Goal: Communication & Community: Answer question/provide support

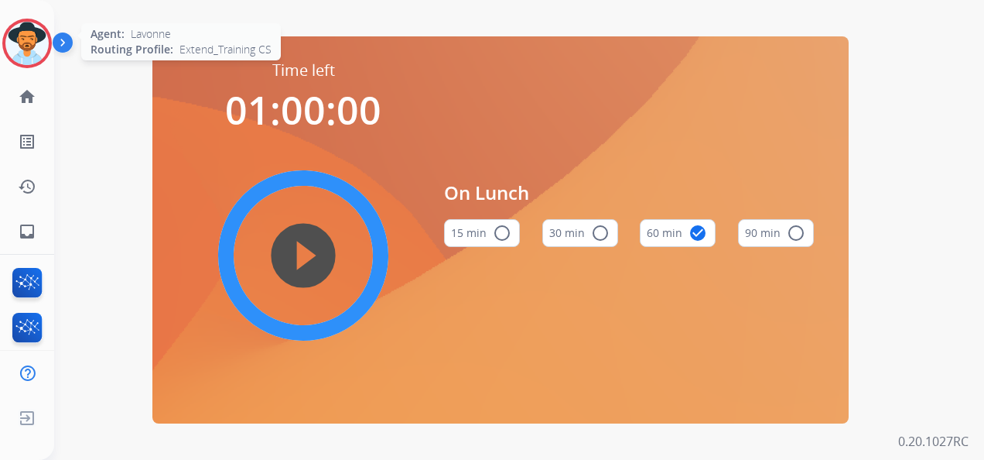
click at [28, 39] on img at bounding box center [26, 43] width 43 height 43
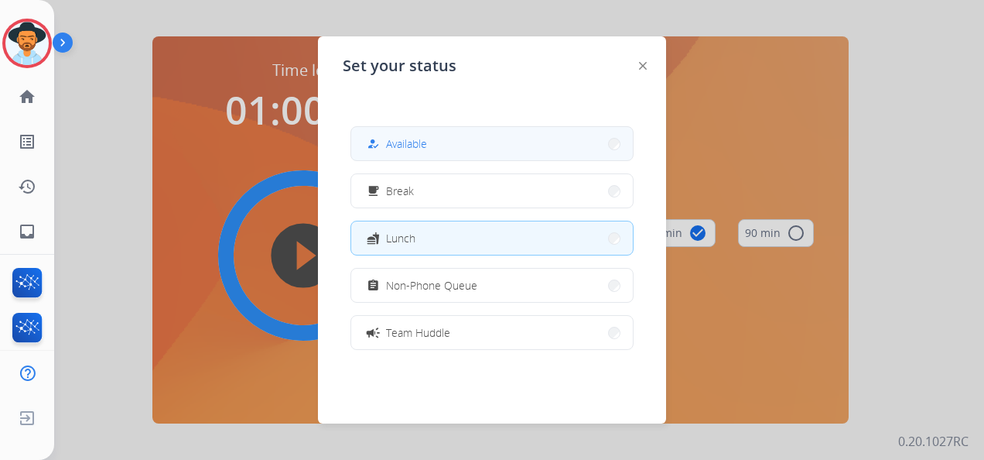
click at [440, 145] on button "how_to_reg Available" at bounding box center [492, 143] width 282 height 33
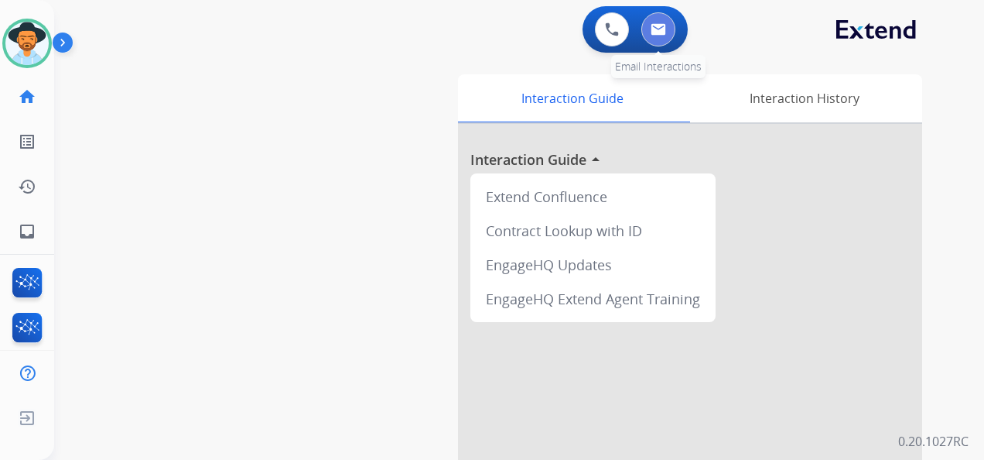
click at [662, 33] on img at bounding box center [658, 29] width 15 height 12
select select "**********"
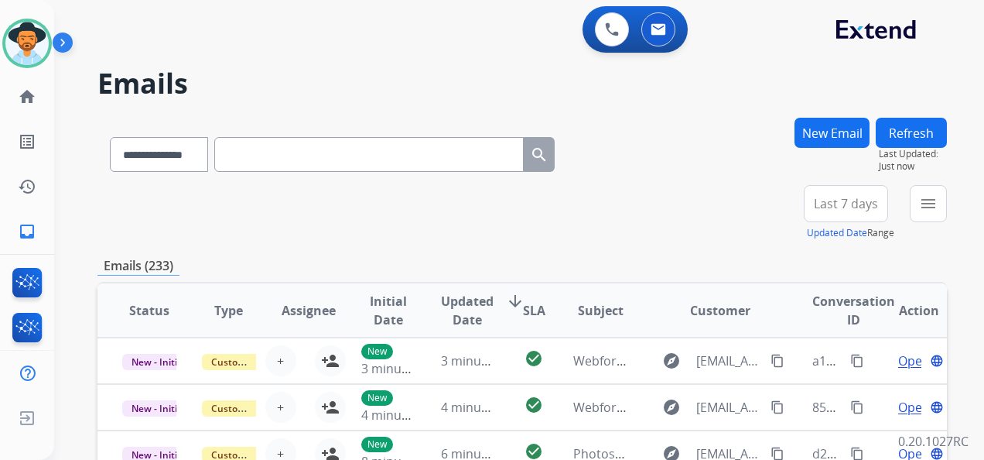
click at [847, 206] on span "Last 7 days" at bounding box center [846, 203] width 64 height 6
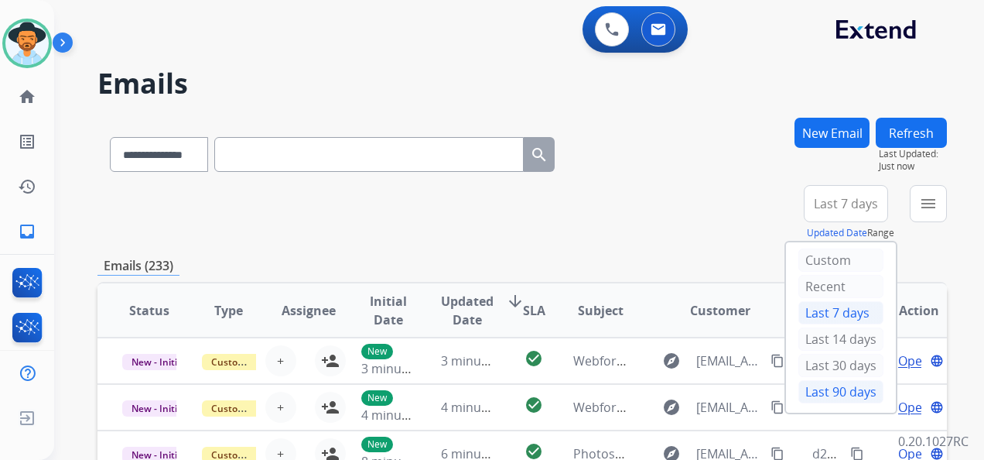
click at [845, 390] on div "Last 90 days" at bounding box center [841, 391] width 85 height 23
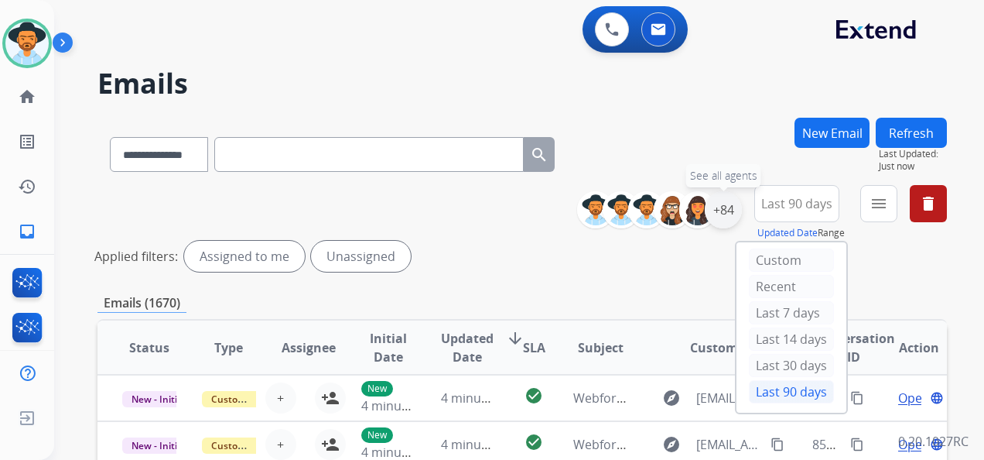
click at [724, 215] on div "+84" at bounding box center [723, 209] width 37 height 37
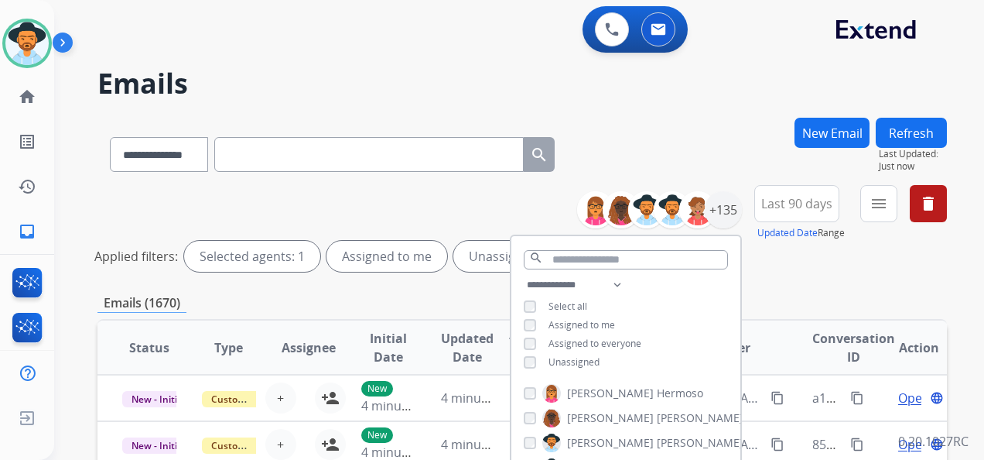
click at [518, 358] on div "**********" at bounding box center [626, 324] width 229 height 99
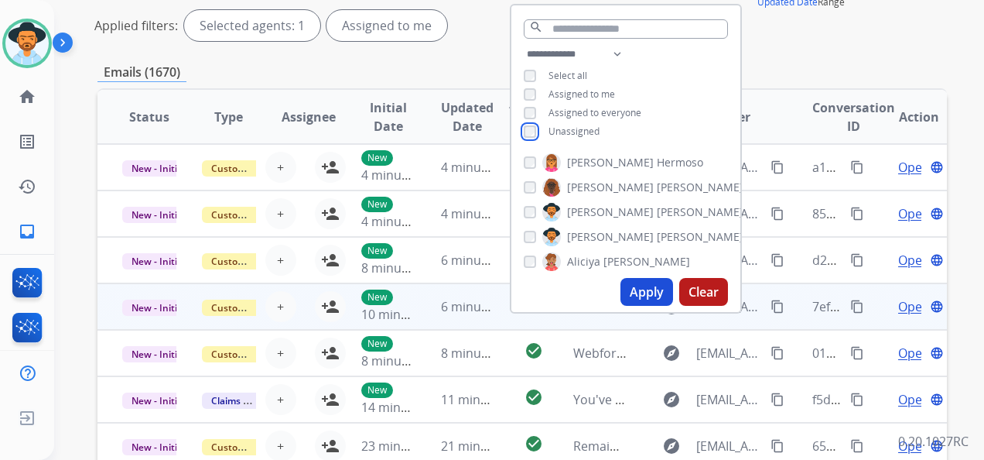
scroll to position [232, 0]
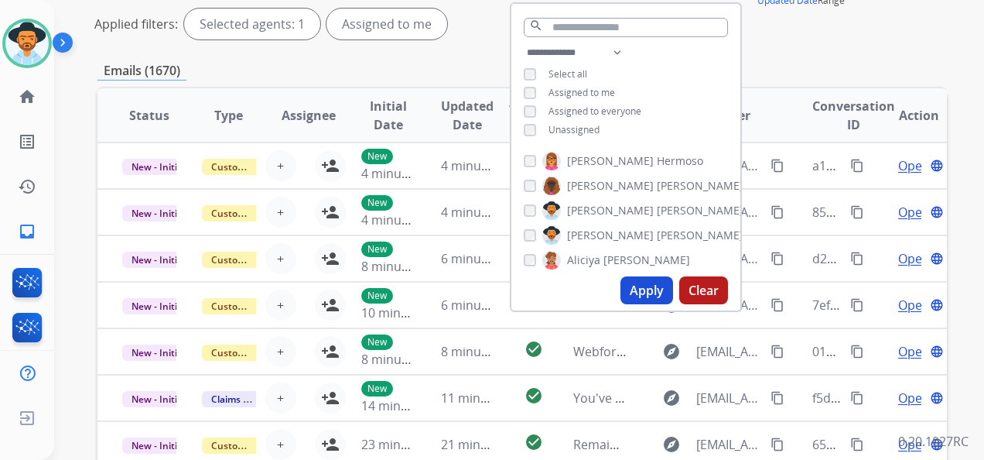
click at [644, 291] on button "Apply" at bounding box center [647, 290] width 53 height 28
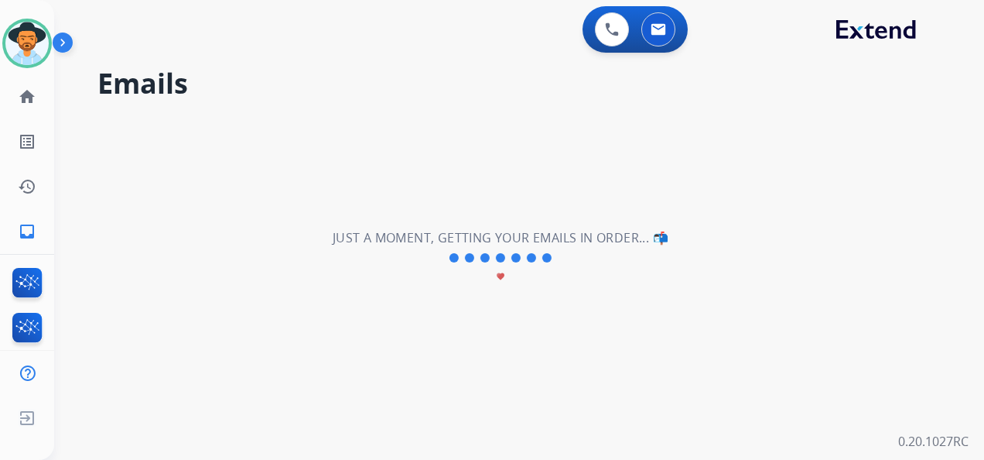
scroll to position [0, 0]
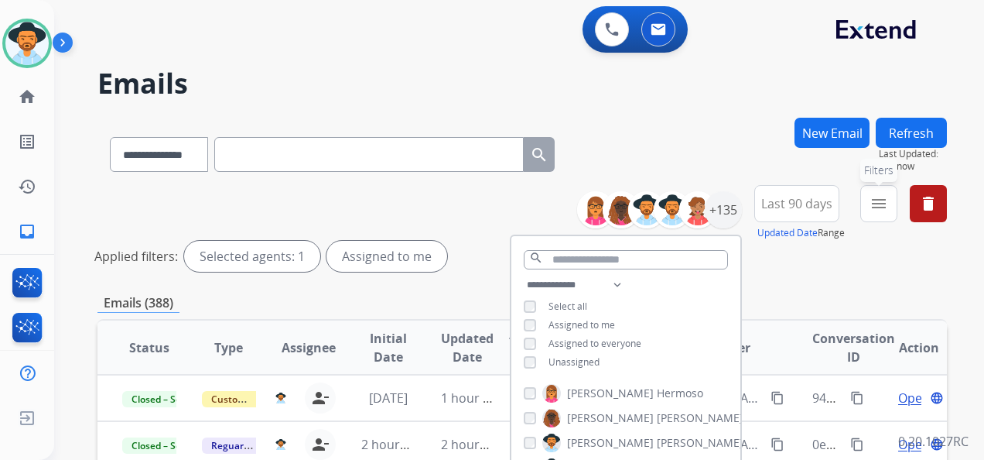
click at [882, 197] on mat-icon "menu" at bounding box center [879, 203] width 19 height 19
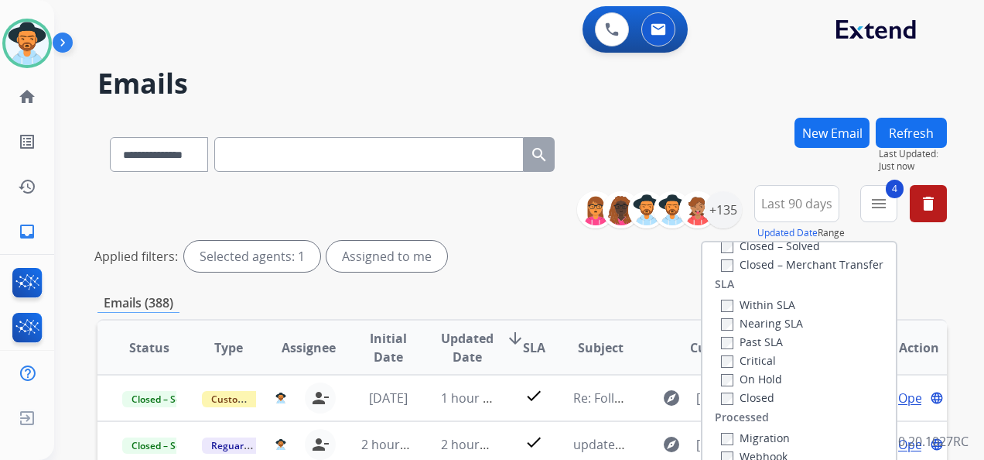
scroll to position [232, 0]
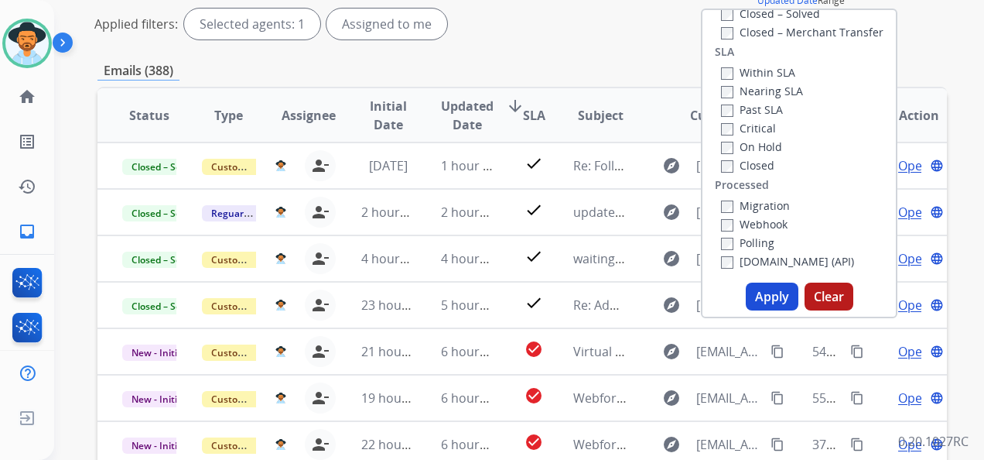
click at [768, 289] on button "Apply" at bounding box center [772, 296] width 53 height 28
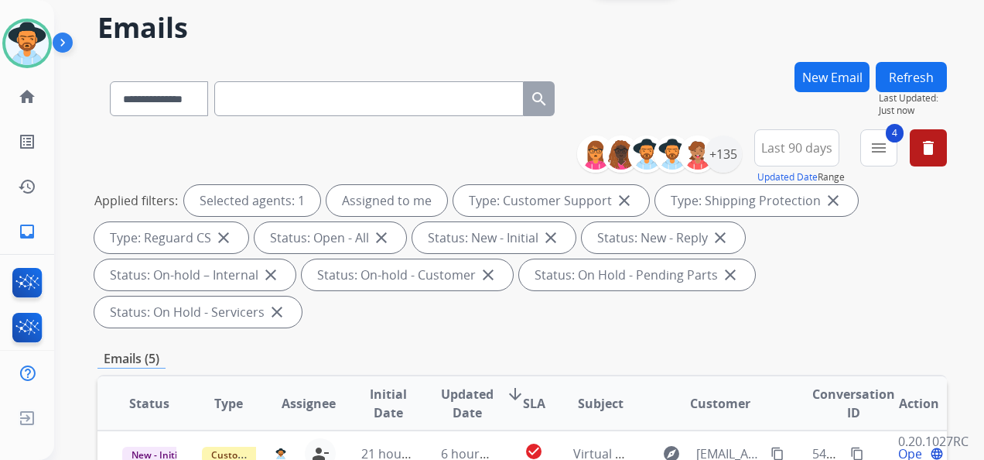
scroll to position [310, 0]
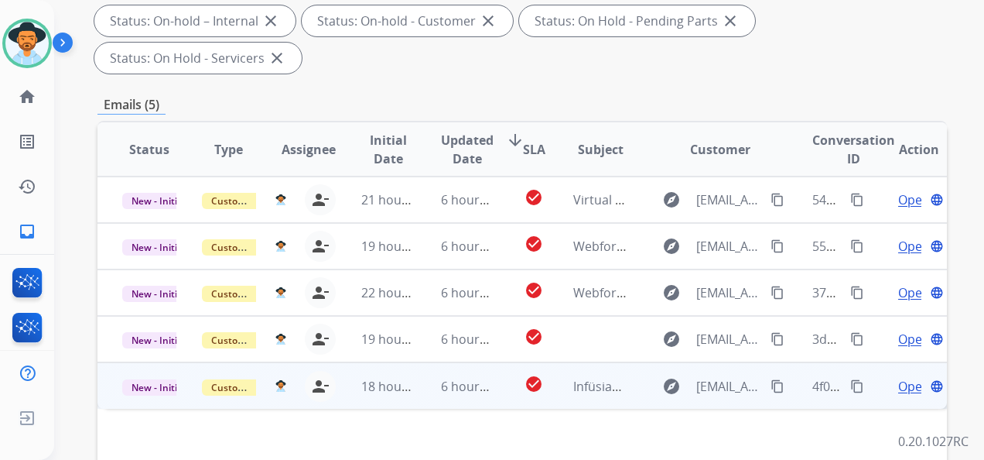
click at [898, 385] on span "Open" at bounding box center [914, 386] width 32 height 19
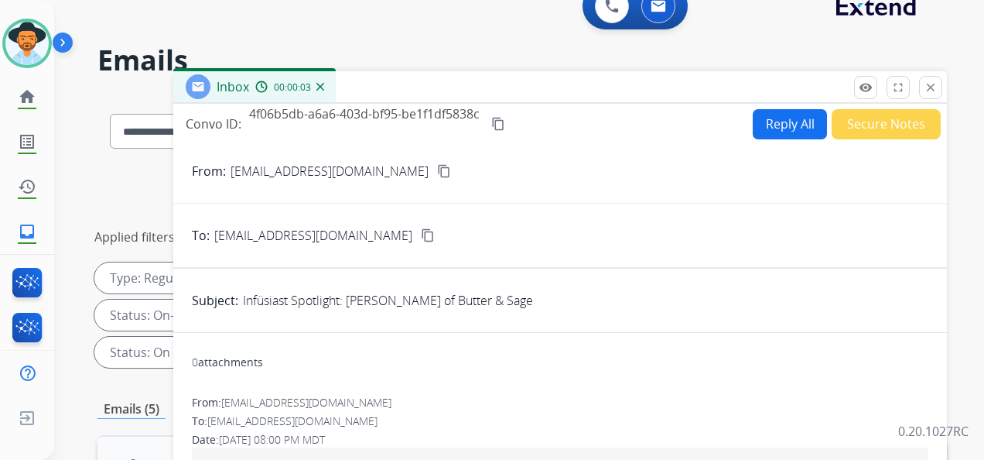
scroll to position [8, 0]
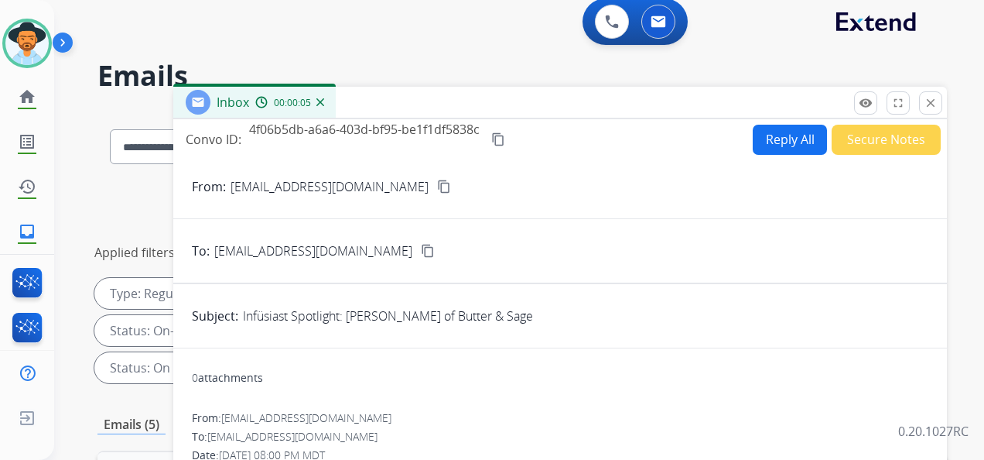
click at [885, 141] on button "Secure Notes" at bounding box center [886, 140] width 109 height 30
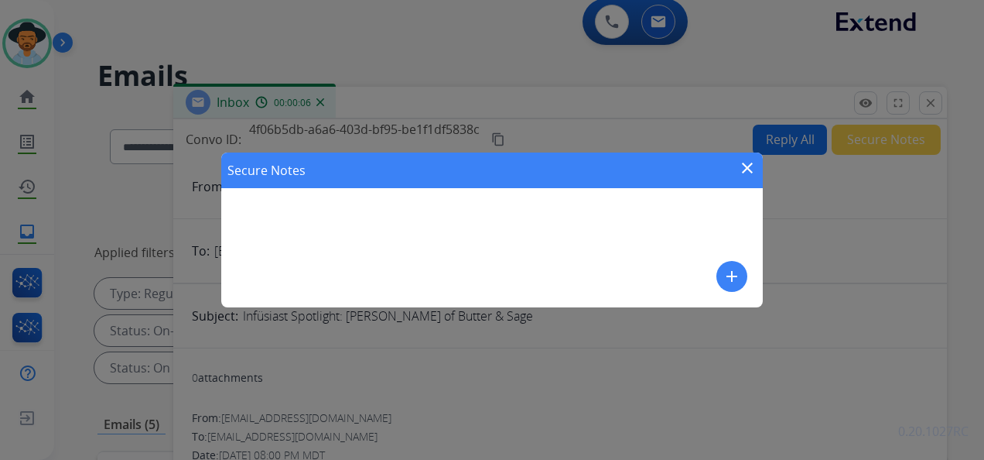
click at [734, 276] on mat-icon "add" at bounding box center [732, 276] width 19 height 19
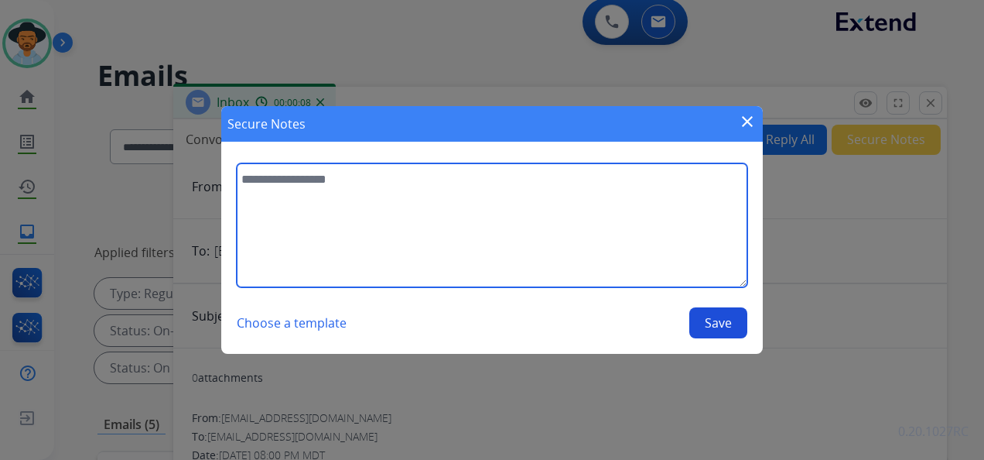
click at [320, 183] on textarea at bounding box center [492, 225] width 511 height 124
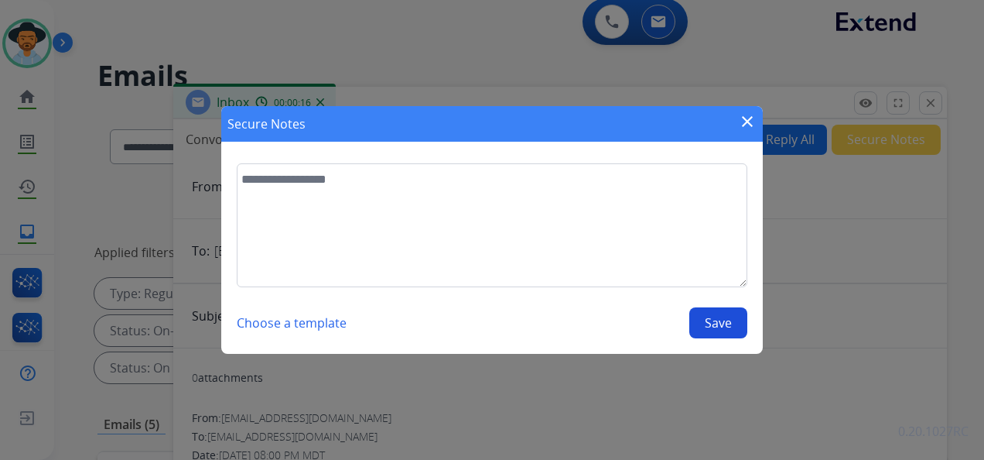
click at [746, 115] on mat-icon "close" at bounding box center [747, 121] width 19 height 19
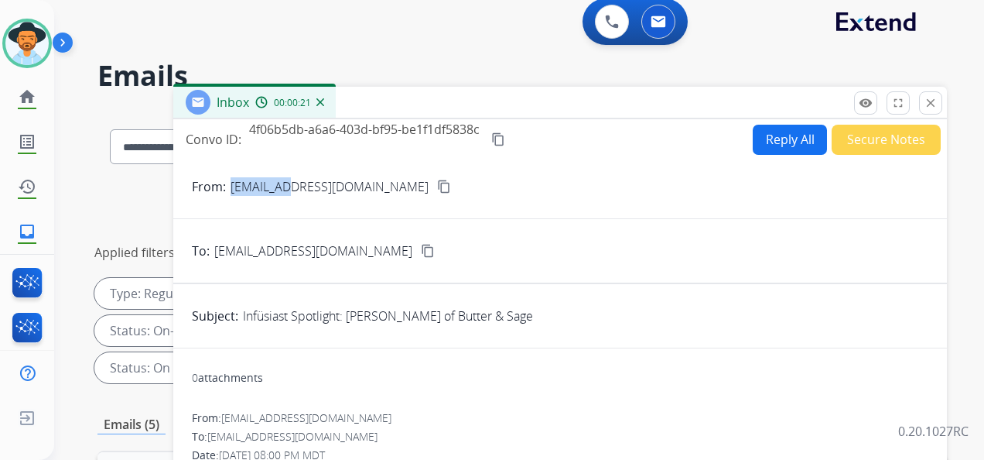
drag, startPoint x: 231, startPoint y: 183, endPoint x: 283, endPoint y: 187, distance: 52.8
click at [283, 187] on p "[EMAIL_ADDRESS][DOMAIN_NAME]" at bounding box center [330, 186] width 198 height 19
copy p "infusiasm"
click at [868, 142] on button "Secure Notes" at bounding box center [886, 140] width 109 height 30
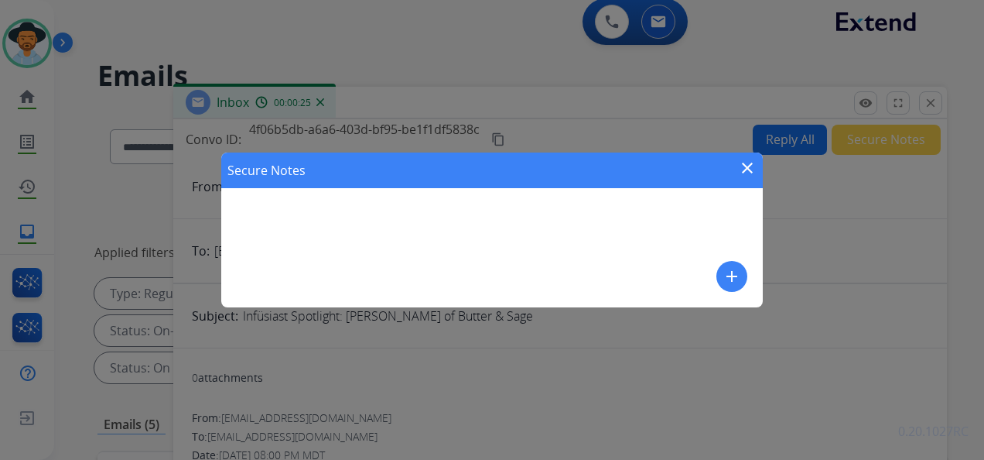
click at [724, 279] on mat-icon "add" at bounding box center [732, 276] width 19 height 19
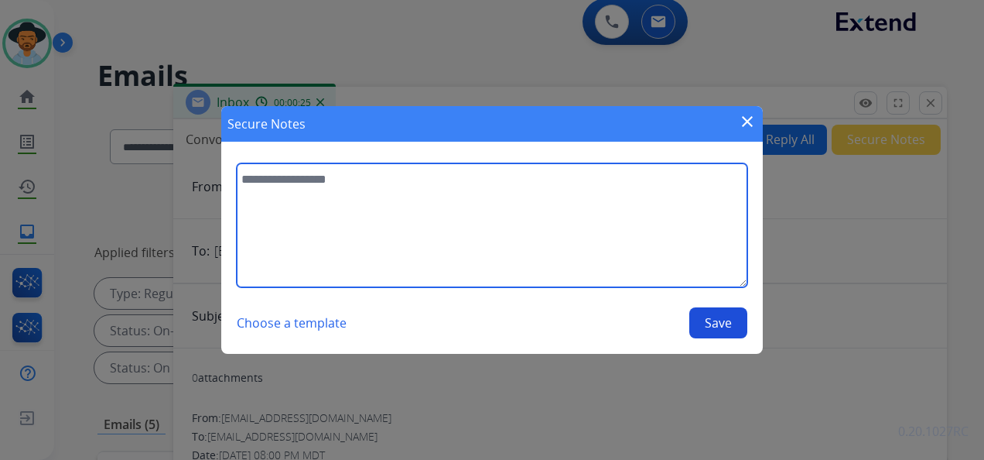
click at [350, 186] on textarea at bounding box center [492, 225] width 511 height 124
paste textarea "*********"
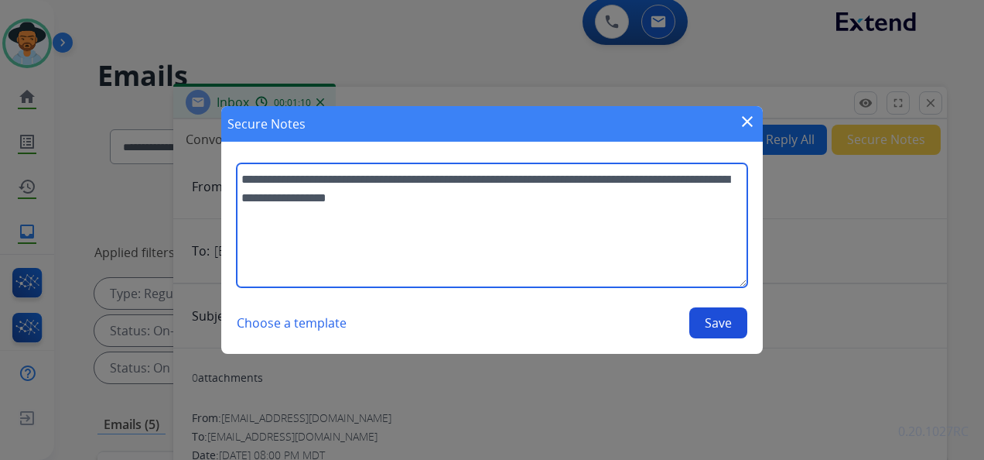
type textarea "**********"
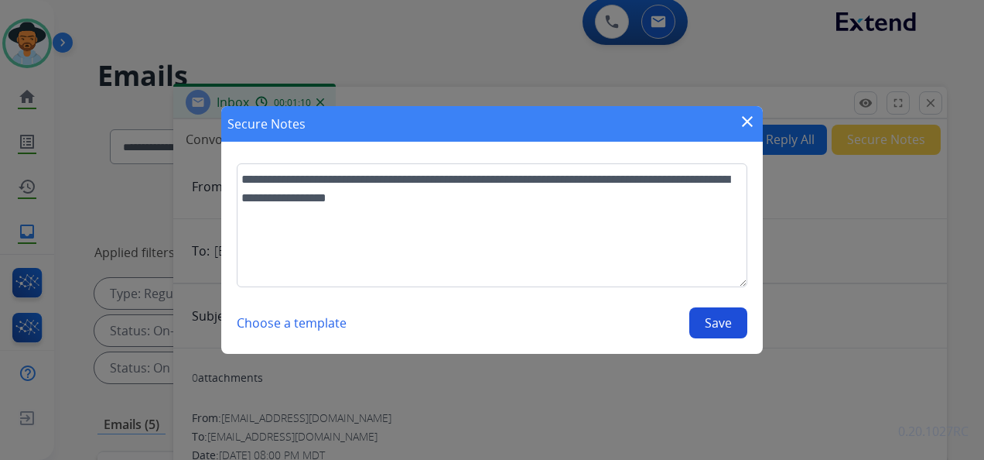
click at [715, 320] on button "Save" at bounding box center [719, 322] width 58 height 31
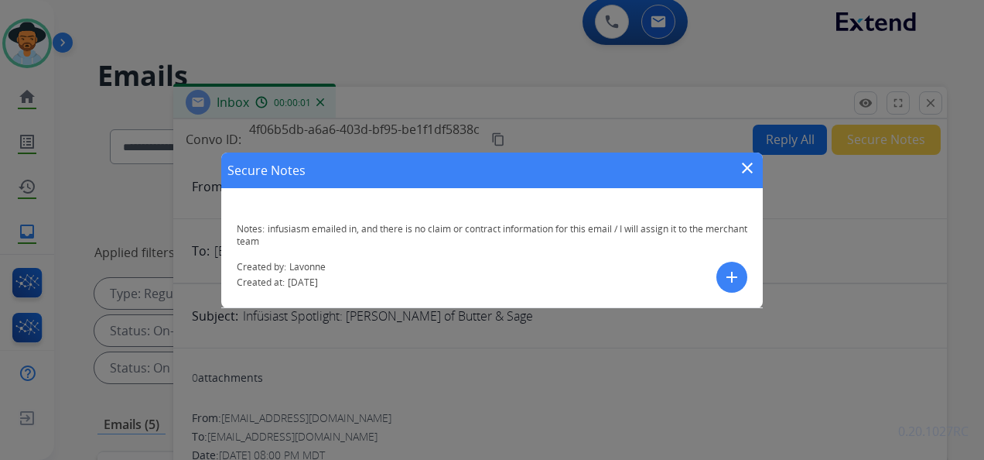
click at [752, 165] on mat-icon "close" at bounding box center [747, 168] width 19 height 19
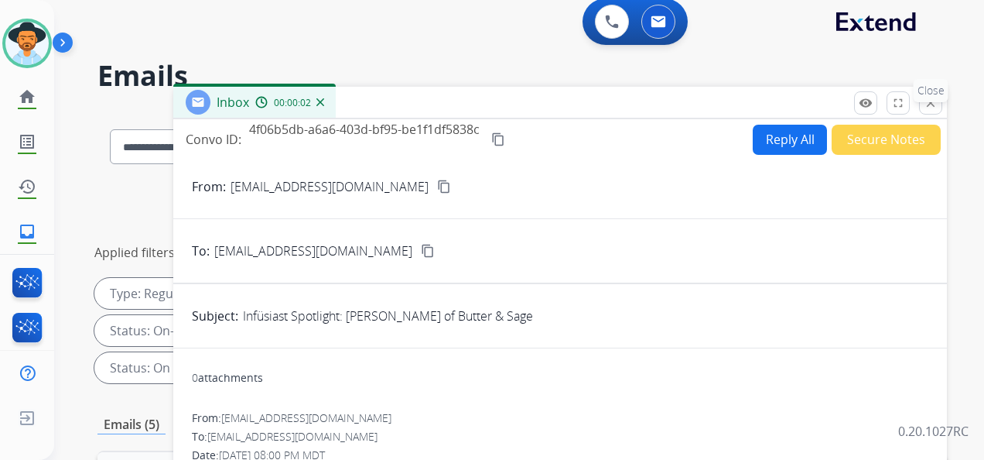
click at [924, 98] on p "Close" at bounding box center [931, 90] width 35 height 23
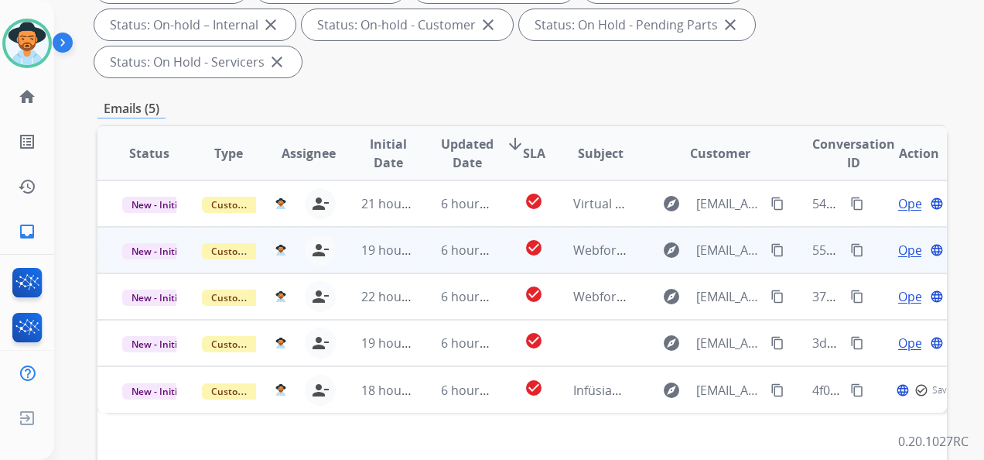
scroll to position [395, 0]
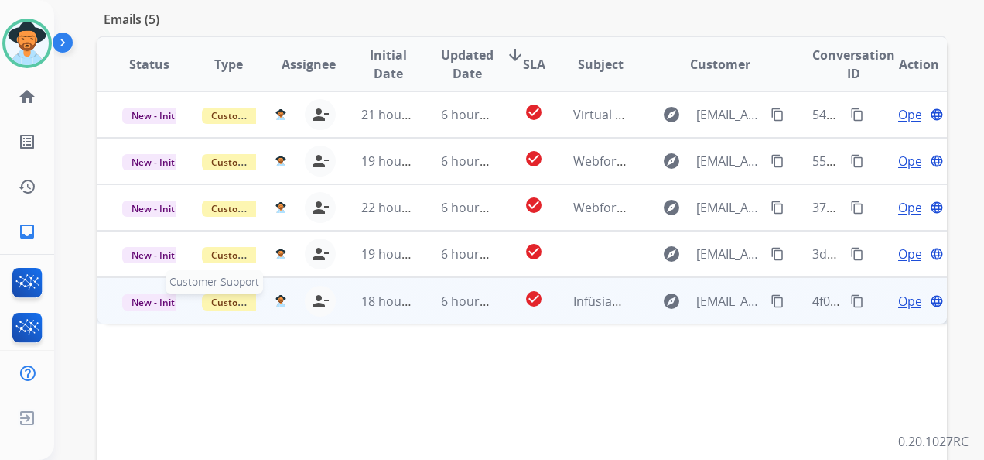
click at [230, 303] on span "Customer Support" at bounding box center [252, 302] width 101 height 16
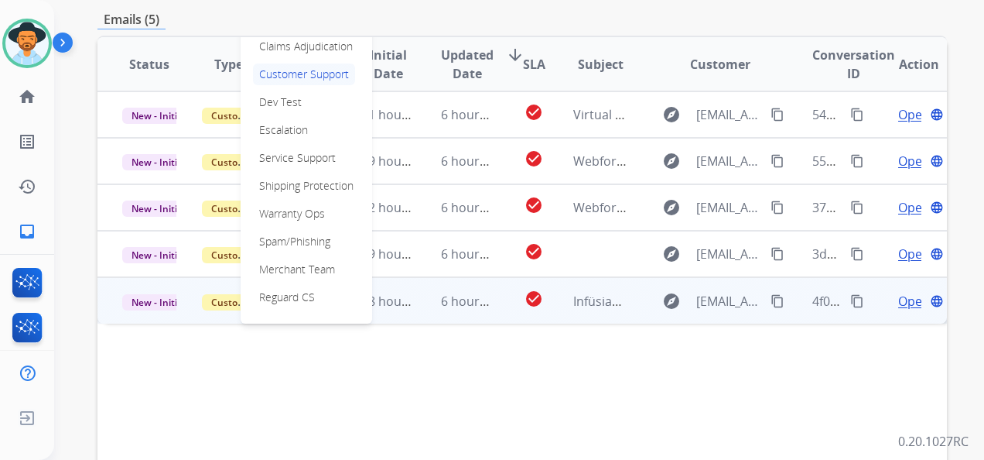
click at [481, 381] on div "Status Type Assignee Initial Date Updated Date arrow_downward SLA Subject Custo…" at bounding box center [523, 295] width 850 height 518
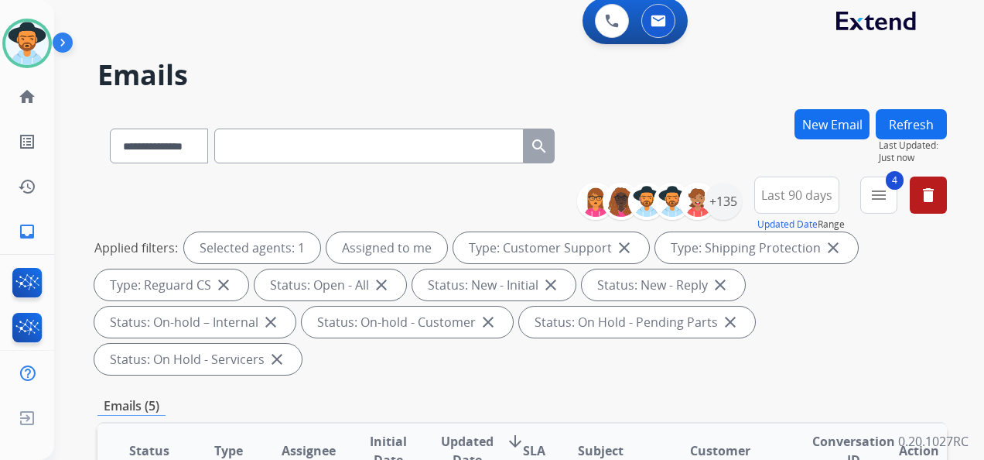
scroll to position [8, 0]
click at [880, 200] on mat-icon "menu" at bounding box center [879, 195] width 19 height 19
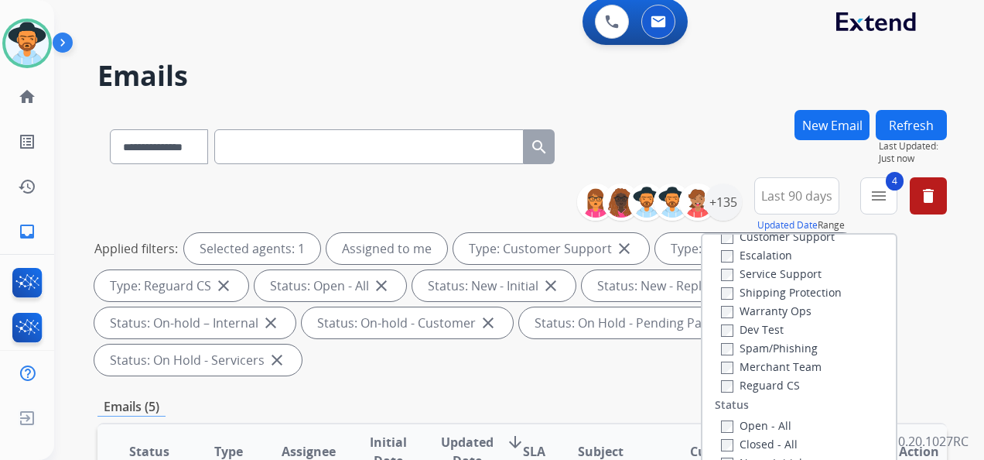
scroll to position [77, 0]
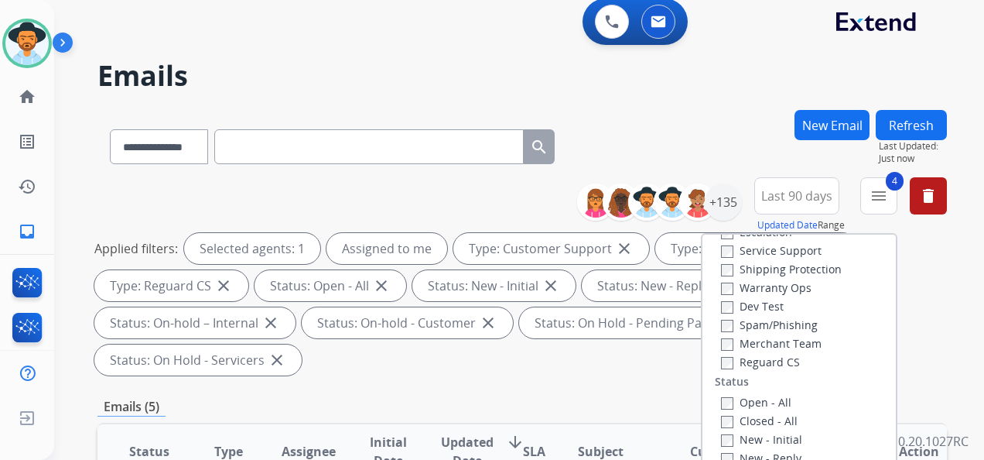
click at [967, 290] on div "**********" at bounding box center [519, 230] width 930 height 460
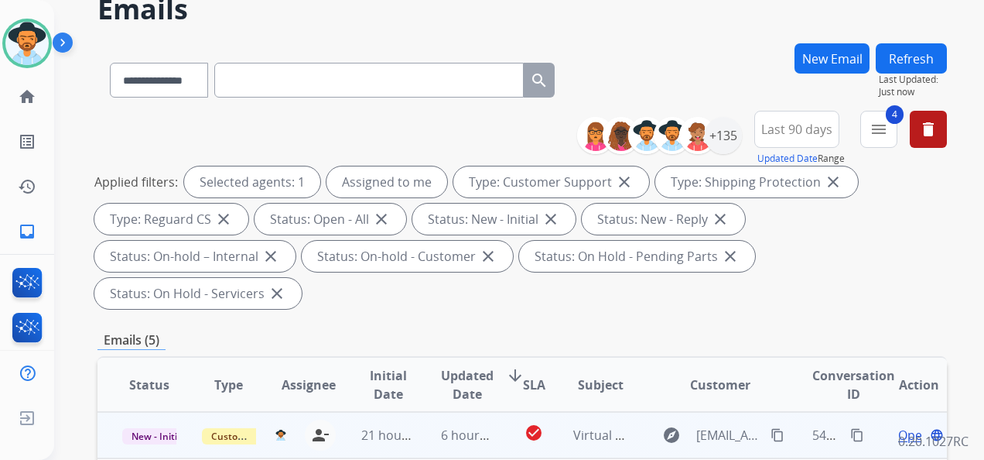
scroll to position [395, 0]
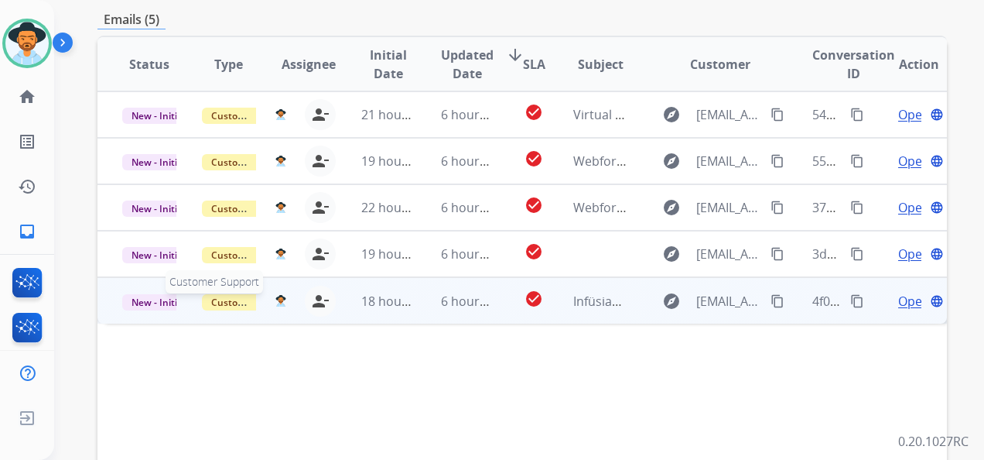
click at [231, 298] on span "Customer Support" at bounding box center [252, 302] width 101 height 16
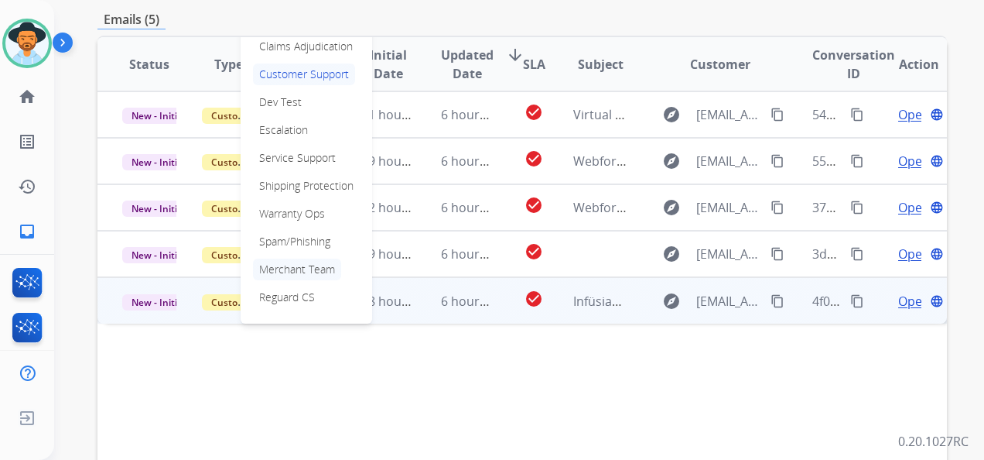
click at [319, 265] on p "Merchant Team" at bounding box center [297, 269] width 88 height 22
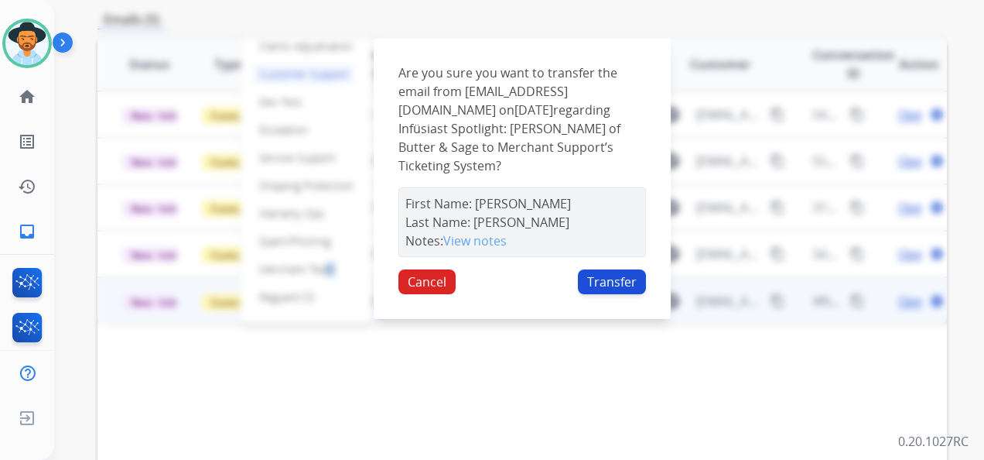
click at [619, 269] on button "Transfer" at bounding box center [612, 281] width 68 height 25
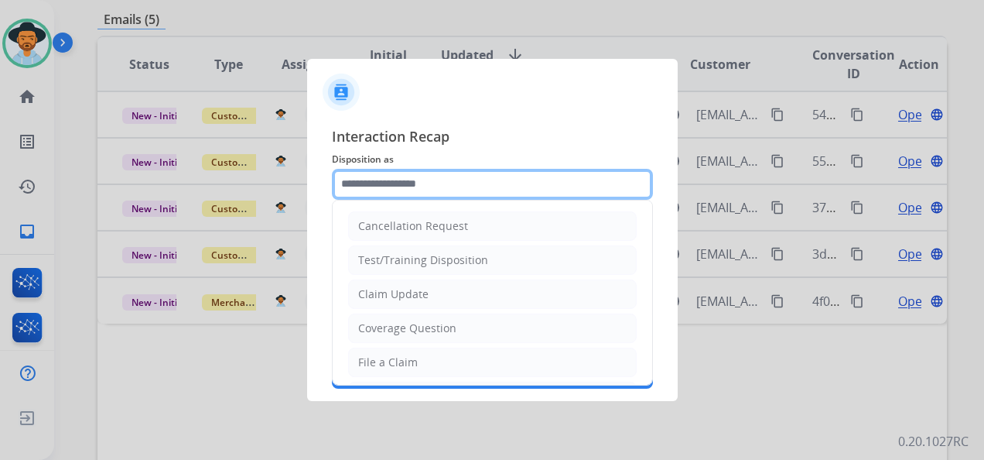
click at [470, 185] on input "text" at bounding box center [492, 184] width 321 height 31
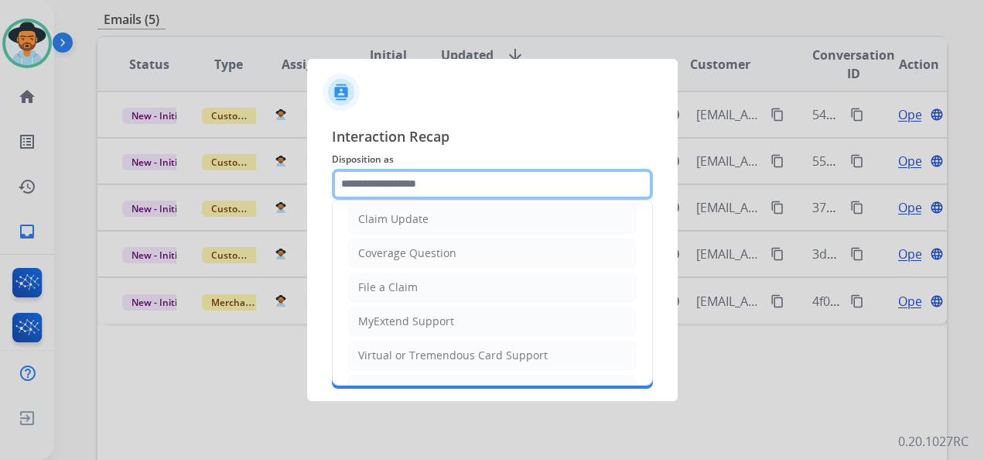
scroll to position [232, 0]
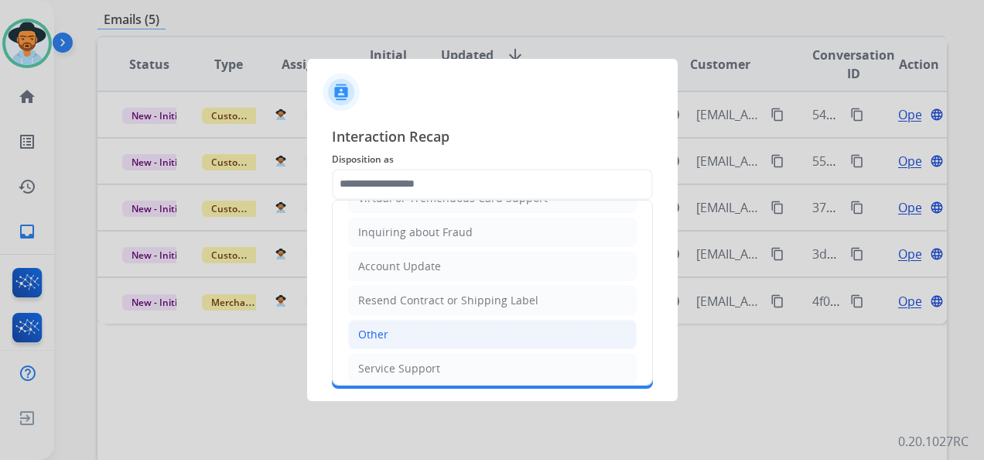
click at [419, 324] on li "Other" at bounding box center [492, 334] width 289 height 29
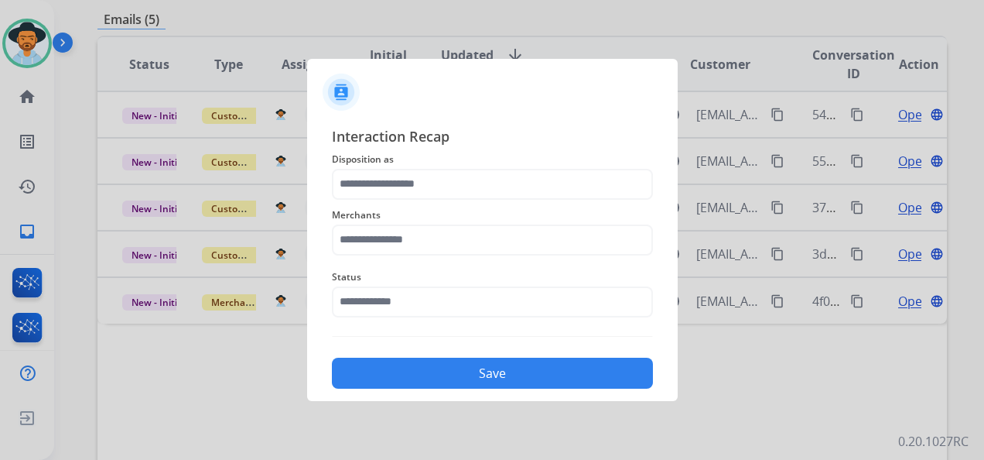
type input "*****"
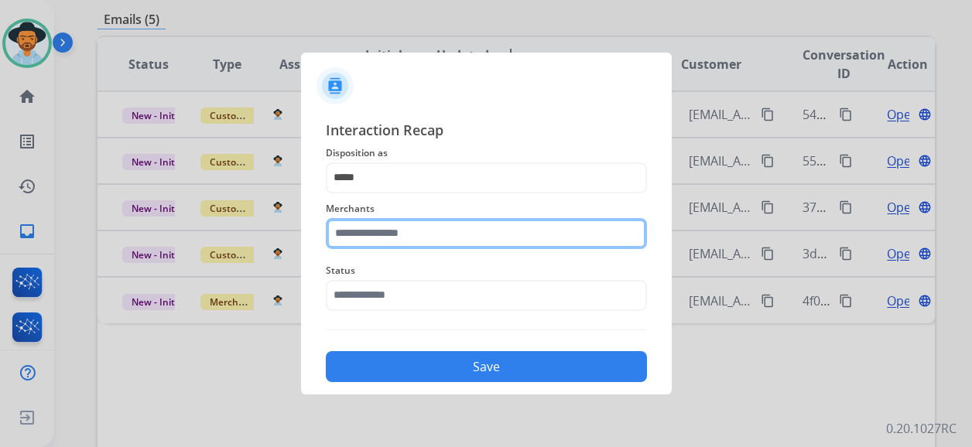
click at [433, 235] on input "text" at bounding box center [486, 233] width 321 height 31
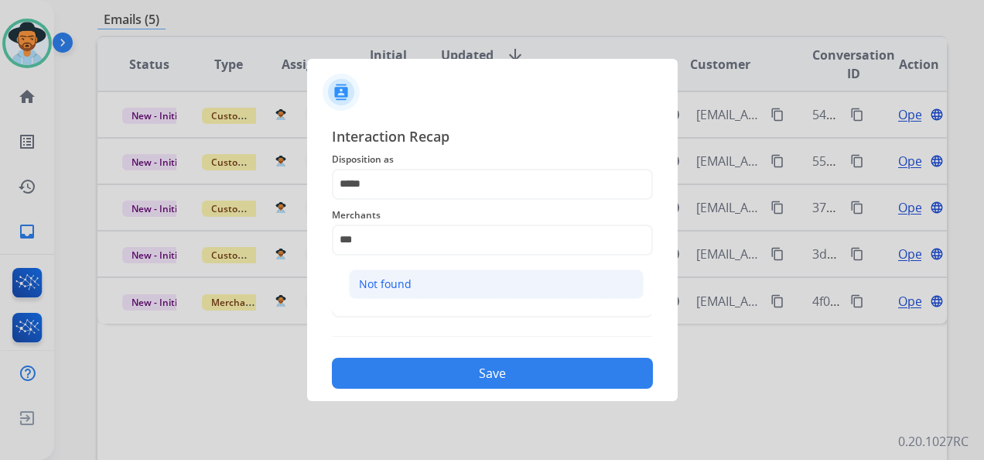
click at [452, 284] on li "Not found" at bounding box center [496, 283] width 295 height 29
type input "*********"
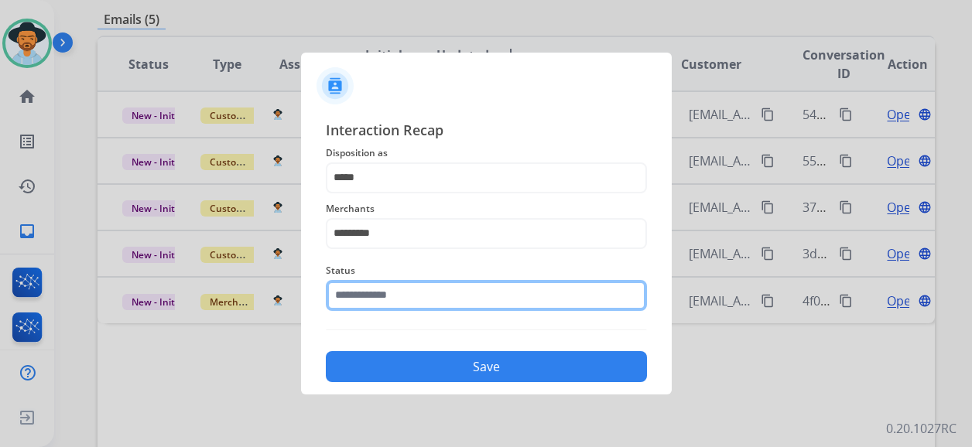
click at [418, 299] on input "text" at bounding box center [486, 295] width 321 height 31
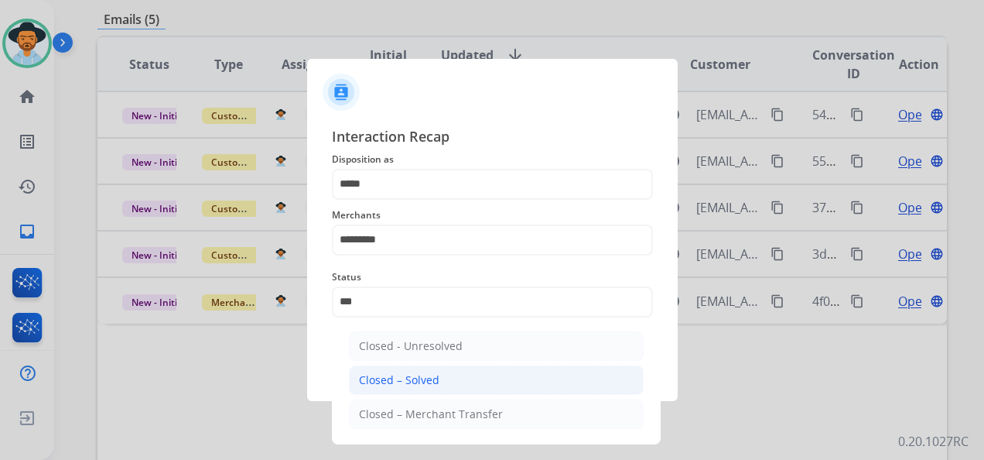
click at [444, 371] on li "Closed – Solved" at bounding box center [496, 379] width 295 height 29
type input "**********"
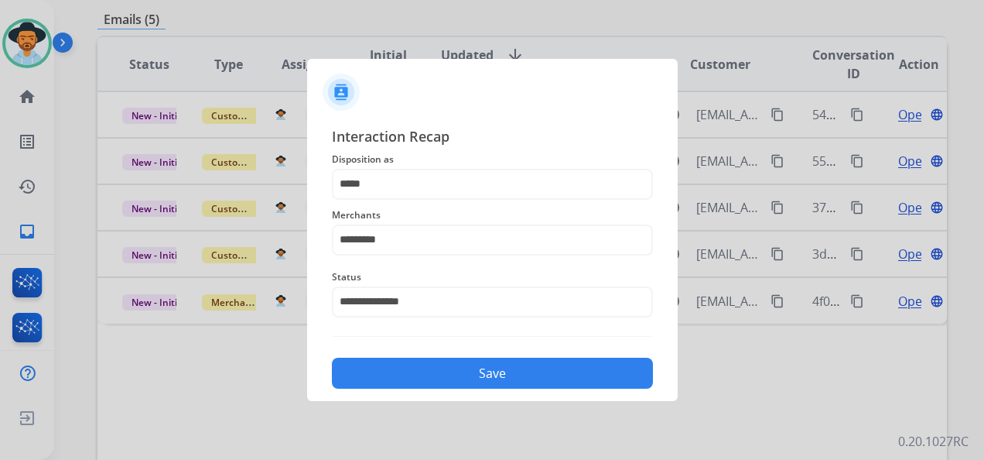
click at [484, 368] on button "Save" at bounding box center [492, 373] width 321 height 31
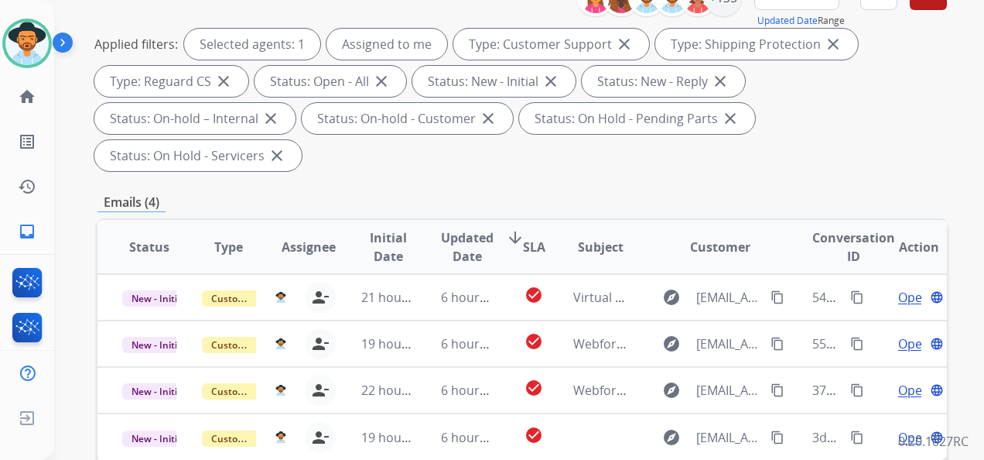
scroll to position [310, 0]
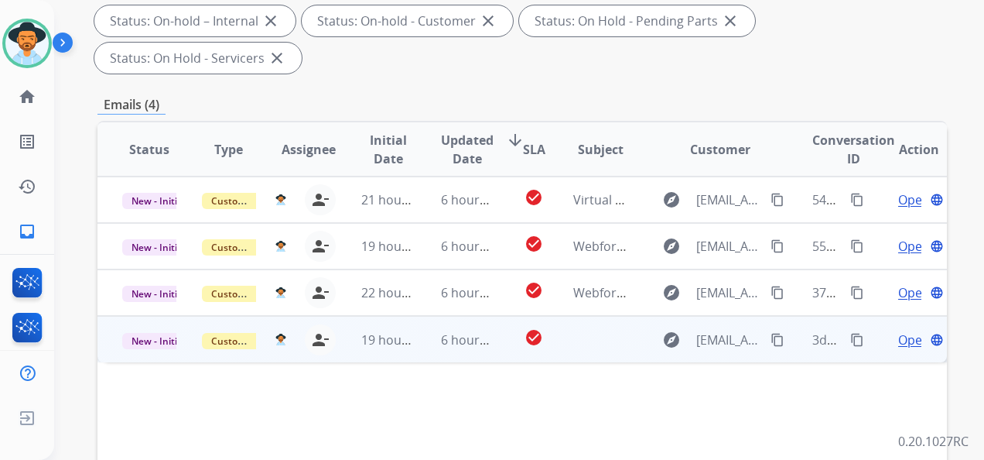
click at [905, 340] on span "Open" at bounding box center [914, 339] width 32 height 19
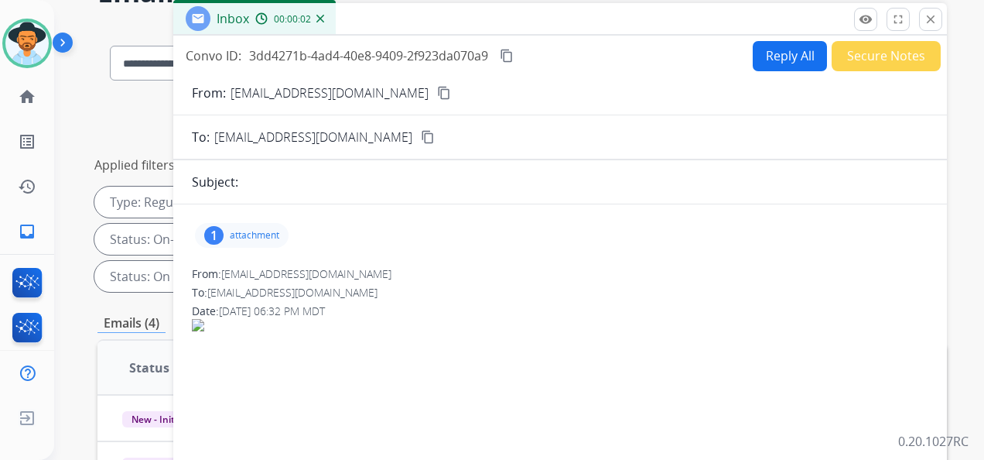
scroll to position [77, 0]
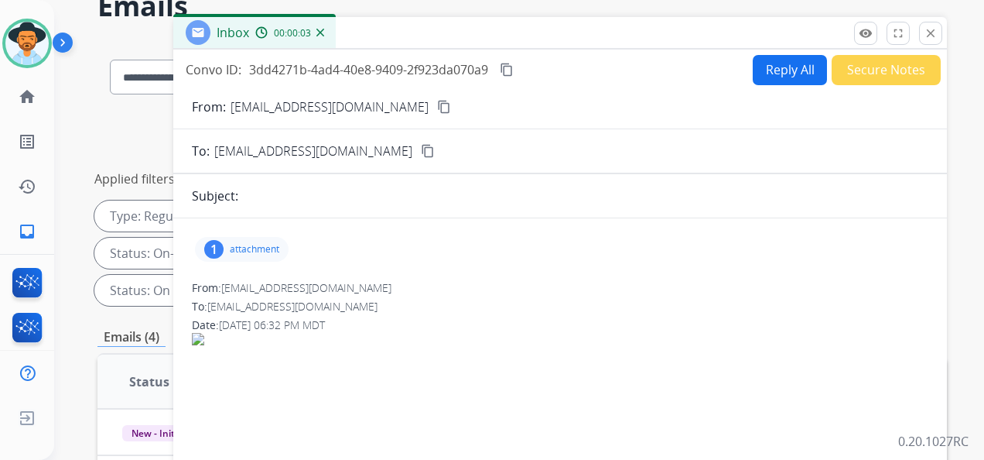
click at [437, 106] on mat-icon "content_copy" at bounding box center [444, 107] width 14 height 14
click at [255, 249] on p "attachment" at bounding box center [255, 249] width 50 height 12
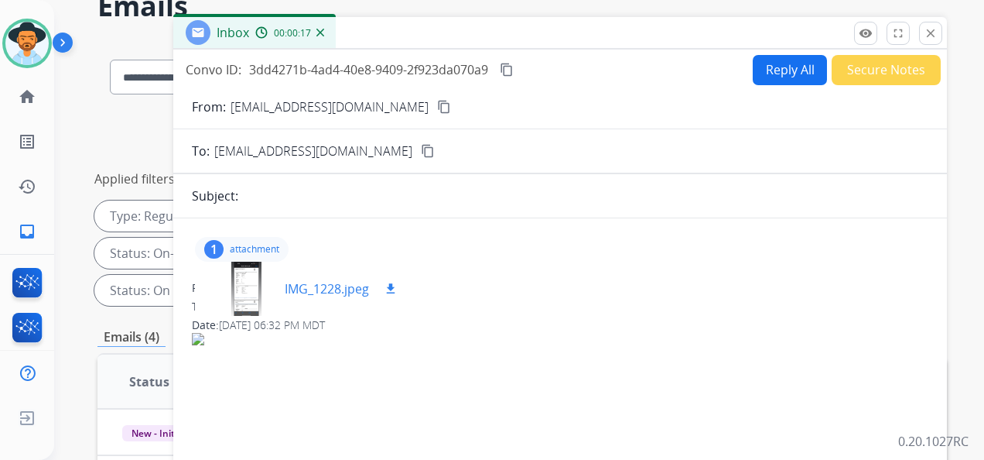
click at [245, 285] on div at bounding box center [245, 289] width 77 height 54
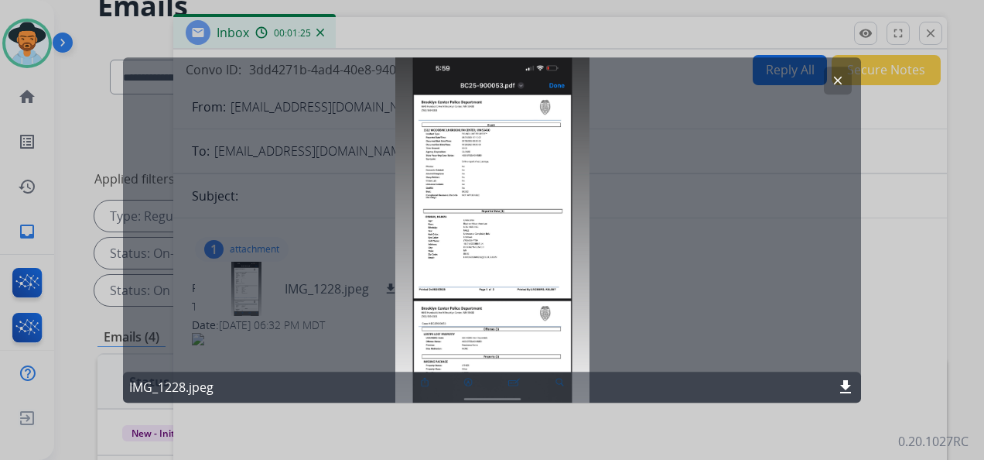
click at [841, 82] on mat-icon "clear" at bounding box center [838, 81] width 14 height 14
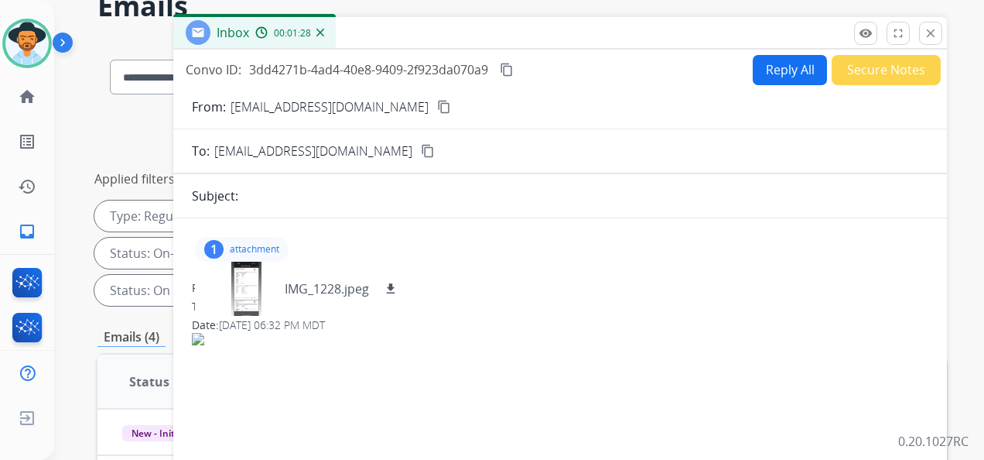
click at [211, 237] on div "1 attachment IMG_1228.jpeg download" at bounding box center [242, 249] width 94 height 25
click at [704, 37] on div "Inbox 00:02:46" at bounding box center [560, 33] width 774 height 33
click at [509, 67] on mat-icon "content_copy" at bounding box center [507, 70] width 14 height 14
click at [772, 74] on button "Reply All" at bounding box center [790, 70] width 74 height 30
select select "**********"
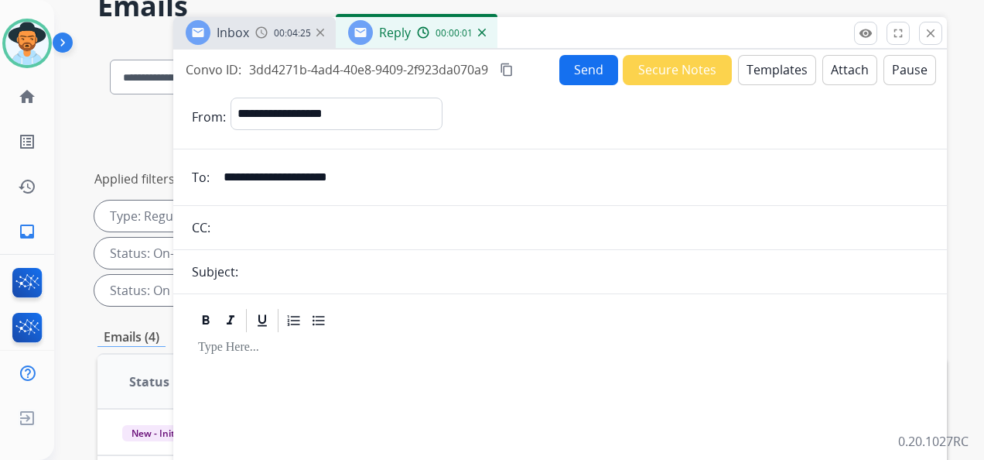
click at [775, 66] on button "Templates" at bounding box center [777, 70] width 78 height 30
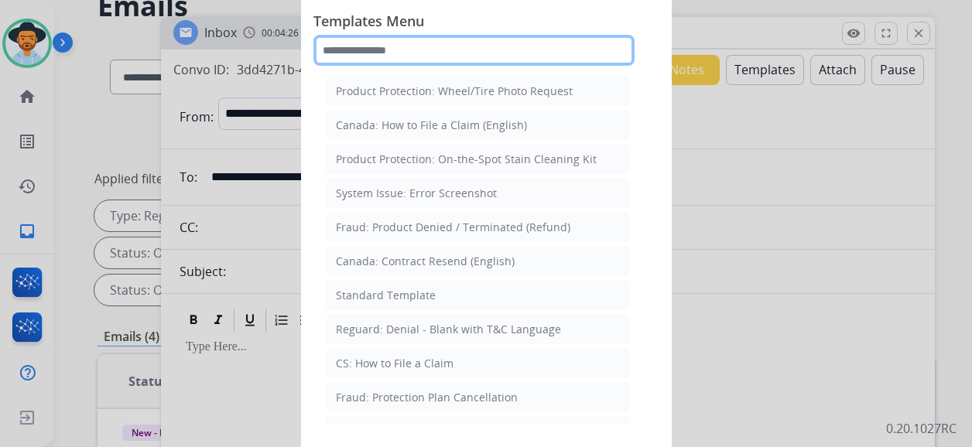
drag, startPoint x: 402, startPoint y: 39, endPoint x: 409, endPoint y: 50, distance: 13.2
click at [404, 43] on input "text" at bounding box center [473, 50] width 321 height 31
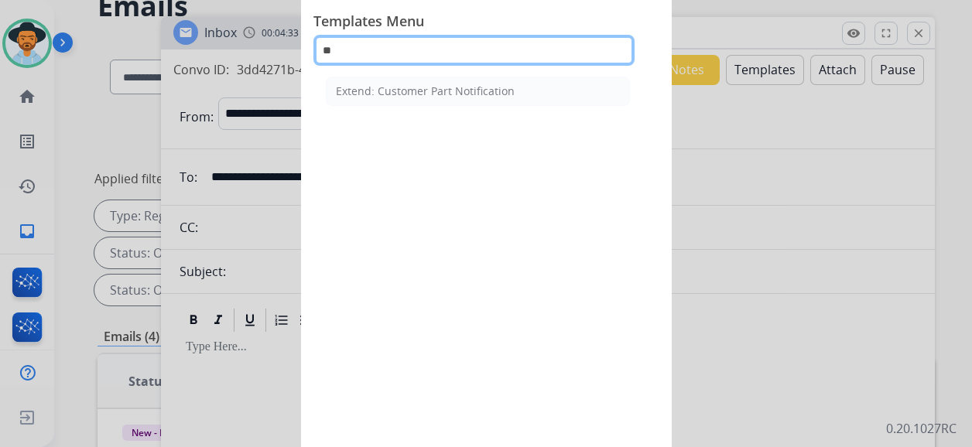
type input "*"
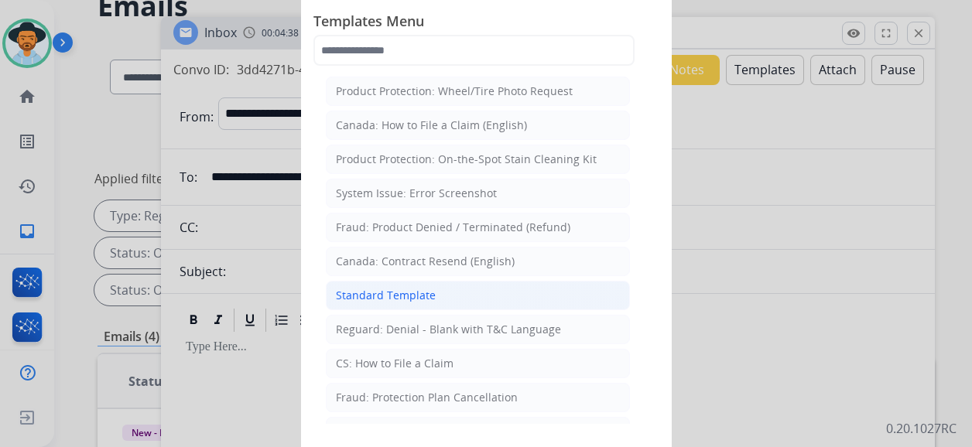
click at [447, 297] on li "Standard Template" at bounding box center [478, 295] width 304 height 29
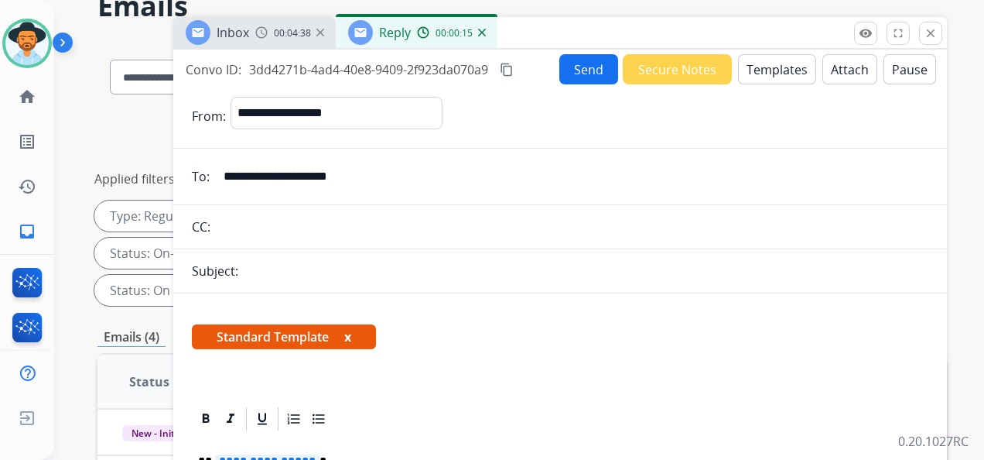
scroll to position [155, 0]
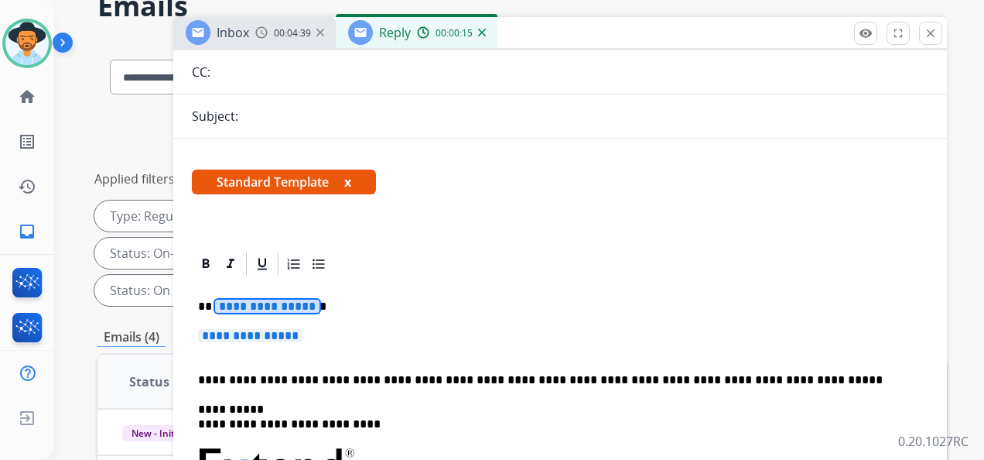
click at [279, 305] on span "**********" at bounding box center [267, 305] width 104 height 13
click at [268, 336] on span "**********" at bounding box center [250, 335] width 104 height 13
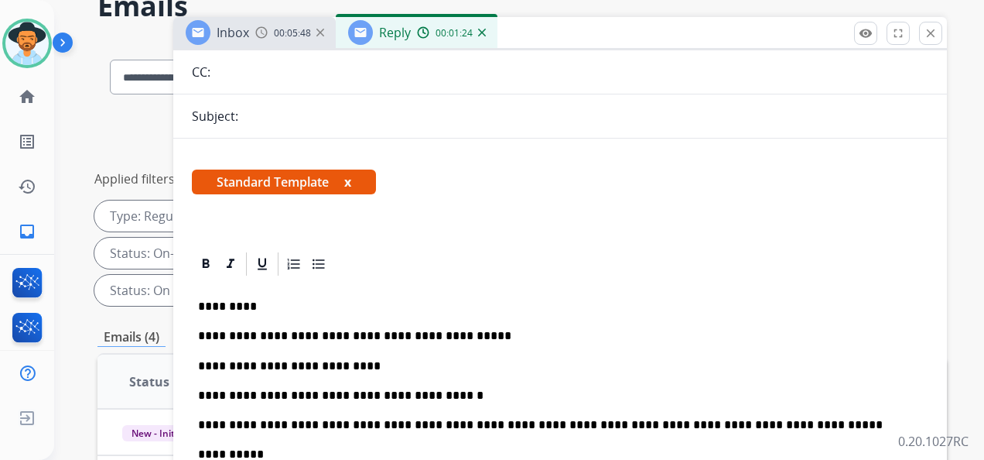
click at [443, 395] on p "**********" at bounding box center [554, 395] width 712 height 14
click at [508, 390] on p "**********" at bounding box center [554, 395] width 712 height 14
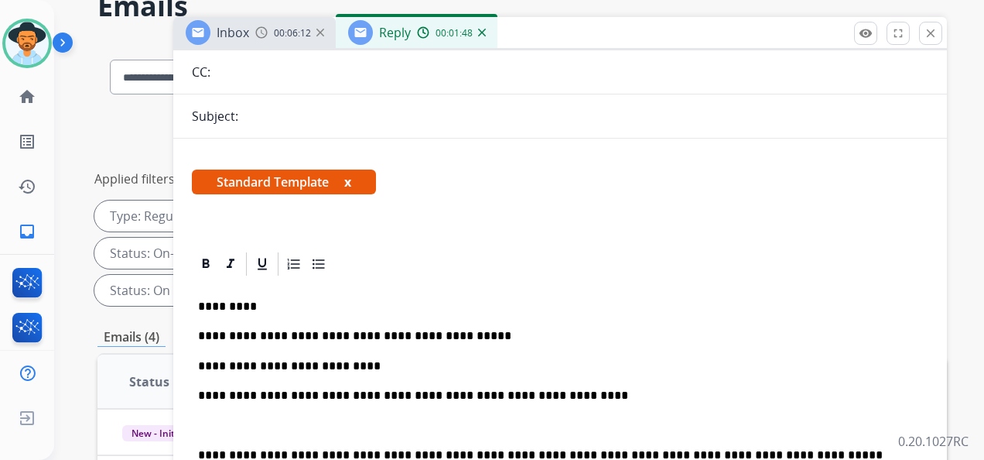
click at [249, 401] on p "**********" at bounding box center [554, 395] width 712 height 14
click at [525, 394] on p "**********" at bounding box center [554, 395] width 712 height 14
click at [231, 418] on p at bounding box center [560, 425] width 724 height 14
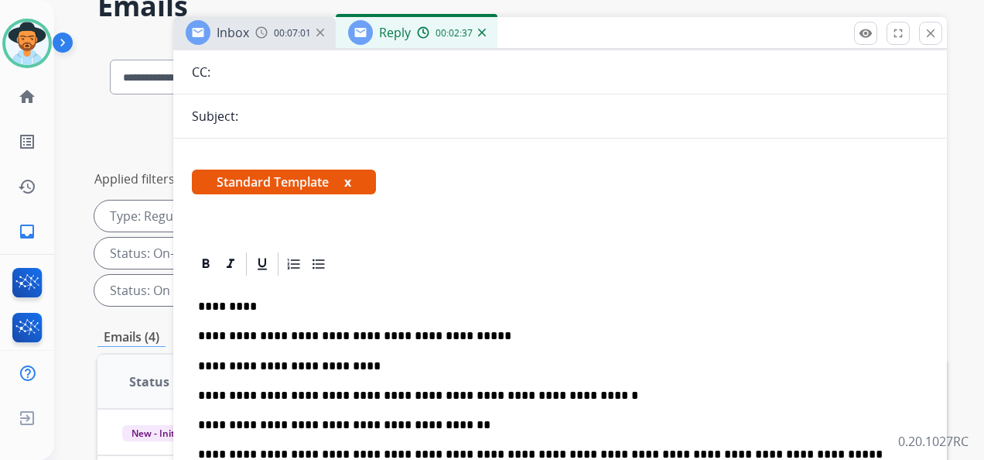
click at [380, 423] on p "**********" at bounding box center [554, 425] width 712 height 14
click at [406, 423] on p "**********" at bounding box center [554, 425] width 712 height 14
click at [402, 421] on p "**********" at bounding box center [554, 425] width 712 height 14
click at [424, 424] on p "**********" at bounding box center [554, 425] width 712 height 14
click at [473, 419] on p "**********" at bounding box center [554, 425] width 712 height 14
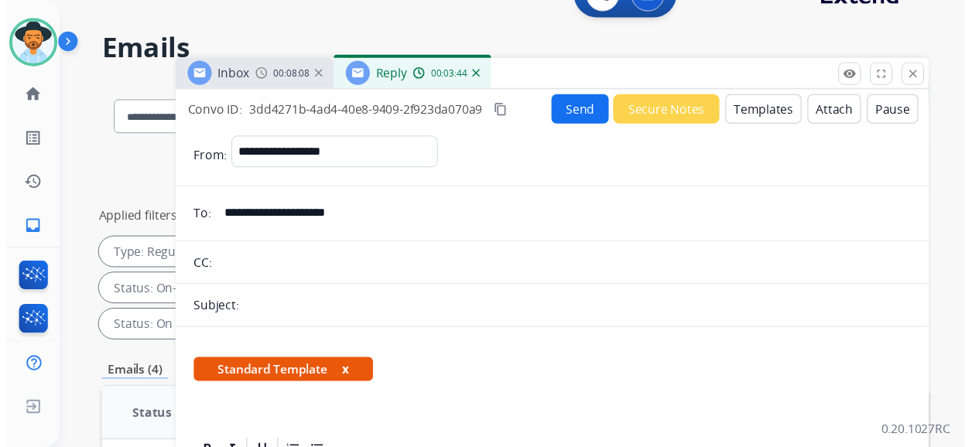
scroll to position [0, 0]
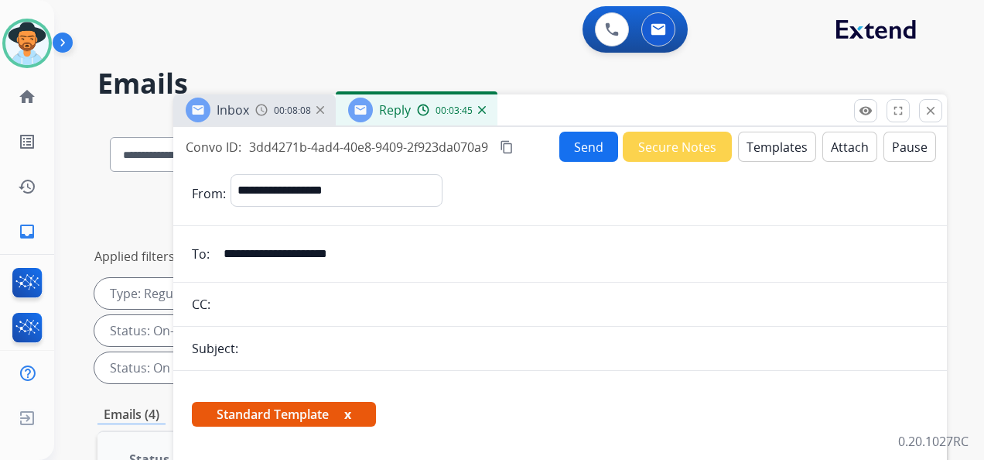
click at [579, 144] on button "Send" at bounding box center [588, 147] width 59 height 30
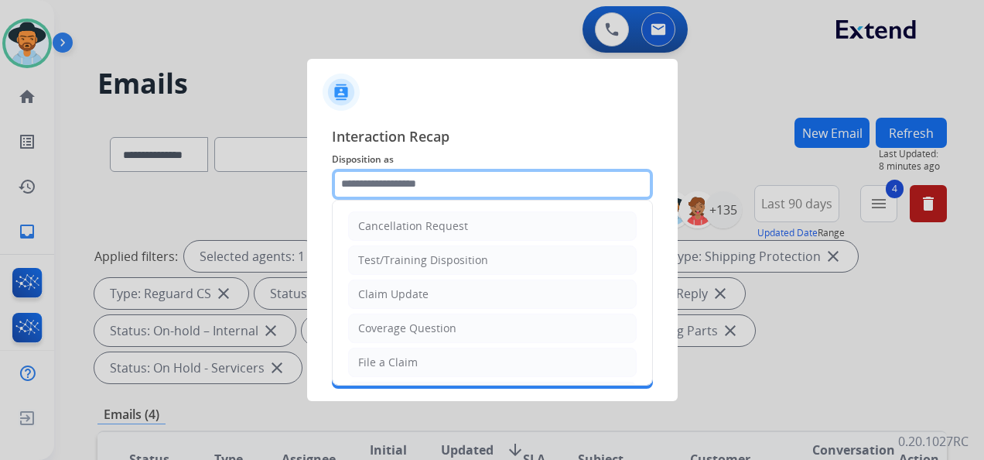
click at [450, 189] on input "text" at bounding box center [492, 184] width 321 height 31
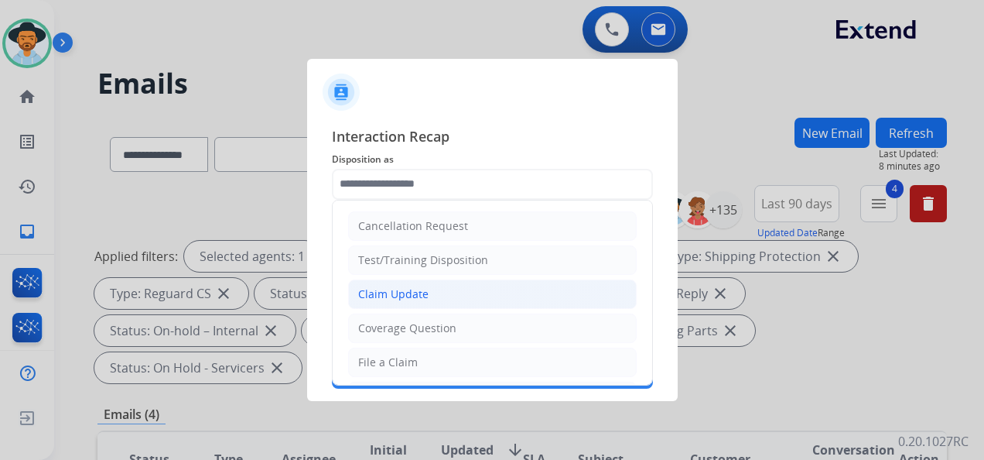
click at [460, 288] on li "Claim Update" at bounding box center [492, 293] width 289 height 29
type input "**********"
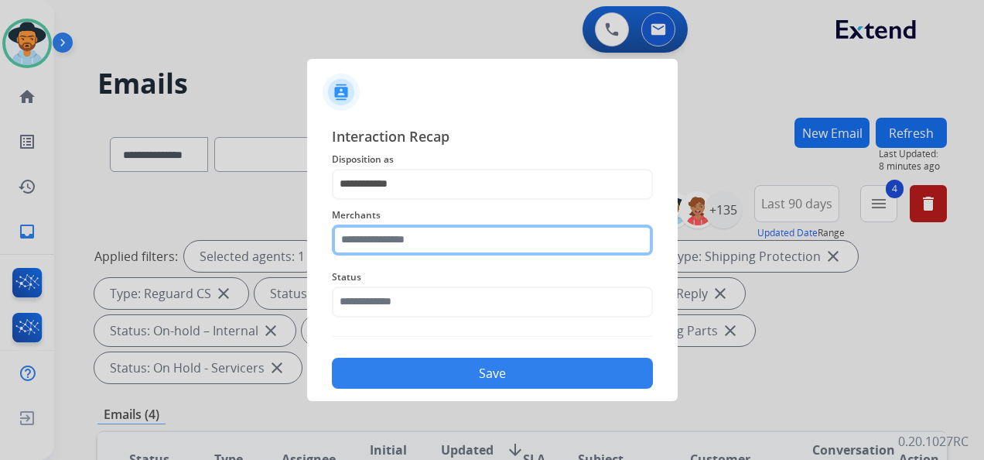
click at [423, 238] on input "text" at bounding box center [492, 239] width 321 height 31
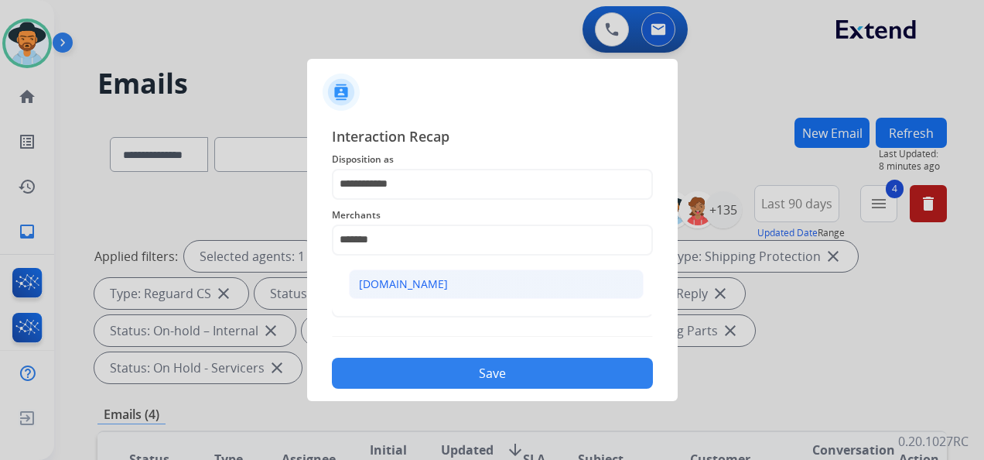
click at [461, 284] on li "[DOMAIN_NAME]" at bounding box center [496, 283] width 295 height 29
type input "**********"
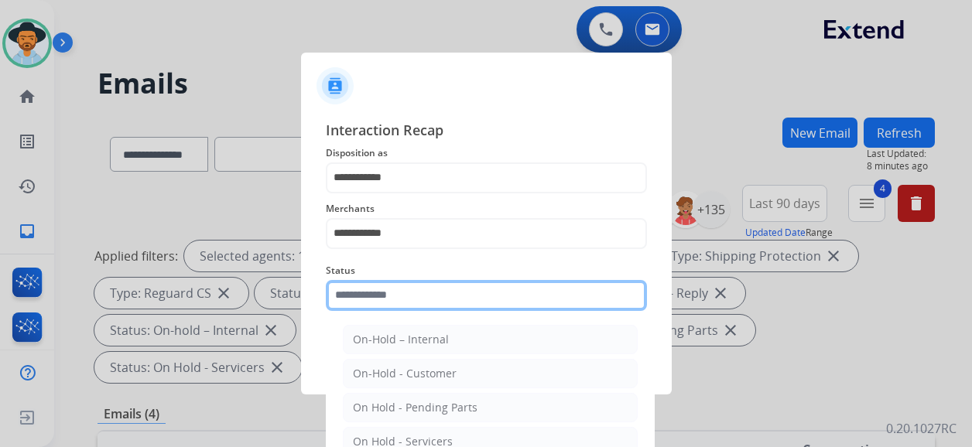
click at [460, 305] on input "text" at bounding box center [486, 295] width 321 height 31
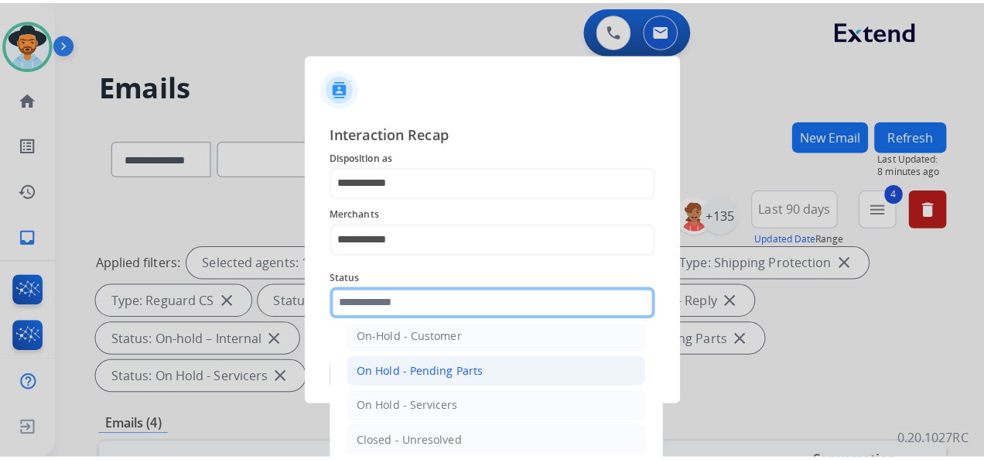
scroll to position [88, 0]
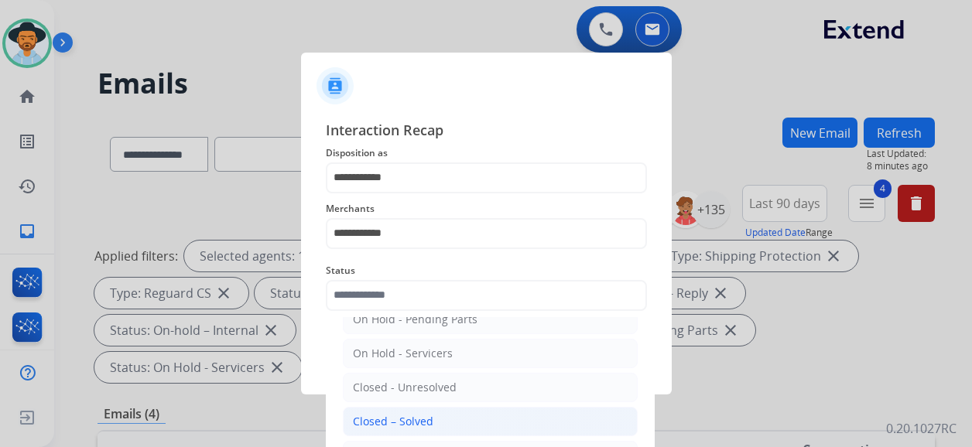
click at [443, 410] on li "Closed – Solved" at bounding box center [490, 421] width 295 height 29
type input "**********"
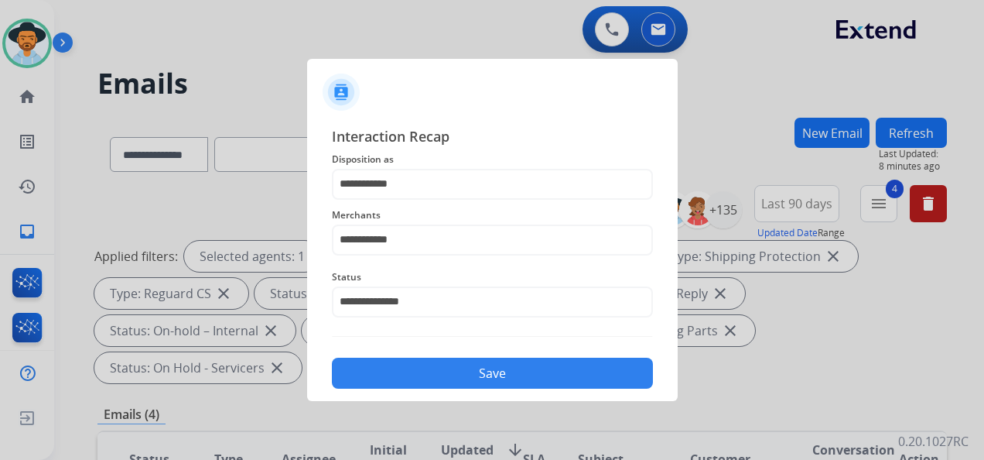
click at [450, 361] on button "Save" at bounding box center [492, 373] width 321 height 31
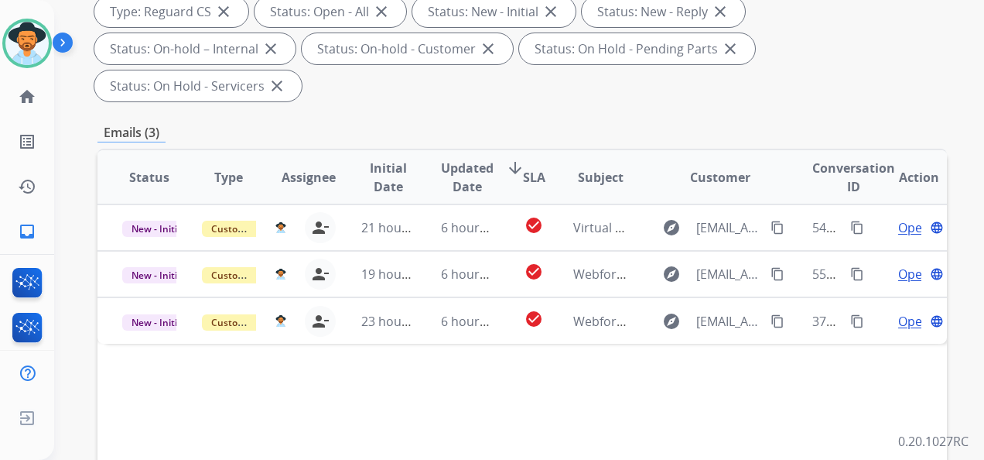
scroll to position [310, 0]
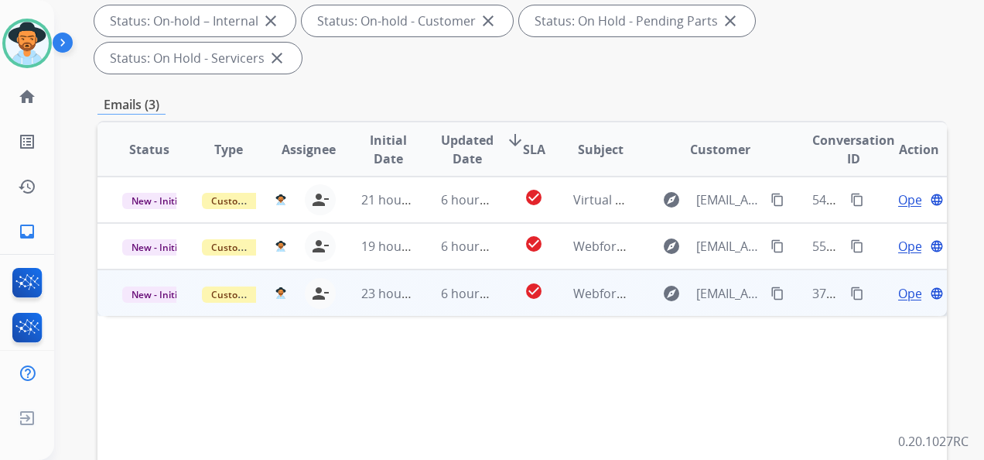
click at [898, 296] on span "Open" at bounding box center [914, 293] width 32 height 19
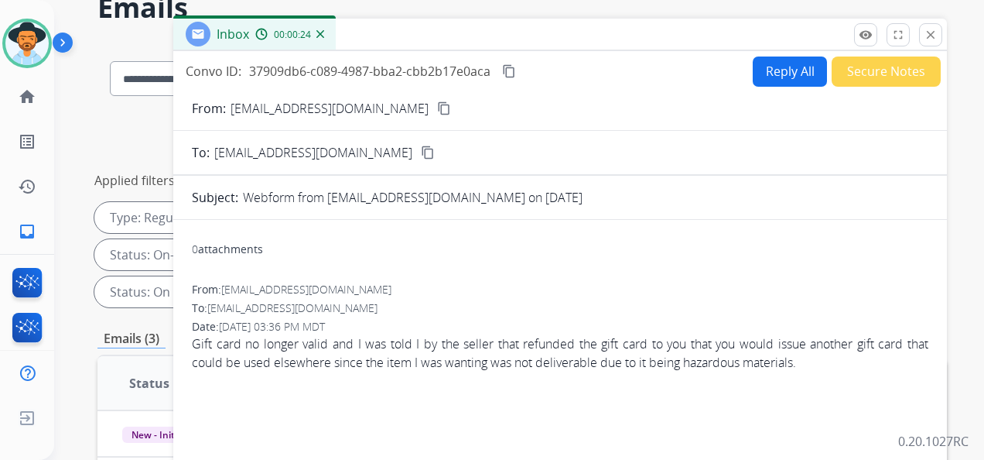
scroll to position [0, 0]
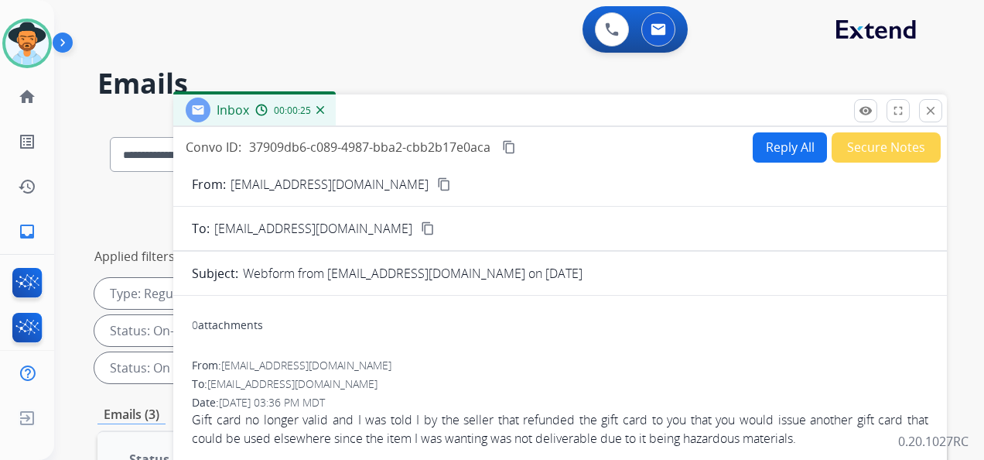
click at [437, 184] on mat-icon "content_copy" at bounding box center [444, 184] width 14 height 14
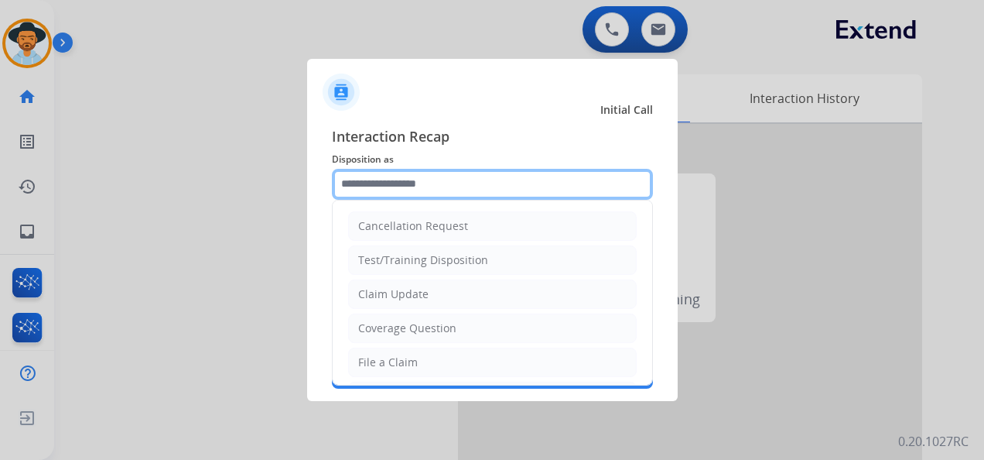
click at [466, 183] on input "text" at bounding box center [492, 184] width 321 height 31
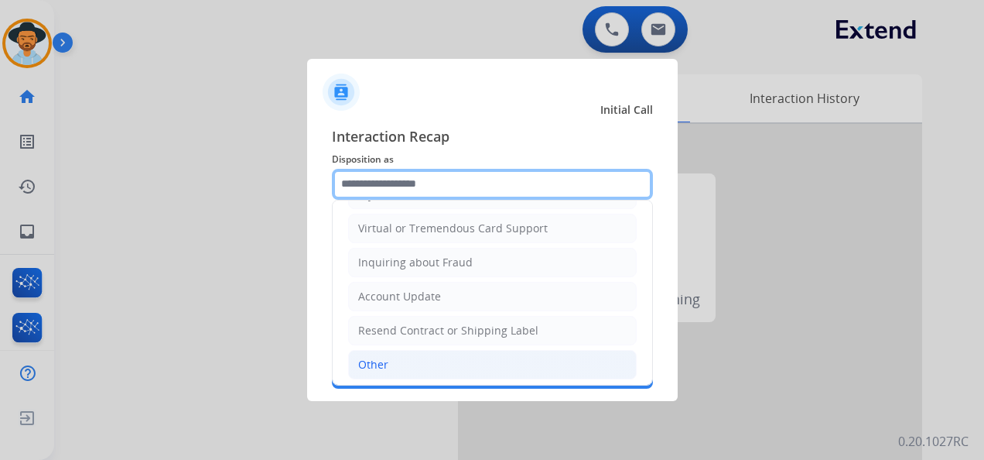
scroll to position [234, 0]
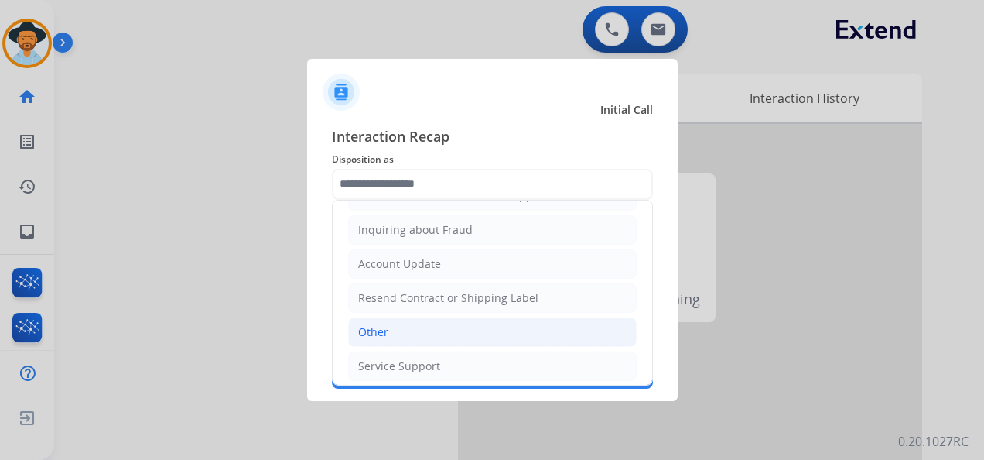
click at [409, 319] on li "Other" at bounding box center [492, 331] width 289 height 29
type input "*****"
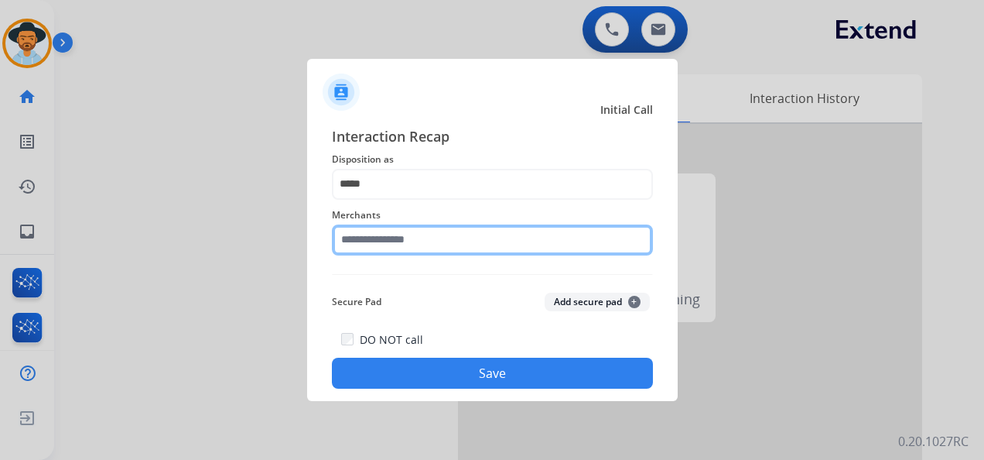
click at [433, 240] on input "text" at bounding box center [492, 239] width 321 height 31
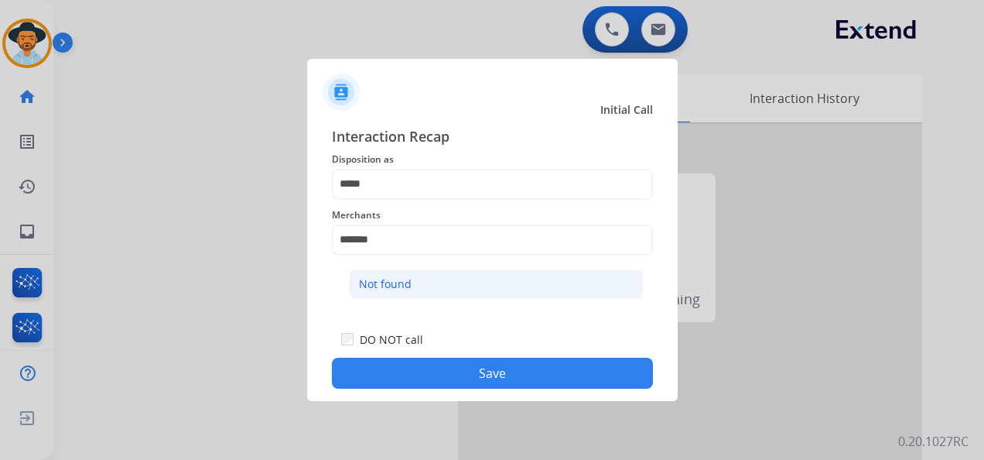
click at [461, 279] on li "Not found" at bounding box center [496, 283] width 295 height 29
type input "*********"
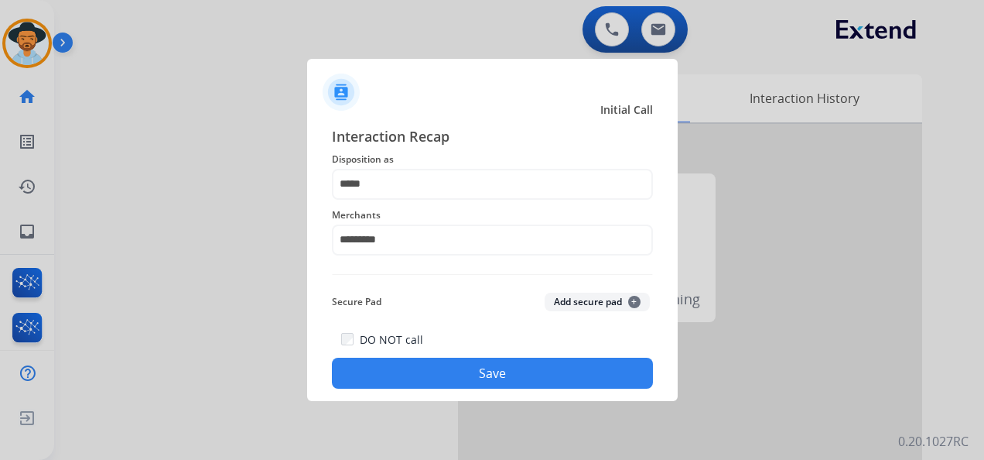
click at [463, 370] on button "Save" at bounding box center [492, 373] width 321 height 31
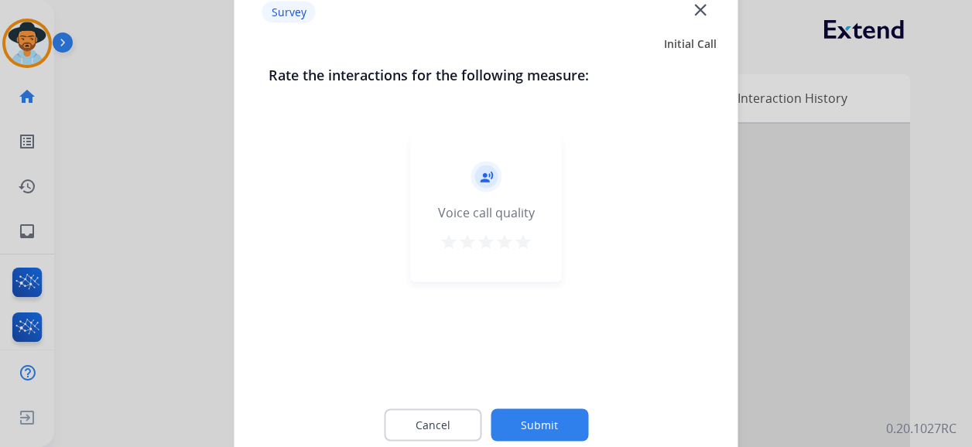
click at [523, 240] on mat-icon "star" at bounding box center [523, 242] width 19 height 19
click at [555, 416] on button "Submit" at bounding box center [540, 425] width 98 height 33
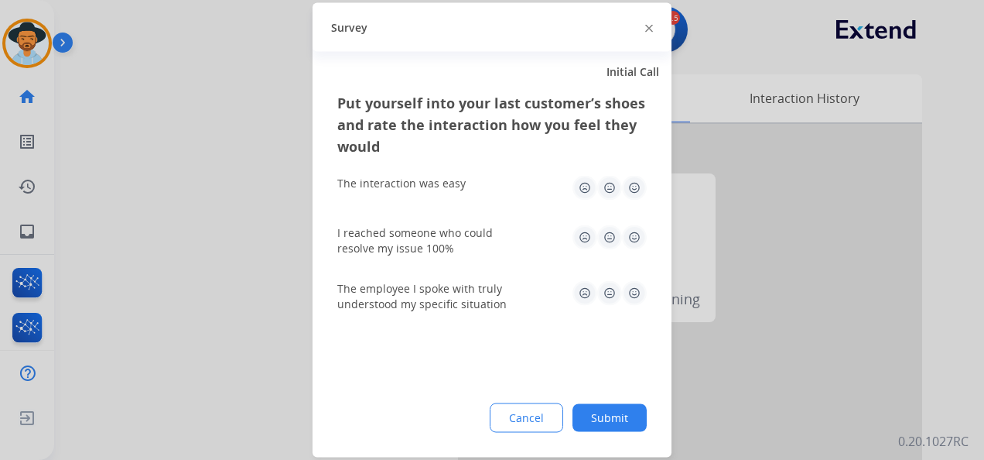
click at [630, 188] on img at bounding box center [634, 188] width 25 height 25
click at [630, 236] on img at bounding box center [634, 237] width 25 height 25
click at [632, 293] on img at bounding box center [634, 293] width 25 height 25
click at [611, 417] on button "Submit" at bounding box center [610, 418] width 74 height 28
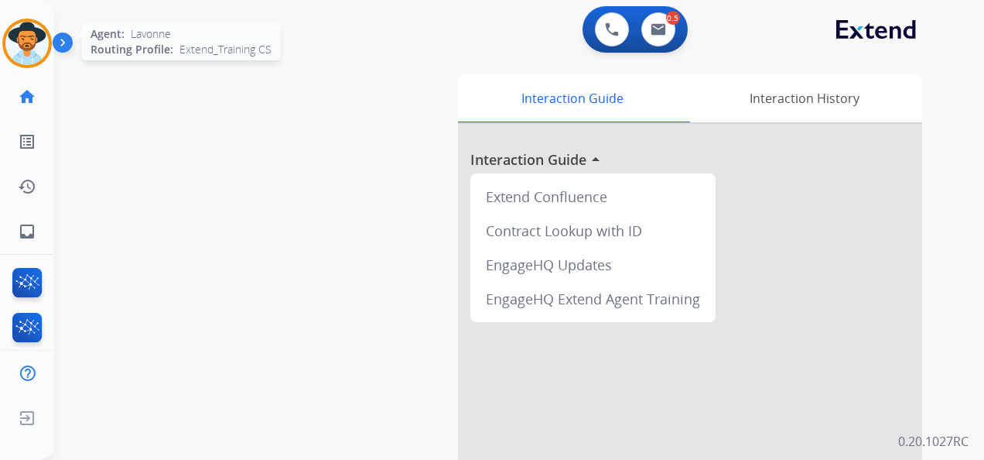
click at [26, 43] on img at bounding box center [26, 43] width 43 height 43
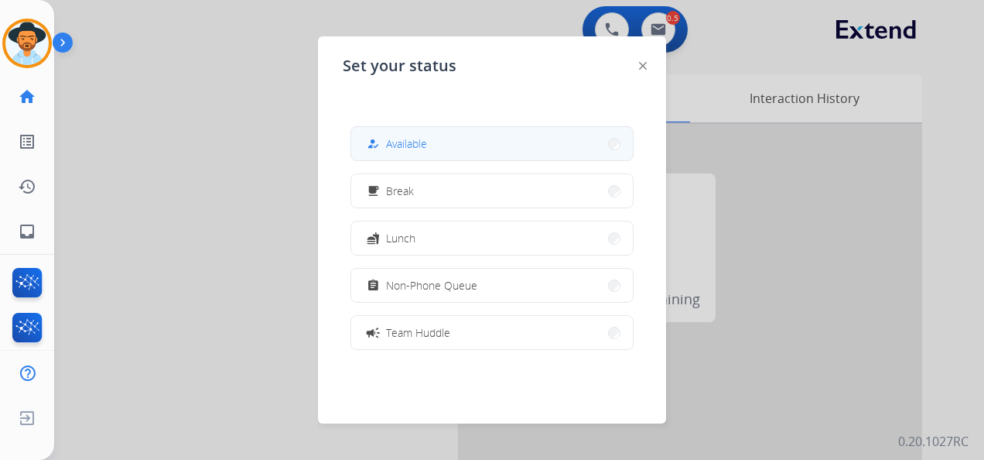
click at [416, 147] on span "Available" at bounding box center [406, 143] width 41 height 16
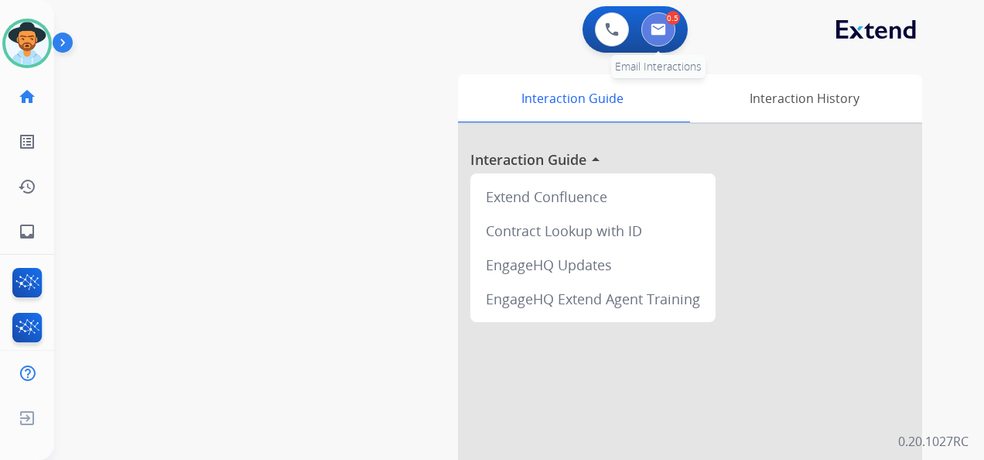
click at [664, 22] on button at bounding box center [659, 29] width 34 height 34
select select "**********"
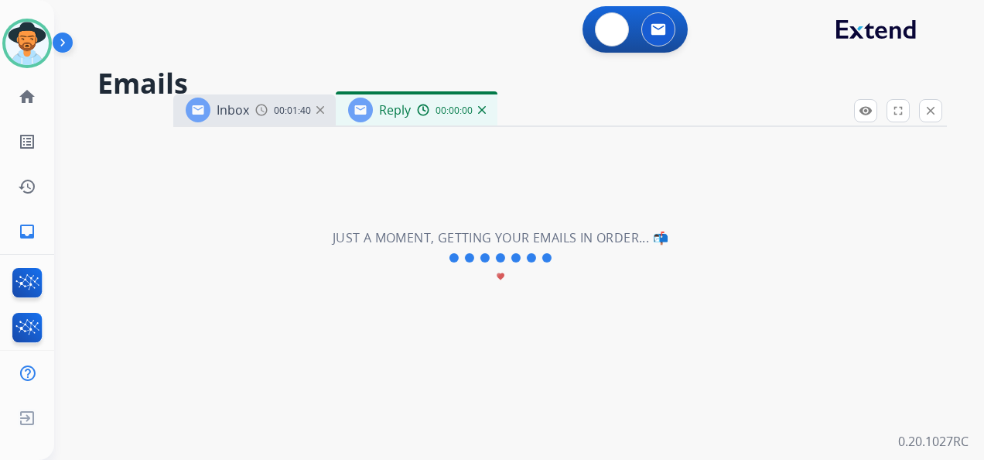
select select "**********"
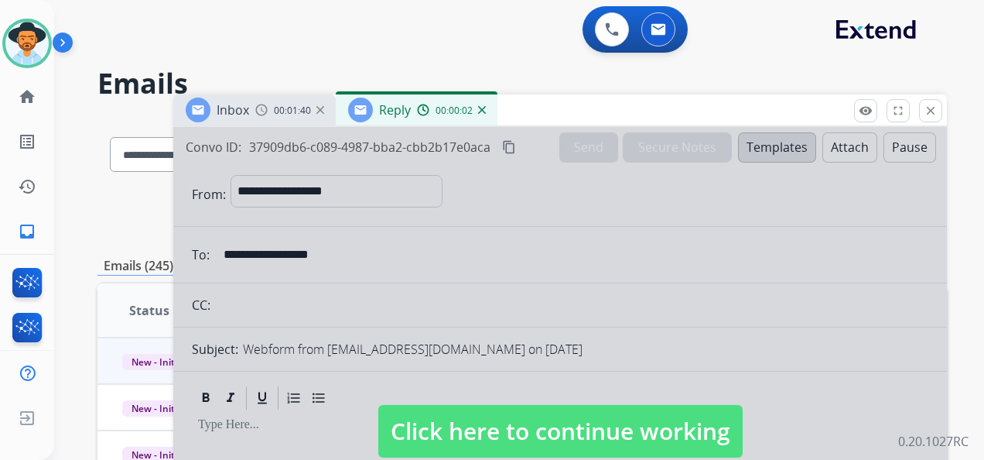
drag, startPoint x: 554, startPoint y: 433, endPoint x: 539, endPoint y: 408, distance: 29.9
click at [553, 433] on span "Click here to continue working" at bounding box center [560, 431] width 364 height 53
select select
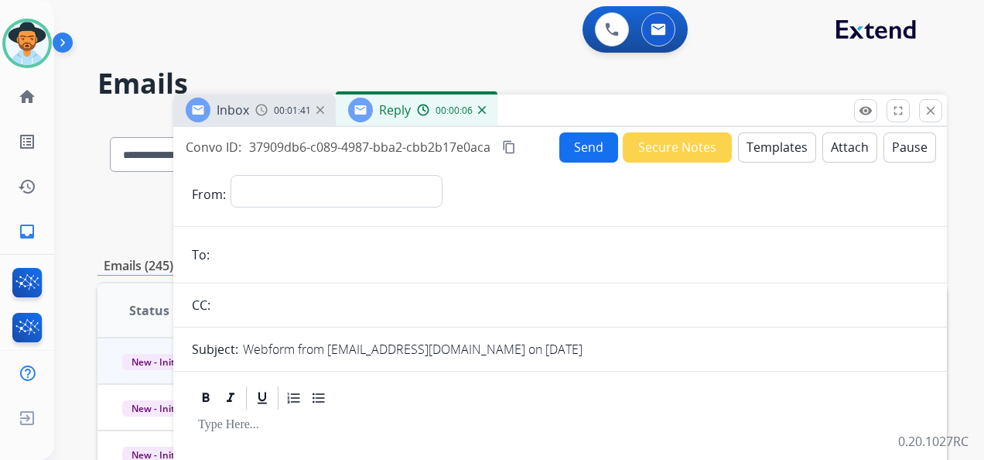
click at [483, 107] on img at bounding box center [482, 110] width 8 height 8
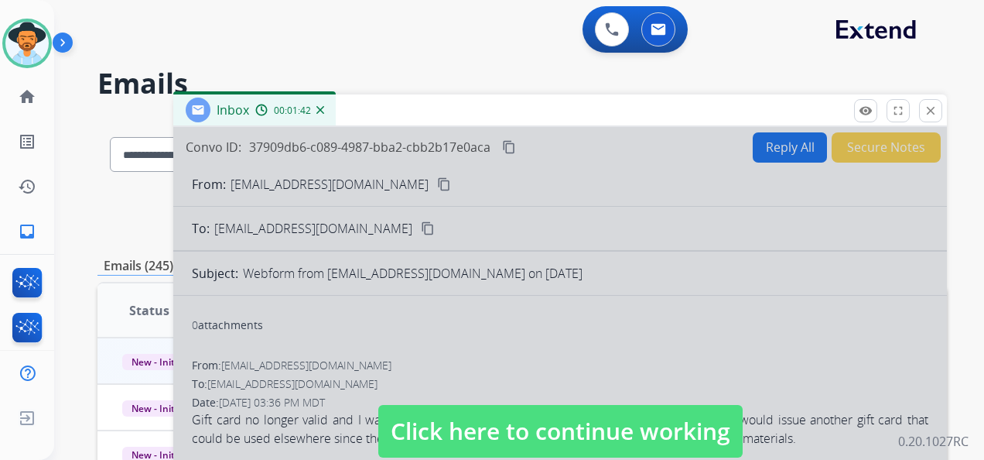
click at [559, 422] on span "Click here to continue working" at bounding box center [560, 431] width 364 height 53
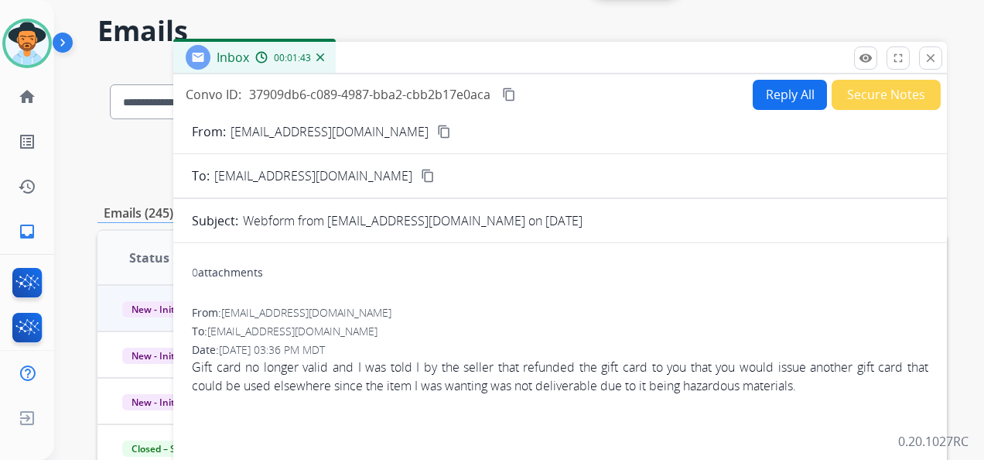
scroll to position [77, 0]
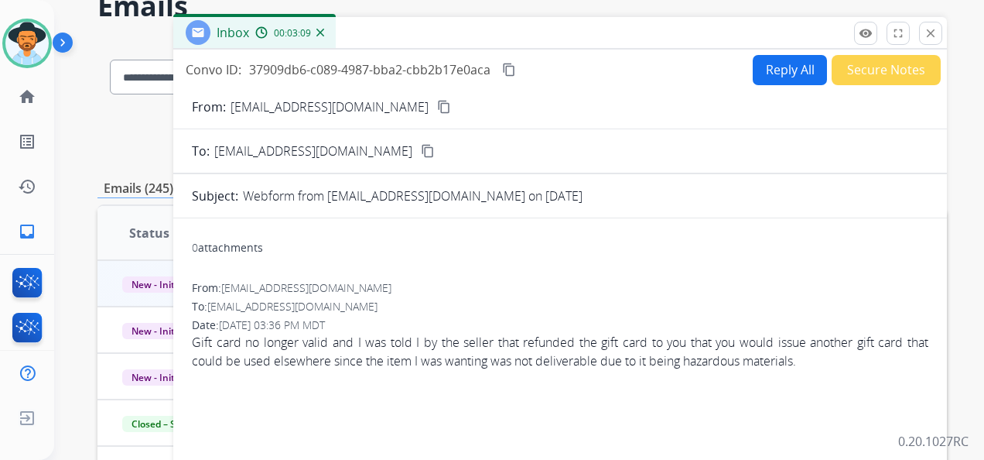
click at [669, 23] on div "Inbox 00:03:09" at bounding box center [560, 33] width 774 height 33
click at [508, 70] on mat-icon "content_copy" at bounding box center [509, 70] width 14 height 14
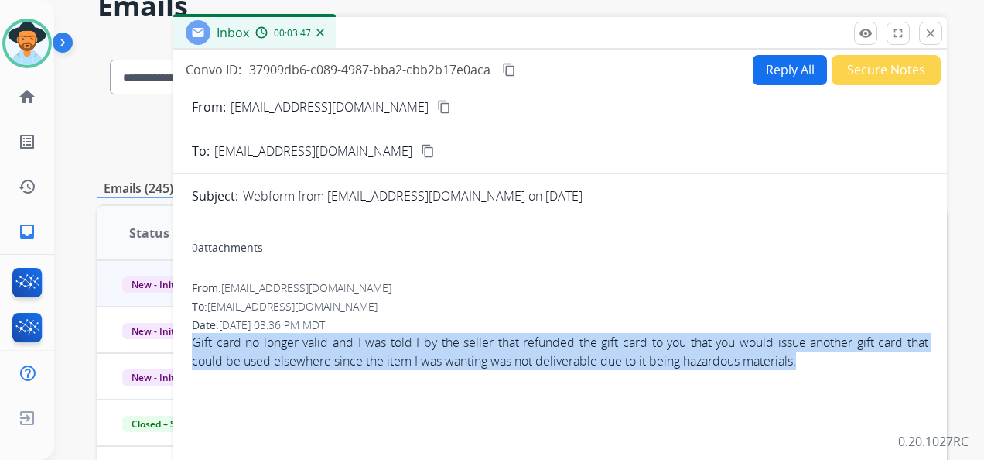
drag, startPoint x: 809, startPoint y: 361, endPoint x: 191, endPoint y: 334, distance: 618.9
click at [191, 334] on div "0 attachments From: las39648@yahoo.com To: support@extend.com Date: 09/04/2025 …" at bounding box center [560, 420] width 774 height 378
copy span "Gift card no longer valid and I was told I by the seller that refunded the gift…"
click at [769, 70] on button "Reply All" at bounding box center [790, 70] width 74 height 30
select select "**********"
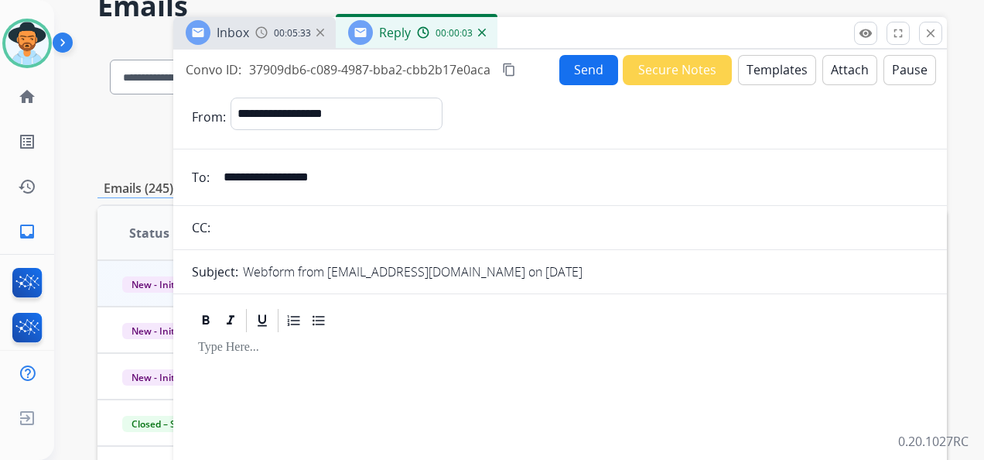
click at [757, 73] on button "Templates" at bounding box center [777, 70] width 78 height 30
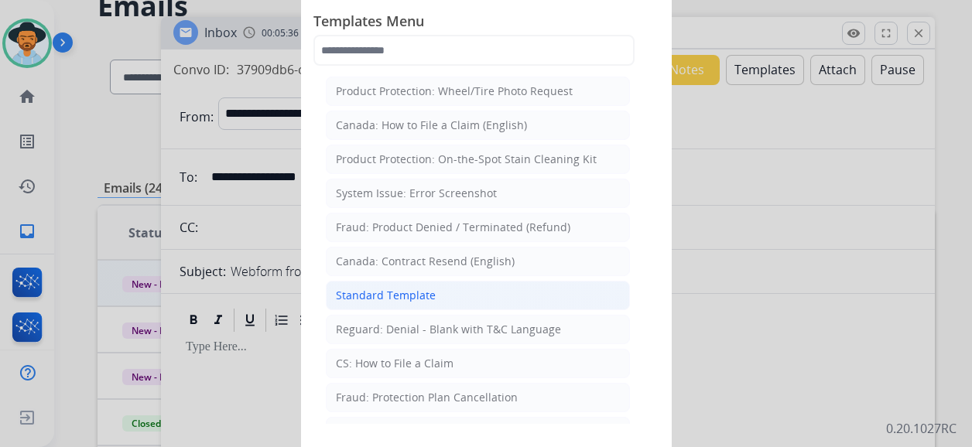
click at [446, 293] on li "Standard Template" at bounding box center [478, 295] width 304 height 29
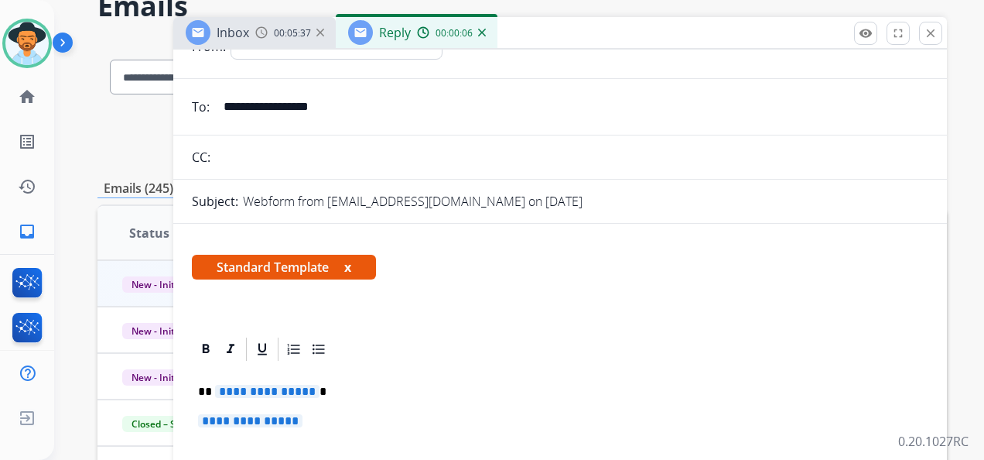
scroll to position [155, 0]
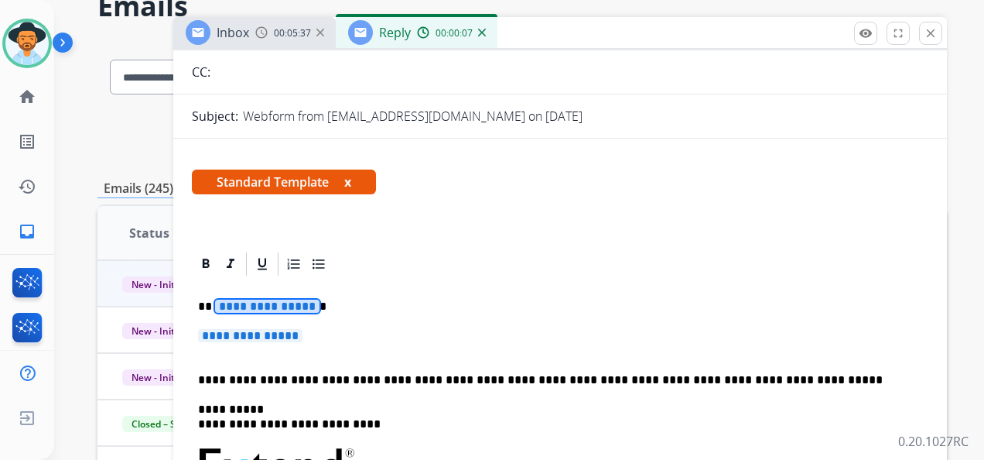
click at [271, 309] on span "**********" at bounding box center [267, 305] width 104 height 13
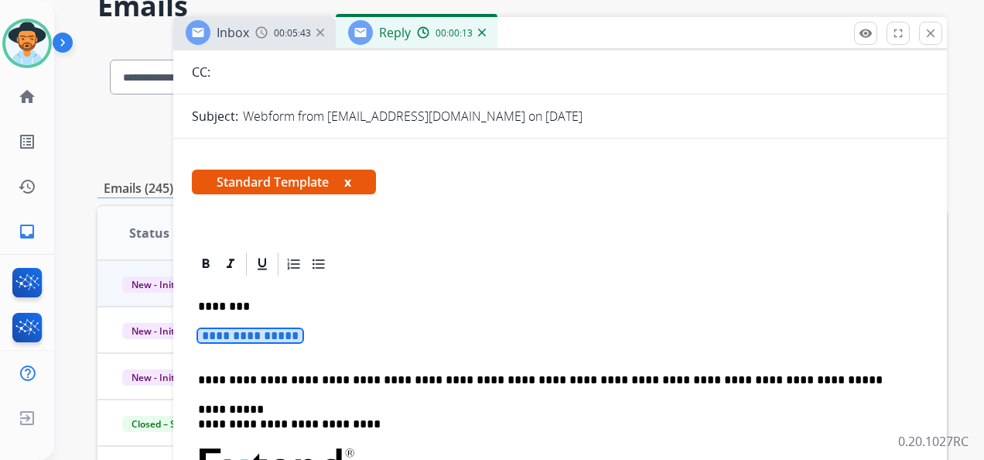
click at [269, 340] on span "**********" at bounding box center [250, 335] width 104 height 13
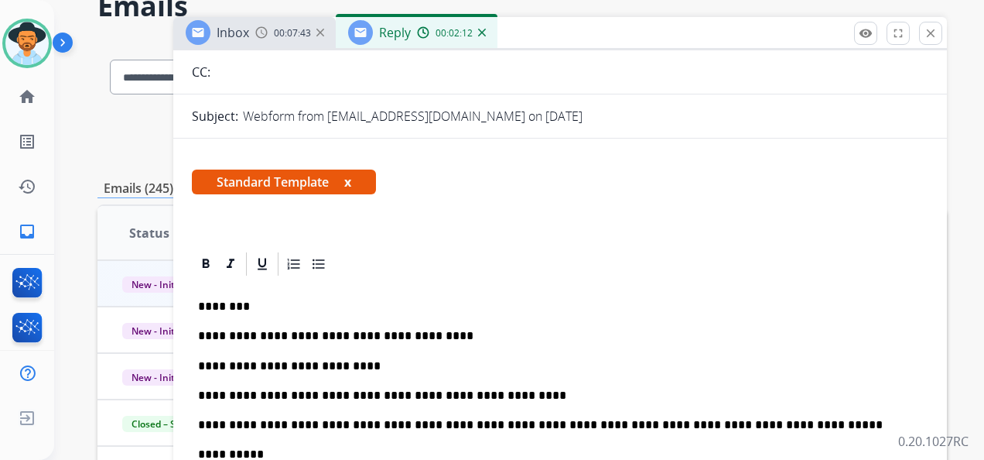
click at [481, 395] on p "**********" at bounding box center [554, 395] width 712 height 14
click at [686, 395] on p "**********" at bounding box center [554, 395] width 712 height 14
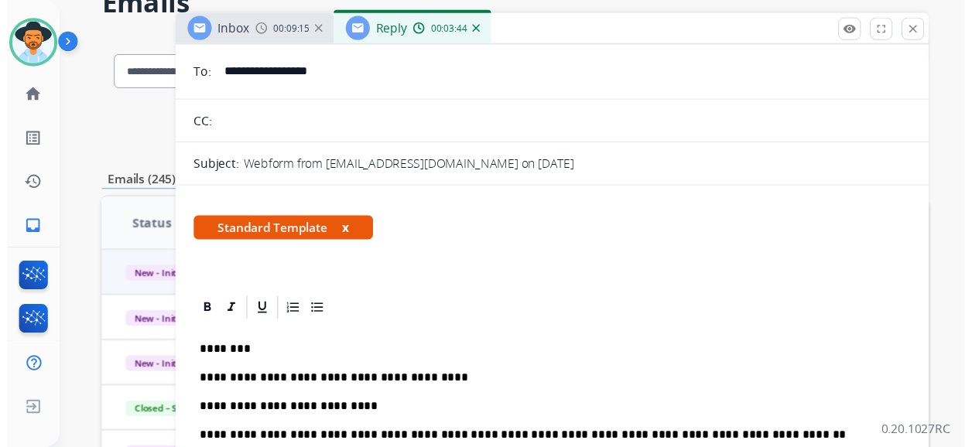
scroll to position [0, 0]
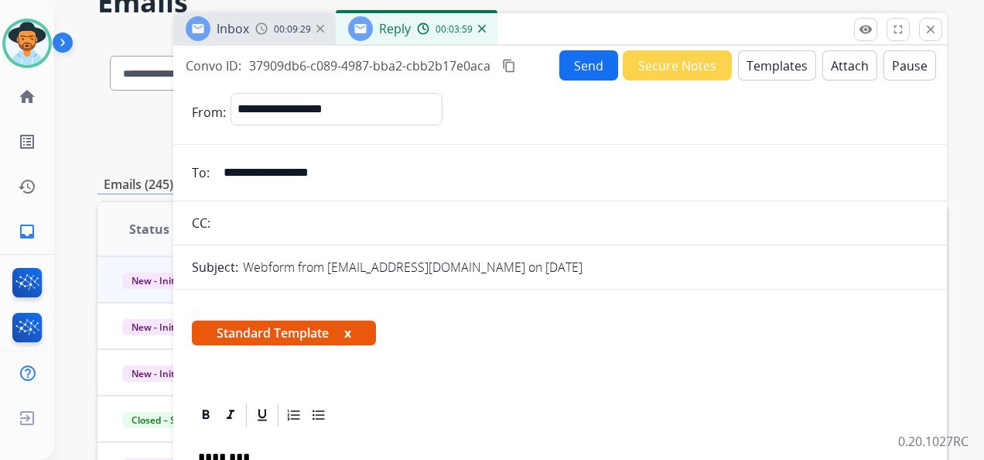
click at [587, 64] on button "Send" at bounding box center [588, 65] width 59 height 30
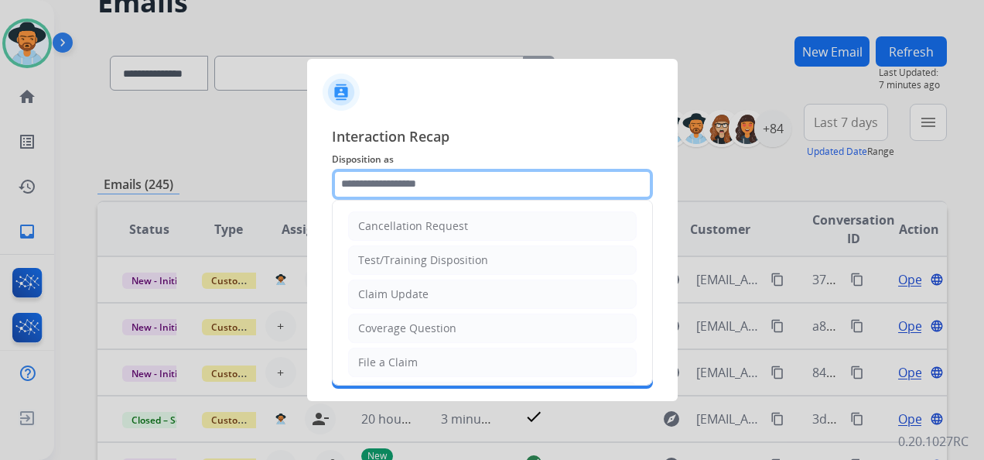
click at [436, 185] on input "text" at bounding box center [492, 184] width 321 height 31
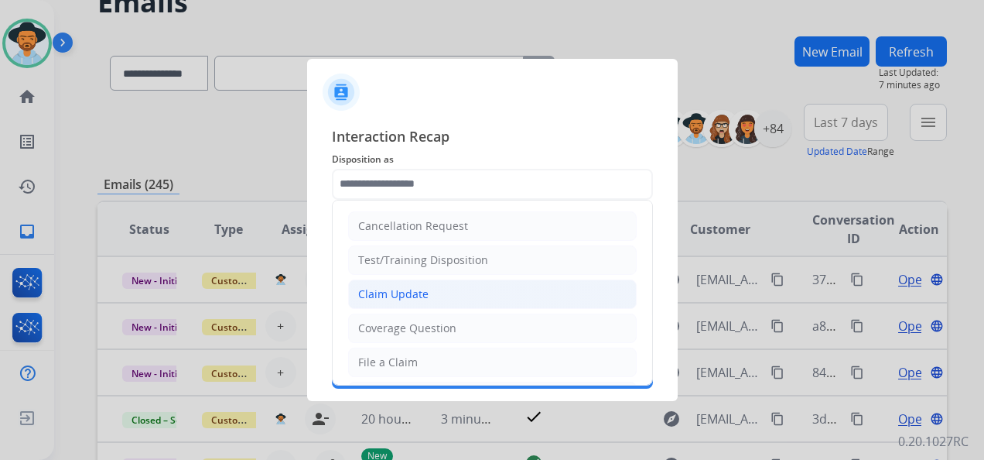
click at [429, 293] on li "Claim Update" at bounding box center [492, 293] width 289 height 29
type input "**********"
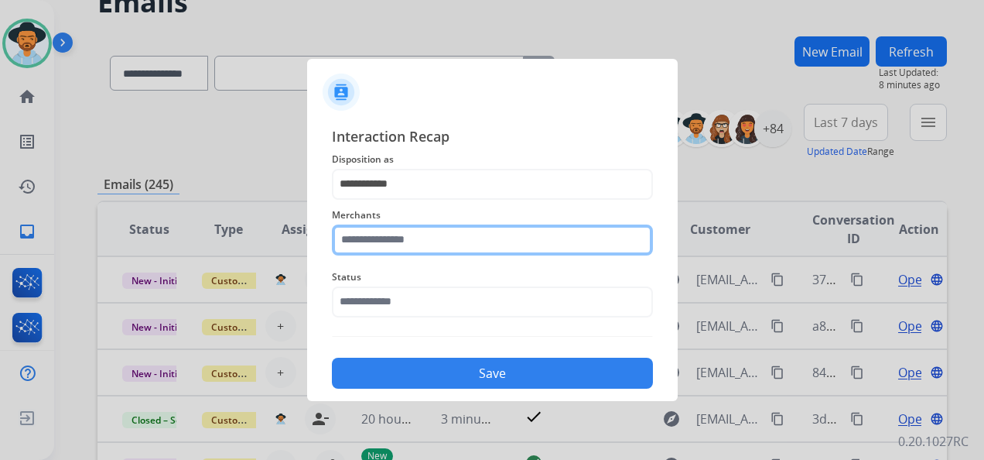
click at [423, 243] on input "text" at bounding box center [492, 239] width 321 height 31
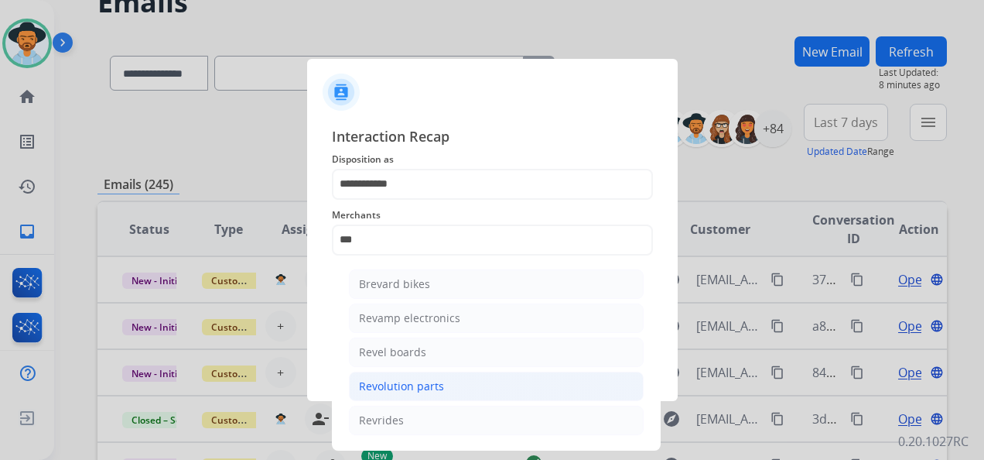
click at [453, 385] on li "Revolution parts" at bounding box center [496, 385] width 295 height 29
type input "**********"
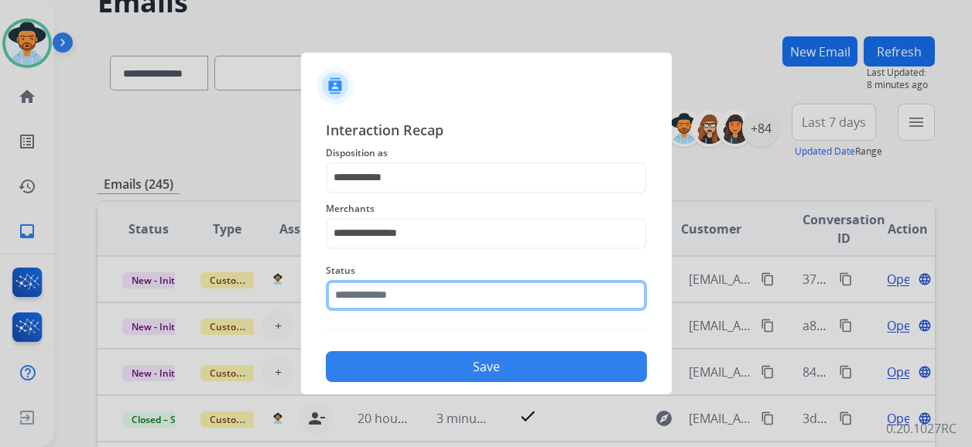
click at [459, 300] on input "text" at bounding box center [486, 295] width 321 height 31
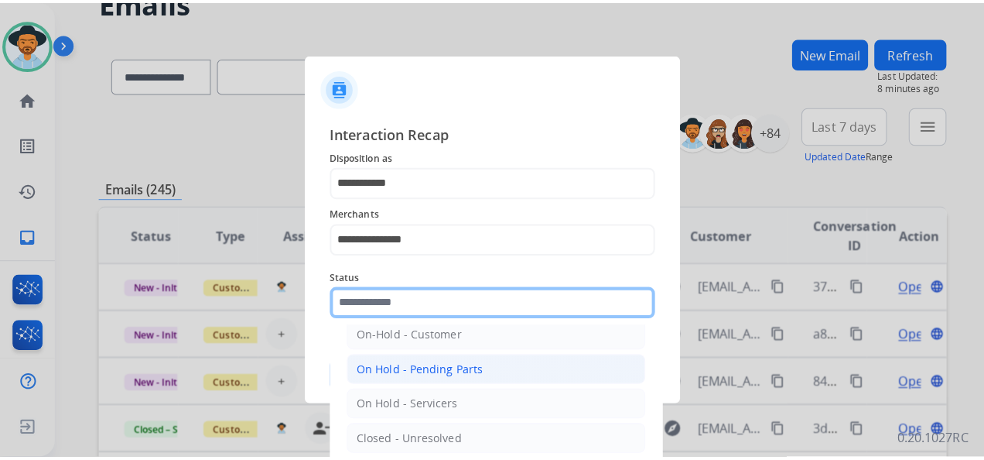
scroll to position [88, 0]
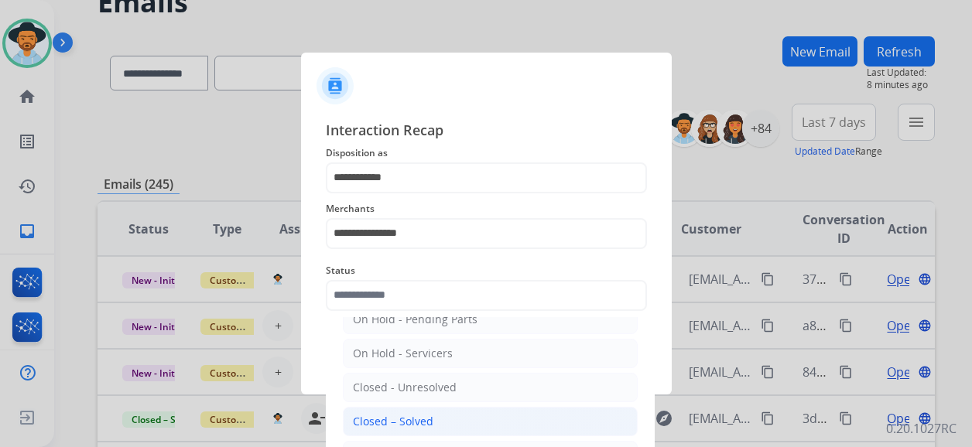
click at [423, 414] on div "Closed – Solved" at bounding box center [393, 421] width 80 height 15
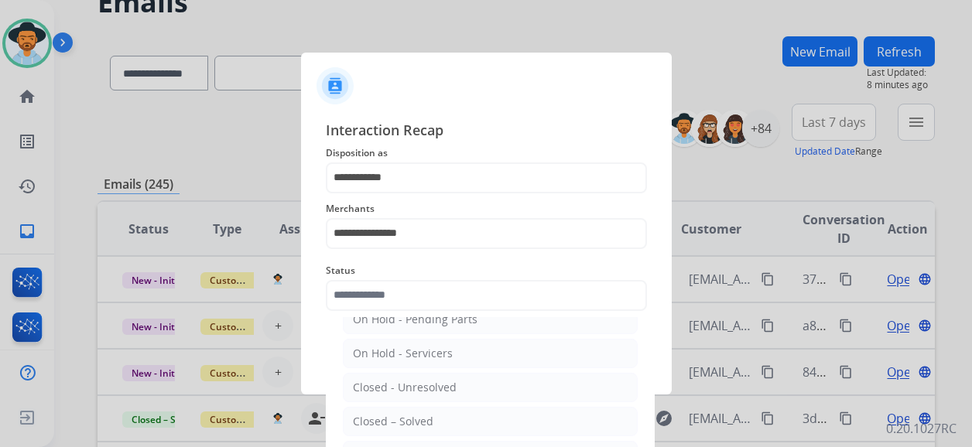
type input "**********"
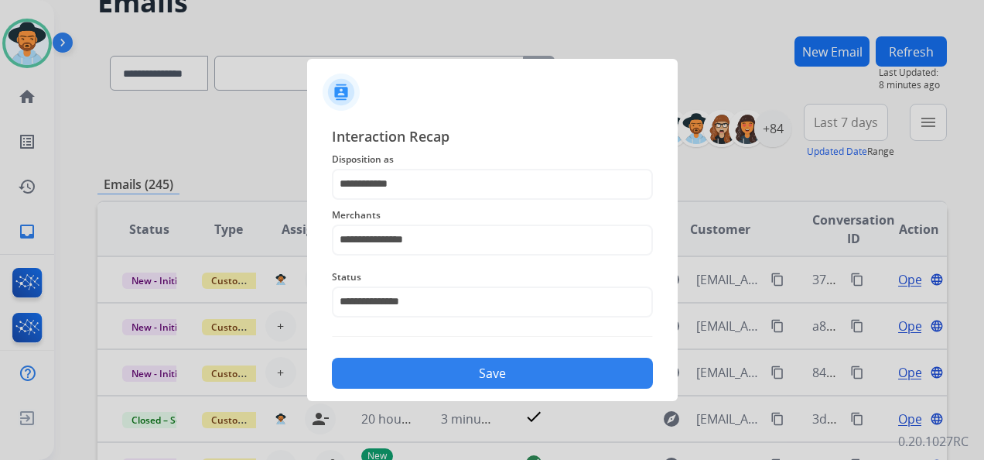
click at [449, 371] on button "Save" at bounding box center [492, 373] width 321 height 31
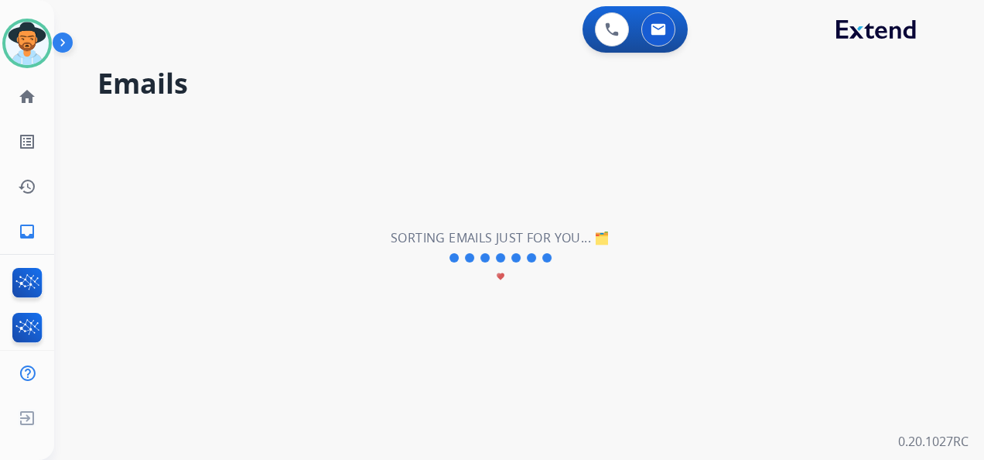
scroll to position [0, 0]
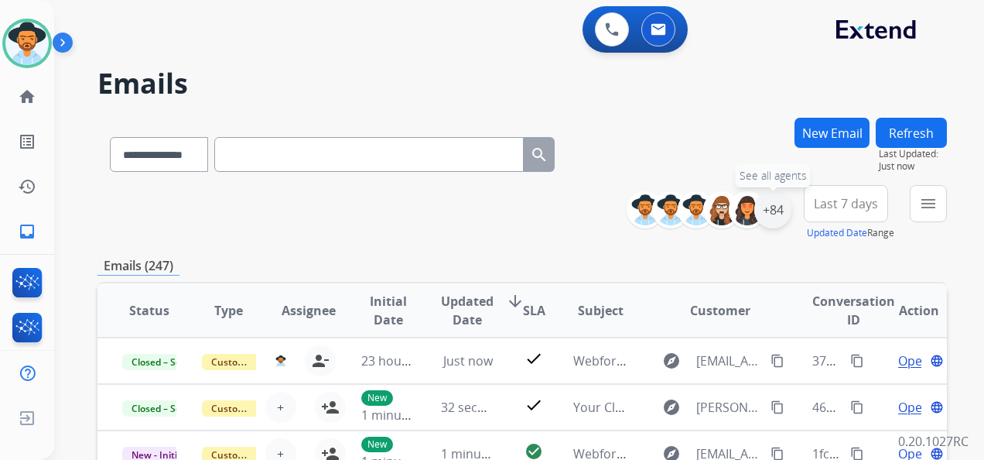
click at [772, 216] on div "+84" at bounding box center [773, 209] width 37 height 37
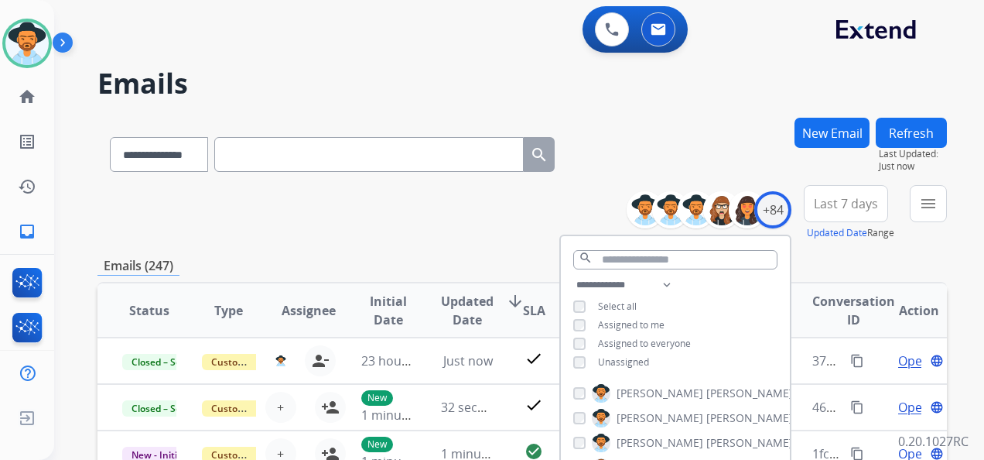
click at [577, 353] on div "**********" at bounding box center [675, 324] width 229 height 99
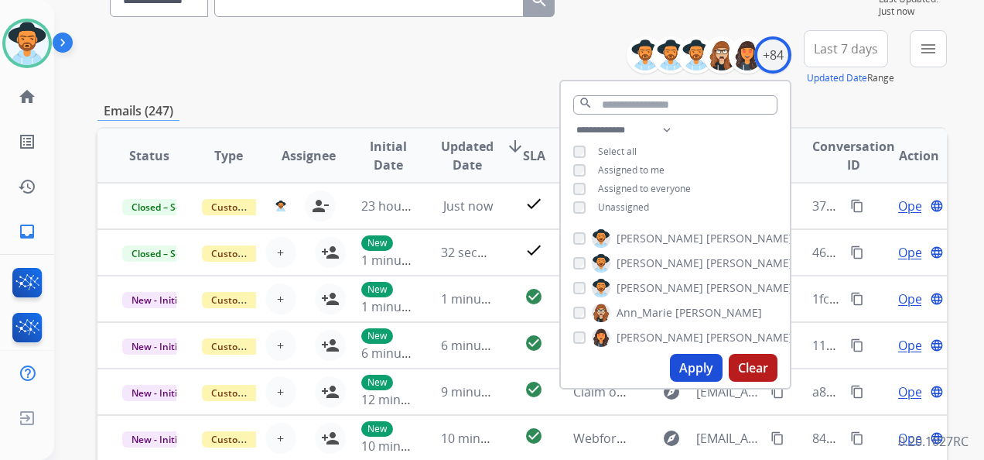
click at [684, 363] on button "Apply" at bounding box center [696, 368] width 53 height 28
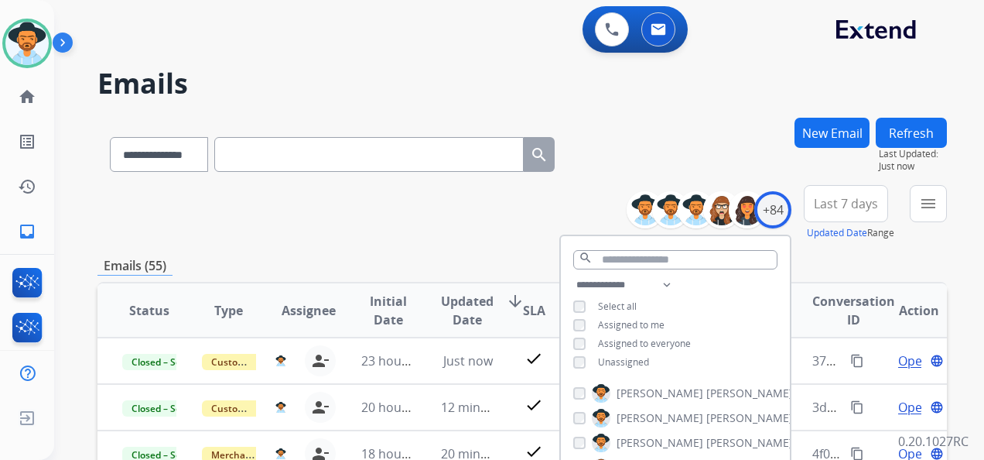
click at [840, 204] on span "Last 7 days" at bounding box center [846, 203] width 64 height 6
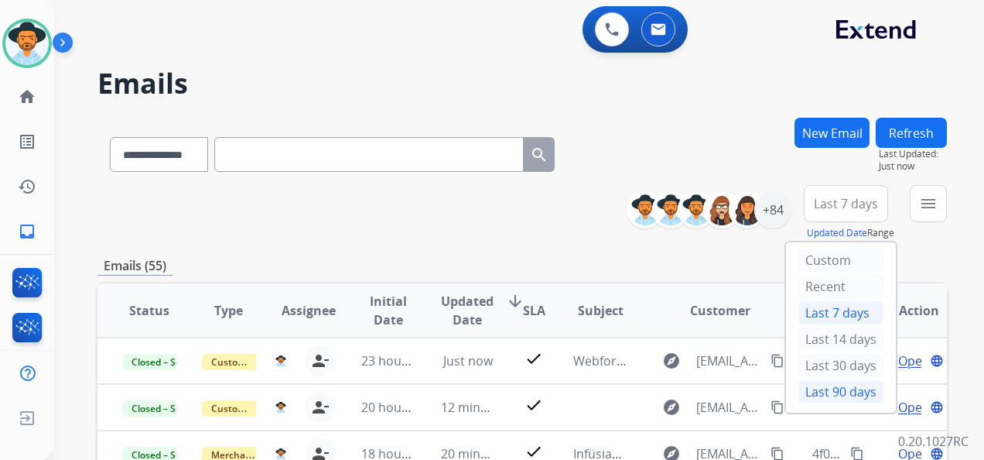
click at [837, 384] on div "Last 90 days" at bounding box center [841, 391] width 85 height 23
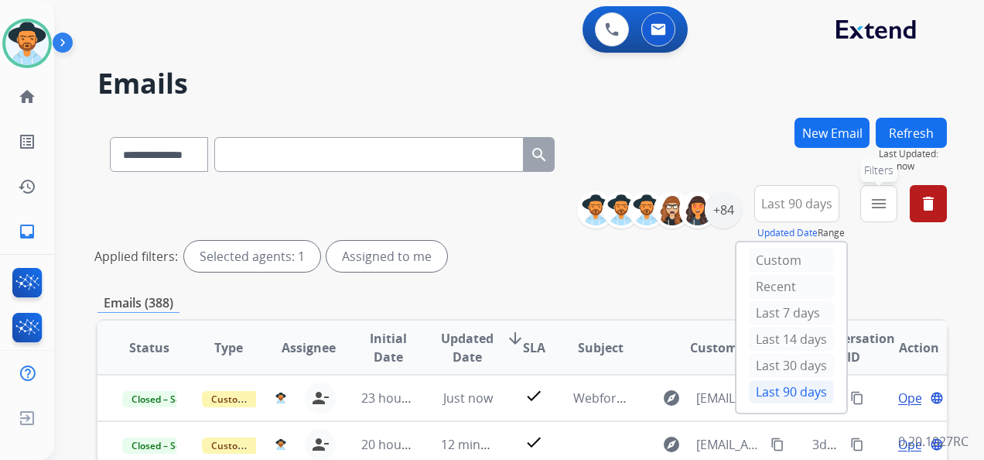
click at [876, 210] on mat-icon "menu" at bounding box center [879, 203] width 19 height 19
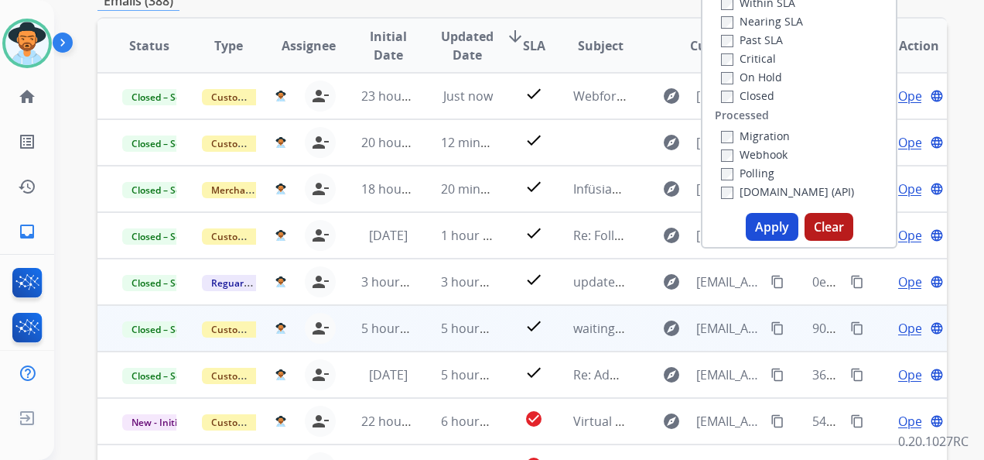
scroll to position [310, 0]
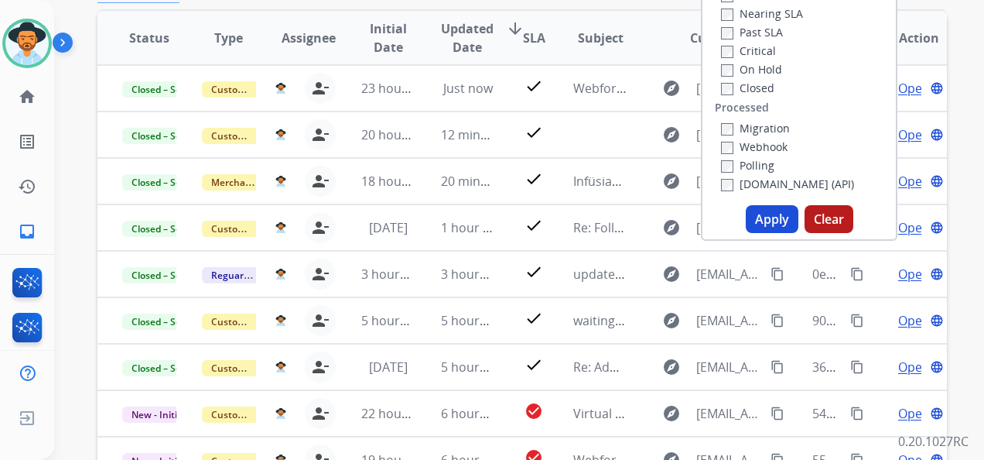
click at [768, 217] on button "Apply" at bounding box center [772, 219] width 53 height 28
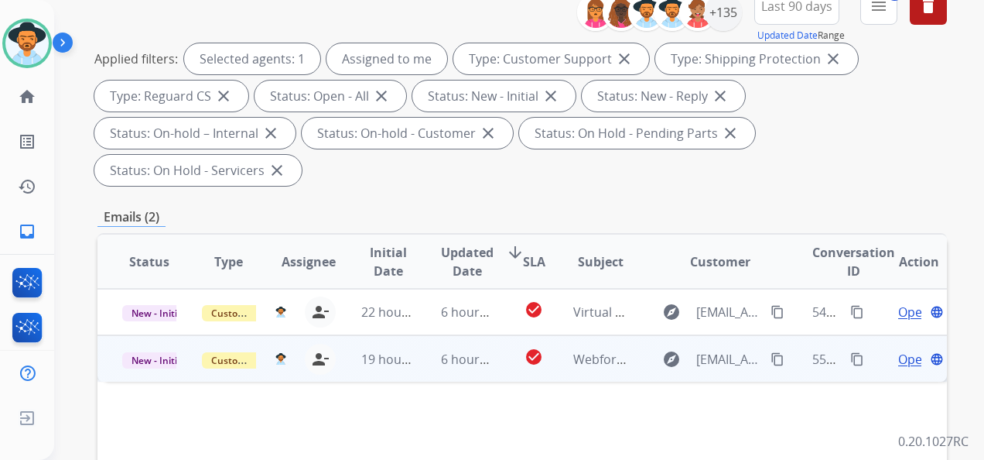
scroll to position [232, 0]
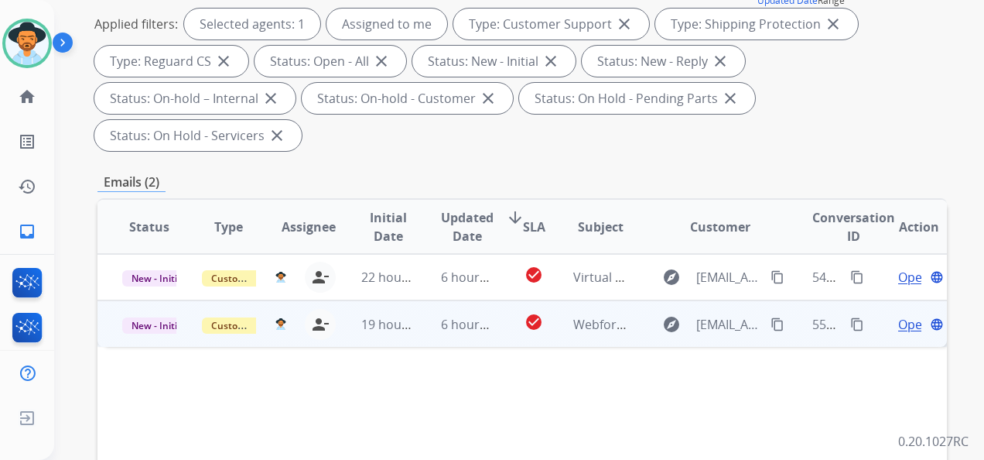
click at [902, 320] on span "Open" at bounding box center [914, 324] width 32 height 19
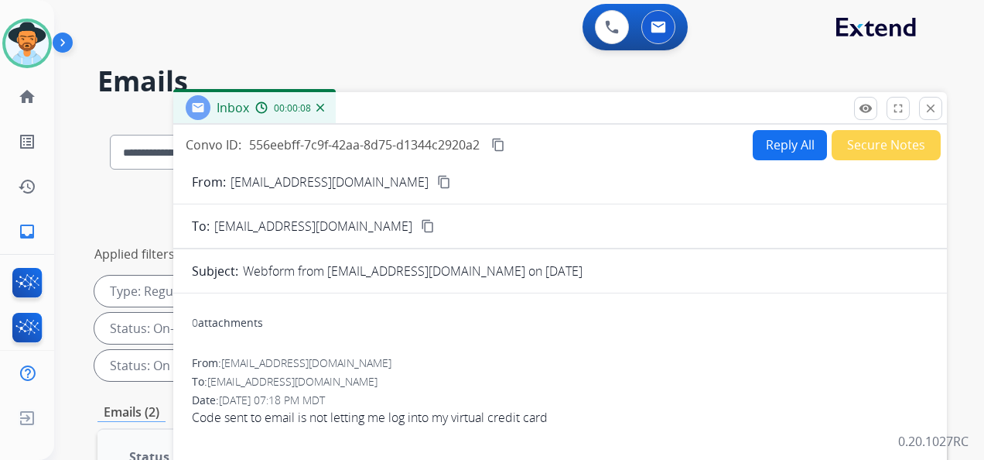
scroll to position [0, 0]
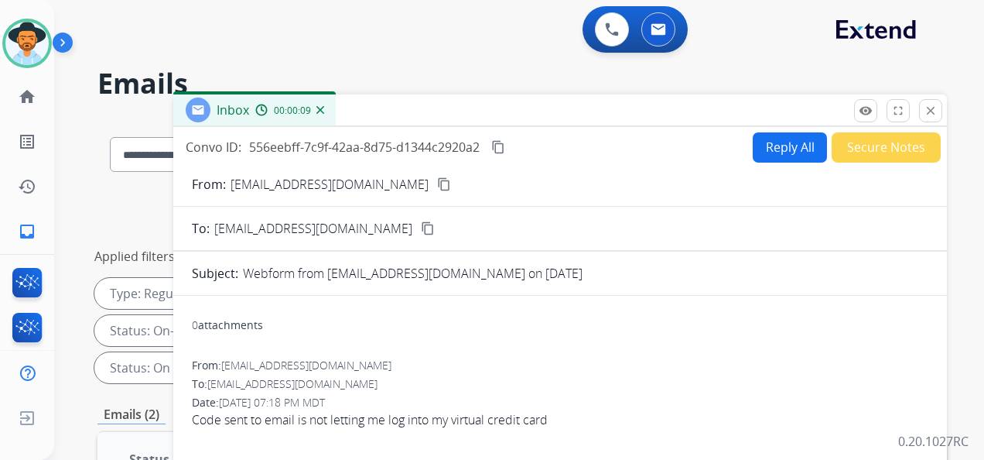
click at [505, 141] on mat-icon "content_copy" at bounding box center [498, 147] width 14 height 14
click at [437, 180] on mat-icon "content_copy" at bounding box center [444, 184] width 14 height 14
click at [933, 107] on mat-icon "close" at bounding box center [931, 111] width 14 height 14
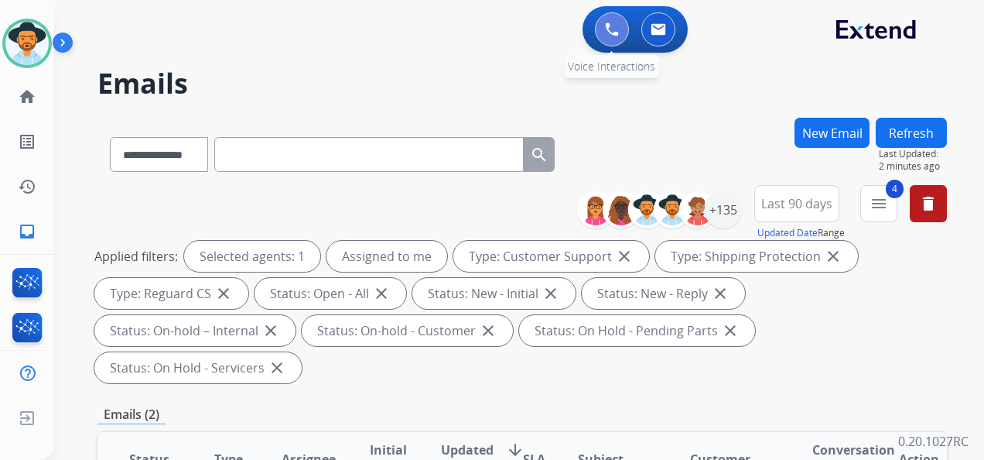
click at [618, 29] on img at bounding box center [612, 29] width 14 height 14
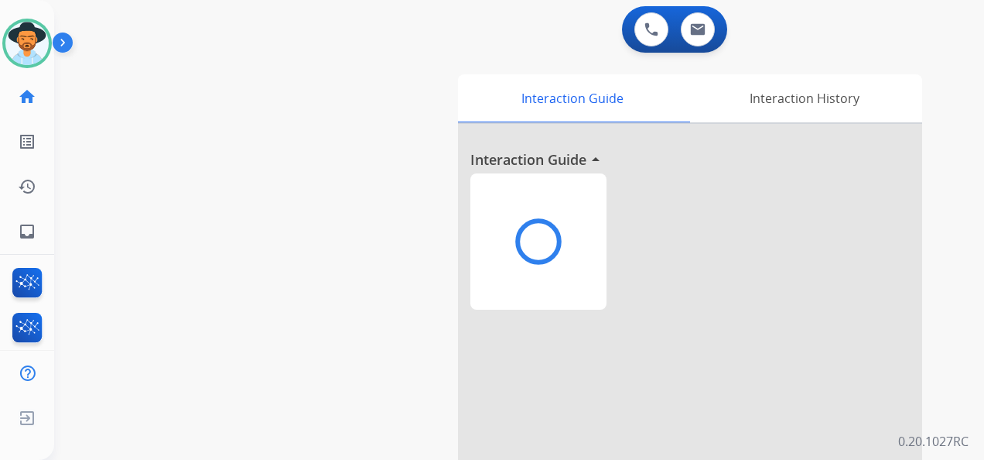
click at [645, 29] on img at bounding box center [652, 29] width 14 height 14
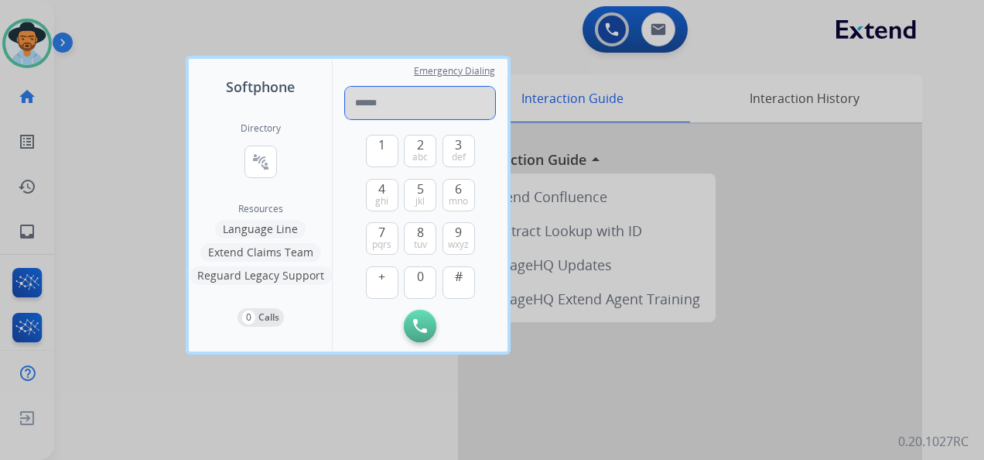
click at [376, 105] on input "tel" at bounding box center [420, 103] width 150 height 33
paste input "**********"
type input "**********"
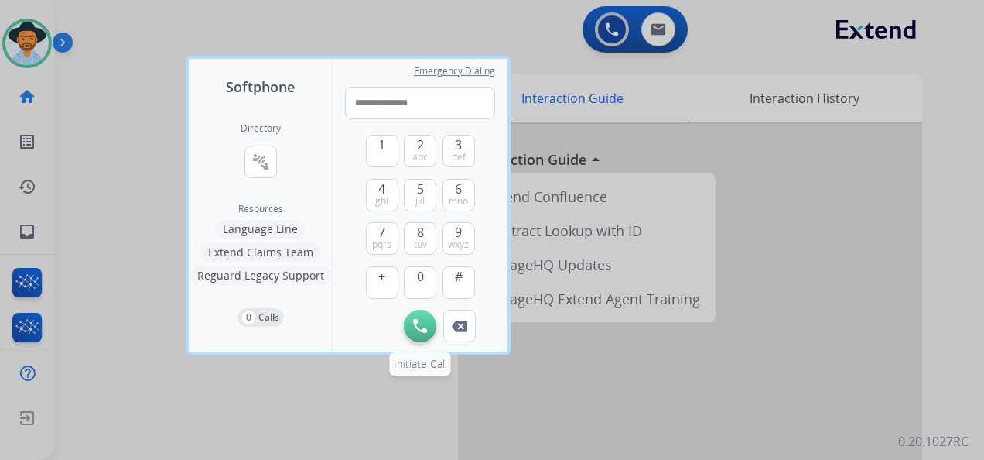
click at [422, 315] on button "Initiate Call" at bounding box center [420, 326] width 33 height 33
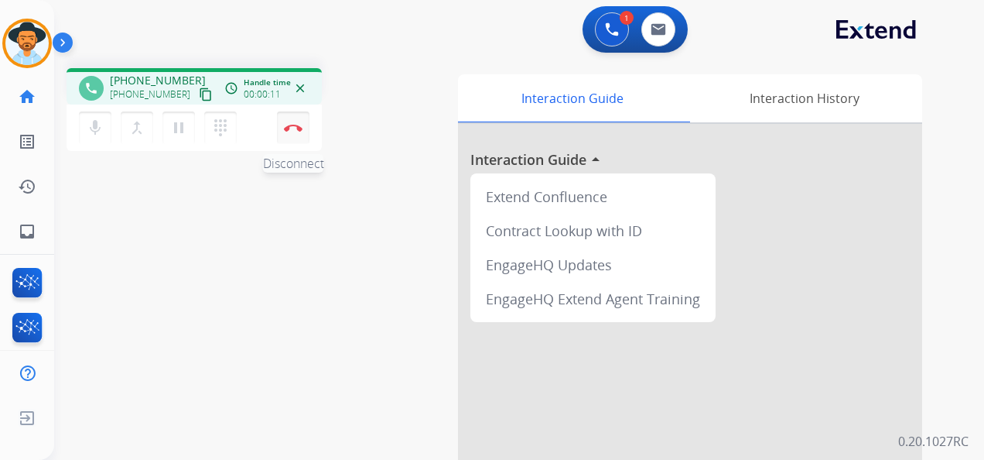
click at [292, 127] on img at bounding box center [293, 128] width 19 height 8
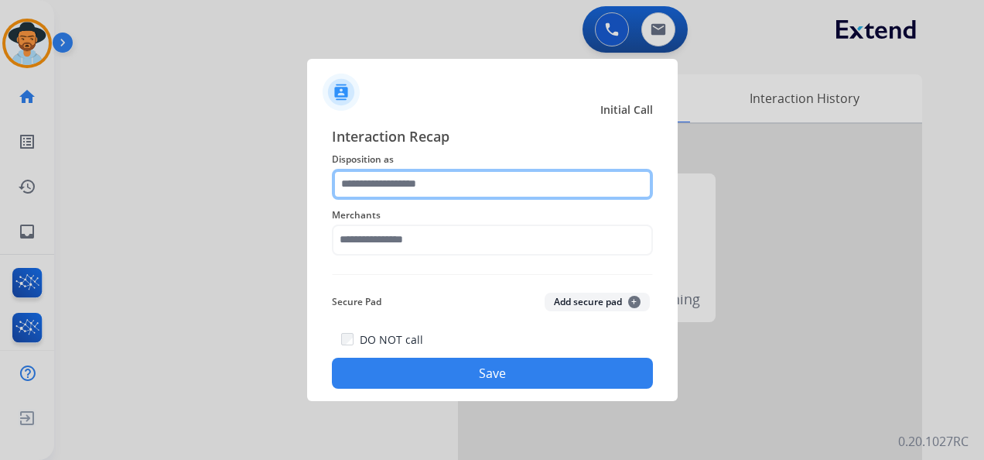
click at [439, 187] on input "text" at bounding box center [492, 184] width 321 height 31
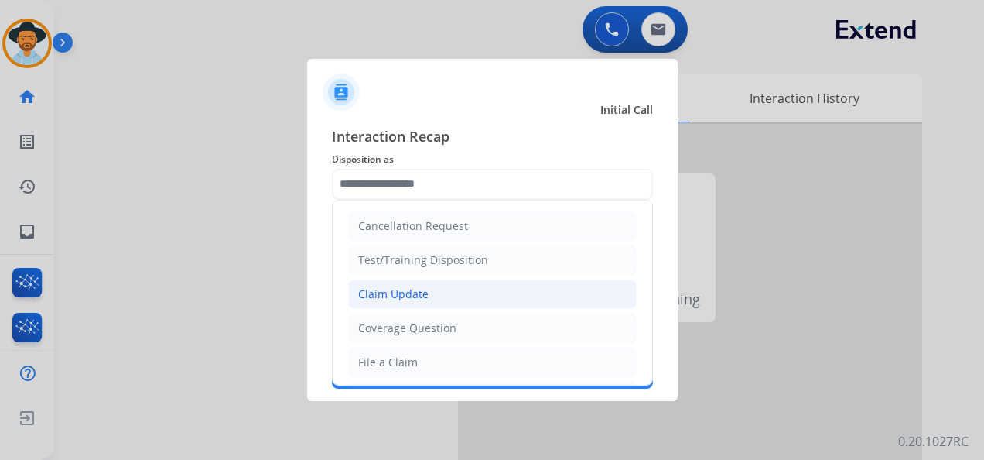
click at [450, 292] on li "Claim Update" at bounding box center [492, 293] width 289 height 29
type input "**********"
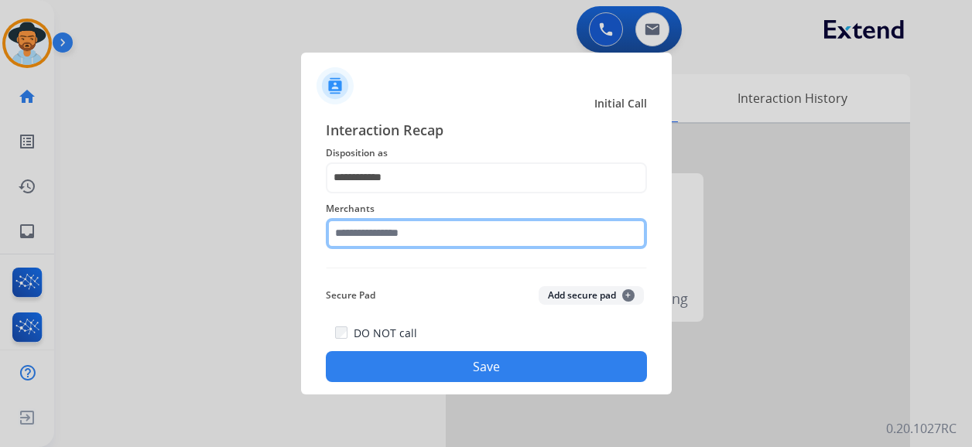
click at [430, 248] on input "text" at bounding box center [486, 233] width 321 height 31
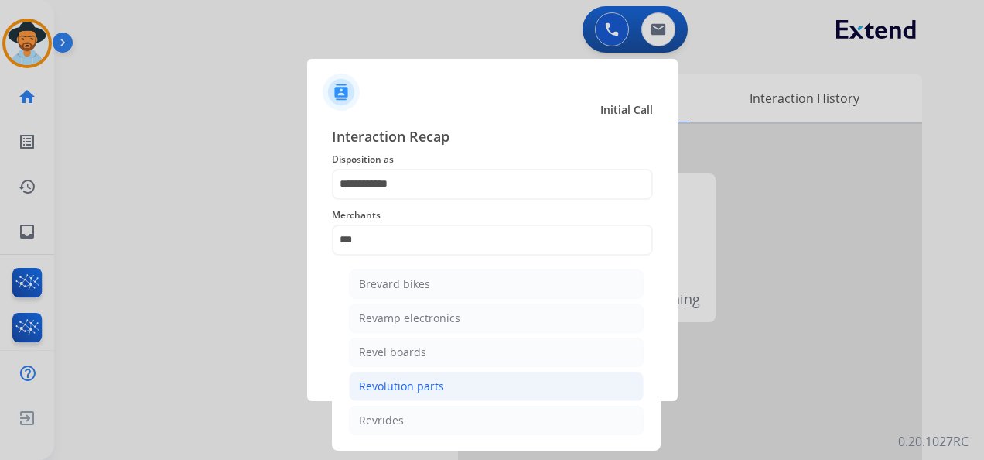
click at [461, 385] on li "Revolution parts" at bounding box center [496, 385] width 295 height 29
type input "**********"
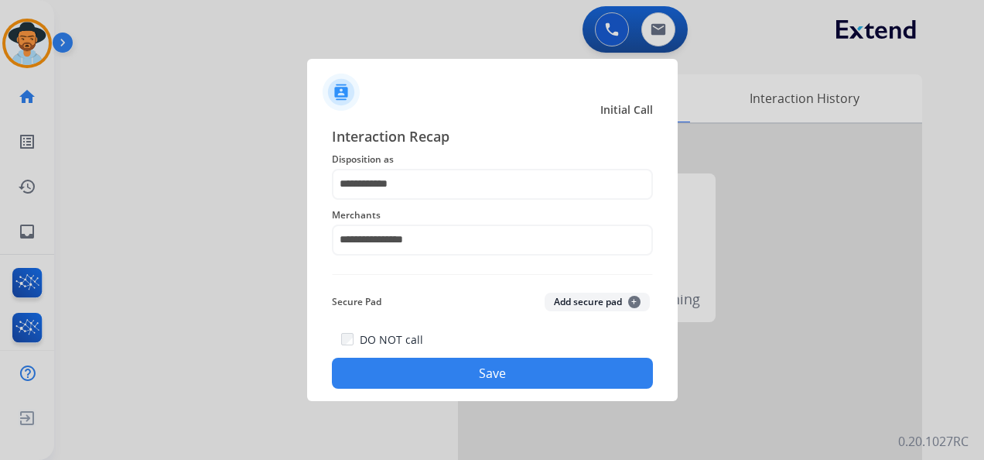
click at [486, 365] on button "Save" at bounding box center [492, 373] width 321 height 31
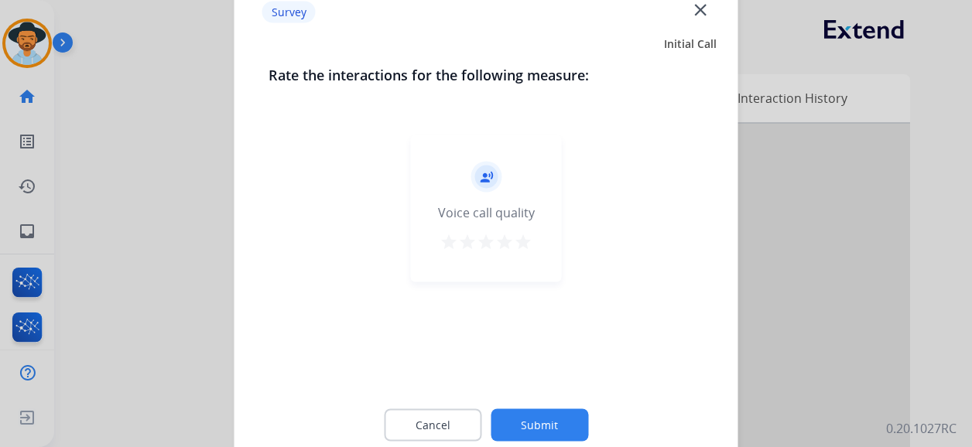
click at [527, 242] on mat-icon "star" at bounding box center [523, 242] width 19 height 19
click at [546, 427] on button "Submit" at bounding box center [540, 425] width 98 height 33
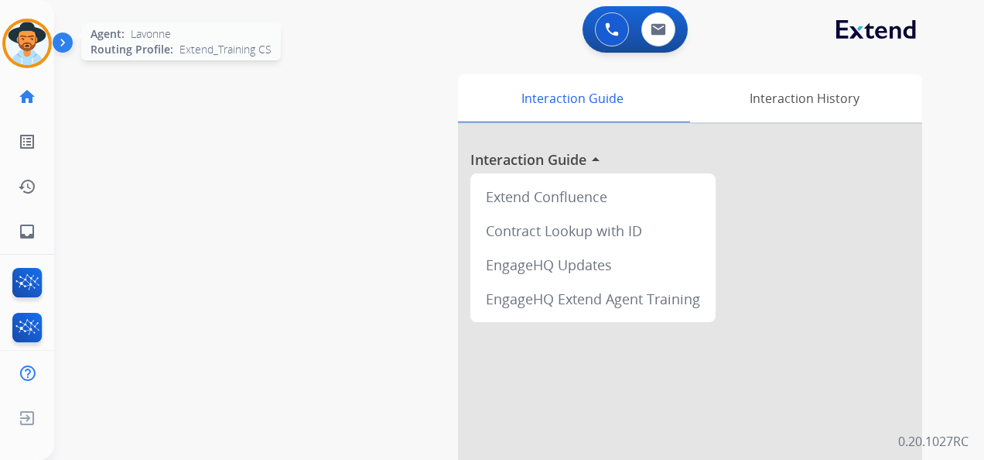
click at [26, 43] on img at bounding box center [26, 43] width 43 height 43
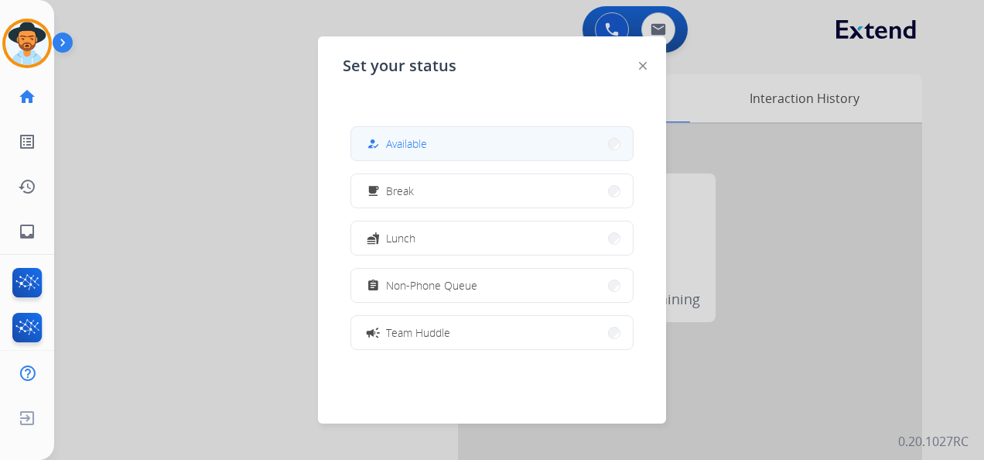
click at [411, 142] on span "Available" at bounding box center [406, 143] width 41 height 16
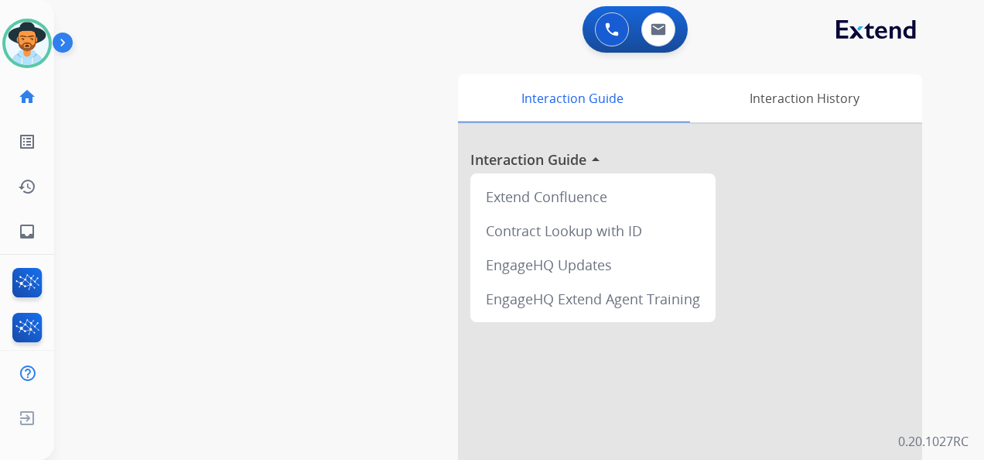
click at [420, 17] on div "0 Voice Interactions 0 Email Interactions" at bounding box center [510, 31] width 874 height 50
click at [659, 23] on img at bounding box center [658, 29] width 15 height 12
select select "**********"
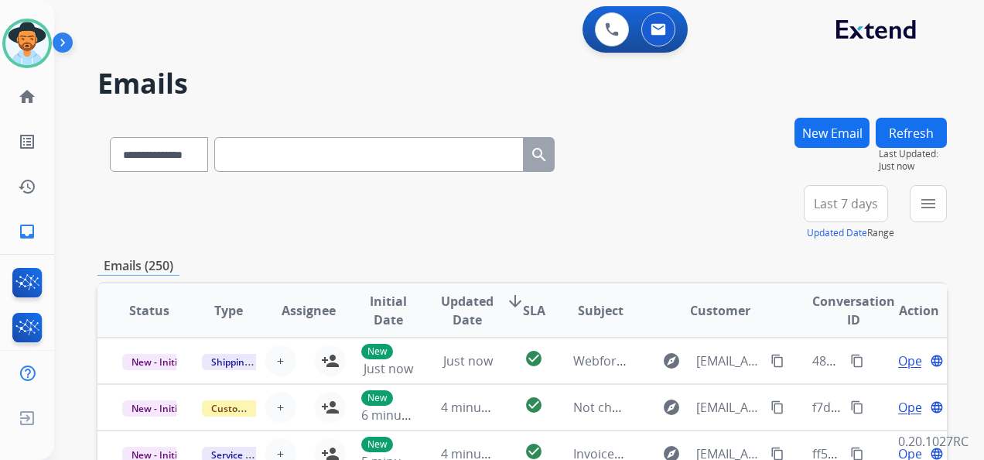
click at [840, 207] on span "Last 7 days" at bounding box center [846, 203] width 64 height 6
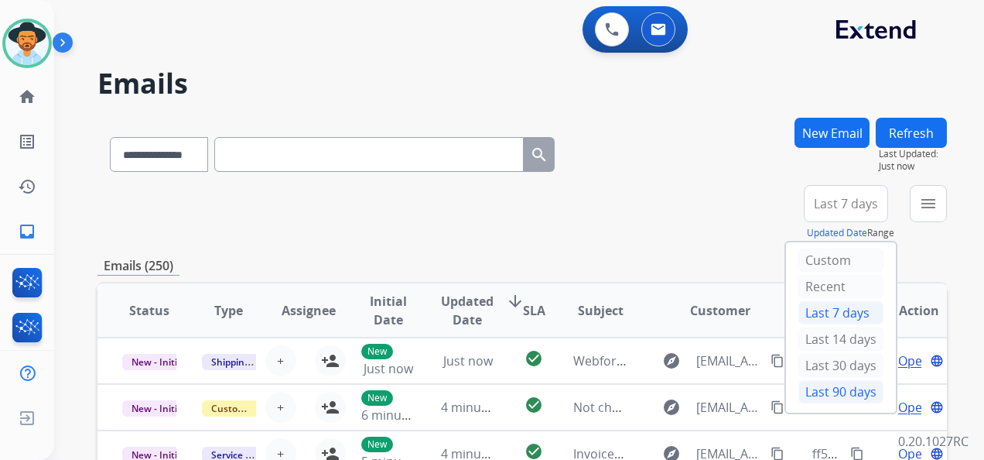
click at [835, 381] on div "Last 90 days" at bounding box center [841, 391] width 85 height 23
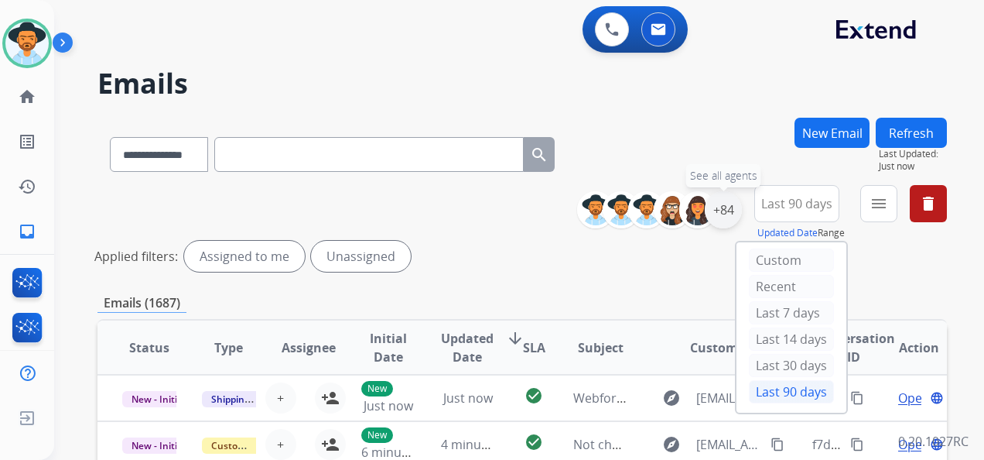
click at [715, 209] on div "+84" at bounding box center [723, 209] width 37 height 37
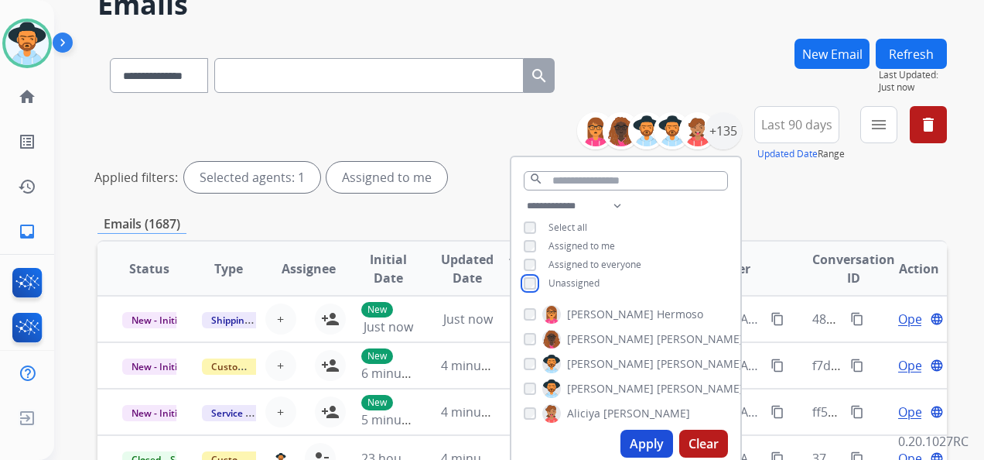
scroll to position [155, 0]
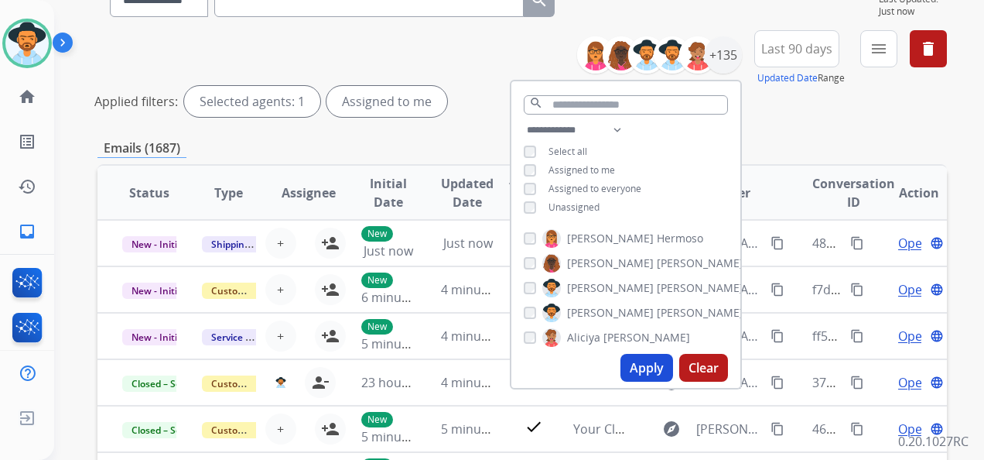
click at [645, 365] on button "Apply" at bounding box center [647, 368] width 53 height 28
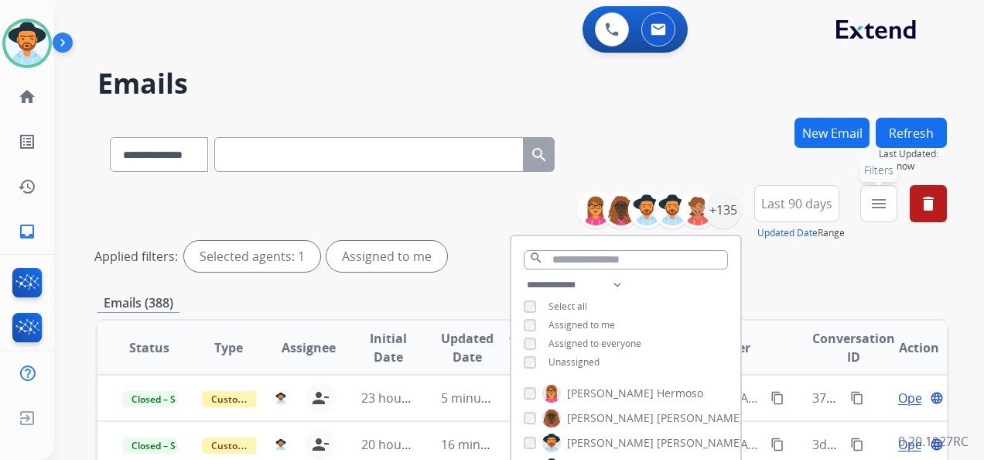
click at [882, 204] on mat-icon "menu" at bounding box center [879, 203] width 19 height 19
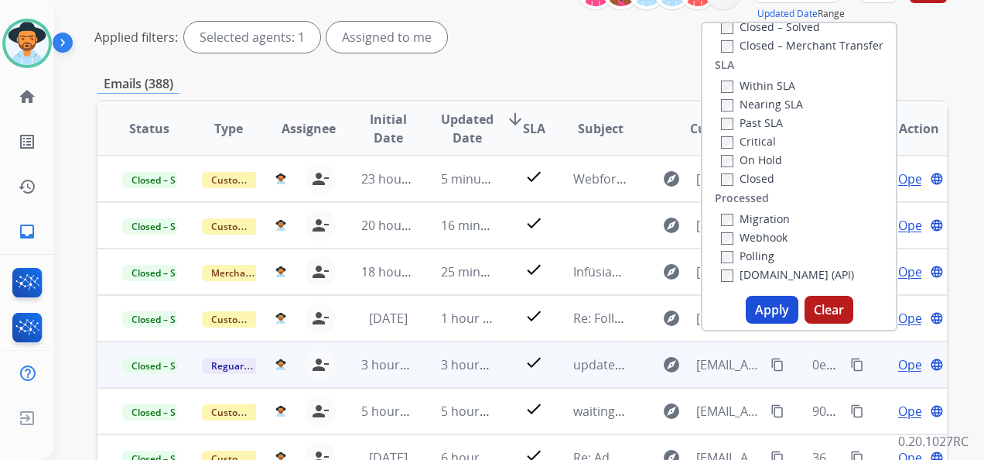
scroll to position [310, 0]
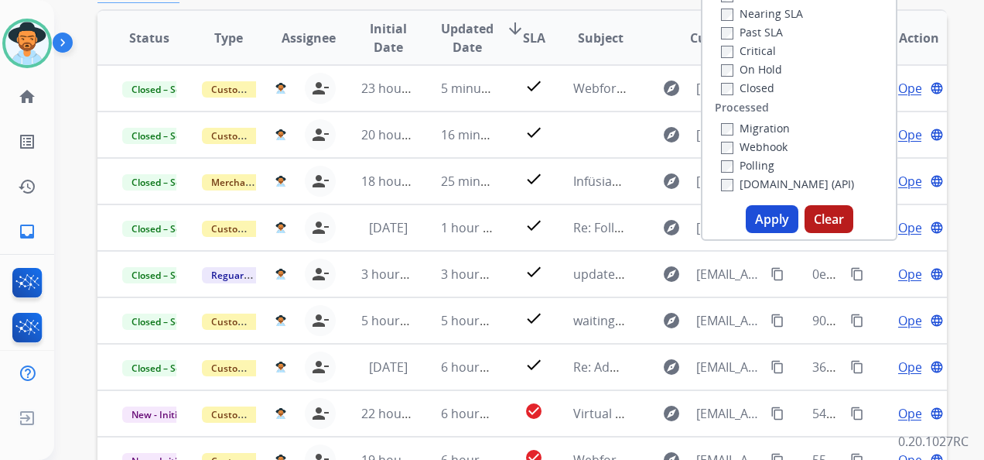
click at [772, 210] on button "Apply" at bounding box center [772, 219] width 53 height 28
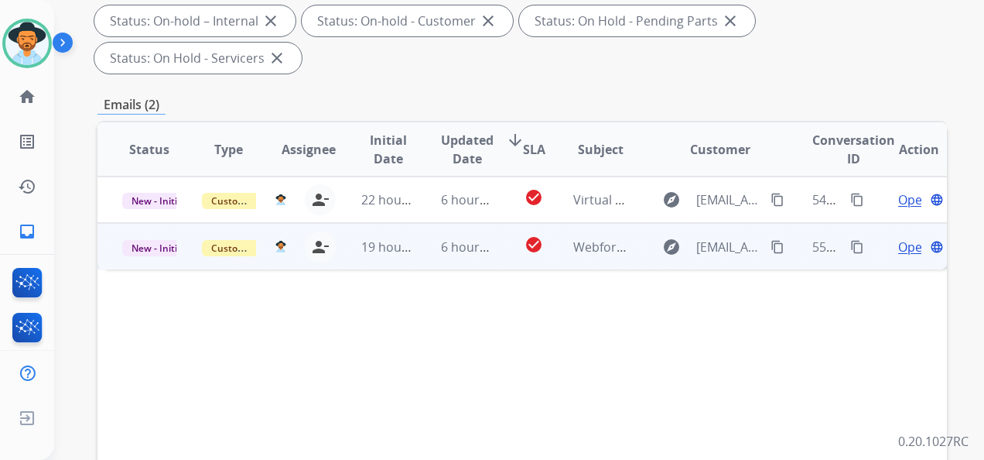
click at [898, 245] on span "Open" at bounding box center [914, 247] width 32 height 19
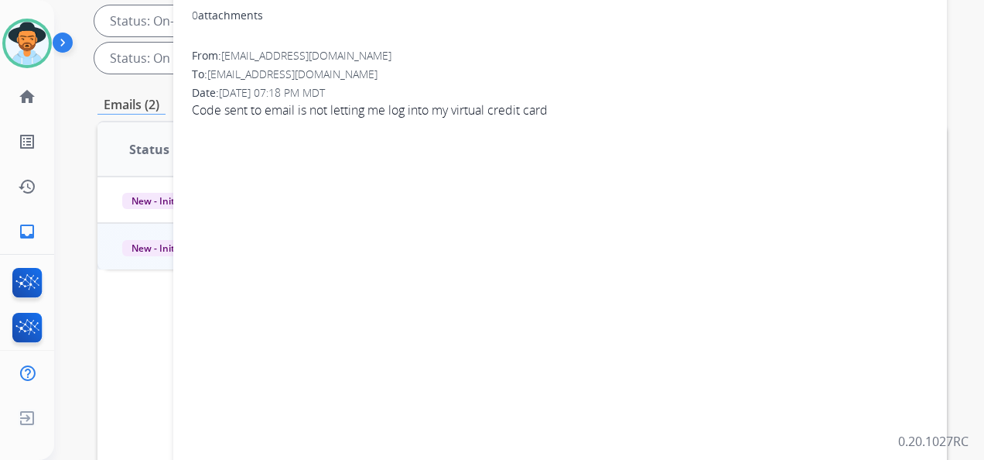
scroll to position [0, 0]
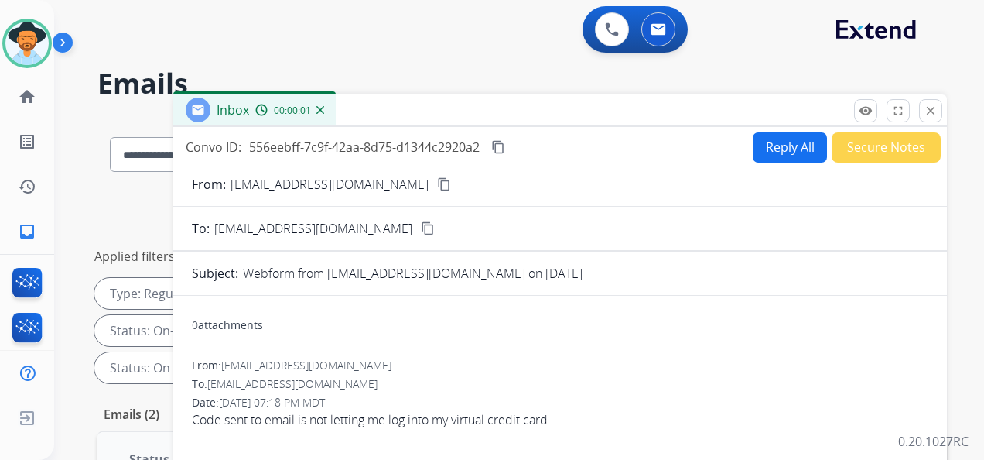
click at [494, 144] on mat-icon "content_copy" at bounding box center [498, 147] width 14 height 14
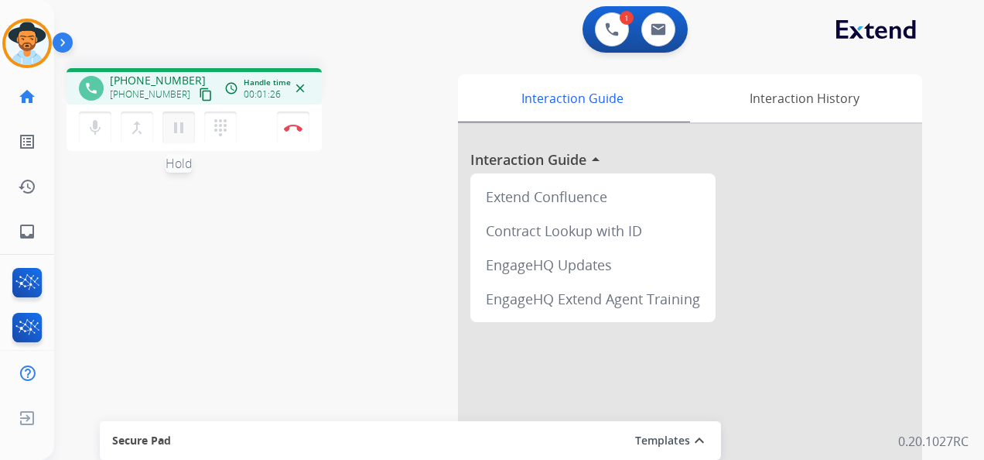
click at [180, 125] on mat-icon "pause" at bounding box center [178, 127] width 19 height 19
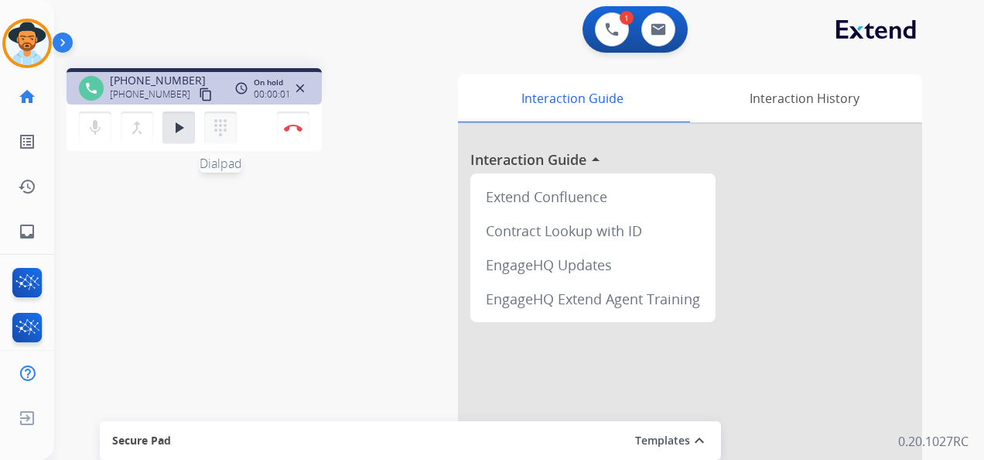
click at [218, 124] on mat-icon "dialpad" at bounding box center [220, 127] width 19 height 19
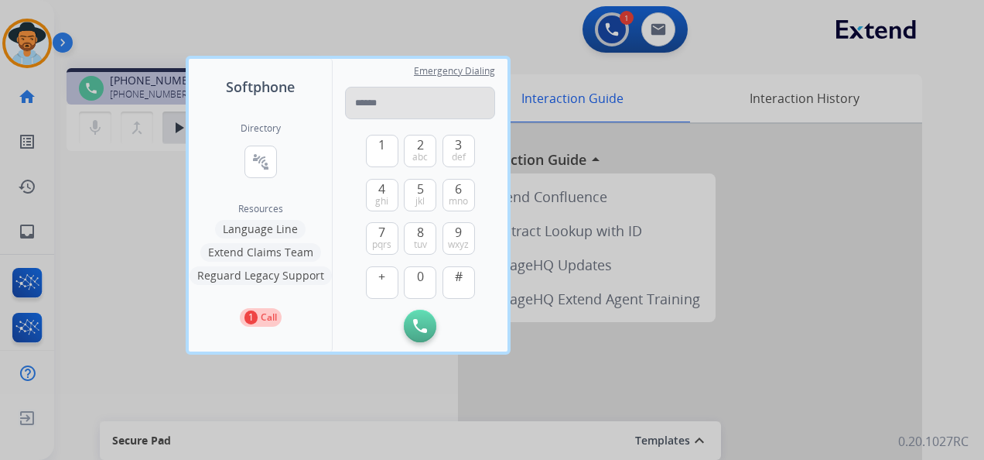
click at [371, 105] on input "tel" at bounding box center [420, 103] width 150 height 33
type input "**********"
drag, startPoint x: 485, startPoint y: 104, endPoint x: 344, endPoint y: 102, distance: 141.6
click at [344, 102] on div "**********" at bounding box center [420, 205] width 175 height 293
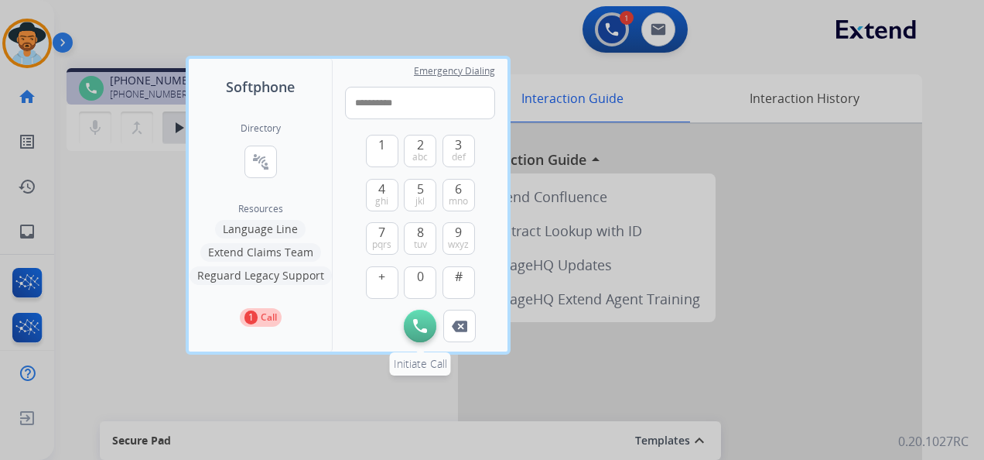
type input "**********"
click at [416, 329] on img at bounding box center [420, 326] width 14 height 14
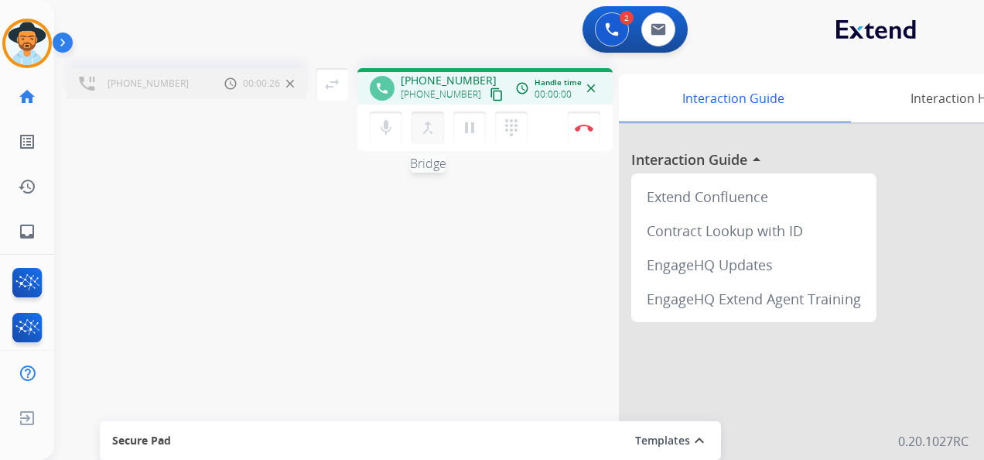
click at [429, 131] on mat-icon "merge_type" at bounding box center [428, 127] width 19 height 19
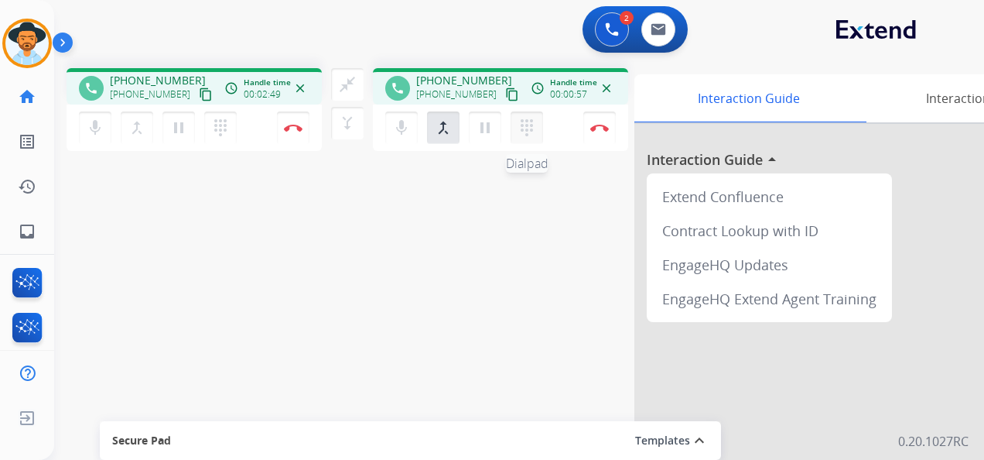
click at [532, 128] on mat-icon "dialpad" at bounding box center [527, 127] width 19 height 19
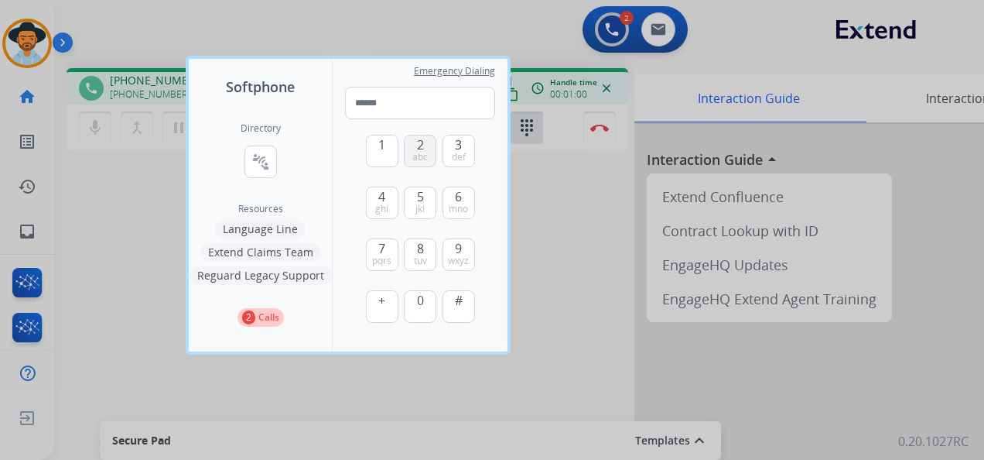
click at [423, 149] on span "2" at bounding box center [420, 144] width 7 height 19
type input "*"
click at [546, 276] on div at bounding box center [492, 230] width 984 height 460
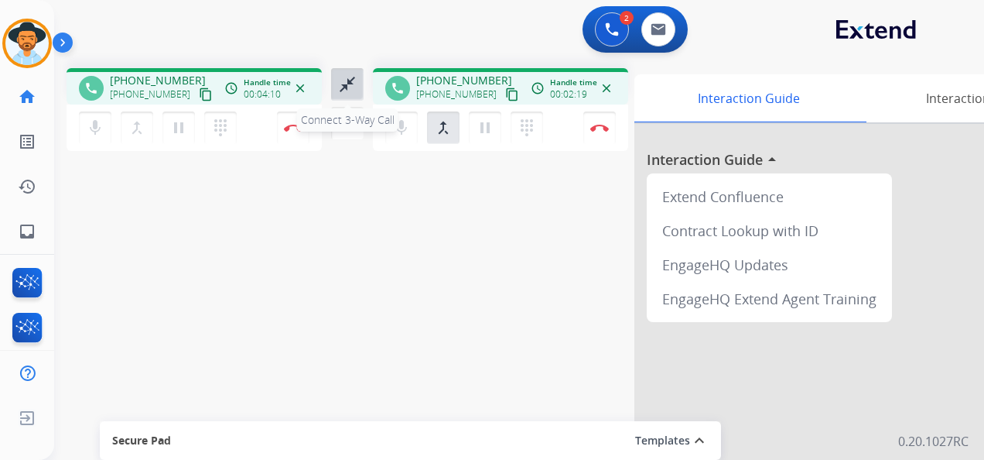
click at [344, 79] on mat-icon "close_fullscreen" at bounding box center [347, 84] width 19 height 19
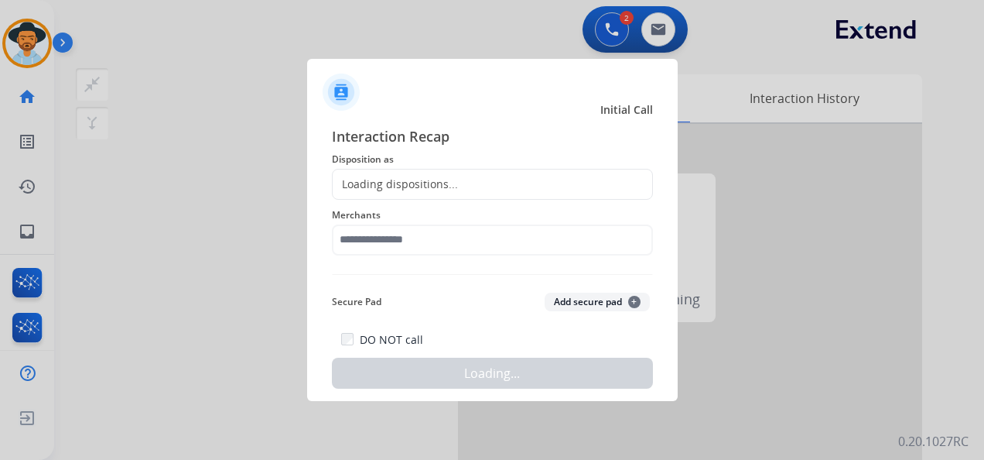
click at [477, 179] on div "Loading dispositions..." at bounding box center [492, 184] width 321 height 31
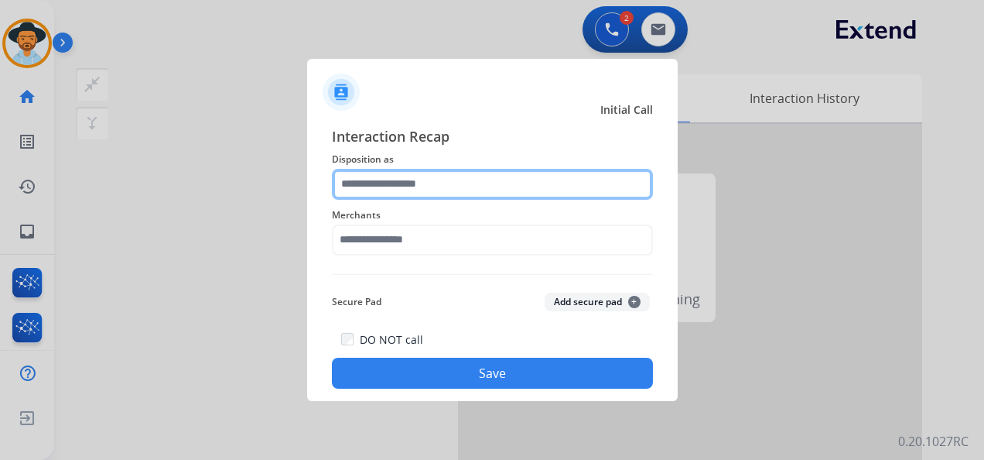
click at [467, 180] on input "text" at bounding box center [492, 184] width 321 height 31
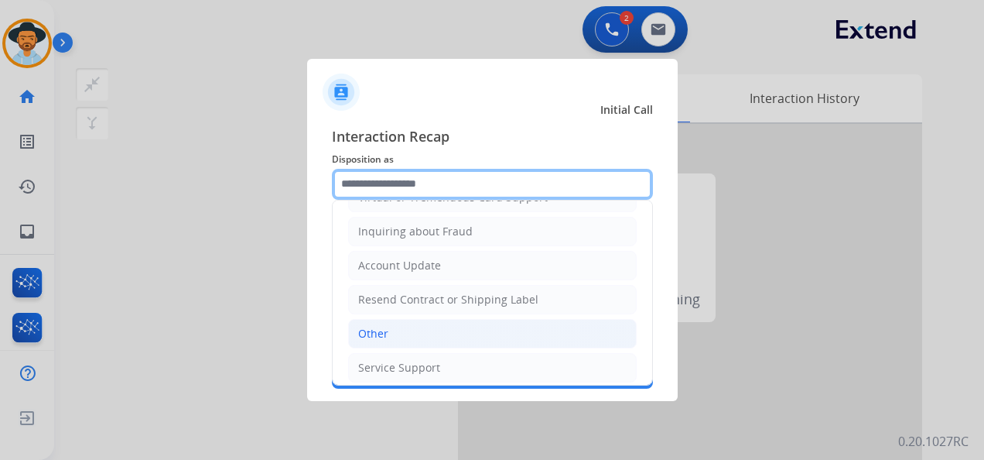
scroll to position [234, 0]
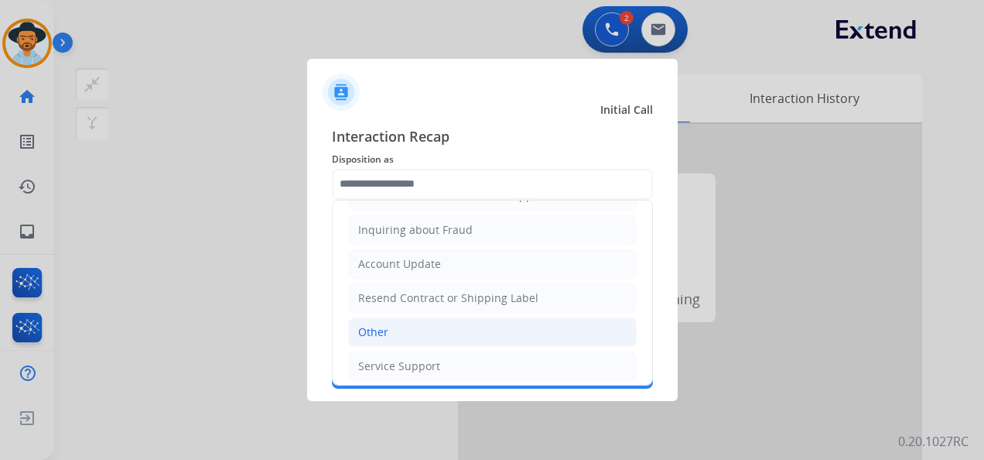
click at [412, 323] on li "Other" at bounding box center [492, 331] width 289 height 29
type input "*****"
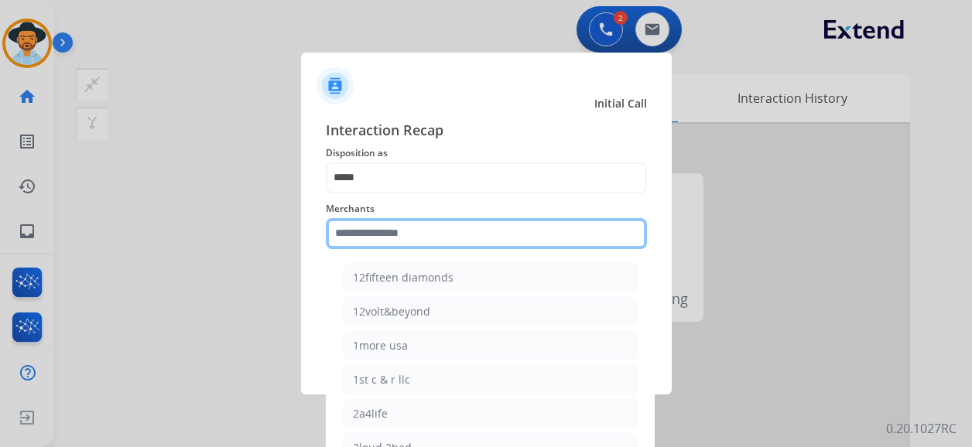
click at [421, 243] on input "text" at bounding box center [486, 233] width 321 height 31
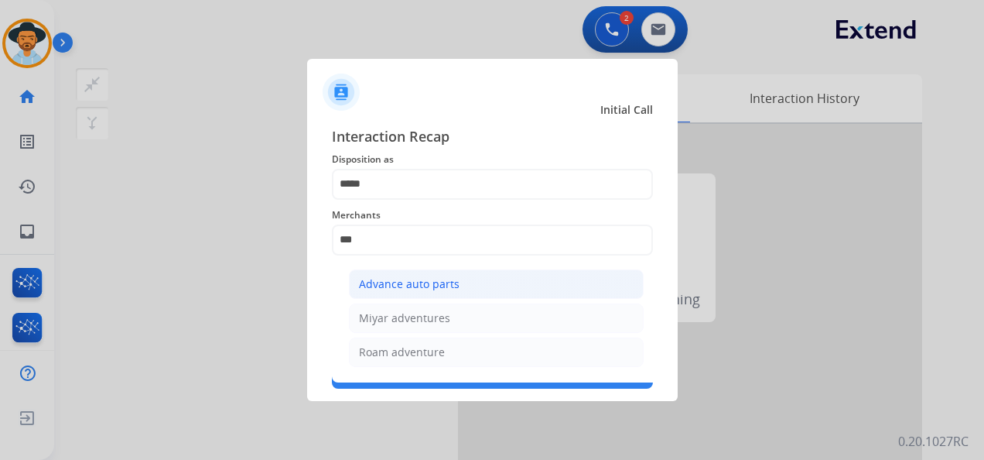
click at [452, 277] on div "Advance auto parts" at bounding box center [409, 283] width 101 height 15
type input "**********"
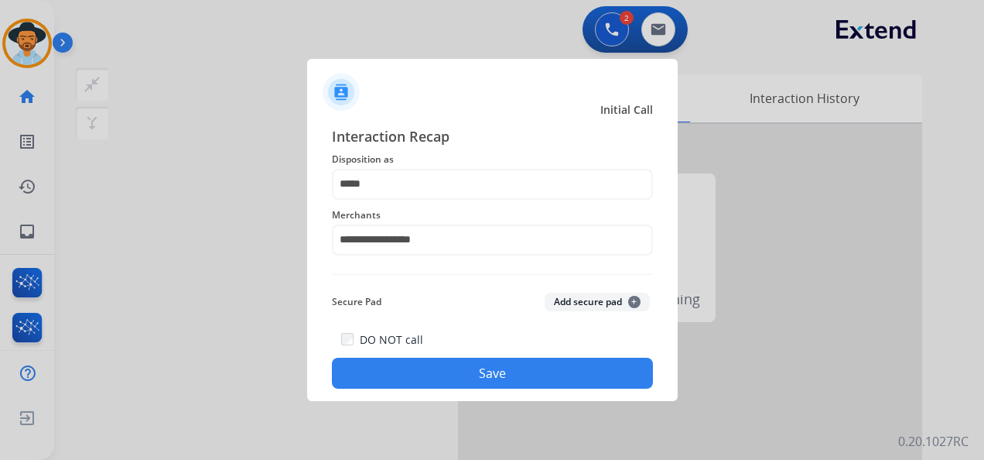
click at [484, 376] on button "Save" at bounding box center [492, 373] width 321 height 31
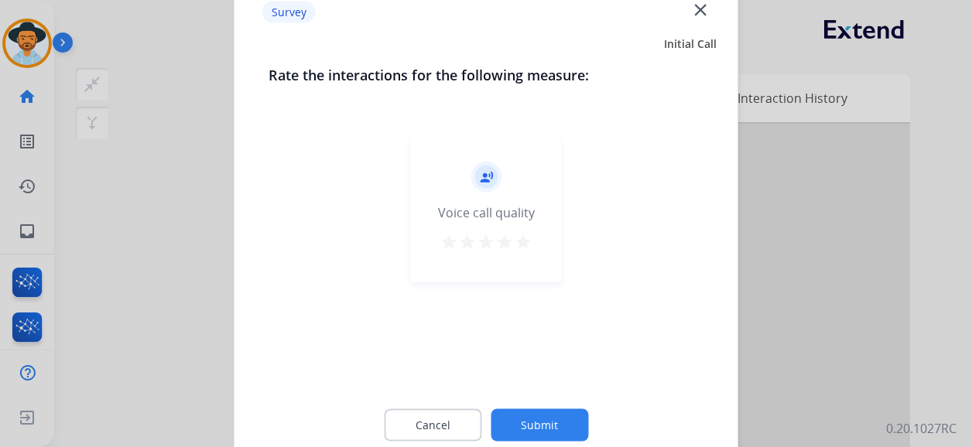
click at [528, 238] on mat-icon "star" at bounding box center [523, 242] width 19 height 19
click at [549, 429] on button "Submit" at bounding box center [540, 425] width 98 height 33
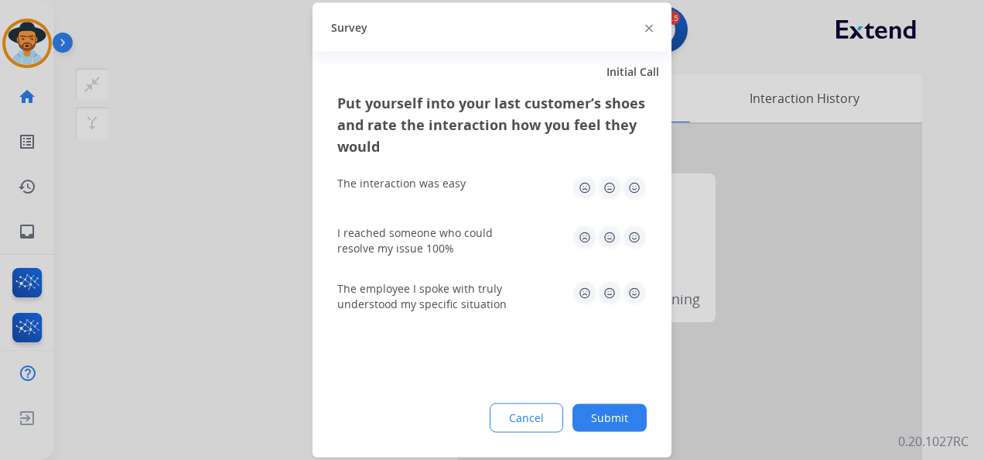
click at [638, 186] on img at bounding box center [634, 188] width 25 height 25
drag, startPoint x: 636, startPoint y: 232, endPoint x: 635, endPoint y: 262, distance: 30.2
click at [636, 234] on img at bounding box center [634, 237] width 25 height 25
click at [636, 288] on img at bounding box center [634, 293] width 25 height 25
click at [612, 421] on button "Submit" at bounding box center [610, 418] width 74 height 28
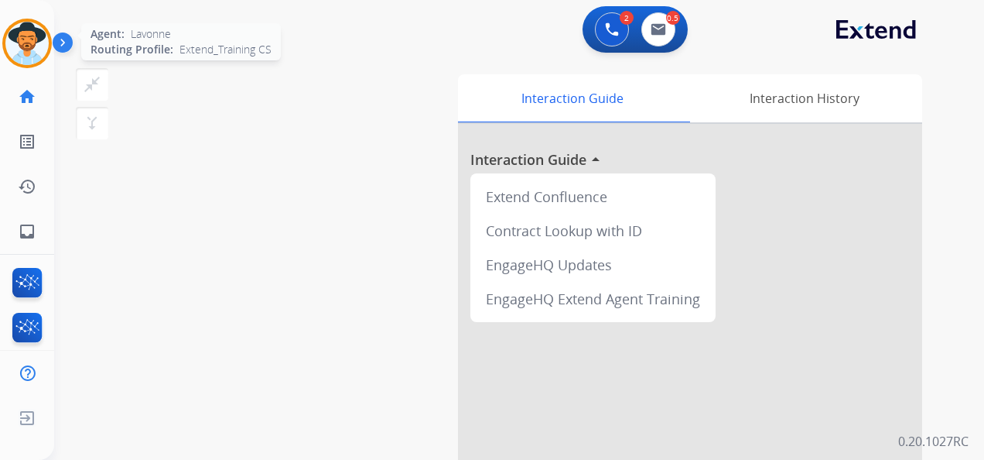
click at [28, 45] on img at bounding box center [26, 43] width 43 height 43
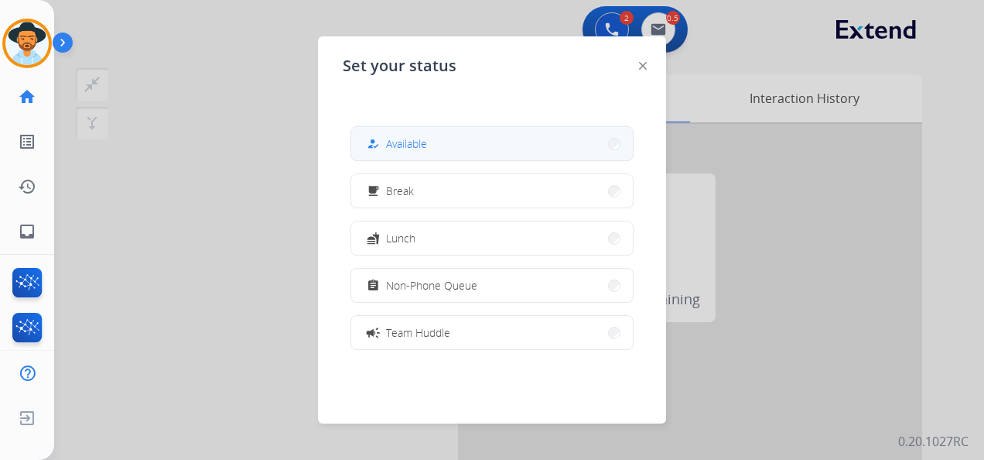
click at [464, 145] on button "how_to_reg Available" at bounding box center [492, 143] width 282 height 33
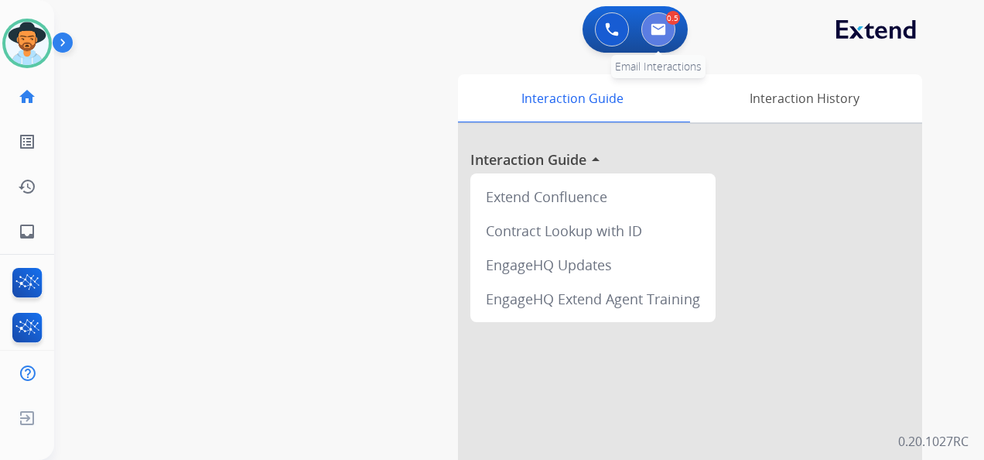
click at [670, 33] on button at bounding box center [659, 29] width 34 height 34
select select "**********"
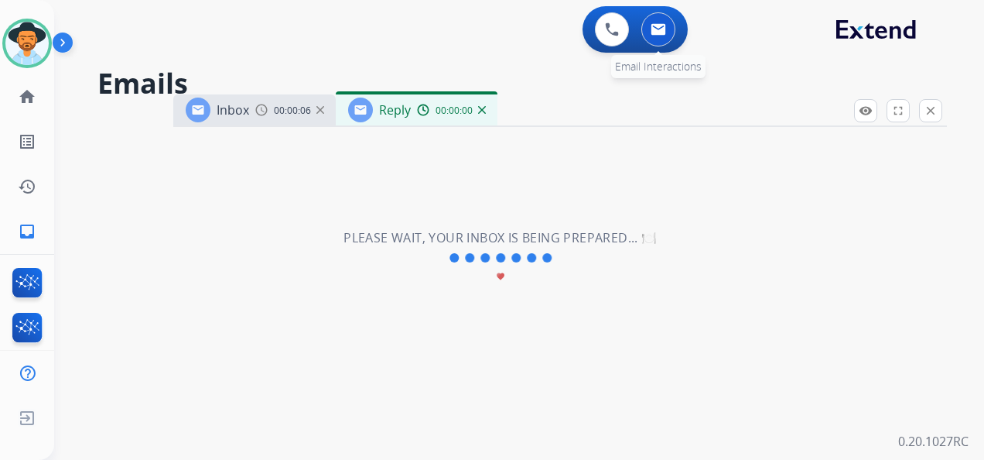
select select "**********"
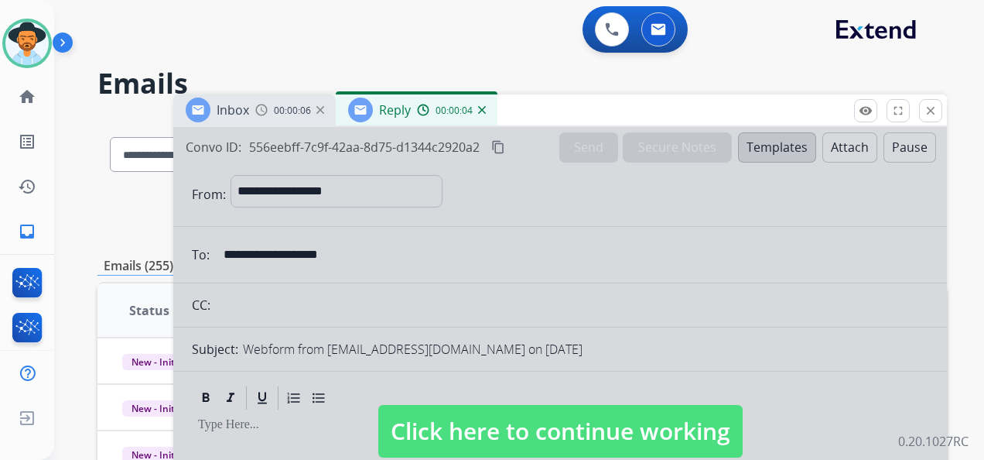
click at [616, 430] on span "Click here to continue working" at bounding box center [560, 431] width 364 height 53
select select
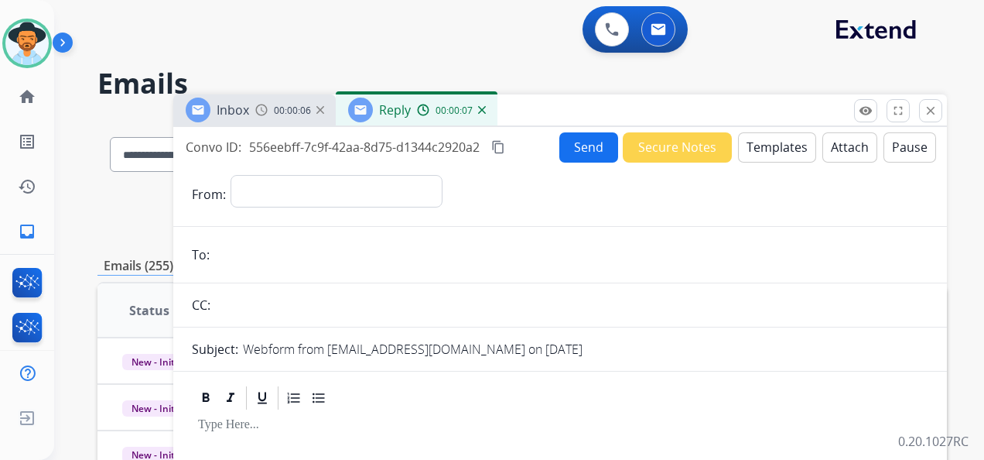
click at [482, 107] on img at bounding box center [482, 110] width 8 height 8
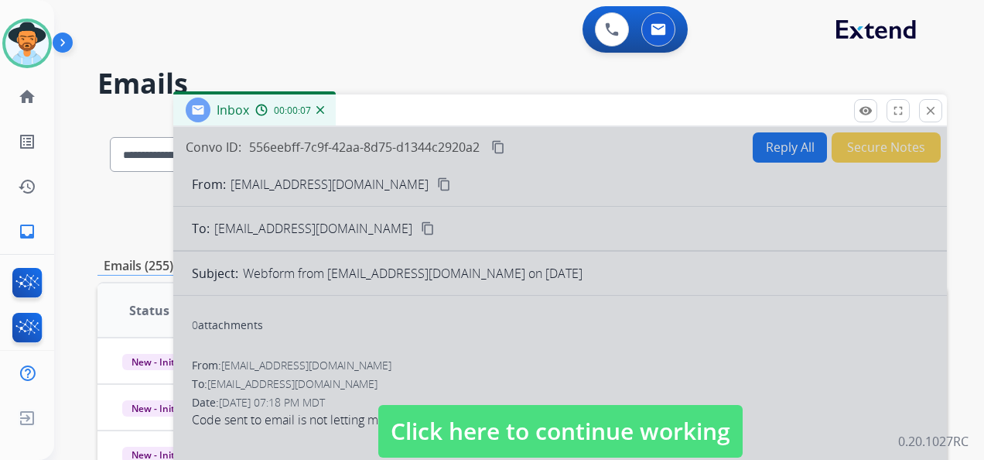
click at [585, 423] on span "Click here to continue working" at bounding box center [560, 431] width 364 height 53
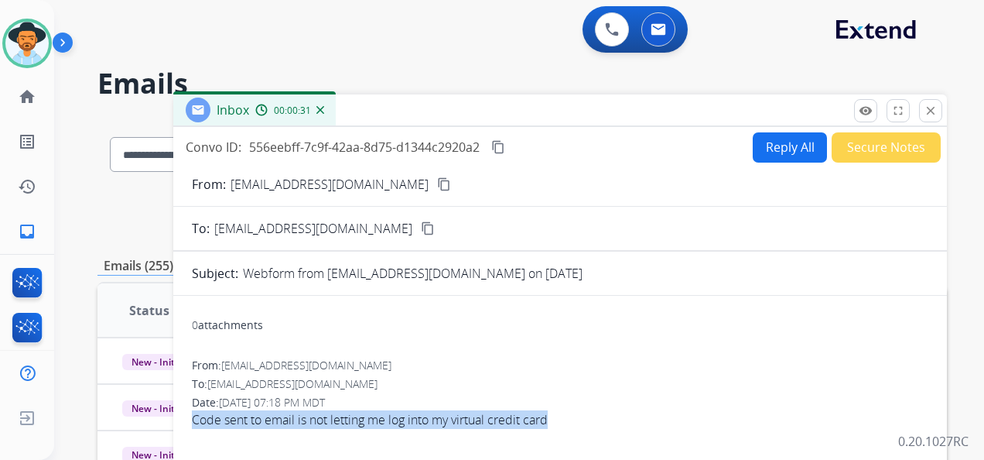
drag, startPoint x: 186, startPoint y: 419, endPoint x: 563, endPoint y: 435, distance: 378.0
copy span "Code sent to email is not letting me log into my virtual credit card"
click at [772, 144] on button "Reply All" at bounding box center [790, 147] width 74 height 30
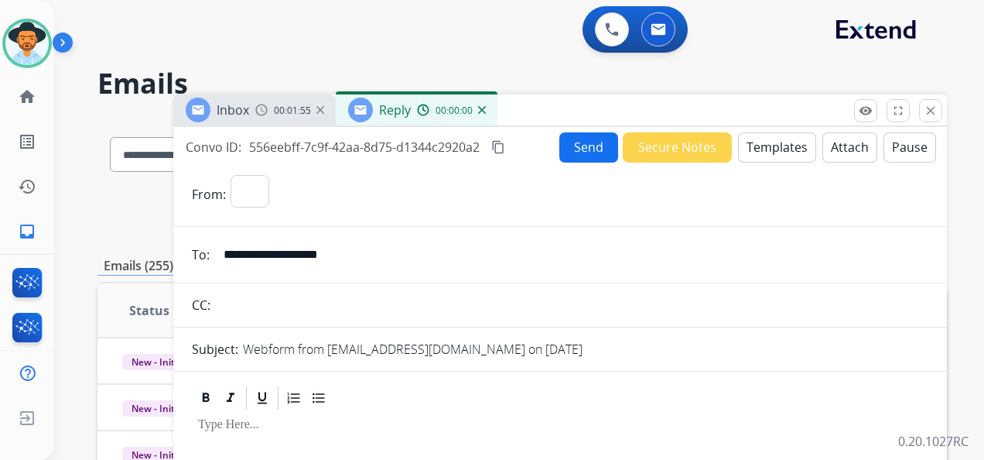
select select "**********"
click at [789, 142] on button "Templates" at bounding box center [777, 147] width 78 height 30
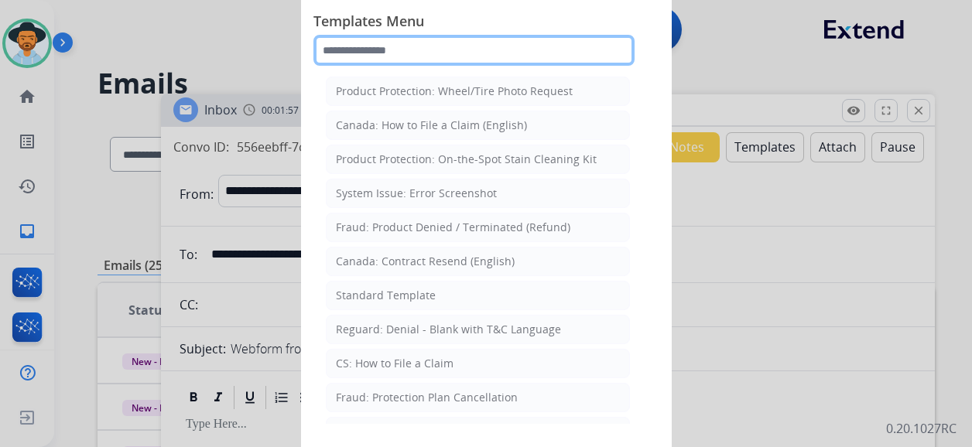
click at [416, 39] on input "text" at bounding box center [473, 50] width 321 height 31
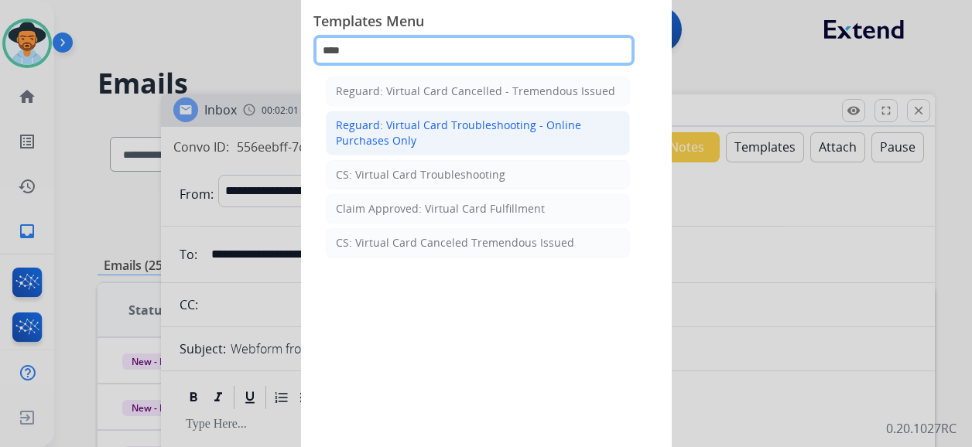
type input "****"
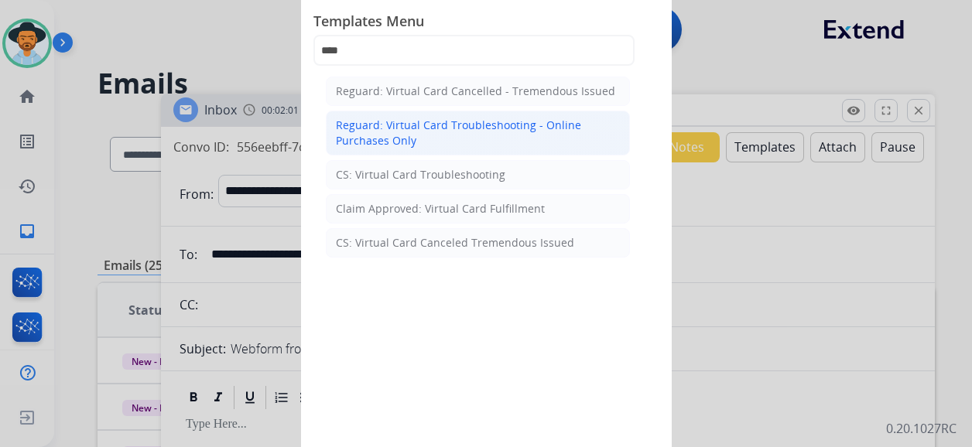
click at [484, 134] on div "Reguard: Virtual Card Troubleshooting - Online Purchases Only" at bounding box center [478, 133] width 284 height 31
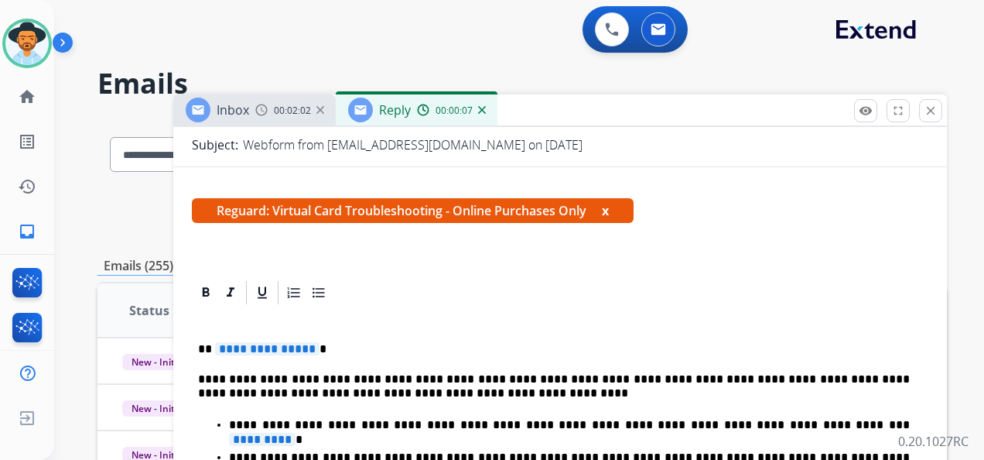
scroll to position [232, 0]
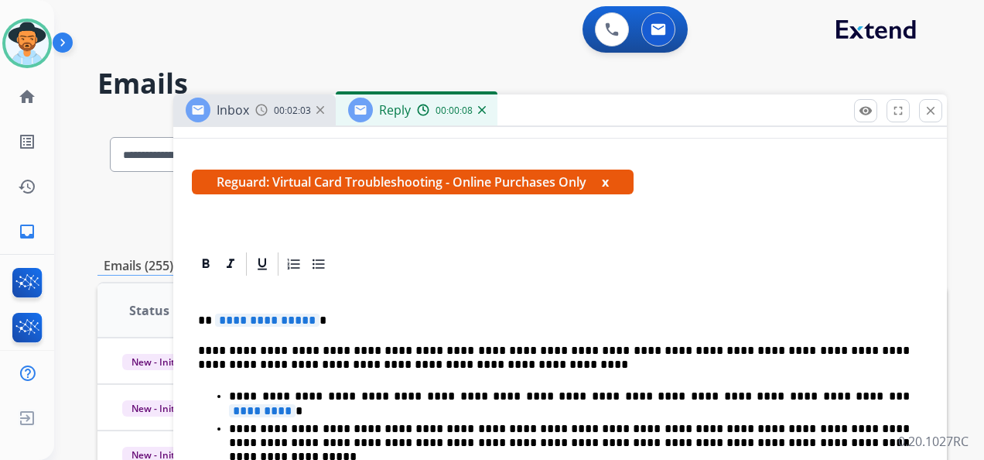
click at [279, 320] on span "**********" at bounding box center [267, 319] width 104 height 13
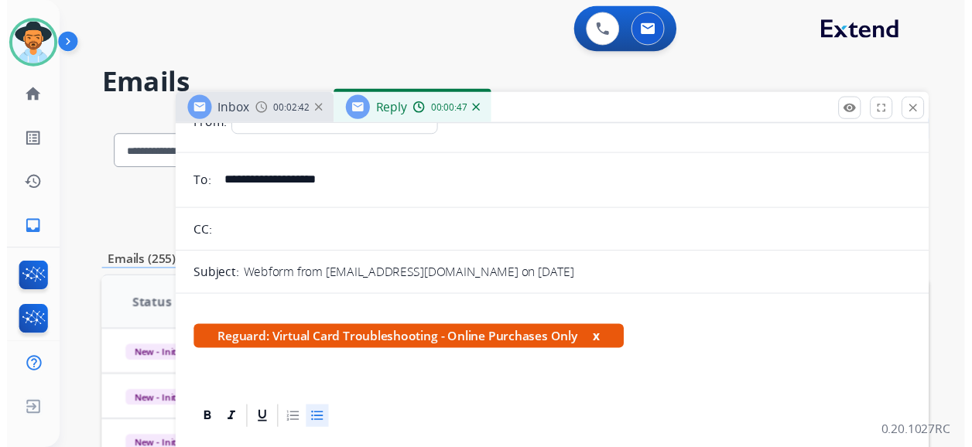
scroll to position [0, 0]
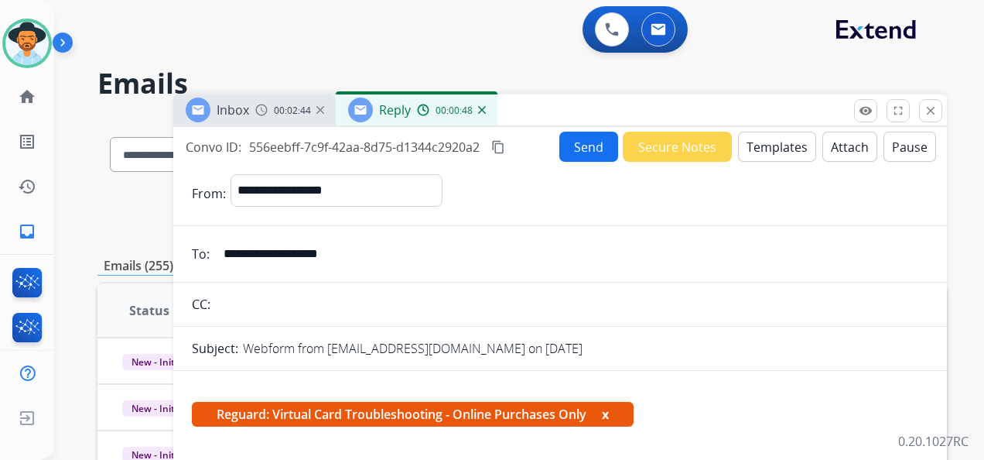
click at [585, 141] on button "Send" at bounding box center [588, 147] width 59 height 30
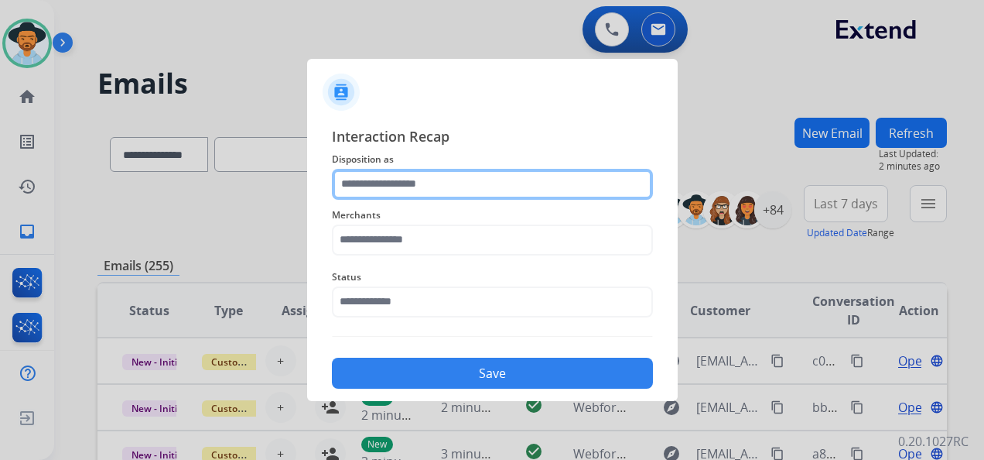
click at [413, 180] on input "text" at bounding box center [492, 184] width 321 height 31
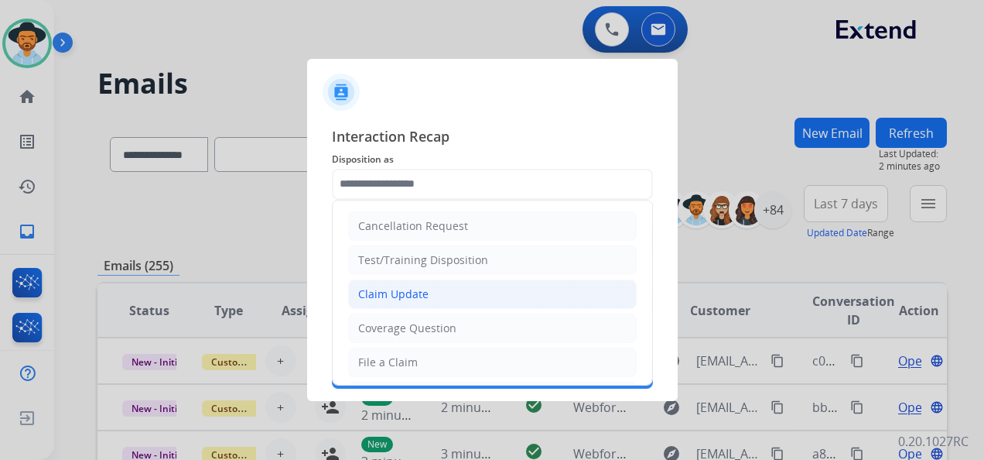
click at [453, 293] on li "Claim Update" at bounding box center [492, 293] width 289 height 29
type input "**********"
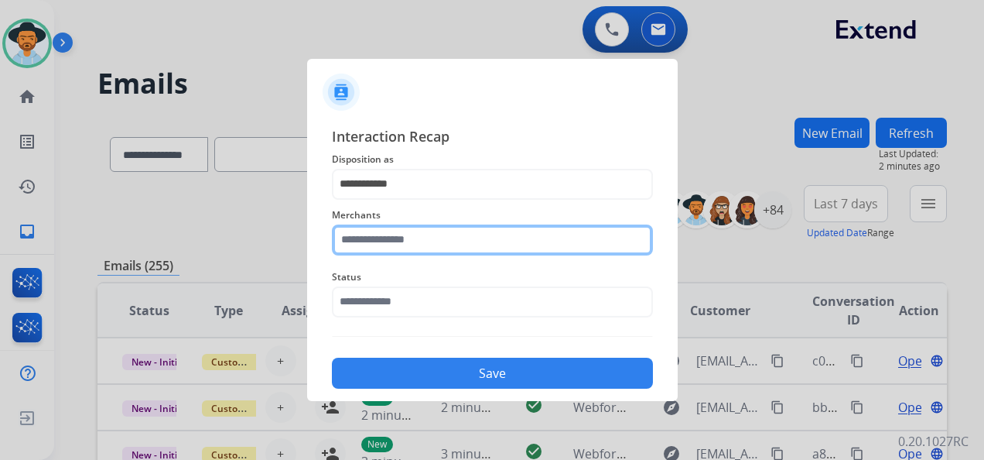
click at [405, 238] on input "text" at bounding box center [492, 239] width 321 height 31
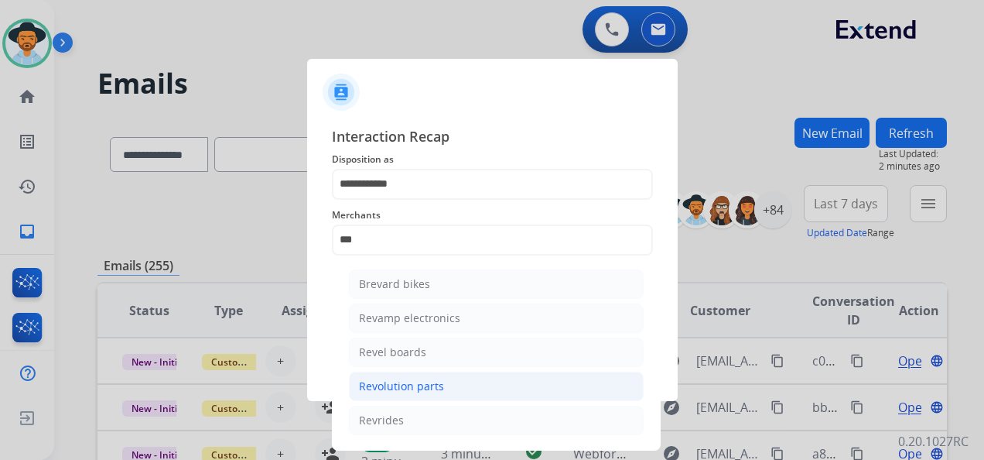
click at [458, 381] on li "Revolution parts" at bounding box center [496, 385] width 295 height 29
type input "**********"
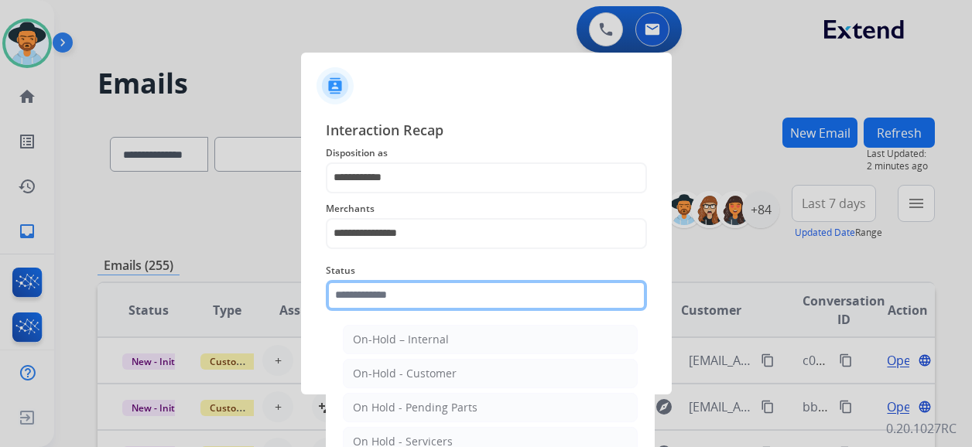
click at [466, 311] on div "Status On-Hold – Internal On-Hold - Customer On Hold - Pending Parts On Hold - …" at bounding box center [486, 286] width 321 height 62
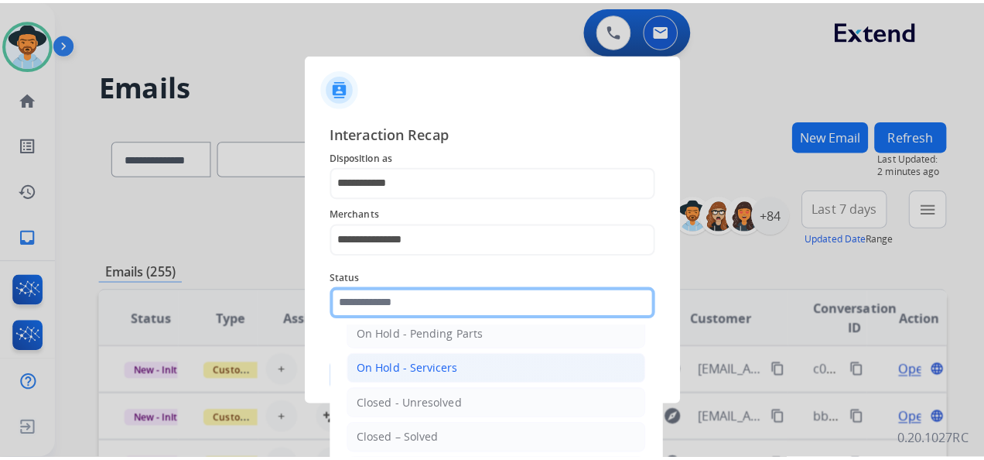
scroll to position [88, 0]
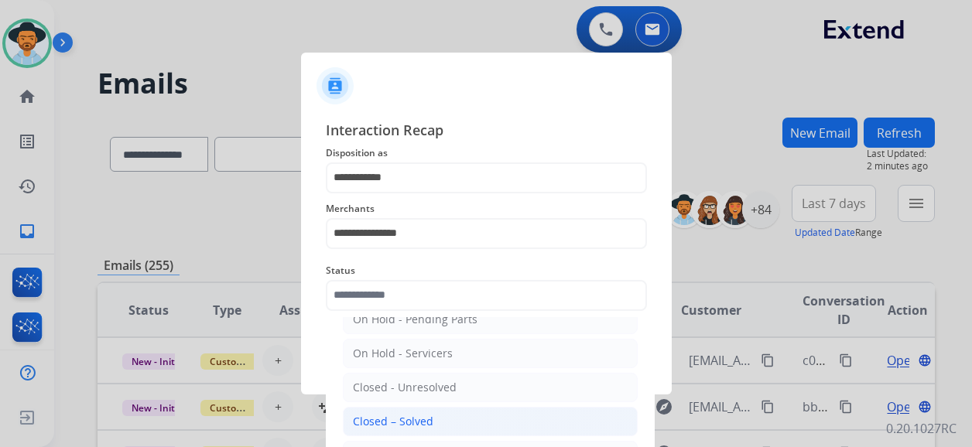
click at [447, 413] on li "Closed – Solved" at bounding box center [490, 421] width 295 height 29
type input "**********"
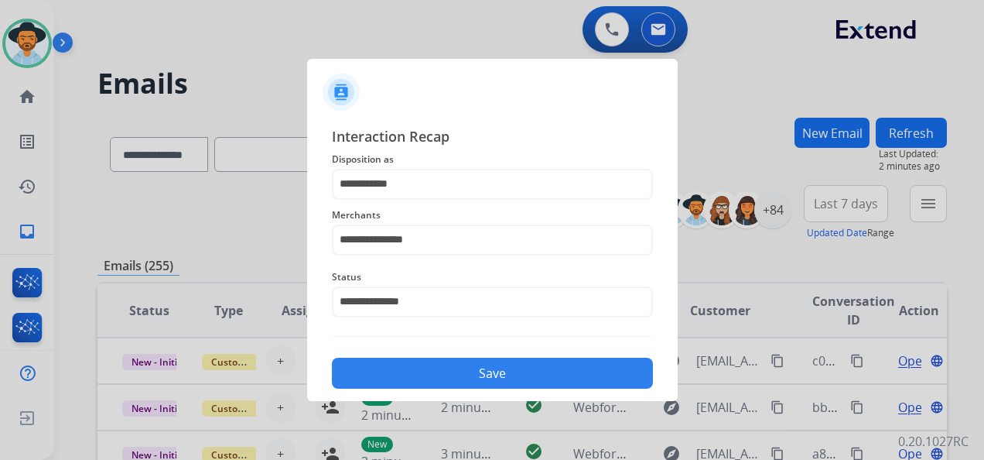
click at [483, 362] on button "Save" at bounding box center [492, 373] width 321 height 31
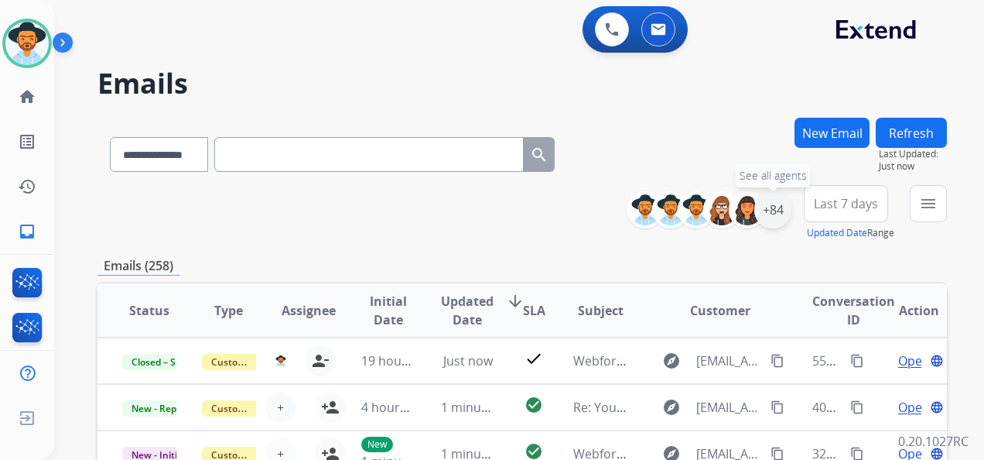
click at [778, 204] on div "+84" at bounding box center [773, 209] width 37 height 37
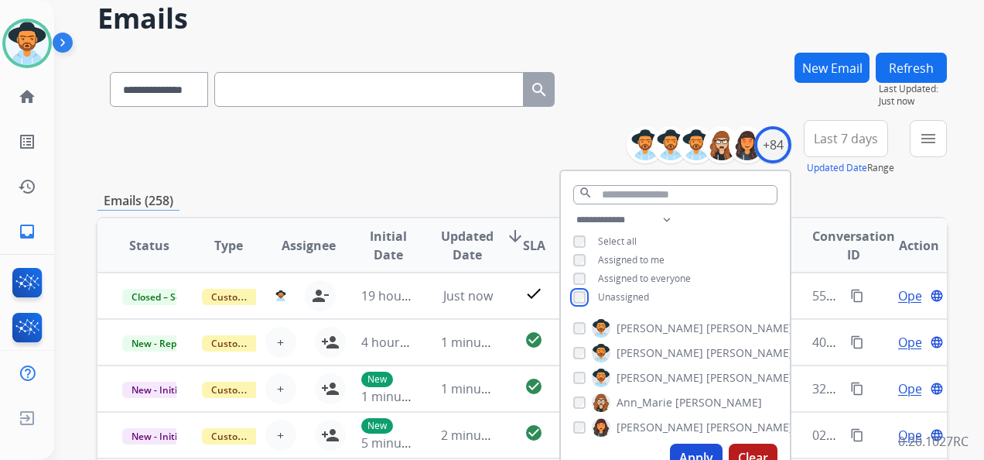
scroll to position [155, 0]
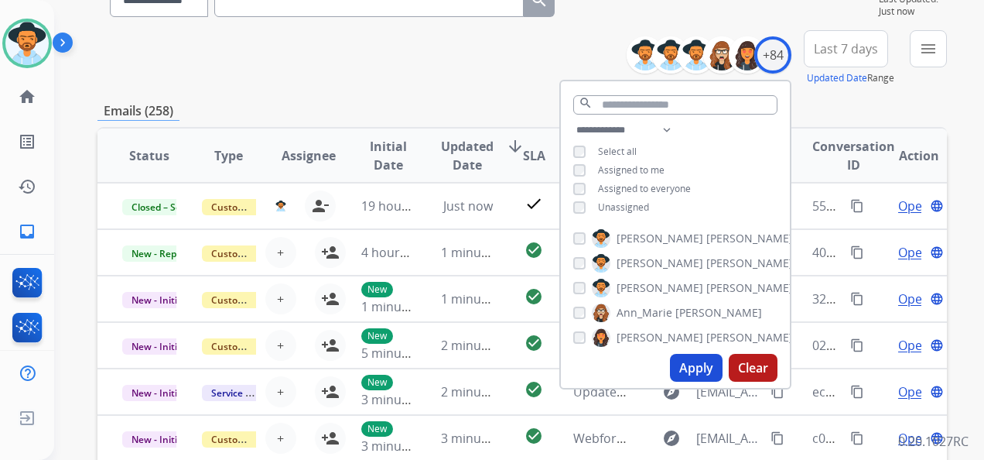
click at [689, 367] on button "Apply" at bounding box center [696, 368] width 53 height 28
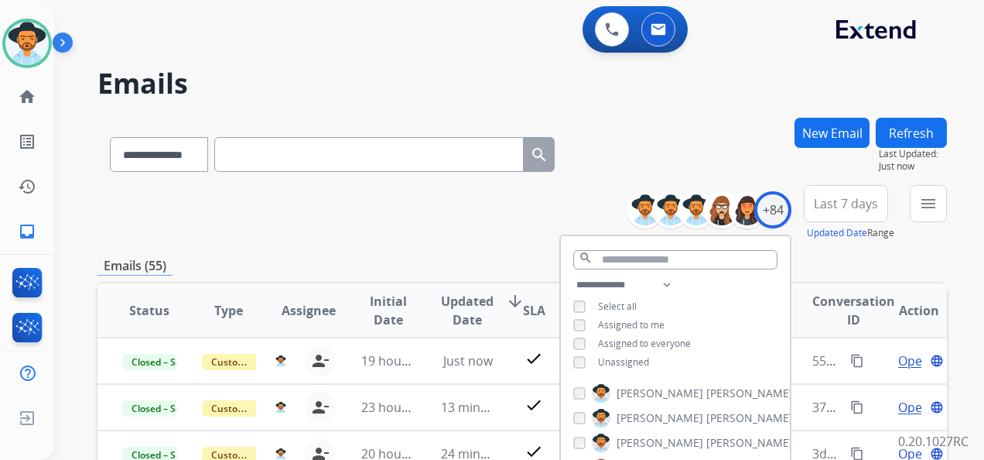
click at [863, 193] on button "Last 7 days" at bounding box center [846, 203] width 84 height 37
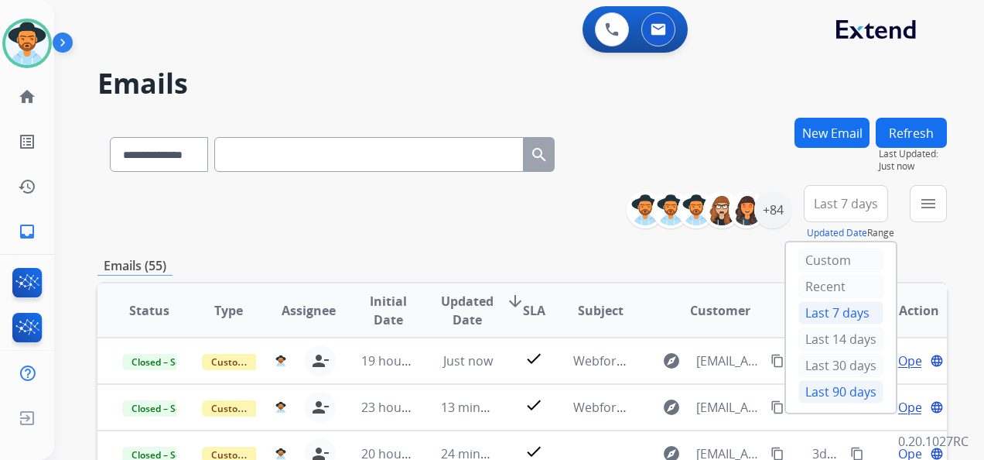
click at [830, 393] on div "Last 90 days" at bounding box center [841, 391] width 85 height 23
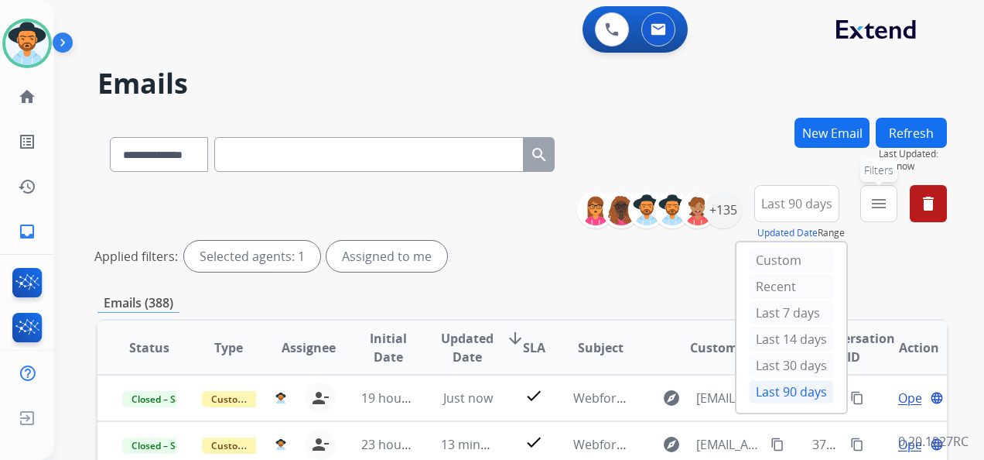
click at [881, 209] on mat-icon "menu" at bounding box center [879, 203] width 19 height 19
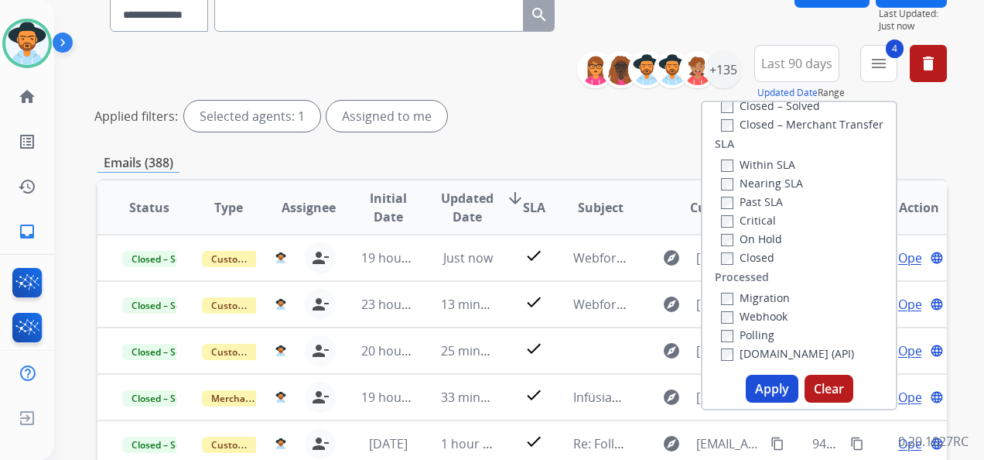
scroll to position [155, 0]
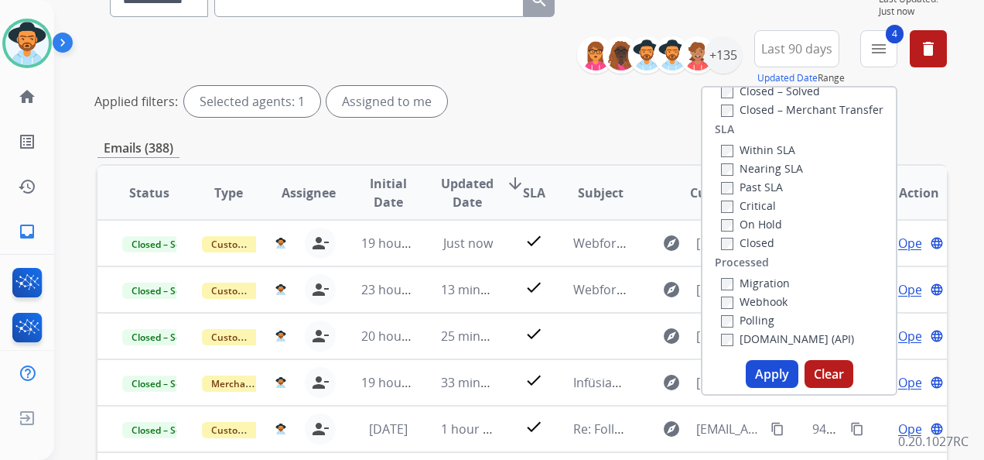
click at [765, 367] on button "Apply" at bounding box center [772, 374] width 53 height 28
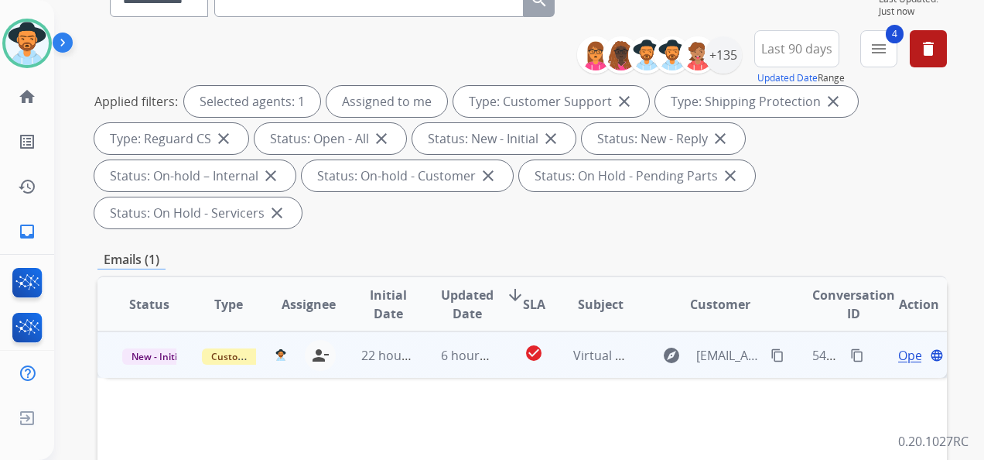
click at [899, 357] on span "Open" at bounding box center [914, 355] width 32 height 19
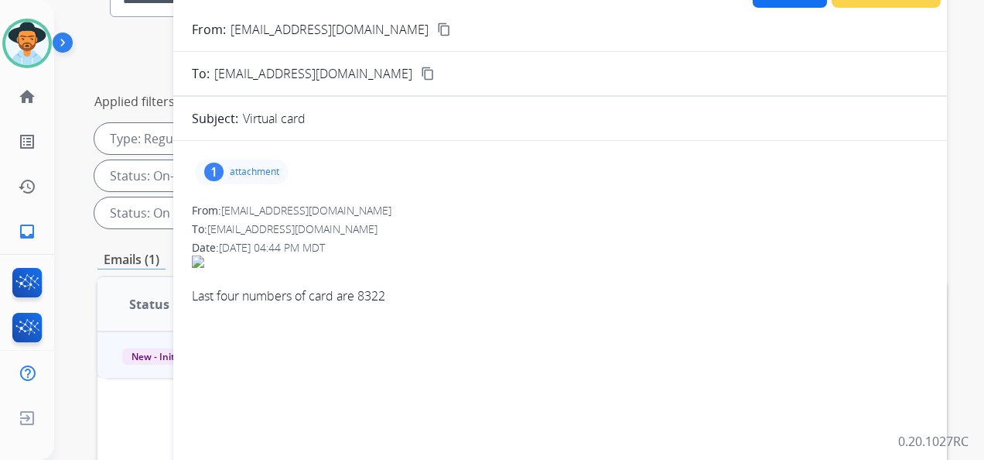
click at [269, 171] on p "attachment" at bounding box center [255, 172] width 50 height 12
click at [246, 216] on div at bounding box center [245, 211] width 77 height 54
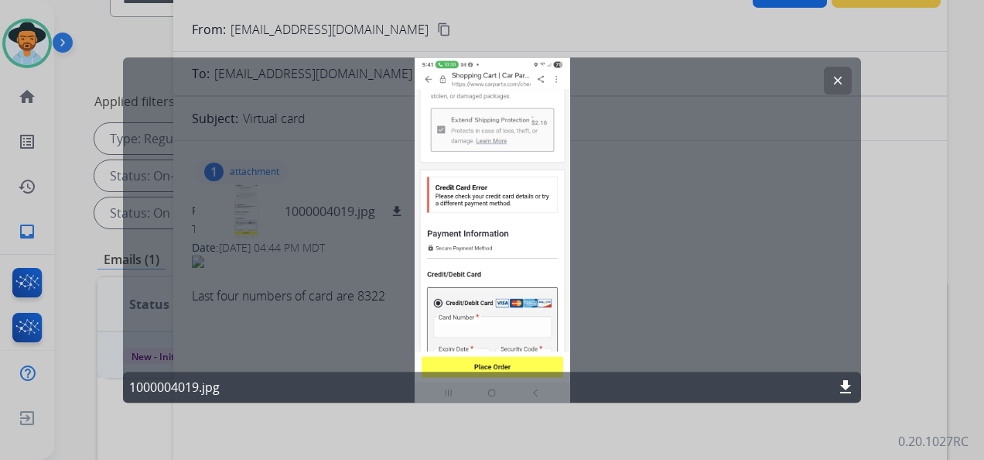
click at [837, 80] on mat-icon "clear" at bounding box center [838, 81] width 14 height 14
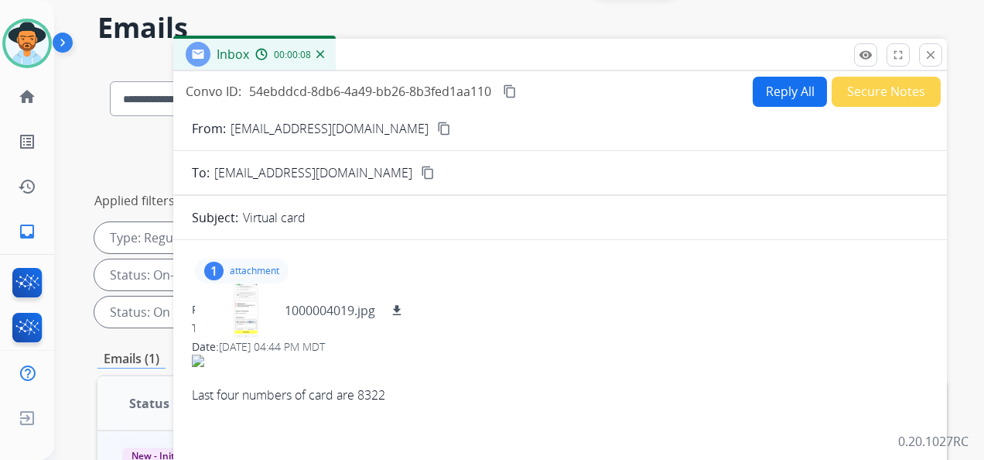
scroll to position [0, 0]
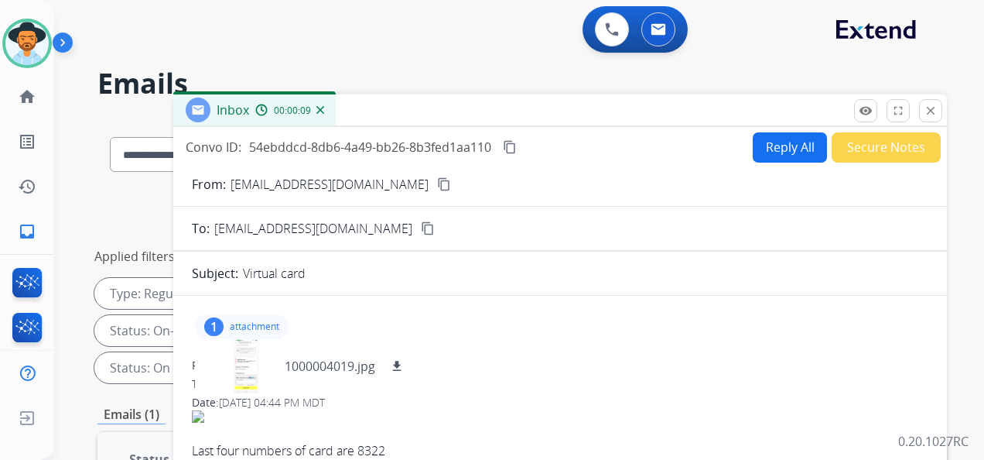
click at [437, 178] on mat-icon "content_copy" at bounding box center [444, 184] width 14 height 14
click at [721, 46] on div "0 Voice Interactions 0 Email Interactions" at bounding box center [510, 31] width 874 height 50
click at [511, 145] on mat-icon "content_copy" at bounding box center [510, 147] width 14 height 14
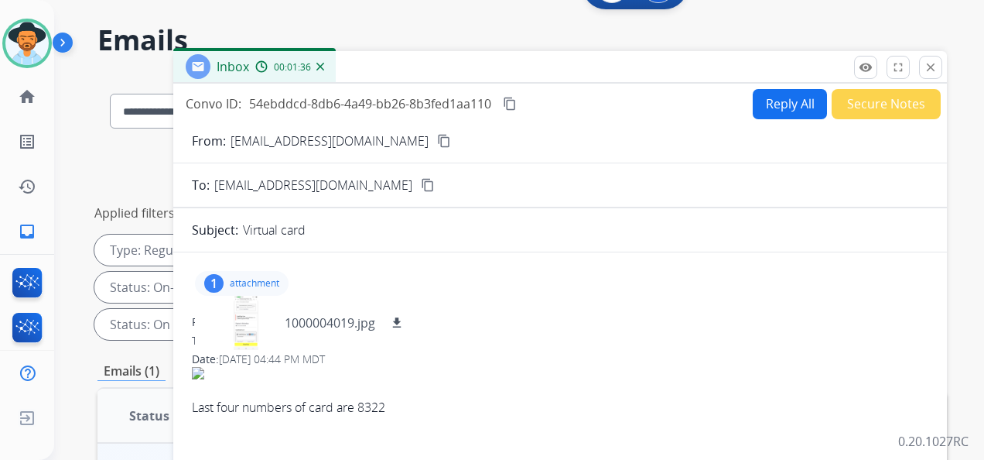
scroll to position [77, 0]
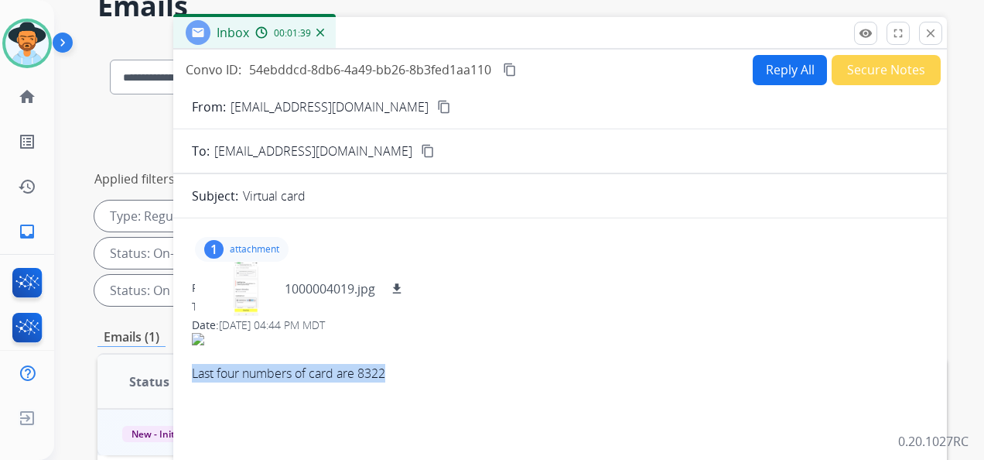
drag, startPoint x: 186, startPoint y: 367, endPoint x: 405, endPoint y: 384, distance: 220.4
copy div "Last four numbers of card are 8322"
click at [792, 76] on button "Reply All" at bounding box center [790, 70] width 74 height 30
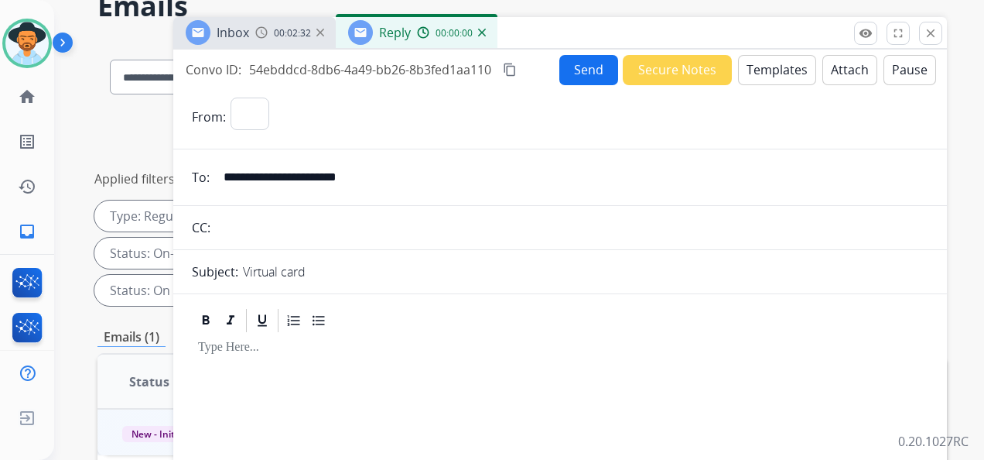
select select "**********"
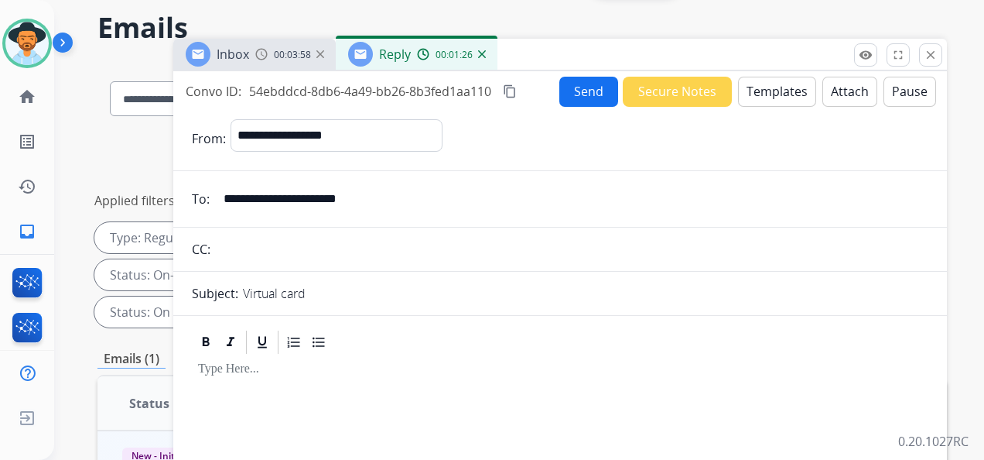
scroll to position [0, 0]
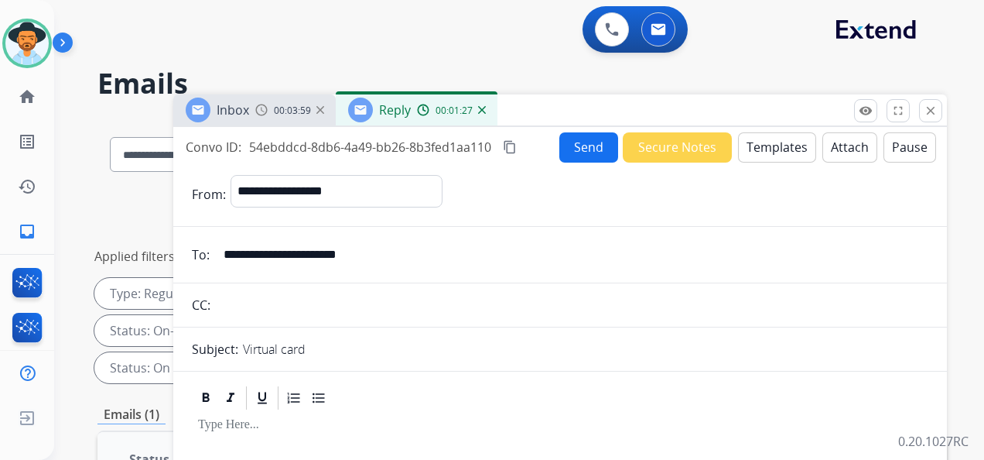
click at [765, 153] on button "Templates" at bounding box center [777, 147] width 78 height 30
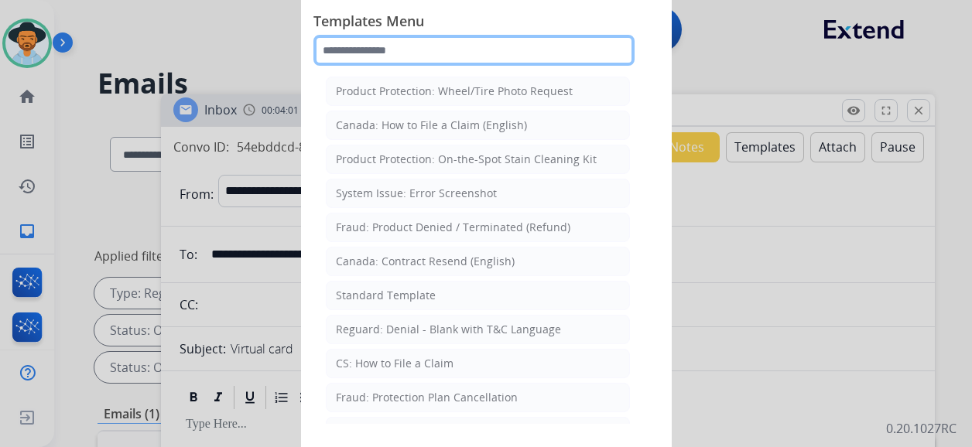
click at [385, 51] on input "text" at bounding box center [473, 50] width 321 height 31
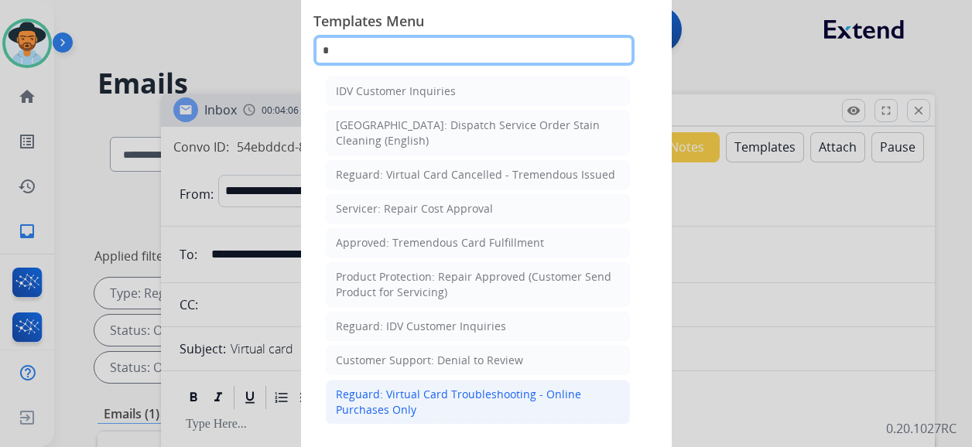
type input "*"
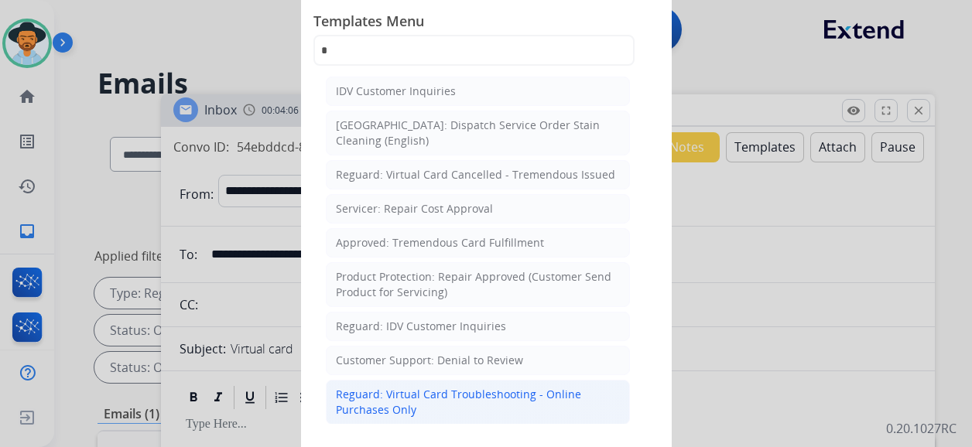
click at [465, 404] on div "Reguard: Virtual Card Troubleshooting - Online Purchases Only" at bounding box center [478, 402] width 284 height 31
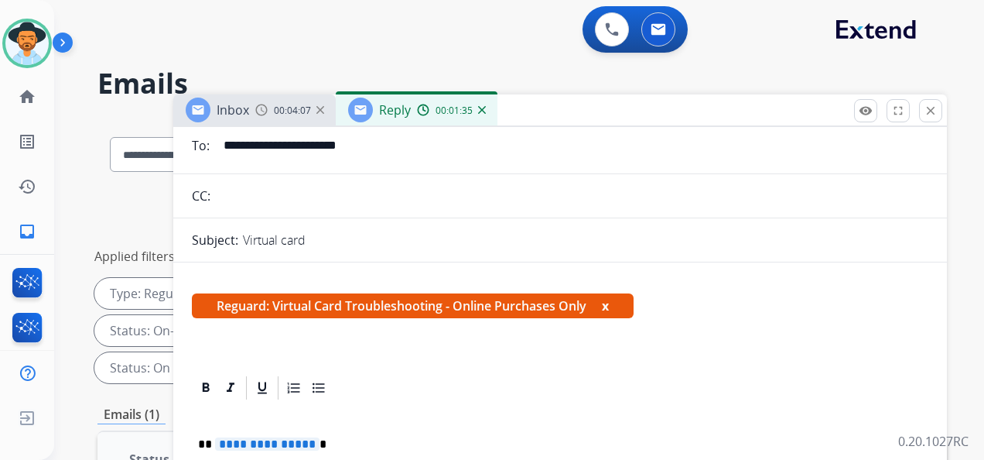
scroll to position [232, 0]
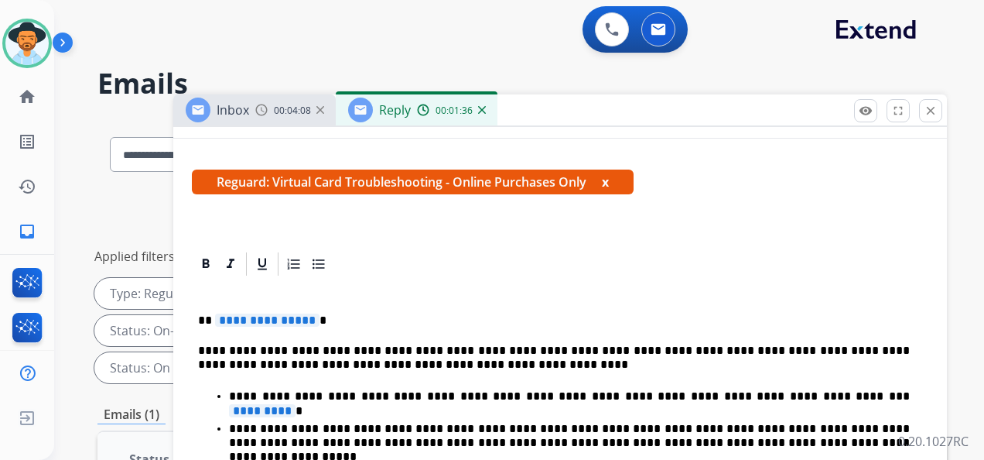
click at [254, 318] on span "**********" at bounding box center [267, 319] width 104 height 13
click at [296, 404] on span "*********" at bounding box center [262, 410] width 67 height 13
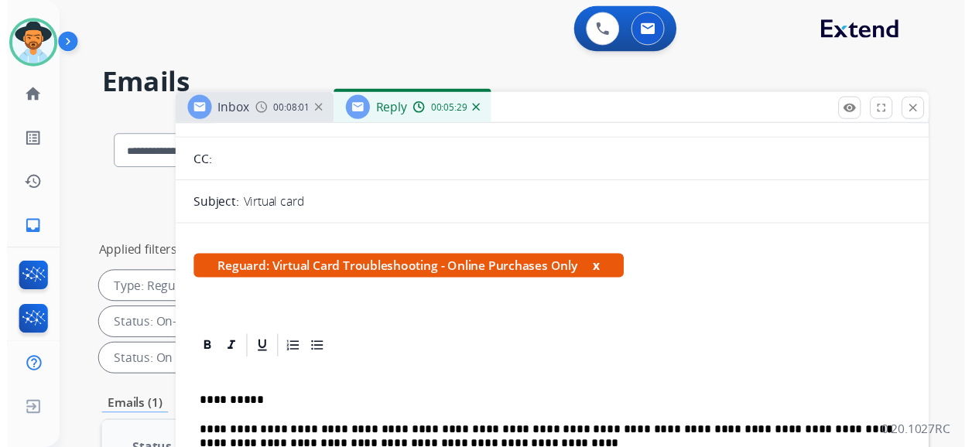
scroll to position [0, 0]
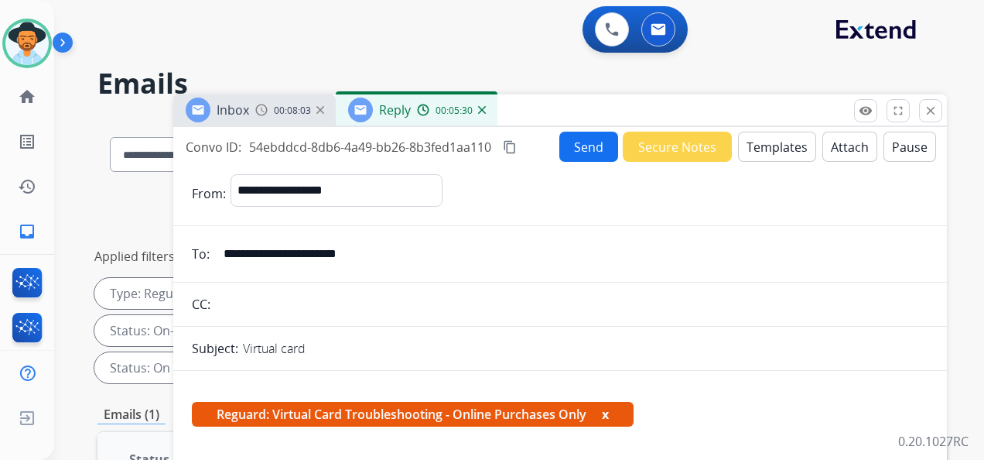
click at [573, 145] on button "Send" at bounding box center [588, 147] width 59 height 30
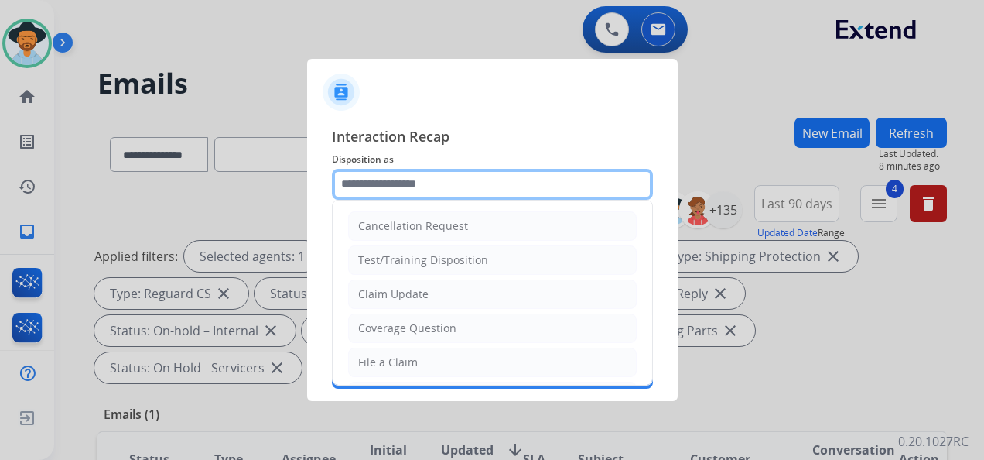
click at [493, 187] on input "text" at bounding box center [492, 184] width 321 height 31
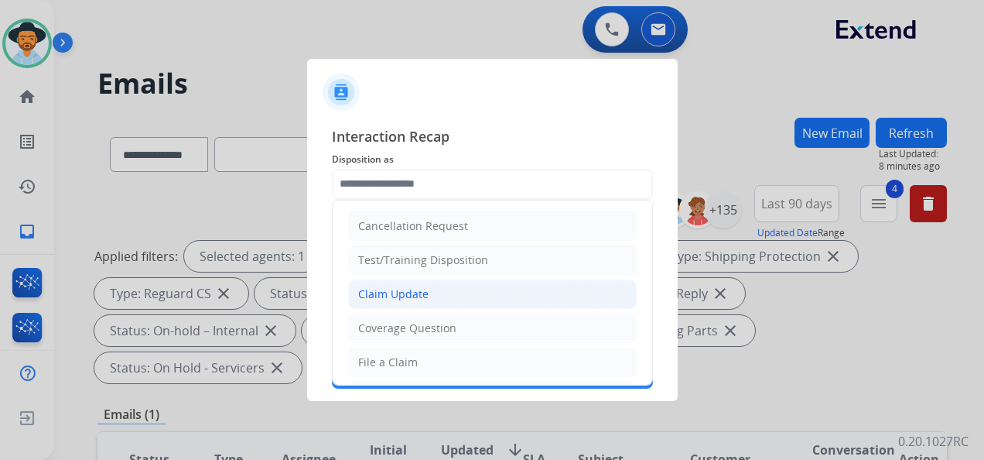
click at [466, 296] on li "Claim Update" at bounding box center [492, 293] width 289 height 29
type input "**********"
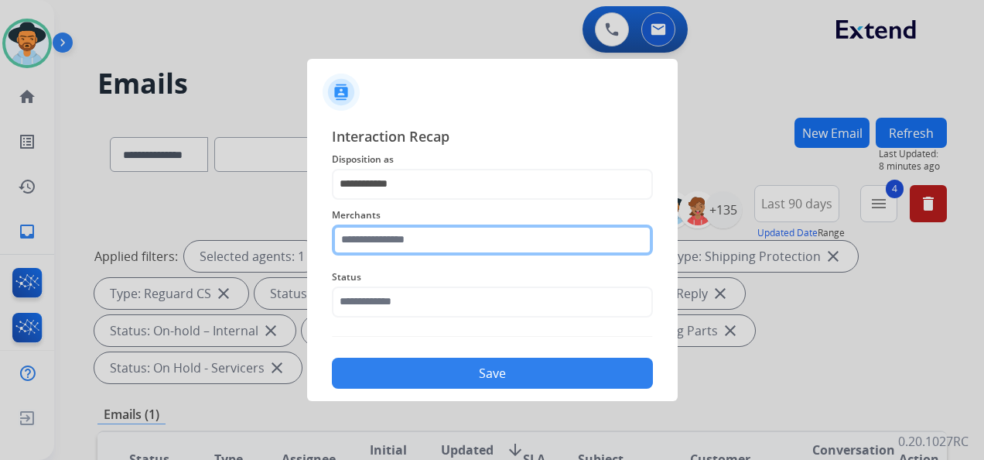
click at [430, 242] on input "text" at bounding box center [492, 239] width 321 height 31
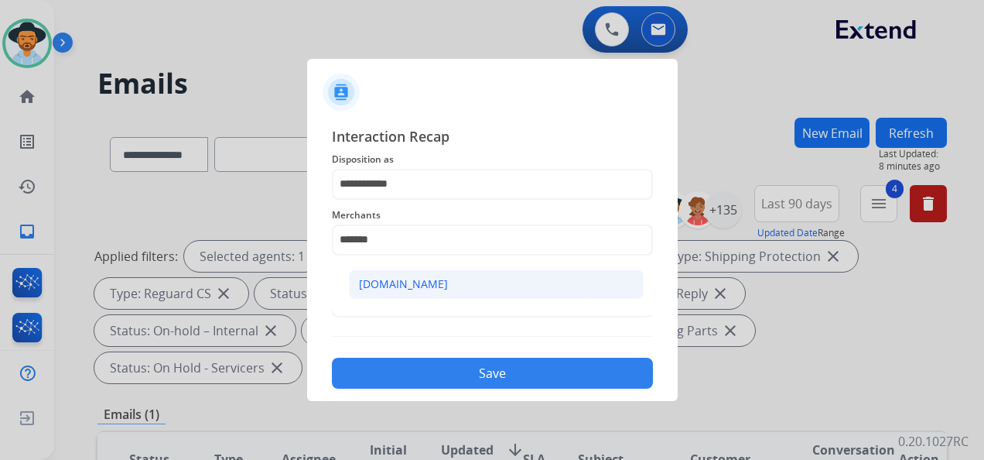
click at [440, 286] on li "[DOMAIN_NAME]" at bounding box center [496, 283] width 295 height 29
type input "**********"
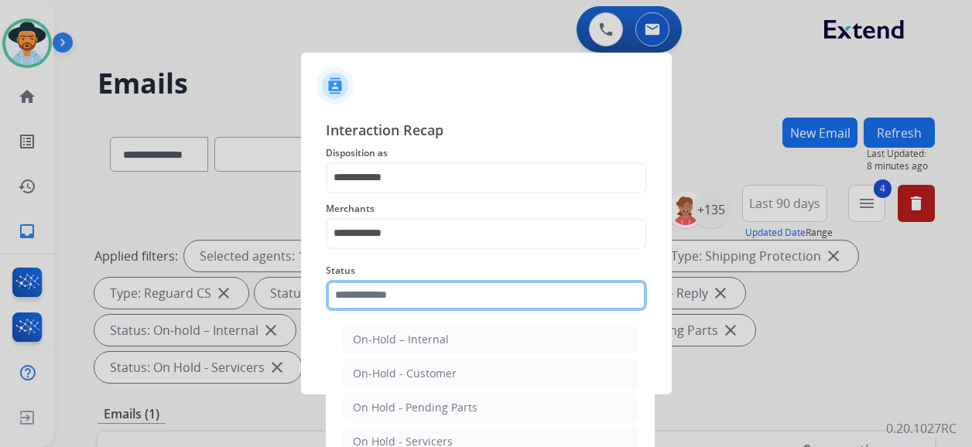
click at [409, 296] on input "text" at bounding box center [486, 295] width 321 height 31
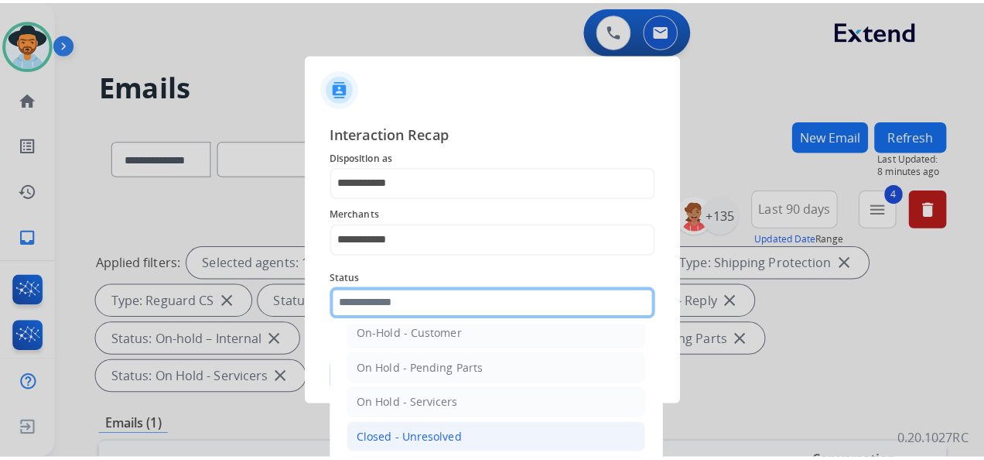
scroll to position [88, 0]
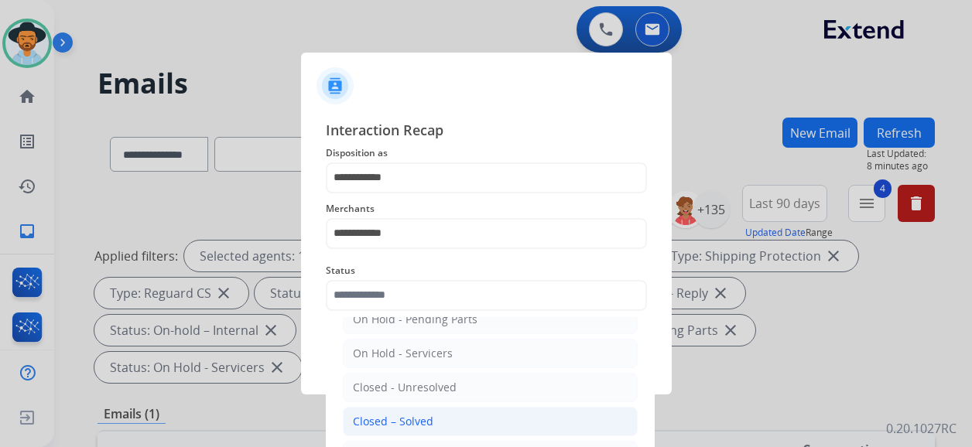
click at [434, 415] on li "Closed – Solved" at bounding box center [490, 421] width 295 height 29
type input "**********"
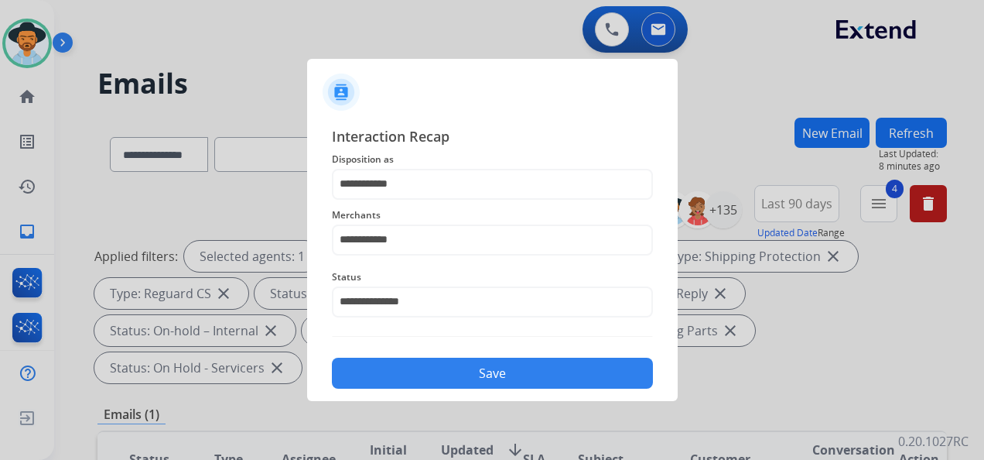
click at [478, 380] on button "Save" at bounding box center [492, 373] width 321 height 31
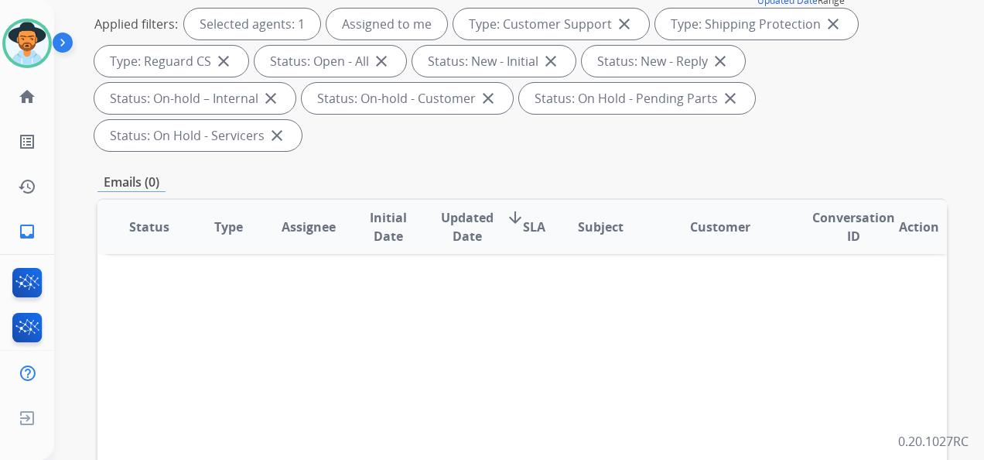
scroll to position [0, 0]
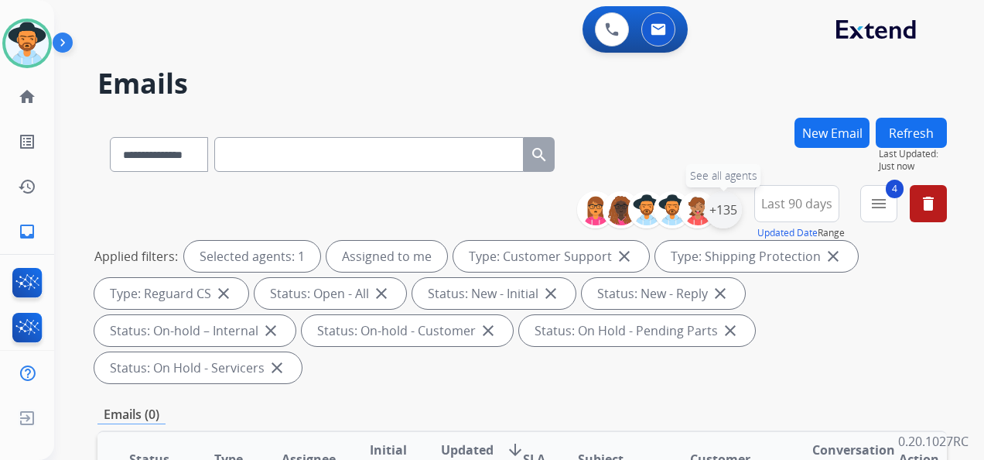
click at [724, 200] on div "+135" at bounding box center [723, 209] width 37 height 37
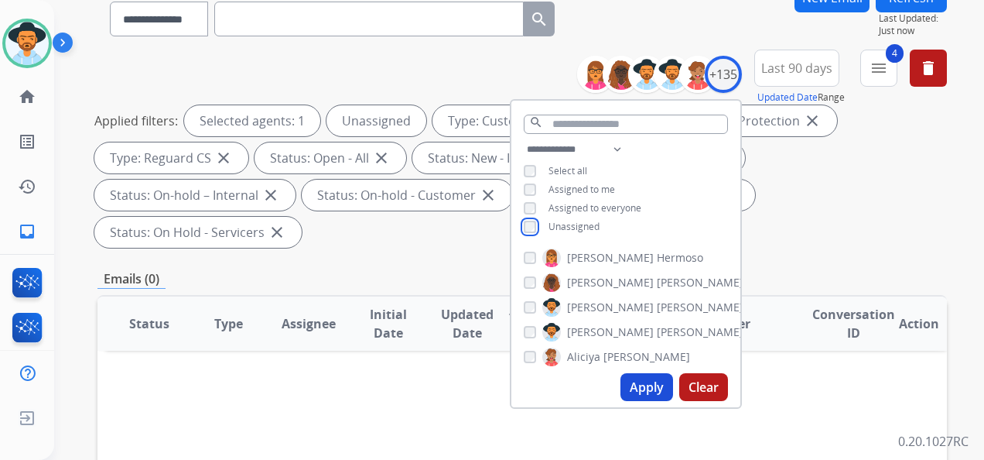
scroll to position [155, 0]
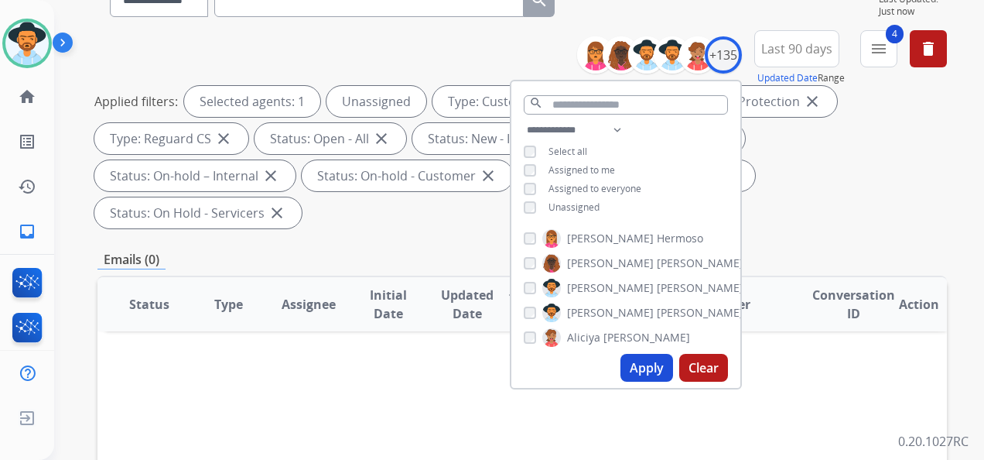
click at [644, 363] on button "Apply" at bounding box center [647, 368] width 53 height 28
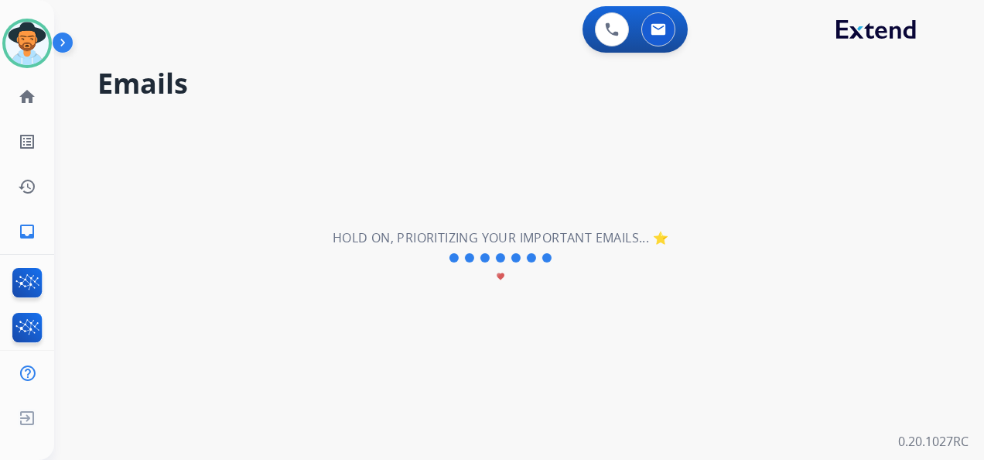
scroll to position [0, 0]
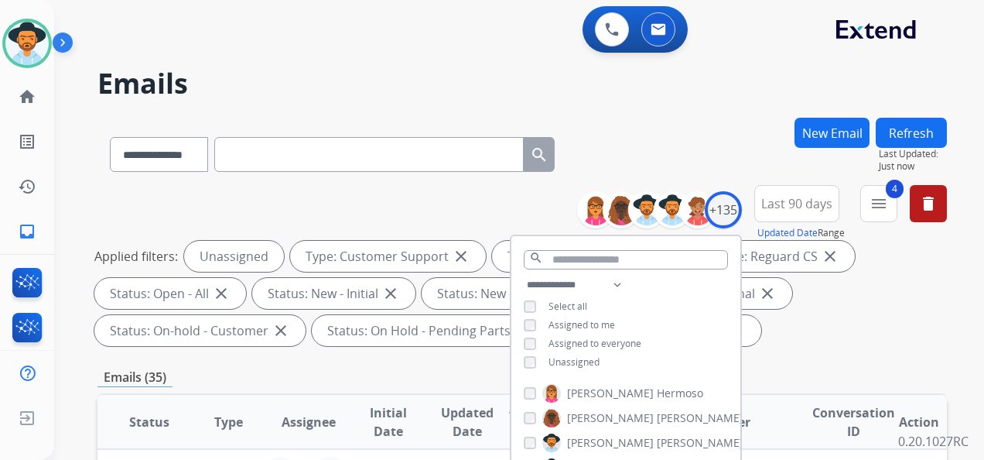
click at [851, 300] on div "Applied filters: Unassigned Type: Customer Support close Type: Shipping Protect…" at bounding box center [519, 293] width 850 height 105
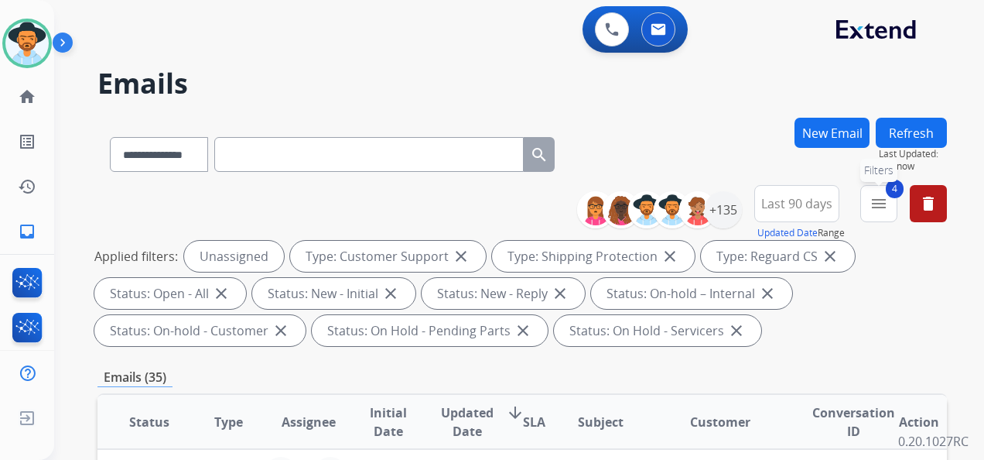
click at [874, 199] on mat-icon "menu" at bounding box center [879, 203] width 19 height 19
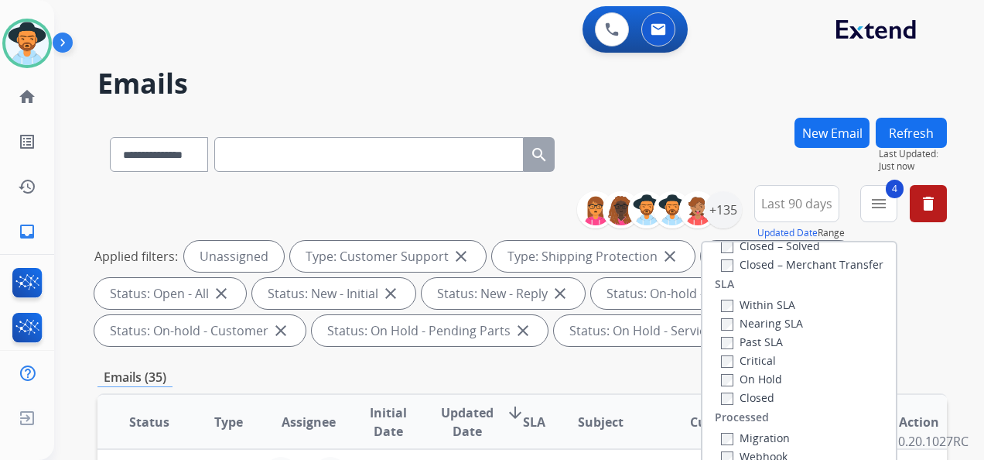
click at [964, 295] on div "**********" at bounding box center [519, 230] width 930 height 460
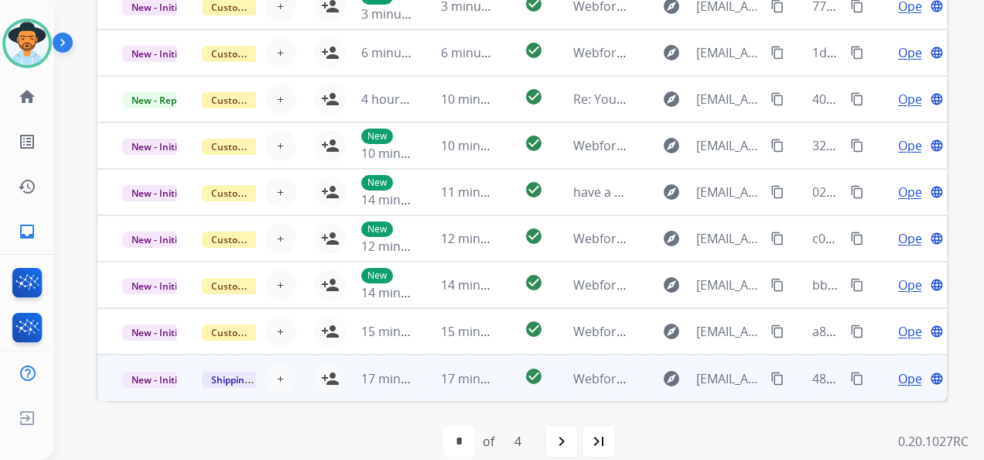
scroll to position [532, 0]
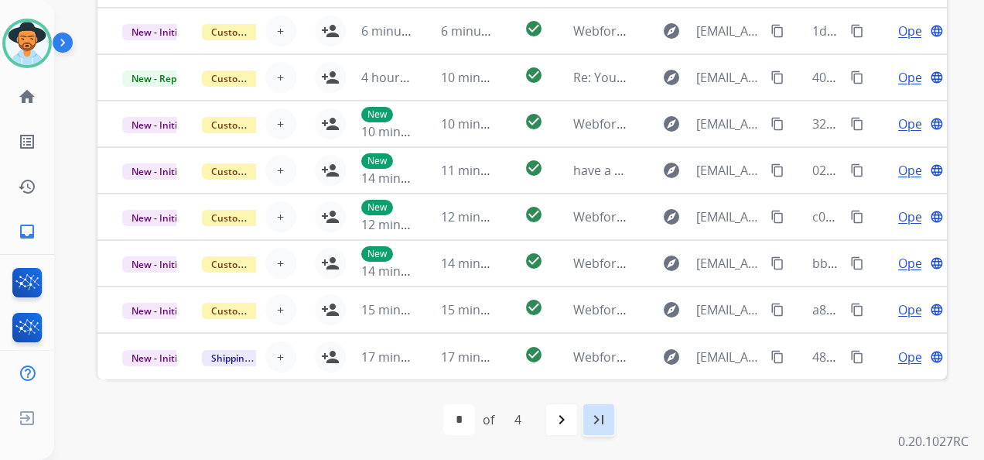
click at [601, 424] on mat-icon "last_page" at bounding box center [599, 419] width 19 height 19
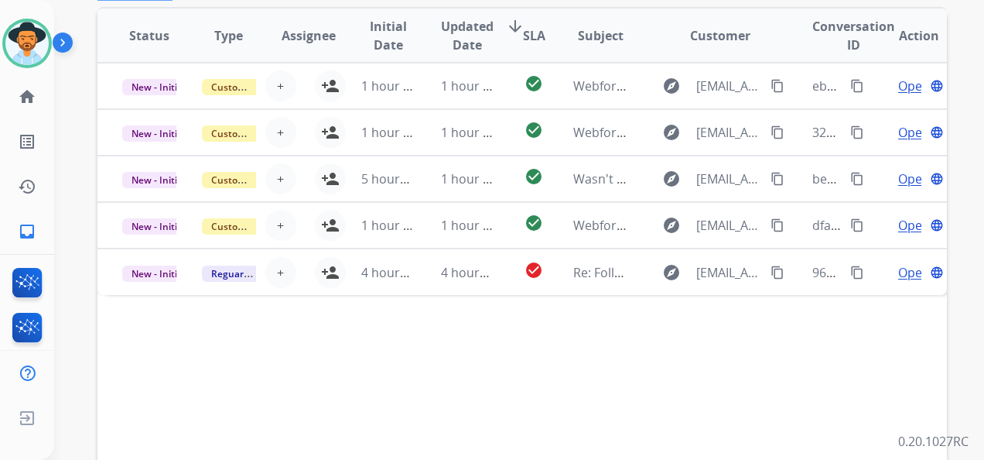
scroll to position [387, 0]
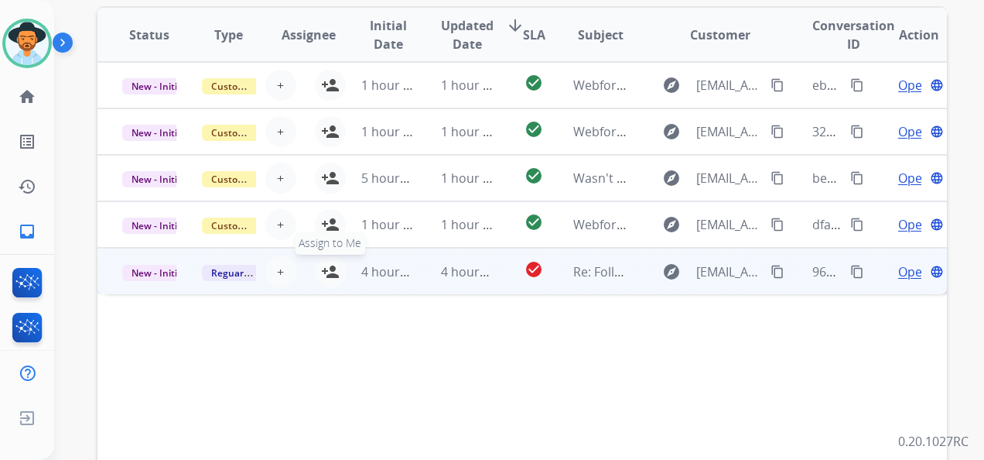
click at [329, 268] on mat-icon "person_add" at bounding box center [330, 271] width 19 height 19
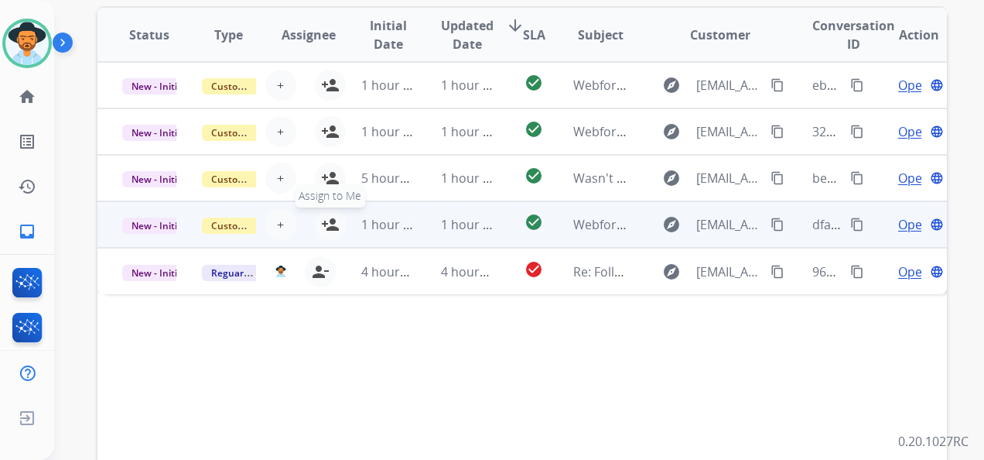
click at [330, 221] on mat-icon "person_add" at bounding box center [330, 224] width 19 height 19
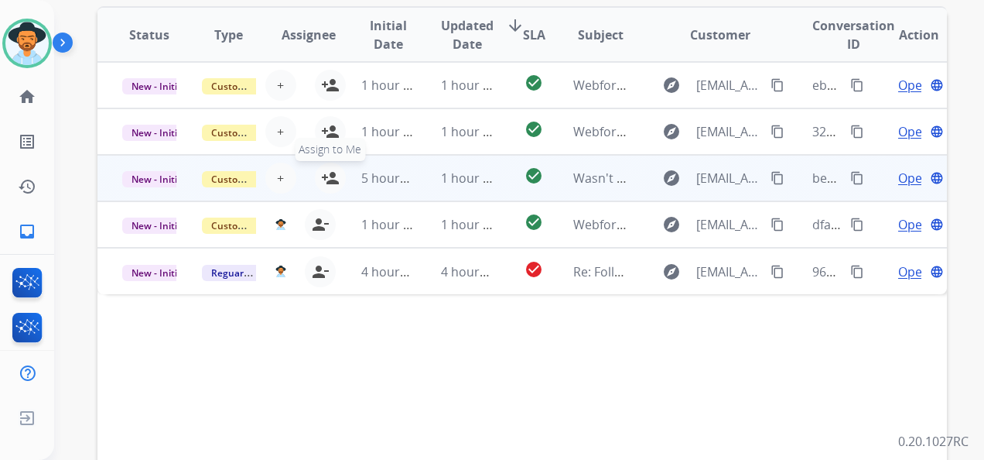
click at [329, 175] on mat-icon "person_add" at bounding box center [330, 178] width 19 height 19
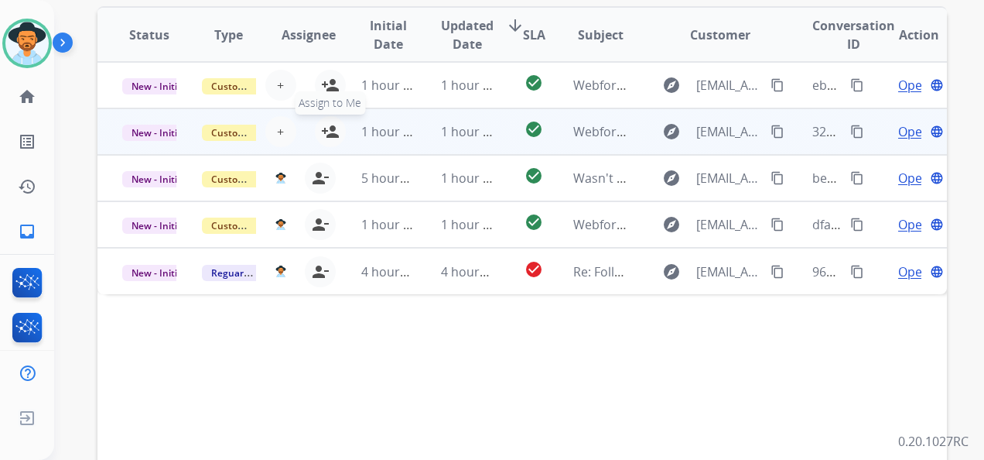
click at [332, 132] on mat-icon "person_add" at bounding box center [330, 131] width 19 height 19
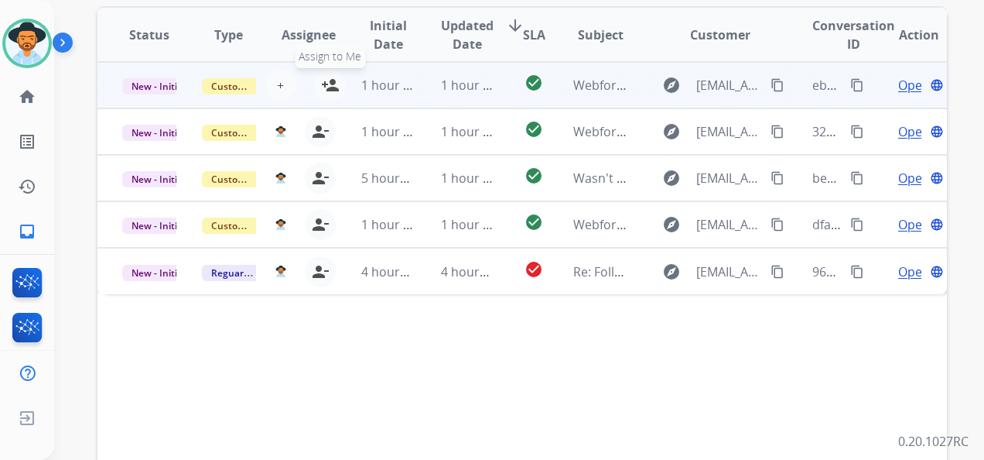
click at [327, 82] on mat-icon "person_add" at bounding box center [330, 85] width 19 height 19
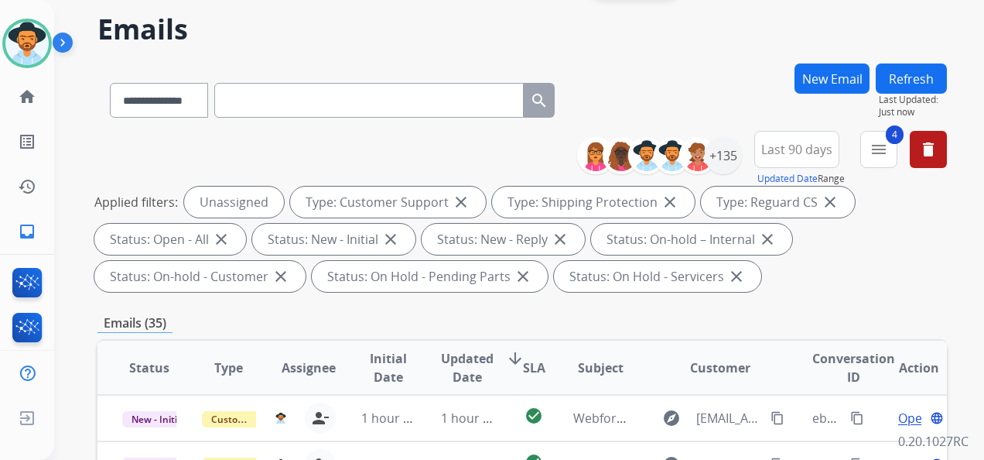
scroll to position [0, 0]
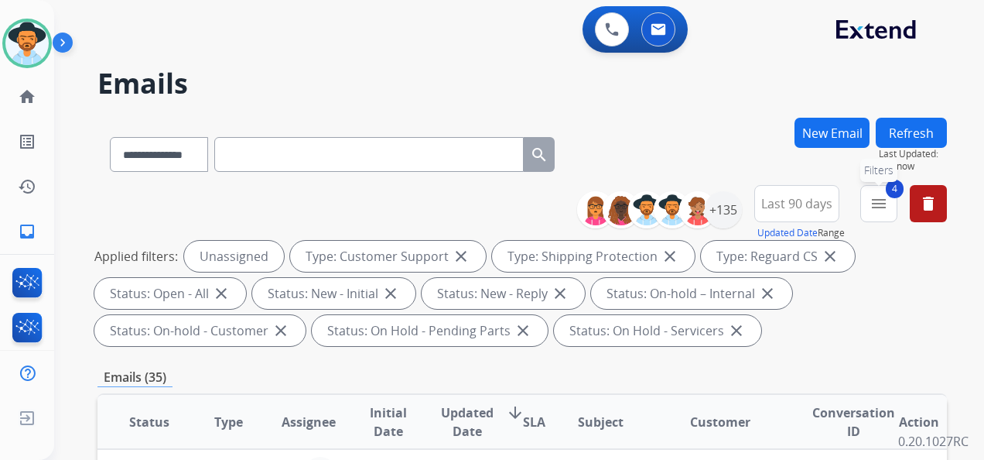
click at [876, 204] on mat-icon "menu" at bounding box center [879, 203] width 19 height 19
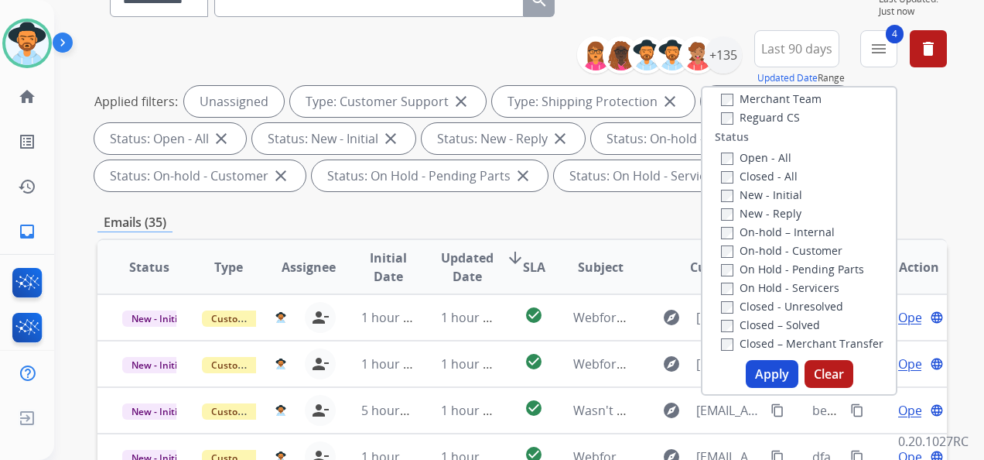
scroll to position [99, 0]
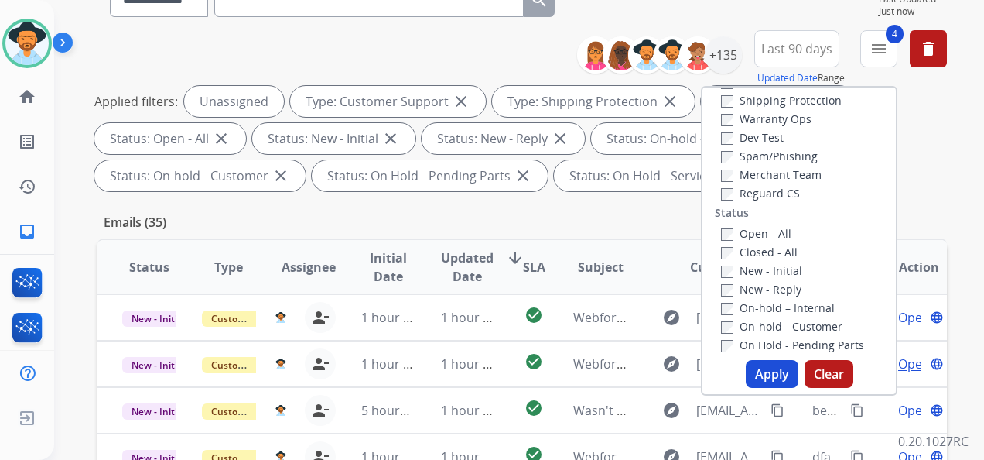
click at [764, 375] on button "Apply" at bounding box center [772, 374] width 53 height 28
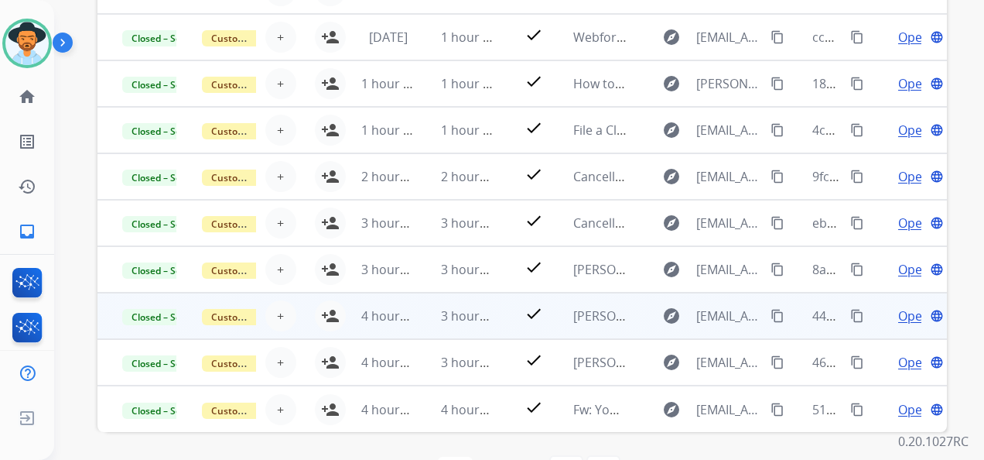
scroll to position [495, 0]
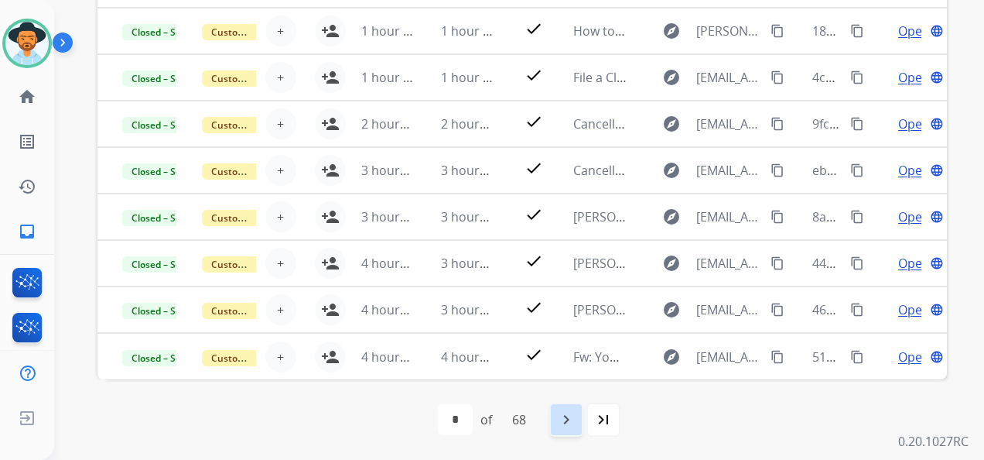
click at [569, 419] on mat-icon "navigate_next" at bounding box center [566, 419] width 19 height 19
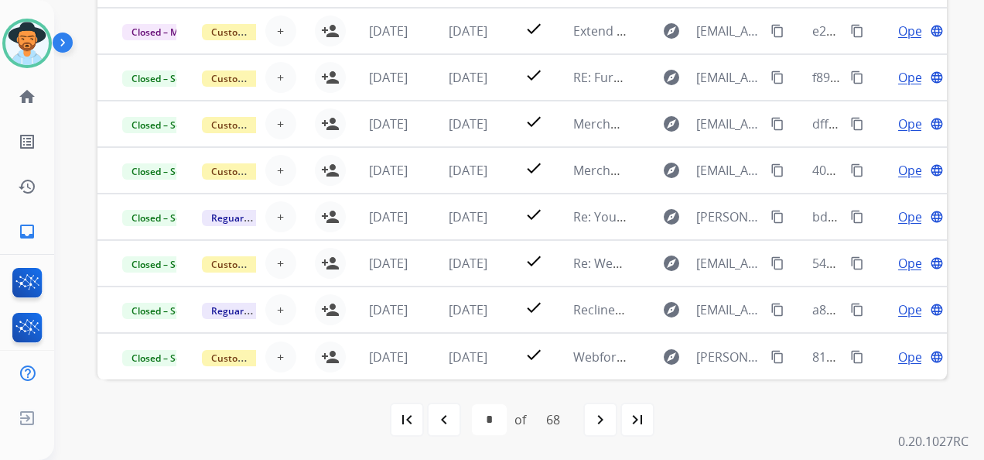
click at [412, 416] on mat-icon "first_page" at bounding box center [407, 419] width 19 height 19
select select "*"
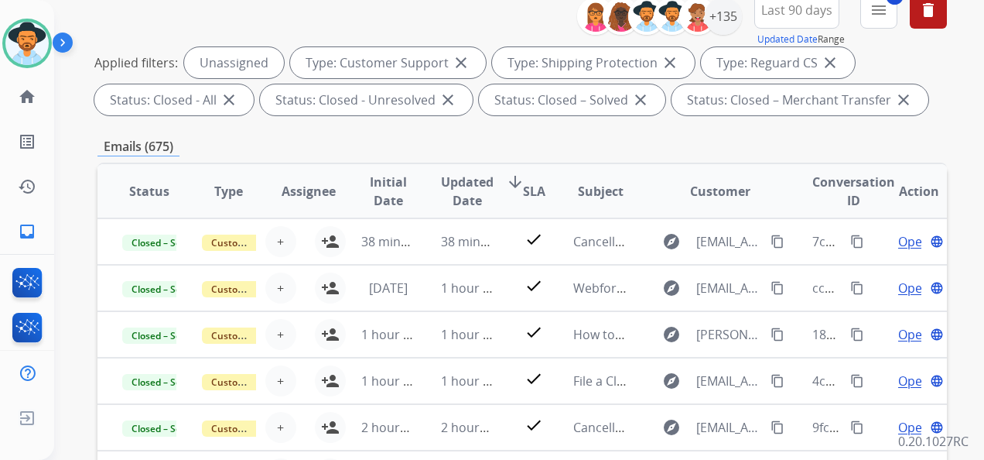
scroll to position [155, 0]
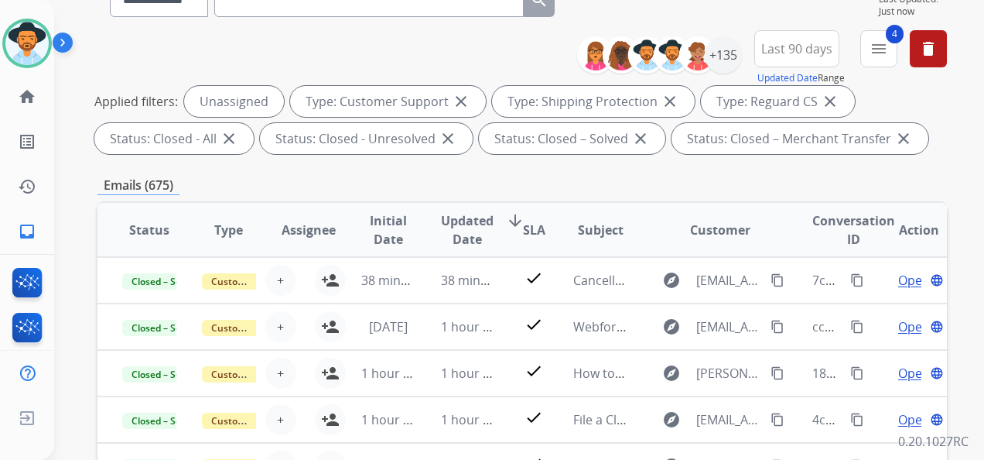
click at [751, 188] on div "Emails (675)" at bounding box center [523, 185] width 850 height 19
click at [888, 51] on button "4 menu Filters" at bounding box center [879, 48] width 37 height 37
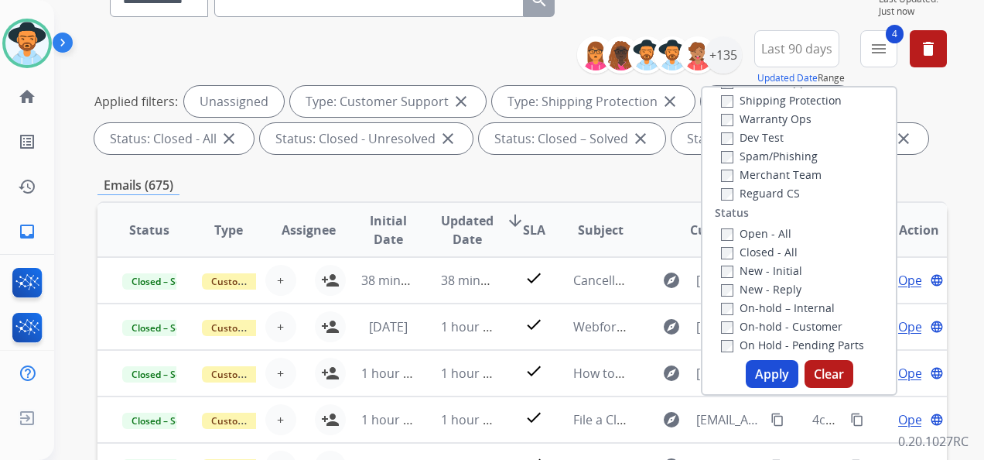
click at [765, 371] on button "Apply" at bounding box center [772, 374] width 53 height 28
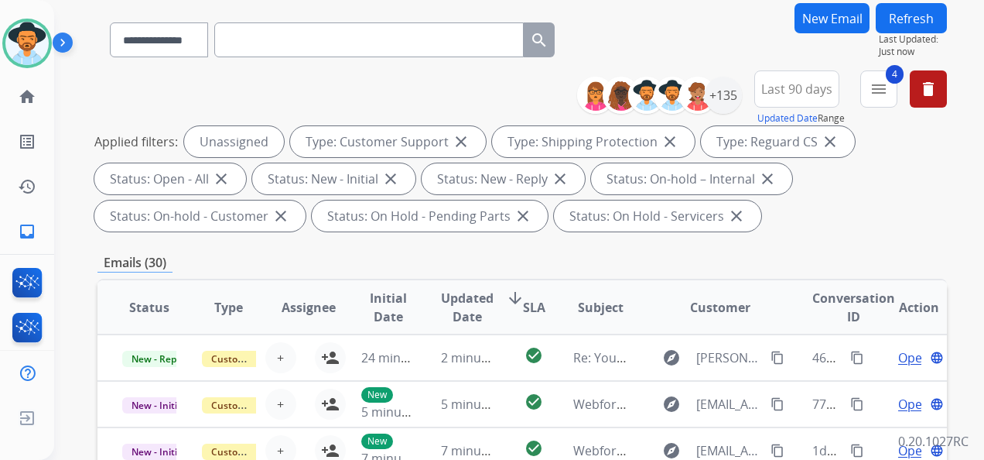
scroll to position [77, 0]
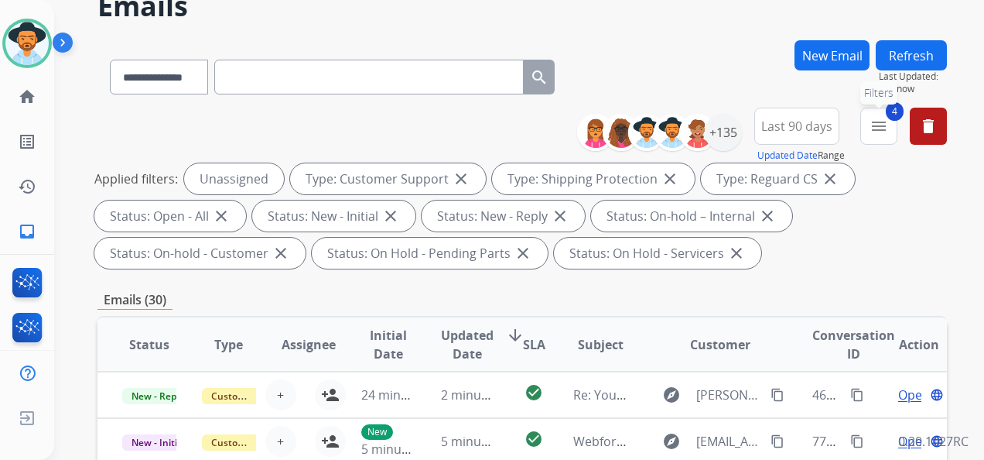
click at [882, 128] on mat-icon "menu" at bounding box center [879, 126] width 19 height 19
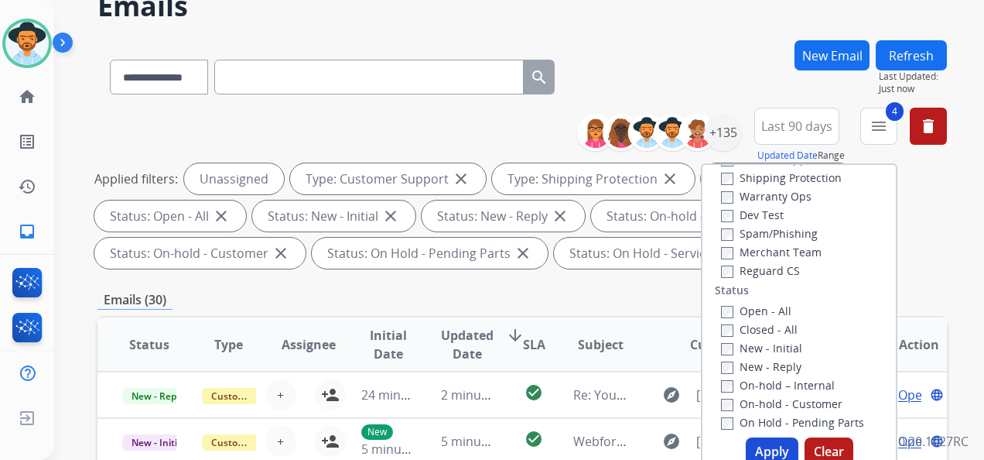
click at [768, 452] on button "Apply" at bounding box center [772, 451] width 53 height 28
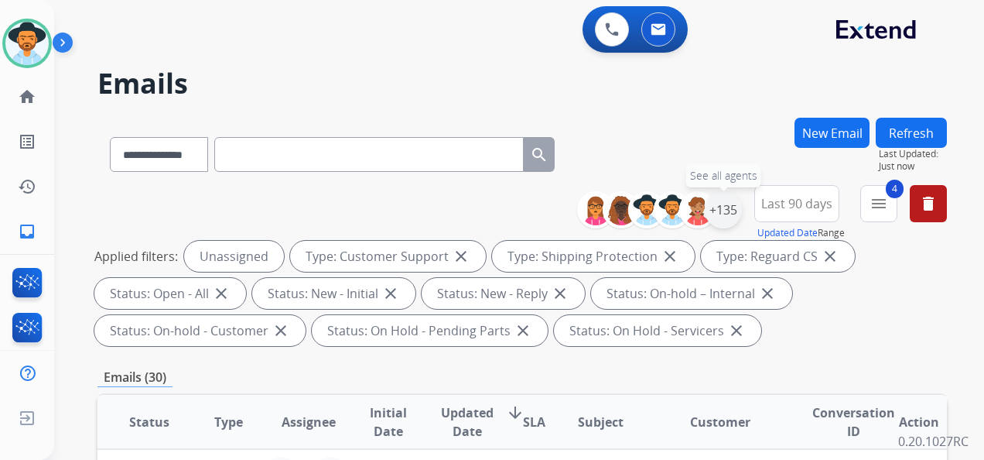
click at [721, 206] on div "+135" at bounding box center [723, 209] width 37 height 37
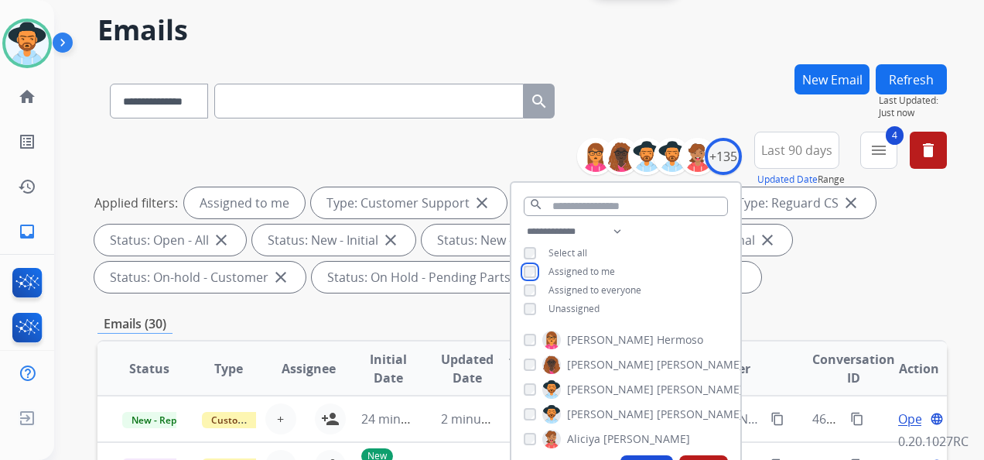
scroll to position [77, 0]
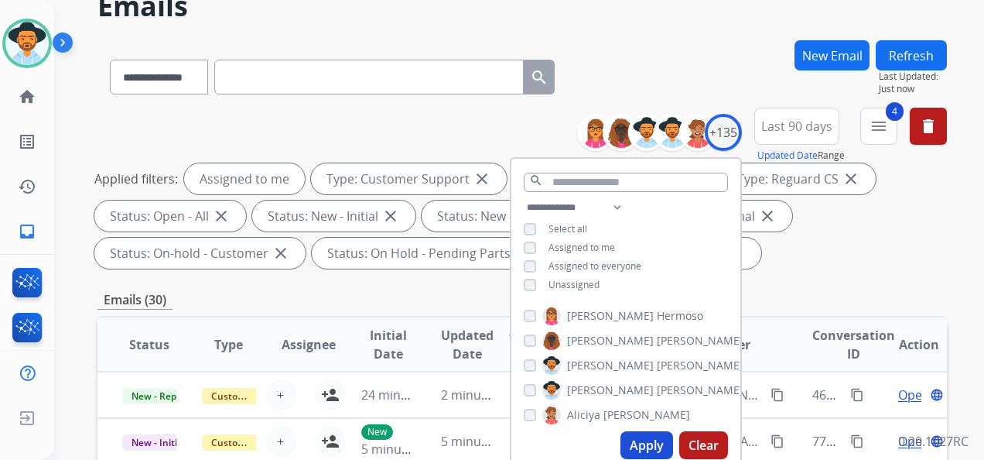
click at [652, 433] on button "Apply" at bounding box center [647, 445] width 53 height 28
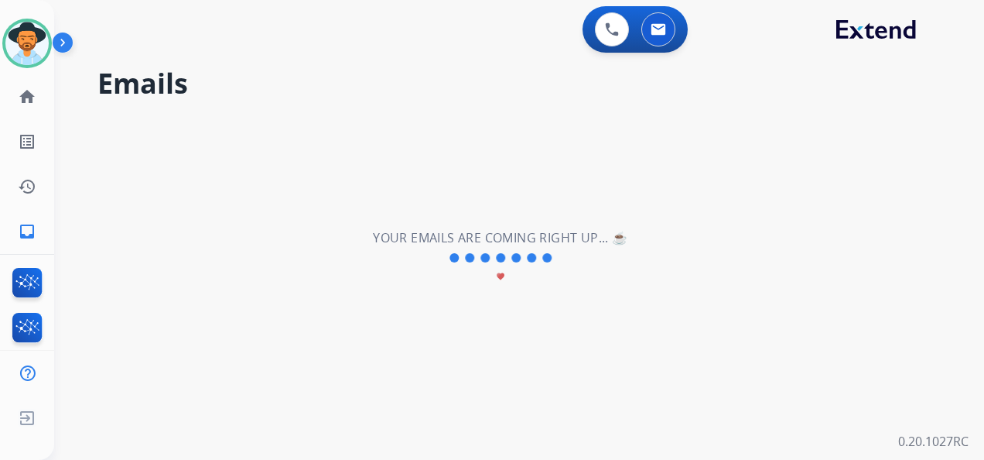
scroll to position [0, 0]
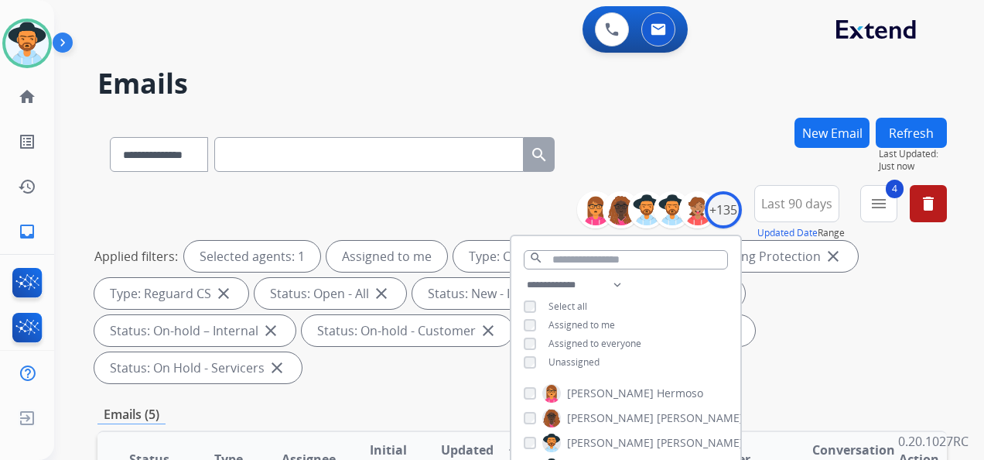
click at [853, 340] on div "Applied filters: Selected agents: 1 Assigned to me Type: Customer Support close…" at bounding box center [519, 312] width 850 height 142
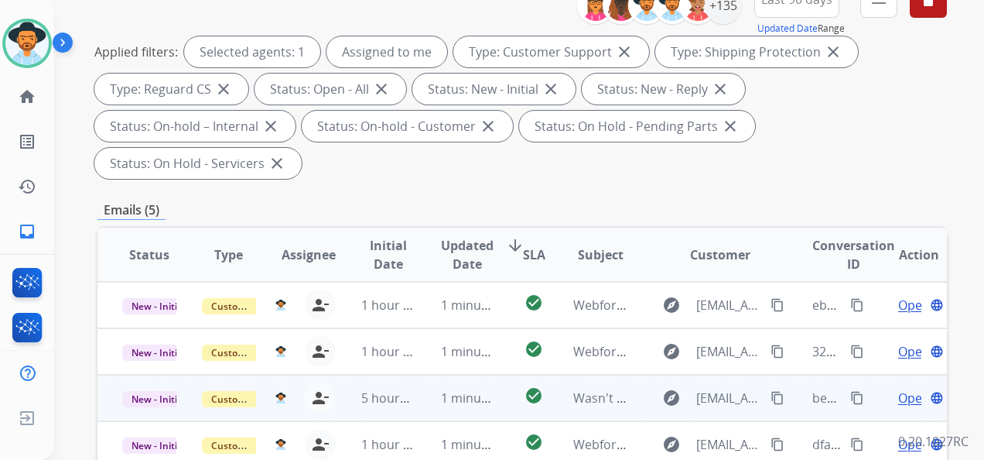
scroll to position [310, 0]
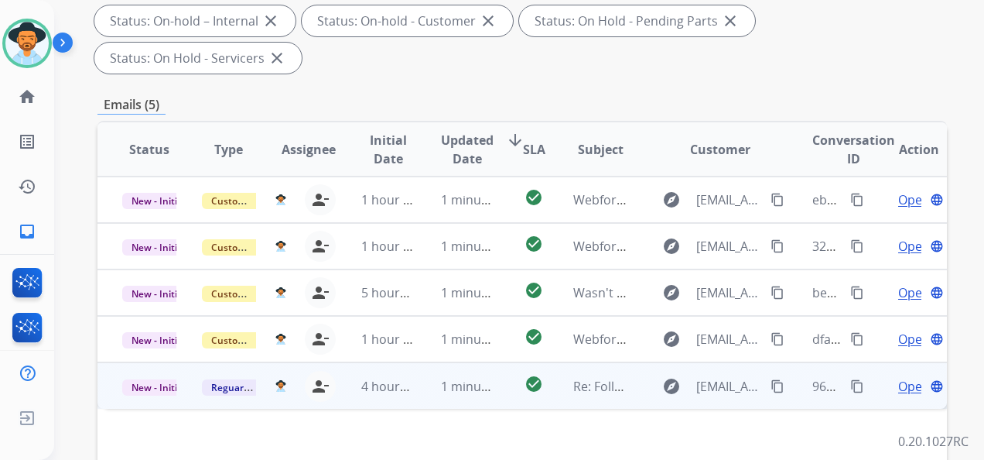
click at [903, 382] on span "Open" at bounding box center [914, 386] width 32 height 19
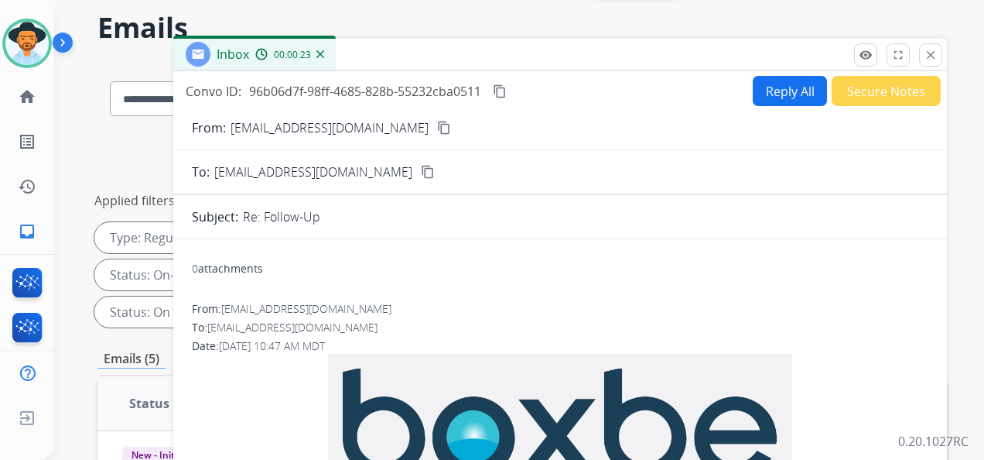
scroll to position [0, 0]
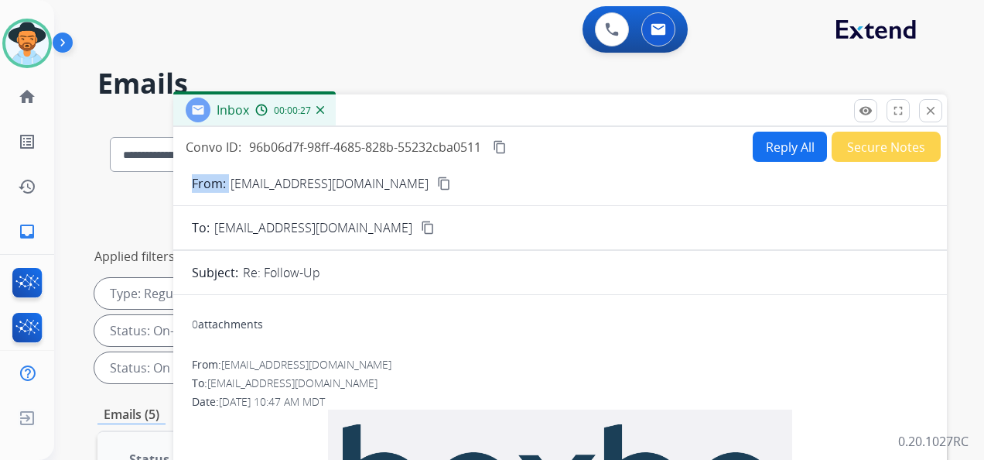
drag, startPoint x: 228, startPoint y: 176, endPoint x: 413, endPoint y: 176, distance: 185.7
click at [413, 176] on div "From: [EMAIL_ADDRESS][DOMAIN_NAME] content_copy" at bounding box center [560, 183] width 774 height 19
copy p "From:"
click at [894, 150] on button "Secure Notes" at bounding box center [886, 147] width 109 height 30
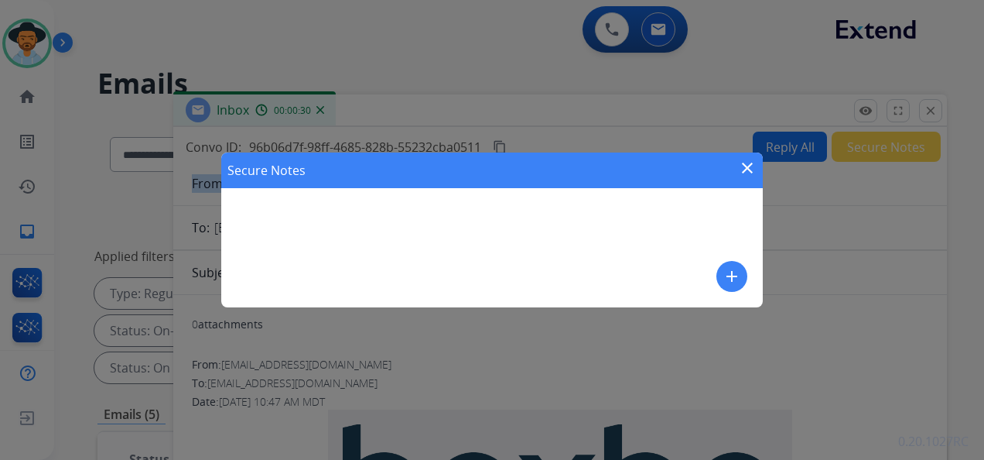
click at [738, 277] on mat-icon "add" at bounding box center [732, 276] width 19 height 19
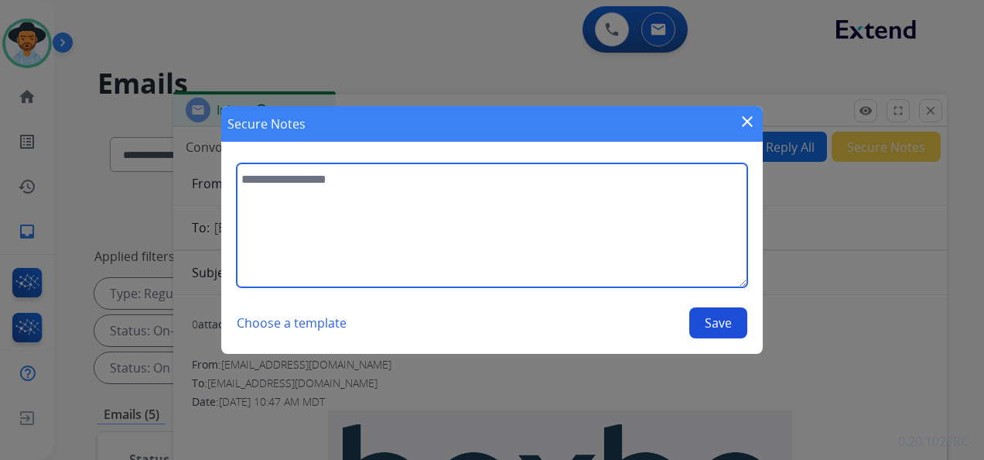
click at [313, 178] on textarea at bounding box center [492, 225] width 511 height 124
type textarea "*"
paste textarea "**********"
click at [440, 183] on textarea "**********" at bounding box center [492, 225] width 511 height 124
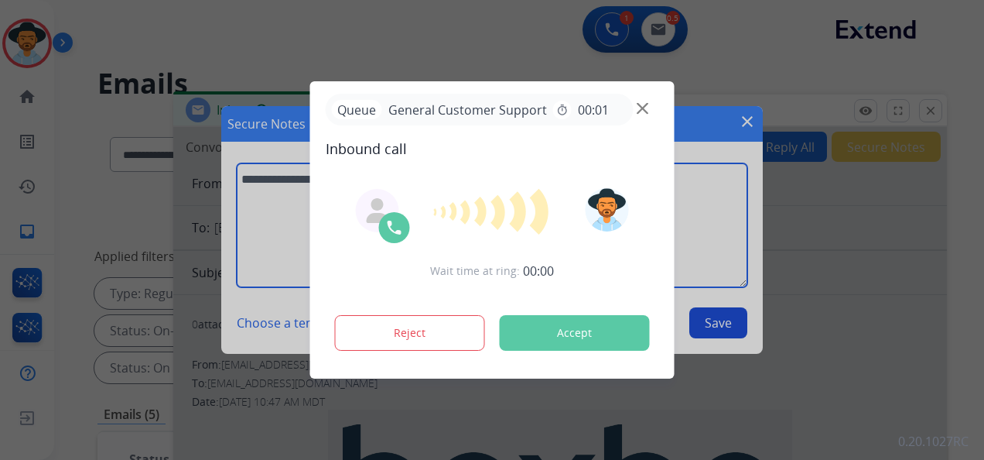
type textarea "**********"
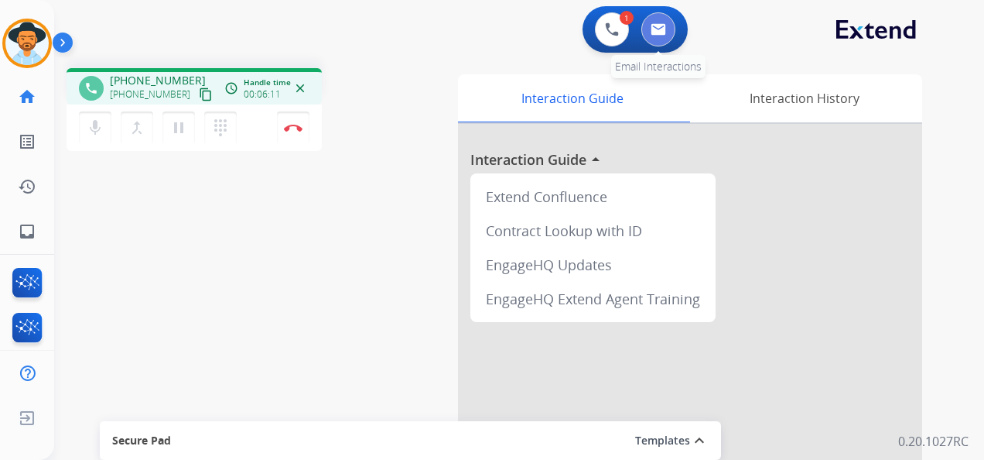
click at [661, 22] on button at bounding box center [659, 29] width 34 height 34
select select "**********"
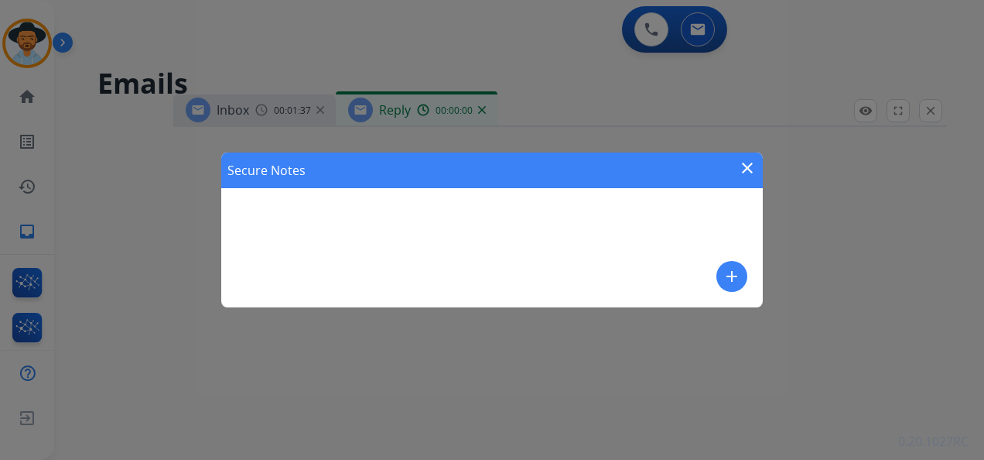
select select "**********"
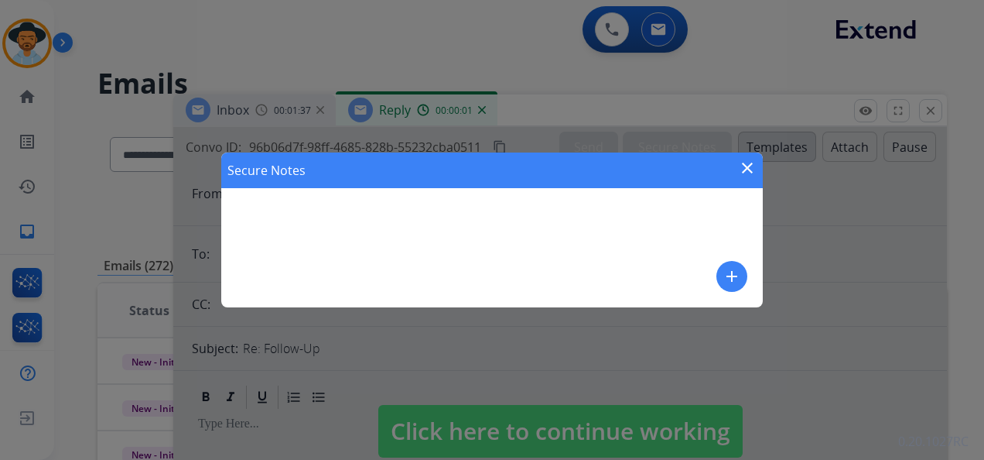
click at [754, 162] on mat-icon "close" at bounding box center [747, 168] width 19 height 19
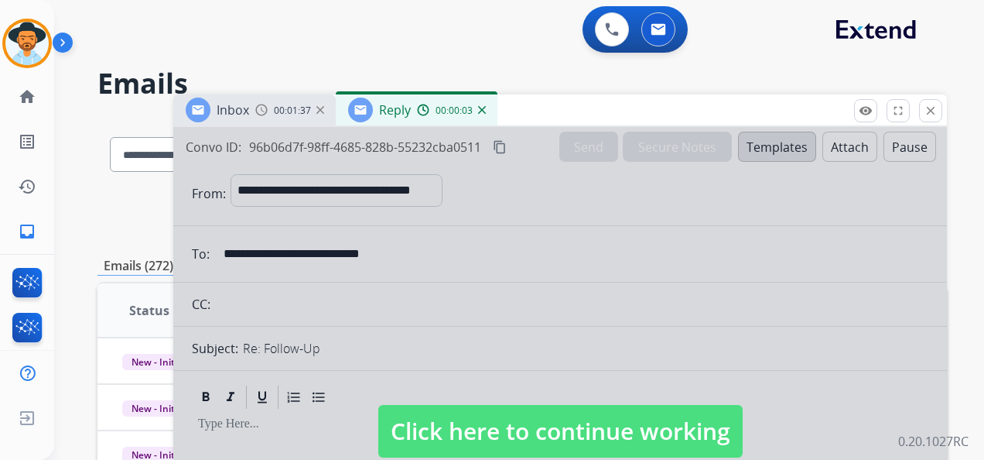
click at [565, 426] on span "Click here to continue working" at bounding box center [560, 431] width 364 height 53
select select
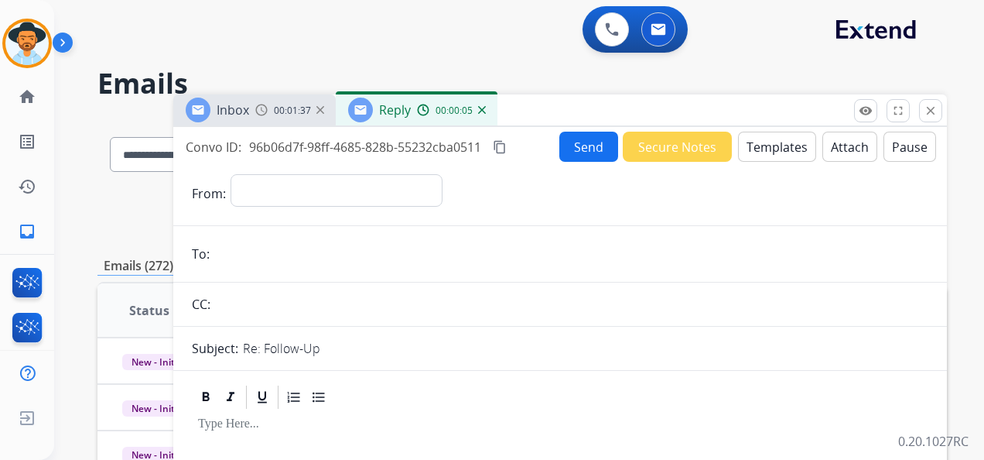
click at [481, 107] on img at bounding box center [482, 110] width 8 height 8
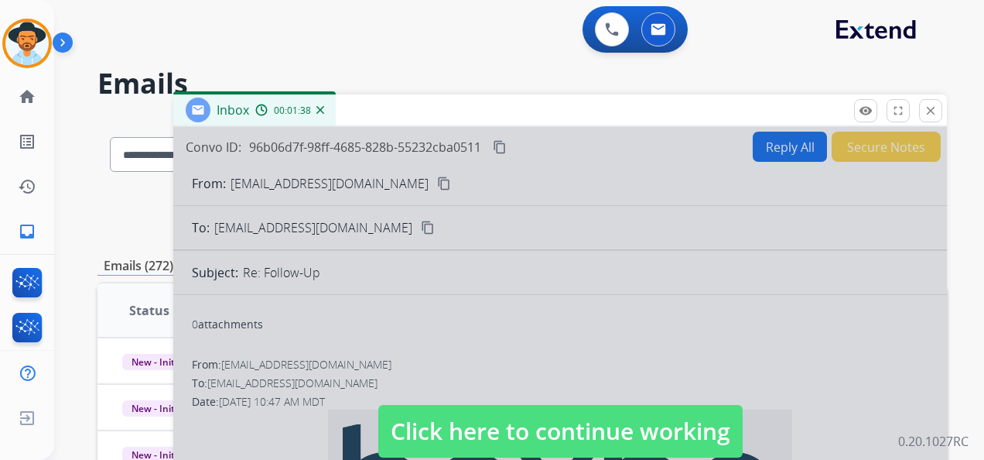
click at [546, 435] on span "Click here to continue working" at bounding box center [560, 431] width 364 height 53
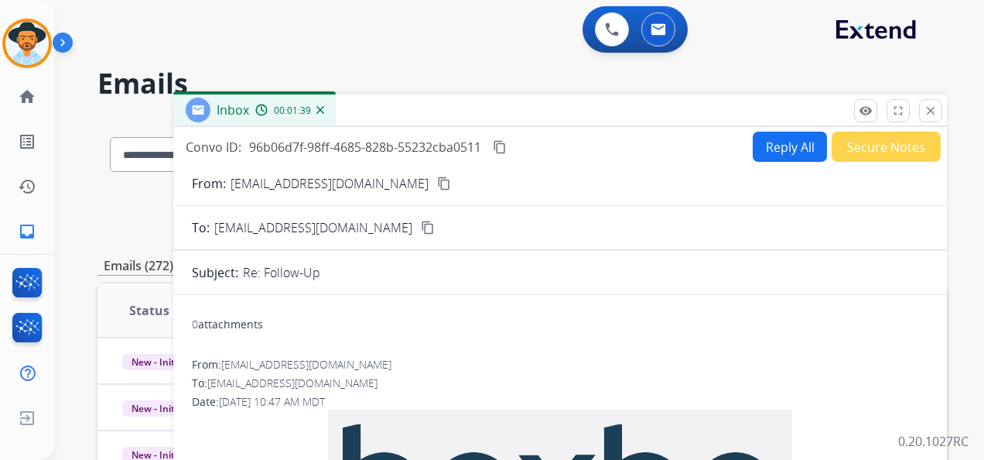
click at [320, 108] on img at bounding box center [321, 110] width 8 height 8
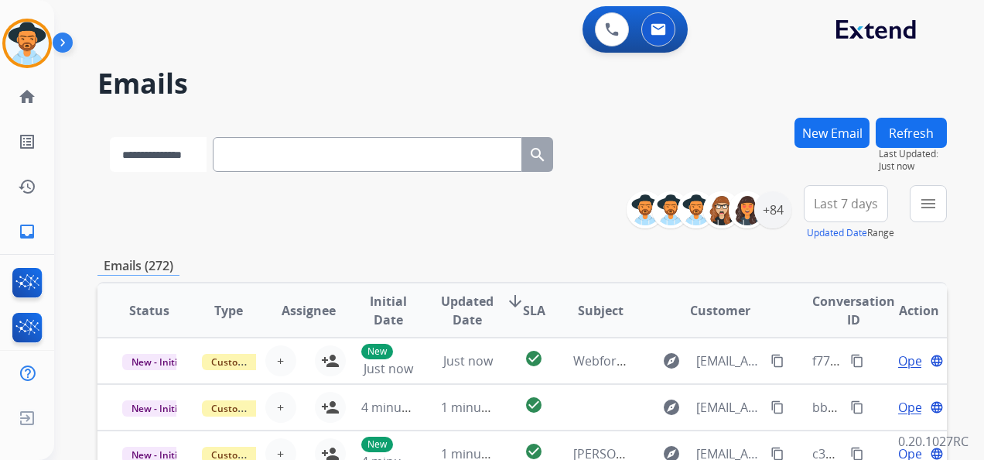
click at [207, 152] on select "**********" at bounding box center [158, 154] width 97 height 35
select select "**********"
click at [110, 137] on select "**********" at bounding box center [158, 154] width 97 height 35
click at [274, 155] on input "text" at bounding box center [369, 154] width 310 height 35
paste input "**********"
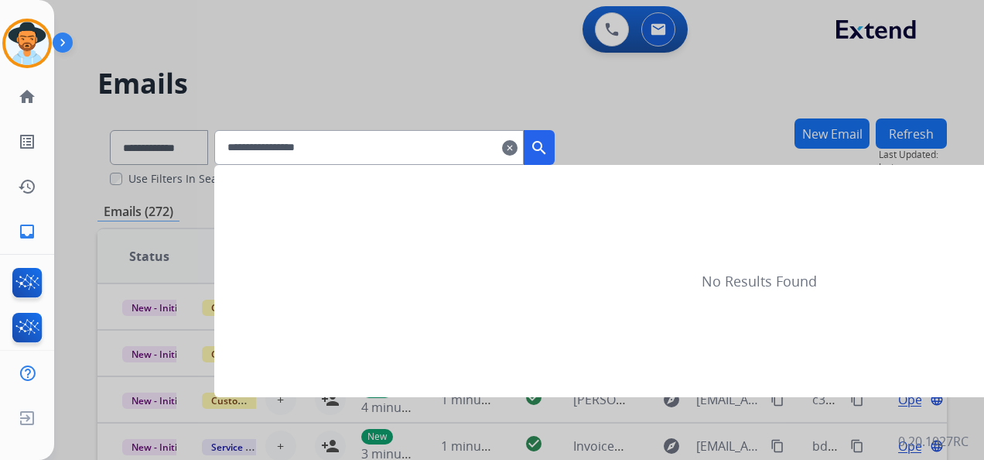
type input "**********"
click at [549, 139] on mat-icon "search" at bounding box center [539, 148] width 19 height 19
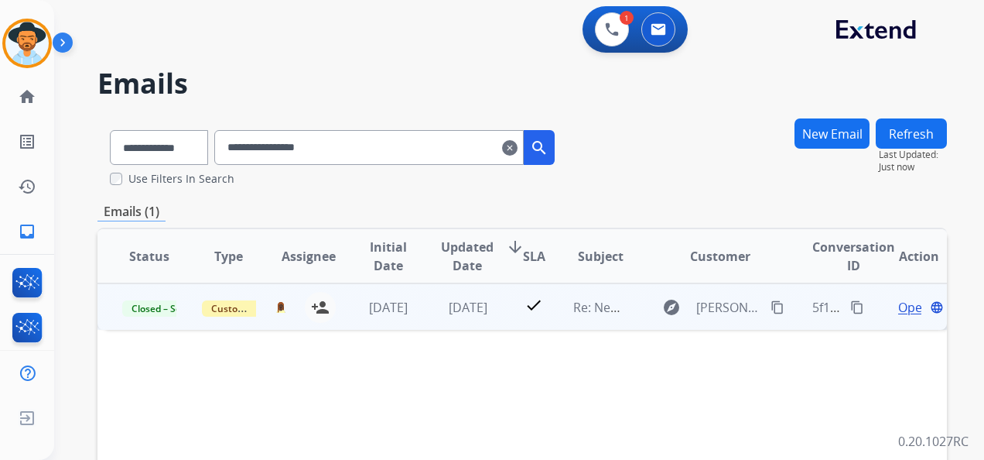
click at [898, 308] on span "Open" at bounding box center [914, 307] width 32 height 19
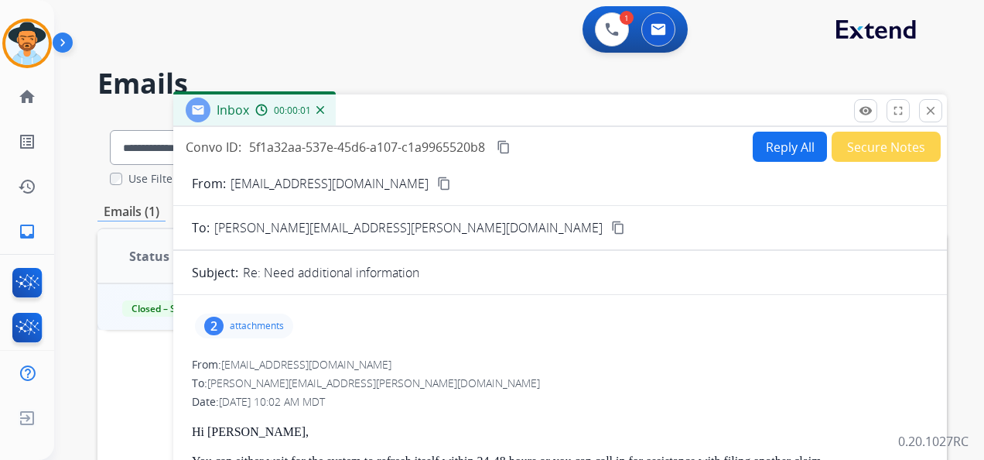
click at [264, 324] on p "attachments" at bounding box center [257, 326] width 54 height 12
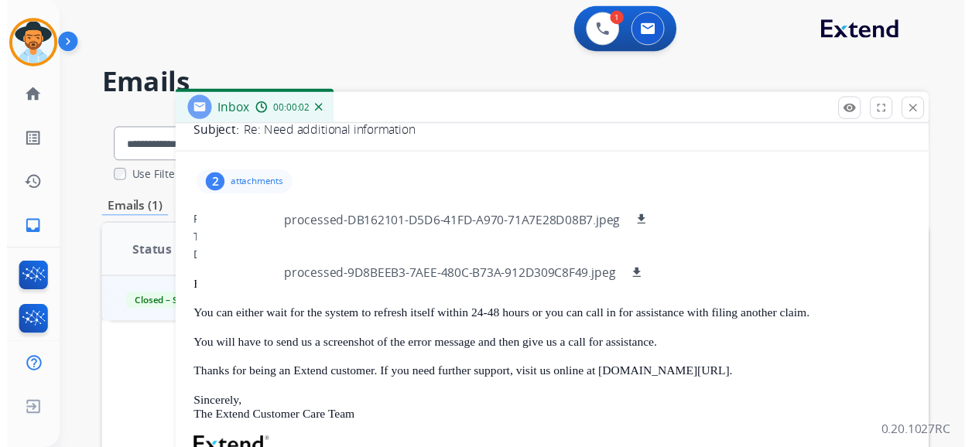
scroll to position [155, 0]
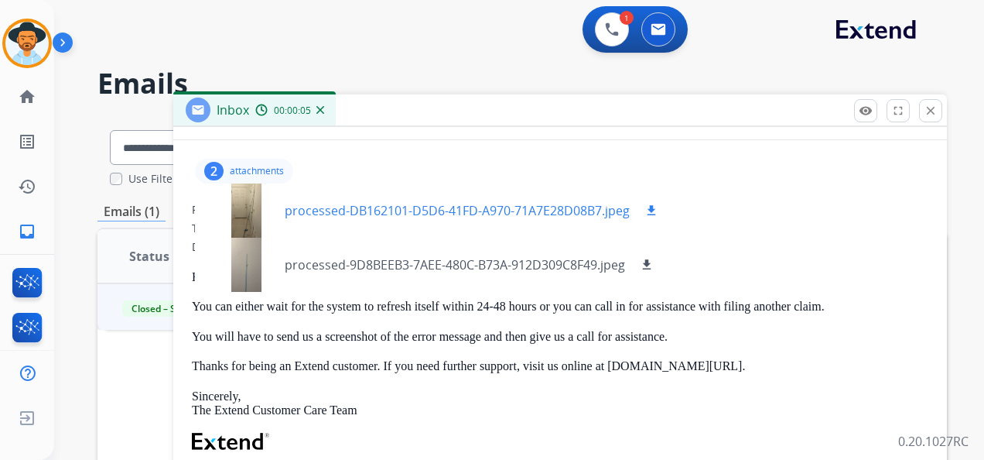
click at [654, 204] on mat-icon "download" at bounding box center [652, 211] width 14 height 14
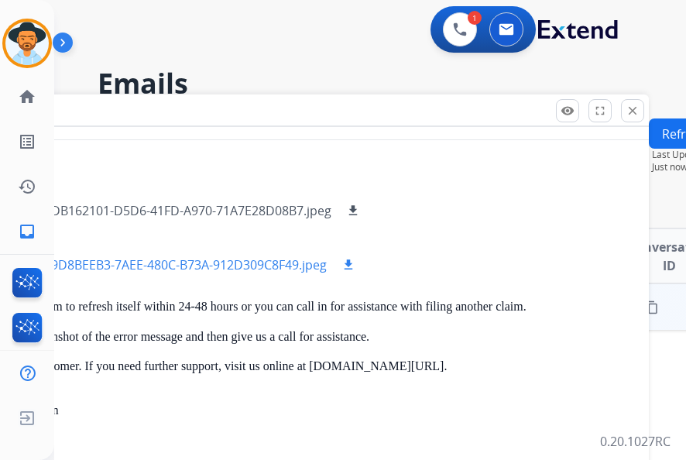
click at [347, 260] on mat-icon "download" at bounding box center [348, 265] width 14 height 14
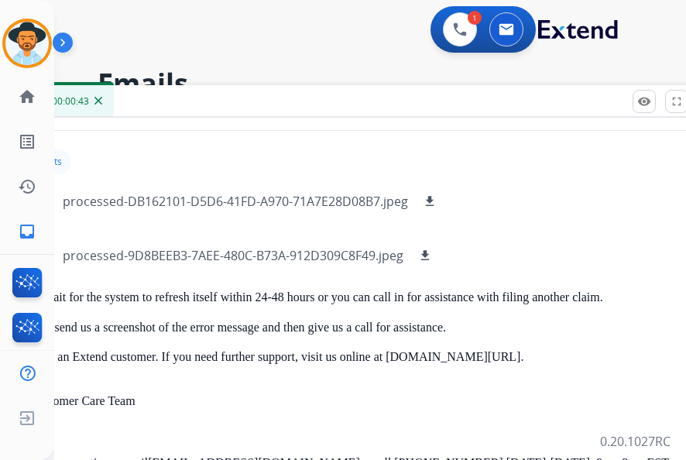
drag, startPoint x: 473, startPoint y: 110, endPoint x: 548, endPoint y: 98, distance: 76.1
click at [549, 101] on div "Inbox 00:00:43" at bounding box center [338, 101] width 774 height 33
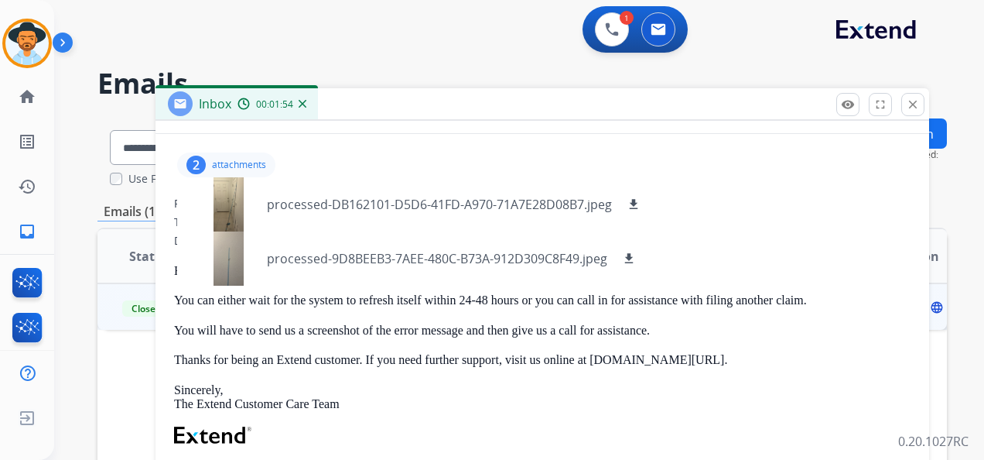
drag, startPoint x: 672, startPoint y: 105, endPoint x: 577, endPoint y: 99, distance: 95.4
click at [577, 100] on div "Inbox 00:01:54" at bounding box center [543, 104] width 774 height 33
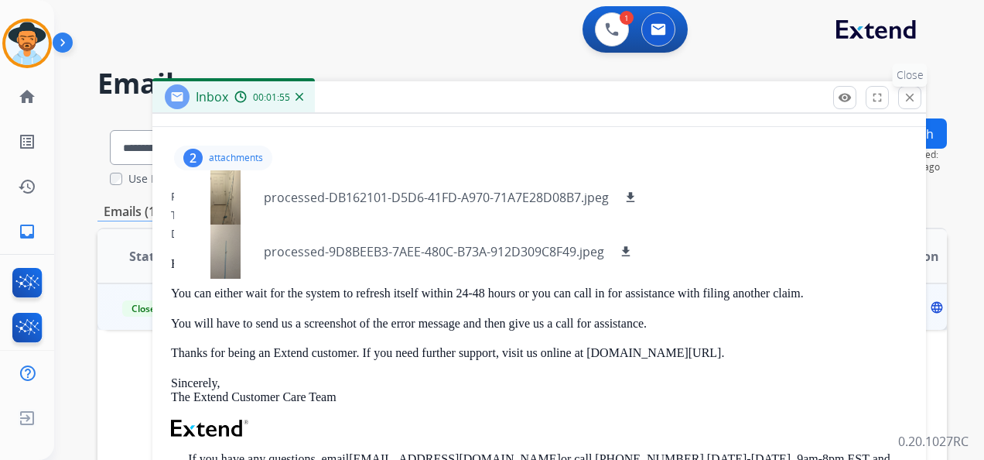
click at [909, 101] on mat-icon "close" at bounding box center [910, 98] width 14 height 14
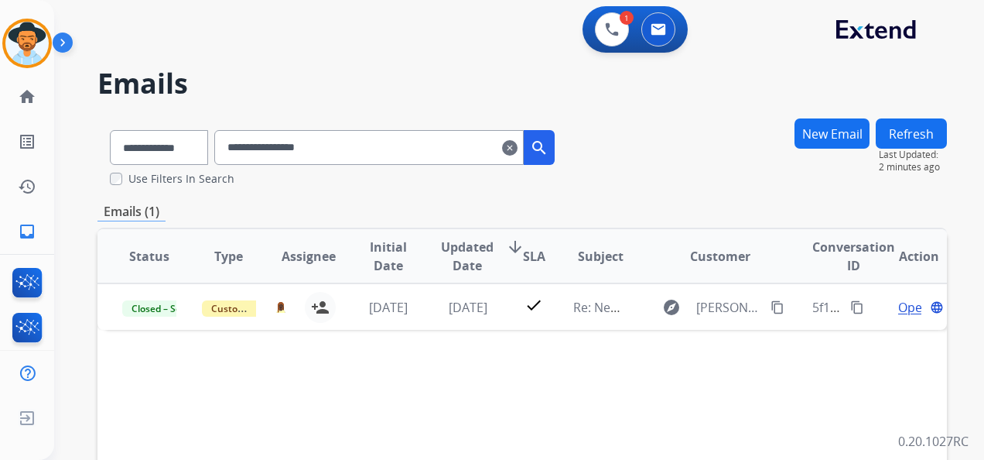
click at [518, 151] on mat-icon "clear" at bounding box center [509, 148] width 15 height 19
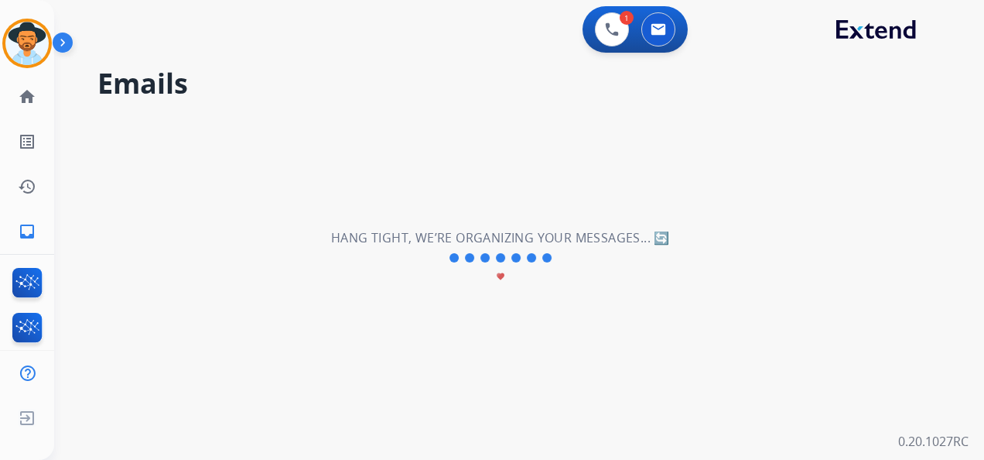
select select "**********"
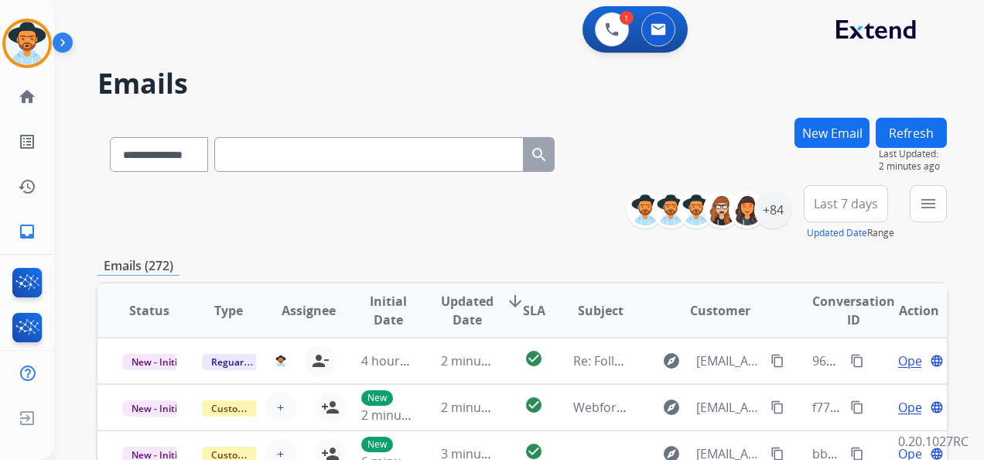
click at [764, 26] on div "1 Voice Interactions 0 Email Interactions" at bounding box center [510, 31] width 874 height 50
click at [609, 27] on img at bounding box center [612, 29] width 14 height 14
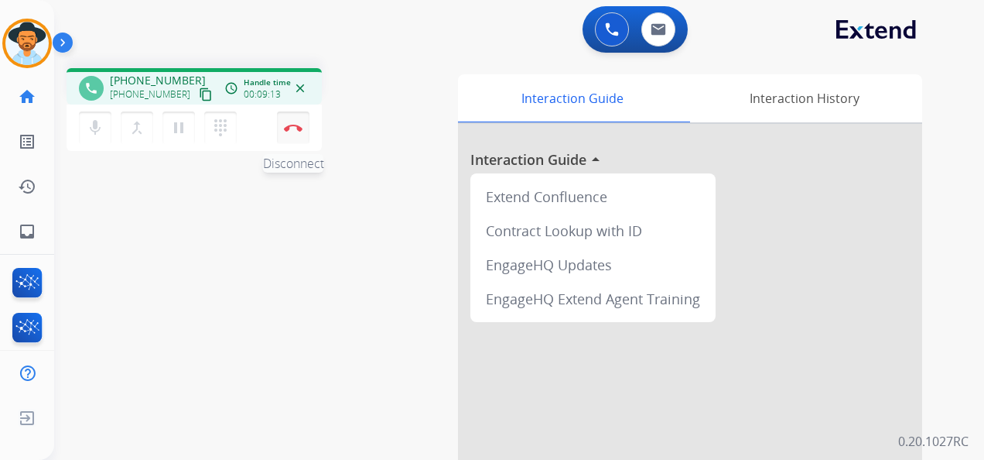
click at [296, 125] on img at bounding box center [293, 128] width 19 height 8
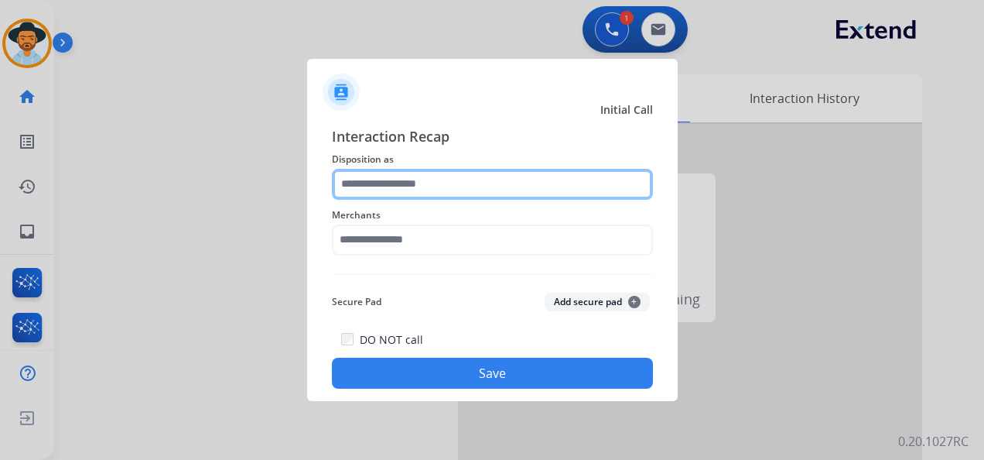
click at [447, 180] on input "text" at bounding box center [492, 184] width 321 height 31
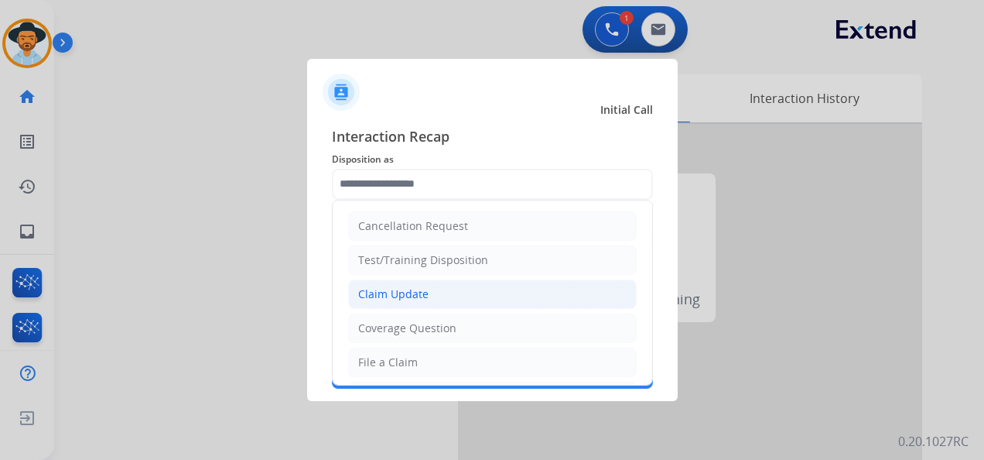
click at [450, 293] on li "Claim Update" at bounding box center [492, 293] width 289 height 29
type input "**********"
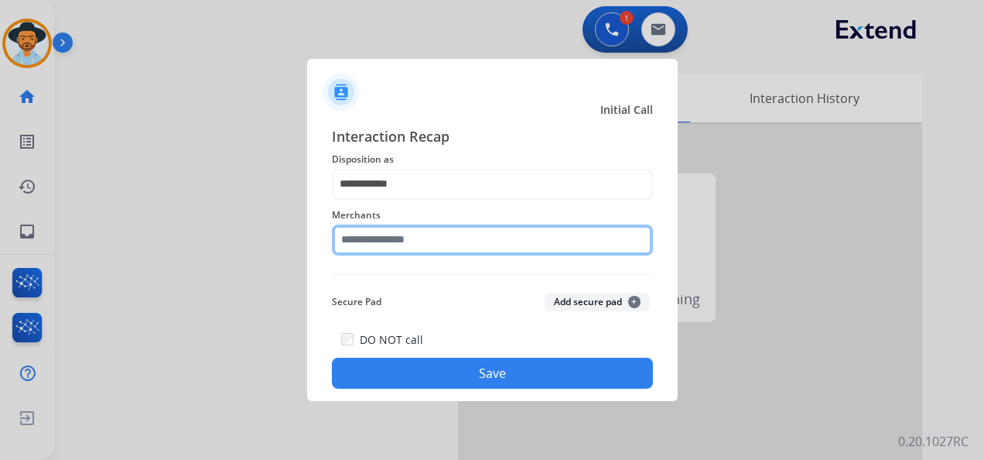
click at [429, 241] on input "text" at bounding box center [492, 239] width 321 height 31
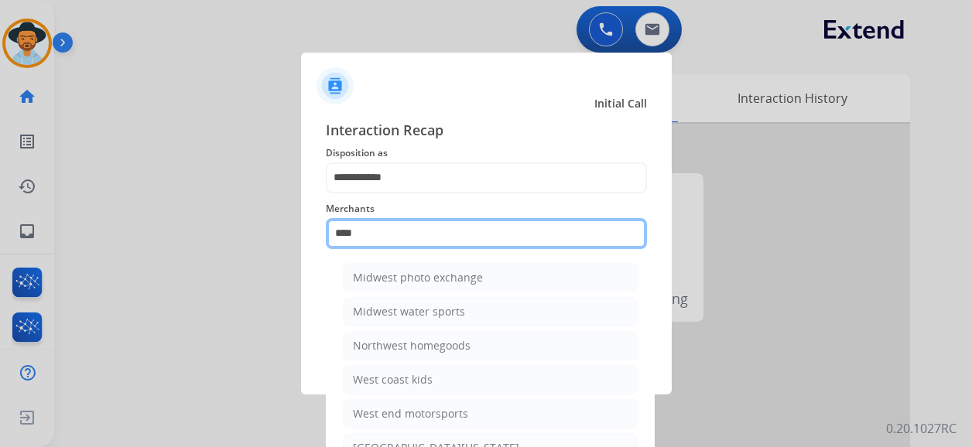
drag, startPoint x: 380, startPoint y: 236, endPoint x: 310, endPoint y: 229, distance: 70.0
click at [310, 229] on div "**********" at bounding box center [486, 251] width 371 height 289
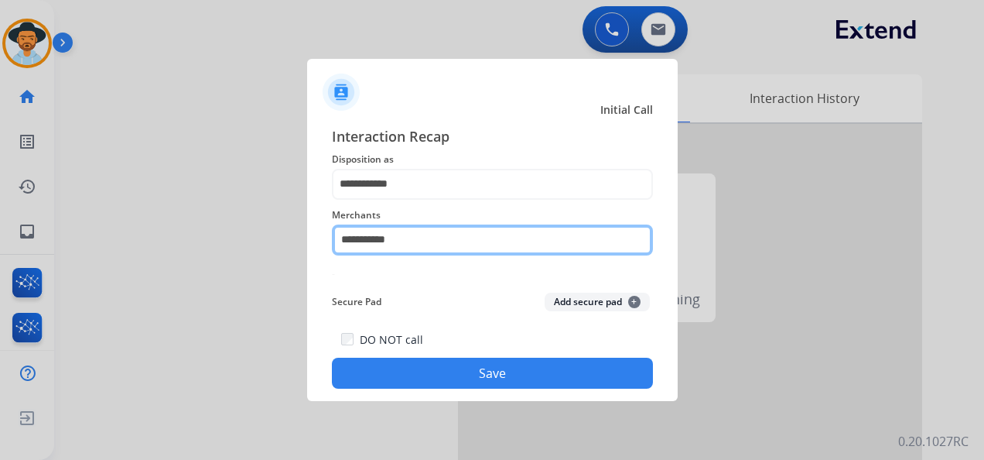
type input "**********"
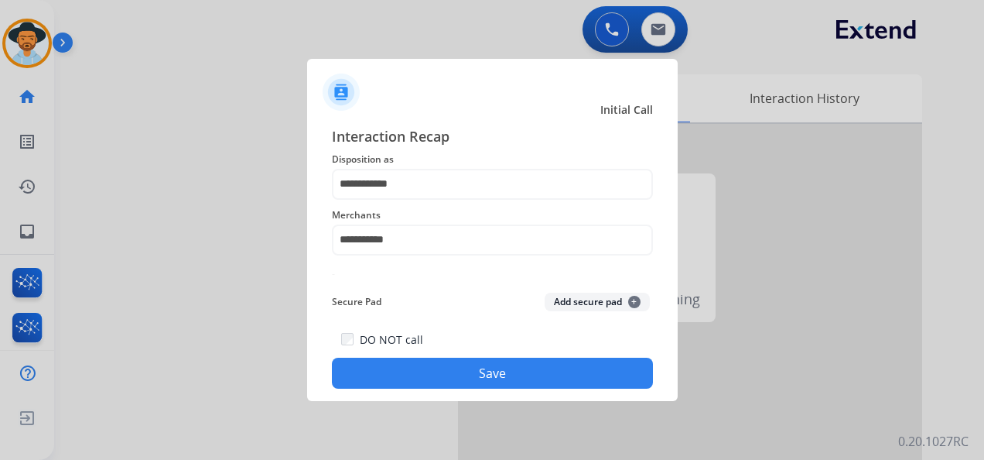
click at [488, 378] on button "Save" at bounding box center [492, 373] width 321 height 31
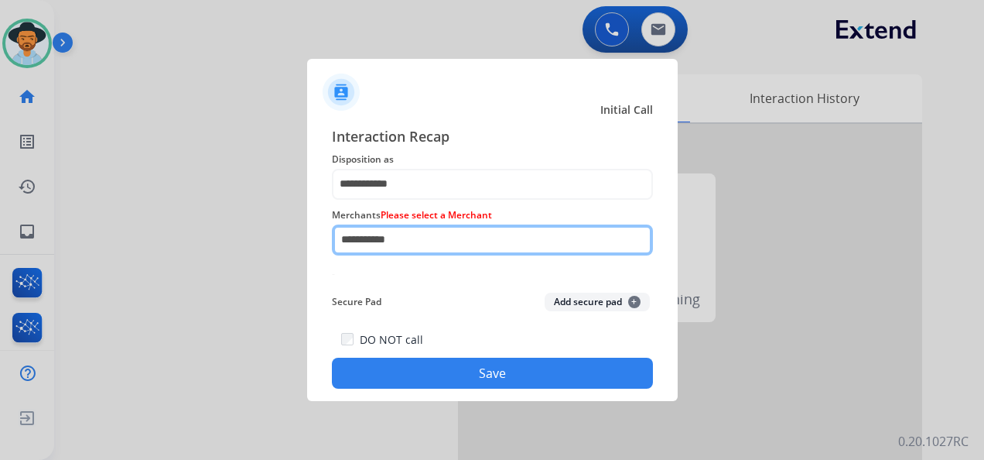
drag, startPoint x: 430, startPoint y: 238, endPoint x: 330, endPoint y: 222, distance: 101.9
click at [328, 230] on div "**********" at bounding box center [492, 257] width 371 height 289
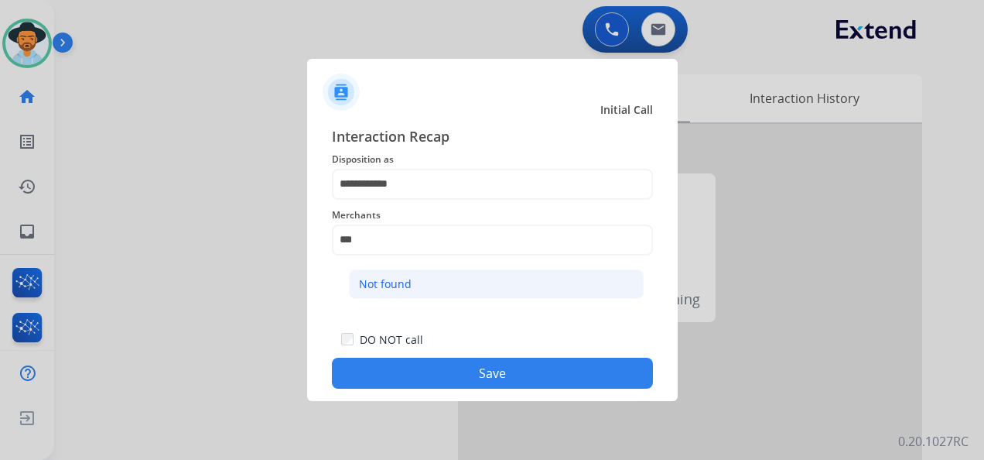
click at [402, 284] on div "Not found" at bounding box center [385, 283] width 53 height 15
type input "*********"
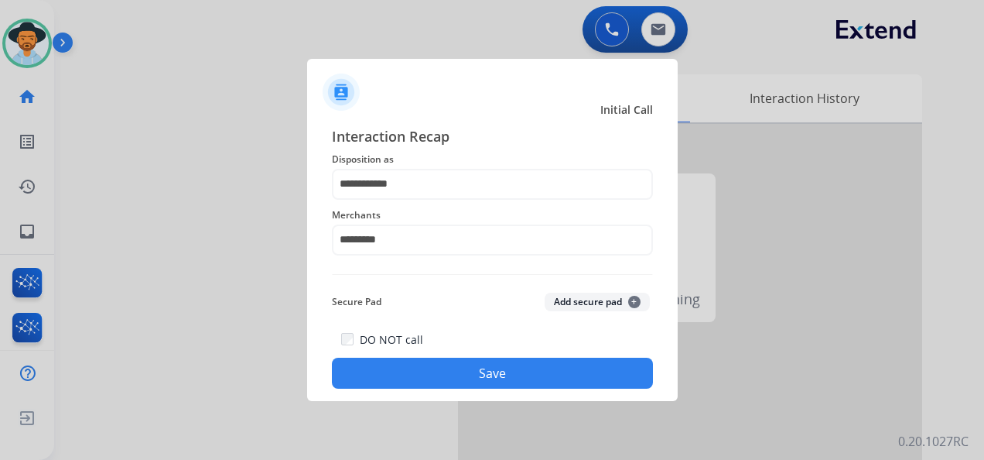
click at [449, 370] on button "Save" at bounding box center [492, 373] width 321 height 31
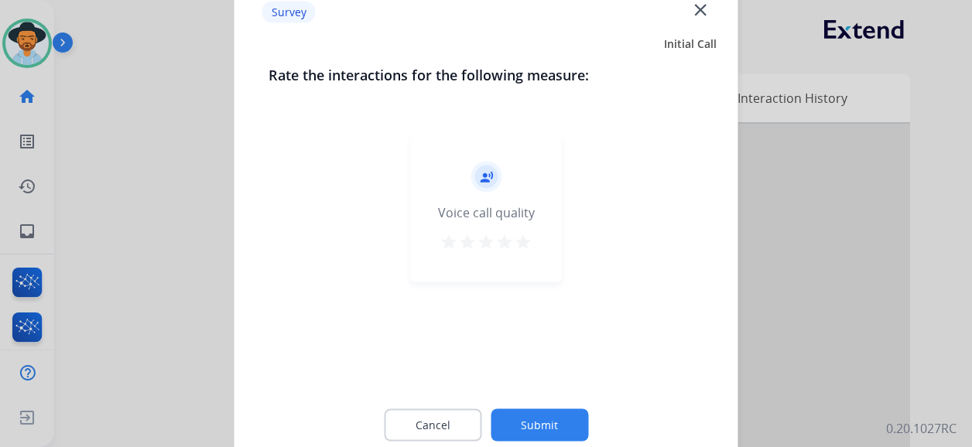
drag, startPoint x: 520, startPoint y: 240, endPoint x: 528, endPoint y: 245, distance: 9.0
click at [522, 241] on mat-icon "star" at bounding box center [523, 242] width 19 height 19
click at [549, 426] on button "Submit" at bounding box center [540, 425] width 98 height 33
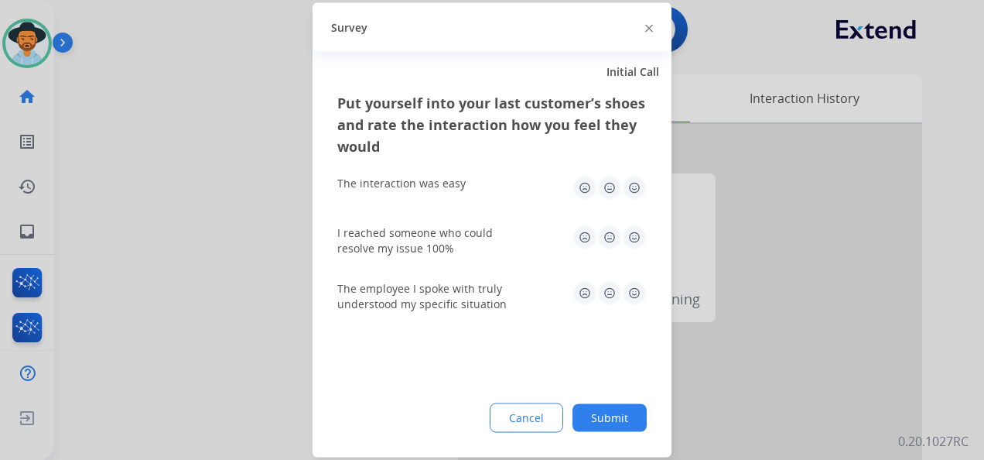
click at [635, 186] on img at bounding box center [634, 188] width 25 height 25
click at [637, 238] on img at bounding box center [634, 237] width 25 height 25
click at [641, 293] on img at bounding box center [634, 293] width 25 height 25
click at [622, 419] on button "Submit" at bounding box center [610, 418] width 74 height 28
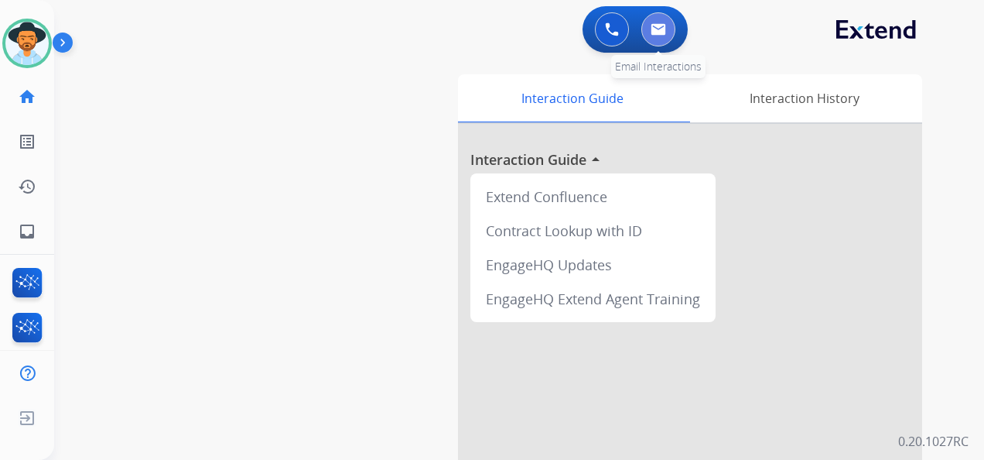
click at [653, 30] on img at bounding box center [658, 29] width 15 height 12
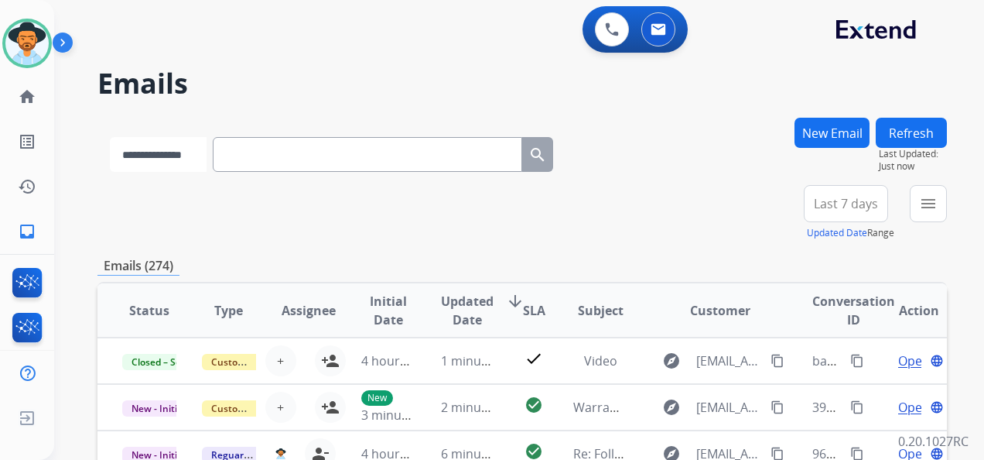
click at [207, 159] on select "**********" at bounding box center [158, 154] width 97 height 35
select select "**********"
click at [110, 137] on select "**********" at bounding box center [158, 154] width 97 height 35
click at [262, 158] on input "text" at bounding box center [369, 154] width 310 height 35
paste input "**********"
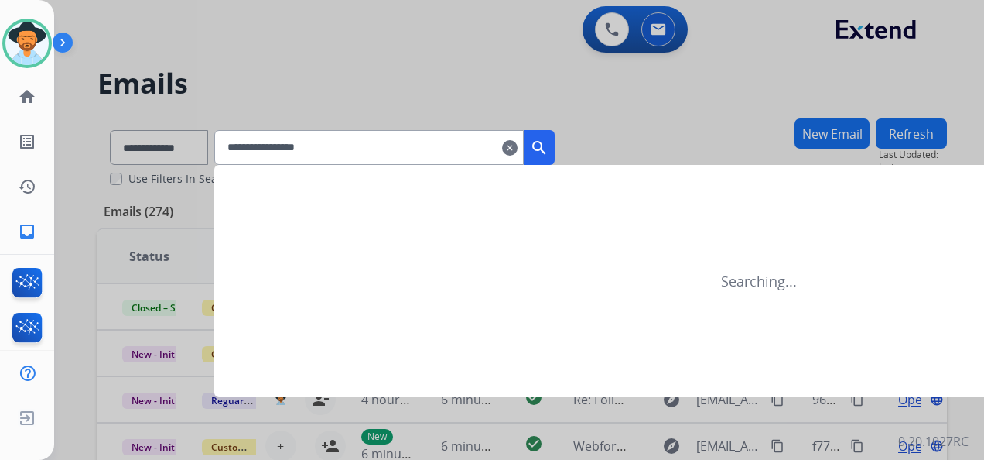
type input "**********"
click at [549, 149] on mat-icon "search" at bounding box center [539, 148] width 19 height 19
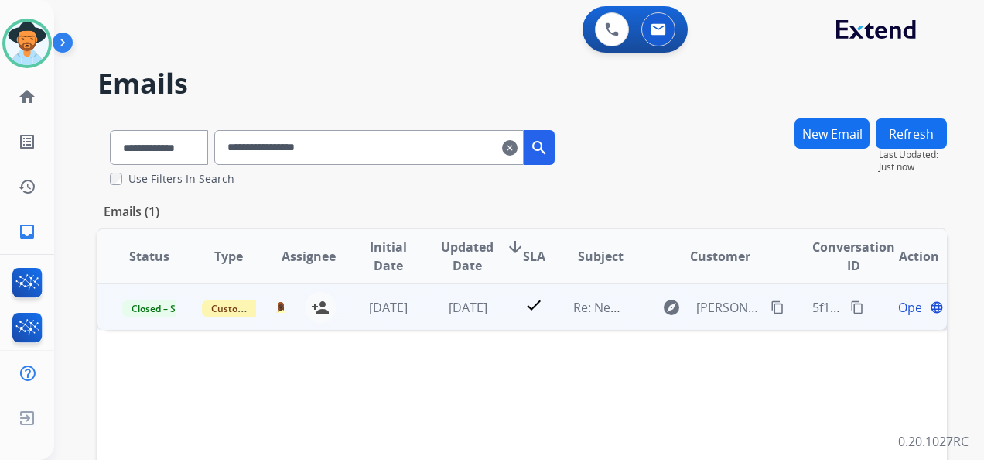
click at [850, 310] on mat-icon "content_copy" at bounding box center [857, 307] width 14 height 14
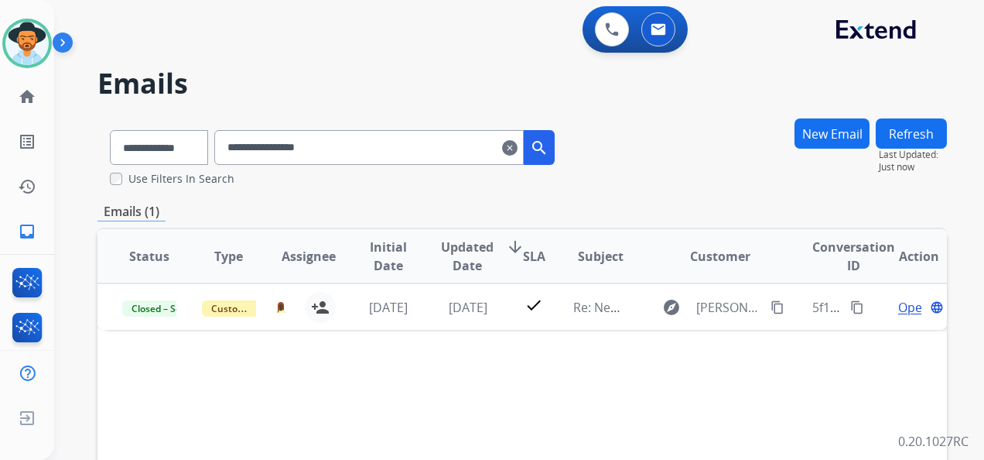
click at [518, 147] on mat-icon "clear" at bounding box center [509, 148] width 15 height 19
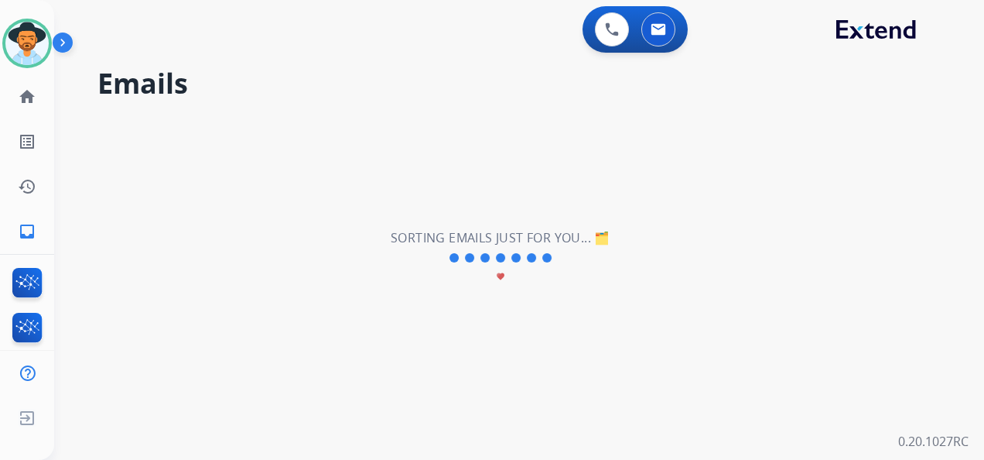
select select "**********"
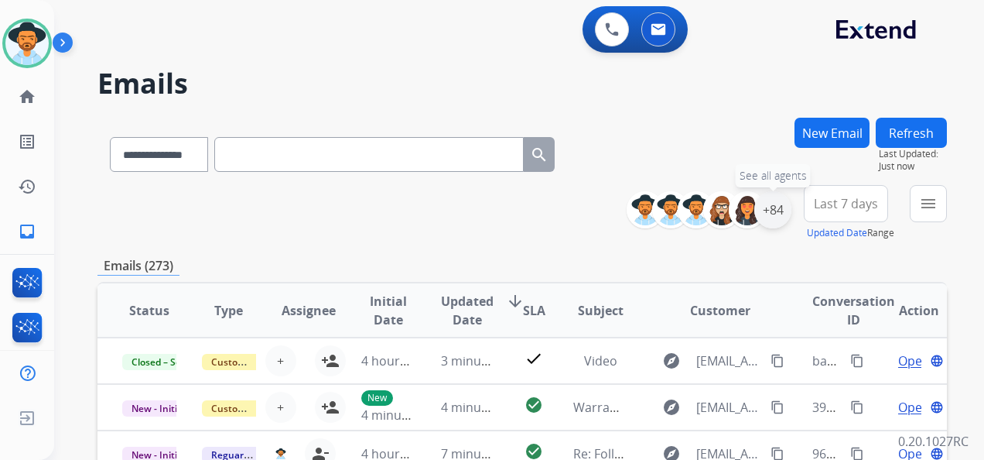
click at [771, 214] on div "+84" at bounding box center [773, 209] width 37 height 37
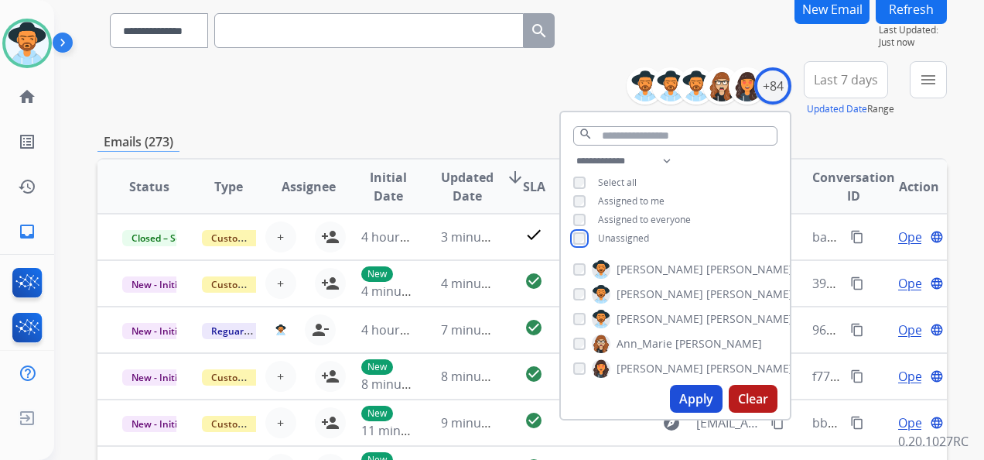
scroll to position [155, 0]
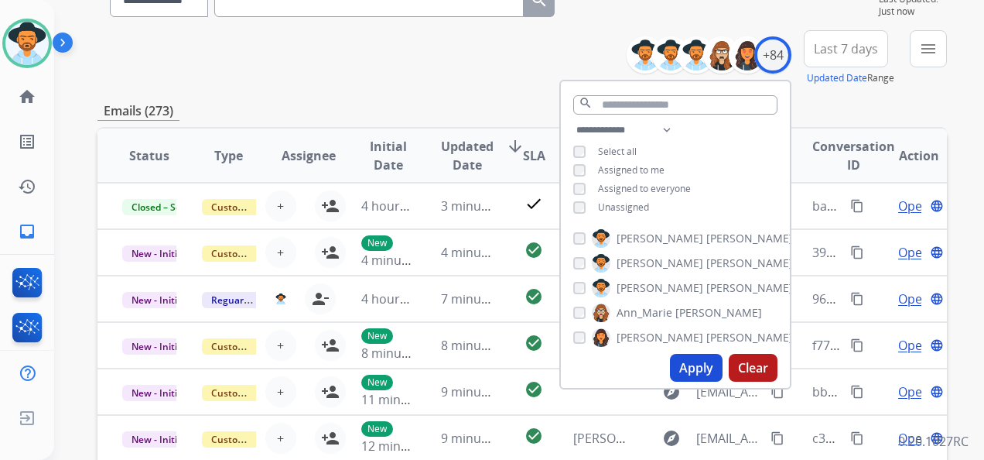
click at [693, 368] on button "Apply" at bounding box center [696, 368] width 53 height 28
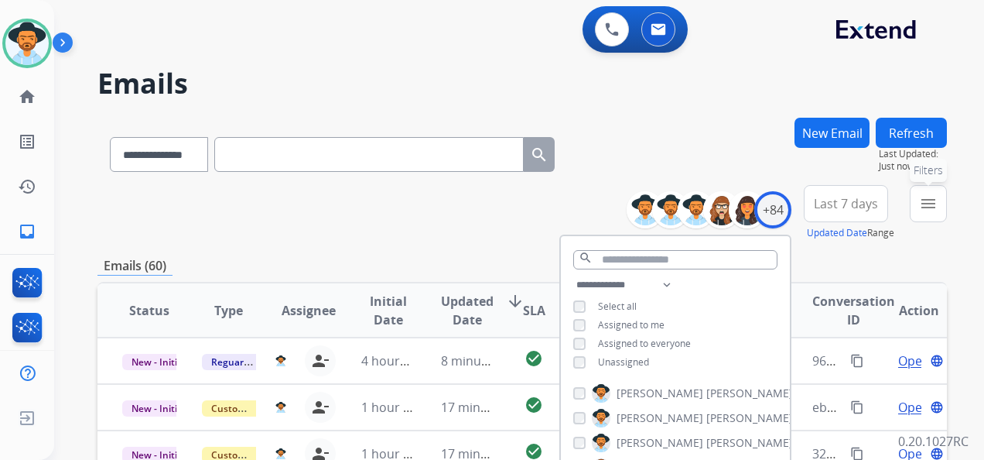
click at [919, 198] on mat-icon "menu" at bounding box center [928, 203] width 19 height 19
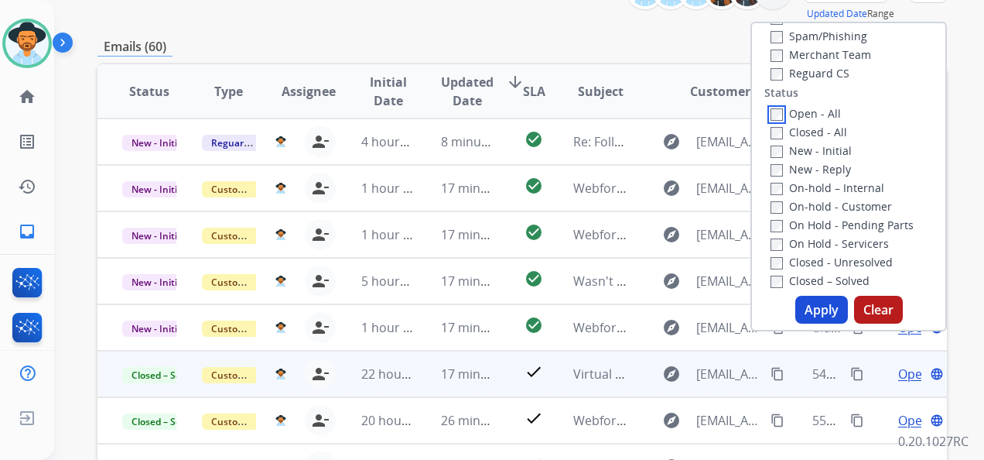
scroll to position [310, 0]
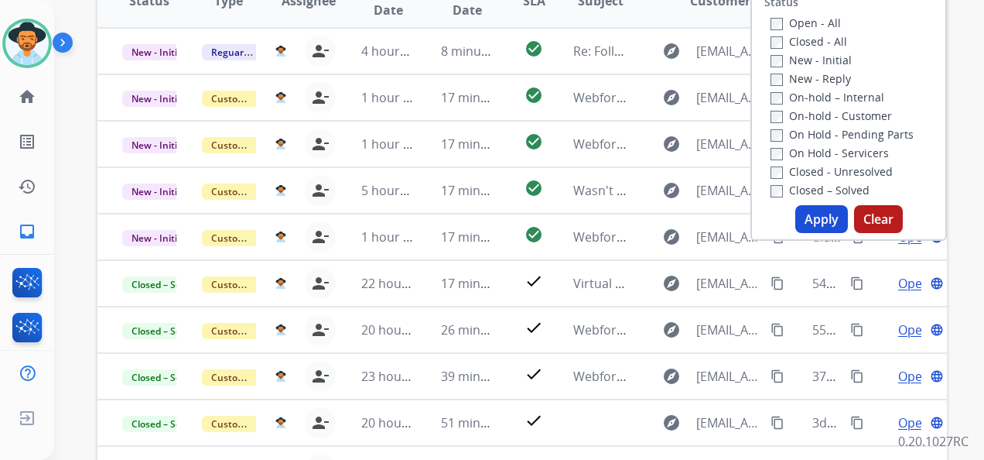
click at [814, 218] on button "Apply" at bounding box center [822, 219] width 53 height 28
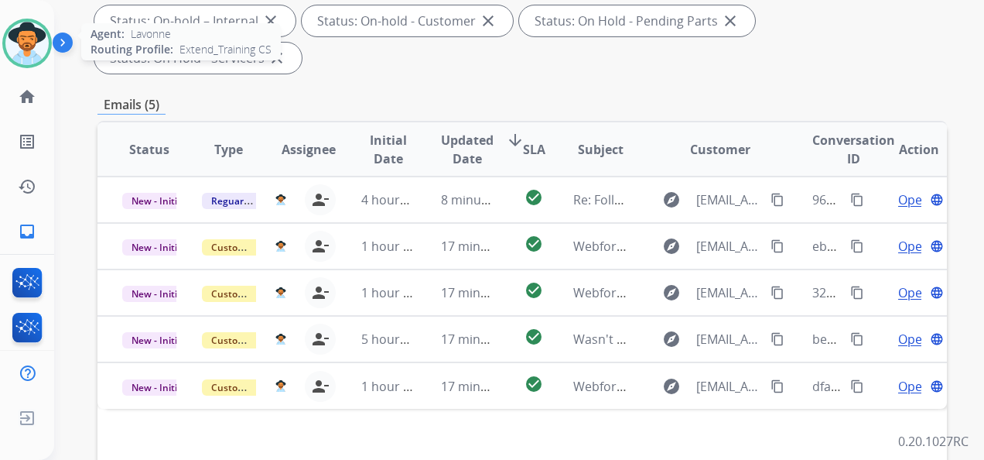
click at [31, 42] on img at bounding box center [26, 43] width 43 height 43
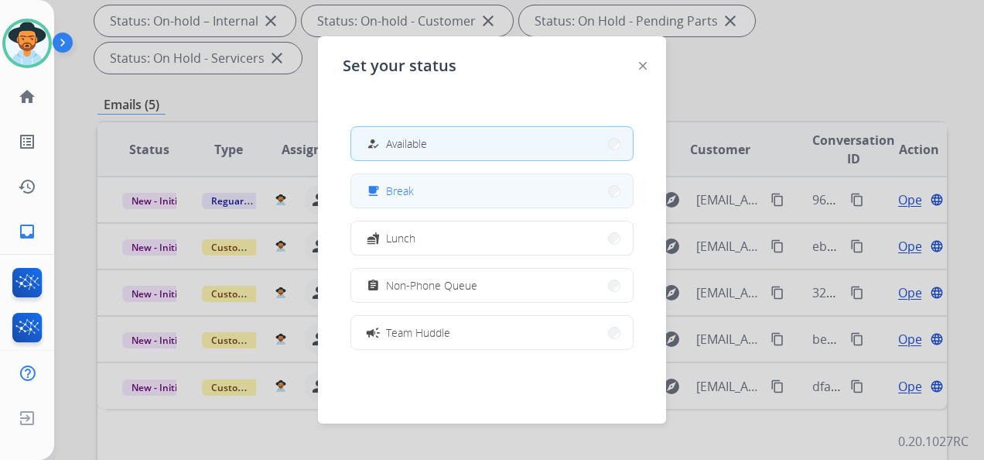
click at [475, 192] on button "free_breakfast Break" at bounding box center [492, 190] width 282 height 33
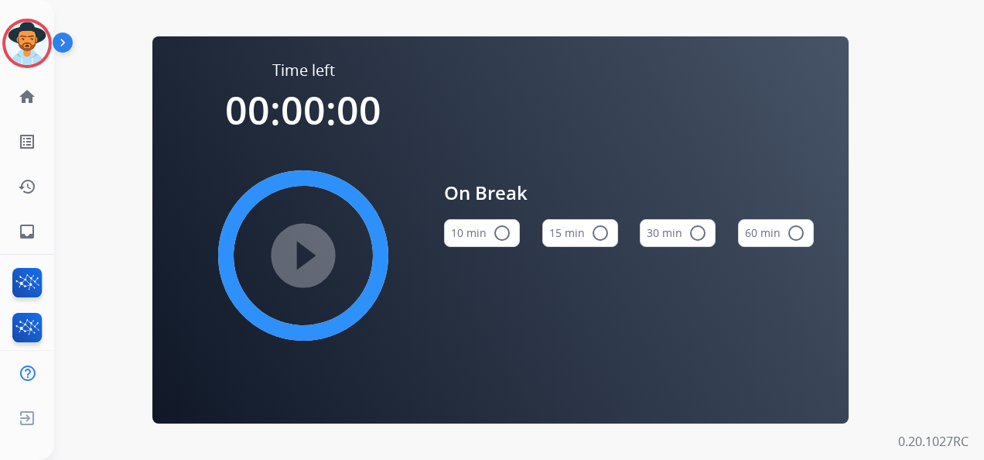
click at [577, 232] on button "15 min radio_button_unchecked" at bounding box center [580, 233] width 76 height 28
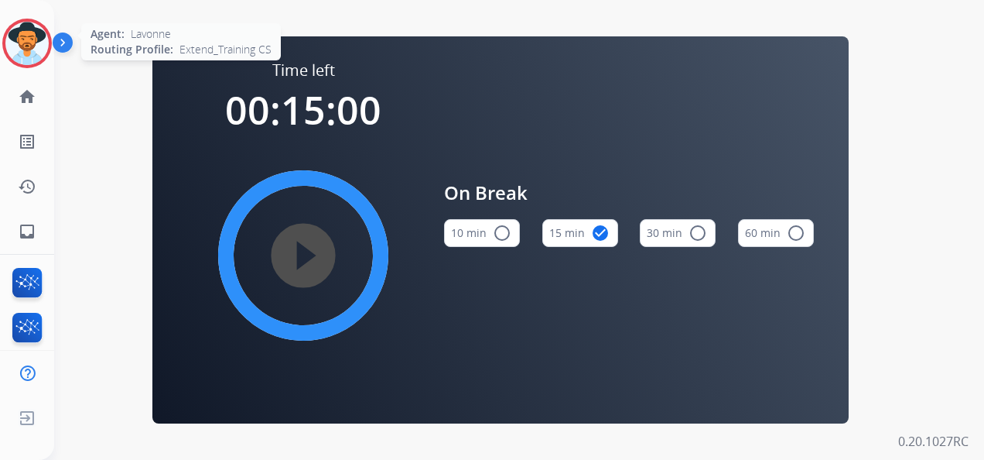
click at [36, 35] on img at bounding box center [26, 43] width 43 height 43
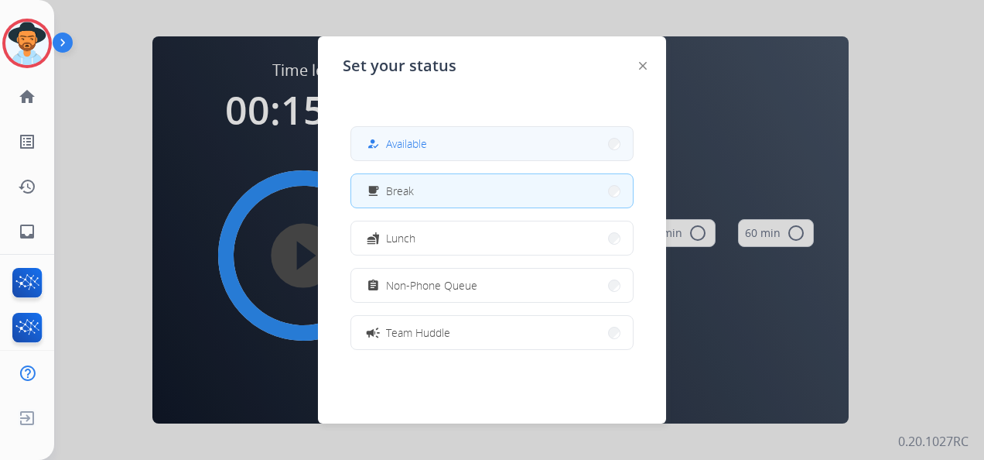
click at [394, 136] on span "Available" at bounding box center [406, 143] width 41 height 16
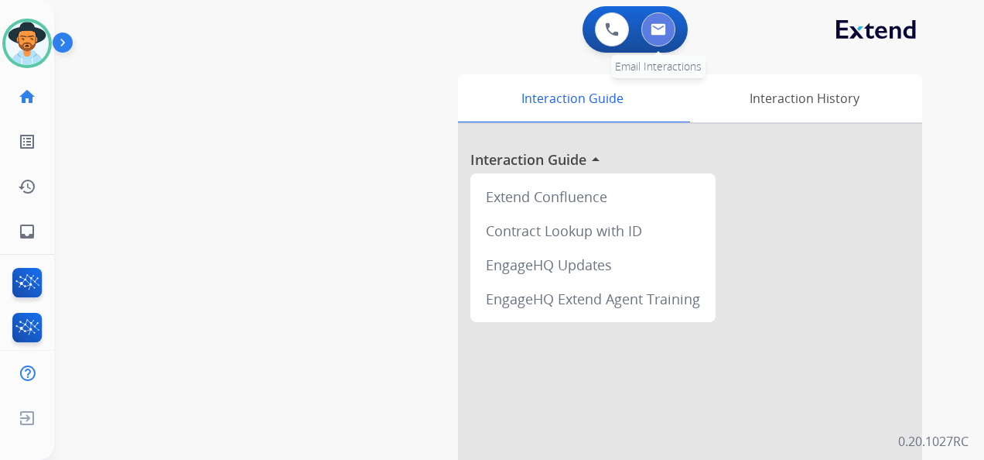
click at [659, 26] on img at bounding box center [658, 29] width 15 height 12
select select "**********"
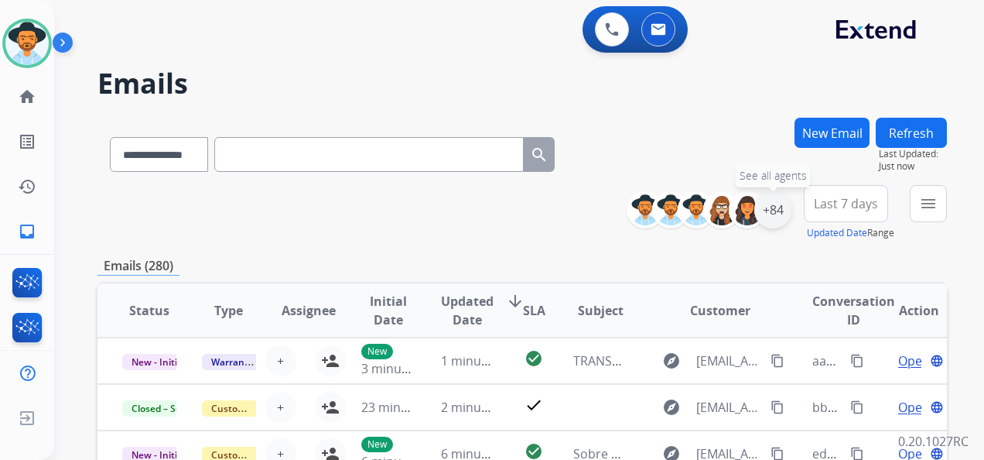
click at [774, 212] on div "+84" at bounding box center [773, 209] width 37 height 37
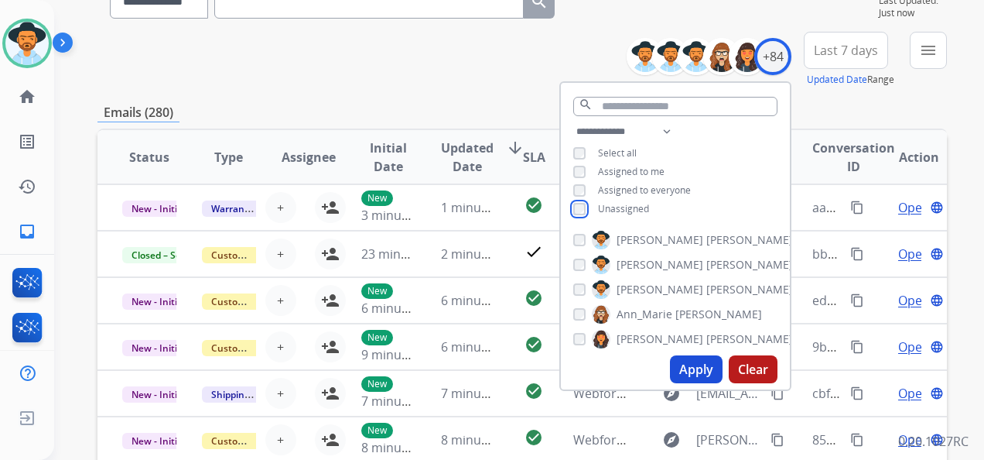
scroll to position [155, 0]
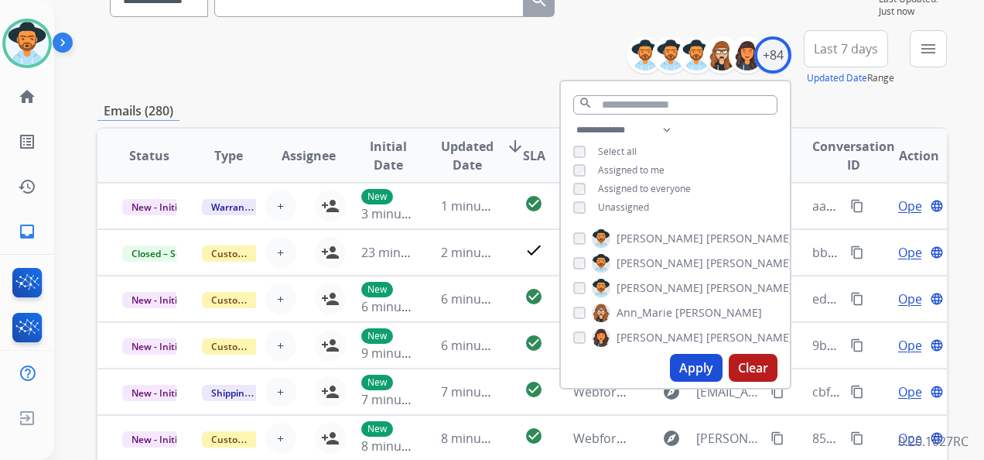
click at [696, 371] on button "Apply" at bounding box center [696, 368] width 53 height 28
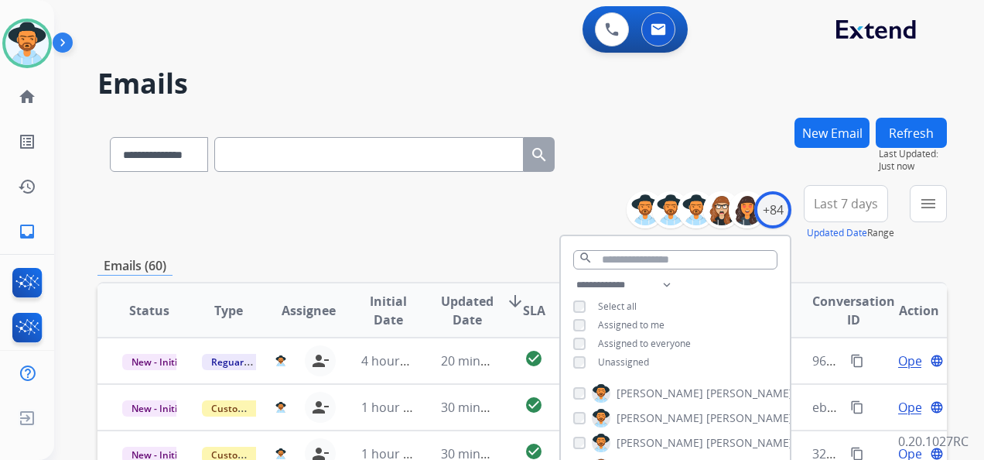
click at [859, 200] on span "Last 7 days" at bounding box center [846, 203] width 64 height 6
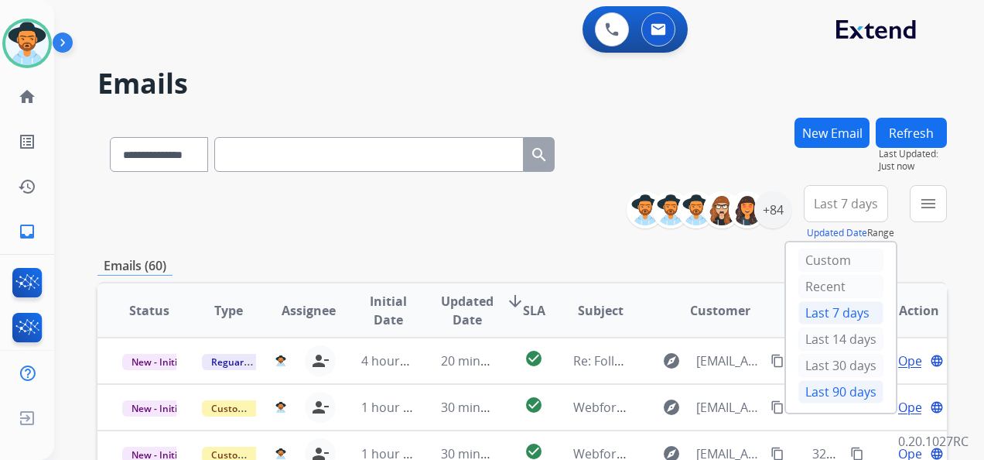
click at [839, 384] on div "Last 90 days" at bounding box center [841, 391] width 85 height 23
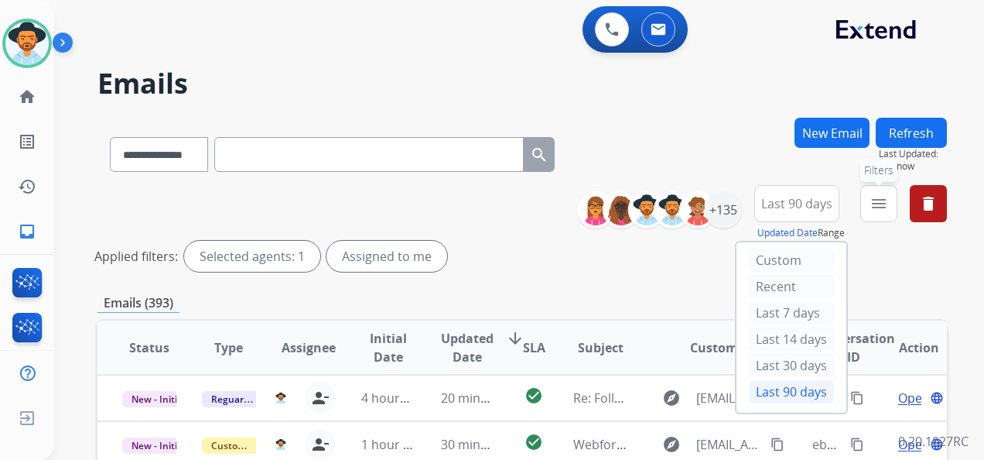
click at [878, 203] on mat-icon "menu" at bounding box center [879, 203] width 19 height 19
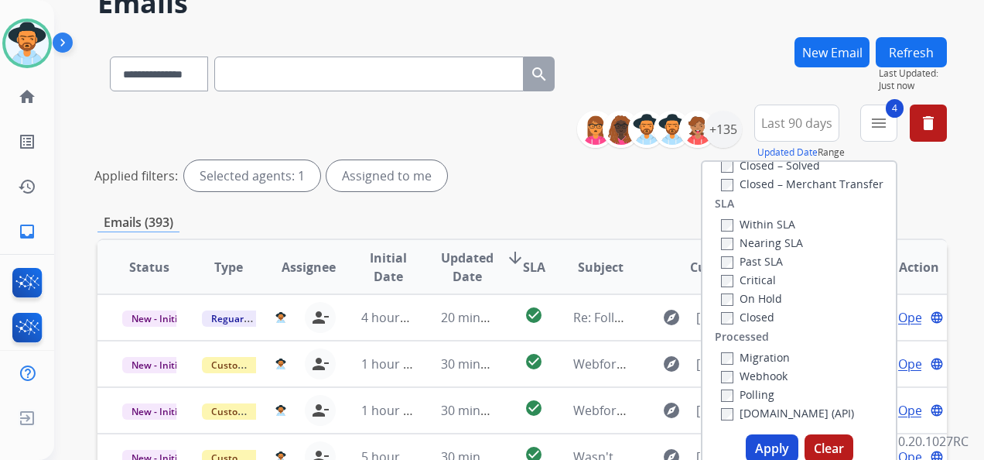
scroll to position [155, 0]
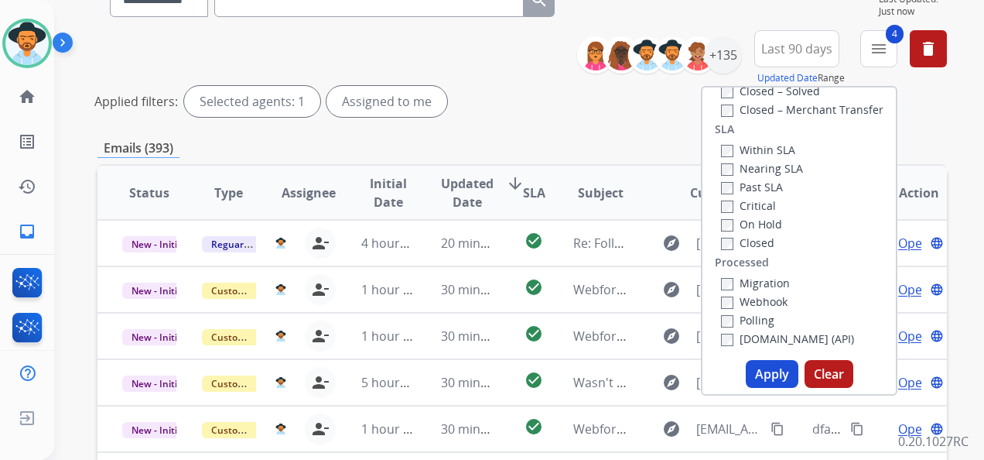
click at [755, 364] on button "Apply" at bounding box center [772, 374] width 53 height 28
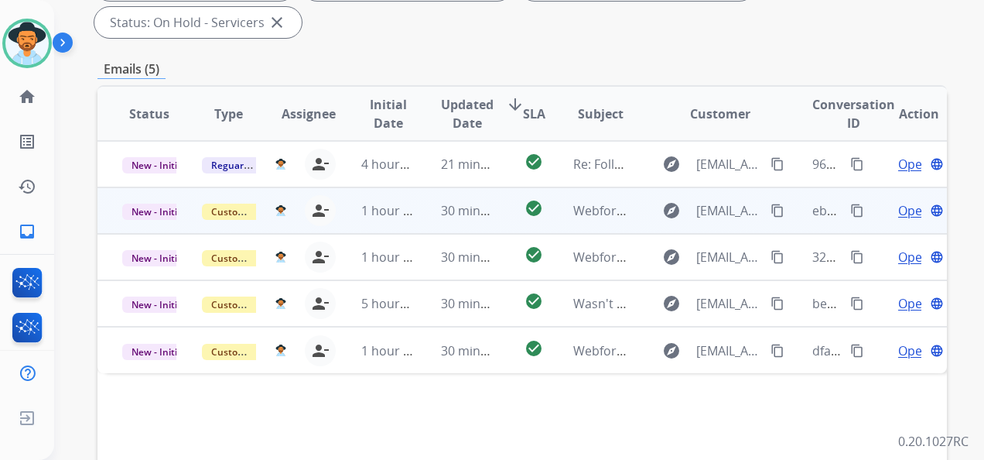
scroll to position [387, 0]
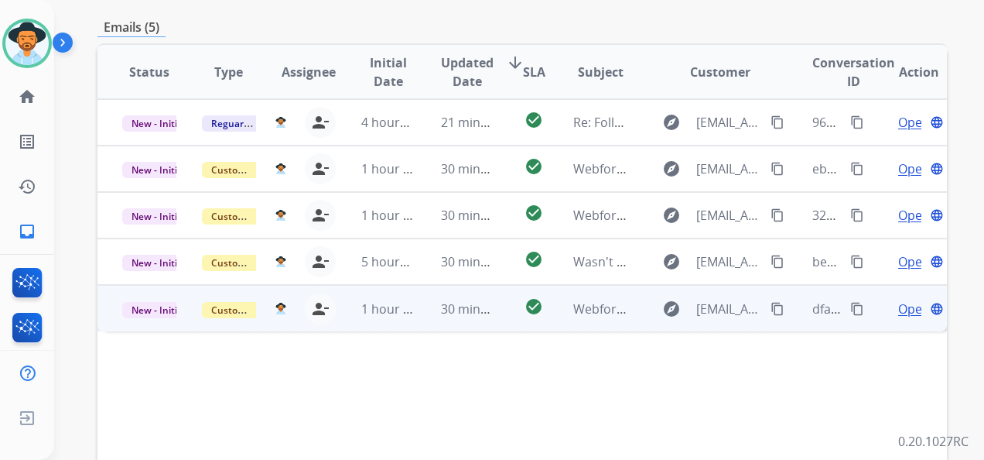
click at [898, 309] on span "Open" at bounding box center [914, 308] width 32 height 19
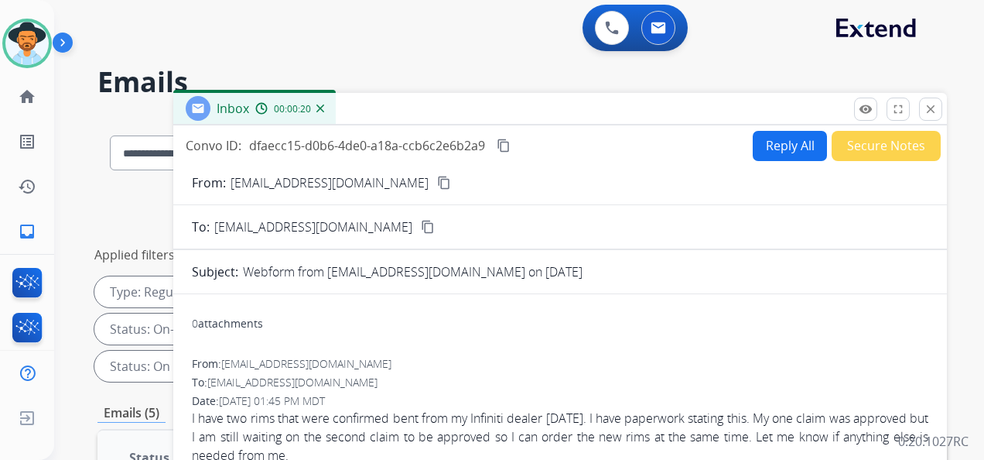
scroll to position [0, 0]
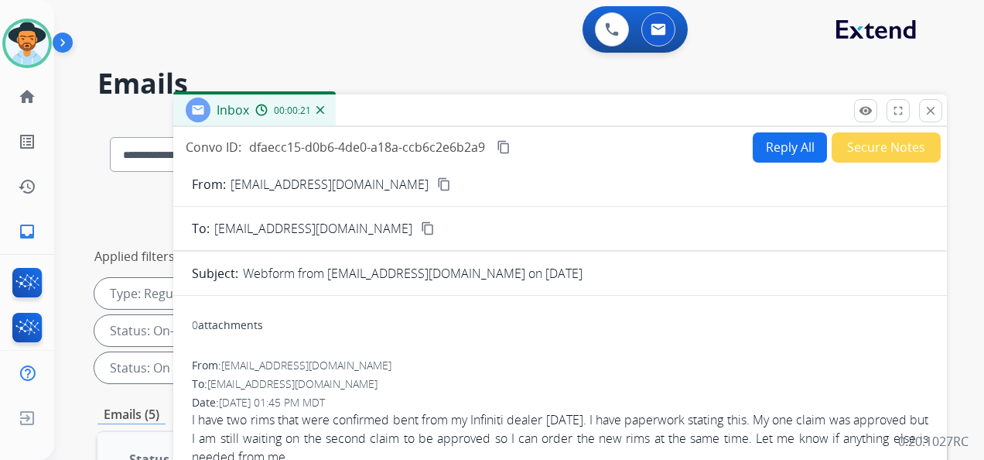
click at [437, 180] on mat-icon "content_copy" at bounding box center [444, 184] width 14 height 14
click at [489, 25] on div "0 Voice Interactions 0 Email Interactions" at bounding box center [510, 31] width 874 height 50
click at [502, 144] on mat-icon "content_copy" at bounding box center [504, 147] width 14 height 14
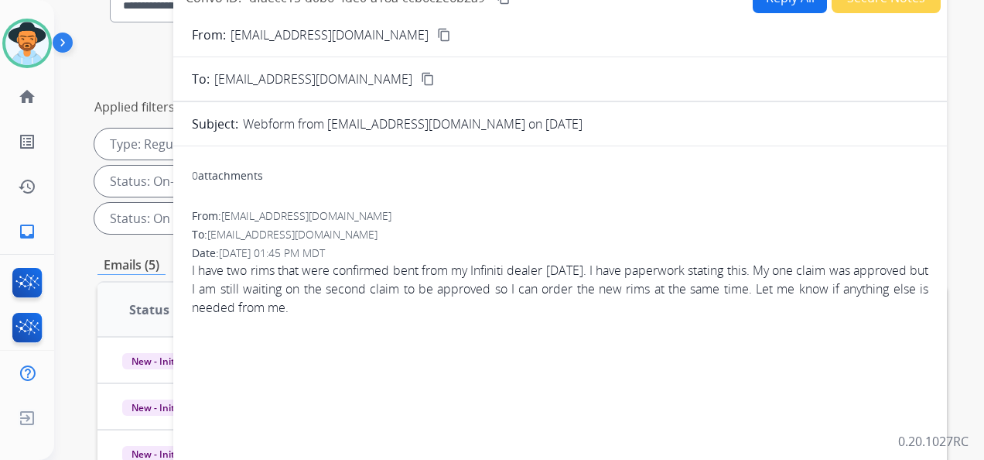
scroll to position [155, 0]
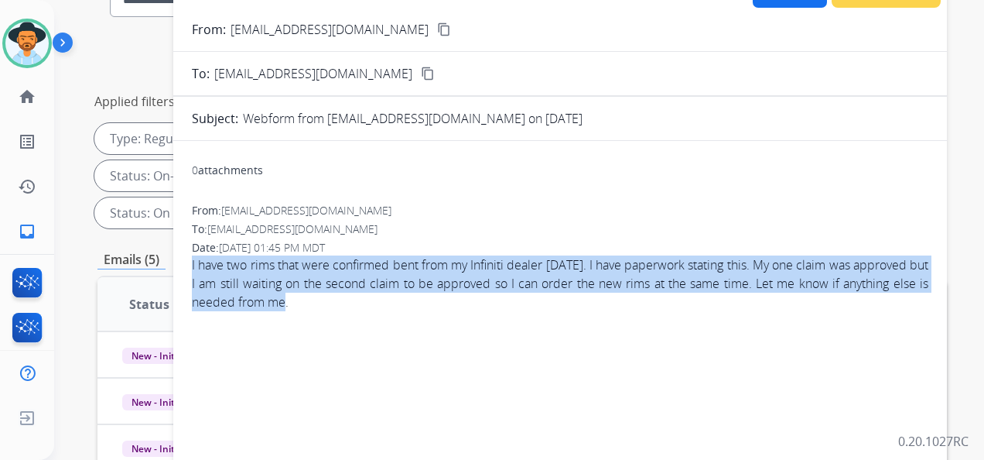
drag, startPoint x: 337, startPoint y: 300, endPoint x: 181, endPoint y: 258, distance: 161.3
click at [181, 258] on div "0 attachments From: Fyeager@h2odegree.com To: support@extend.com Date: 09/05/20…" at bounding box center [560, 401] width 774 height 497
copy span "I have two rims that were confirmed bent from my Infiniti dealer today. I have …"
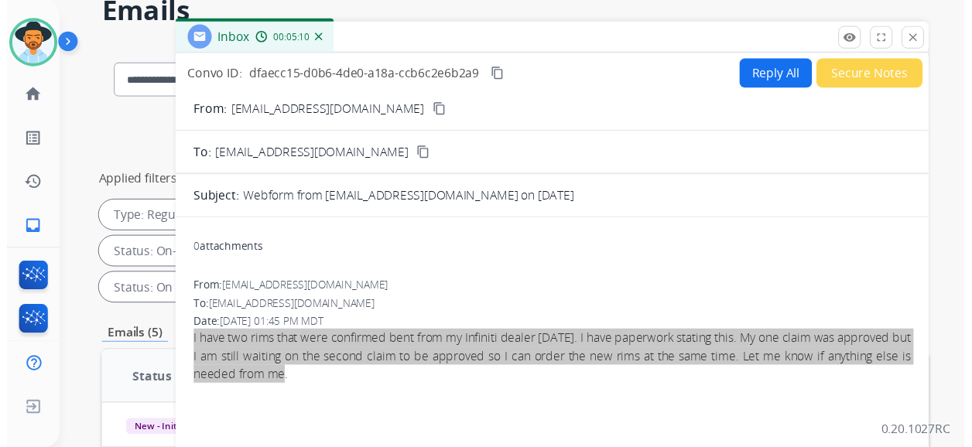
scroll to position [0, 0]
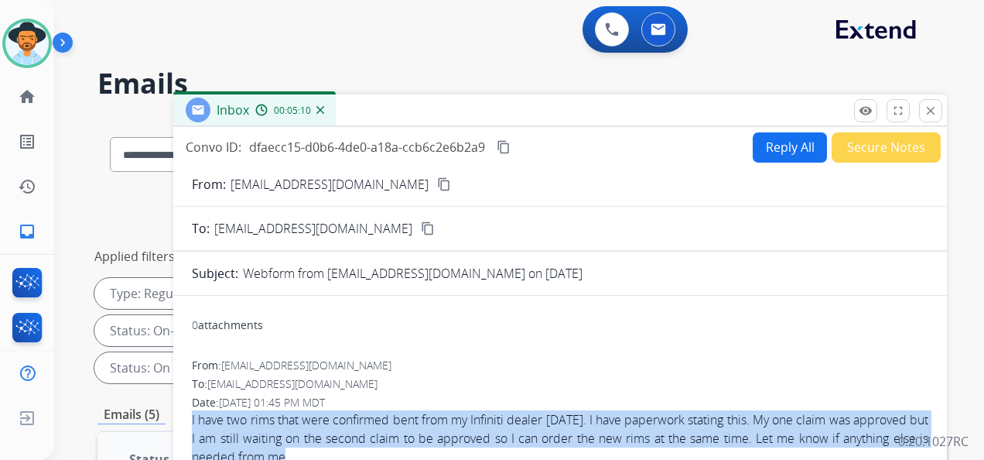
click at [782, 145] on button "Reply All" at bounding box center [790, 147] width 74 height 30
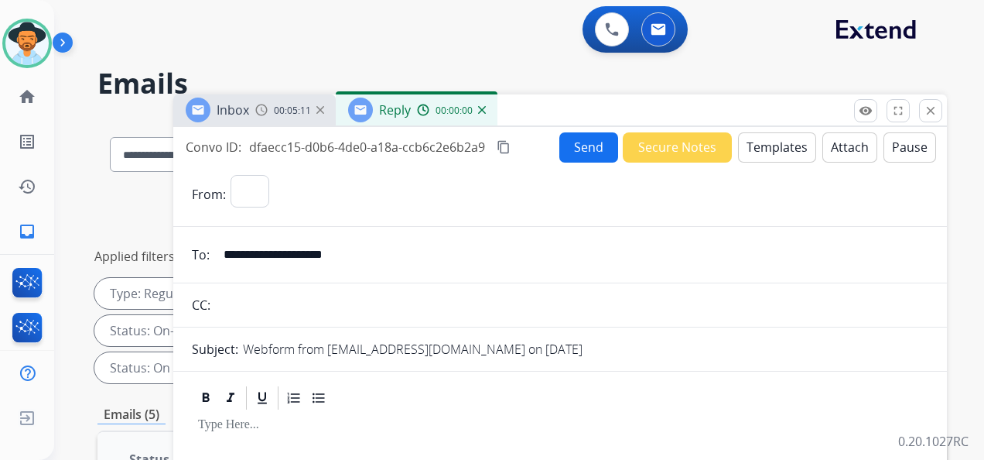
select select "**********"
click at [758, 144] on button "Templates" at bounding box center [777, 147] width 78 height 30
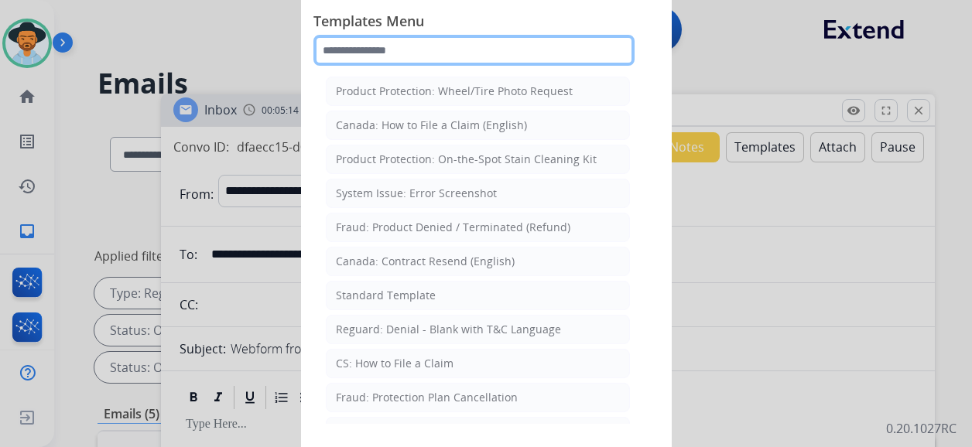
click at [414, 56] on input "text" at bounding box center [473, 50] width 321 height 31
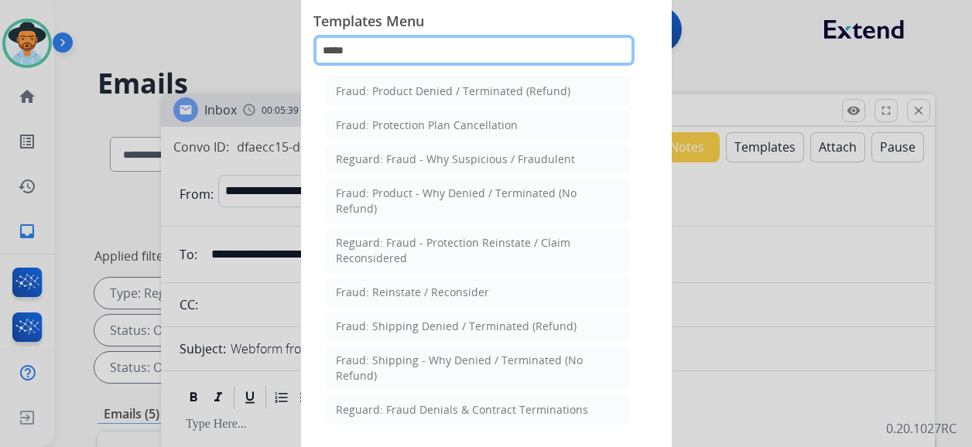
type input "*****"
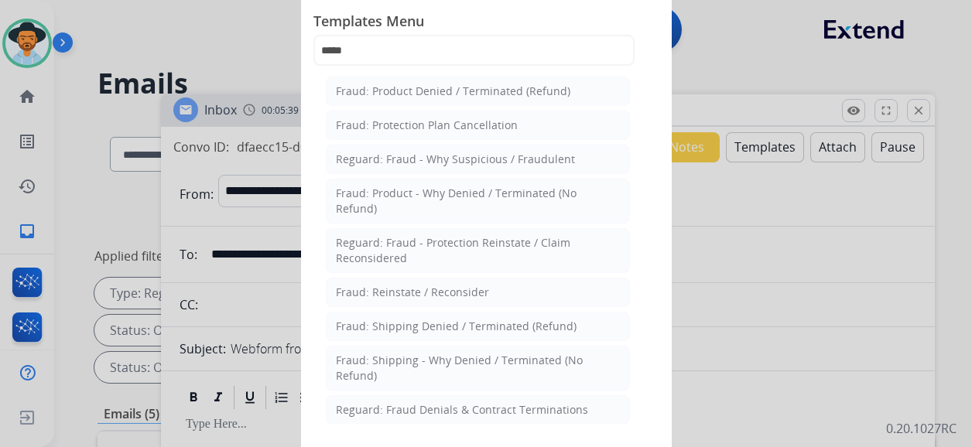
click at [745, 52] on div at bounding box center [486, 223] width 972 height 447
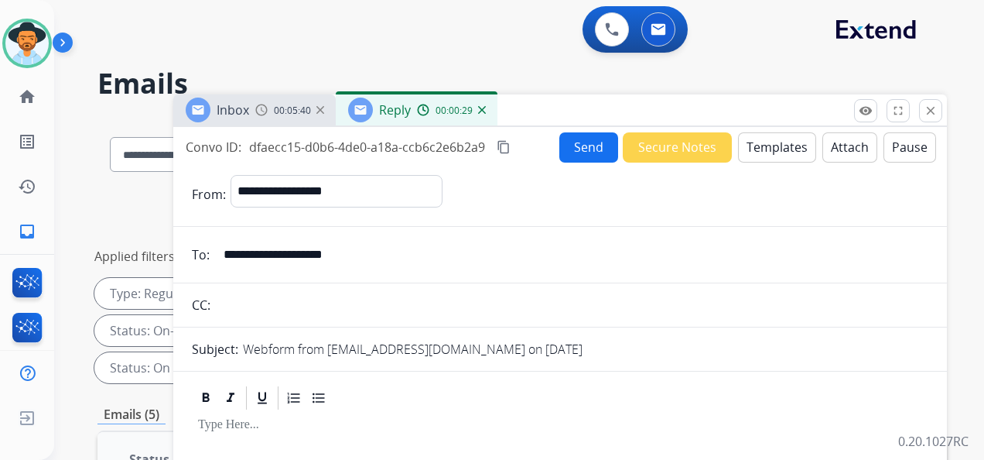
click at [756, 153] on button "Templates" at bounding box center [777, 147] width 78 height 30
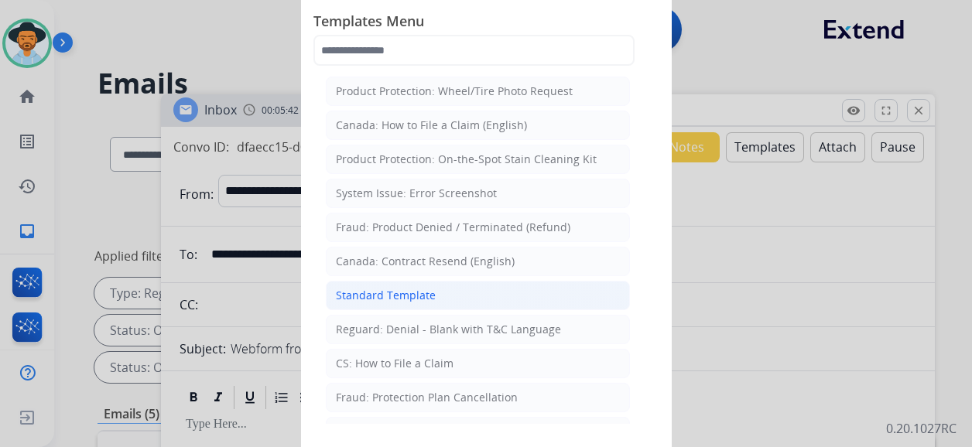
click at [443, 292] on li "Standard Template" at bounding box center [478, 295] width 304 height 29
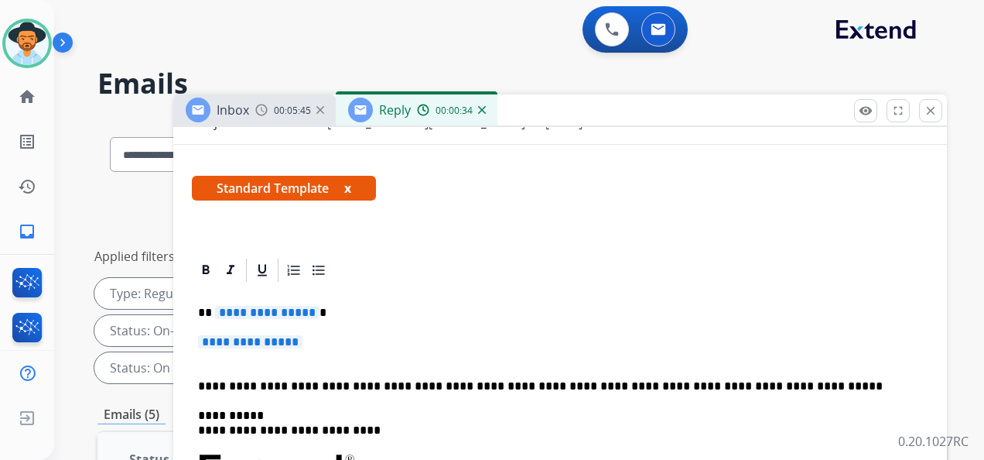
scroll to position [232, 0]
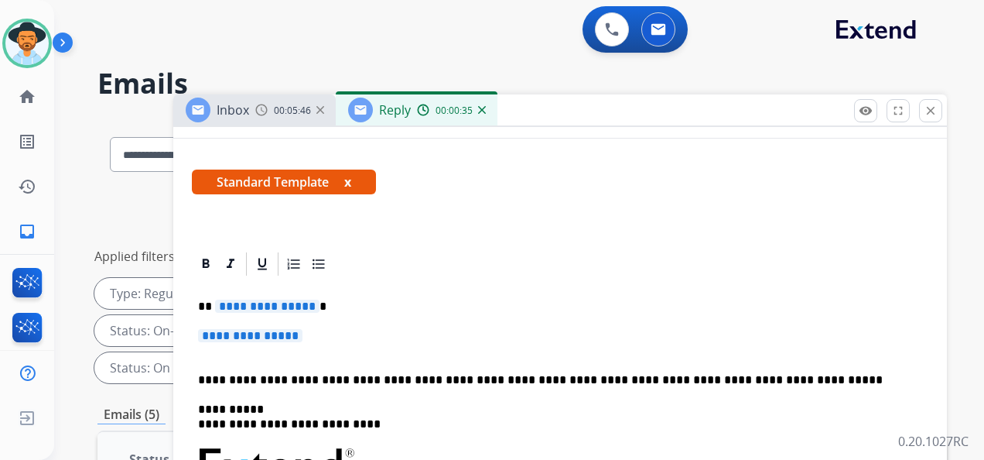
click at [274, 308] on span "**********" at bounding box center [267, 305] width 104 height 13
click at [272, 330] on span "**********" at bounding box center [250, 335] width 104 height 13
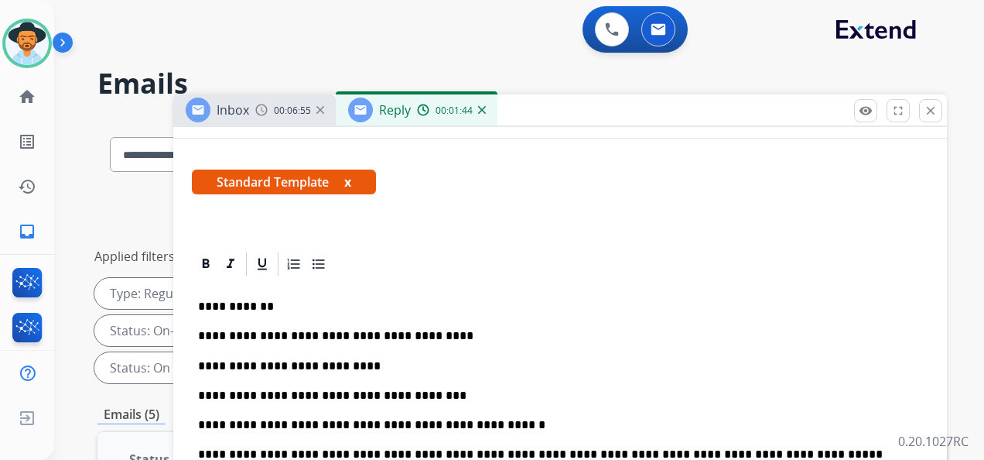
scroll to position [4, 0]
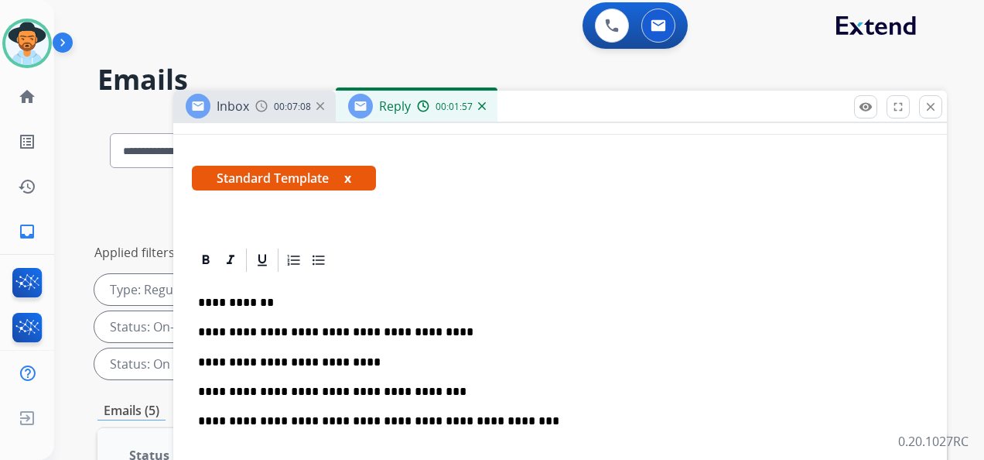
click at [495, 416] on p "**********" at bounding box center [554, 421] width 712 height 14
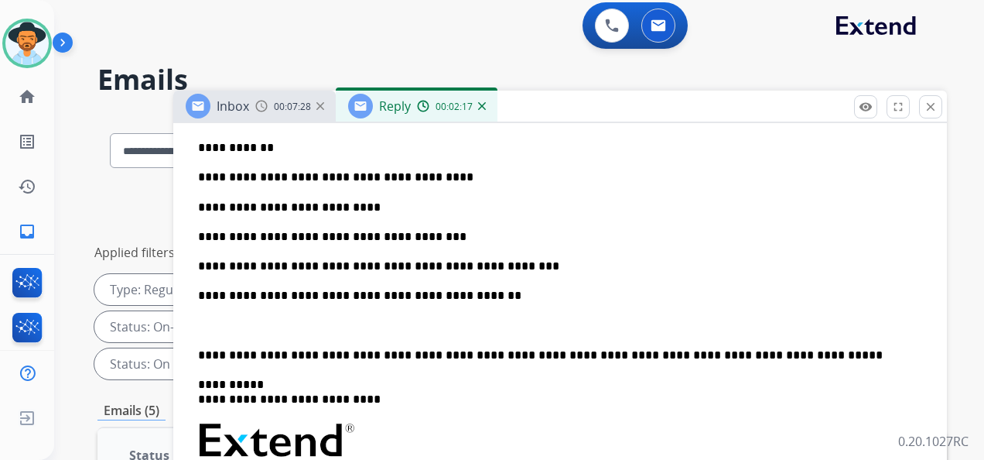
click at [197, 352] on div "**********" at bounding box center [560, 409] width 737 height 581
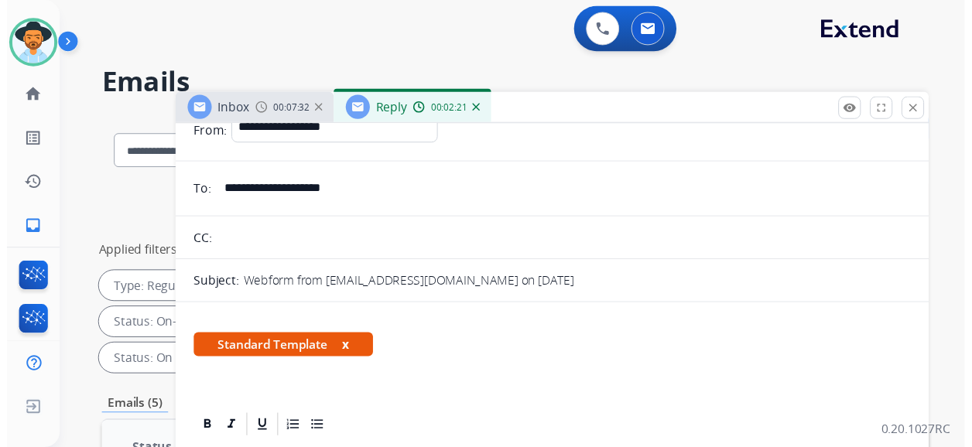
scroll to position [0, 0]
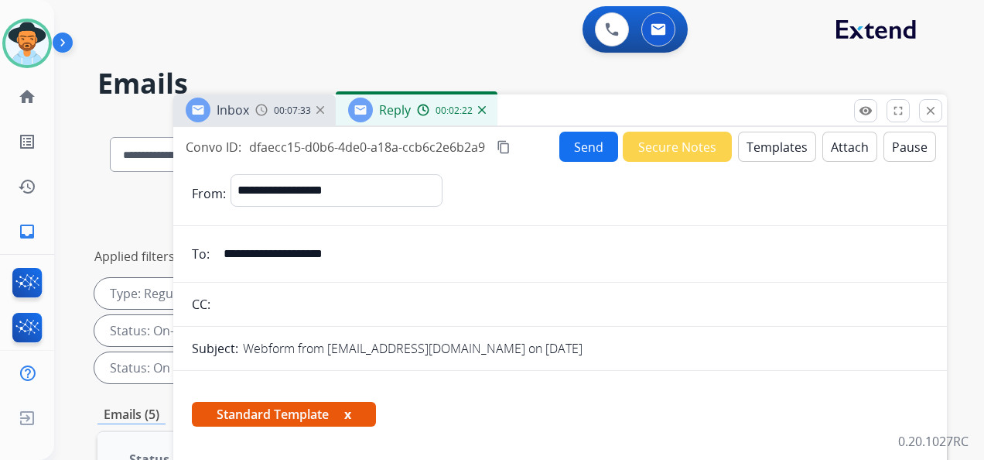
click at [582, 143] on button "Send" at bounding box center [588, 147] width 59 height 30
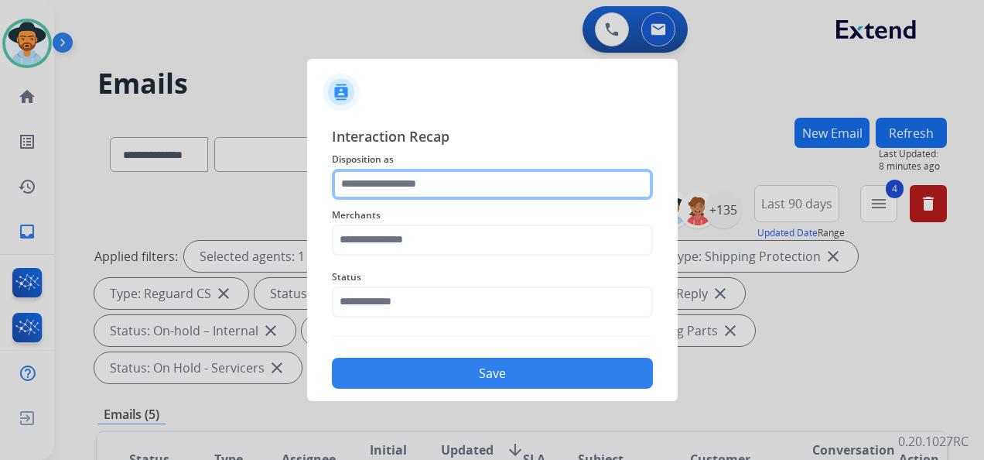
click at [475, 191] on input "text" at bounding box center [492, 184] width 321 height 31
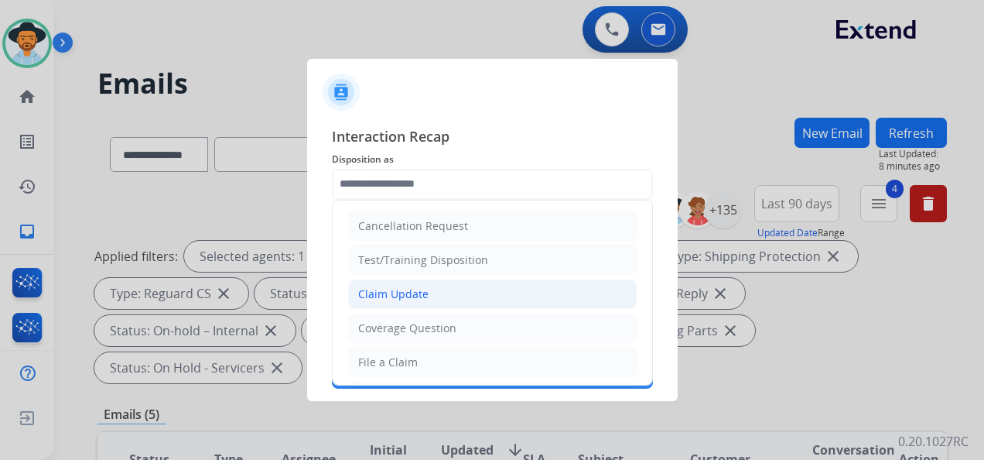
click at [437, 294] on li "Claim Update" at bounding box center [492, 293] width 289 height 29
type input "**********"
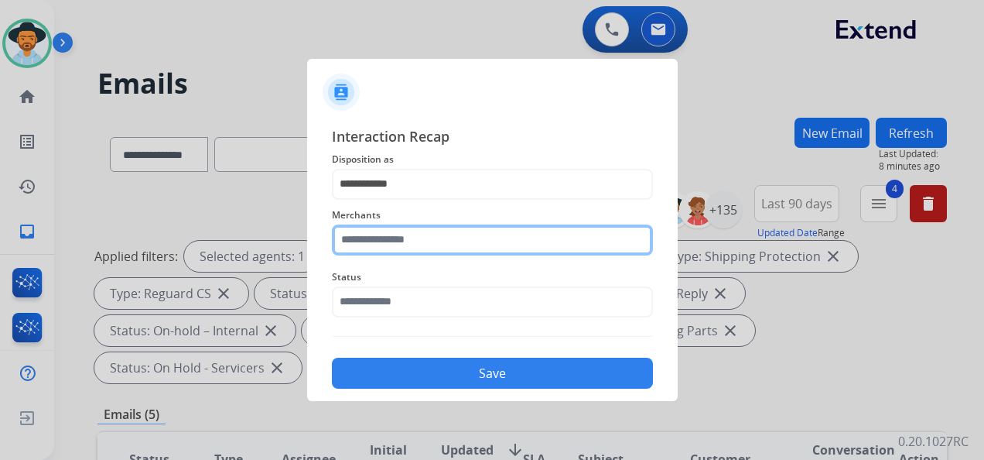
click at [409, 240] on input "text" at bounding box center [492, 239] width 321 height 31
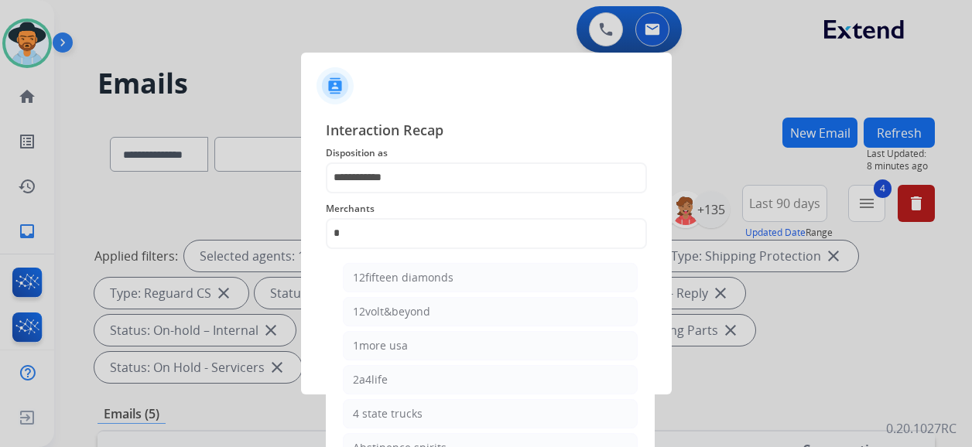
select select "**********"
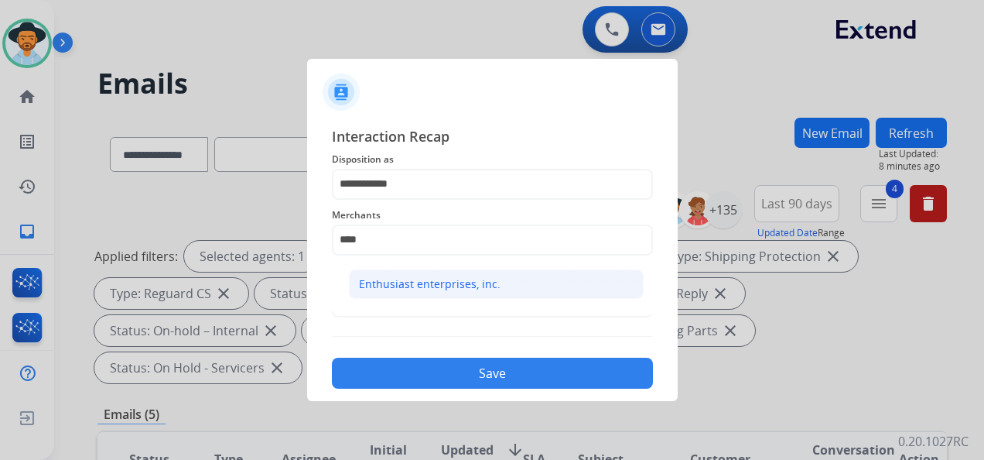
click at [489, 289] on div "Enthusiast enterprises, inc." at bounding box center [430, 283] width 142 height 15
type input "**********"
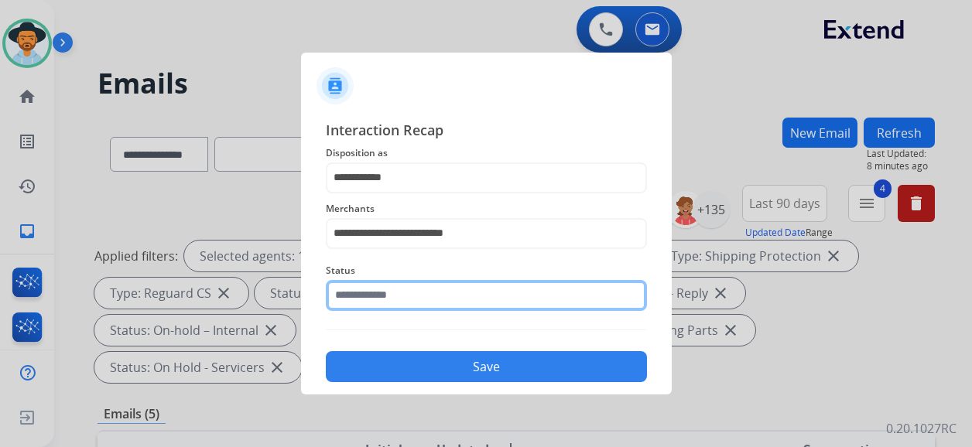
click at [464, 300] on input "text" at bounding box center [486, 295] width 321 height 31
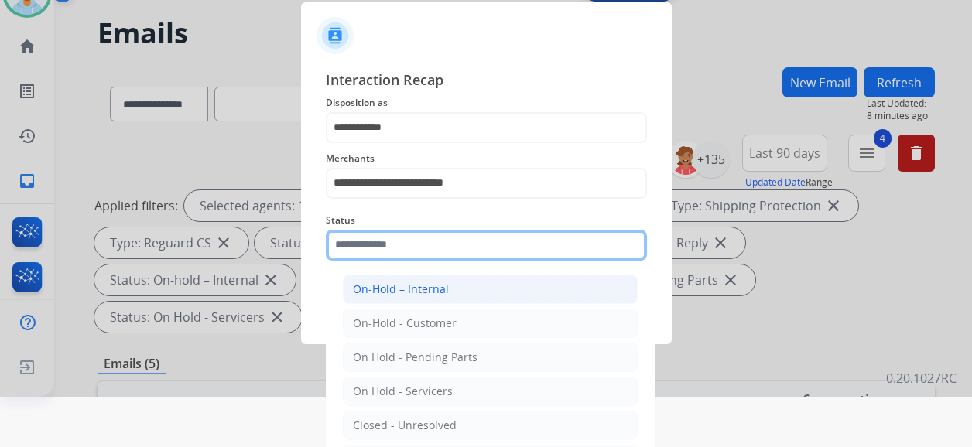
scroll to position [101, 0]
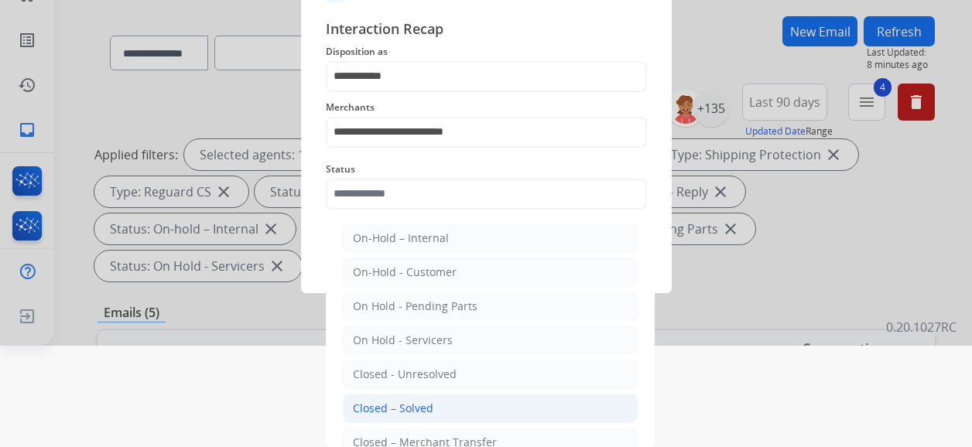
drag, startPoint x: 438, startPoint y: 408, endPoint x: 436, endPoint y: 399, distance: 8.7
click at [436, 407] on li "Closed – Solved" at bounding box center [490, 408] width 295 height 29
type input "**********"
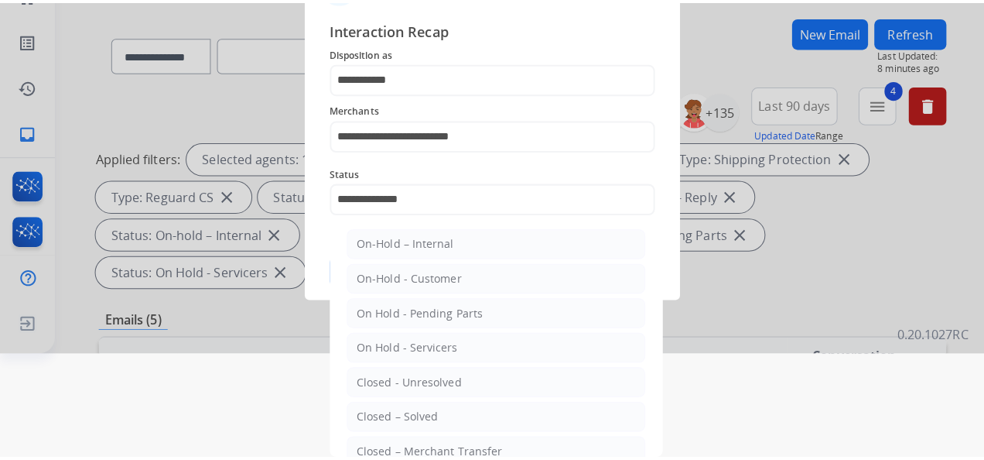
scroll to position [0, 0]
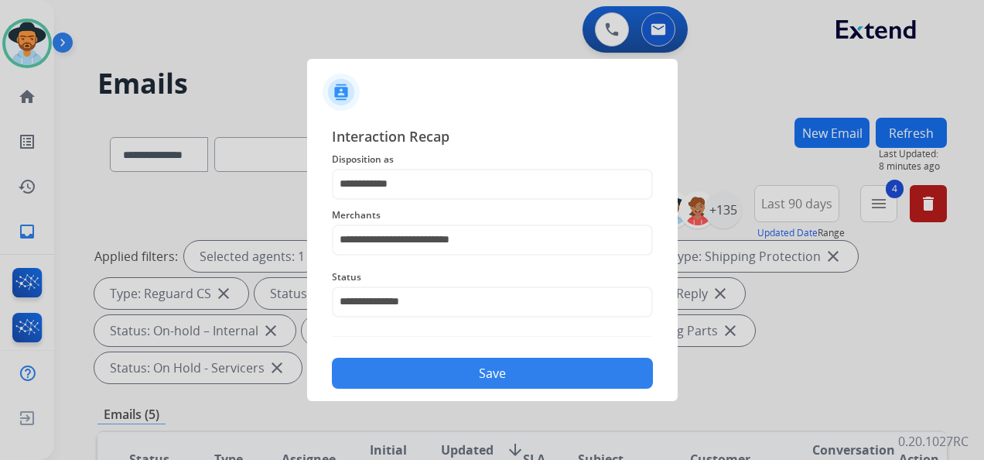
click at [494, 372] on button "Save" at bounding box center [492, 373] width 321 height 31
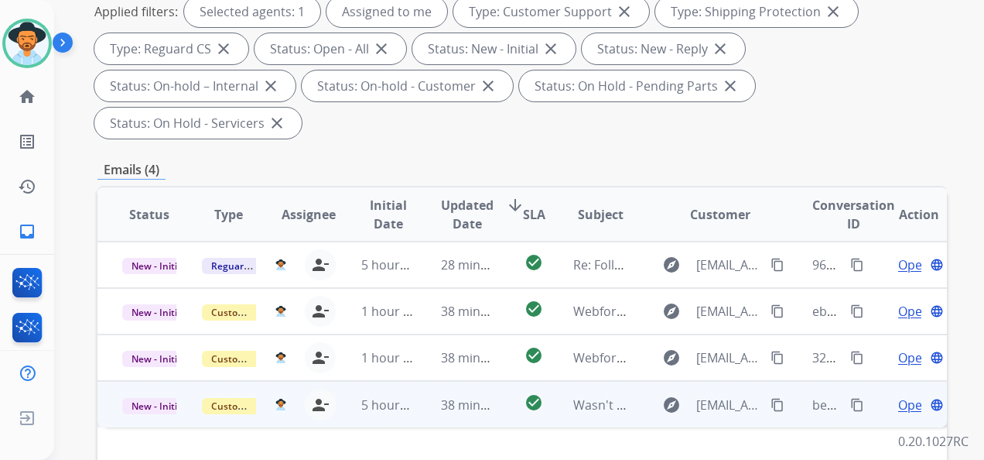
scroll to position [387, 0]
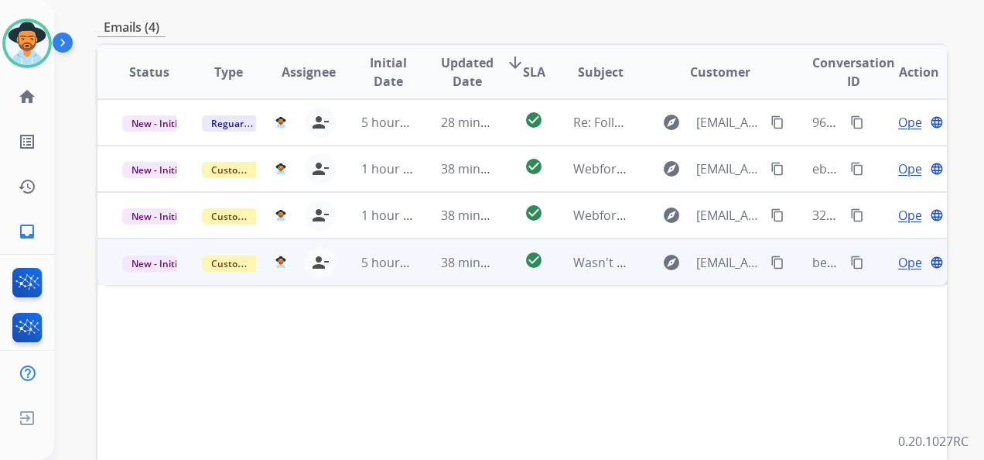
click at [898, 263] on span "Open" at bounding box center [914, 262] width 32 height 19
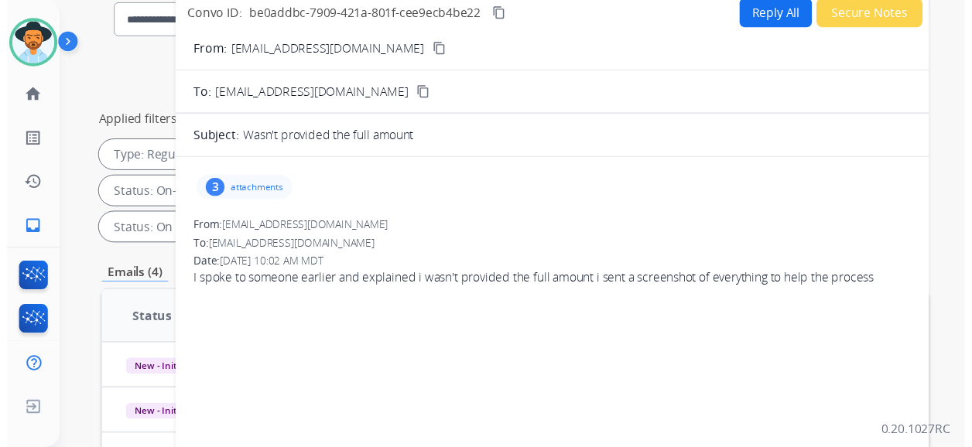
scroll to position [77, 0]
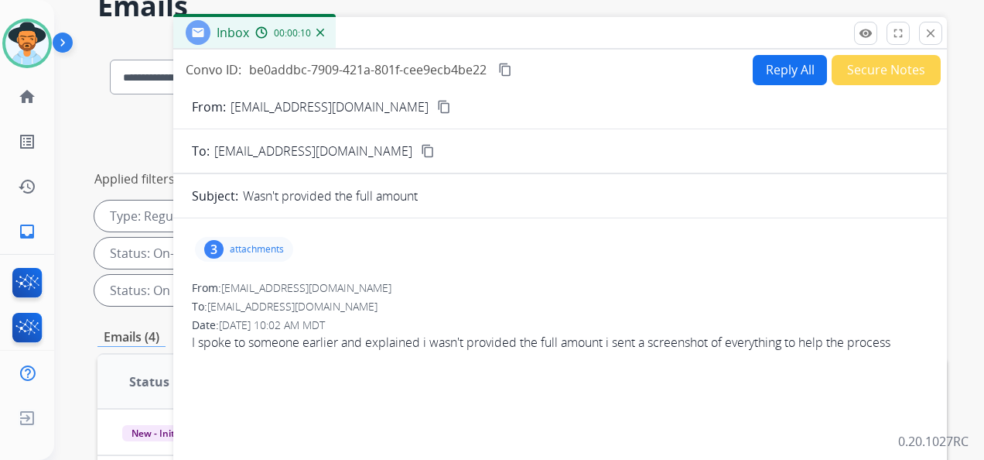
click at [437, 106] on mat-icon "content_copy" at bounding box center [444, 107] width 14 height 14
click at [626, 37] on div "Inbox 00:00:55" at bounding box center [560, 33] width 774 height 33
click at [505, 67] on mat-icon "content_copy" at bounding box center [505, 70] width 14 height 14
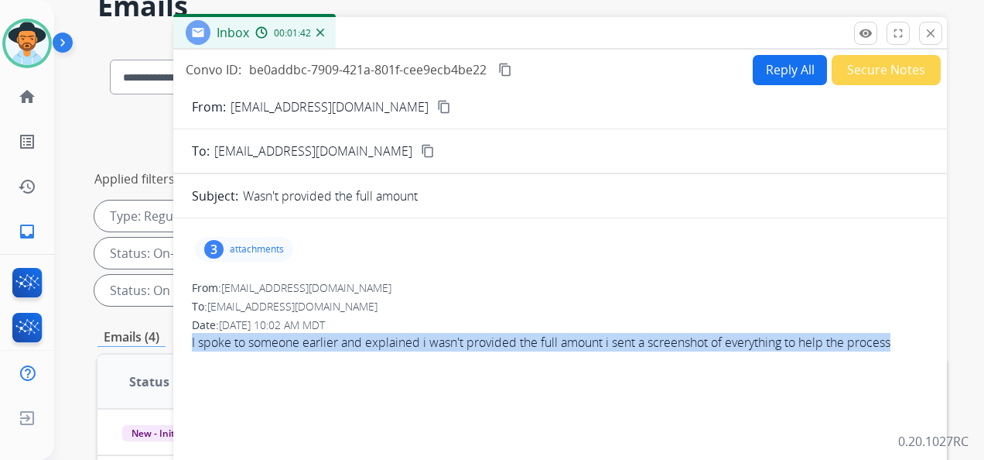
drag, startPoint x: 902, startPoint y: 340, endPoint x: 189, endPoint y: 337, distance: 712.7
copy div "I spoke to someone earlier and explained i wasn't provided the full amount i se…"
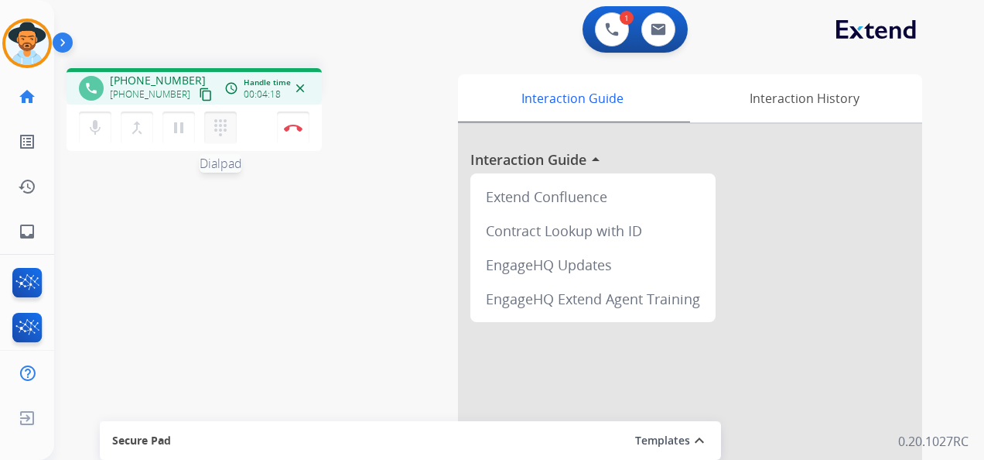
click at [225, 125] on mat-icon "dialpad" at bounding box center [220, 127] width 19 height 19
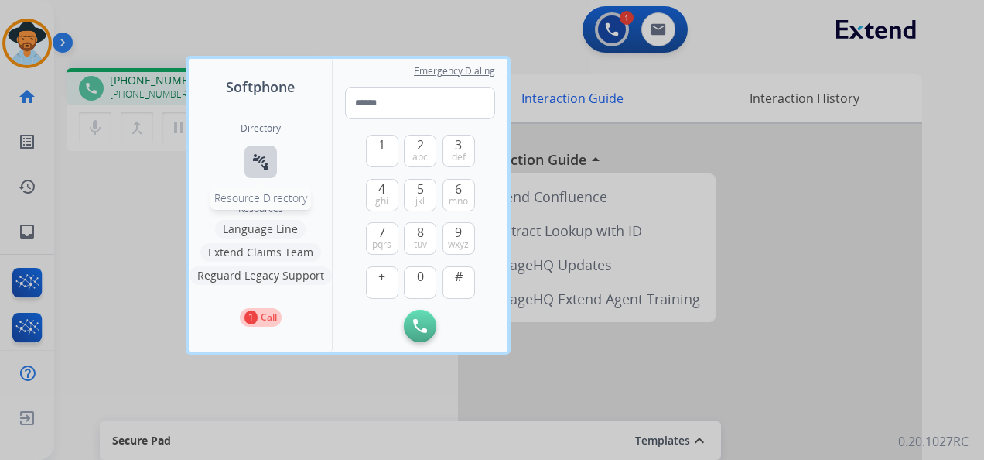
click at [266, 156] on mat-icon "connect_without_contact" at bounding box center [261, 161] width 19 height 19
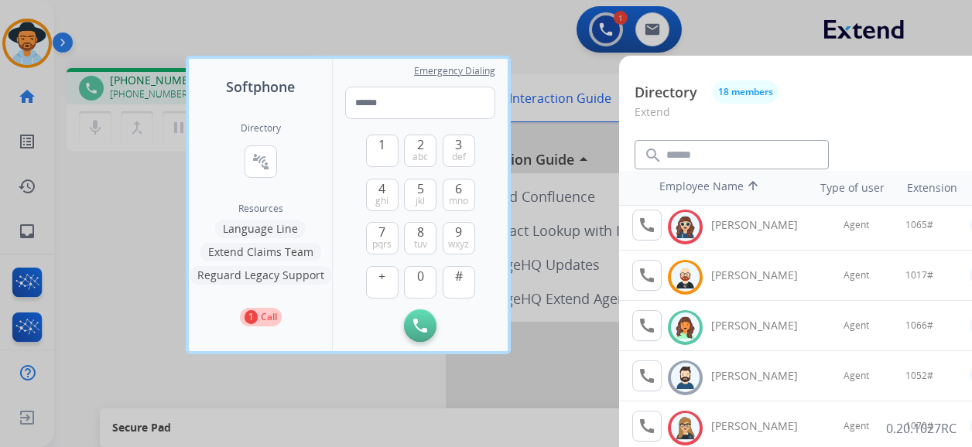
scroll to position [232, 0]
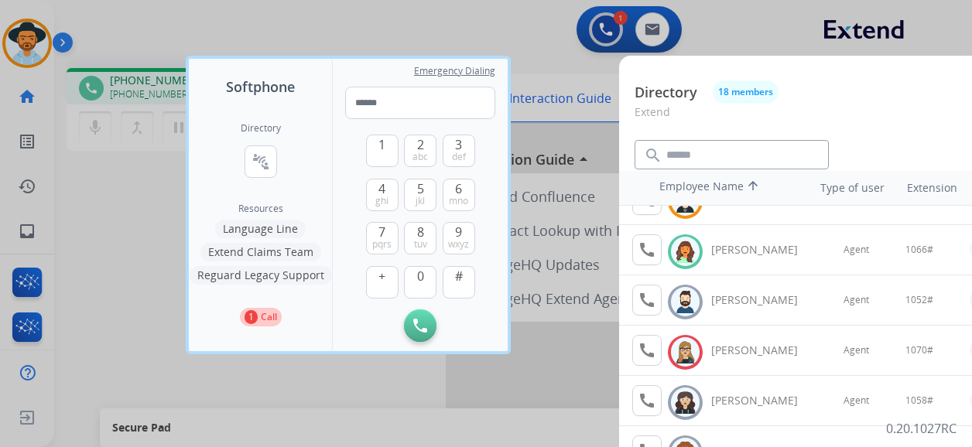
click at [364, 15] on div at bounding box center [486, 223] width 972 height 447
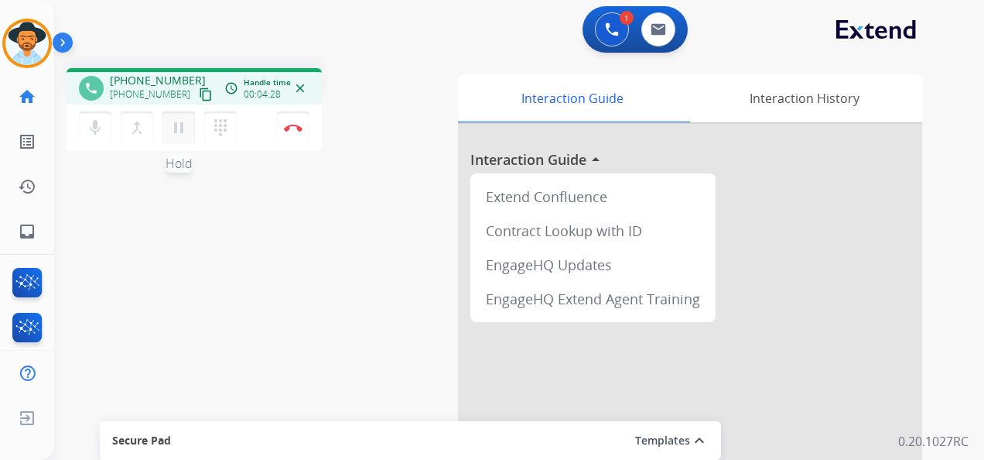
click at [181, 131] on mat-icon "pause" at bounding box center [178, 127] width 19 height 19
click at [221, 127] on mat-icon "dialpad" at bounding box center [220, 127] width 19 height 19
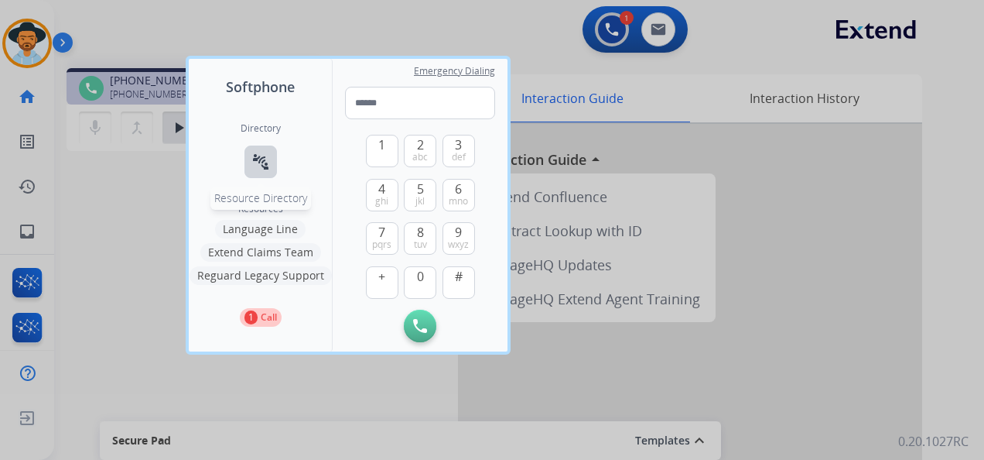
click at [265, 169] on mat-icon "connect_without_contact" at bounding box center [261, 161] width 19 height 19
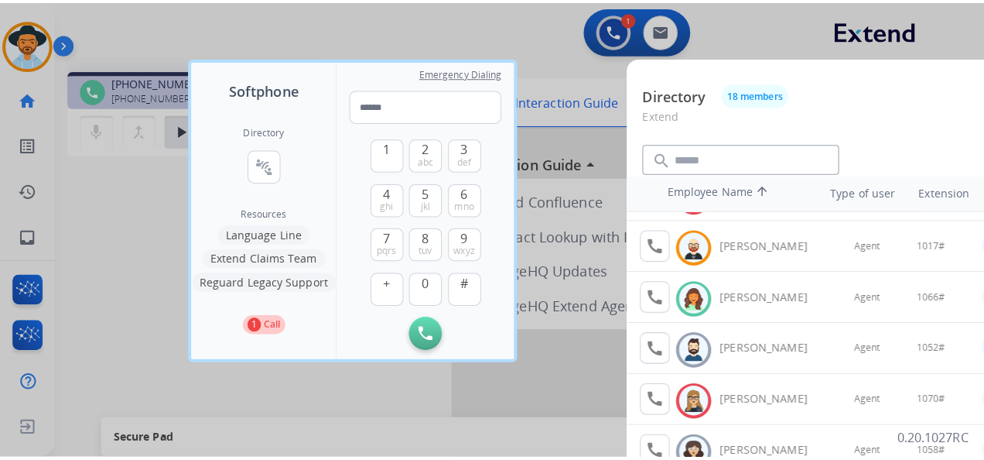
scroll to position [155, 0]
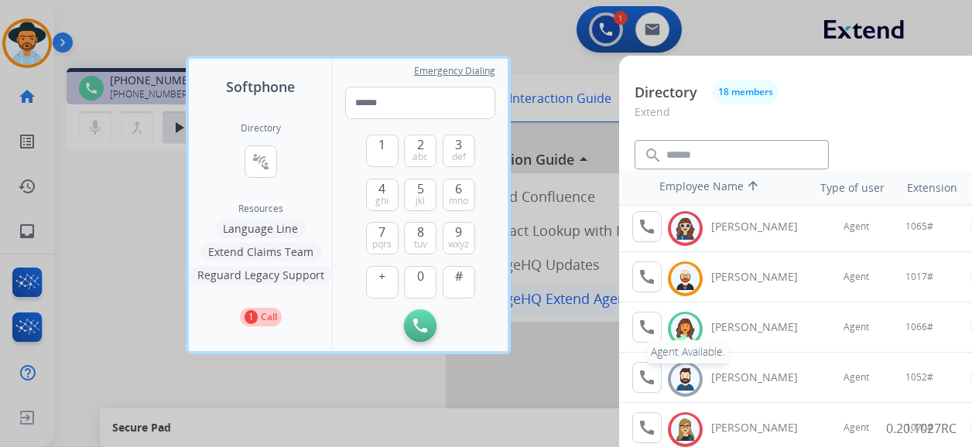
drag, startPoint x: 652, startPoint y: 329, endPoint x: 642, endPoint y: 313, distance: 18.5
click at [652, 329] on mat-icon "call" at bounding box center [647, 327] width 19 height 19
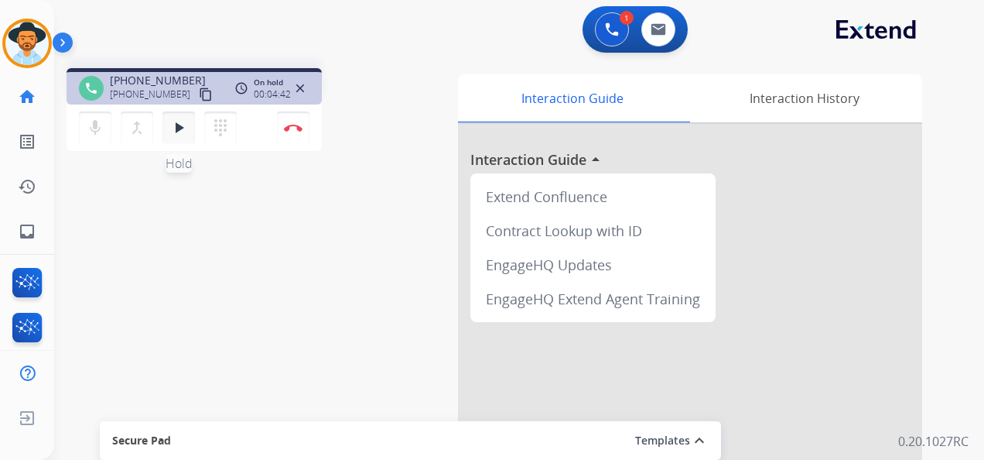
click at [178, 127] on mat-icon "play_arrow" at bounding box center [178, 127] width 19 height 19
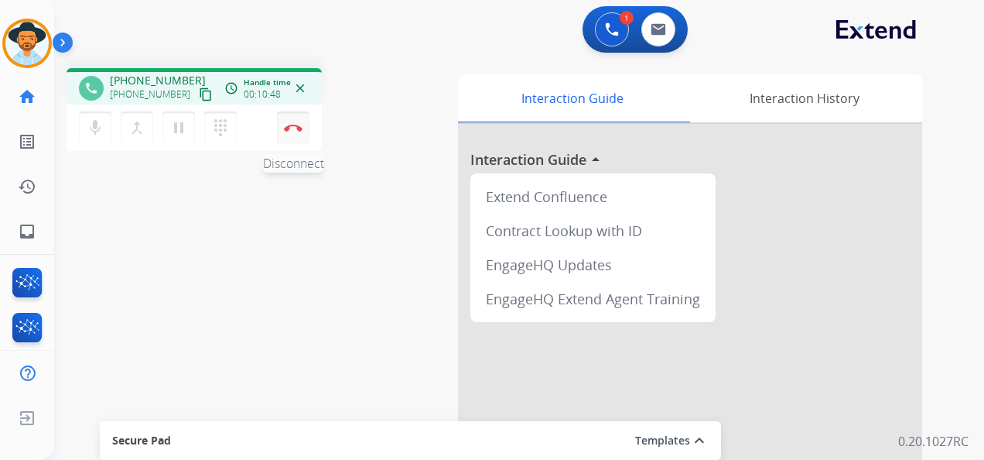
click at [294, 125] on img at bounding box center [293, 128] width 19 height 8
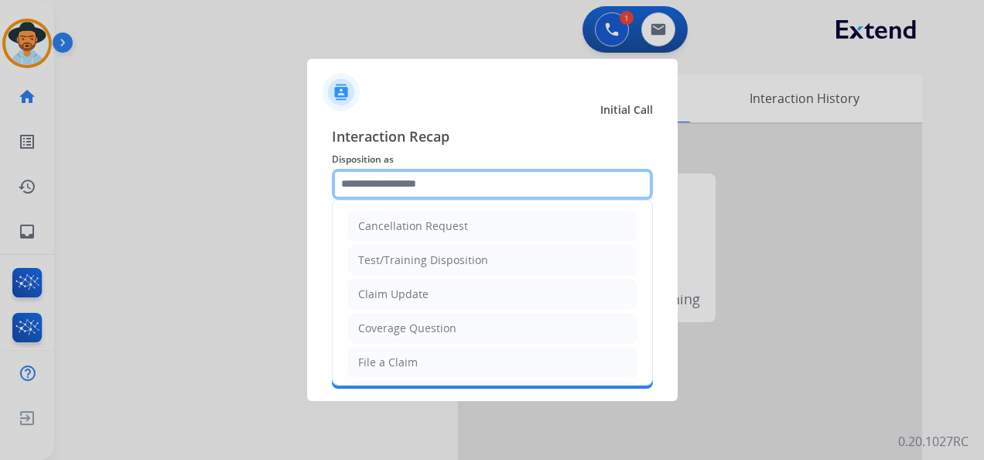
click at [412, 178] on input "text" at bounding box center [492, 184] width 321 height 31
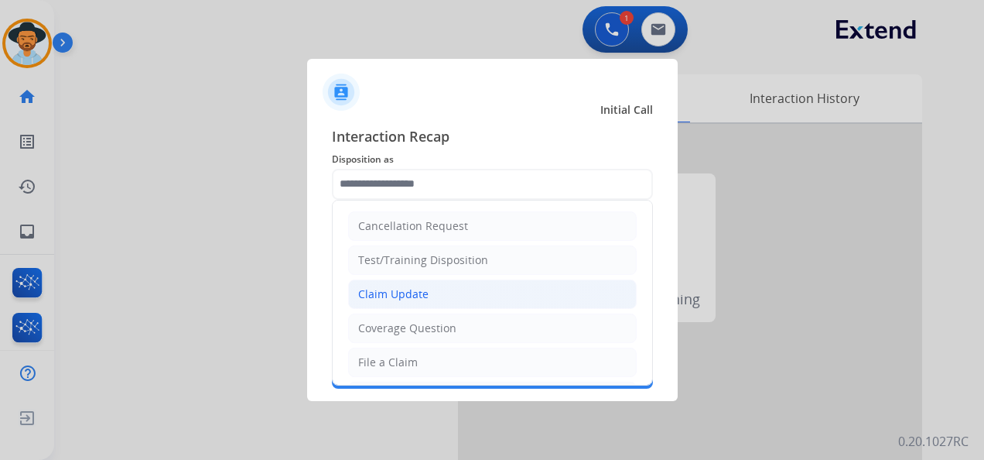
click at [440, 292] on li "Claim Update" at bounding box center [492, 293] width 289 height 29
type input "**********"
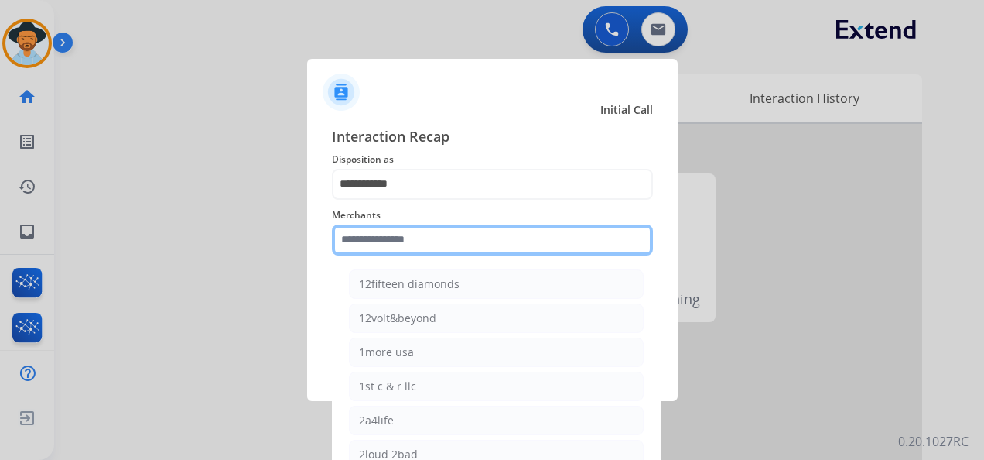
click at [423, 246] on input "text" at bounding box center [492, 239] width 321 height 31
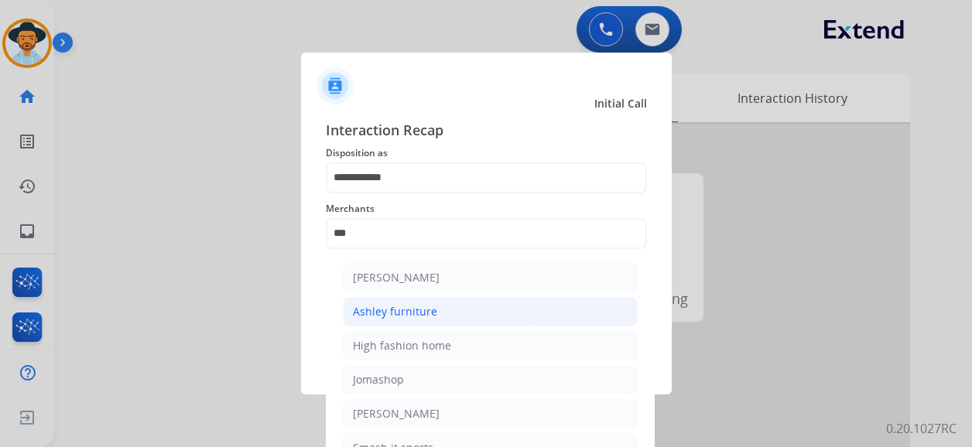
click at [446, 306] on li "Ashley furniture" at bounding box center [490, 311] width 295 height 29
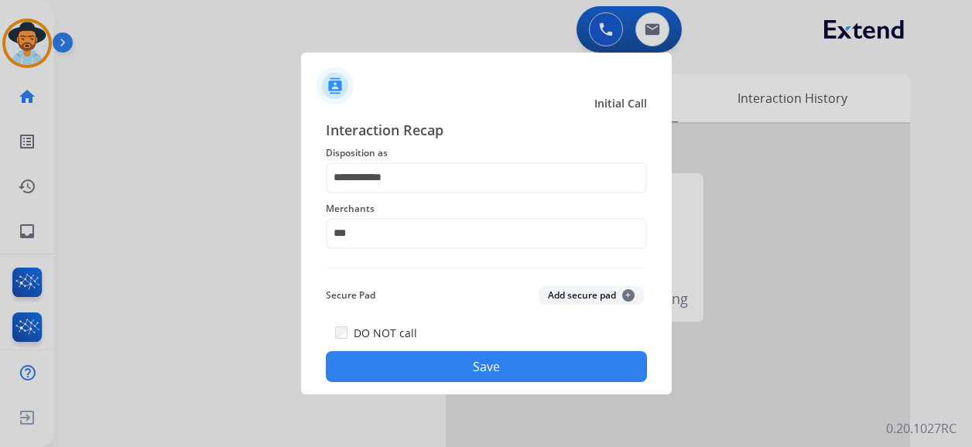
type input "**********"
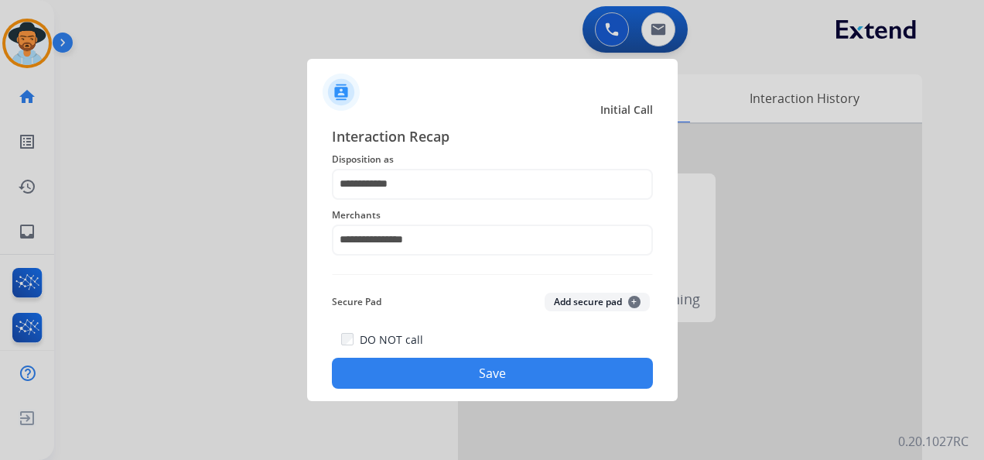
click at [488, 373] on button "Save" at bounding box center [492, 373] width 321 height 31
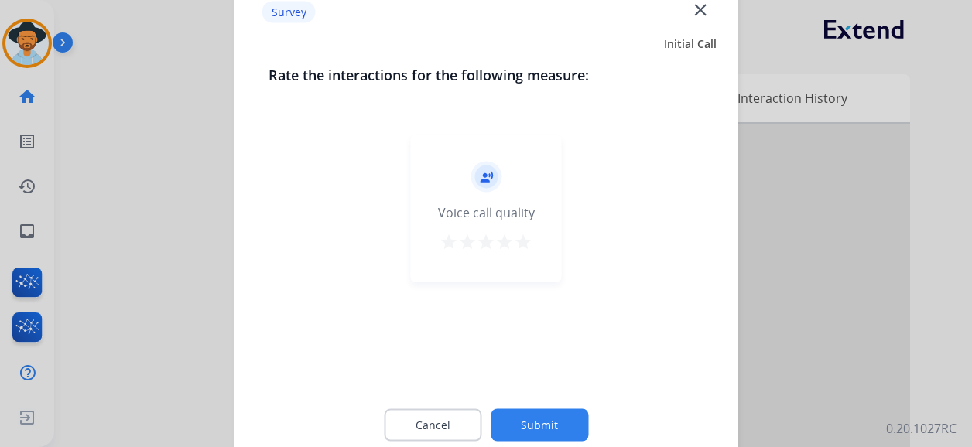
click at [521, 241] on mat-icon "star" at bounding box center [523, 242] width 19 height 19
click at [540, 428] on button "Submit" at bounding box center [540, 425] width 98 height 33
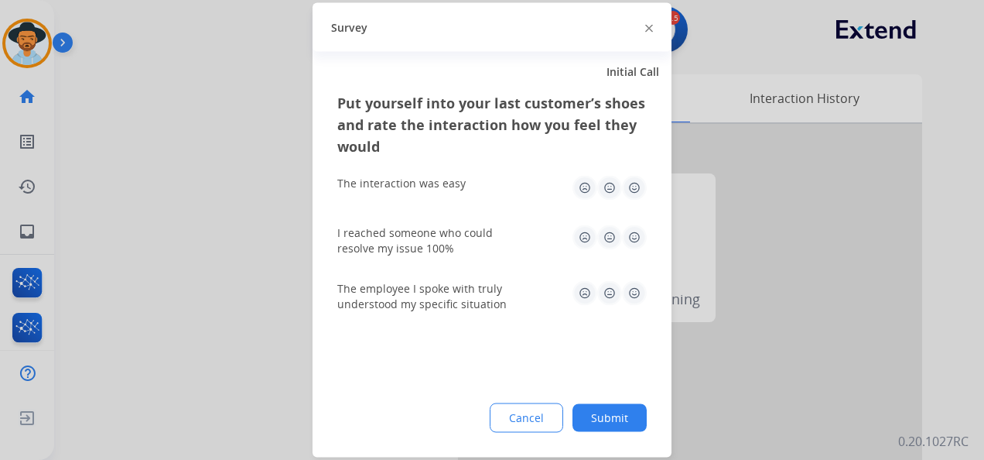
click at [637, 183] on img at bounding box center [634, 188] width 25 height 25
click at [631, 240] on img at bounding box center [634, 237] width 25 height 25
click at [638, 293] on img at bounding box center [634, 293] width 25 height 25
click at [614, 407] on button "Submit" at bounding box center [610, 418] width 74 height 28
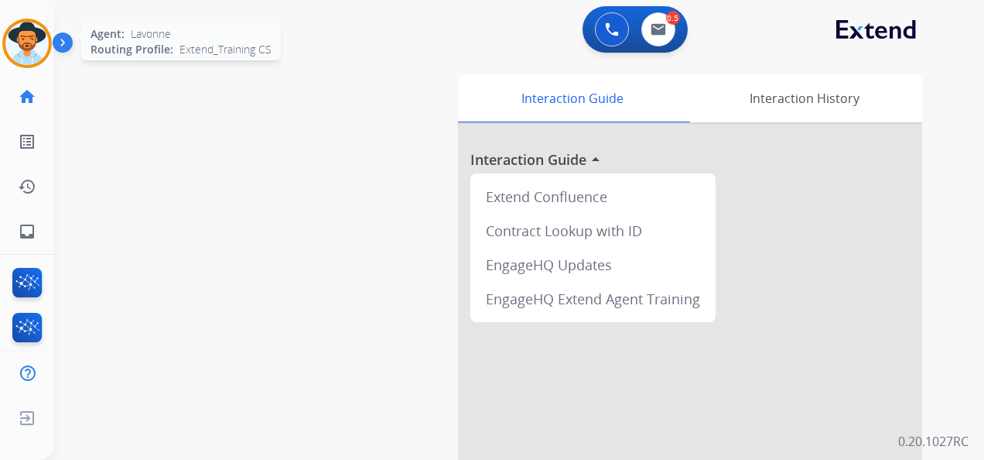
click at [40, 44] on img at bounding box center [26, 43] width 43 height 43
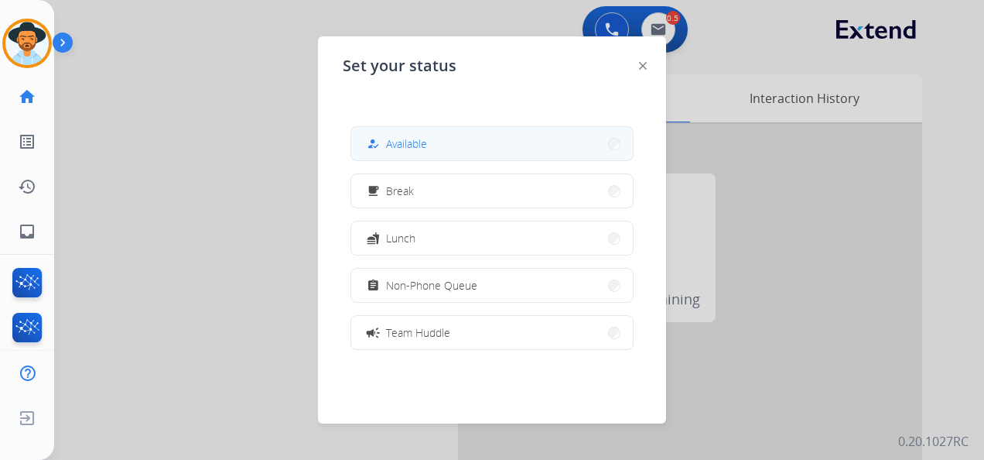
click at [440, 139] on button "how_to_reg Available" at bounding box center [492, 143] width 282 height 33
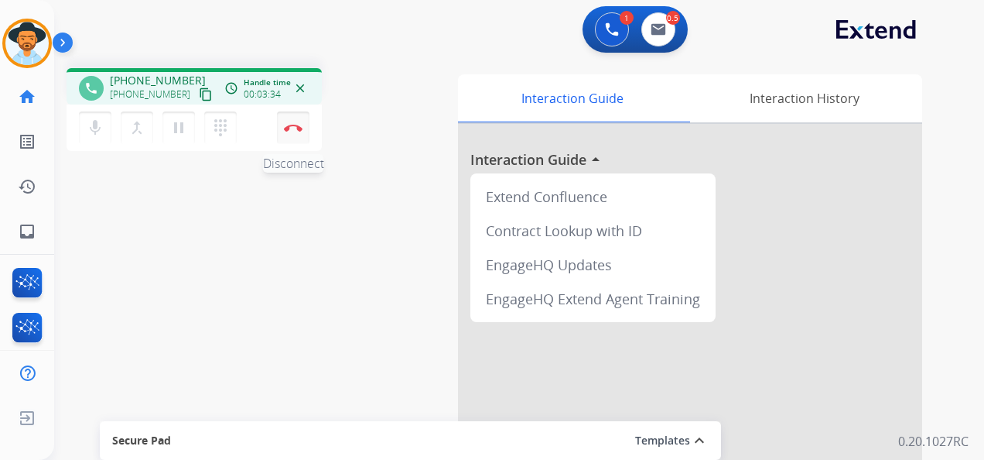
click at [292, 124] on img at bounding box center [293, 128] width 19 height 8
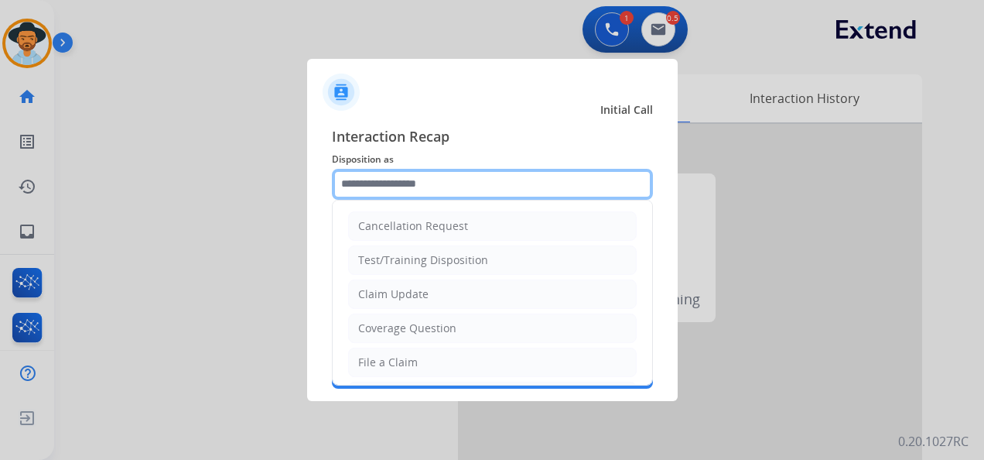
click at [485, 186] on input "text" at bounding box center [492, 184] width 321 height 31
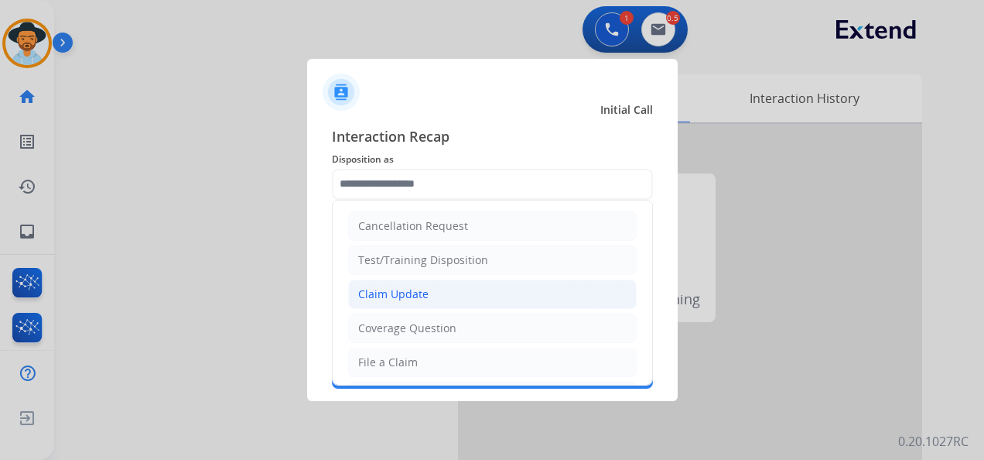
click at [483, 296] on li "Claim Update" at bounding box center [492, 293] width 289 height 29
type input "**********"
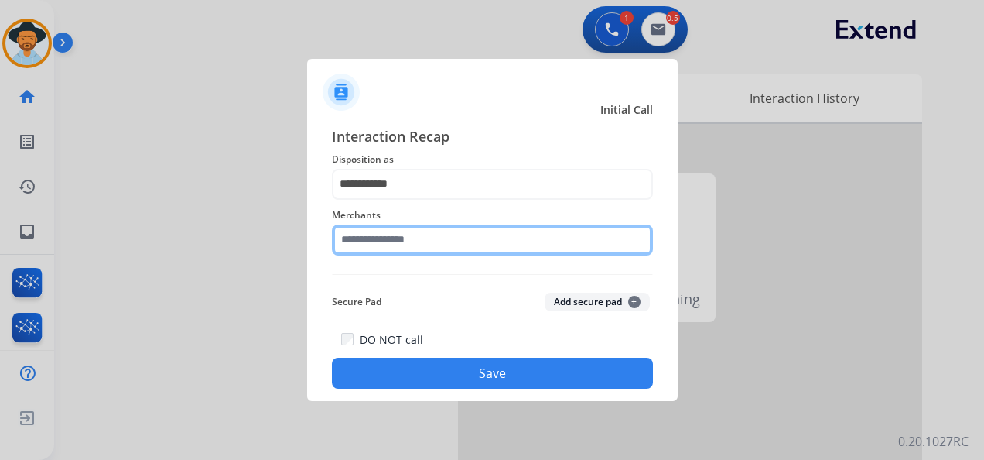
click at [471, 246] on input "text" at bounding box center [492, 239] width 321 height 31
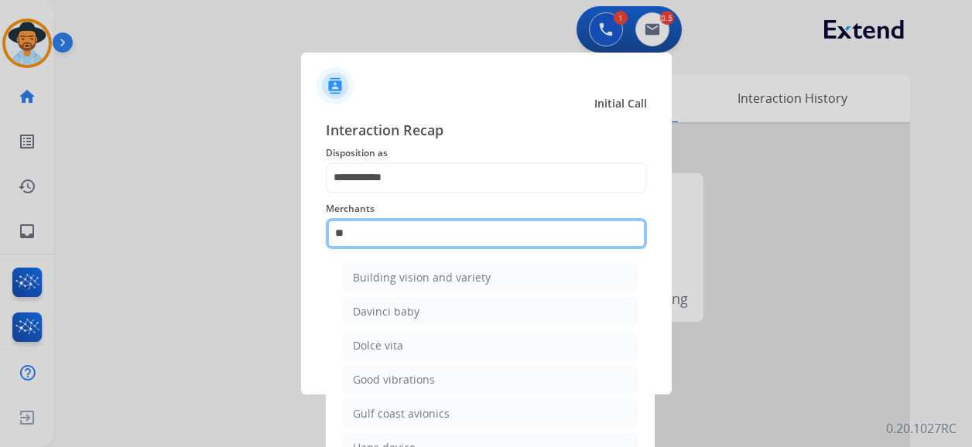
type input "*"
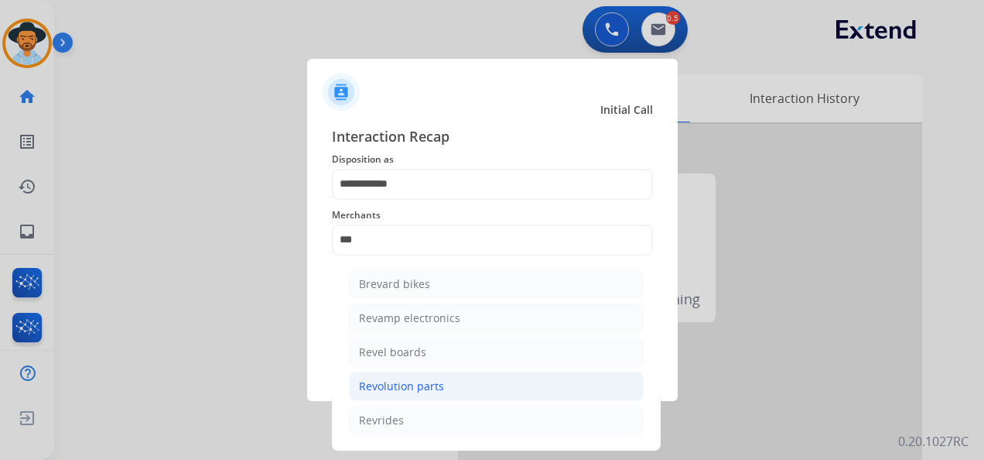
click at [459, 384] on li "Revolution parts" at bounding box center [496, 385] width 295 height 29
type input "**********"
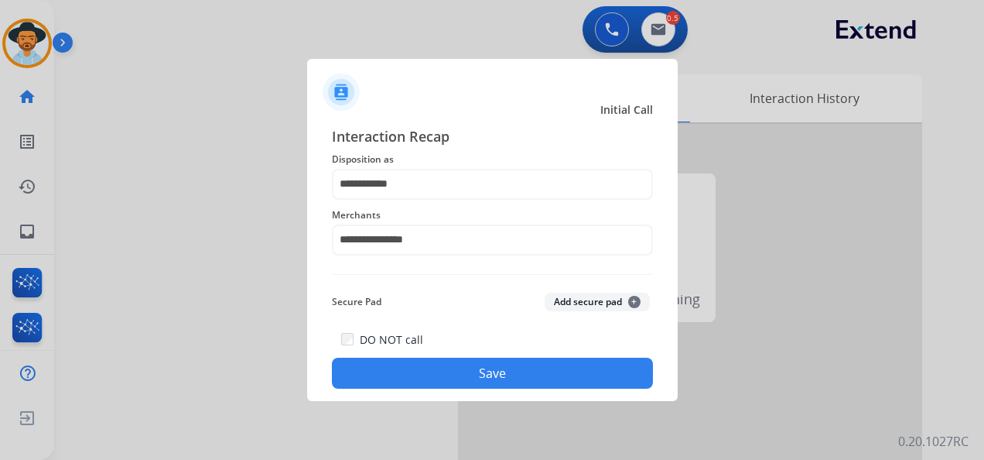
click at [497, 365] on button "Save" at bounding box center [492, 373] width 321 height 31
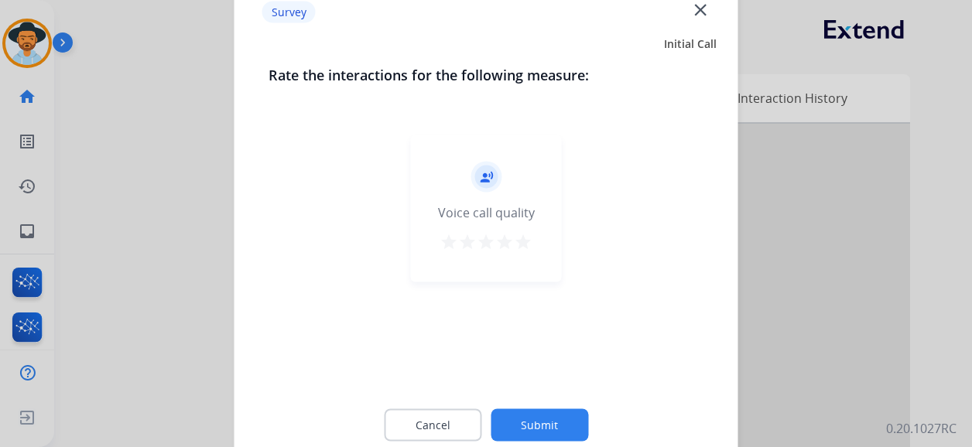
click at [518, 241] on mat-icon "star" at bounding box center [523, 242] width 19 height 19
click at [551, 433] on button "Submit" at bounding box center [540, 425] width 98 height 33
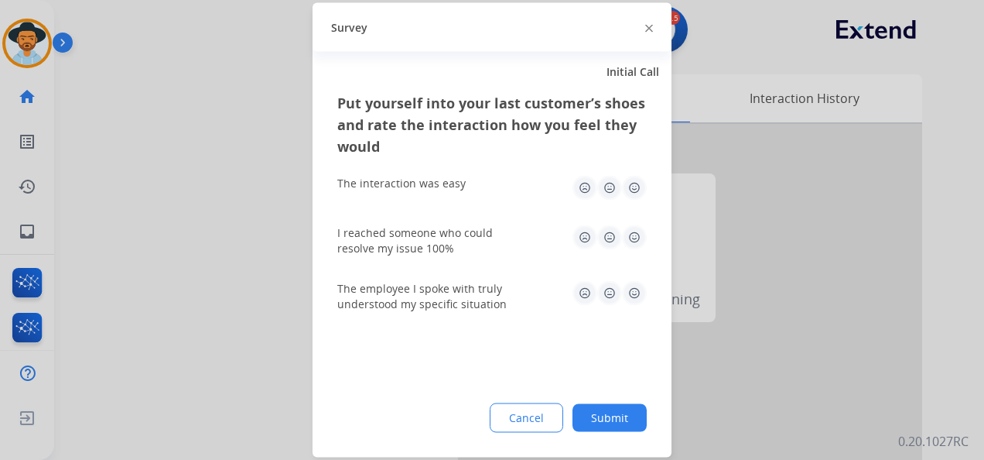
click at [633, 182] on img at bounding box center [634, 188] width 25 height 25
click at [633, 234] on img at bounding box center [634, 237] width 25 height 25
drag, startPoint x: 631, startPoint y: 291, endPoint x: 632, endPoint y: 302, distance: 10.9
click at [633, 291] on img at bounding box center [634, 293] width 25 height 25
click at [624, 406] on button "Submit" at bounding box center [610, 418] width 74 height 28
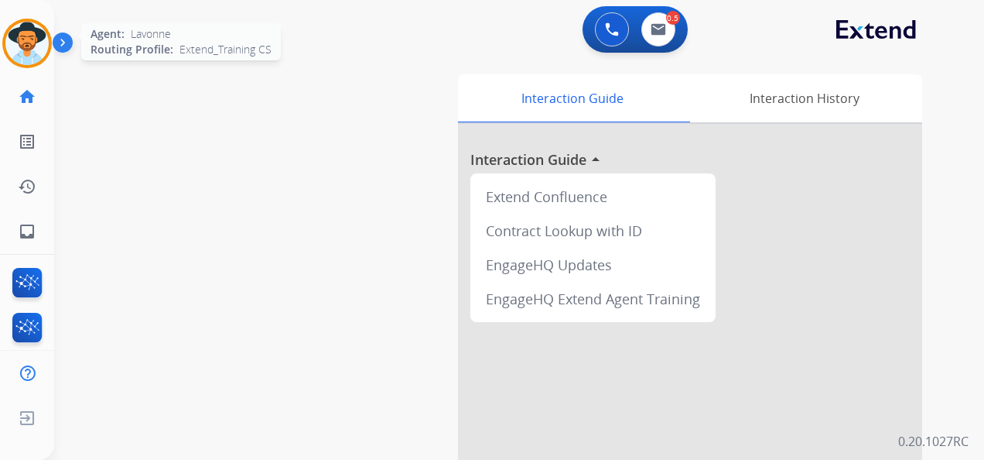
click at [34, 43] on img at bounding box center [26, 43] width 43 height 43
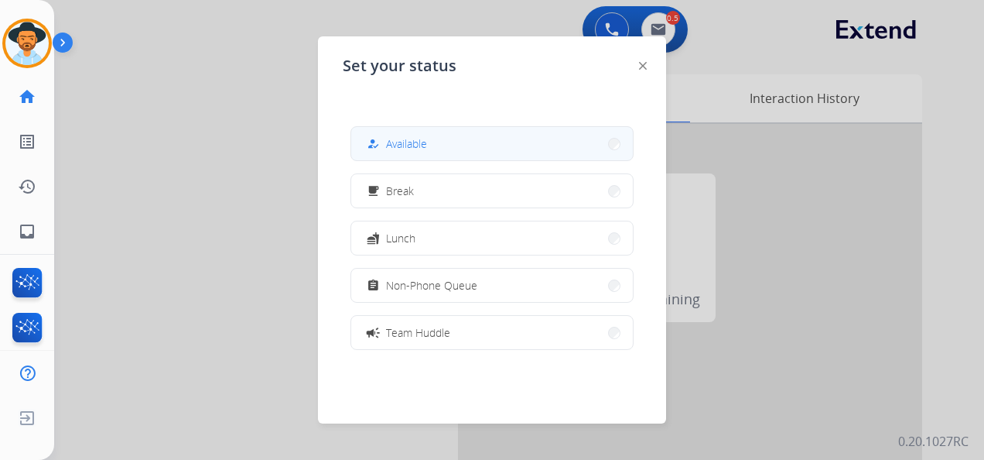
click at [432, 145] on button "how_to_reg Available" at bounding box center [492, 143] width 282 height 33
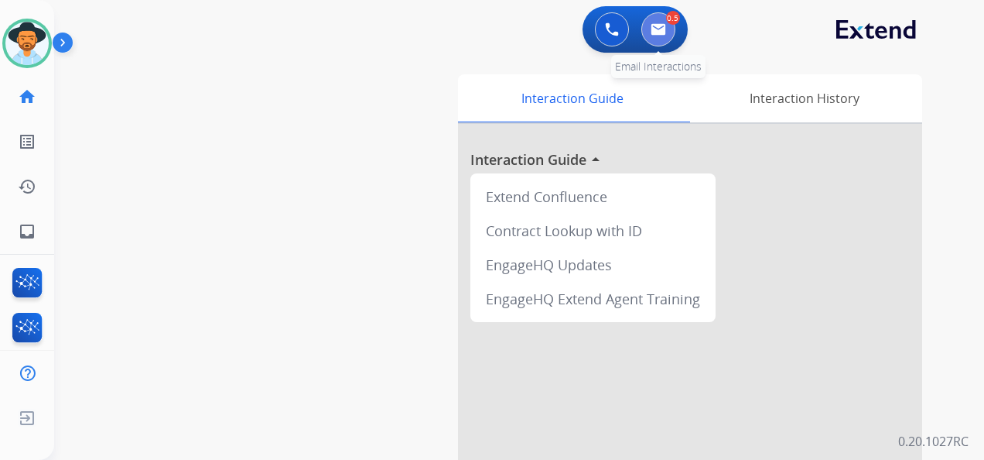
click at [662, 33] on img at bounding box center [658, 29] width 15 height 12
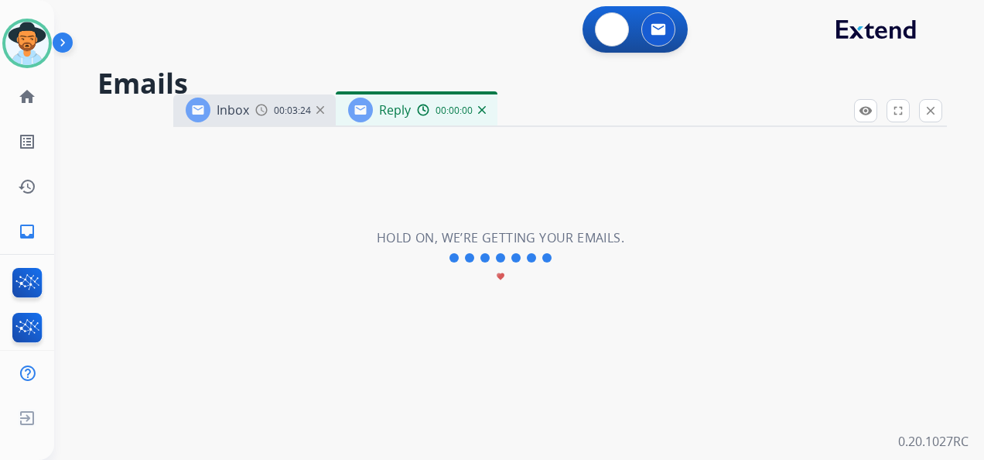
select select "**********"
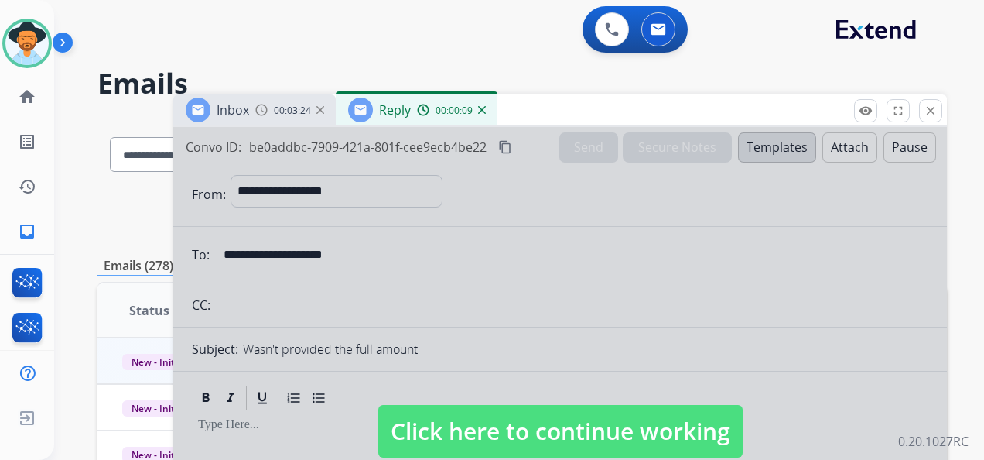
click at [581, 443] on span "Click here to continue working" at bounding box center [560, 431] width 364 height 53
select select
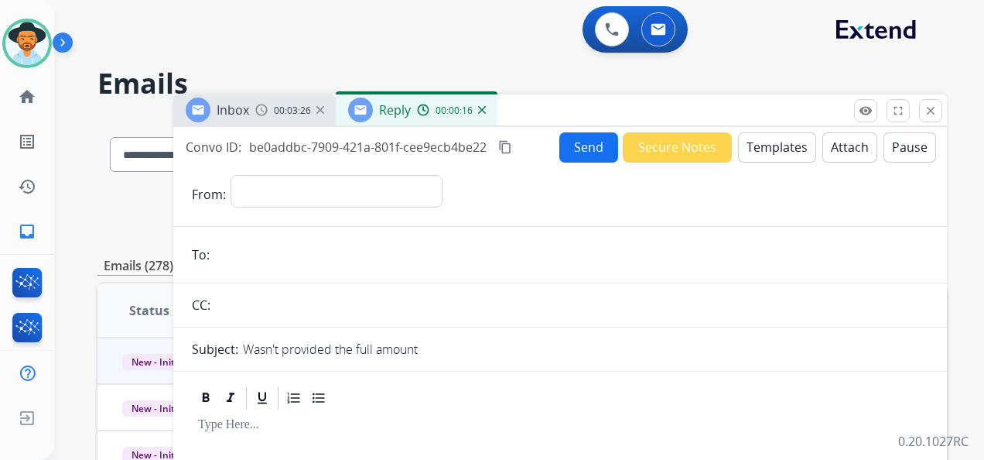
click at [484, 108] on img at bounding box center [482, 110] width 8 height 8
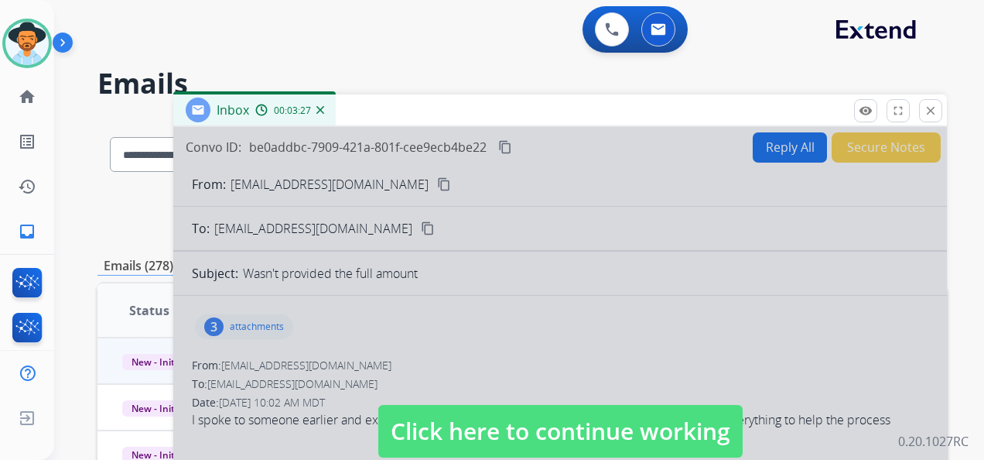
click at [524, 424] on span "Click here to continue working" at bounding box center [560, 431] width 364 height 53
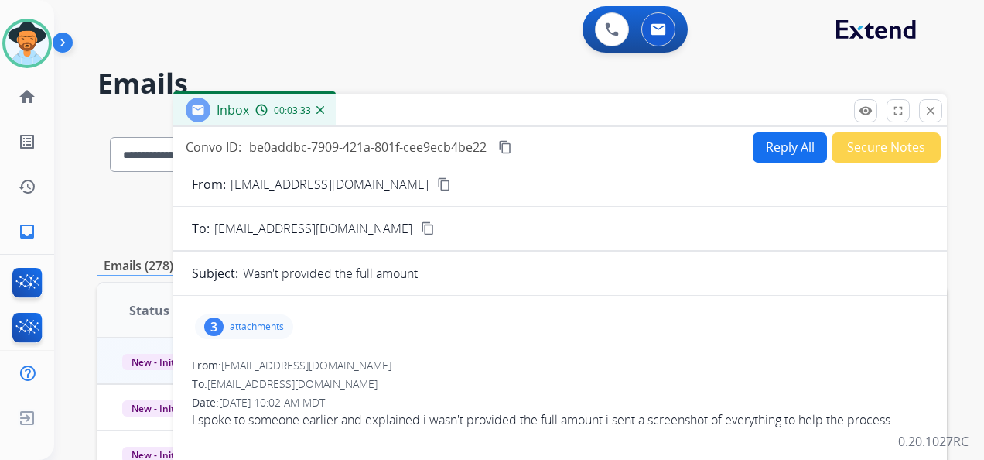
click at [772, 152] on button "Reply All" at bounding box center [790, 147] width 74 height 30
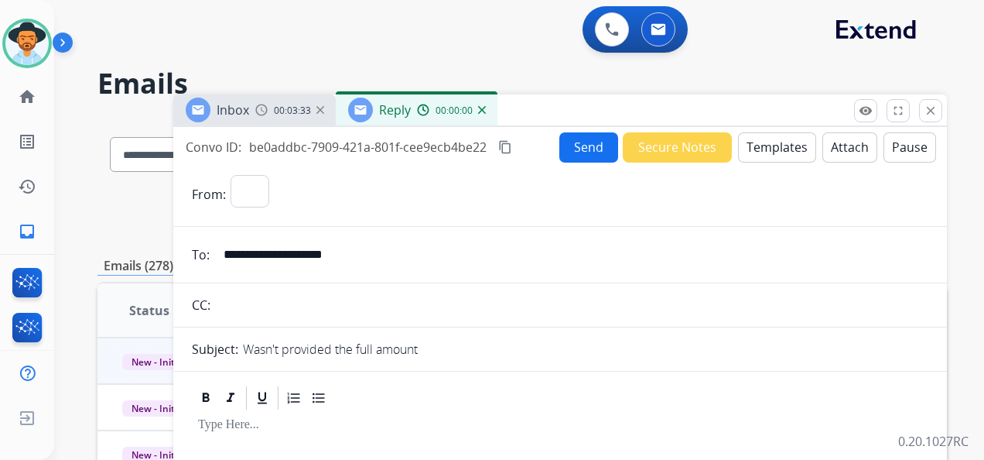
select select "**********"
click at [774, 149] on button "Templates" at bounding box center [777, 147] width 78 height 30
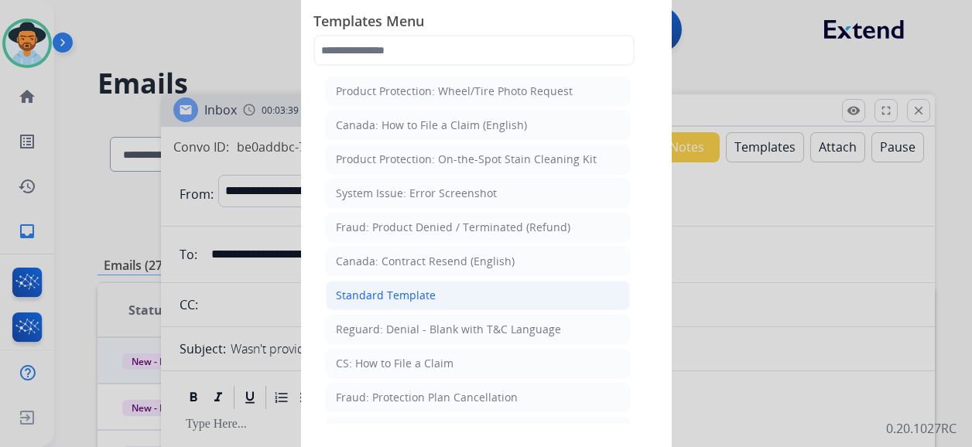
click at [472, 291] on li "Standard Template" at bounding box center [478, 295] width 304 height 29
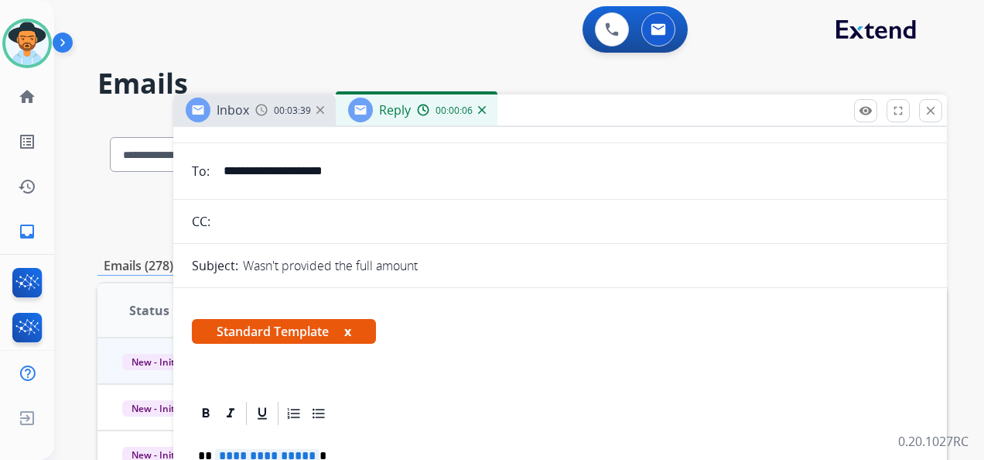
scroll to position [232, 0]
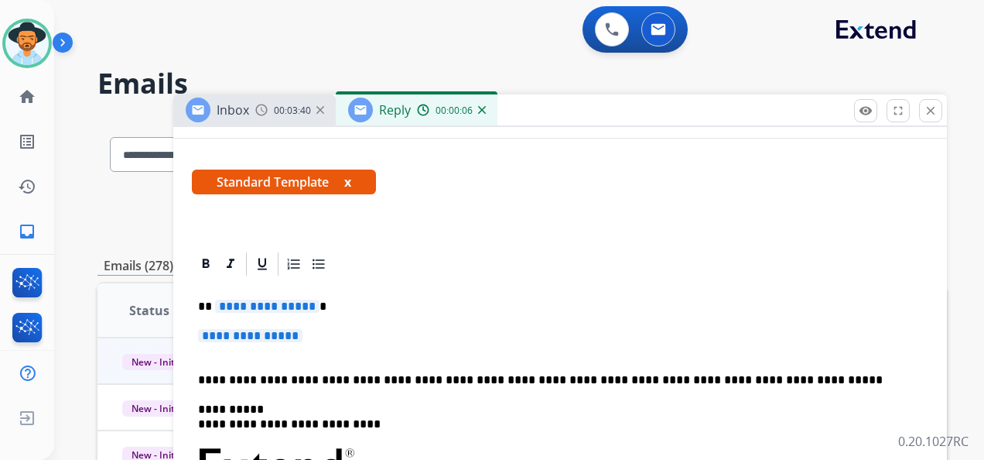
click at [285, 302] on span "**********" at bounding box center [267, 305] width 104 height 13
click at [282, 337] on span "**********" at bounding box center [250, 335] width 104 height 13
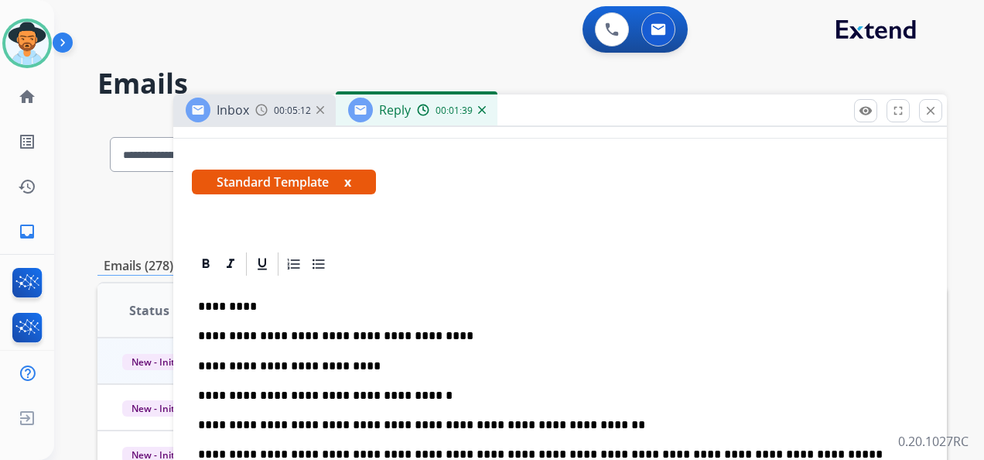
scroll to position [310, 0]
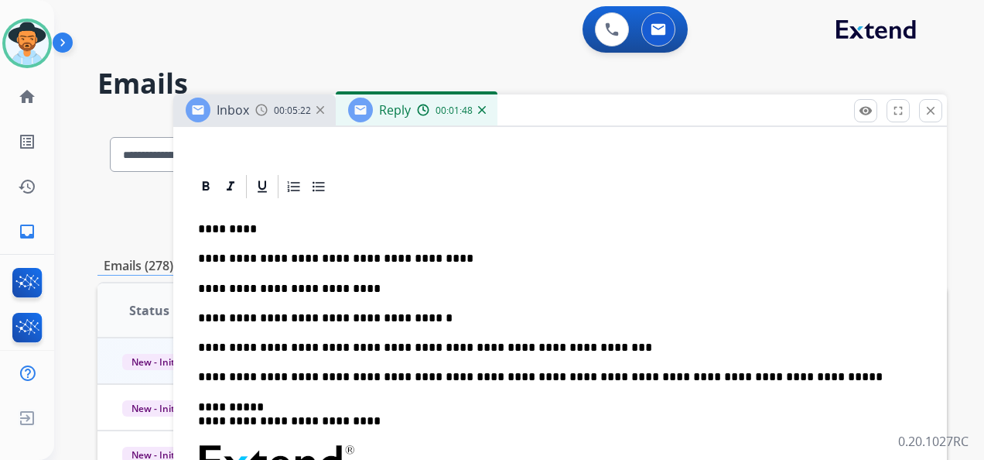
click at [568, 350] on p "**********" at bounding box center [554, 347] width 712 height 14
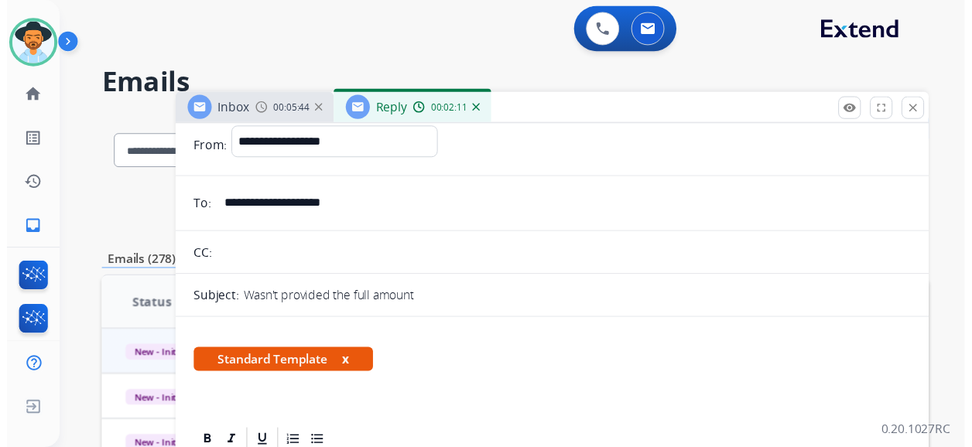
scroll to position [0, 0]
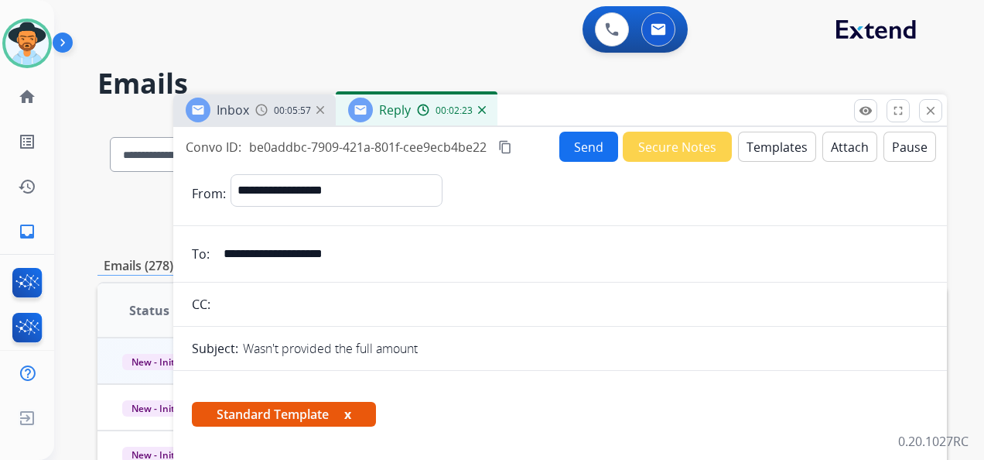
click at [565, 149] on button "Send" at bounding box center [588, 147] width 59 height 30
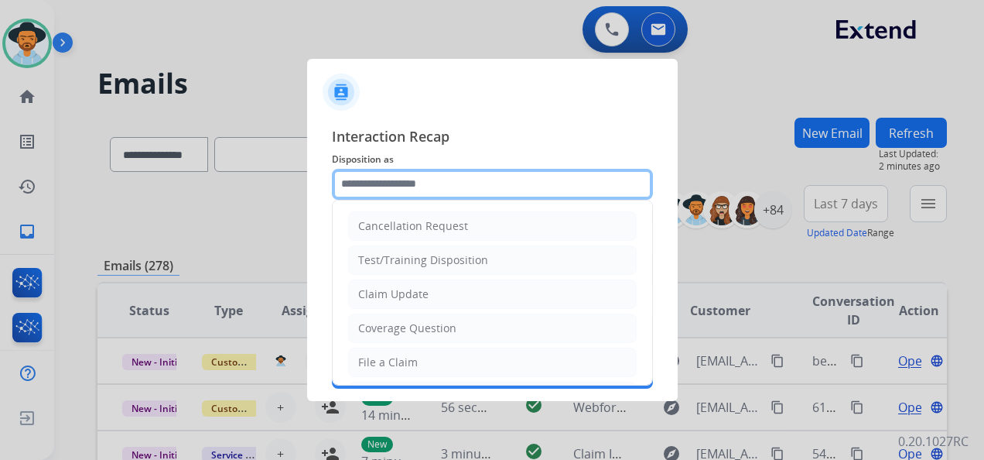
click at [472, 181] on input "text" at bounding box center [492, 184] width 321 height 31
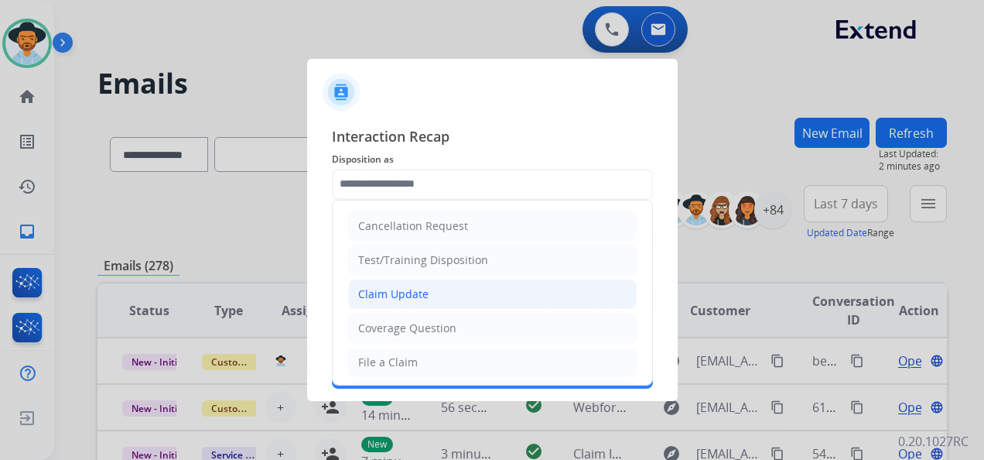
click at [472, 297] on li "Claim Update" at bounding box center [492, 293] width 289 height 29
type input "**********"
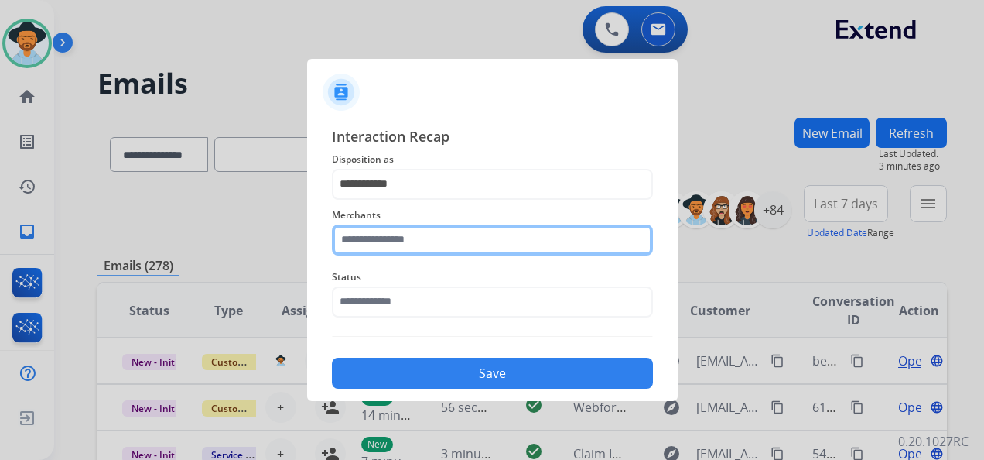
click at [442, 234] on input "text" at bounding box center [492, 239] width 321 height 31
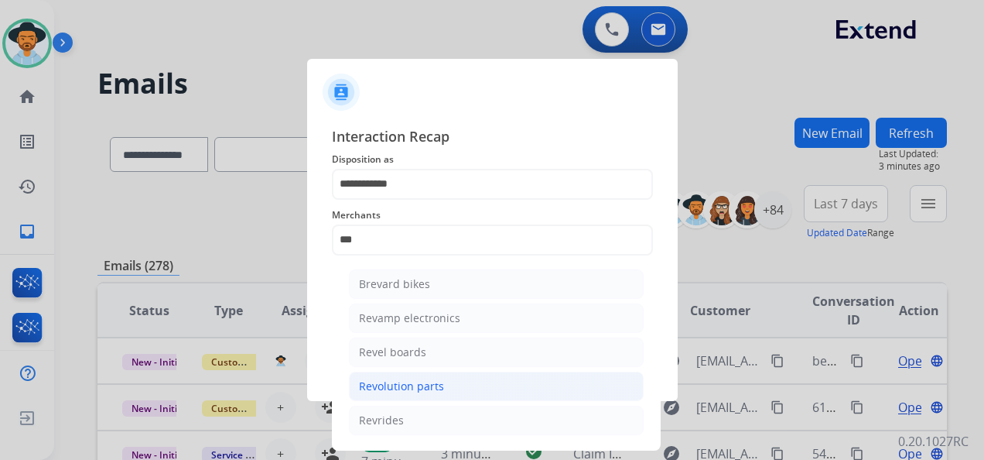
click at [434, 381] on div "Revolution parts" at bounding box center [401, 385] width 85 height 15
type input "**********"
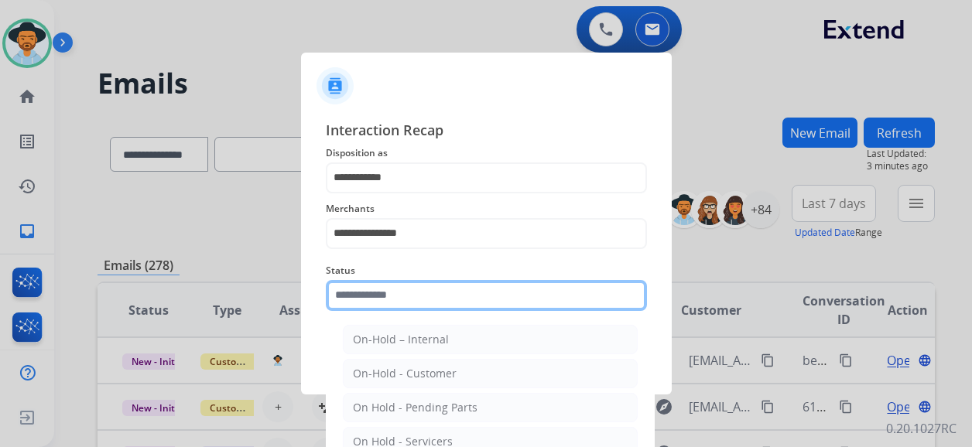
click at [419, 295] on input "text" at bounding box center [486, 295] width 321 height 31
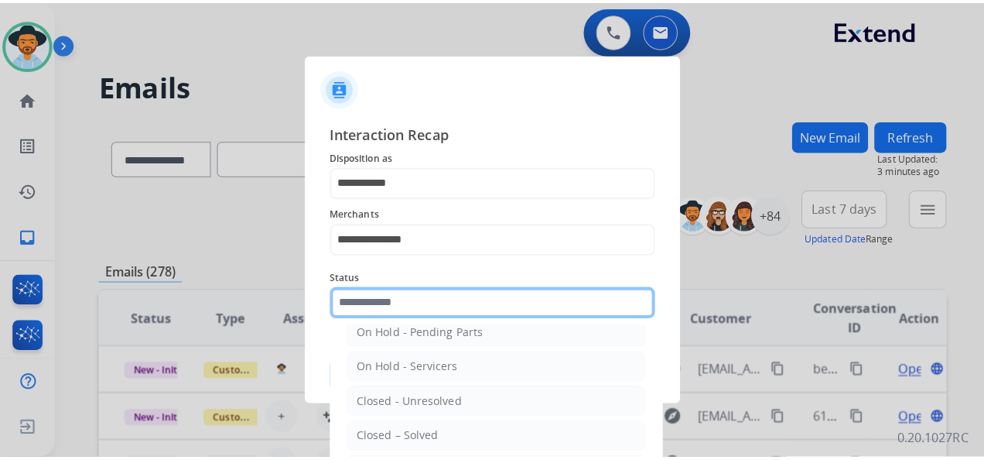
scroll to position [88, 0]
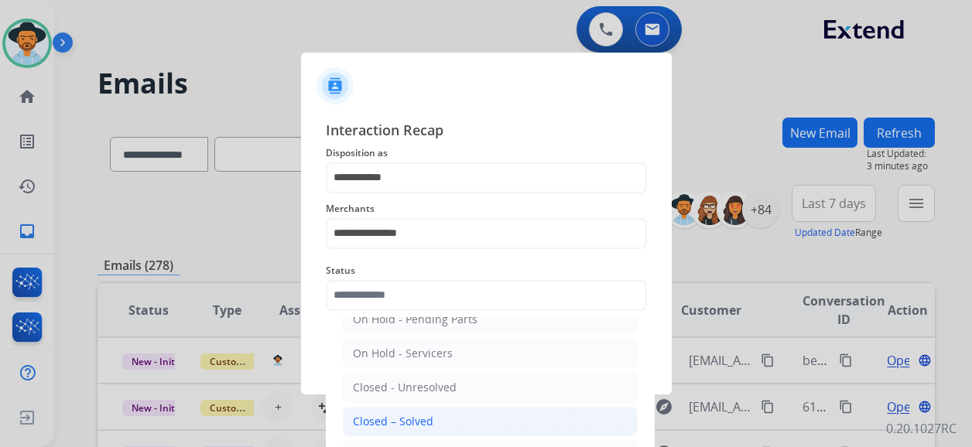
click at [441, 416] on li "Closed – Solved" at bounding box center [490, 421] width 295 height 29
type input "**********"
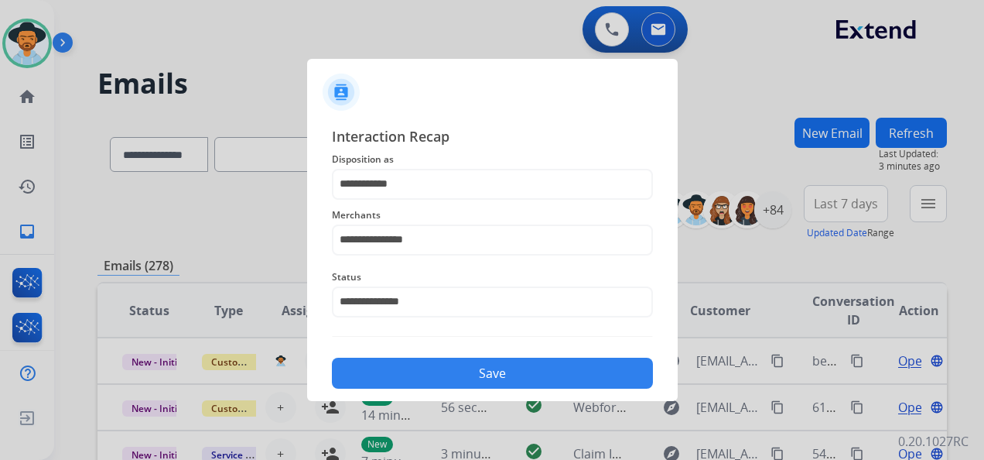
click at [498, 376] on button "Save" at bounding box center [492, 373] width 321 height 31
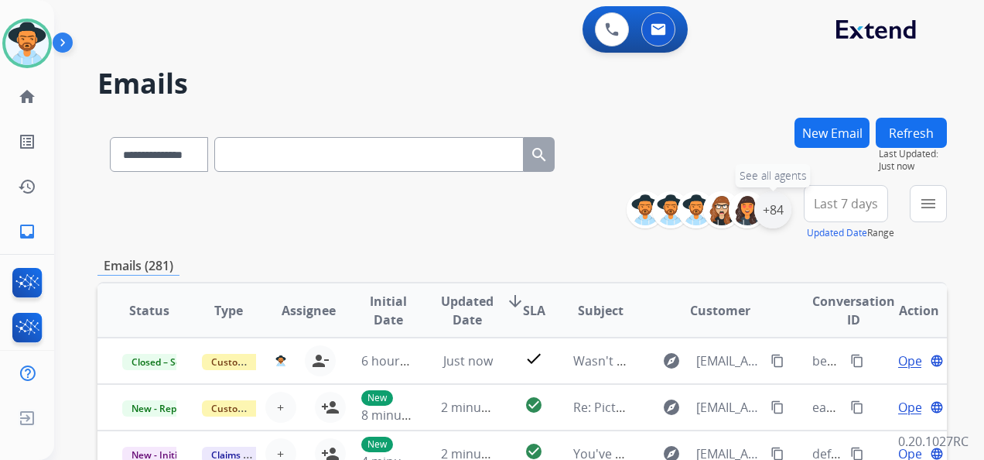
click at [783, 207] on div "+84" at bounding box center [773, 209] width 37 height 37
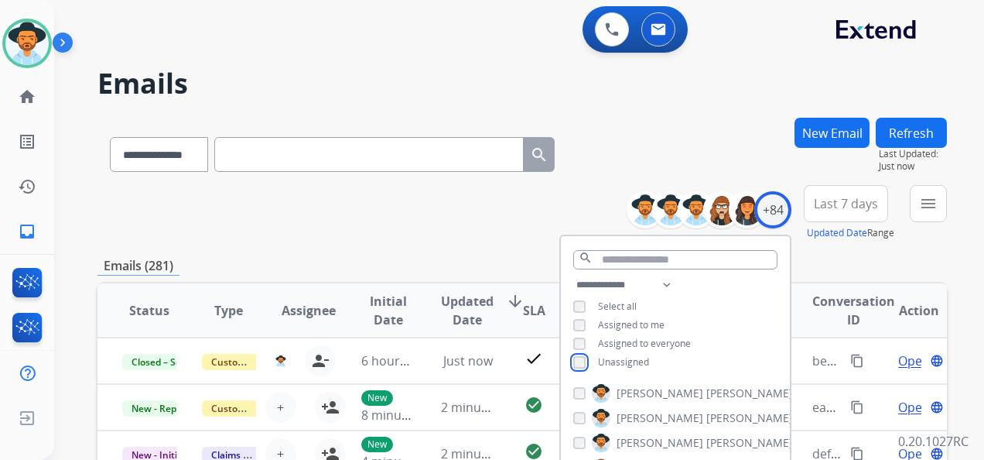
scroll to position [232, 0]
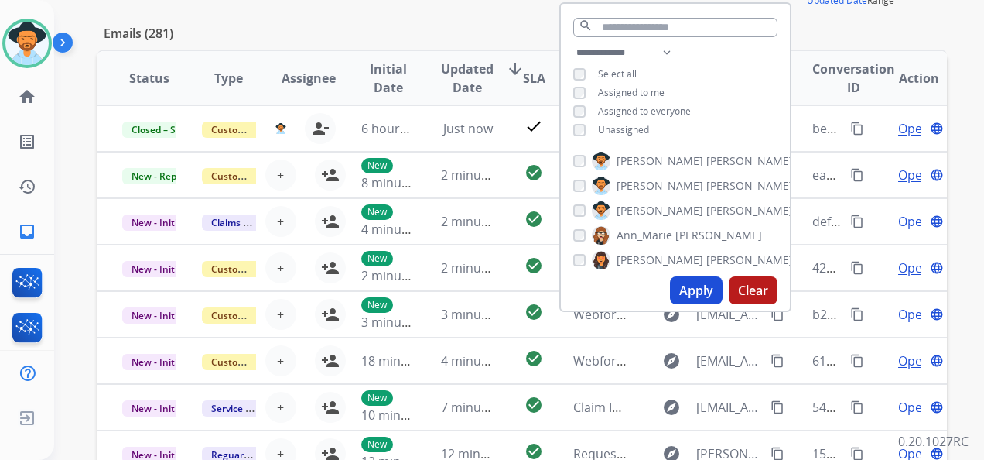
click at [683, 283] on button "Apply" at bounding box center [696, 290] width 53 height 28
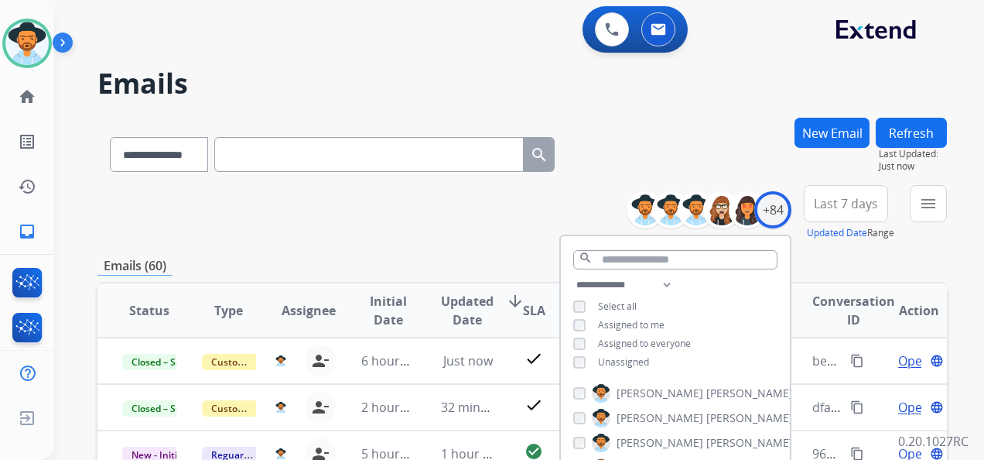
click at [833, 206] on span "Last 7 days" at bounding box center [846, 203] width 64 height 6
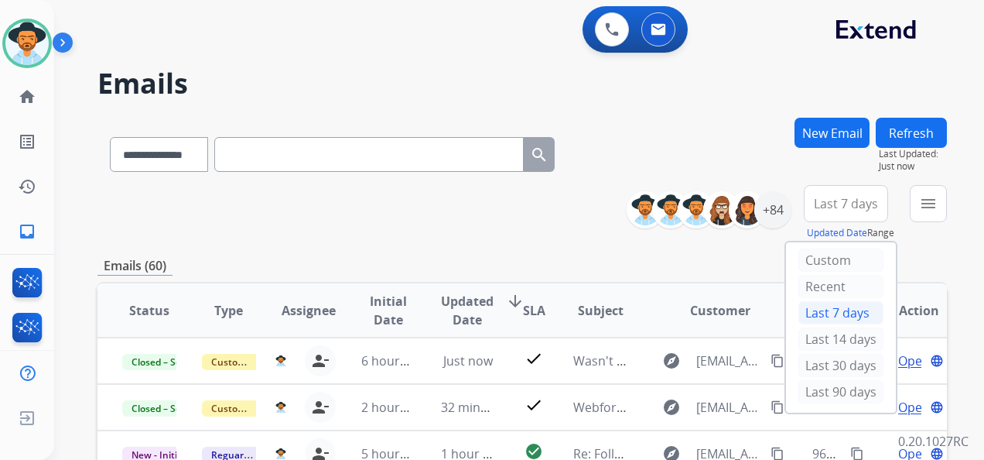
drag, startPoint x: 826, startPoint y: 392, endPoint x: 828, endPoint y: 382, distance: 9.4
click at [828, 391] on div "Last 90 days" at bounding box center [841, 391] width 85 height 23
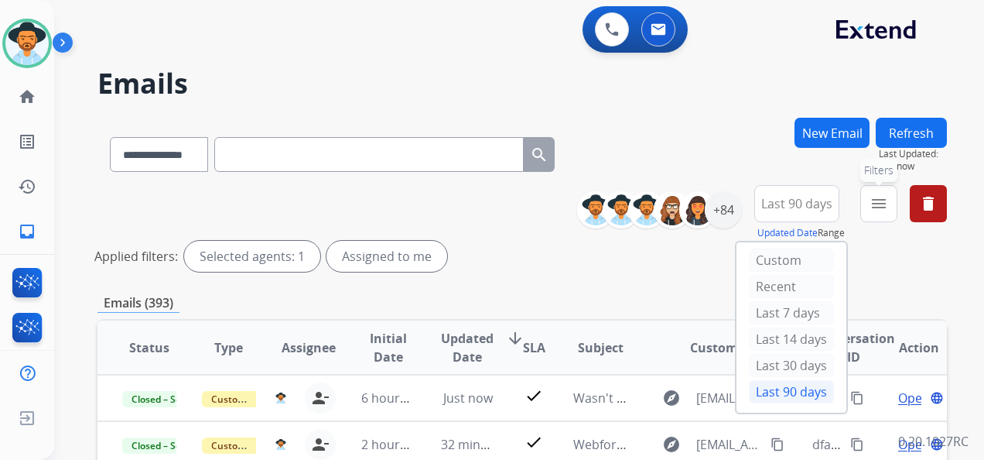
click at [882, 196] on mat-icon "menu" at bounding box center [879, 203] width 19 height 19
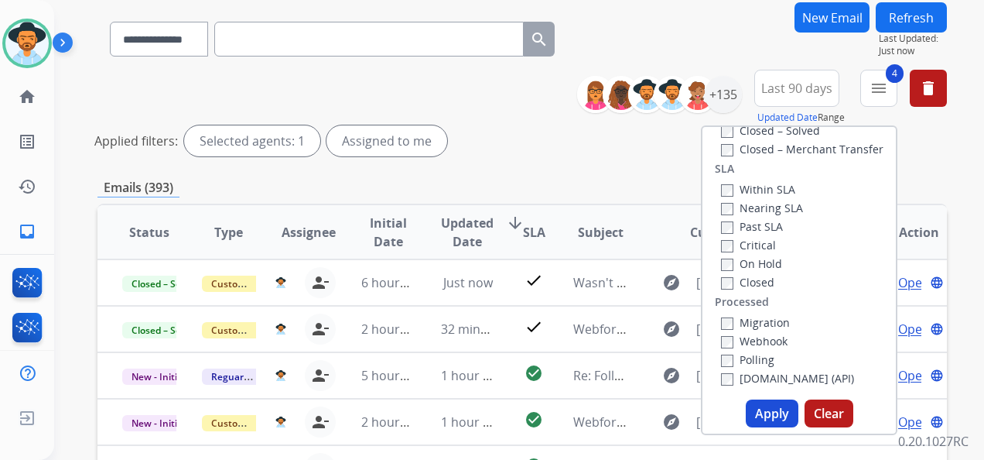
scroll to position [232, 0]
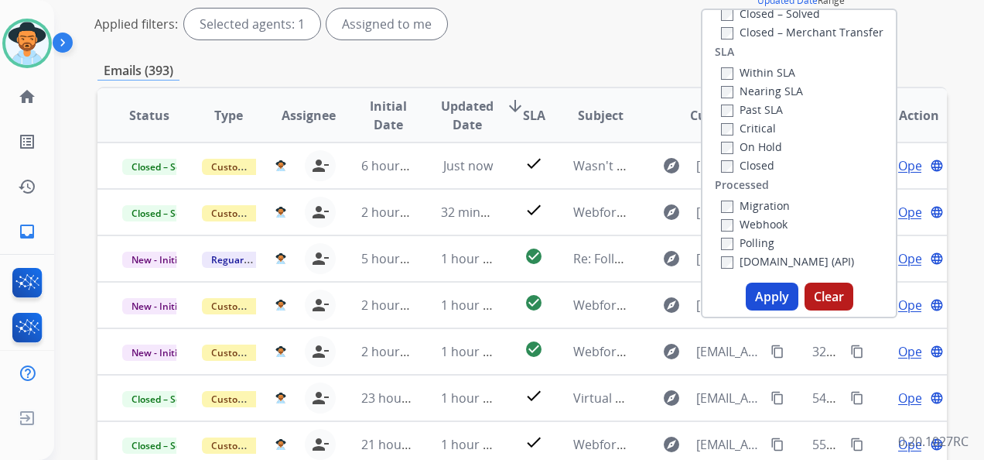
click at [768, 301] on button "Apply" at bounding box center [772, 296] width 53 height 28
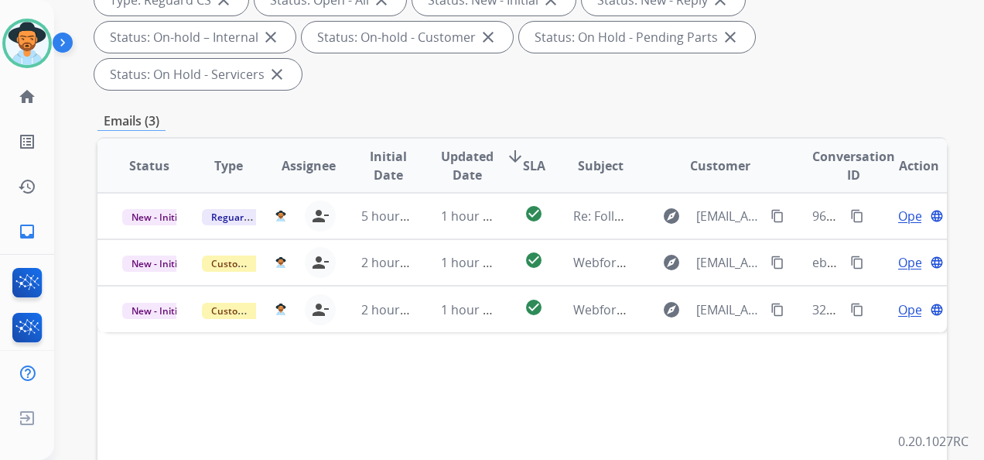
scroll to position [310, 0]
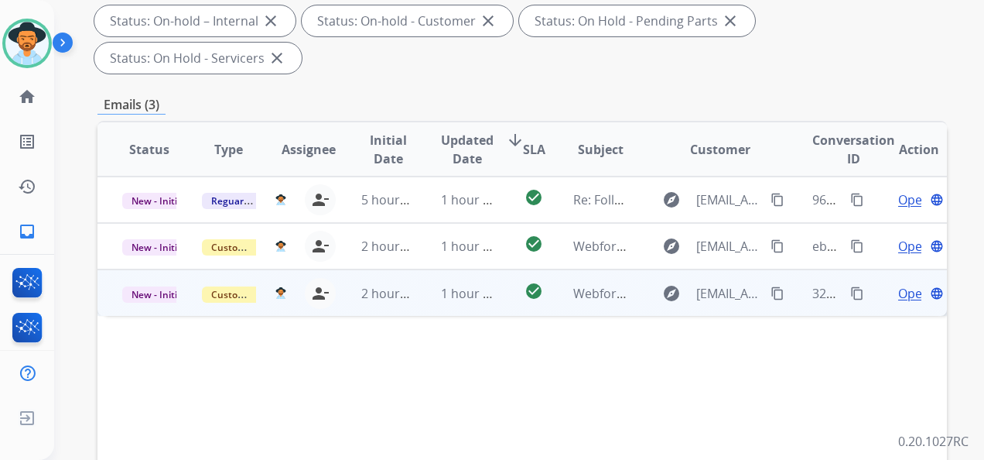
click at [902, 293] on span "Open" at bounding box center [914, 293] width 32 height 19
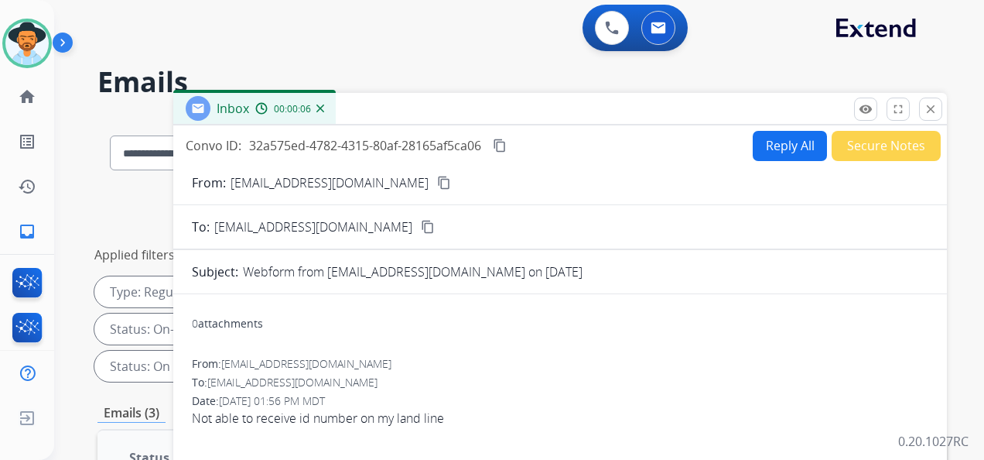
scroll to position [0, 0]
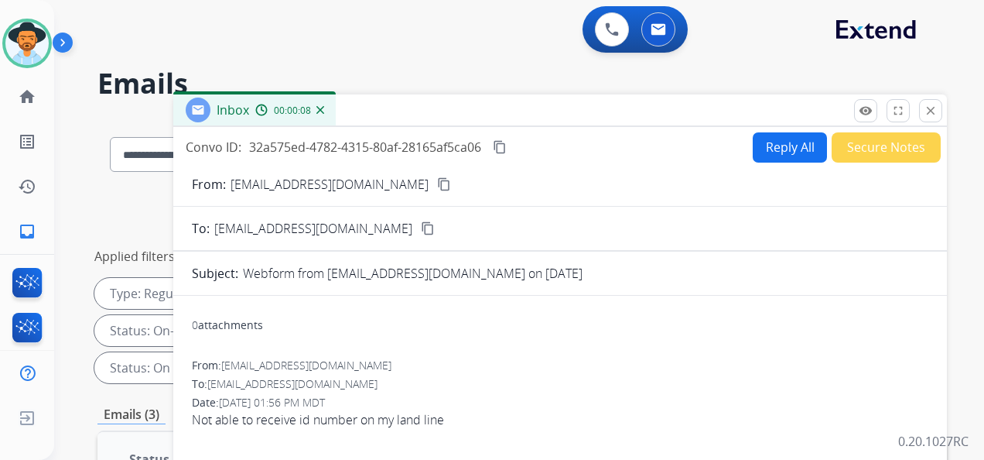
click at [437, 181] on mat-icon "content_copy" at bounding box center [444, 184] width 14 height 14
click at [435, 184] on button "content_copy" at bounding box center [444, 184] width 19 height 19
click at [517, 39] on div "0 Voice Interactions 0 Email Interactions" at bounding box center [510, 31] width 874 height 50
click at [498, 142] on mat-icon "content_copy" at bounding box center [500, 147] width 14 height 14
drag, startPoint x: 453, startPoint y: 418, endPoint x: 193, endPoint y: 418, distance: 260.0
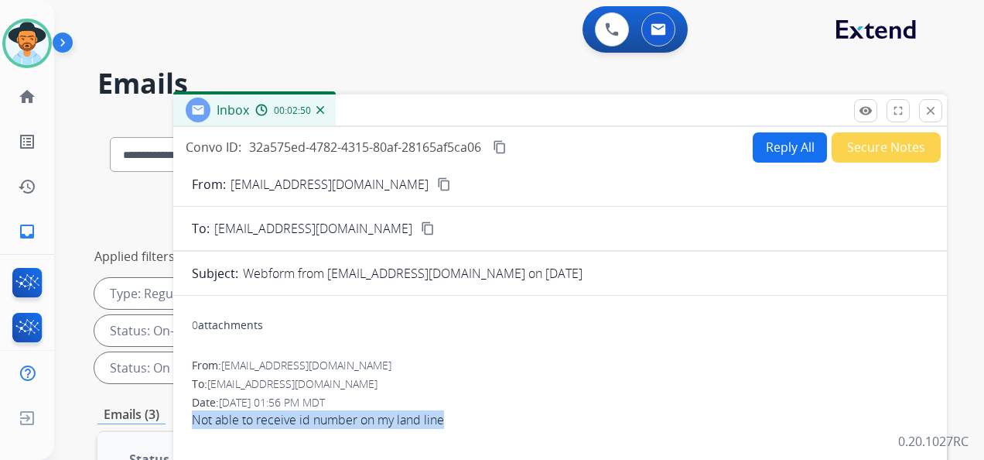
click at [193, 418] on span "Not able to receive id number on my land line" at bounding box center [560, 419] width 737 height 19
copy span "Not able to receive id number on my land line"
click at [779, 145] on button "Reply All" at bounding box center [790, 147] width 74 height 30
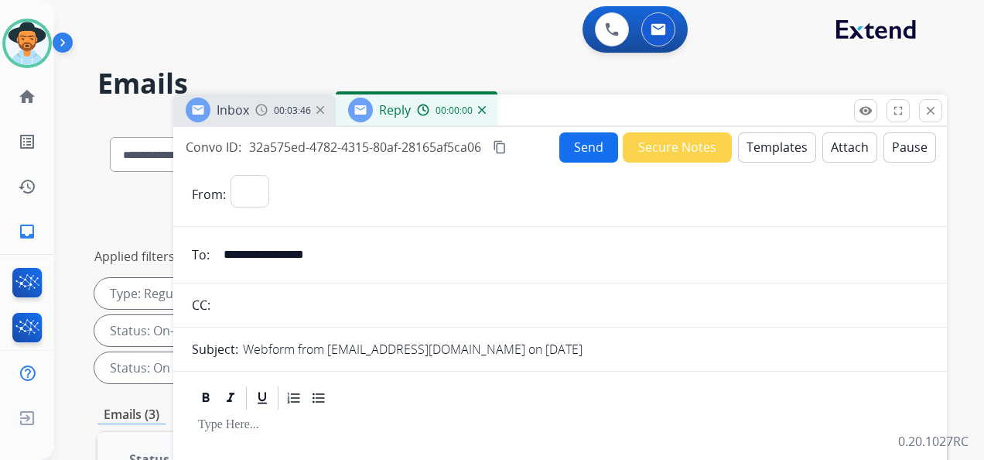
select select "**********"
click at [765, 148] on button "Templates" at bounding box center [777, 147] width 78 height 30
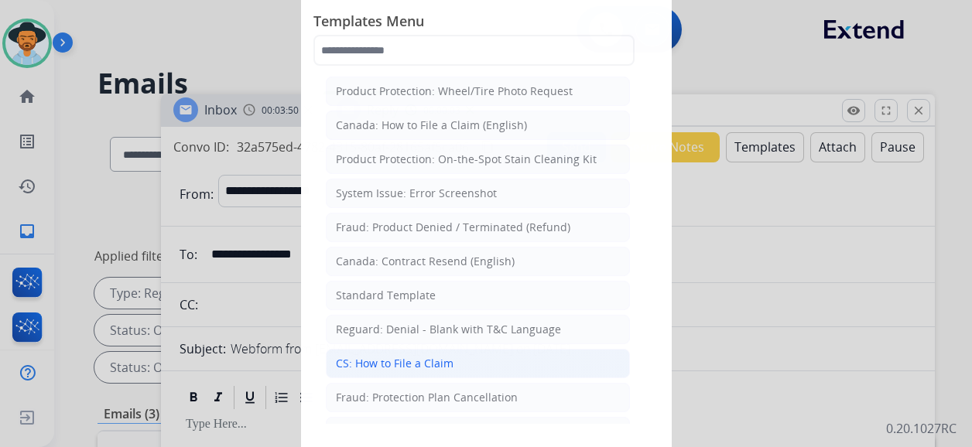
click at [475, 361] on li "CS: How to File a Claim" at bounding box center [478, 363] width 304 height 29
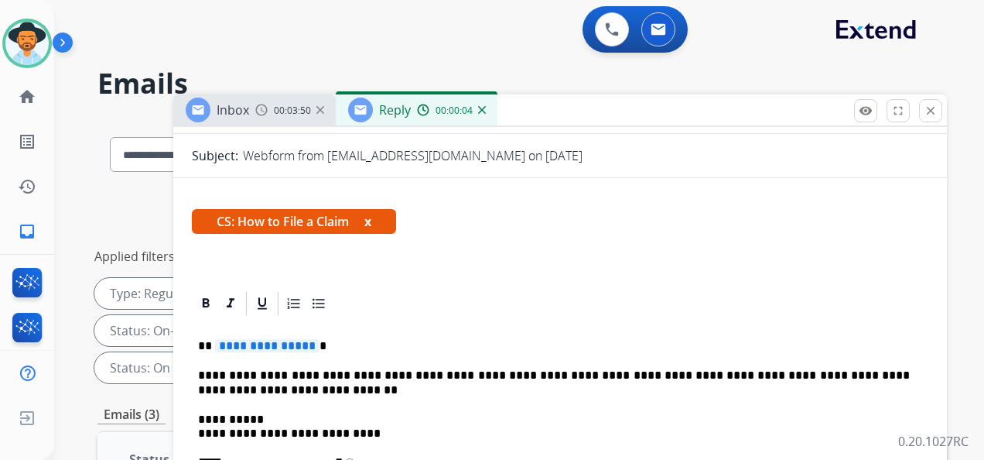
scroll to position [195, 0]
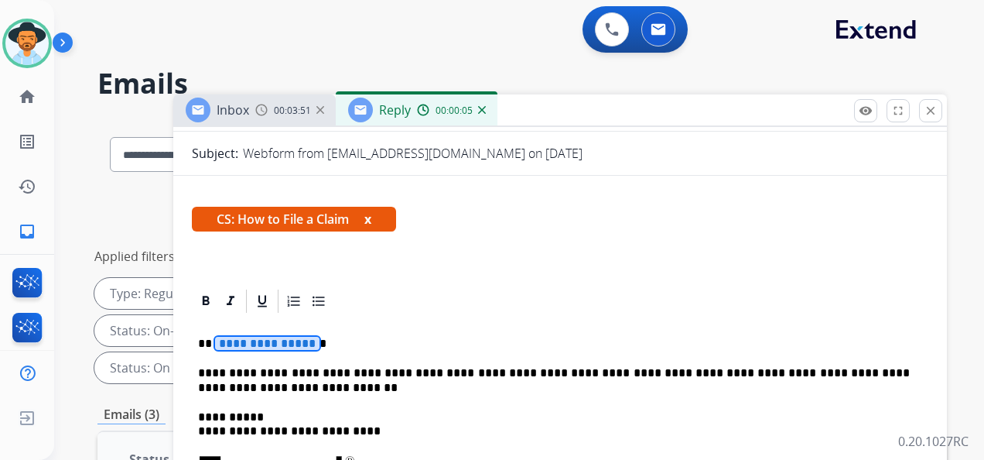
click at [264, 346] on span "**********" at bounding box center [267, 343] width 104 height 13
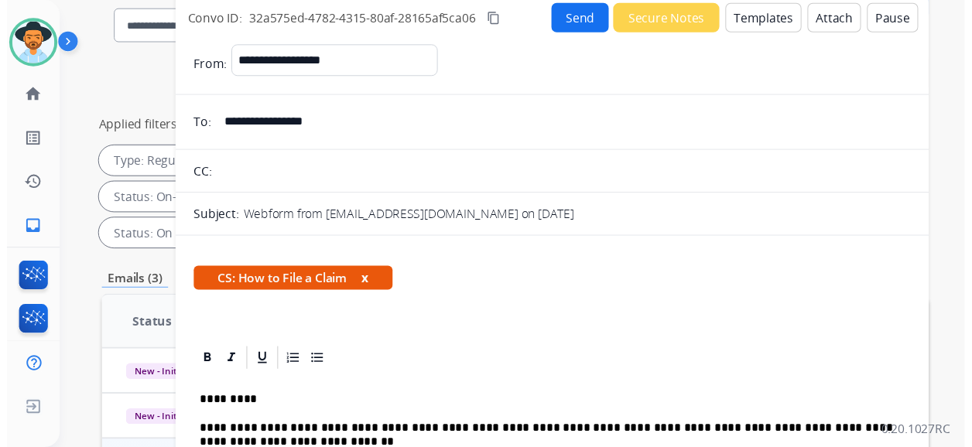
scroll to position [0, 0]
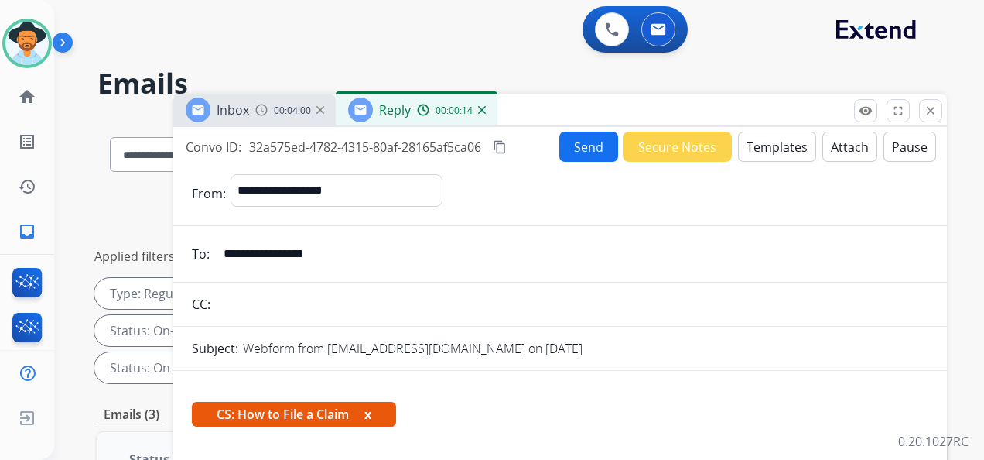
click at [577, 144] on button "Send" at bounding box center [588, 147] width 59 height 30
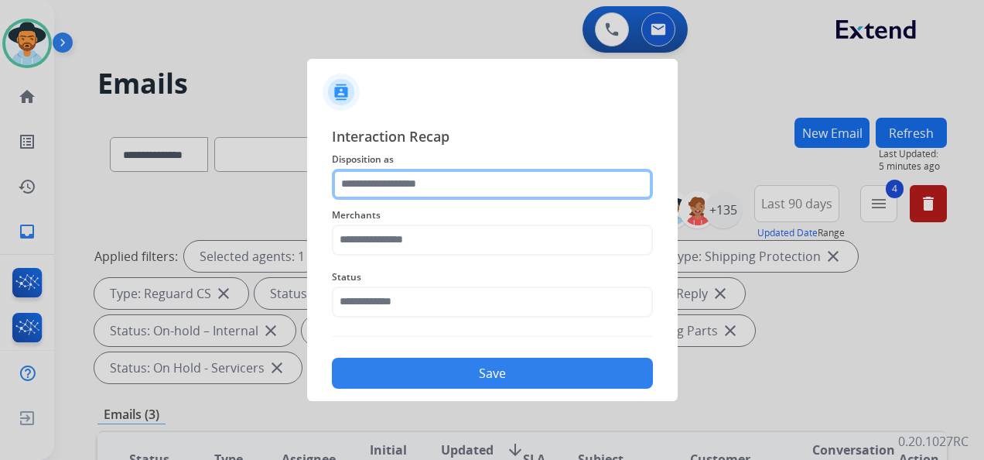
click at [437, 180] on input "text" at bounding box center [492, 184] width 321 height 31
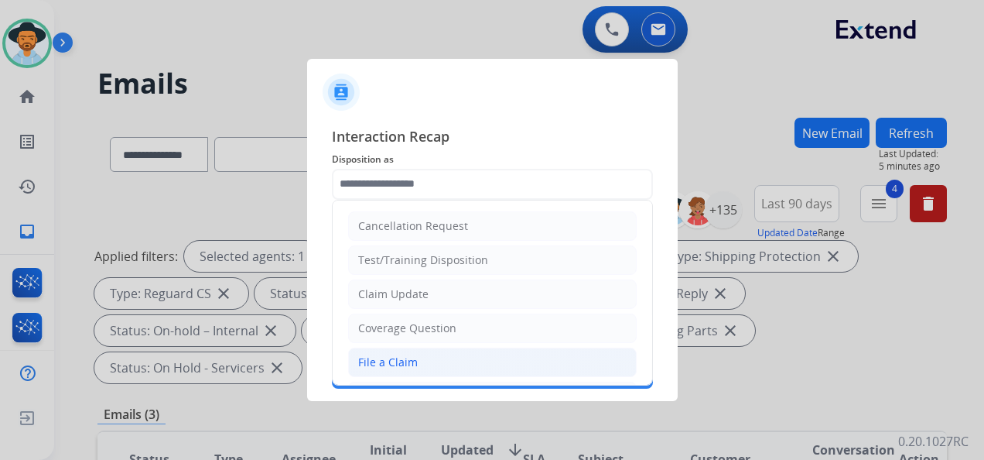
click at [452, 362] on li "File a Claim" at bounding box center [492, 361] width 289 height 29
type input "**********"
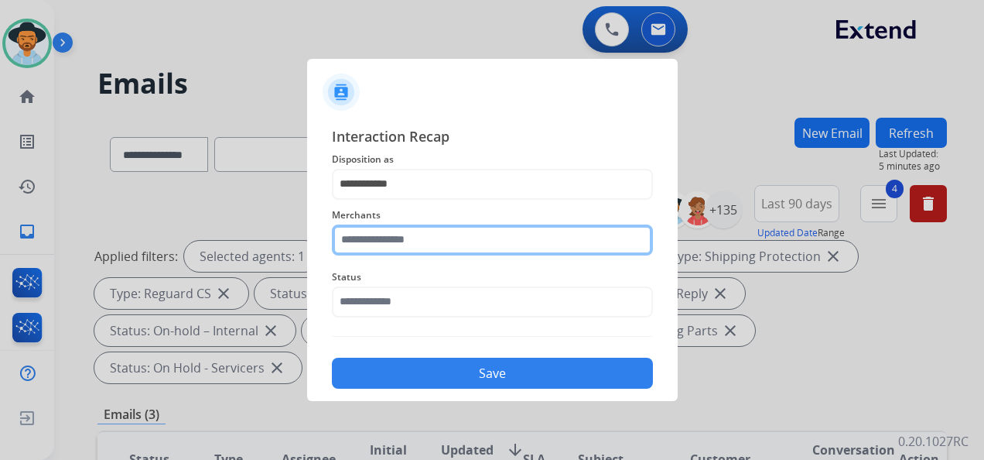
click at [418, 235] on input "text" at bounding box center [492, 239] width 321 height 31
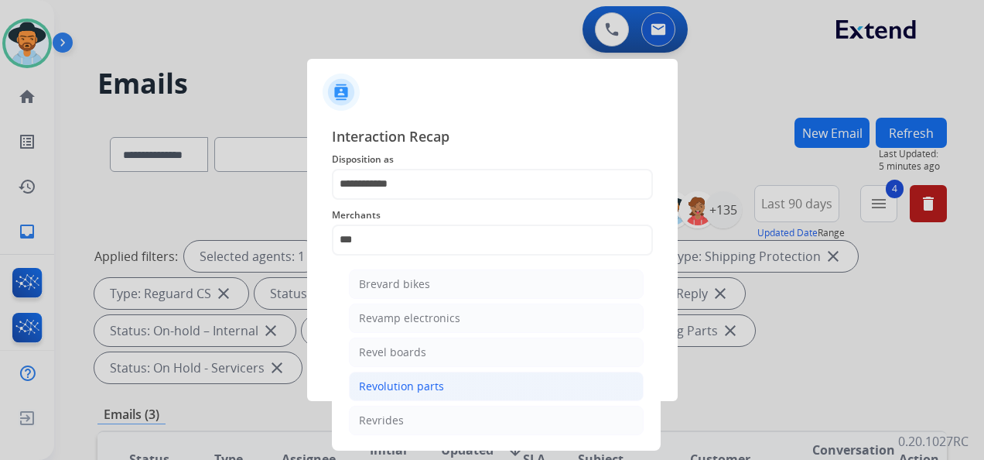
click at [440, 379] on div "Revolution parts" at bounding box center [401, 385] width 85 height 15
type input "**********"
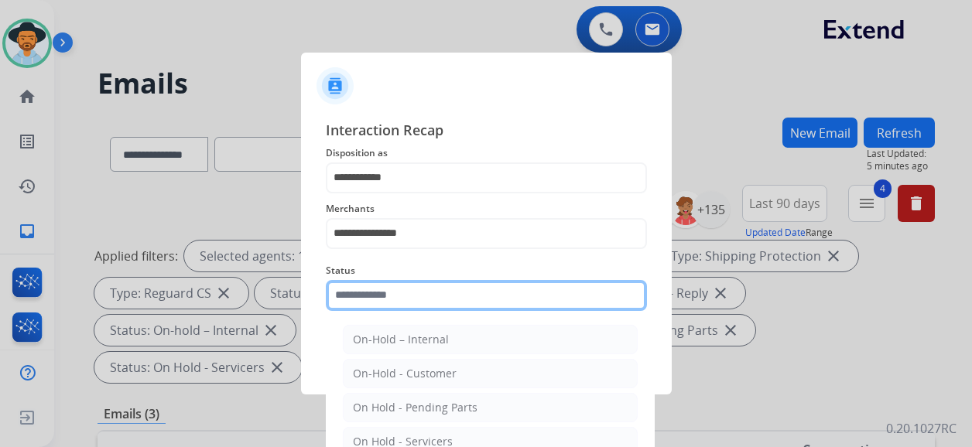
click at [426, 311] on div "Status On-Hold – Internal On-Hold - Customer On Hold - Pending Parts On Hold - …" at bounding box center [486, 286] width 321 height 62
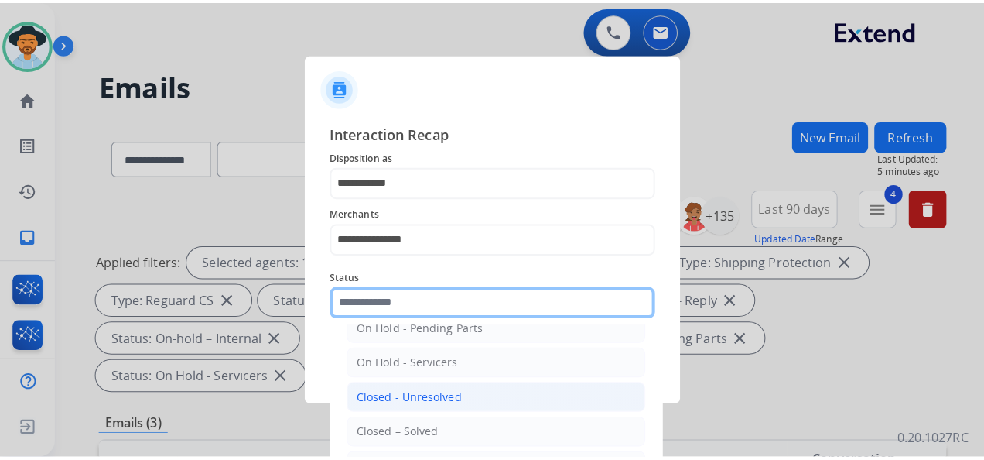
scroll to position [88, 0]
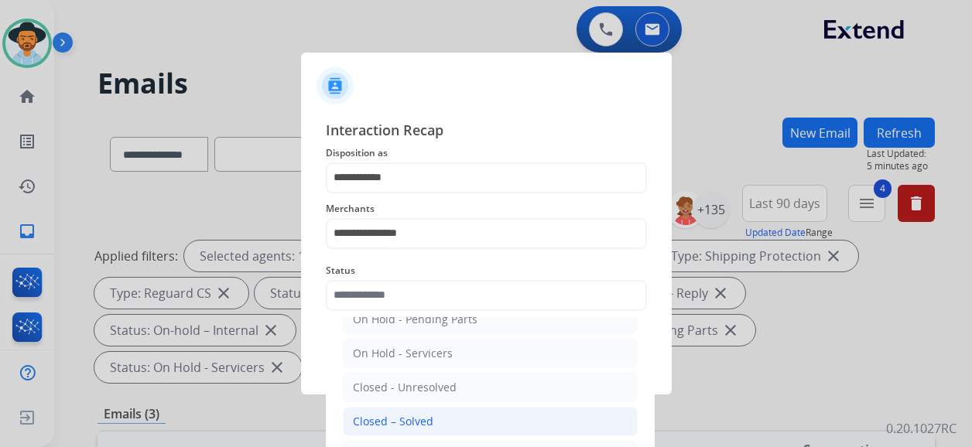
click at [440, 415] on li "Closed – Solved" at bounding box center [490, 421] width 295 height 29
type input "**********"
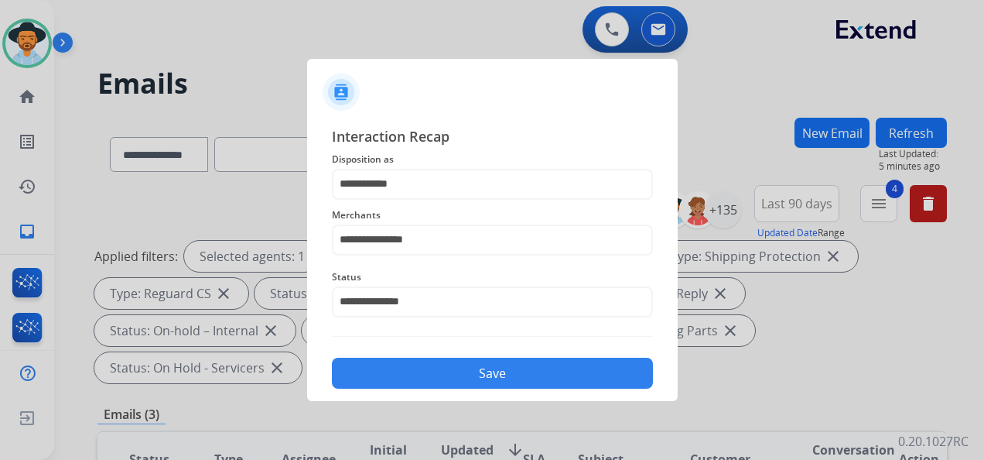
click at [483, 377] on button "Save" at bounding box center [492, 373] width 321 height 31
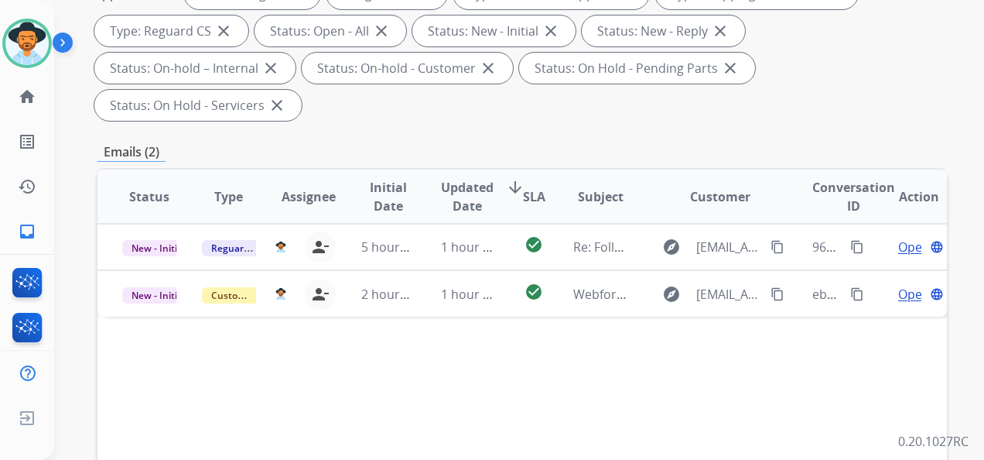
scroll to position [310, 0]
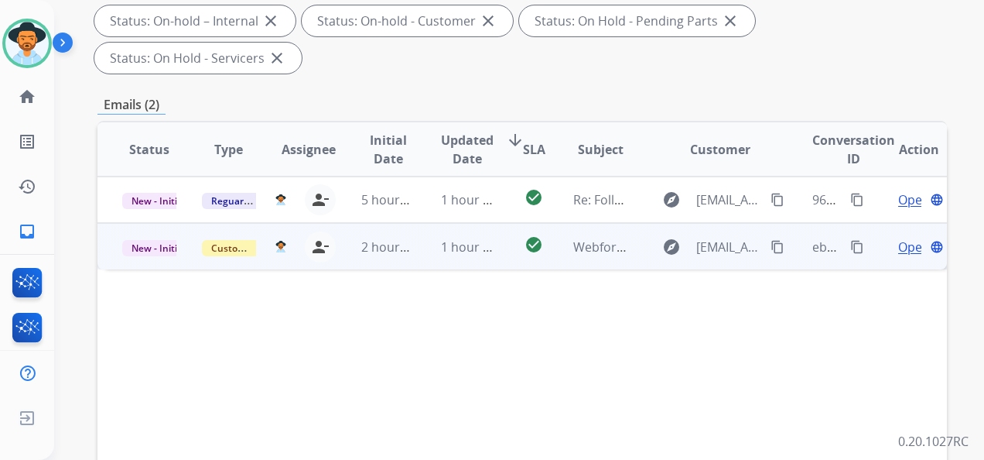
click at [898, 249] on span "Open" at bounding box center [914, 247] width 32 height 19
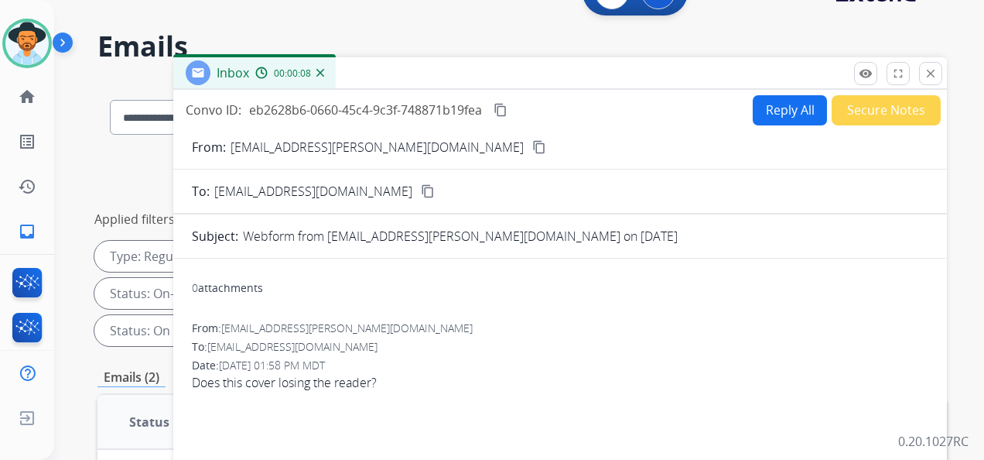
scroll to position [0, 0]
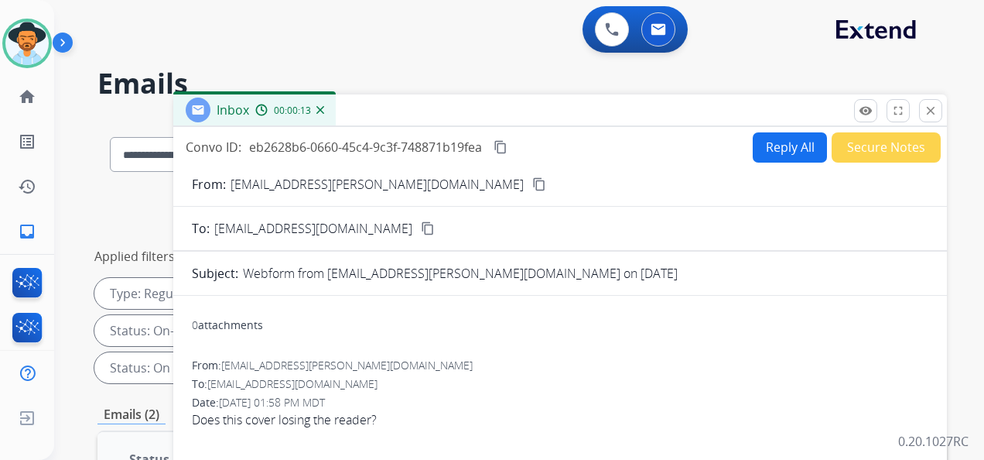
click at [532, 180] on mat-icon "content_copy" at bounding box center [539, 184] width 14 height 14
click at [522, 19] on div "0 Voice Interactions 0 Email Interactions" at bounding box center [510, 31] width 874 height 50
click at [503, 145] on mat-icon "content_copy" at bounding box center [501, 147] width 14 height 14
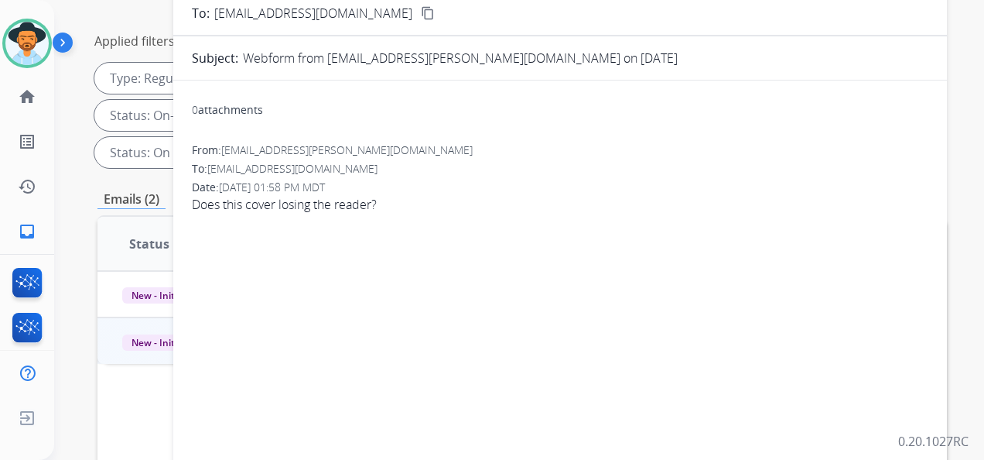
scroll to position [232, 0]
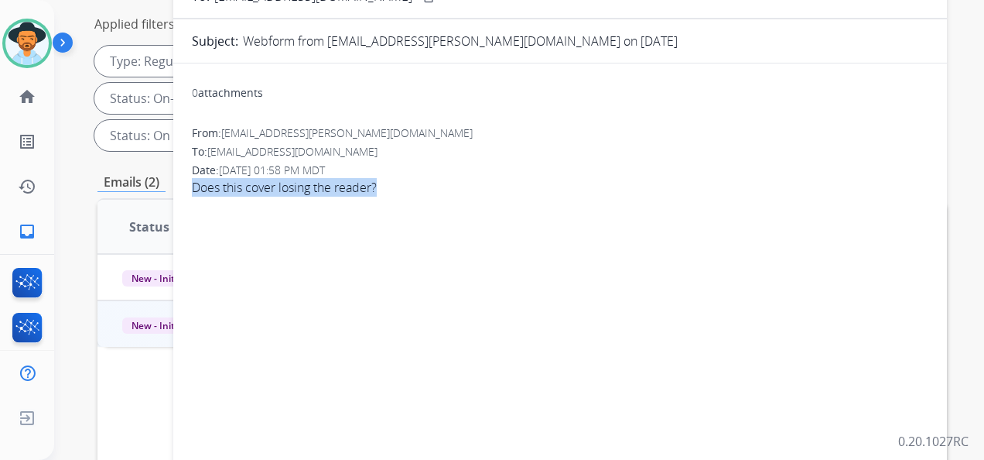
drag, startPoint x: 191, startPoint y: 186, endPoint x: 387, endPoint y: 203, distance: 196.5
click at [387, 203] on div "0 attachments From: [EMAIL_ADDRESS][PERSON_NAME][DOMAIN_NAME] To: [EMAIL_ADDRES…" at bounding box center [560, 324] width 774 height 497
copy span "Does this cover losing the reader?"
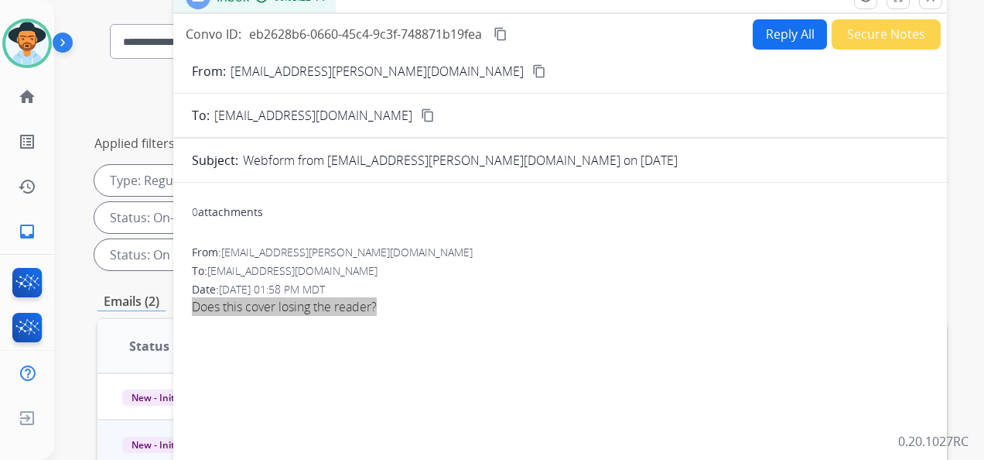
scroll to position [0, 0]
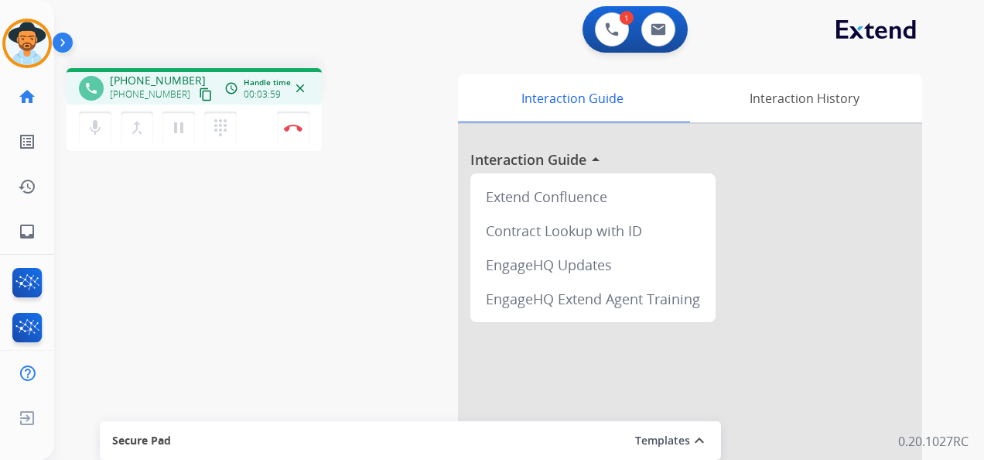
click at [354, 30] on div "1 Voice Interactions 0 Email Interactions" at bounding box center [510, 31] width 874 height 50
click at [297, 136] on button "Disconnect" at bounding box center [293, 127] width 33 height 33
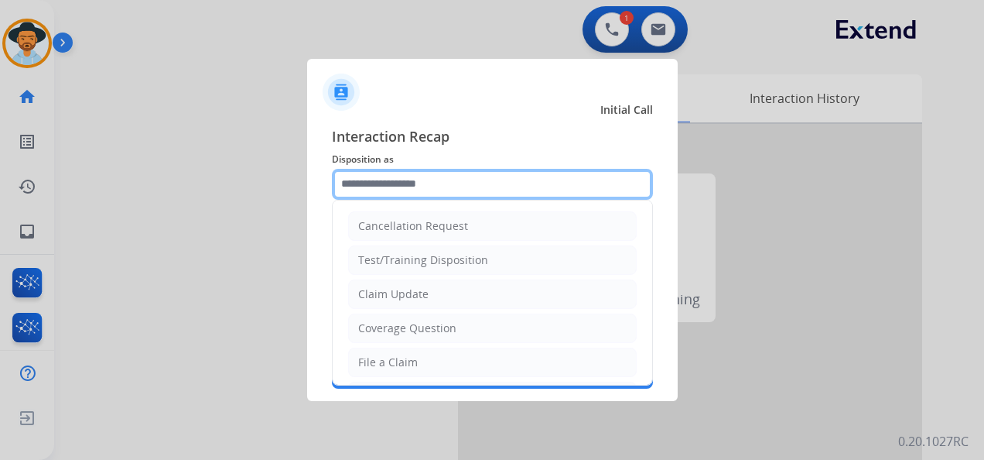
click at [414, 184] on input "text" at bounding box center [492, 184] width 321 height 31
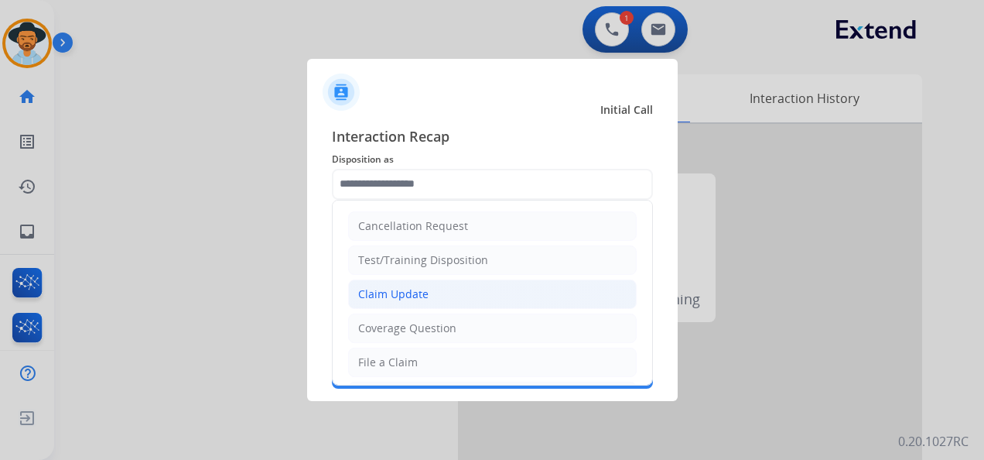
click at [446, 296] on li "Claim Update" at bounding box center [492, 293] width 289 height 29
type input "**********"
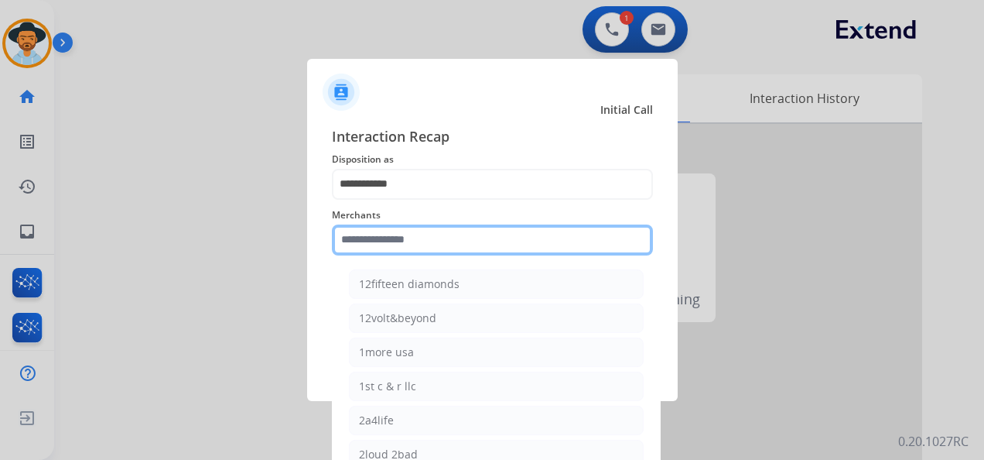
click at [421, 245] on input "text" at bounding box center [492, 239] width 321 height 31
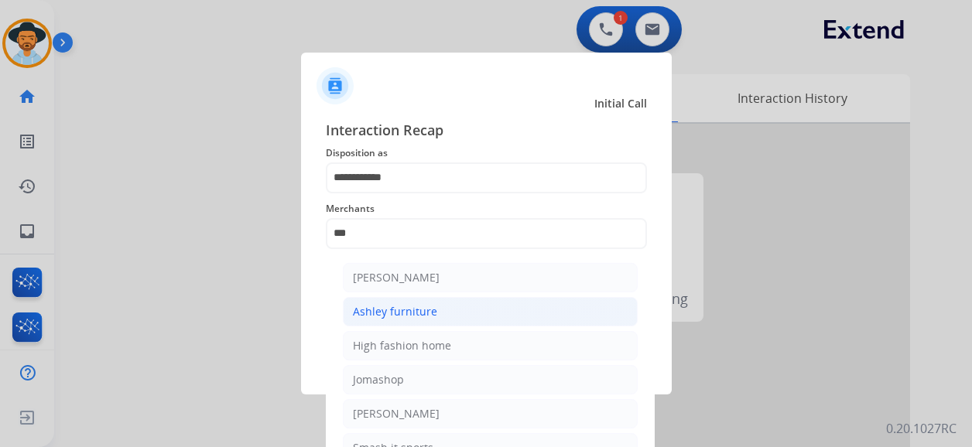
click at [426, 310] on div "Ashley furniture" at bounding box center [395, 311] width 84 height 15
type input "**********"
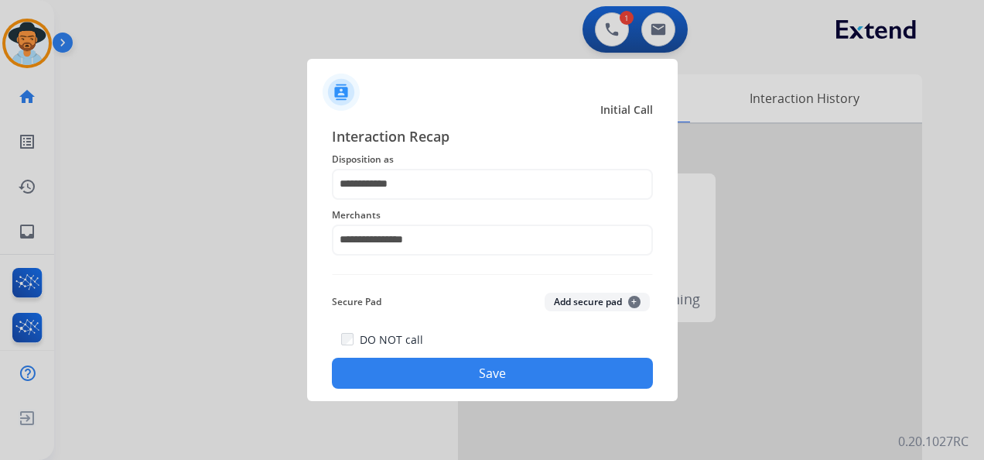
click at [500, 376] on button "Save" at bounding box center [492, 373] width 321 height 31
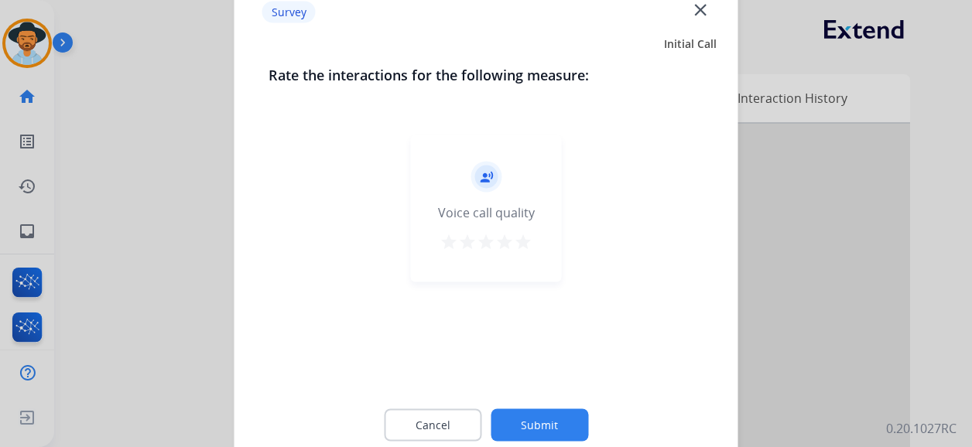
drag, startPoint x: 529, startPoint y: 242, endPoint x: 527, endPoint y: 256, distance: 14.1
click at [528, 242] on mat-icon "star" at bounding box center [523, 242] width 19 height 19
click at [559, 421] on button "Submit" at bounding box center [540, 425] width 98 height 33
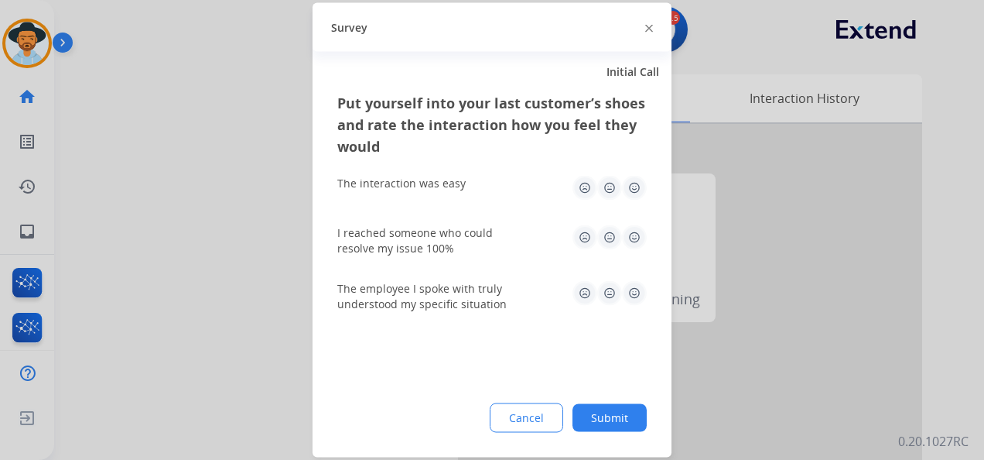
click at [632, 191] on img at bounding box center [634, 188] width 25 height 25
click at [639, 238] on img at bounding box center [634, 237] width 25 height 25
click at [635, 286] on img at bounding box center [634, 293] width 25 height 25
drag, startPoint x: 611, startPoint y: 398, endPoint x: 614, endPoint y: 409, distance: 12.0
click at [613, 401] on div "Put yourself into your last customer’s shoes and rate the interaction how you f…" at bounding box center [492, 274] width 359 height 365
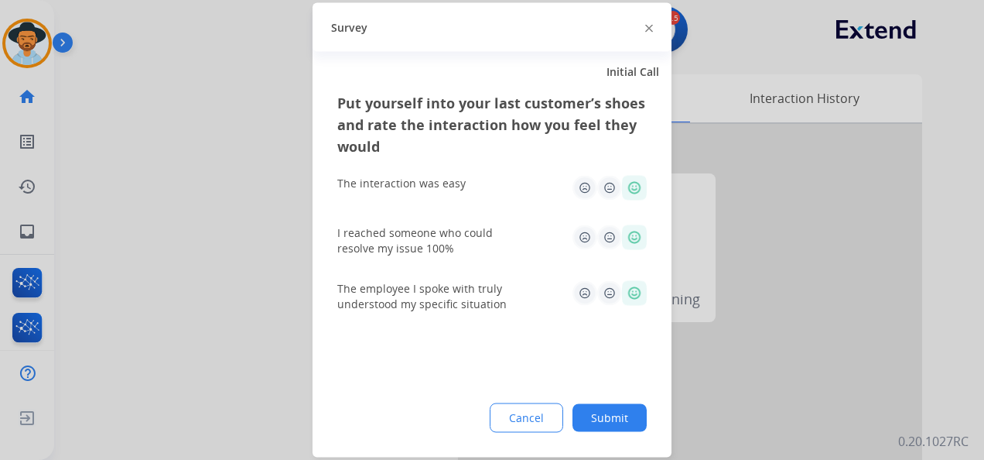
click at [615, 413] on button "Submit" at bounding box center [610, 418] width 74 height 28
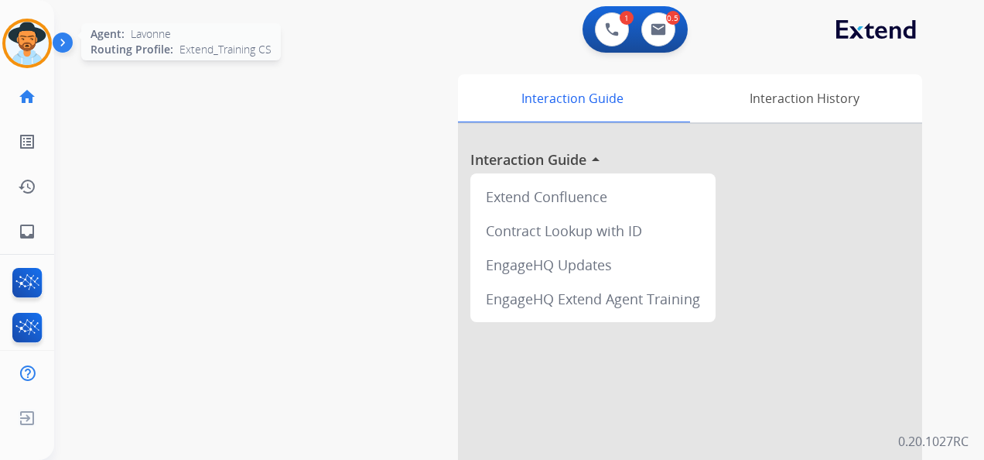
click at [37, 36] on img at bounding box center [26, 43] width 43 height 43
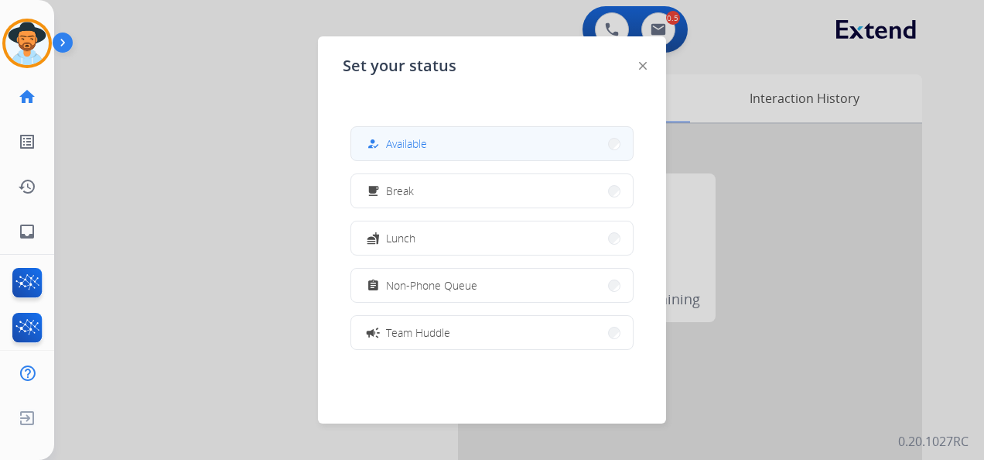
click at [450, 149] on button "how_to_reg Available" at bounding box center [492, 143] width 282 height 33
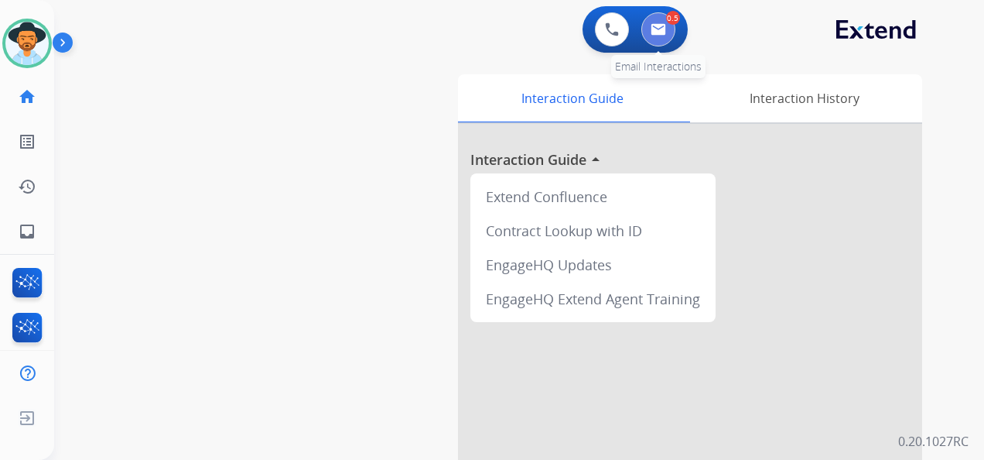
click at [651, 28] on img at bounding box center [658, 29] width 15 height 12
select select "**********"
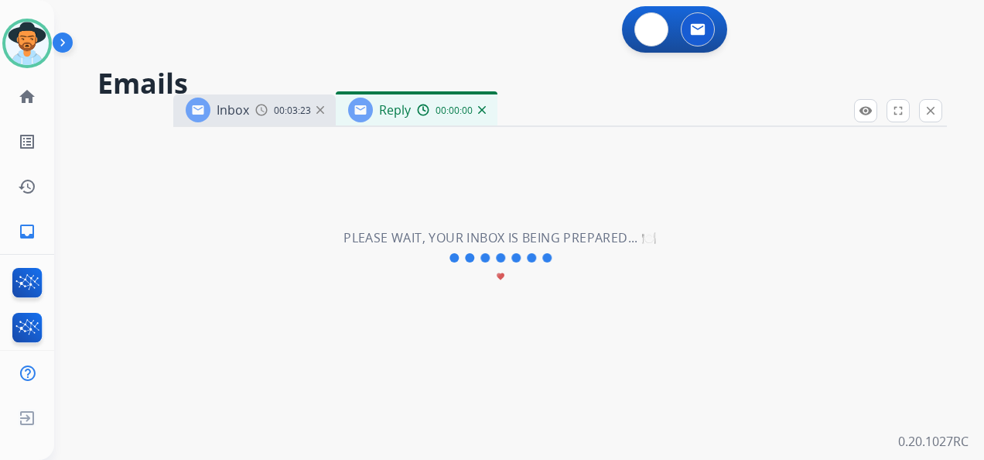
select select "**********"
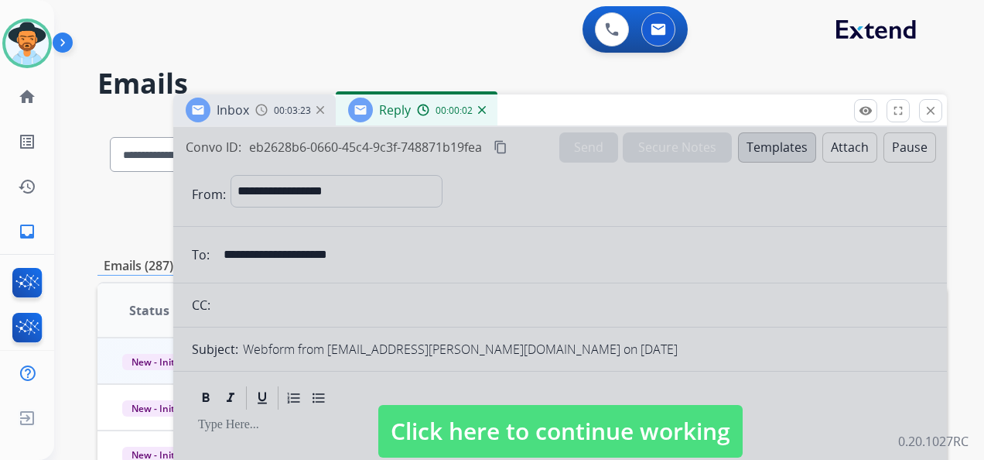
click at [560, 421] on span "Click here to continue working" at bounding box center [560, 431] width 364 height 53
select select
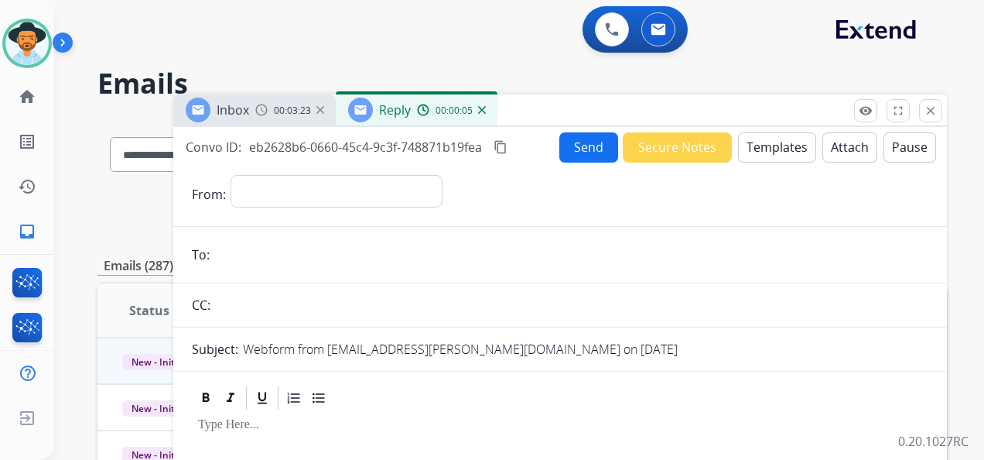
click at [482, 105] on div "Reply 00:00:05" at bounding box center [417, 109] width 162 height 31
click at [481, 107] on img at bounding box center [482, 110] width 8 height 8
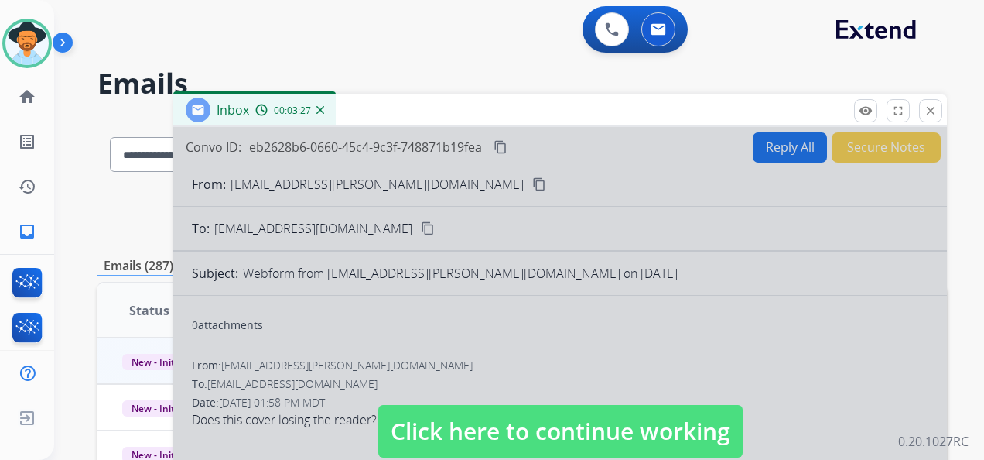
click at [541, 427] on span "Click here to continue working" at bounding box center [560, 431] width 364 height 53
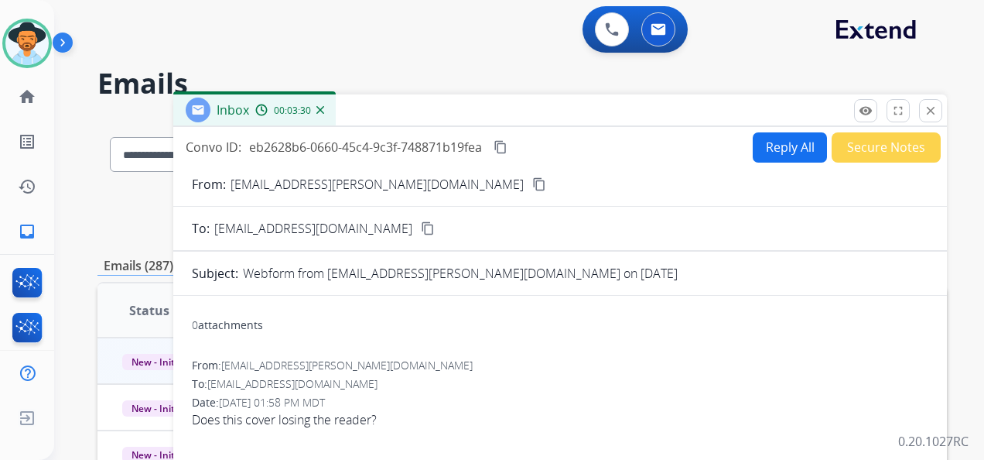
click at [771, 144] on button "Reply All" at bounding box center [790, 147] width 74 height 30
select select "**********"
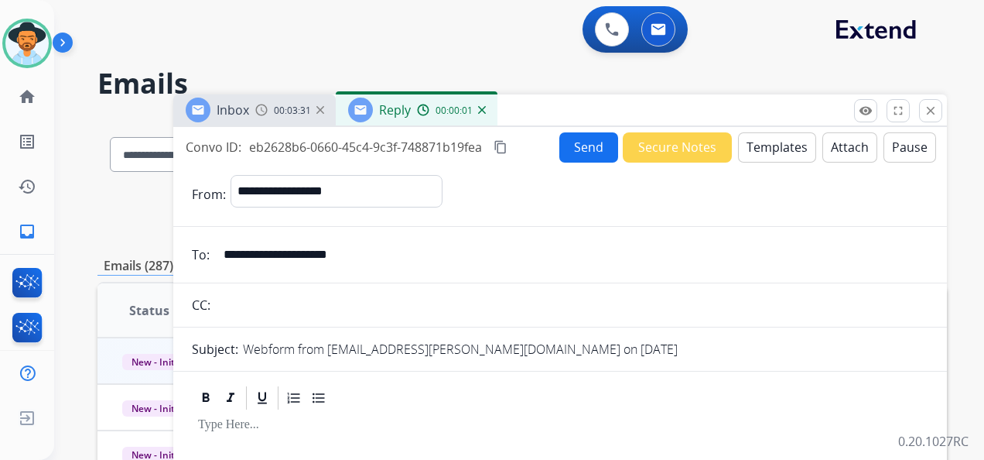
click at [762, 142] on button "Templates" at bounding box center [777, 147] width 78 height 30
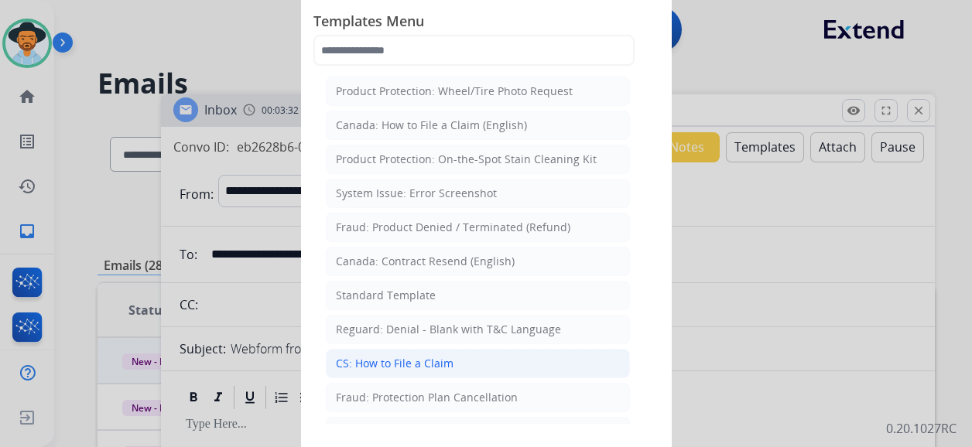
click at [486, 365] on li "CS: How to File a Claim" at bounding box center [478, 363] width 304 height 29
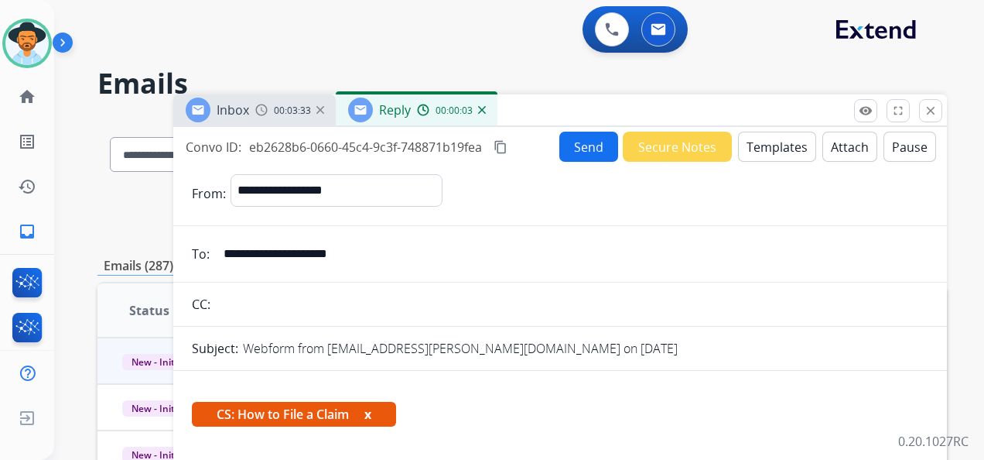
scroll to position [155, 0]
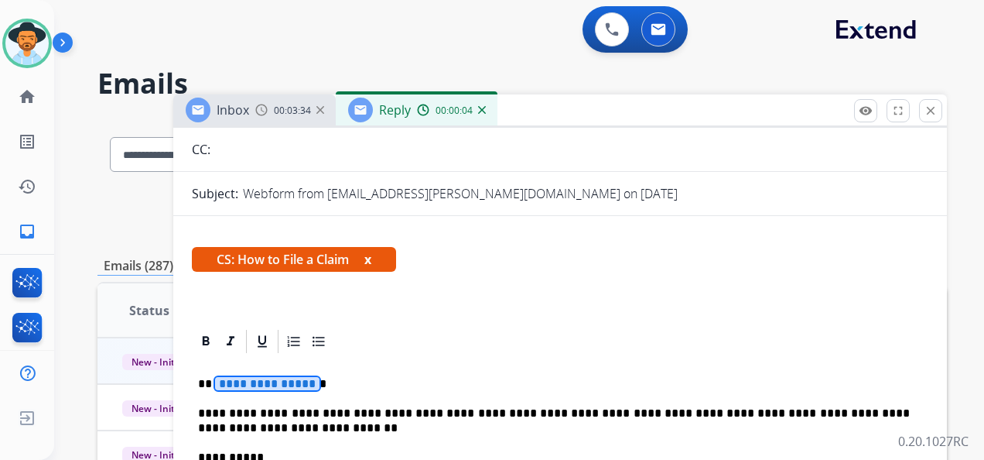
click at [269, 385] on span "**********" at bounding box center [267, 383] width 104 height 13
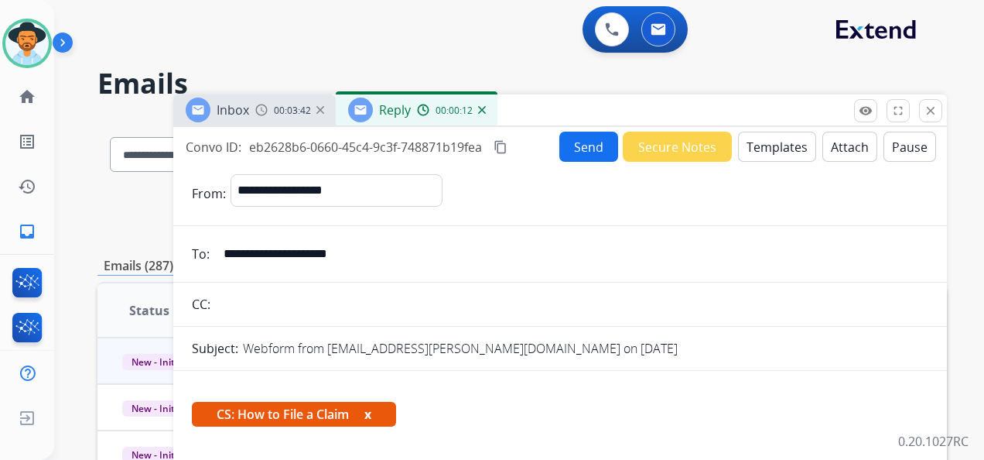
click at [832, 145] on button "Attach" at bounding box center [850, 147] width 55 height 30
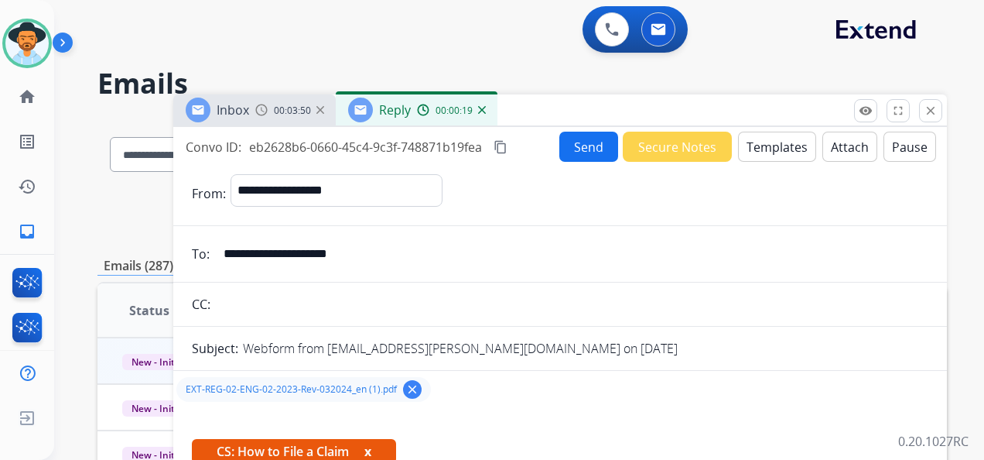
click at [577, 136] on button "Send" at bounding box center [588, 147] width 59 height 30
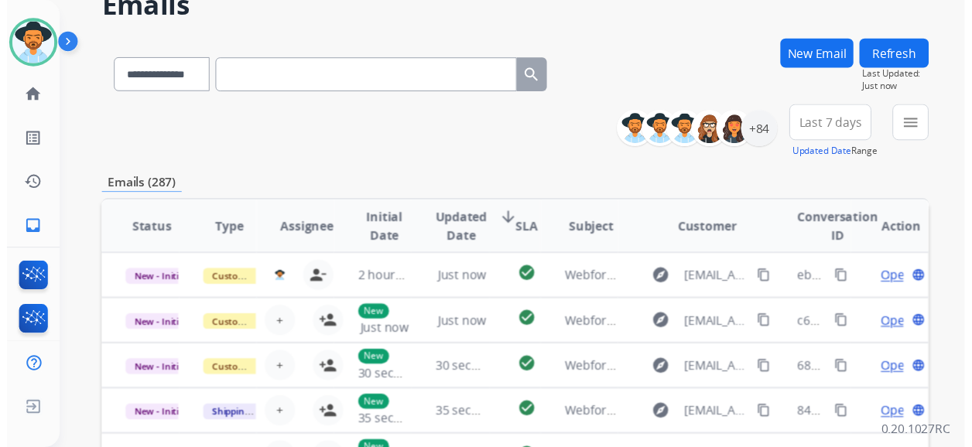
scroll to position [155, 0]
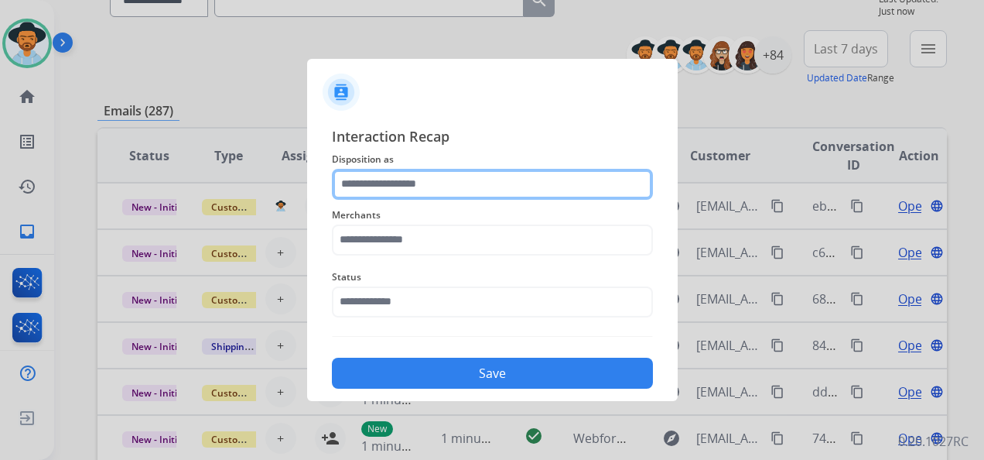
click at [444, 175] on input "text" at bounding box center [492, 184] width 321 height 31
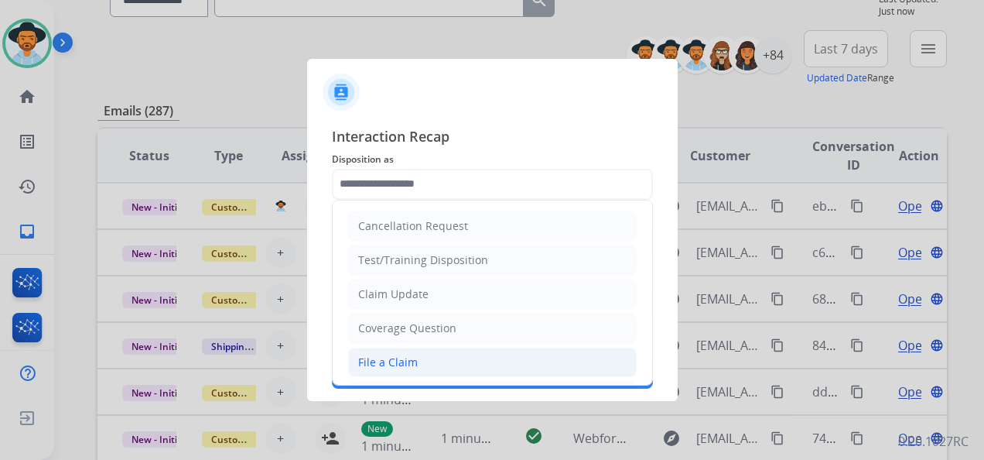
click at [467, 355] on li "File a Claim" at bounding box center [492, 361] width 289 height 29
type input "**********"
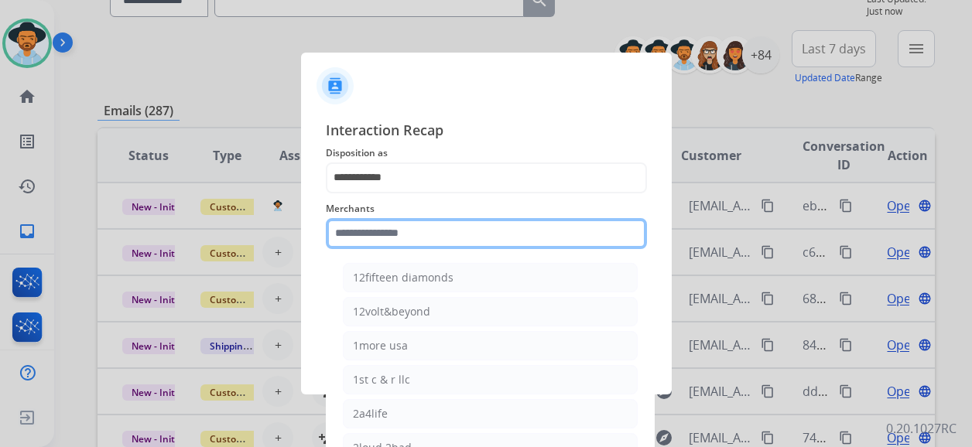
click at [450, 236] on input "text" at bounding box center [486, 233] width 321 height 31
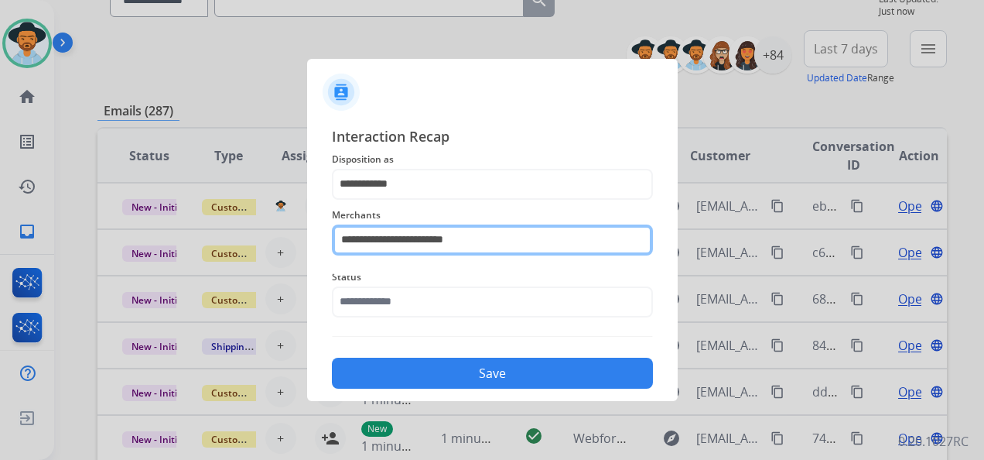
type input "**********"
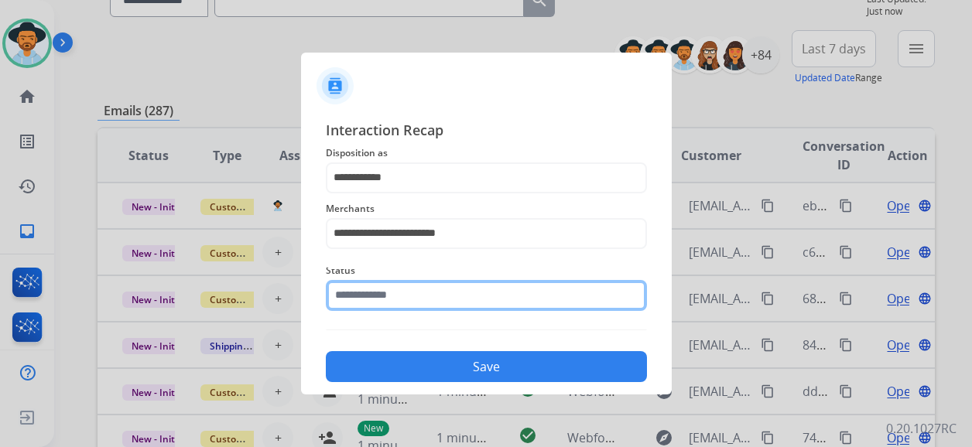
click at [413, 304] on input "text" at bounding box center [486, 295] width 321 height 31
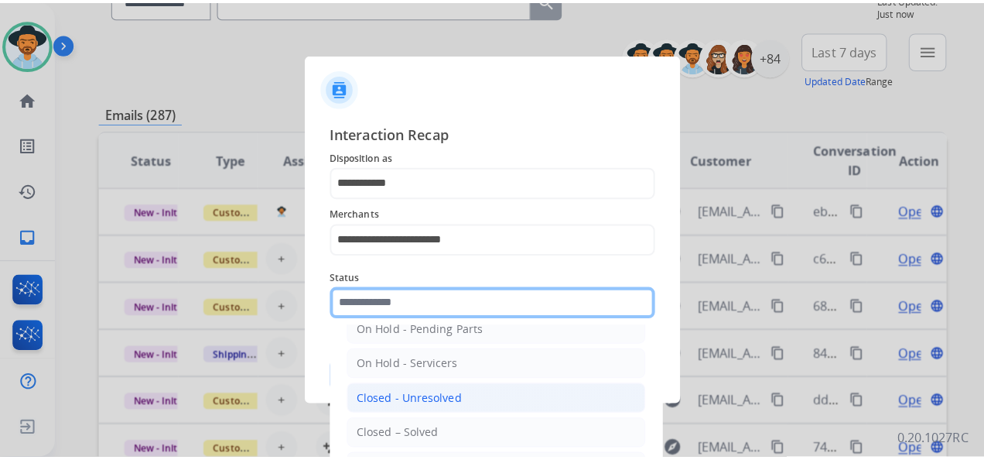
scroll to position [88, 0]
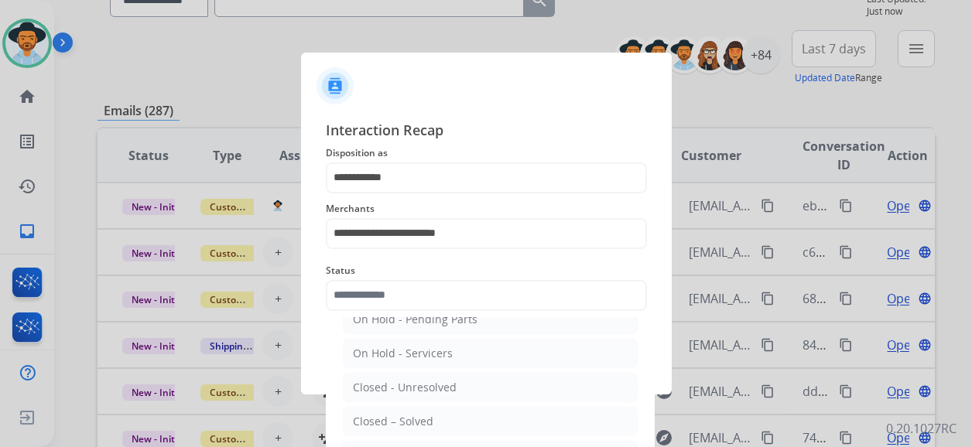
click at [412, 415] on div "Closed – Solved" at bounding box center [393, 421] width 80 height 15
type input "**********"
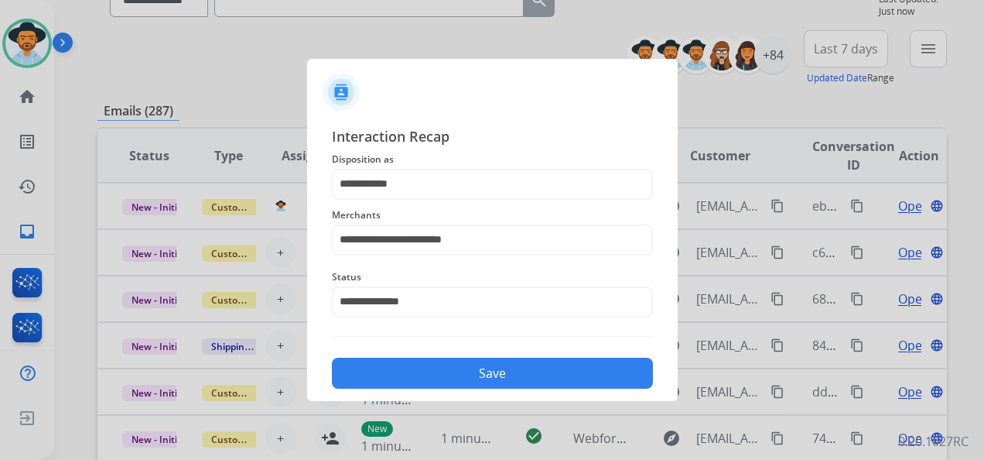
click at [455, 373] on button "Save" at bounding box center [492, 373] width 321 height 31
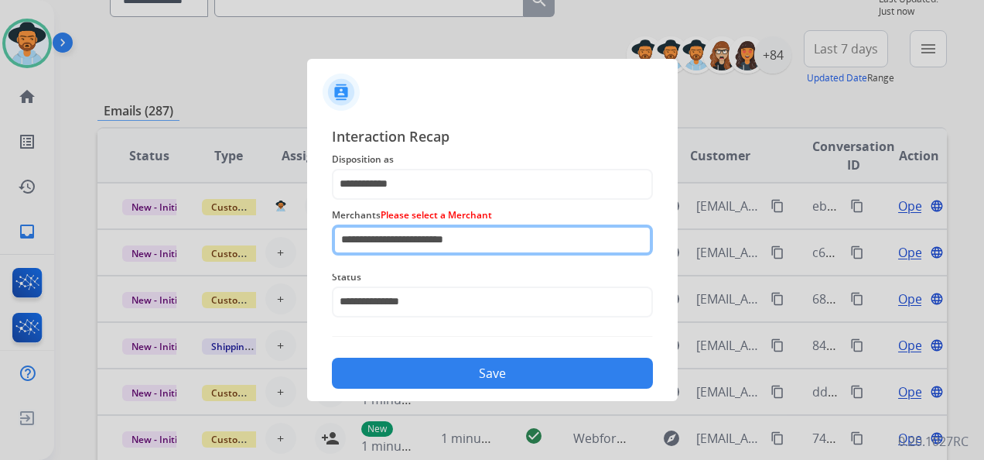
drag, startPoint x: 471, startPoint y: 239, endPoint x: 337, endPoint y: 237, distance: 133.1
click at [337, 237] on input "**********" at bounding box center [492, 239] width 321 height 31
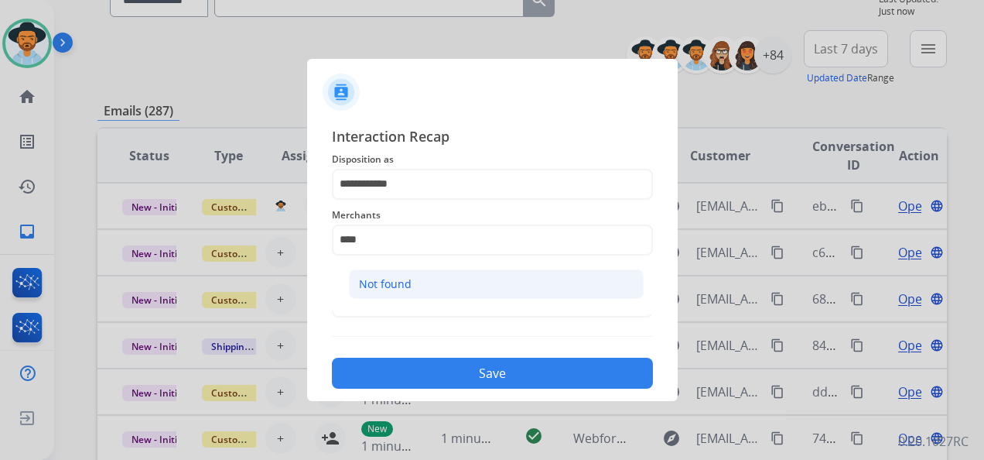
click at [409, 278] on div "Not found" at bounding box center [385, 283] width 53 height 15
type input "*********"
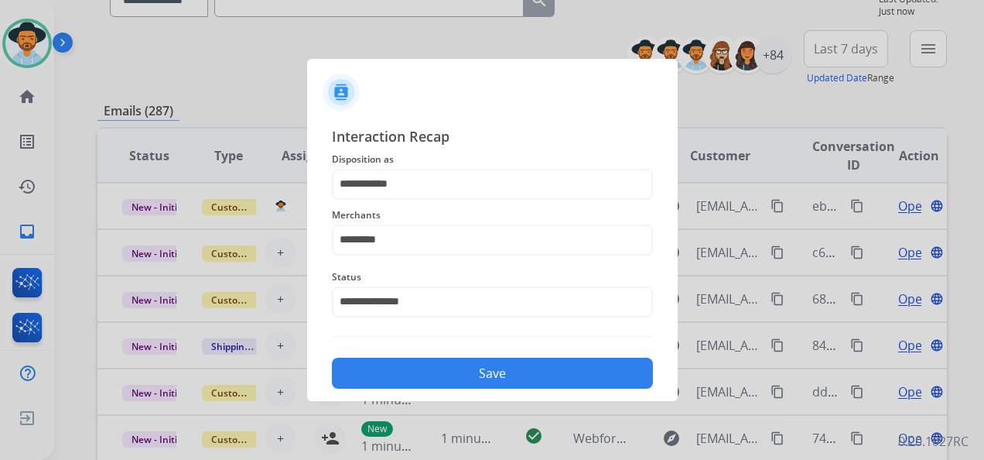
click at [503, 380] on button "Save" at bounding box center [492, 373] width 321 height 31
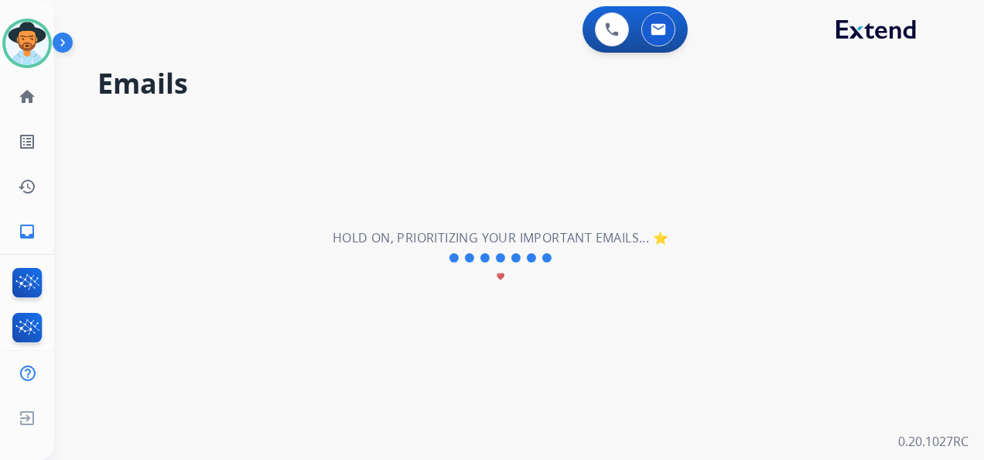
scroll to position [0, 0]
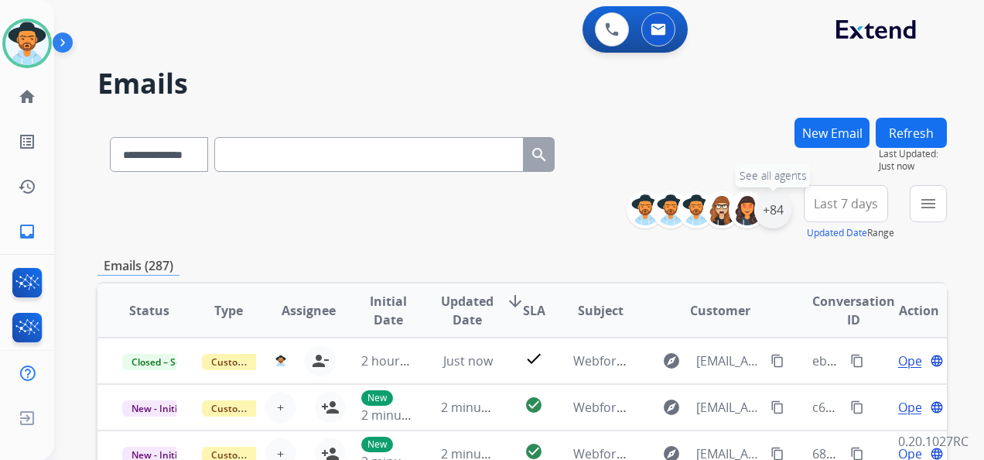
click at [769, 207] on div "+84" at bounding box center [773, 209] width 37 height 37
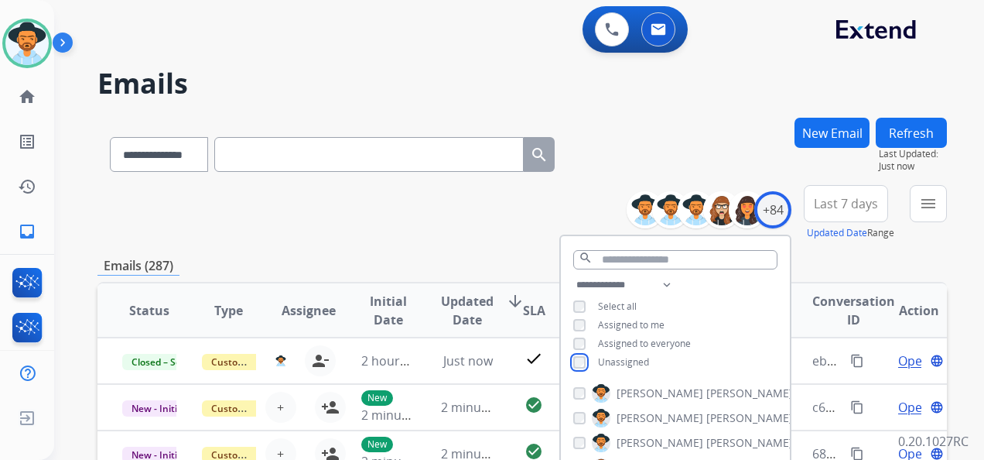
scroll to position [232, 0]
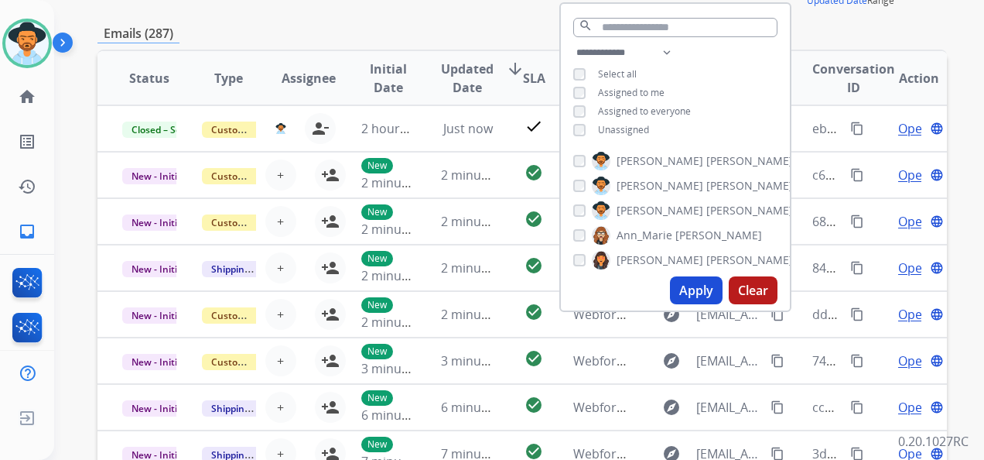
click at [684, 284] on button "Apply" at bounding box center [696, 290] width 53 height 28
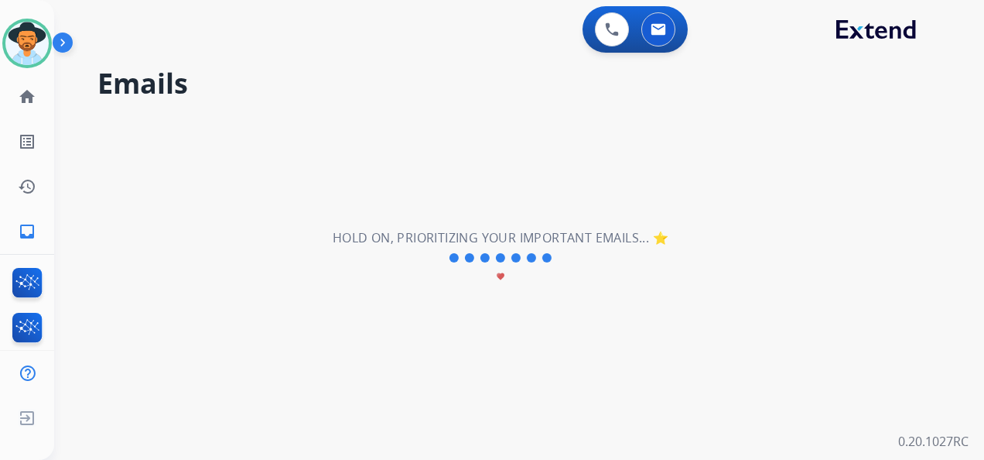
scroll to position [0, 0]
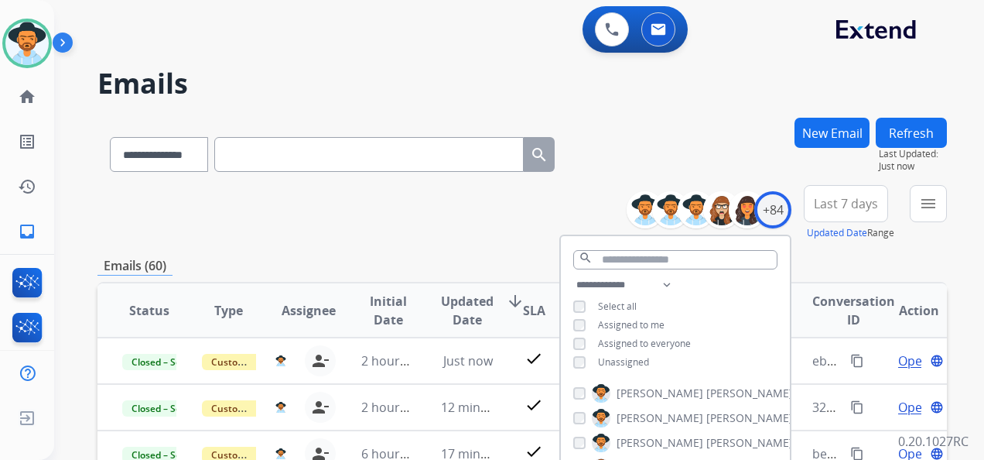
click at [854, 193] on button "Last 7 days" at bounding box center [846, 203] width 84 height 37
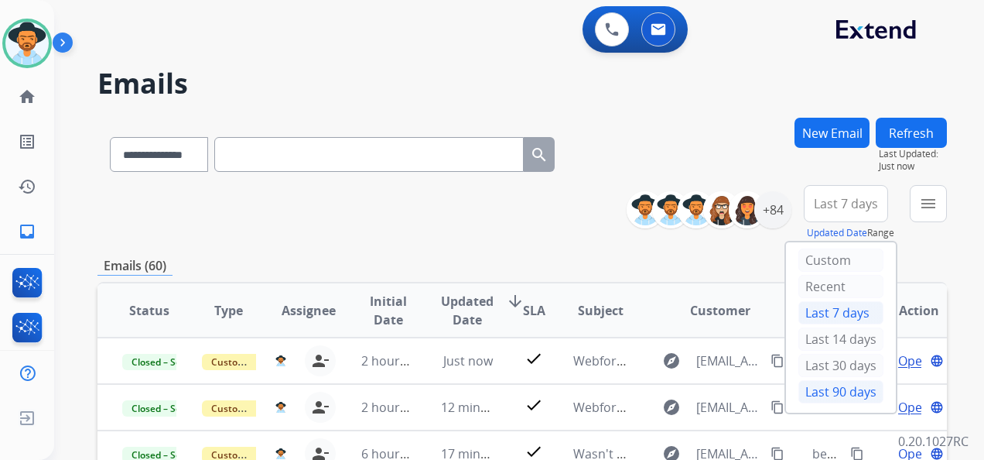
click at [831, 387] on div "Last 90 days" at bounding box center [841, 391] width 85 height 23
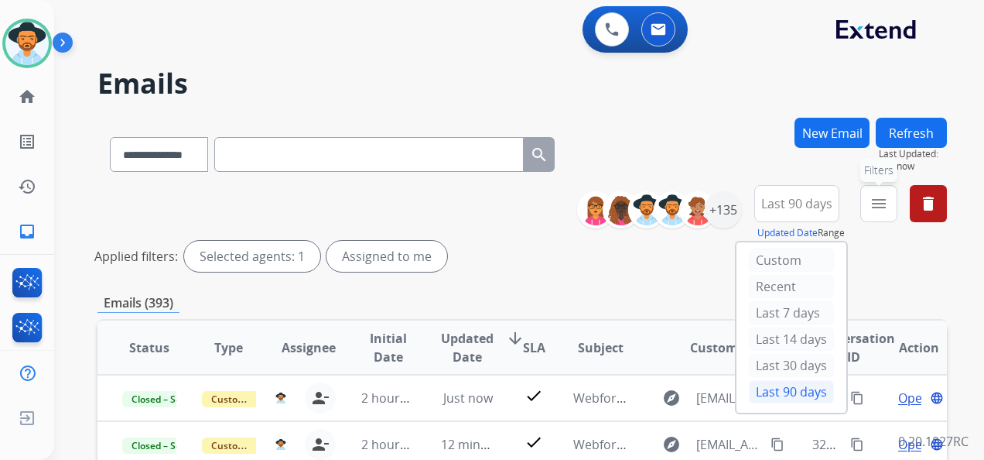
click at [881, 208] on mat-icon "menu" at bounding box center [879, 203] width 19 height 19
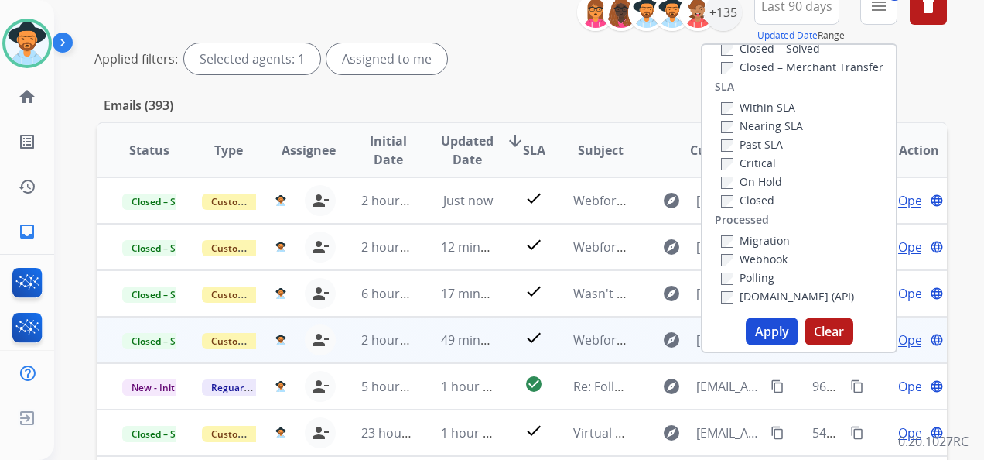
scroll to position [232, 0]
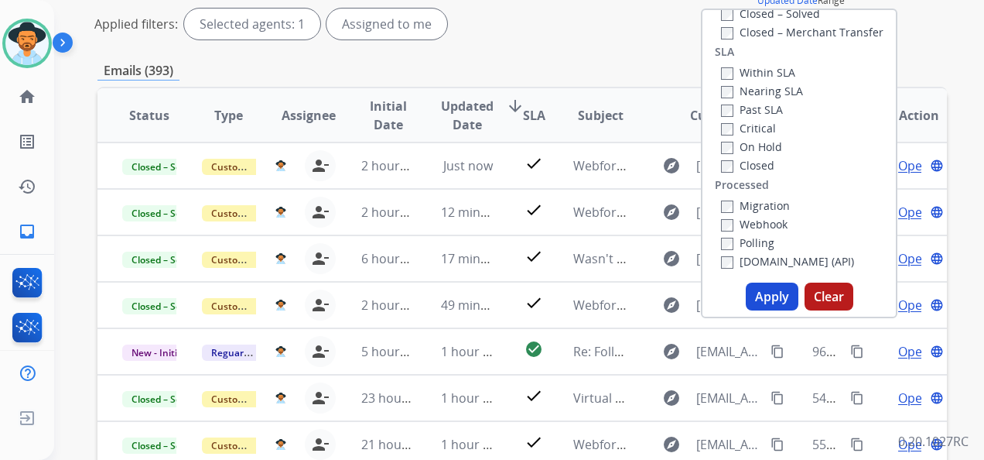
click at [765, 295] on button "Apply" at bounding box center [772, 296] width 53 height 28
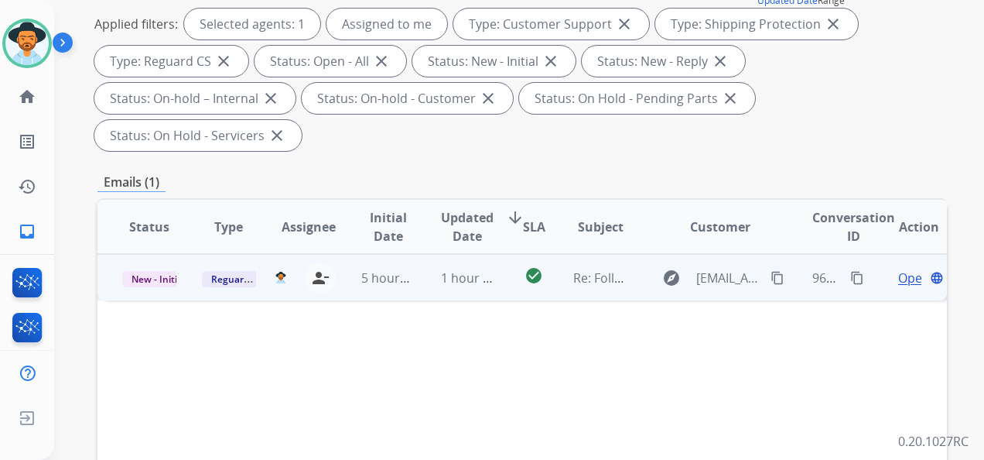
click at [898, 276] on span "Open" at bounding box center [914, 278] width 32 height 19
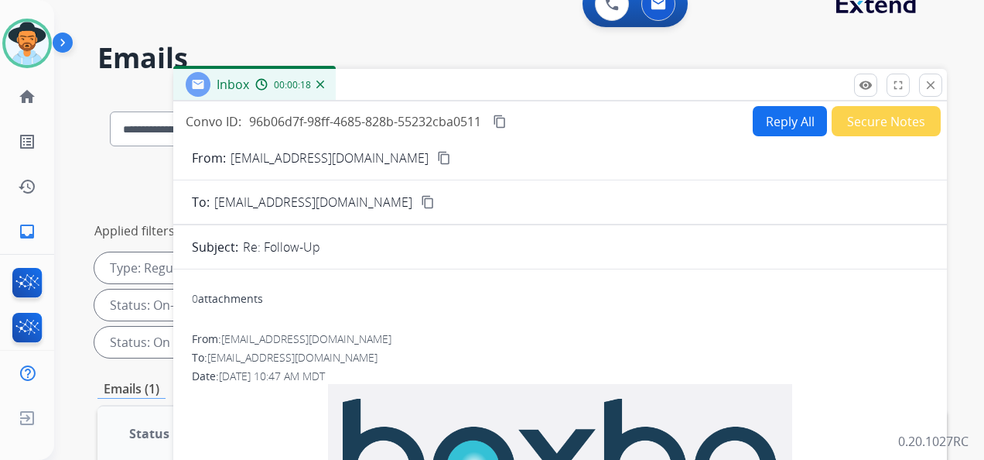
scroll to position [0, 0]
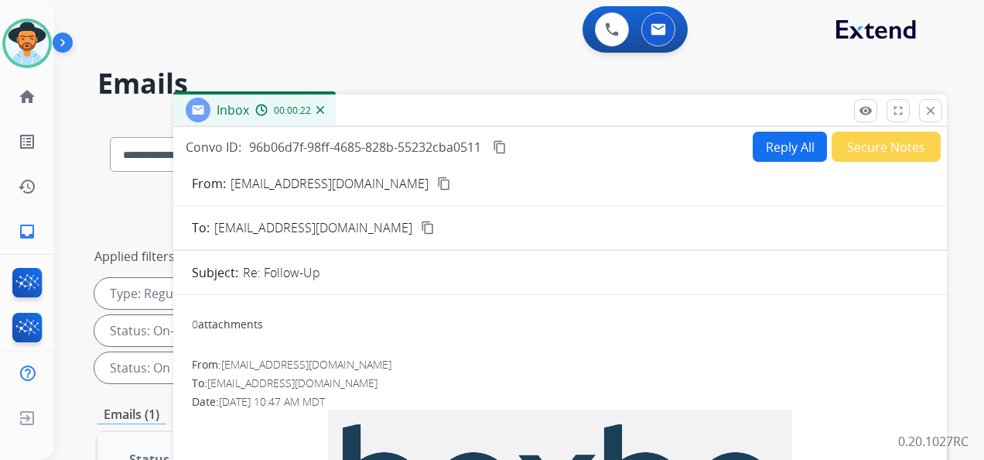
drag, startPoint x: 229, startPoint y: 180, endPoint x: 412, endPoint y: 190, distance: 182.9
click at [412, 190] on div "From: [EMAIL_ADDRESS][DOMAIN_NAME] content_copy" at bounding box center [560, 183] width 774 height 19
copy p "[EMAIL_ADDRESS][DOMAIN_NAME]"
click at [882, 137] on button "Secure Notes" at bounding box center [886, 147] width 109 height 30
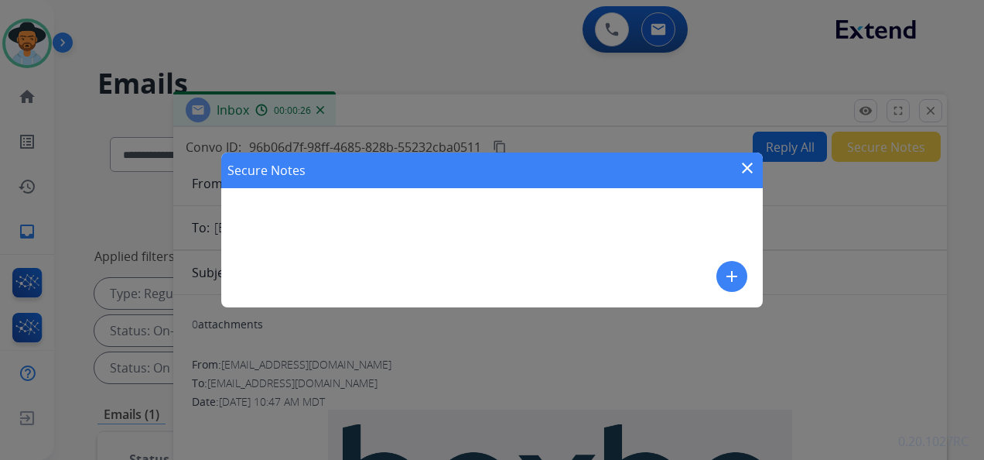
click at [726, 270] on mat-icon "add" at bounding box center [732, 276] width 19 height 19
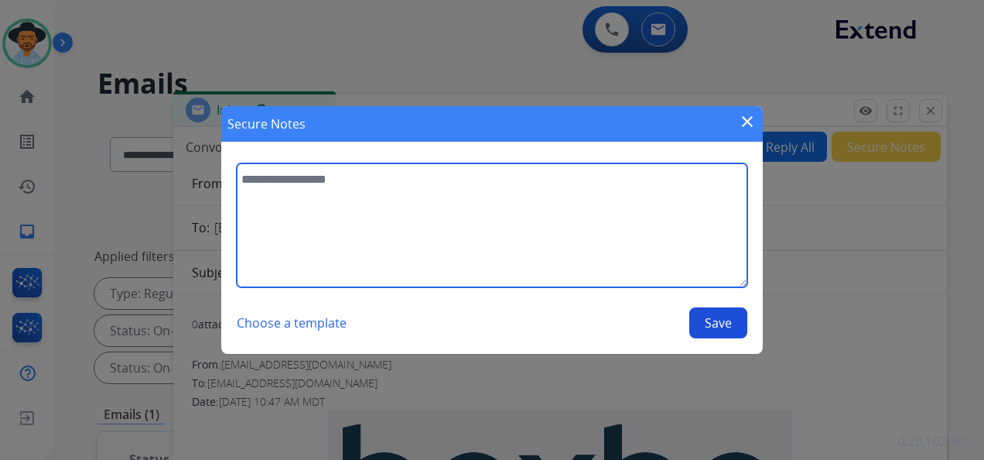
click at [289, 175] on textarea at bounding box center [492, 225] width 511 height 124
paste textarea "**********"
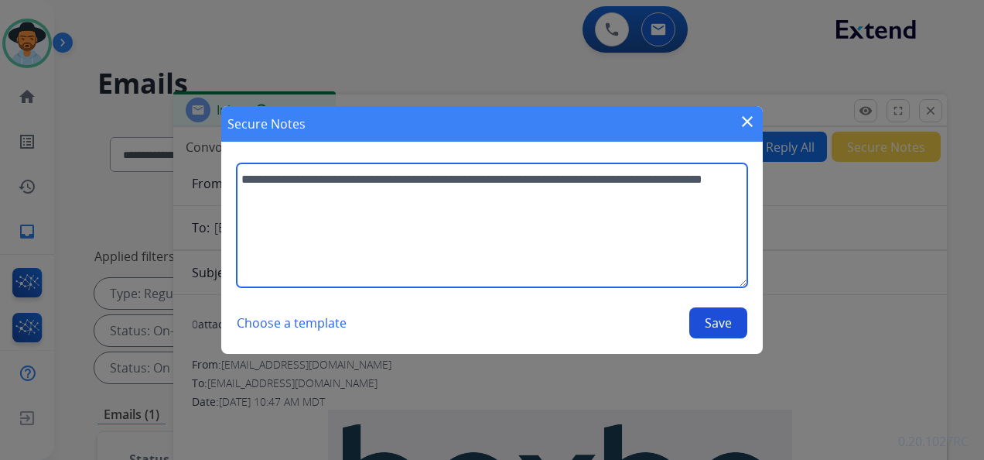
click at [354, 200] on textarea "**********" at bounding box center [492, 225] width 511 height 124
click at [319, 200] on textarea "**********" at bounding box center [492, 225] width 511 height 124
click at [370, 198] on textarea "**********" at bounding box center [492, 225] width 511 height 124
type textarea "**********"
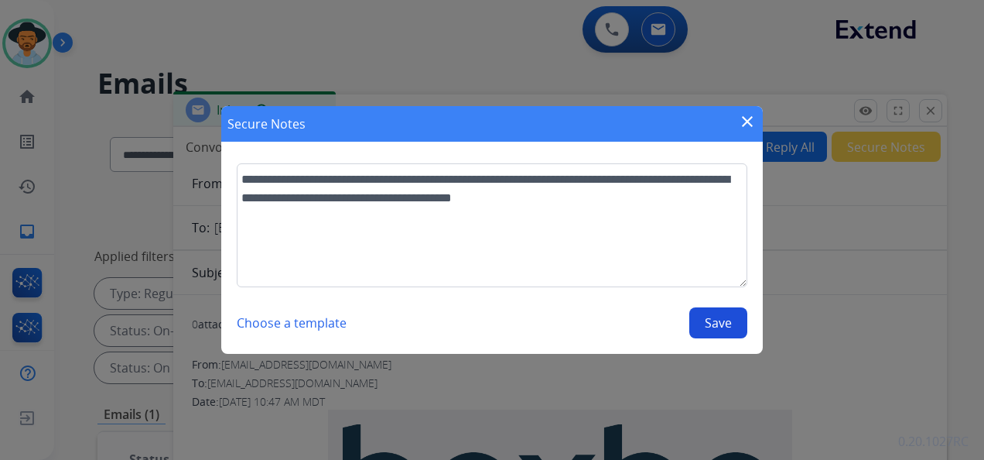
click at [717, 330] on button "Save" at bounding box center [719, 322] width 58 height 31
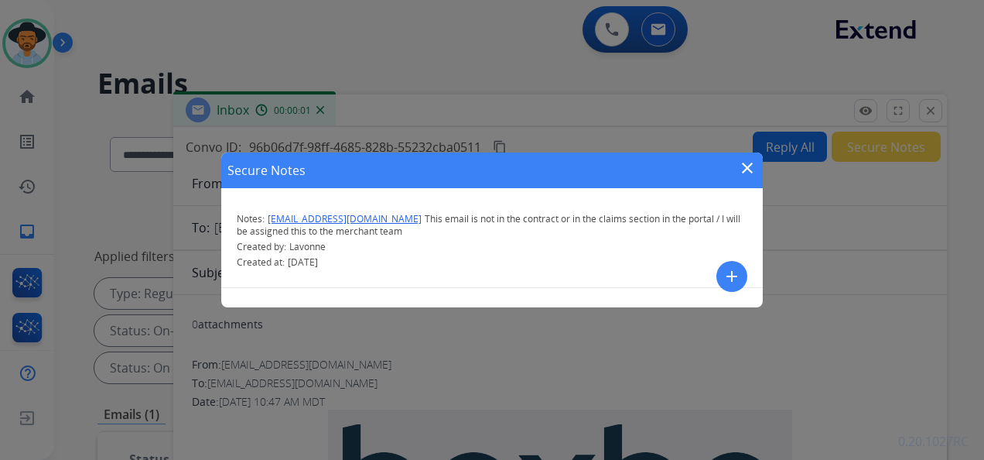
click at [749, 165] on mat-icon "close" at bounding box center [747, 168] width 19 height 19
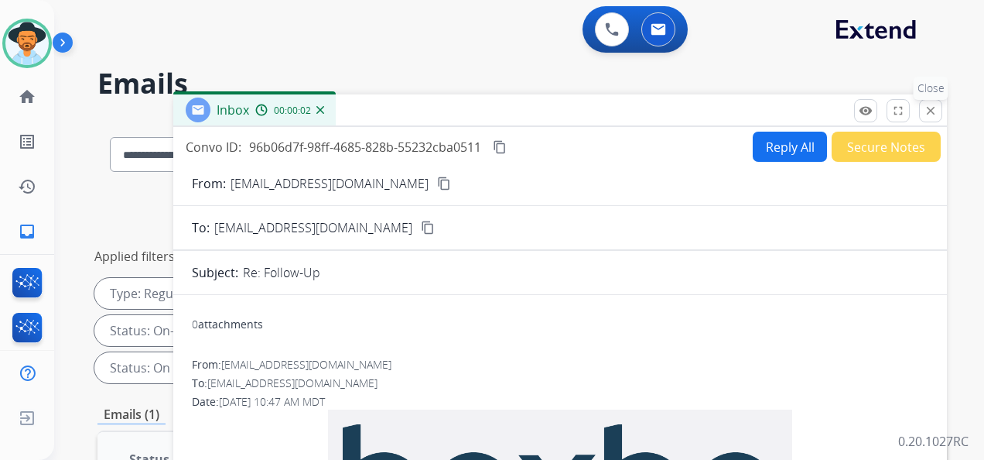
click at [939, 111] on button "close Close" at bounding box center [930, 110] width 23 height 23
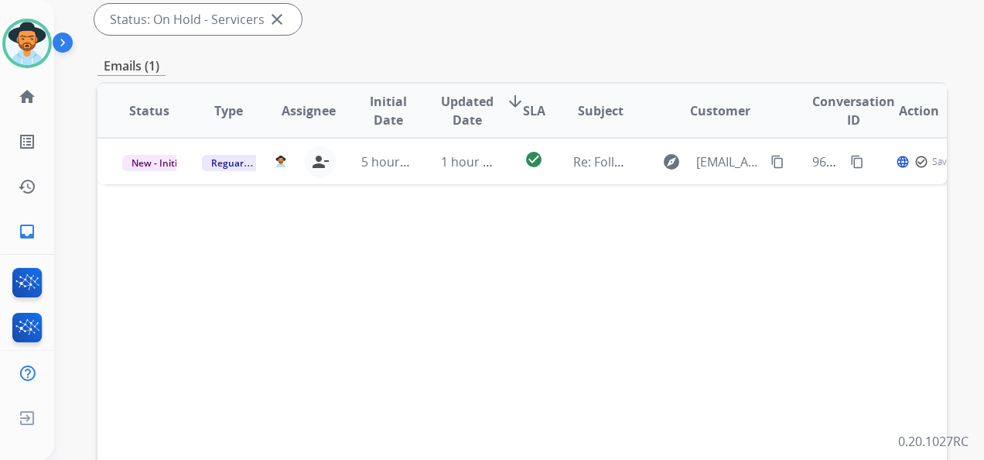
scroll to position [387, 0]
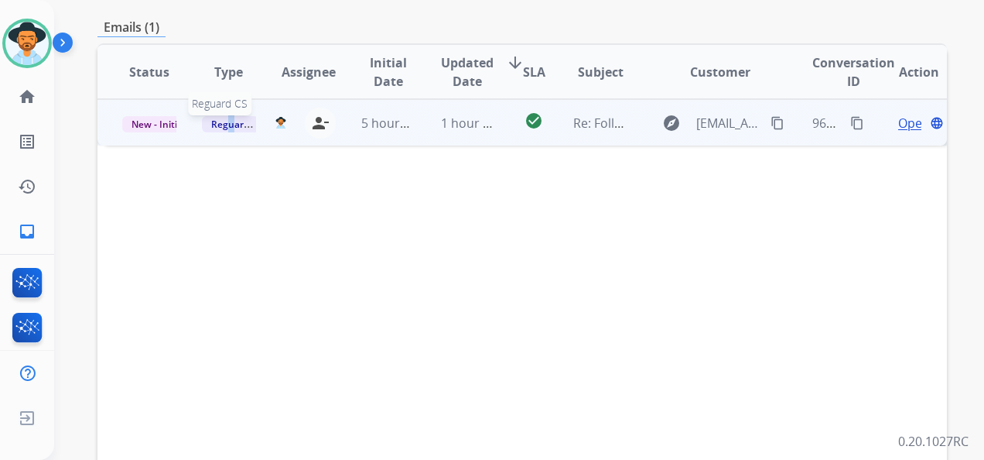
click at [228, 121] on span "Reguard CS" at bounding box center [237, 124] width 70 height 16
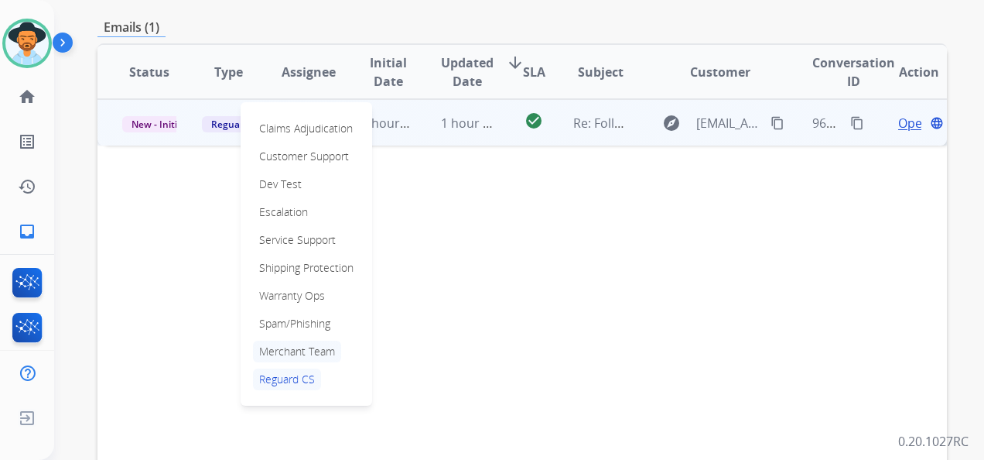
click at [308, 347] on p "Merchant Team" at bounding box center [297, 351] width 88 height 22
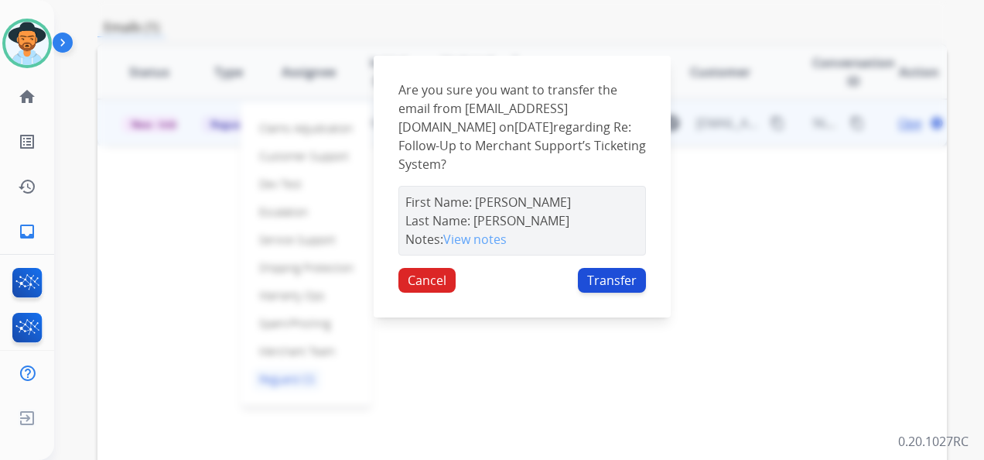
click at [607, 279] on button "Transfer" at bounding box center [612, 280] width 68 height 25
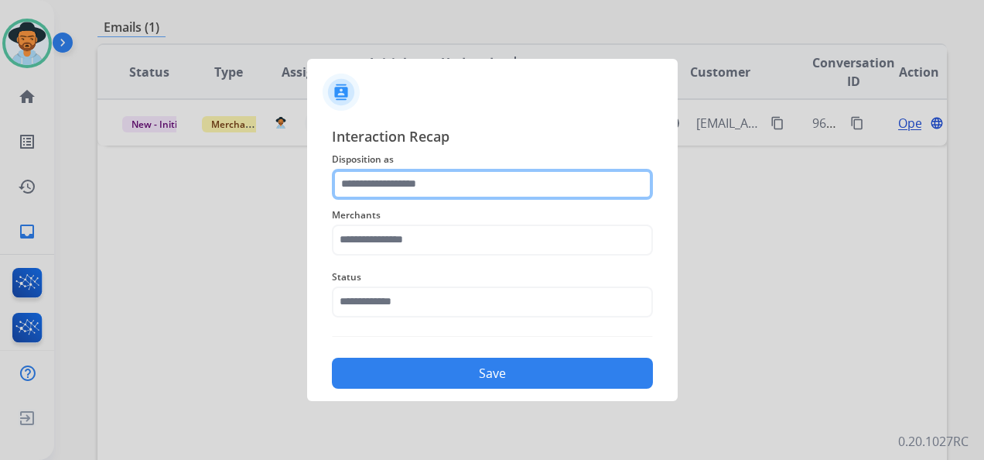
click at [464, 184] on input "text" at bounding box center [492, 184] width 321 height 31
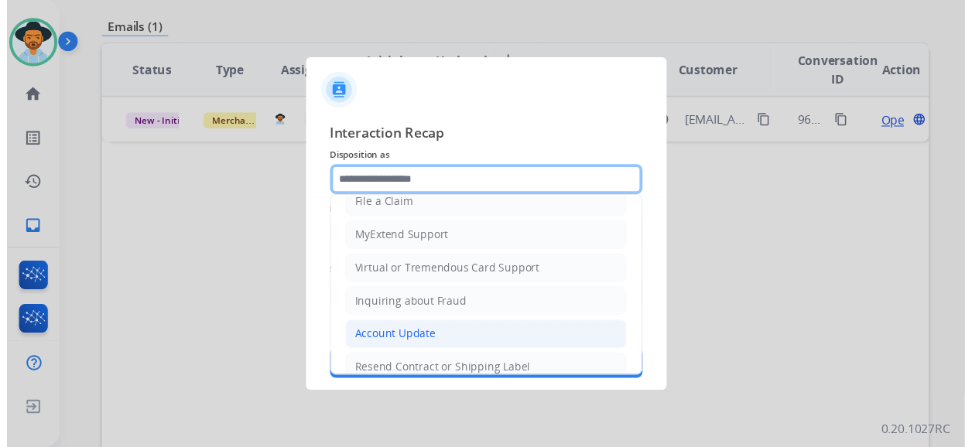
scroll to position [232, 0]
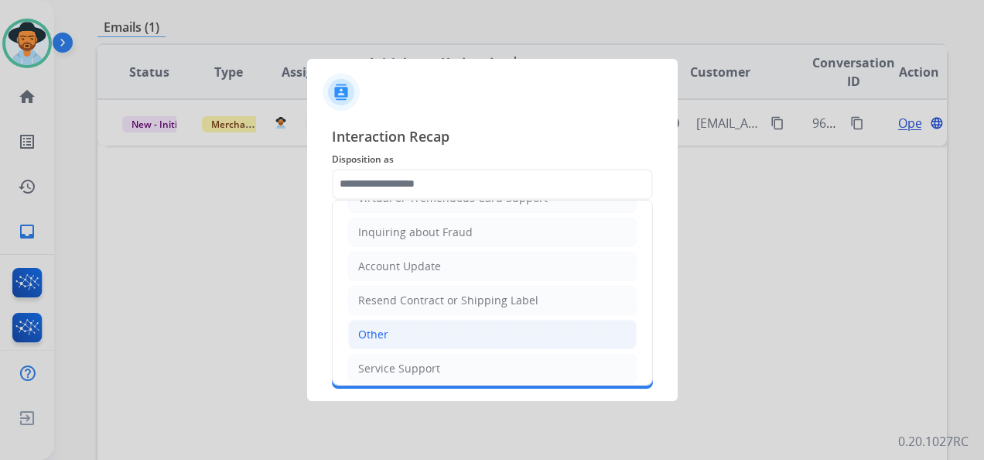
click at [426, 328] on li "Other" at bounding box center [492, 334] width 289 height 29
type input "*****"
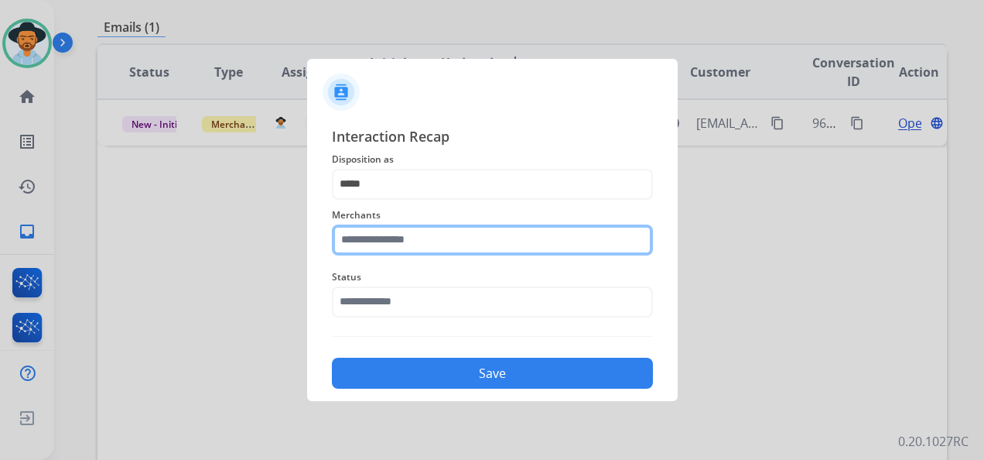
click at [416, 245] on input "text" at bounding box center [492, 239] width 321 height 31
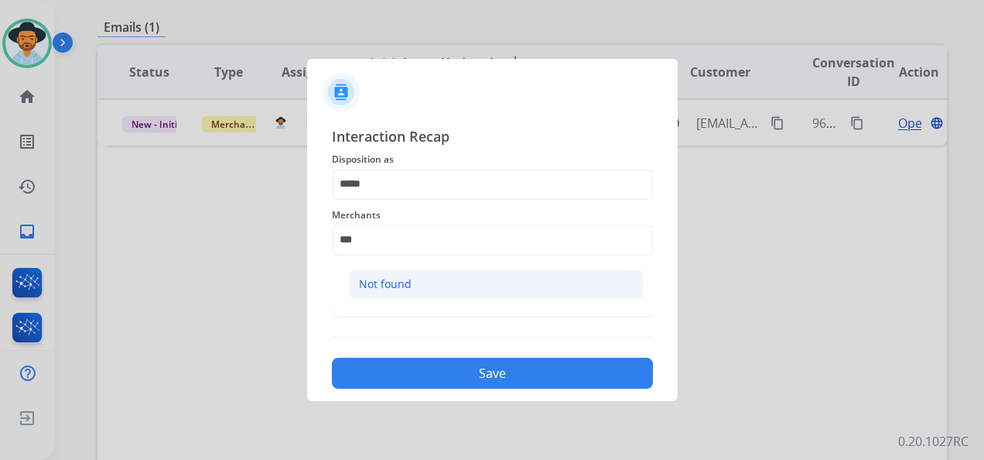
click at [443, 291] on li "Not found" at bounding box center [496, 283] width 295 height 29
type input "*********"
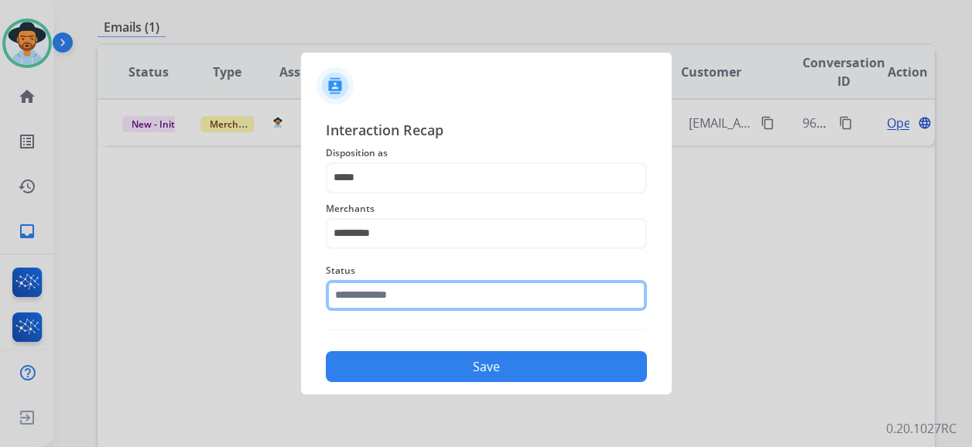
click at [394, 293] on input "text" at bounding box center [486, 295] width 321 height 31
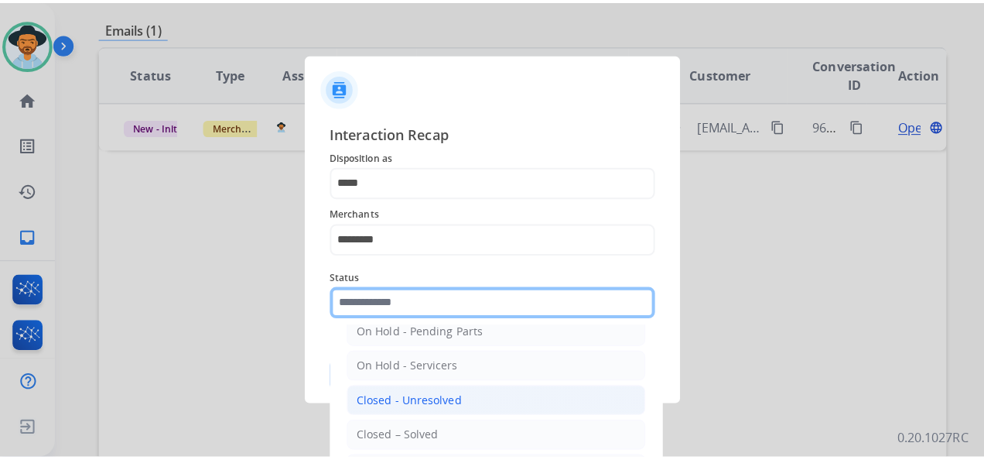
scroll to position [88, 0]
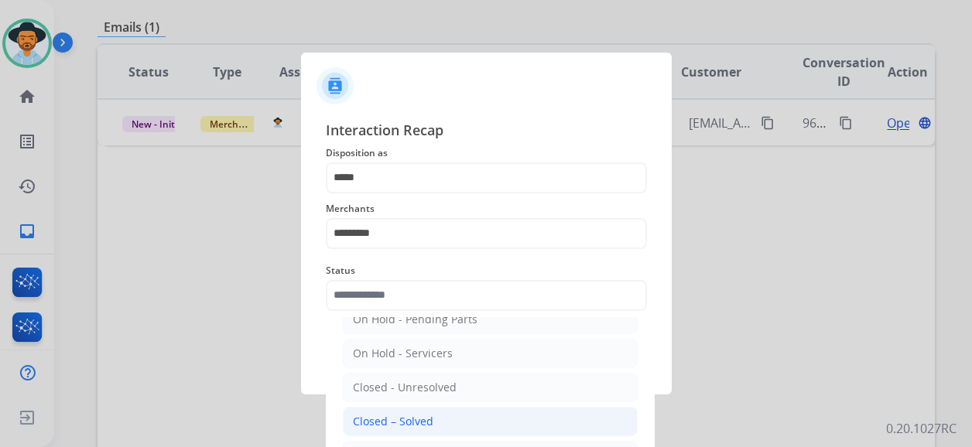
click at [413, 416] on div "Closed – Solved" at bounding box center [393, 421] width 80 height 15
type input "**********"
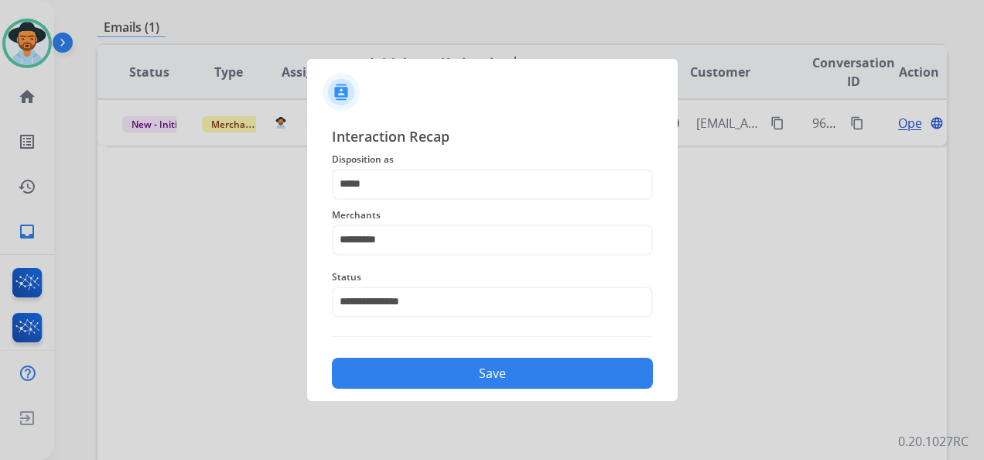
click at [465, 361] on button "Save" at bounding box center [492, 373] width 321 height 31
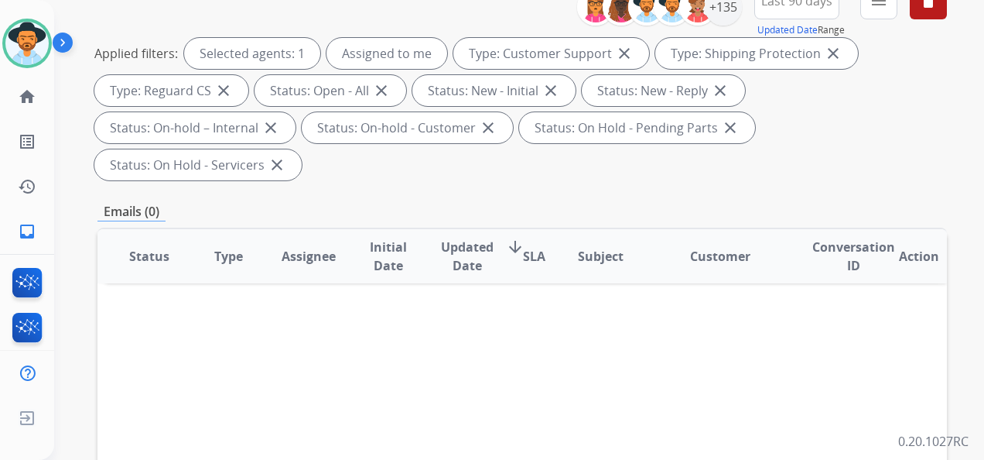
scroll to position [0, 0]
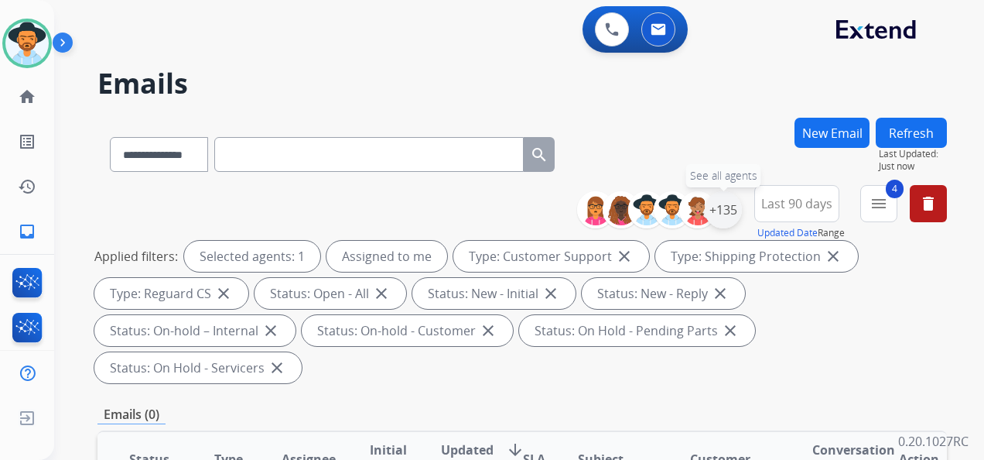
click at [727, 209] on div "+135" at bounding box center [723, 209] width 37 height 37
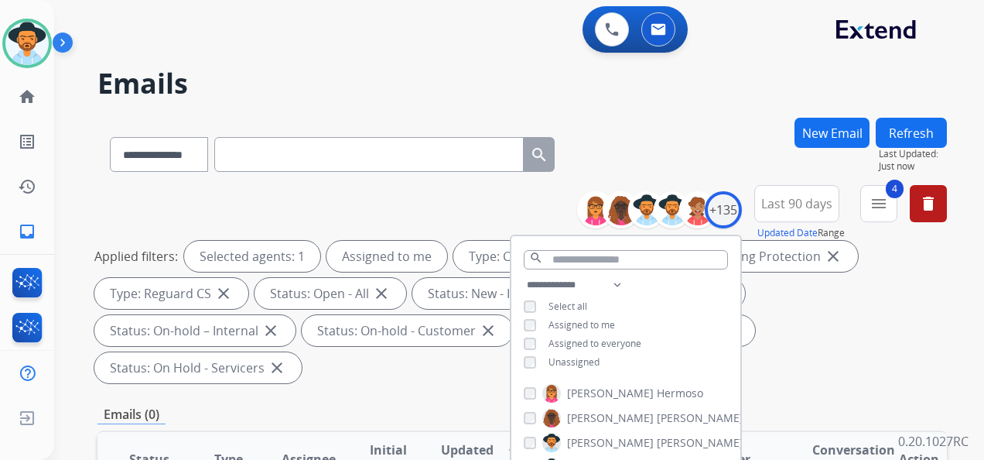
click at [527, 354] on div "**********" at bounding box center [626, 324] width 229 height 99
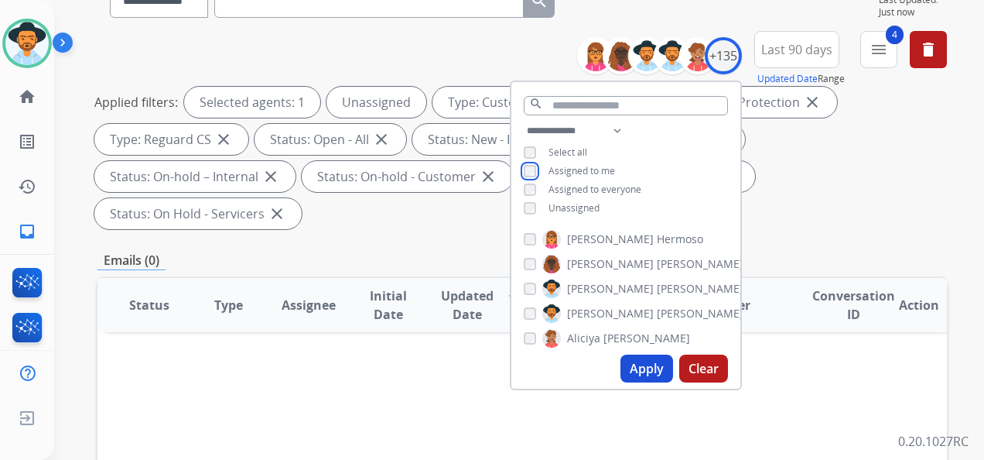
scroll to position [155, 0]
click at [645, 373] on button "Apply" at bounding box center [647, 368] width 53 height 28
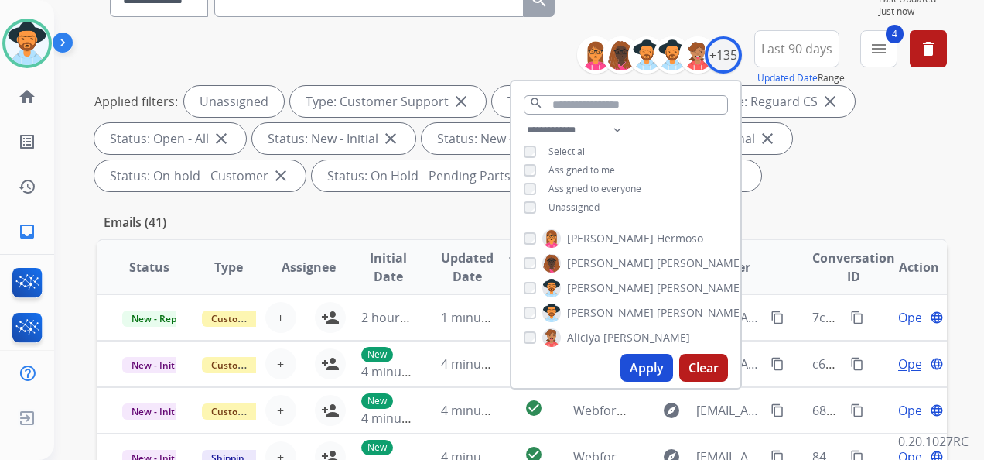
click at [433, 208] on div "**********" at bounding box center [523, 400] width 850 height 874
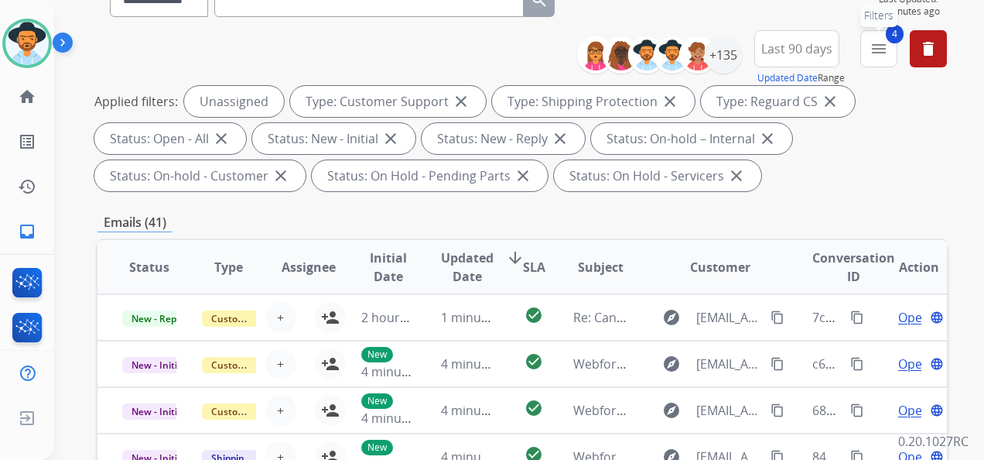
click at [871, 45] on mat-icon "menu" at bounding box center [879, 48] width 19 height 19
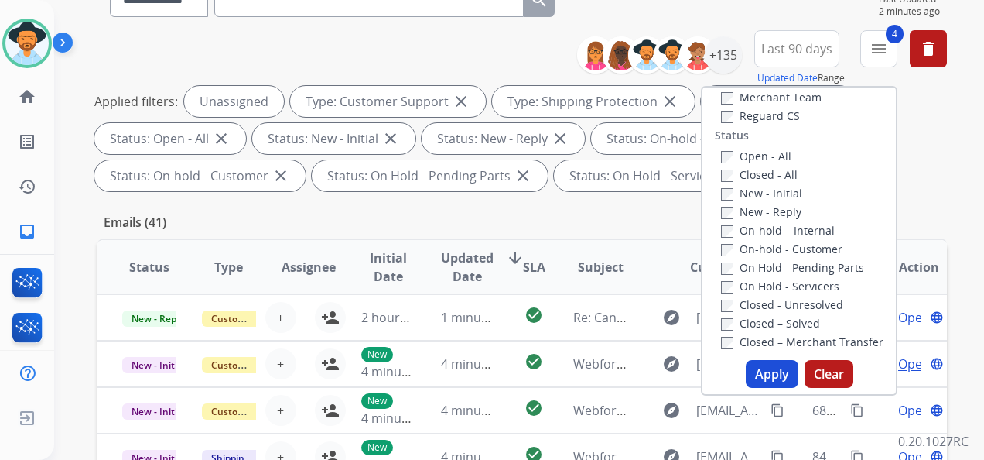
scroll to position [176, 0]
click at [768, 372] on button "Apply" at bounding box center [772, 374] width 53 height 28
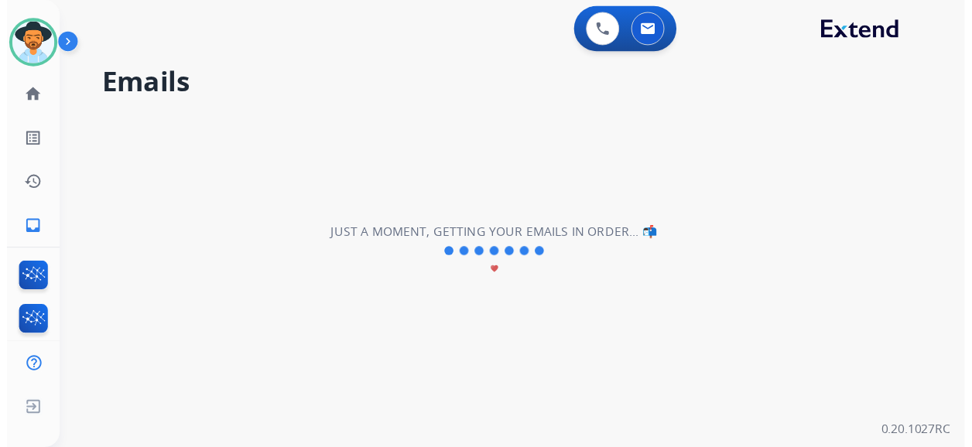
scroll to position [0, 0]
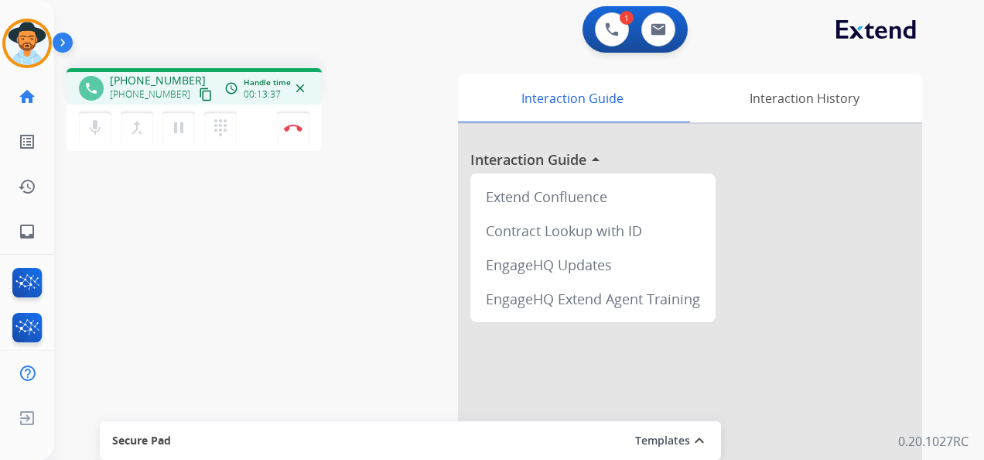
click at [399, 22] on div "1 Voice Interactions 0 Email Interactions" at bounding box center [510, 31] width 874 height 50
click at [297, 127] on img at bounding box center [293, 128] width 19 height 8
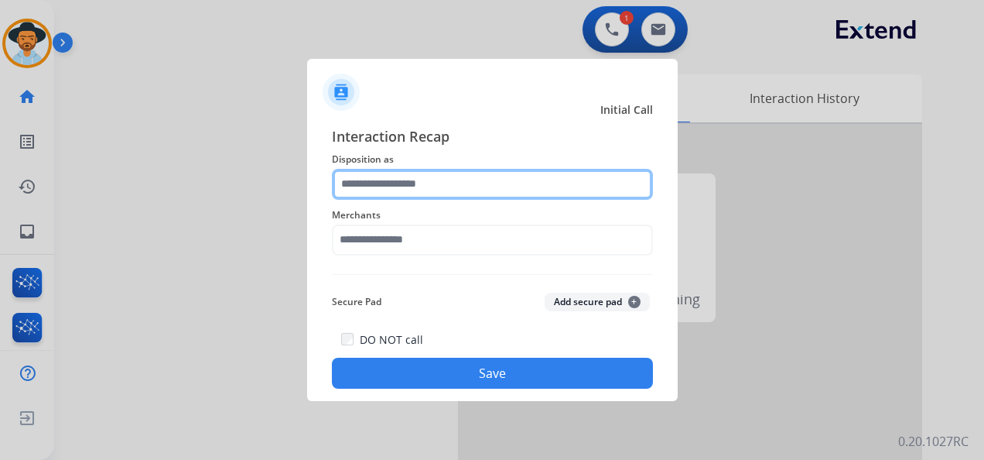
click at [421, 180] on input "text" at bounding box center [492, 184] width 321 height 31
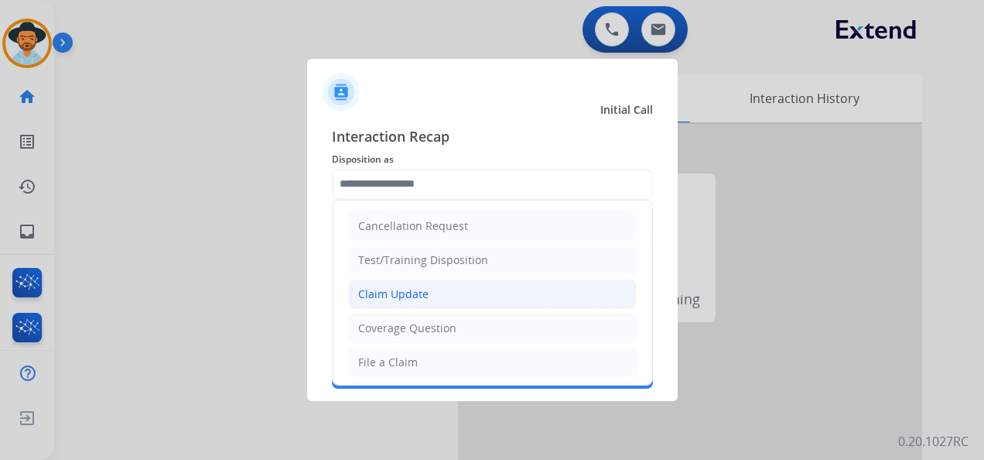
click at [436, 288] on li "Claim Update" at bounding box center [492, 293] width 289 height 29
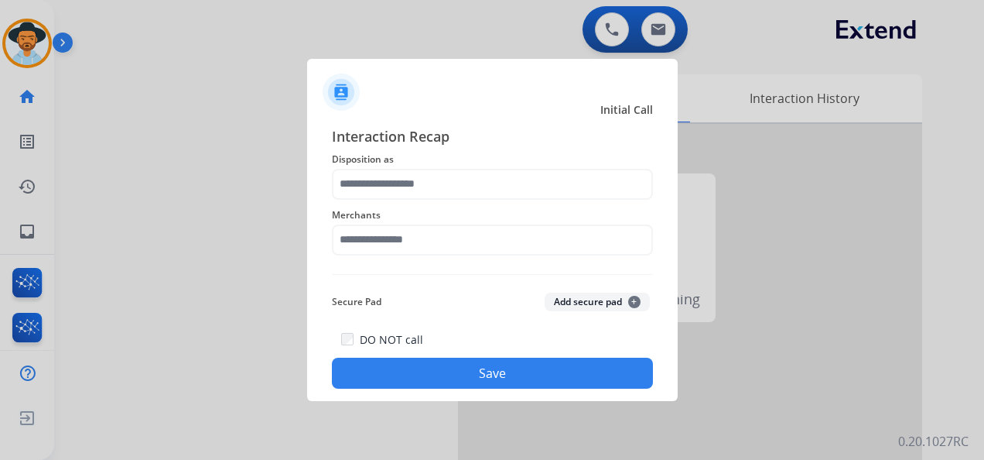
type input "**********"
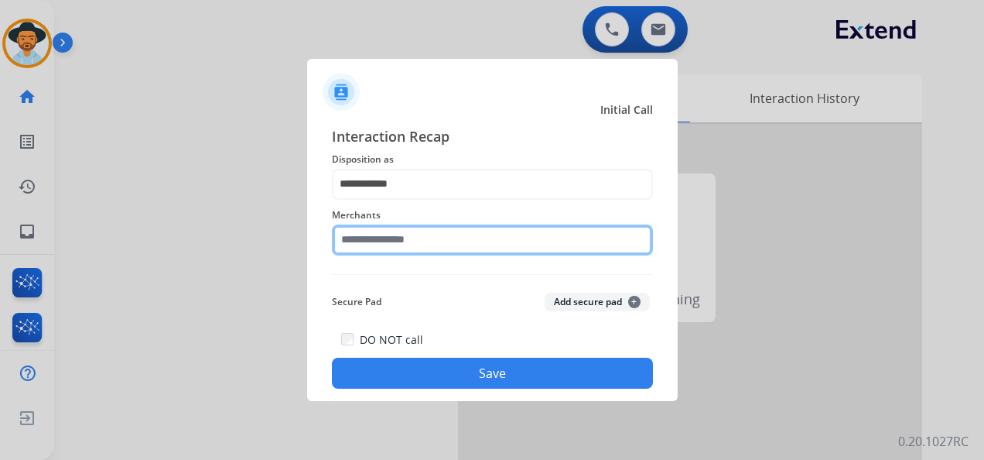
click at [410, 244] on input "text" at bounding box center [492, 239] width 321 height 31
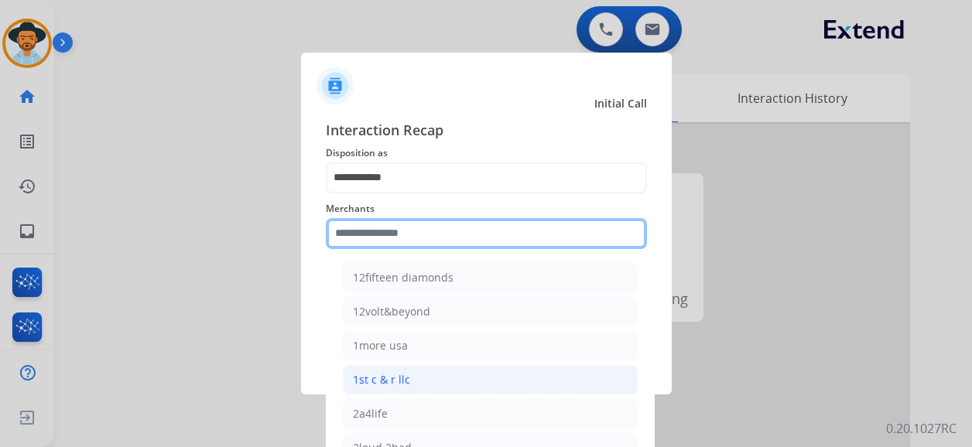
scroll to position [77, 0]
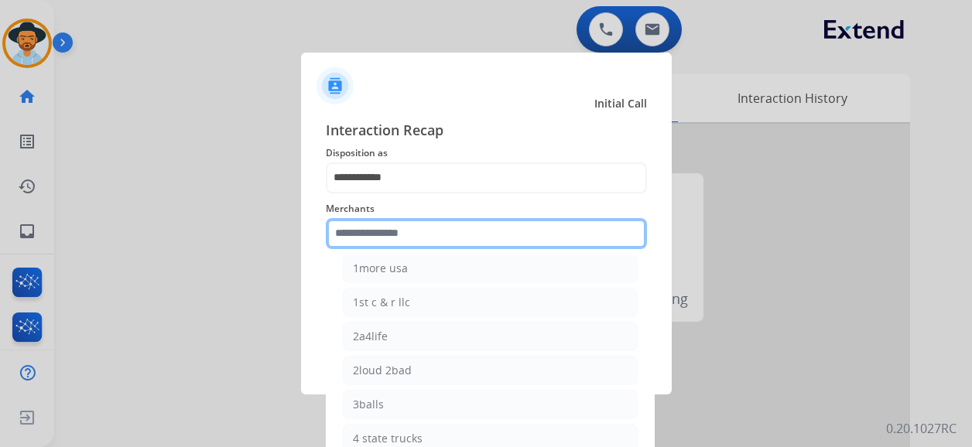
click at [416, 232] on input "text" at bounding box center [486, 233] width 321 height 31
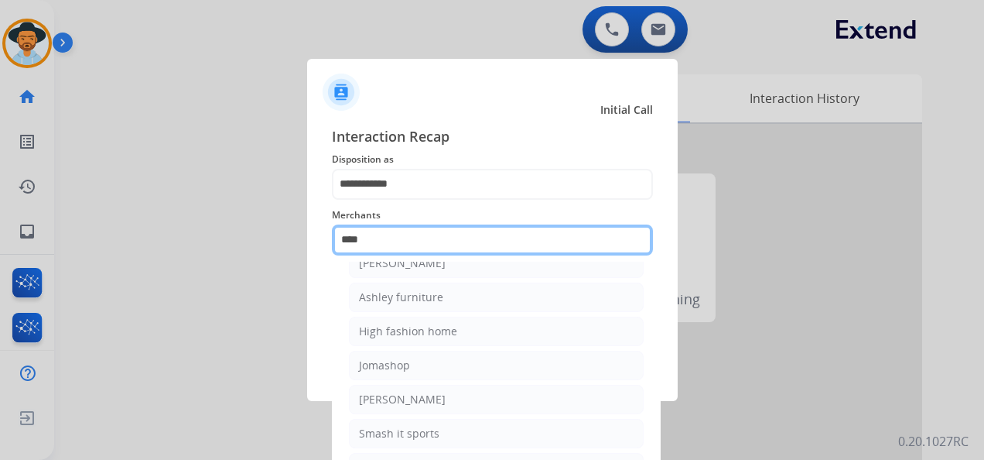
scroll to position [0, 0]
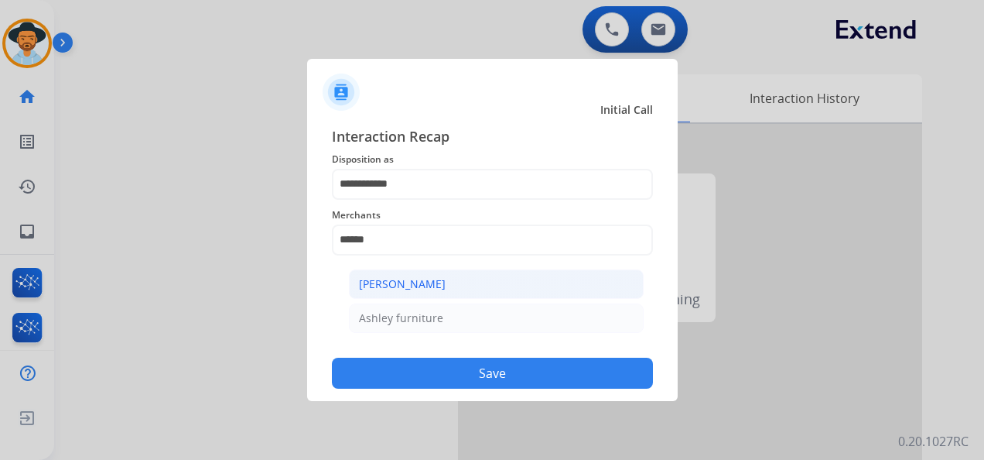
click at [482, 277] on li "[PERSON_NAME]" at bounding box center [496, 283] width 295 height 29
type input "**********"
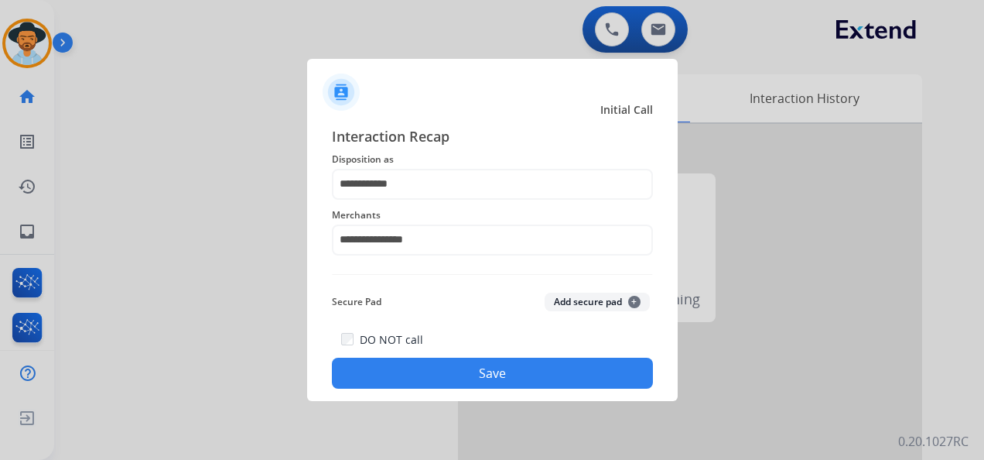
click at [488, 366] on button "Save" at bounding box center [492, 373] width 321 height 31
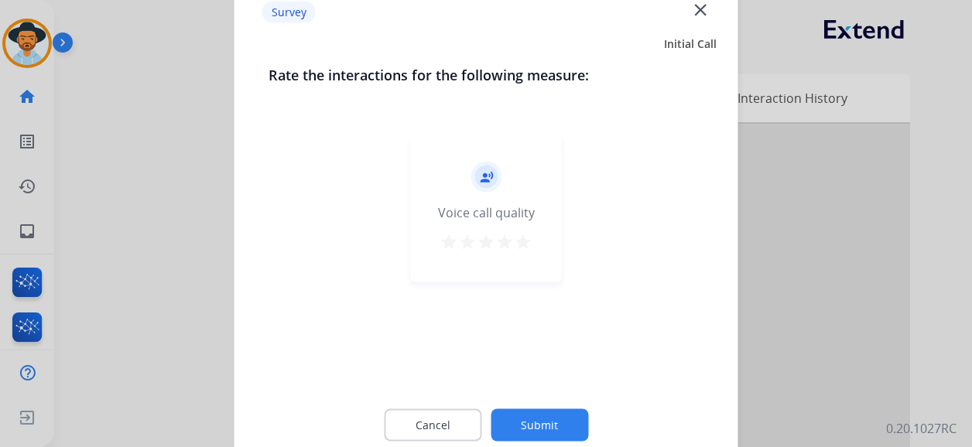
click at [525, 241] on mat-icon "star" at bounding box center [523, 242] width 19 height 19
click at [553, 420] on button "Submit" at bounding box center [540, 425] width 98 height 33
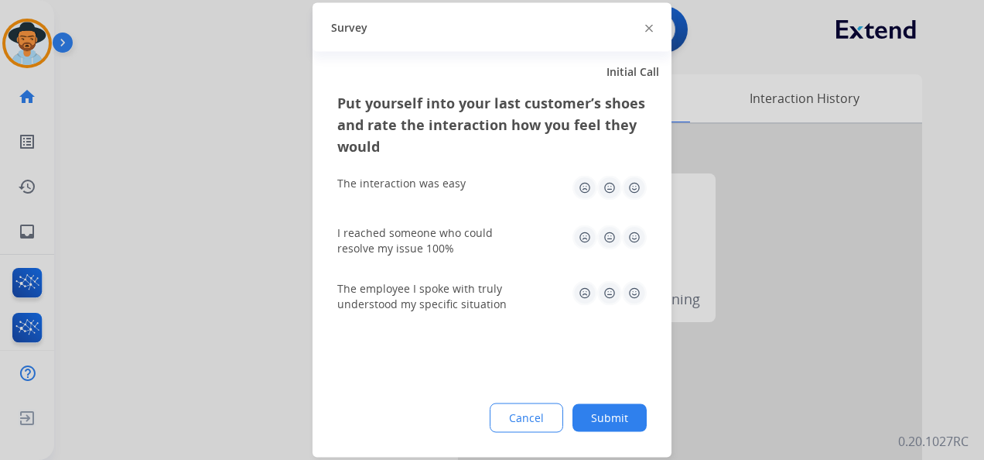
click at [630, 183] on img at bounding box center [634, 188] width 25 height 25
click at [638, 235] on img at bounding box center [634, 237] width 25 height 25
click at [630, 293] on img at bounding box center [634, 293] width 25 height 25
click at [610, 410] on button "Submit" at bounding box center [610, 418] width 74 height 28
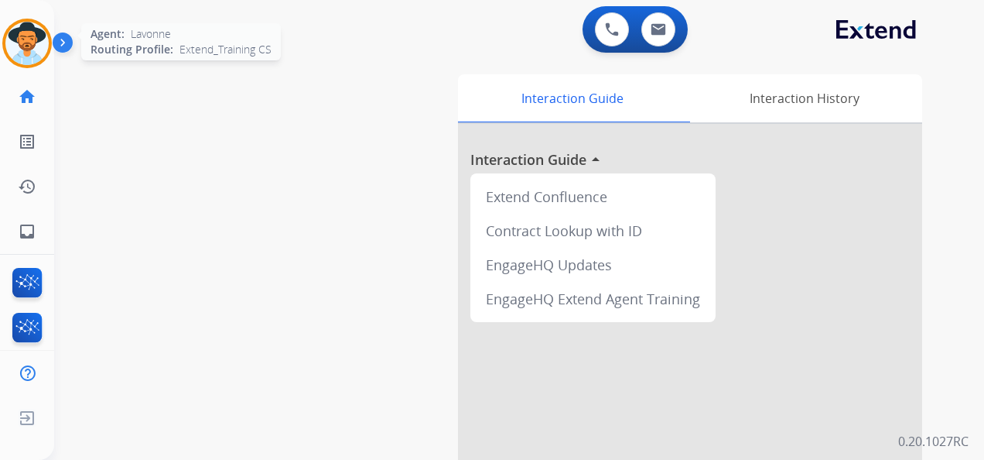
click at [30, 48] on img at bounding box center [26, 43] width 43 height 43
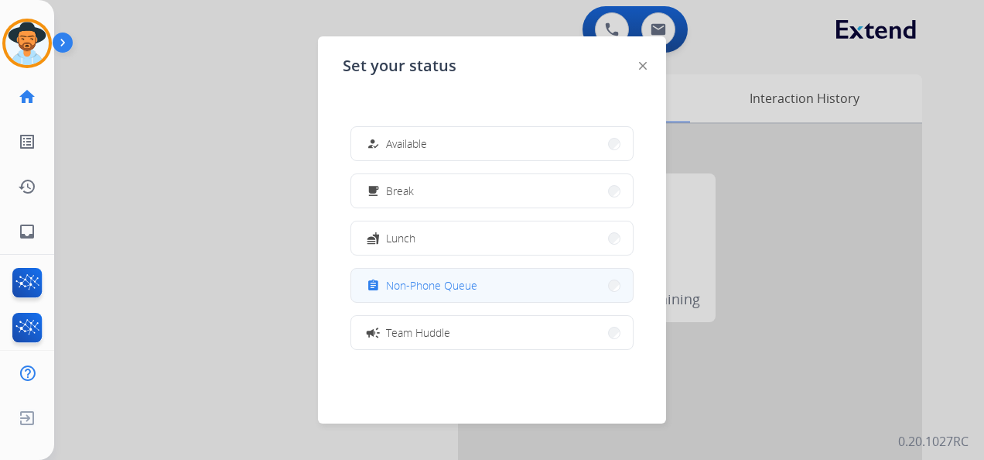
click at [464, 282] on span "Non-Phone Queue" at bounding box center [431, 285] width 91 height 16
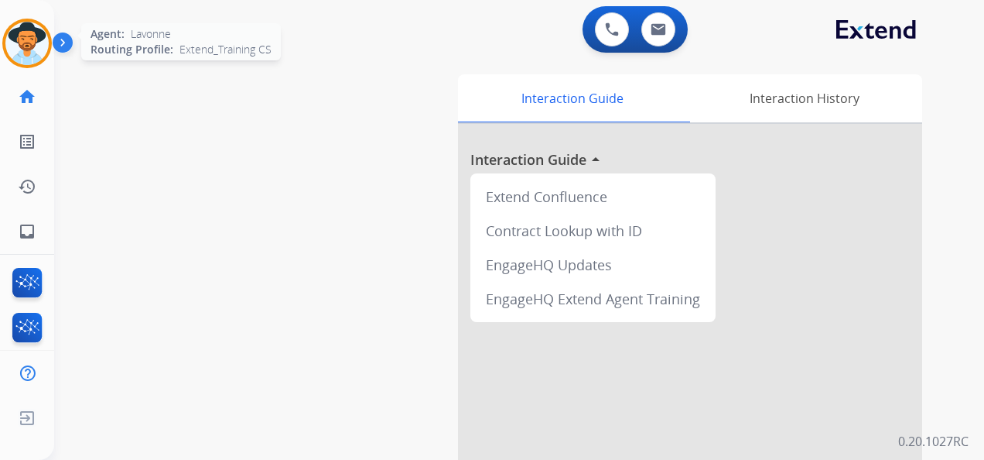
click at [36, 46] on img at bounding box center [26, 43] width 43 height 43
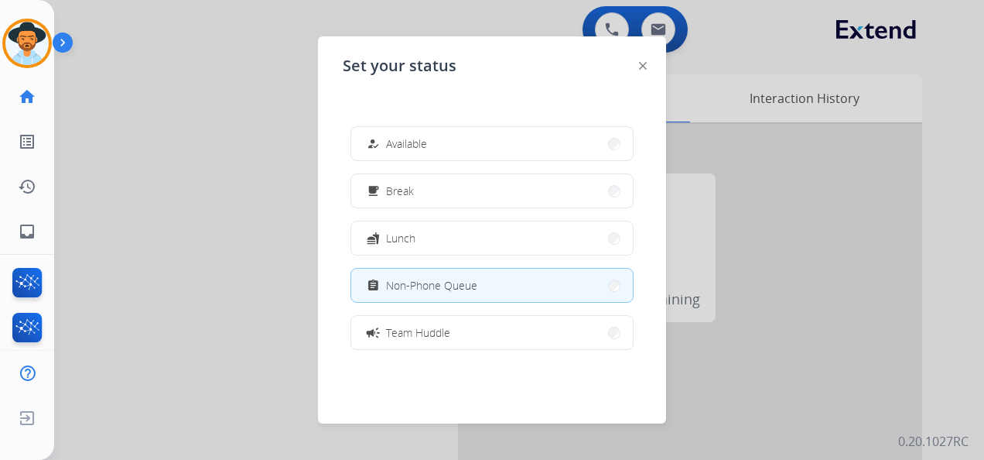
click at [489, 146] on button "how_to_reg Available" at bounding box center [492, 143] width 282 height 33
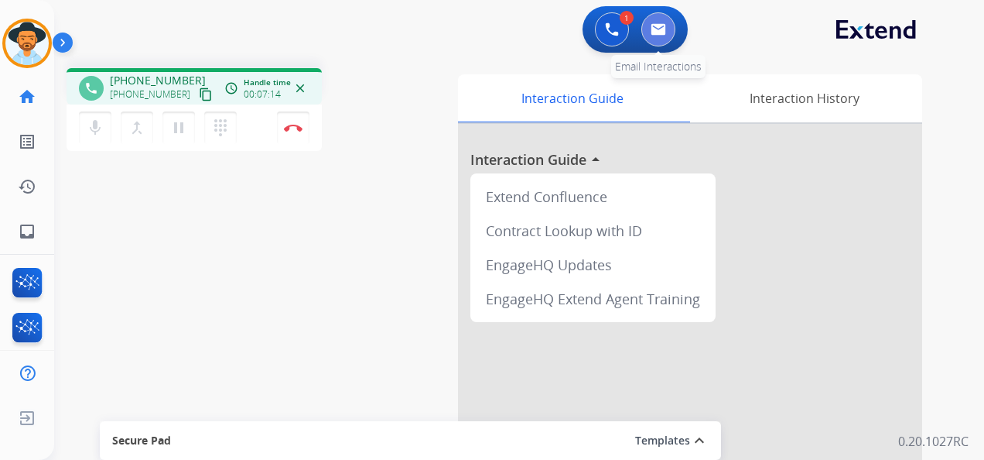
click at [657, 31] on img at bounding box center [658, 29] width 15 height 12
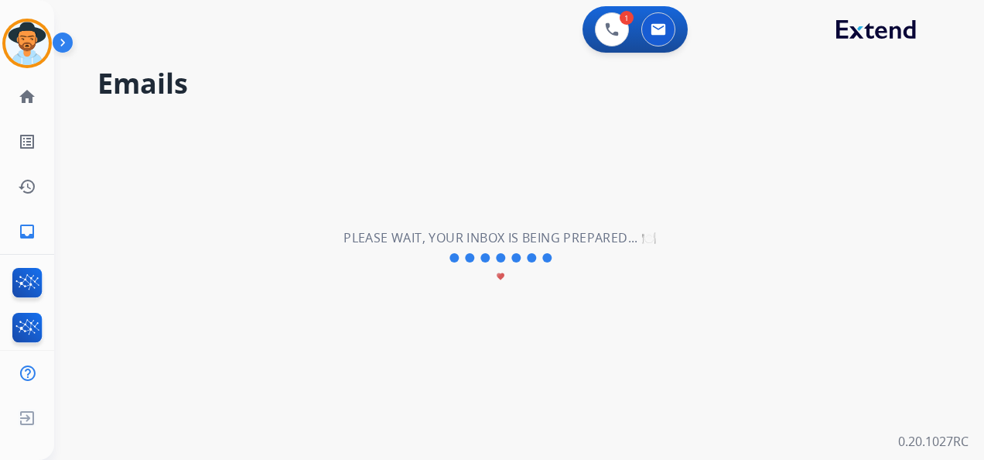
click at [463, 18] on div "1 Voice Interactions 0 Email Interactions" at bounding box center [510, 31] width 874 height 50
click at [658, 36] on button at bounding box center [659, 29] width 34 height 34
click at [607, 29] on img at bounding box center [612, 29] width 14 height 14
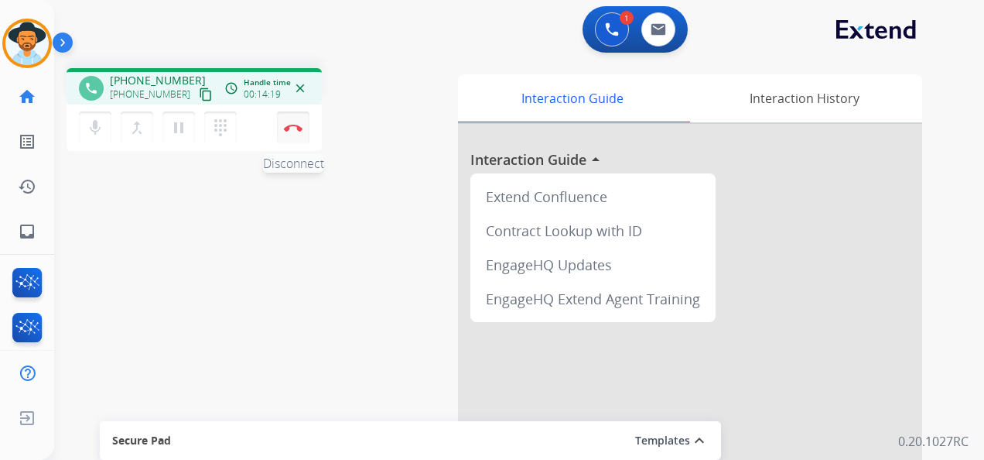
click at [296, 127] on img at bounding box center [293, 128] width 19 height 8
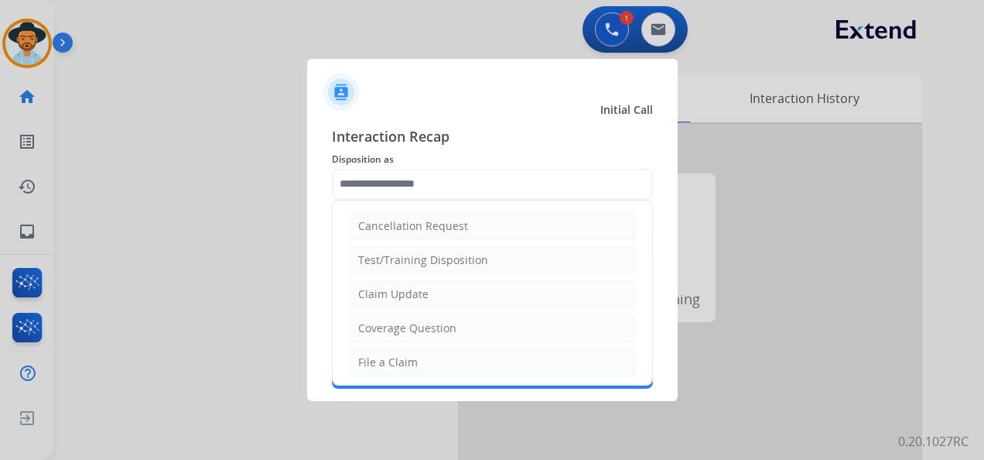
click at [398, 183] on input "text" at bounding box center [492, 184] width 321 height 31
click at [412, 289] on div "Claim Update" at bounding box center [393, 293] width 70 height 15
type input "**********"
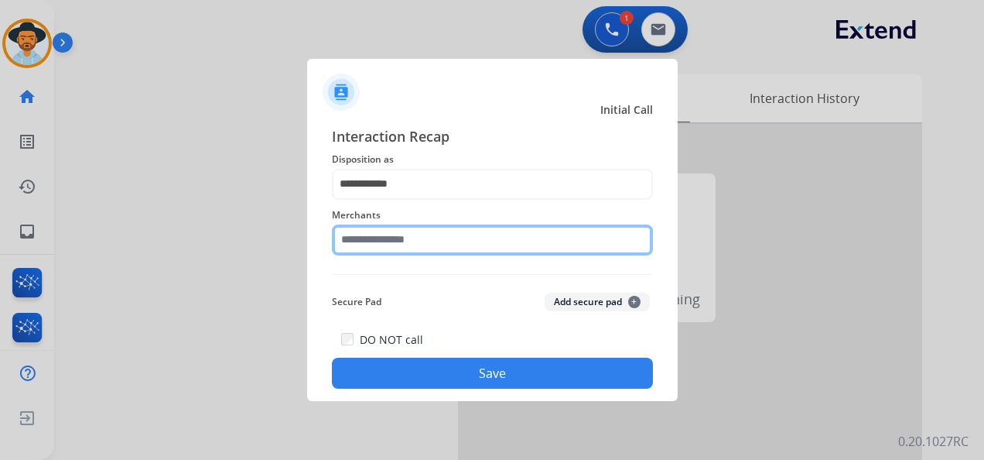
click at [395, 234] on input "text" at bounding box center [492, 239] width 321 height 31
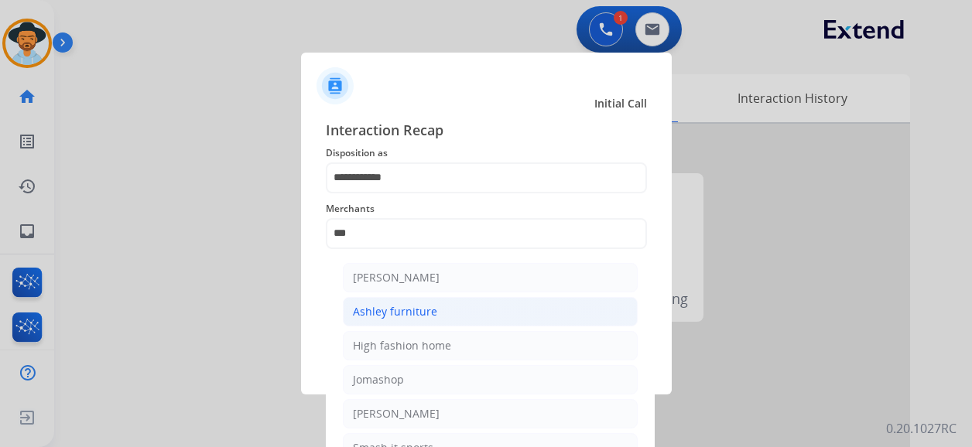
drag, startPoint x: 435, startPoint y: 313, endPoint x: 427, endPoint y: 285, distance: 28.9
click at [436, 313] on li "Ashley furniture" at bounding box center [490, 311] width 295 height 29
type input "**********"
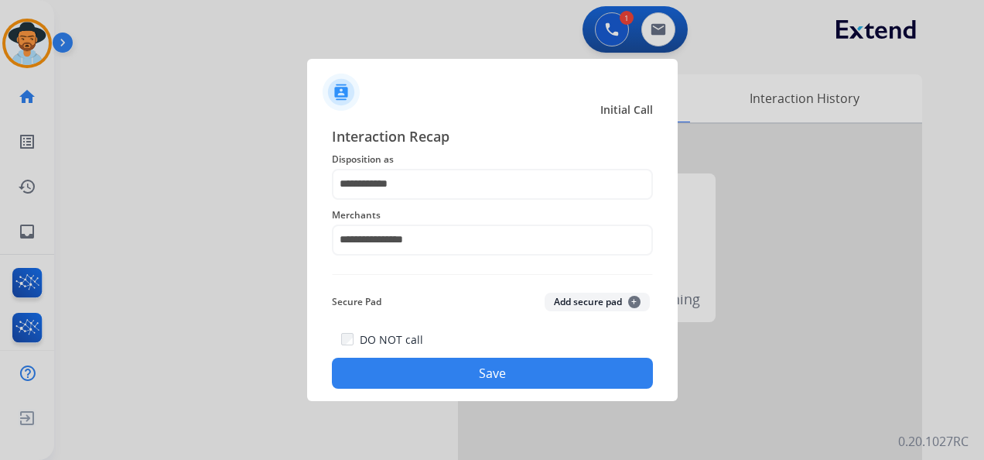
click at [522, 375] on button "Save" at bounding box center [492, 373] width 321 height 31
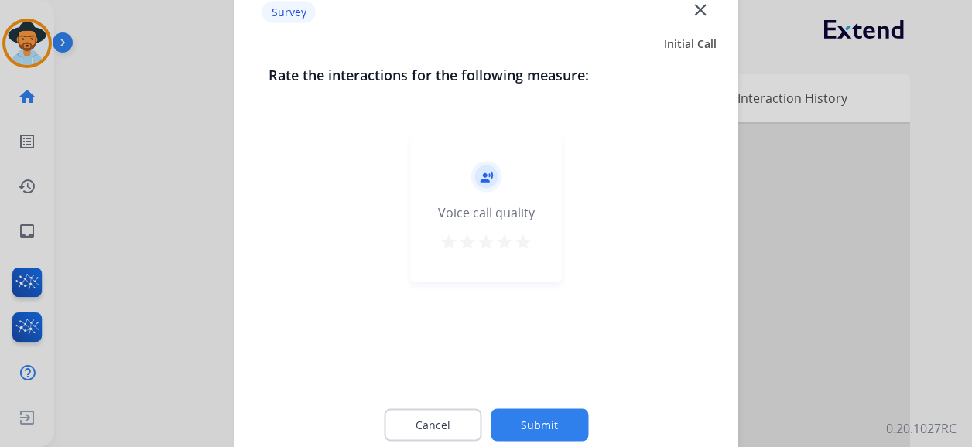
click at [522, 243] on mat-icon "star" at bounding box center [523, 242] width 19 height 19
click at [559, 418] on button "Submit" at bounding box center [540, 425] width 98 height 33
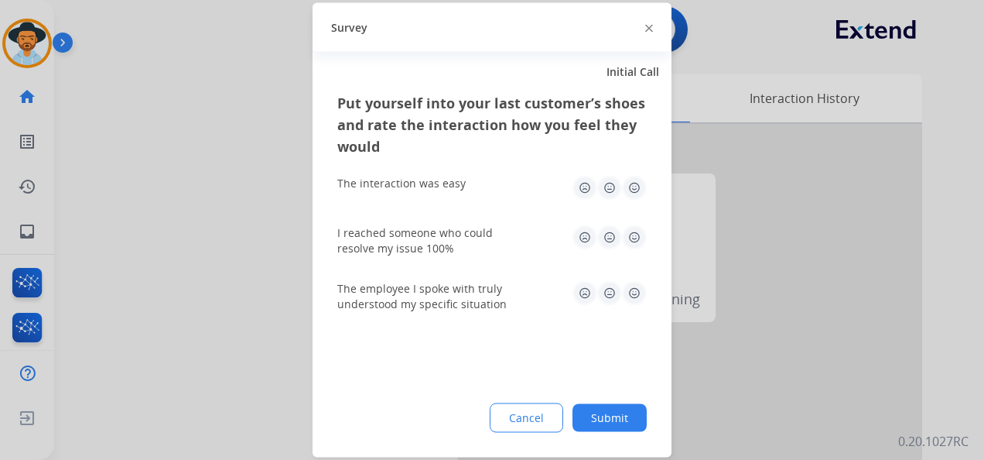
click at [631, 187] on img at bounding box center [634, 188] width 25 height 25
click at [630, 232] on img at bounding box center [634, 237] width 25 height 25
click at [633, 293] on img at bounding box center [634, 293] width 25 height 25
drag, startPoint x: 624, startPoint y: 413, endPoint x: 562, endPoint y: 368, distance: 76.9
click at [622, 413] on button "Submit" at bounding box center [610, 418] width 74 height 28
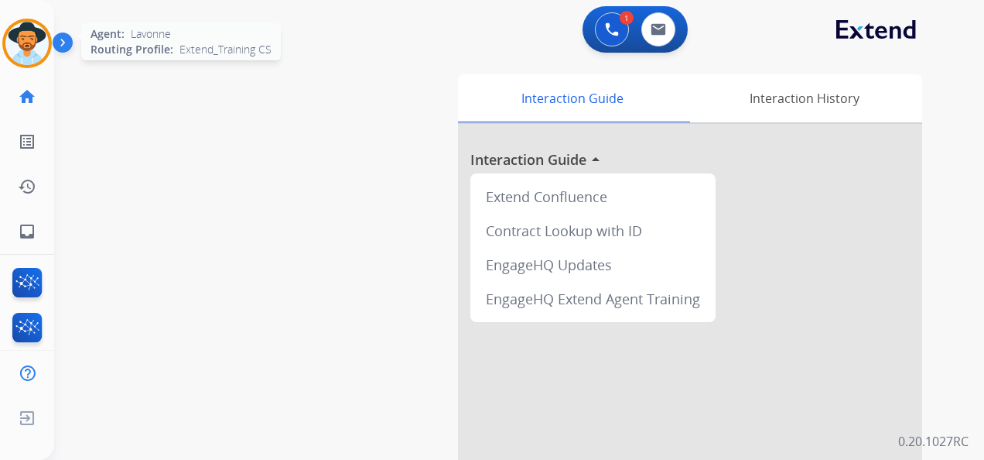
click at [36, 53] on img at bounding box center [26, 43] width 43 height 43
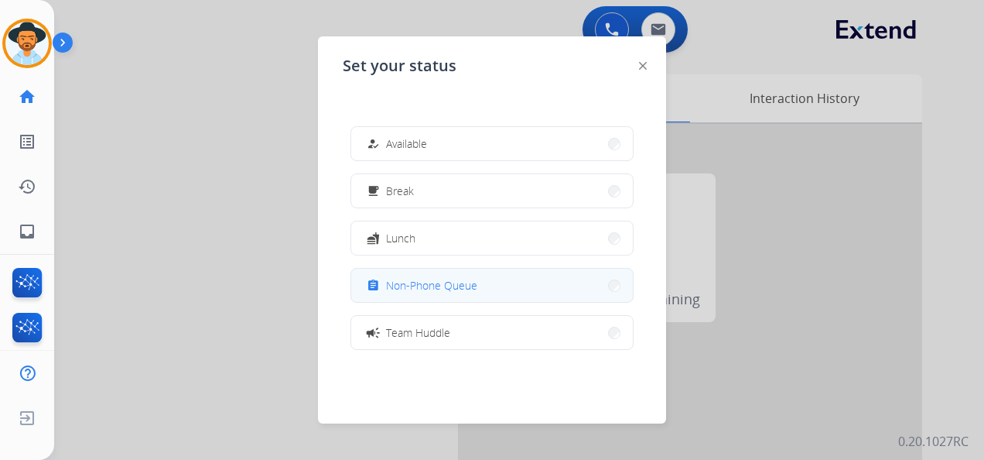
drag, startPoint x: 478, startPoint y: 289, endPoint x: 488, endPoint y: 286, distance: 10.8
click at [480, 289] on button "assignment Non-Phone Queue" at bounding box center [492, 285] width 282 height 33
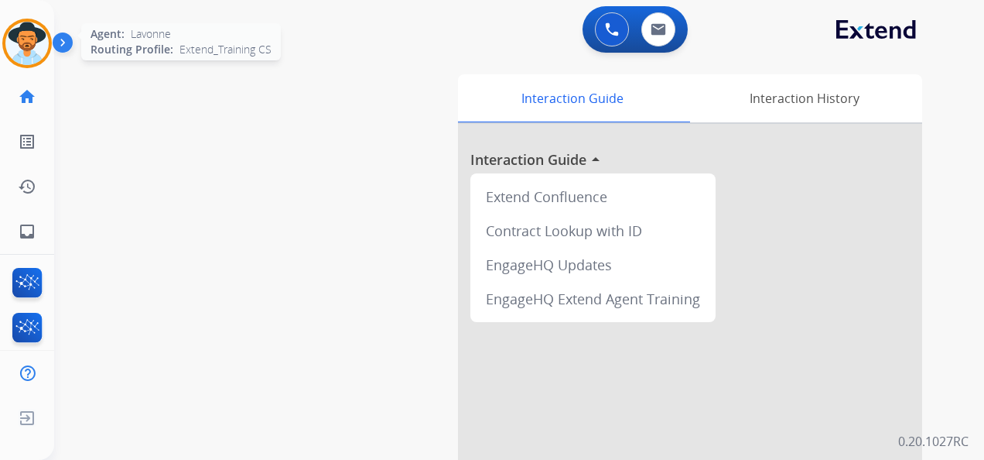
drag, startPoint x: 26, startPoint y: 49, endPoint x: 42, endPoint y: 52, distance: 15.8
click at [26, 49] on img at bounding box center [26, 43] width 43 height 43
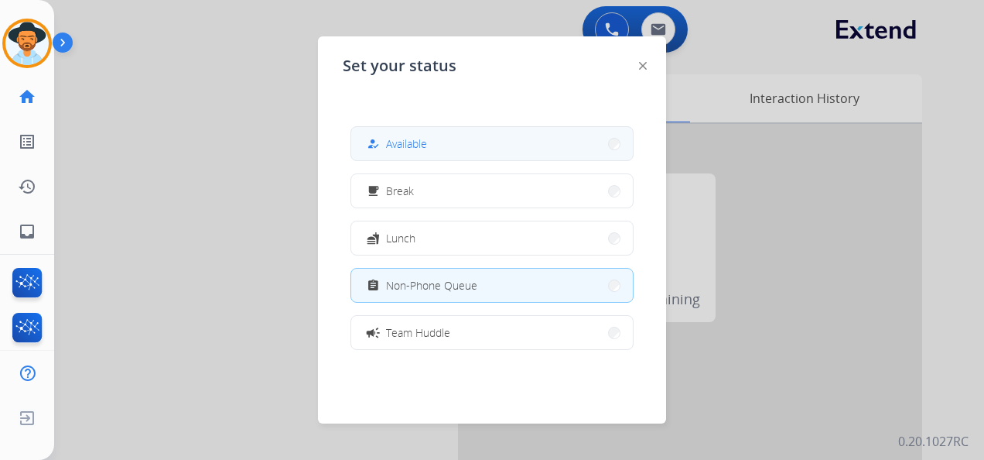
click at [474, 150] on button "how_to_reg Available" at bounding box center [492, 143] width 282 height 33
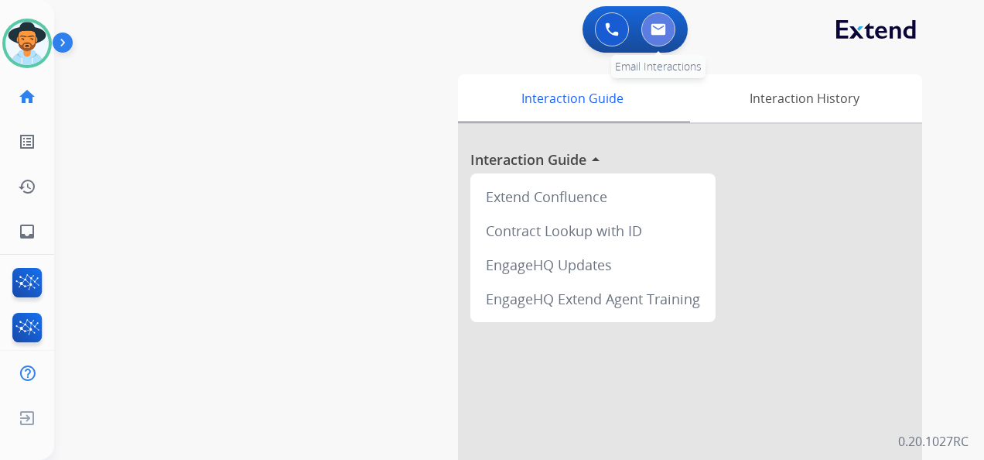
click at [659, 29] on img at bounding box center [658, 29] width 15 height 12
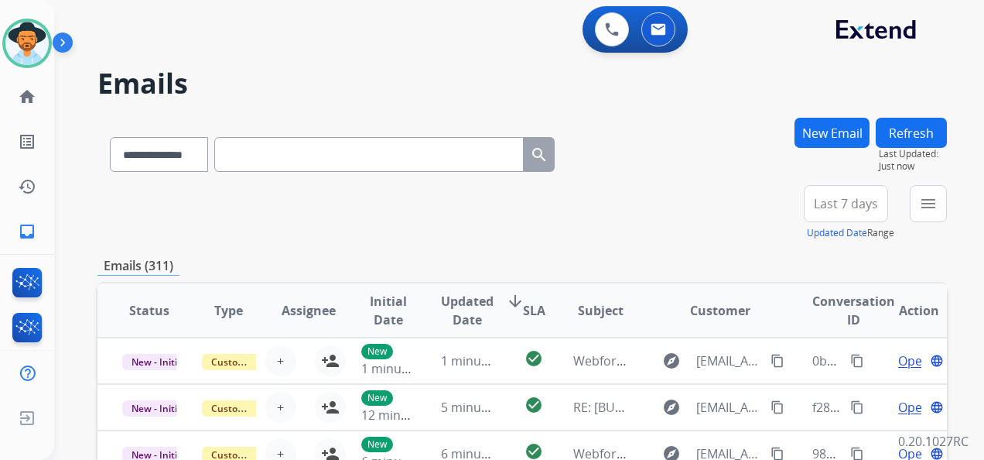
click at [813, 133] on button "New Email" at bounding box center [832, 133] width 75 height 30
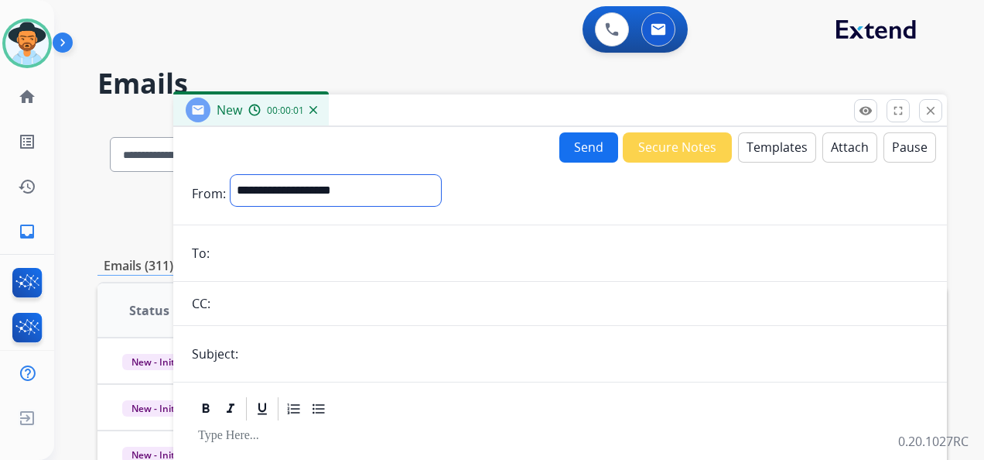
click at [398, 189] on select "**********" at bounding box center [336, 190] width 210 height 31
select select "**********"
click at [231, 175] on select "**********" at bounding box center [336, 190] width 210 height 31
drag, startPoint x: 310, startPoint y: 265, endPoint x: 310, endPoint y: 255, distance: 9.3
click at [310, 264] on input "email" at bounding box center [571, 254] width 714 height 31
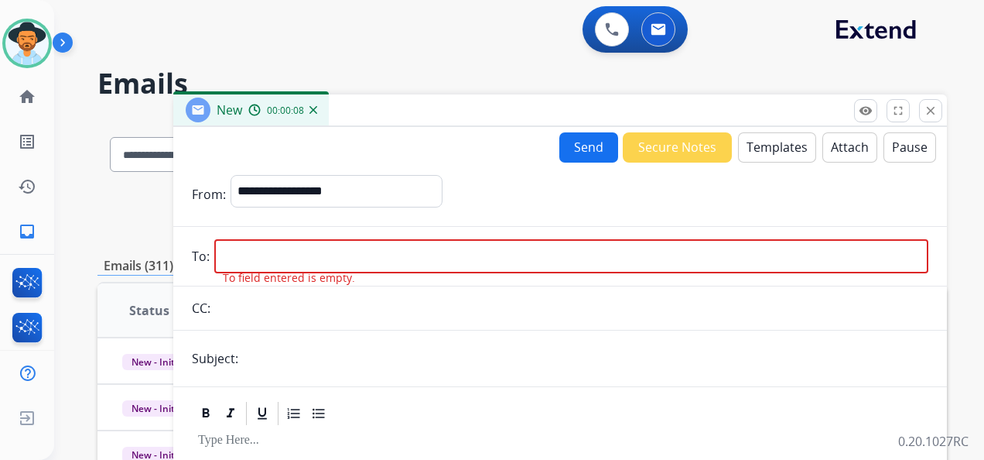
click at [250, 265] on input "email" at bounding box center [571, 256] width 714 height 34
paste input "**********"
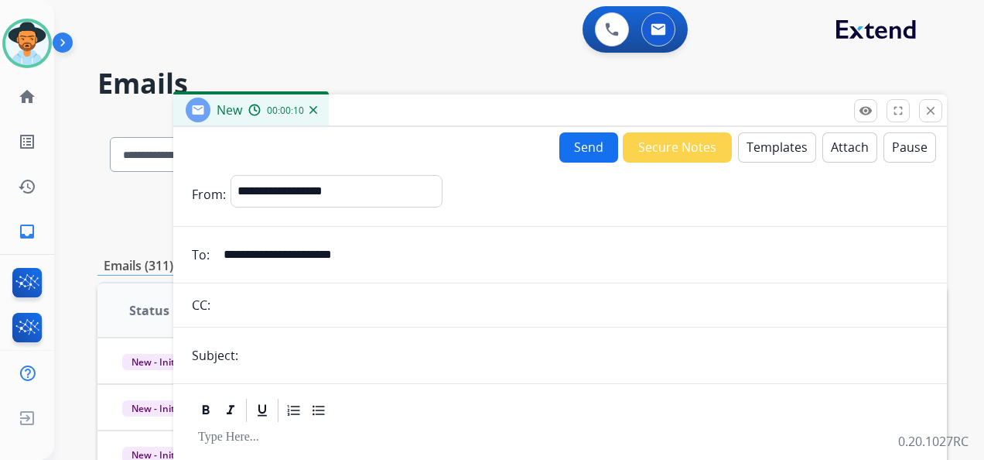
type input "**********"
click at [269, 364] on input "text" at bounding box center [586, 355] width 686 height 31
type input "**********"
drag, startPoint x: 370, startPoint y: 431, endPoint x: 390, endPoint y: 429, distance: 20.3
click at [371, 431] on p at bounding box center [560, 437] width 724 height 14
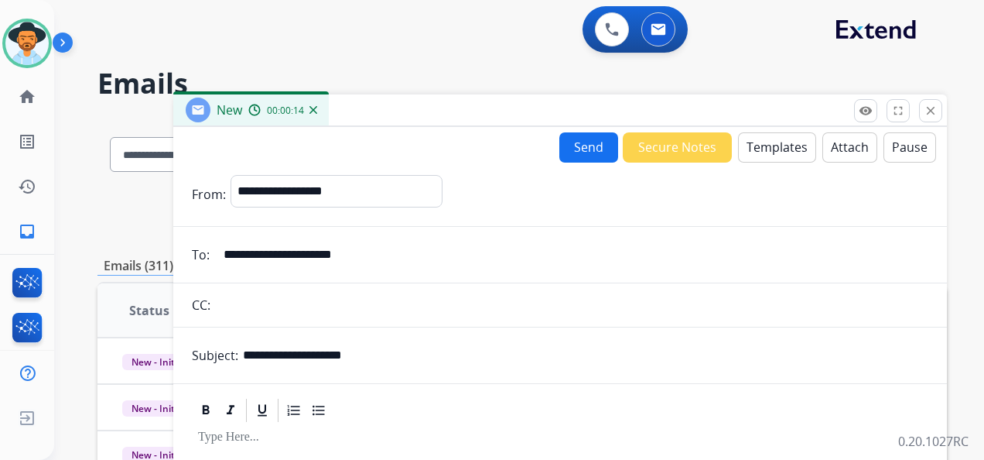
click at [753, 150] on button "Templates" at bounding box center [777, 147] width 78 height 30
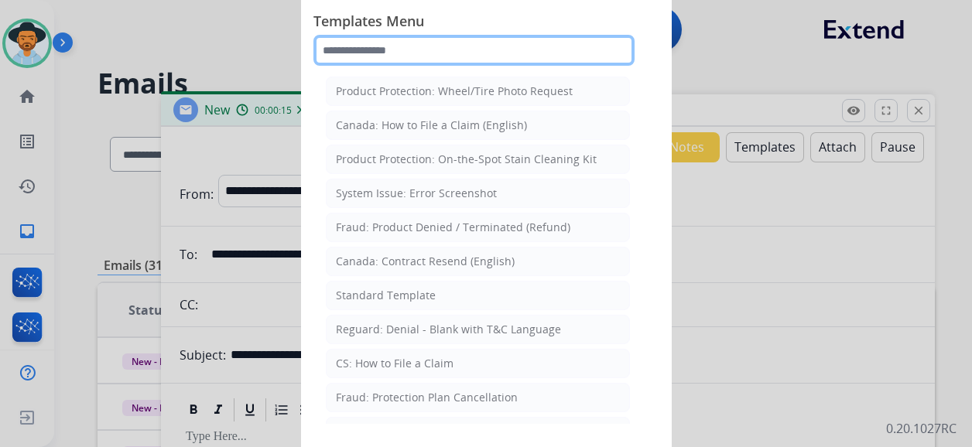
click at [421, 51] on input "text" at bounding box center [473, 50] width 321 height 31
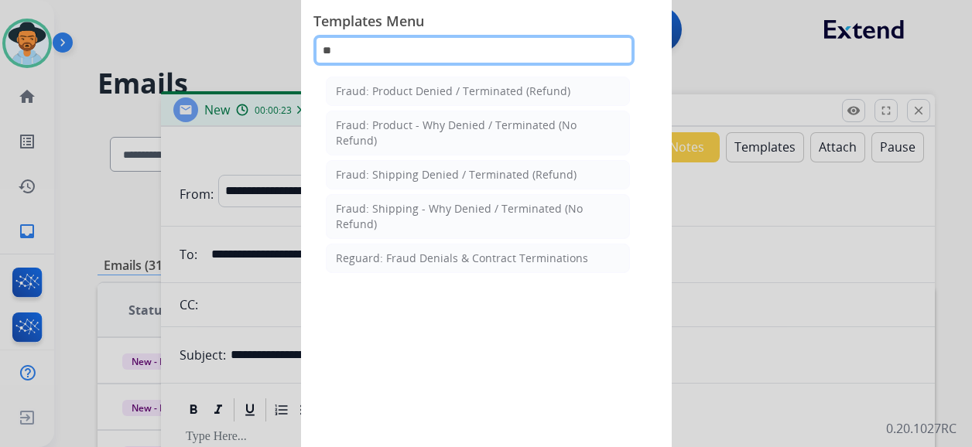
type input "*"
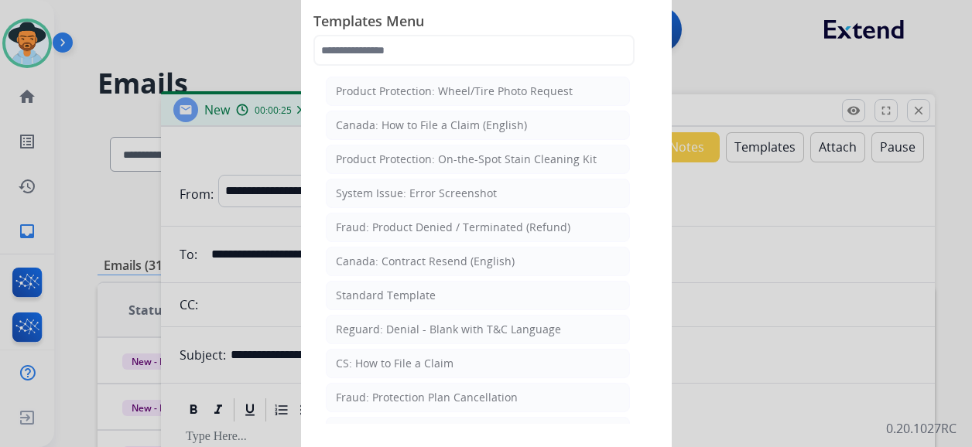
click at [409, 295] on div "Standard Template" at bounding box center [386, 295] width 100 height 15
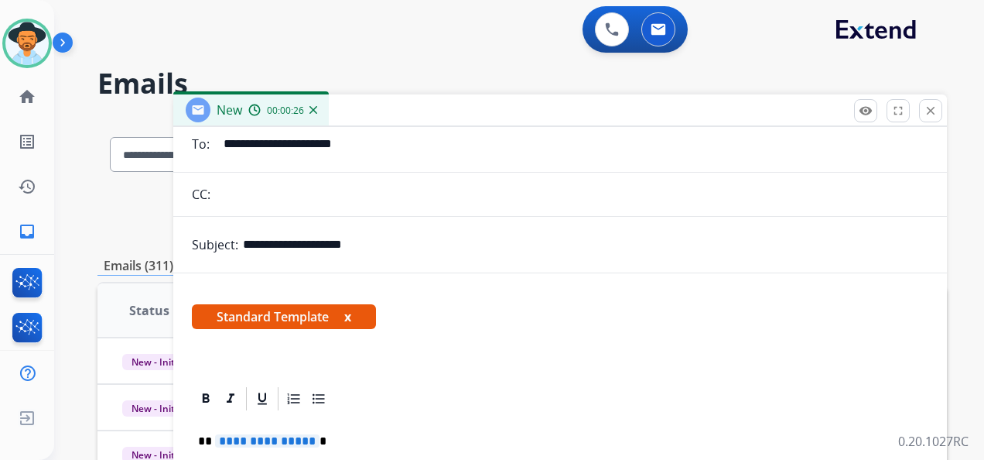
scroll to position [232, 0]
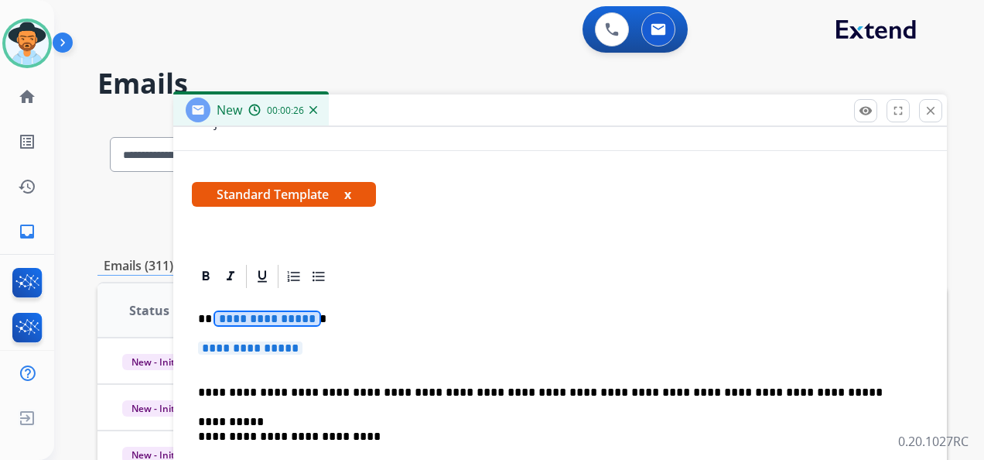
click at [275, 320] on span "**********" at bounding box center [267, 318] width 104 height 13
click at [275, 351] on span "**********" at bounding box center [250, 347] width 104 height 13
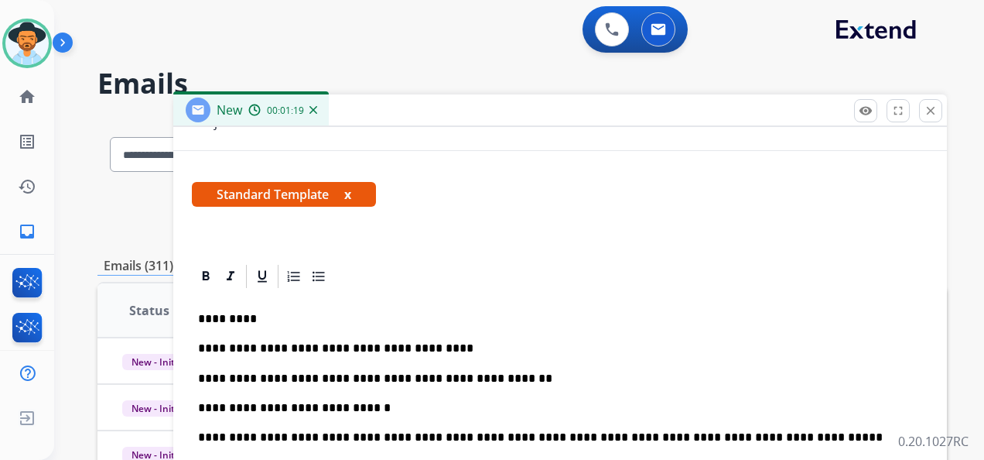
scroll to position [0, 0]
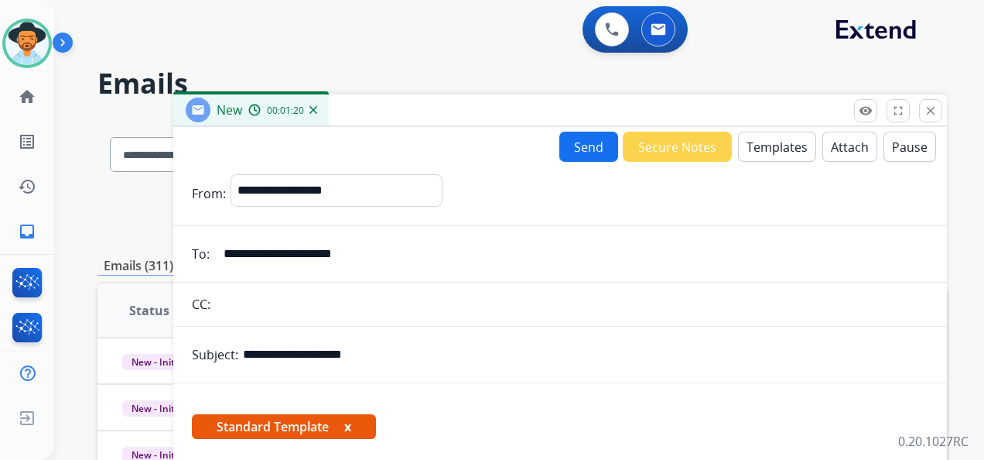
click at [843, 142] on button "Attach" at bounding box center [850, 147] width 55 height 30
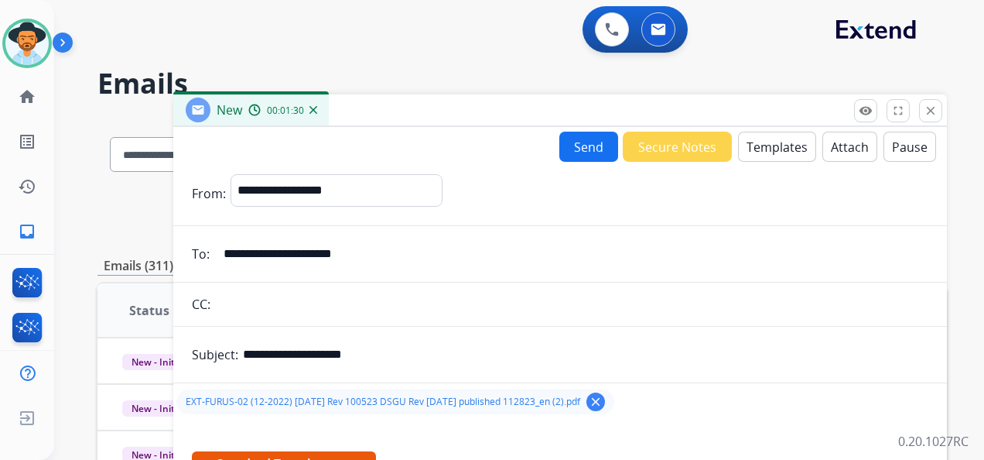
click at [577, 144] on button "Send" at bounding box center [588, 147] width 59 height 30
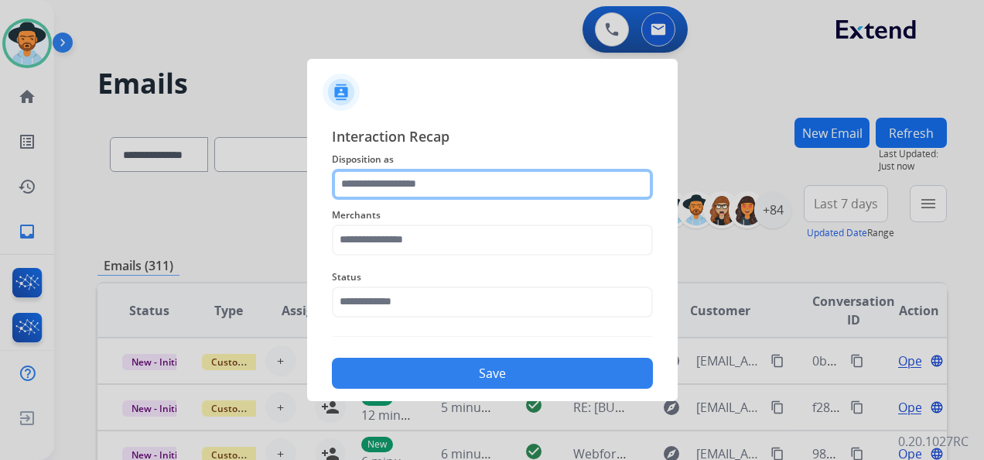
click at [524, 187] on input "text" at bounding box center [492, 184] width 321 height 31
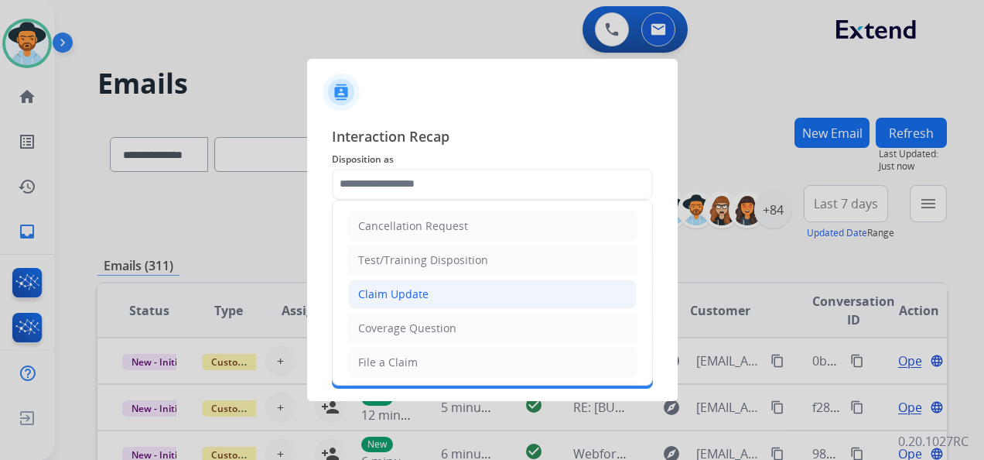
click at [447, 286] on li "Claim Update" at bounding box center [492, 293] width 289 height 29
type input "**********"
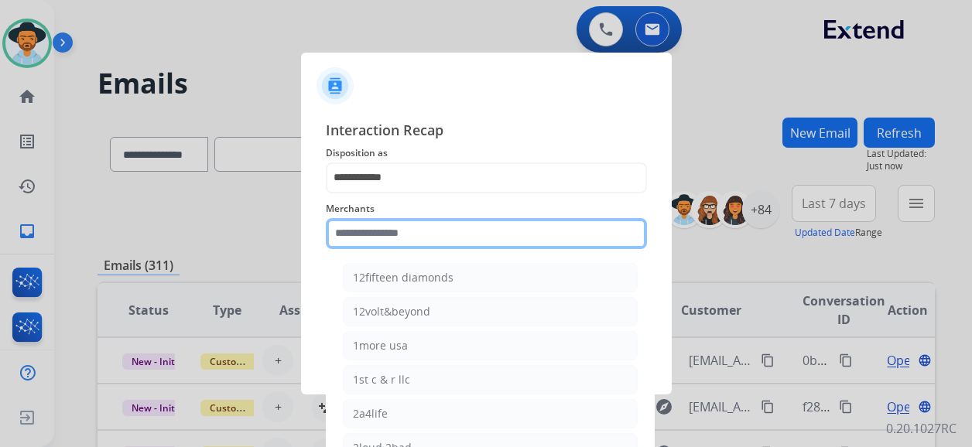
click at [433, 232] on input "text" at bounding box center [486, 233] width 321 height 31
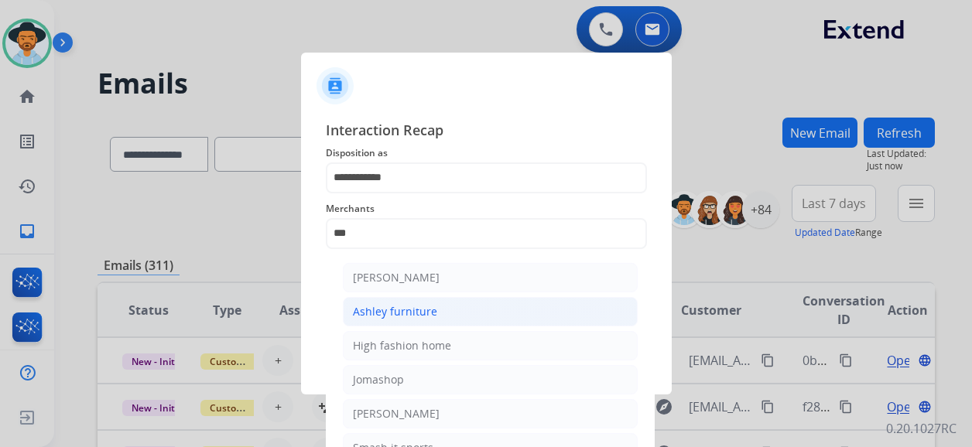
click at [428, 309] on div "Ashley furniture" at bounding box center [395, 311] width 84 height 15
type input "**********"
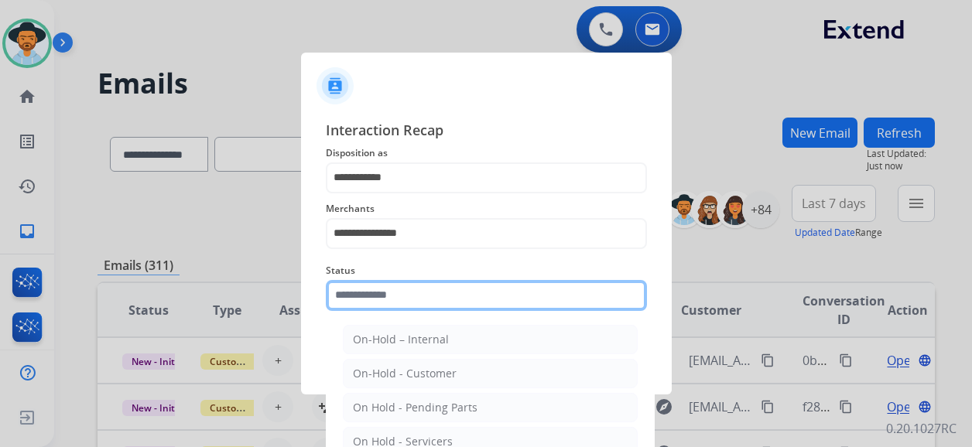
click at [461, 299] on input "text" at bounding box center [486, 295] width 321 height 31
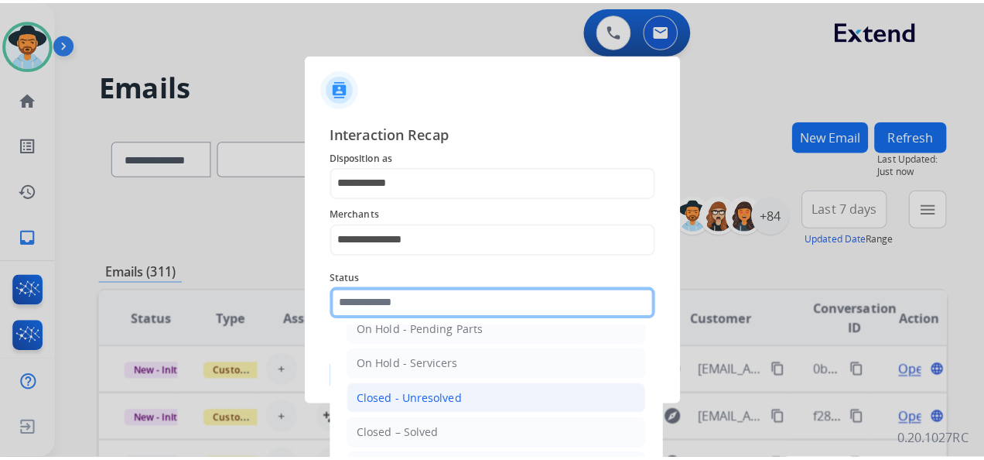
scroll to position [88, 0]
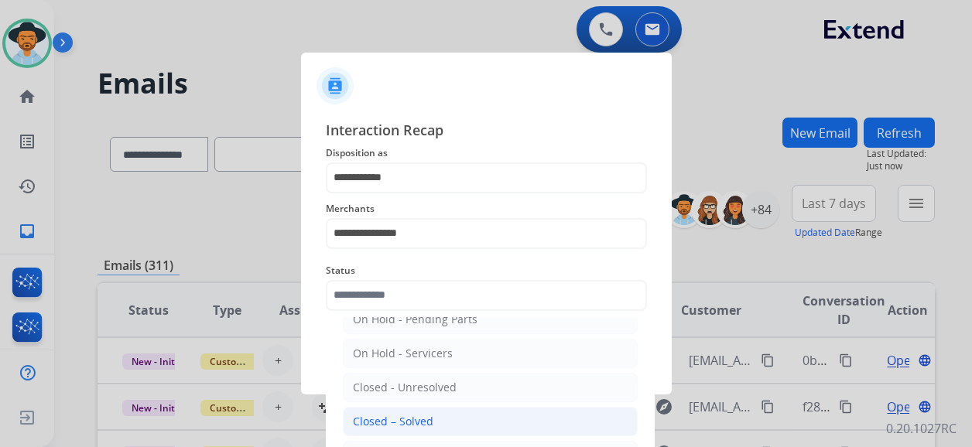
click at [431, 419] on li "Closed – Solved" at bounding box center [490, 421] width 295 height 29
type input "**********"
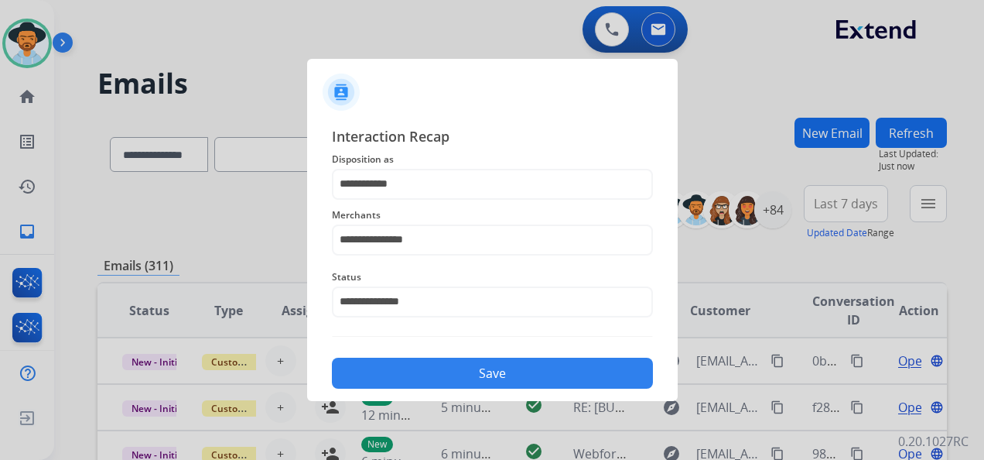
click at [504, 373] on button "Save" at bounding box center [492, 373] width 321 height 31
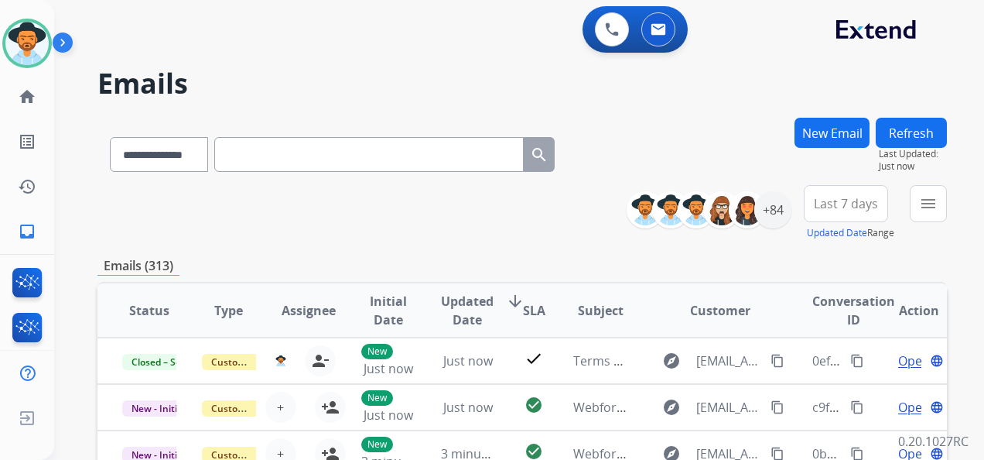
drag, startPoint x: 846, startPoint y: 364, endPoint x: 868, endPoint y: 322, distance: 48.1
click at [850, 364] on mat-icon "content_copy" at bounding box center [857, 361] width 14 height 14
click at [34, 43] on img at bounding box center [26, 43] width 43 height 43
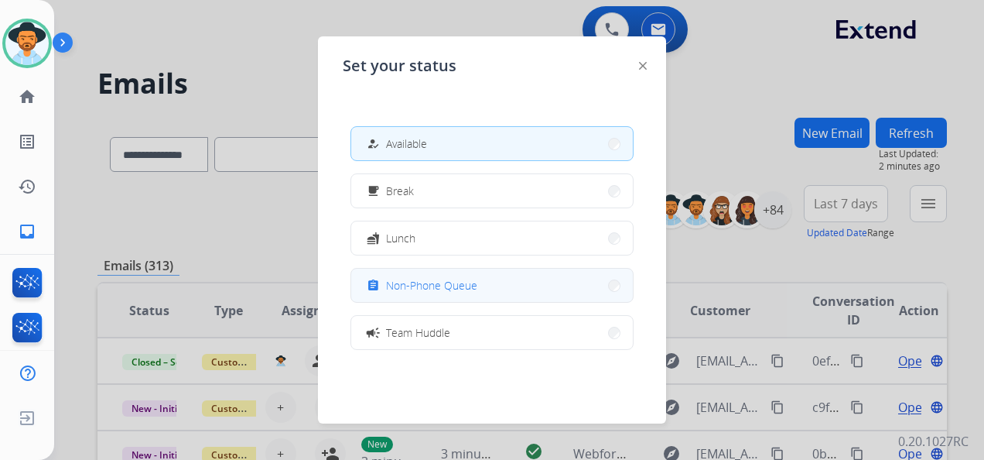
scroll to position [245, 0]
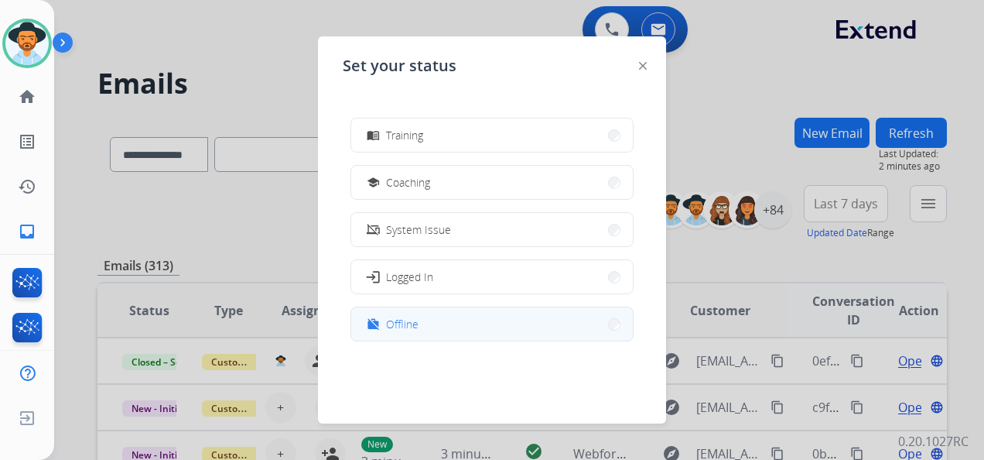
click at [493, 325] on button "work_off Offline" at bounding box center [492, 323] width 282 height 33
